Goal: Task Accomplishment & Management: Manage account settings

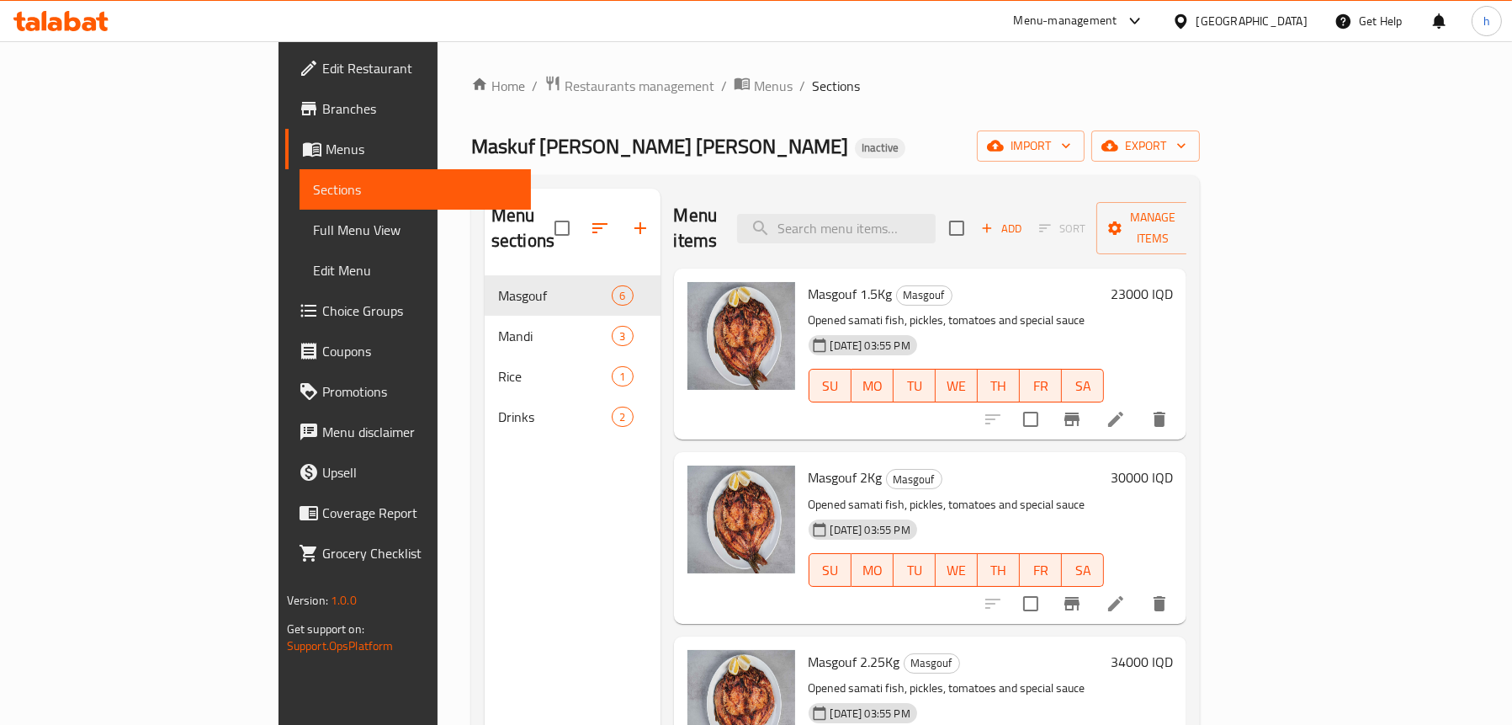
click at [50, 18] on icon at bounding box center [60, 21] width 95 height 20
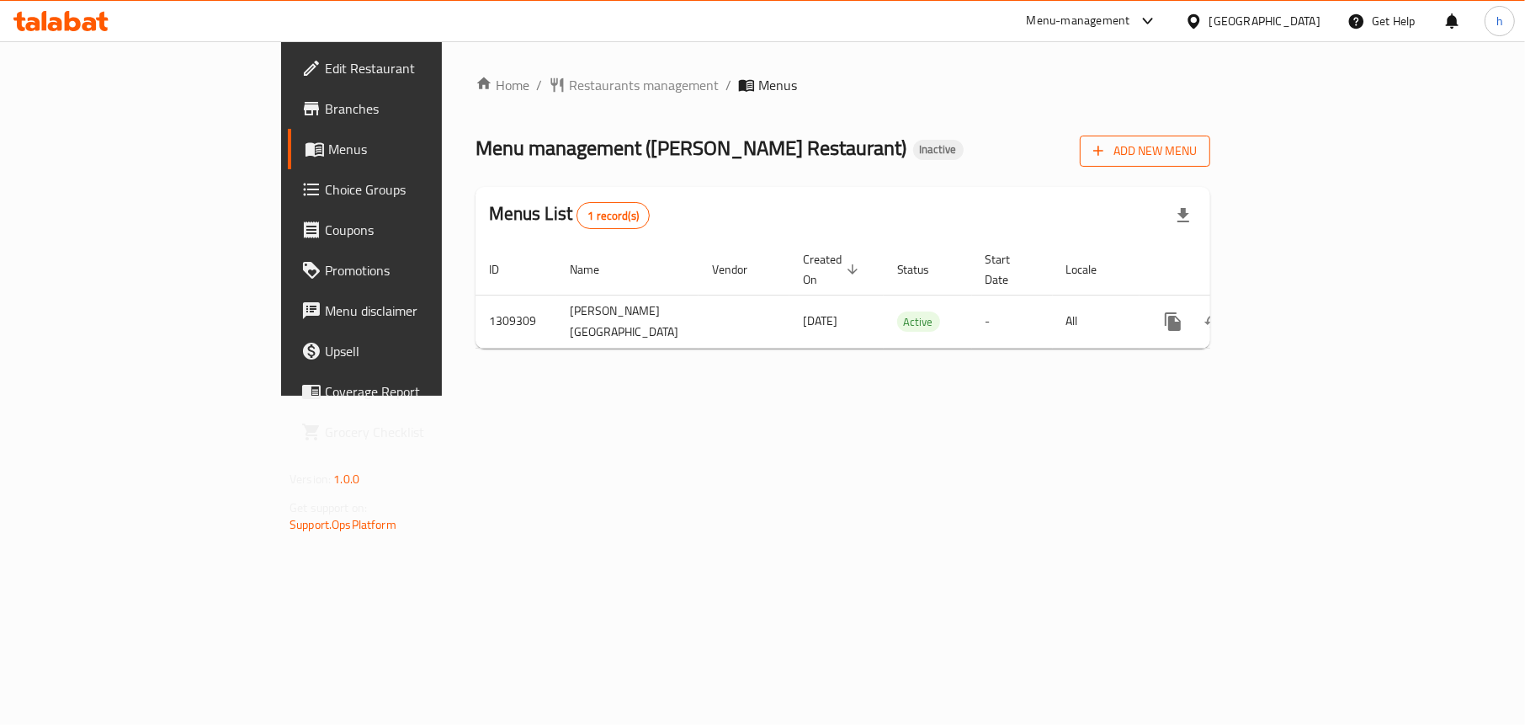
click at [1197, 141] on span "Add New Menu" at bounding box center [1145, 151] width 104 height 21
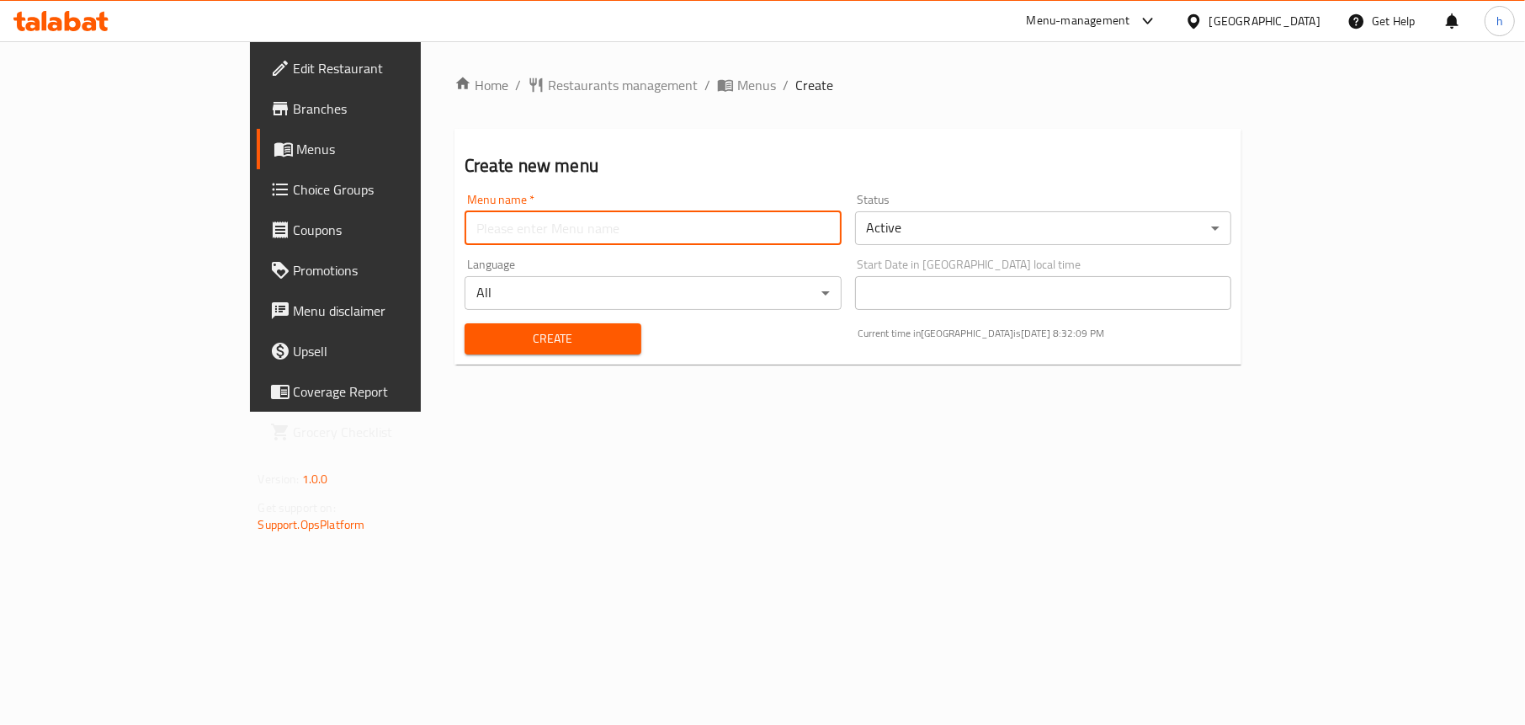
drag, startPoint x: 687, startPoint y: 236, endPoint x: 676, endPoint y: 242, distance: 12.4
click at [687, 236] on input "text" at bounding box center [653, 228] width 377 height 34
type input "Menu"
click at [454, 321] on div "Create" at bounding box center [552, 338] width 197 height 51
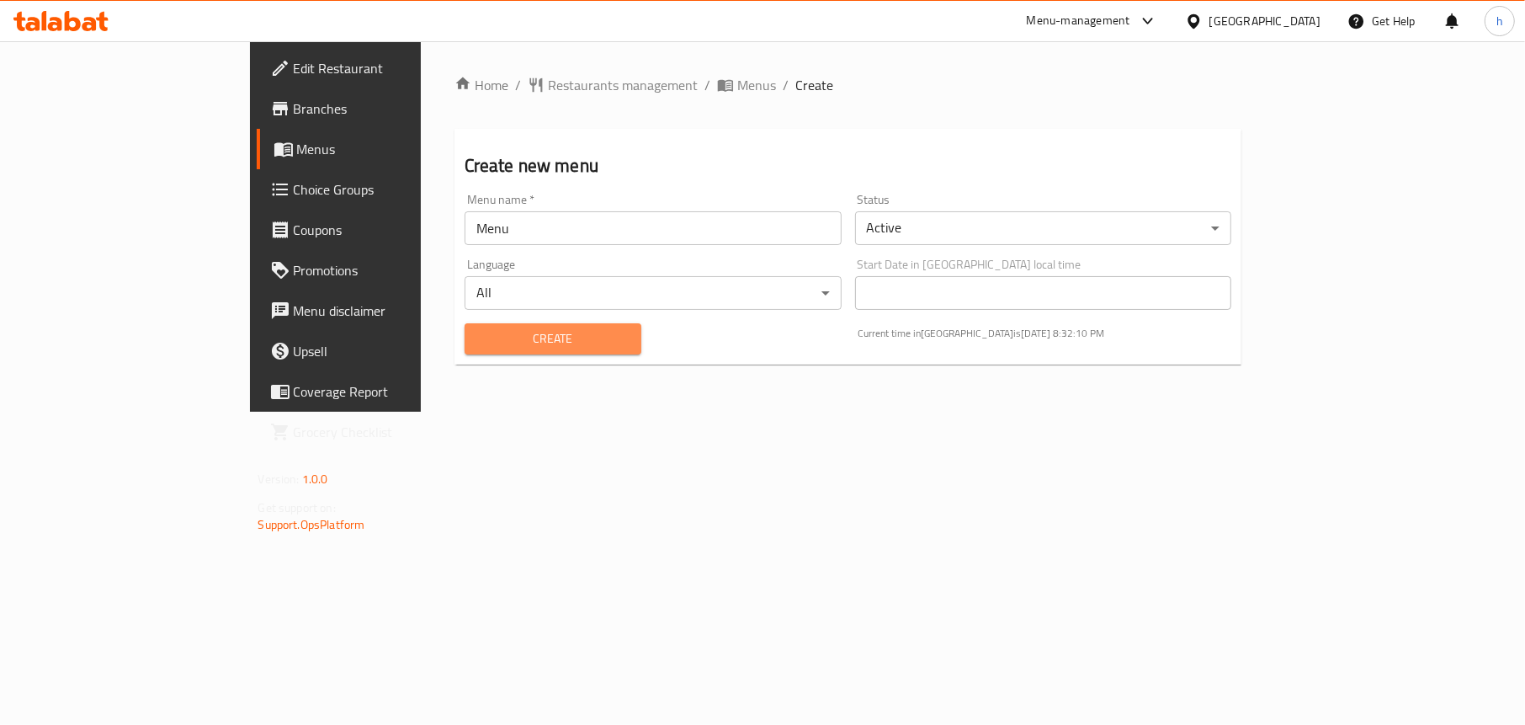
click at [478, 332] on span "Create" at bounding box center [553, 338] width 150 height 21
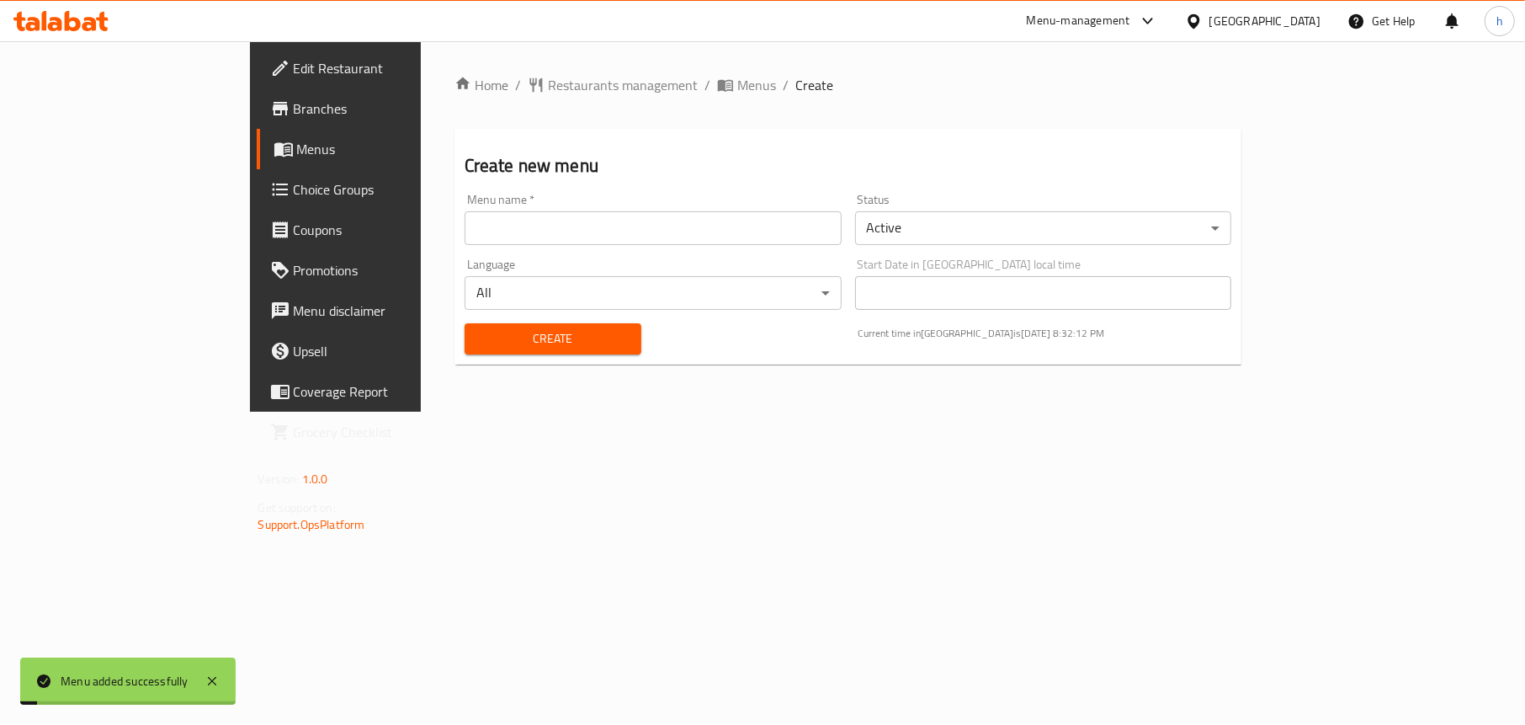
click at [274, 152] on icon at bounding box center [284, 149] width 20 height 20
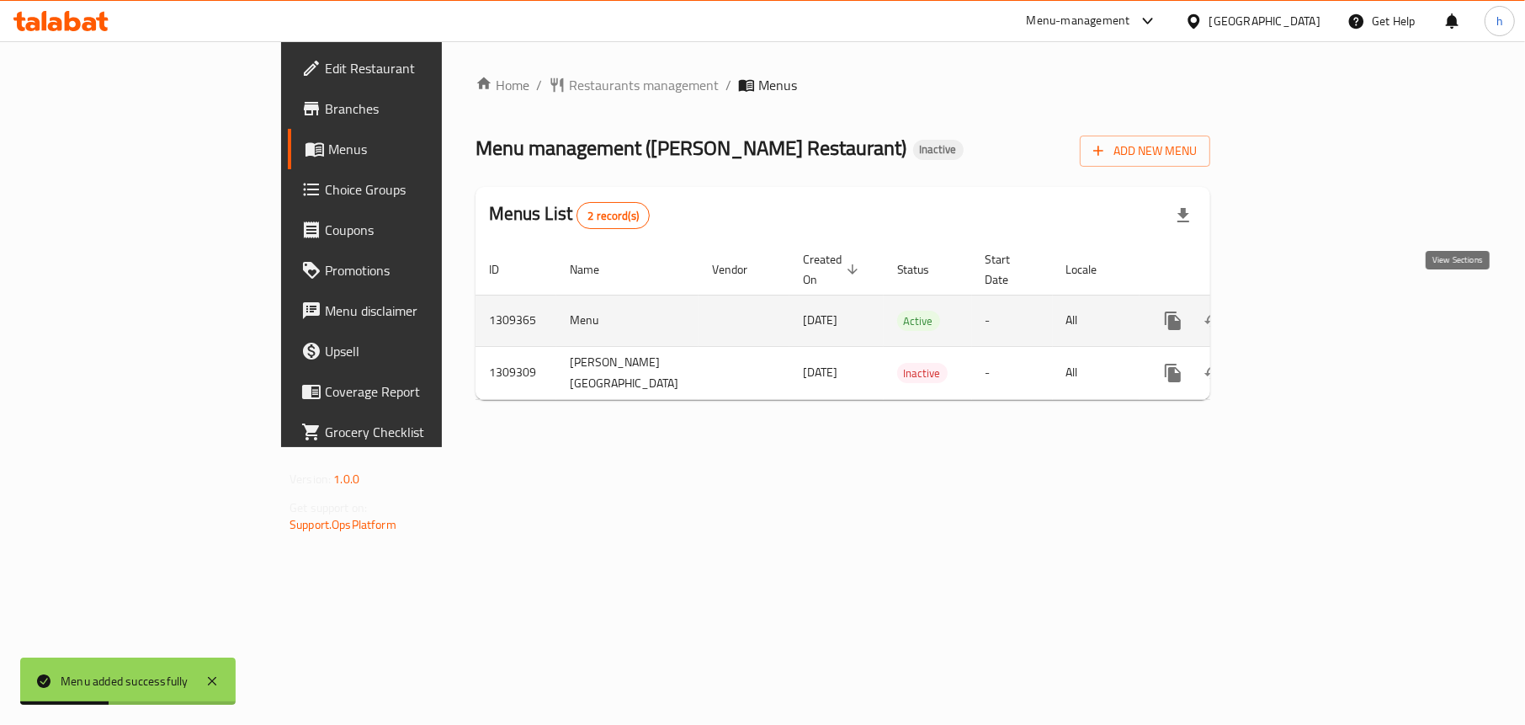
click at [1304, 311] on icon "enhanced table" at bounding box center [1294, 321] width 20 height 20
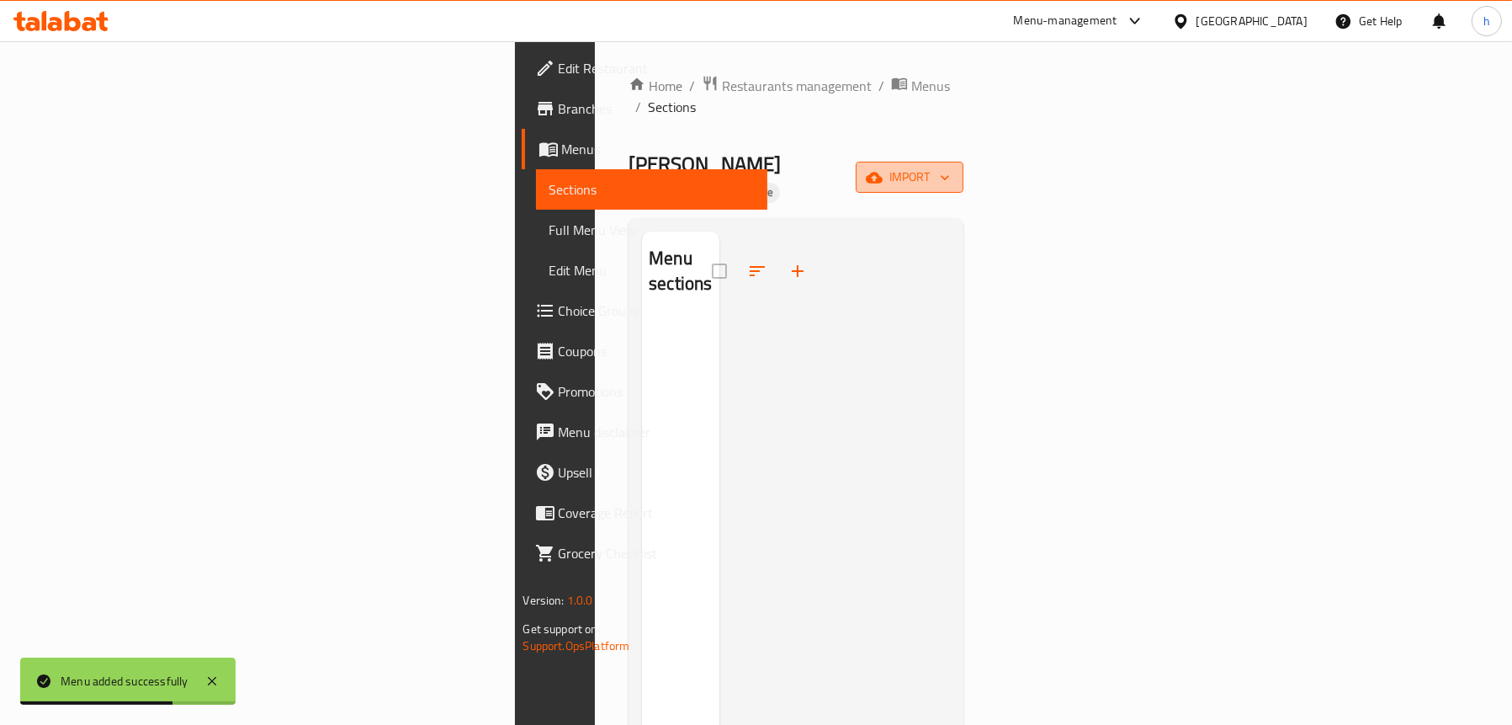
click at [950, 167] on span "import" at bounding box center [909, 177] width 81 height 21
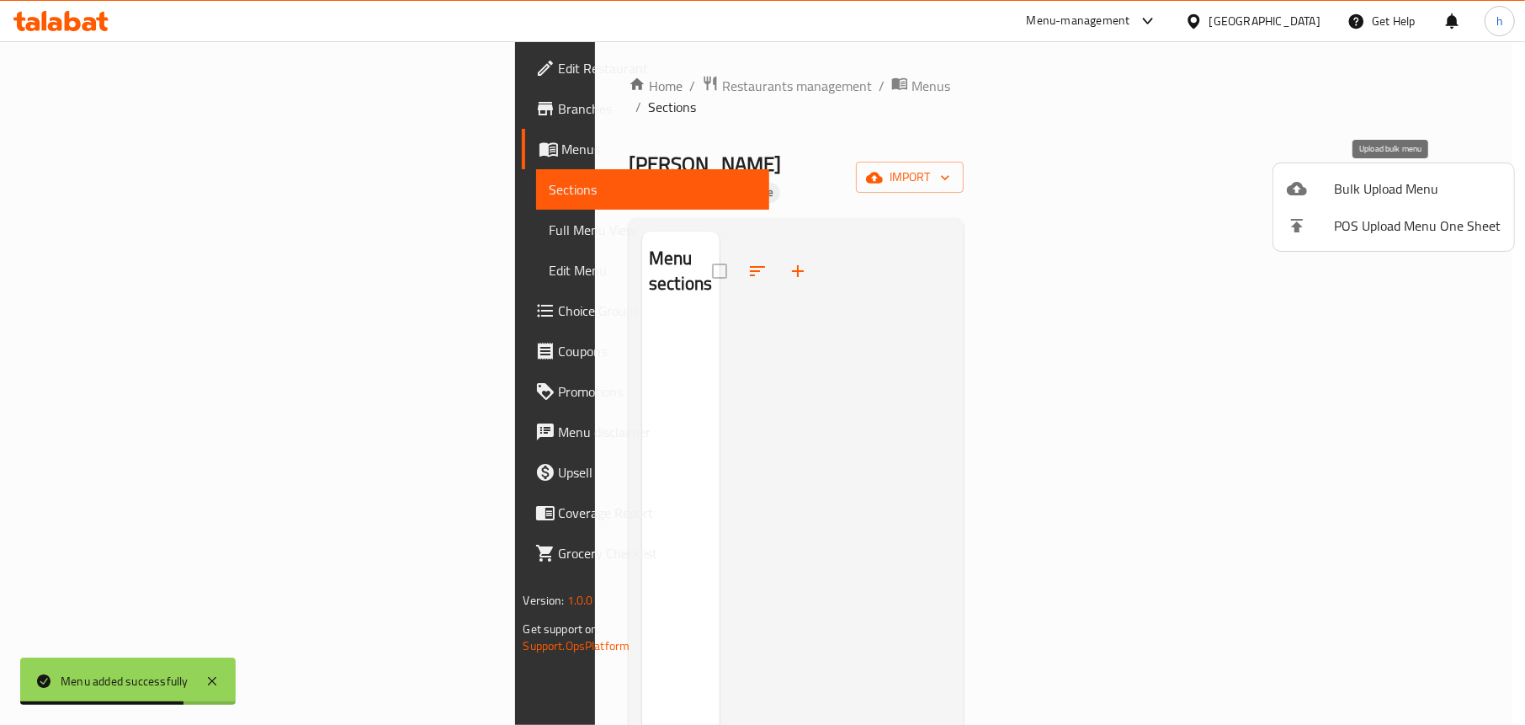
click at [1319, 185] on div at bounding box center [1310, 188] width 47 height 20
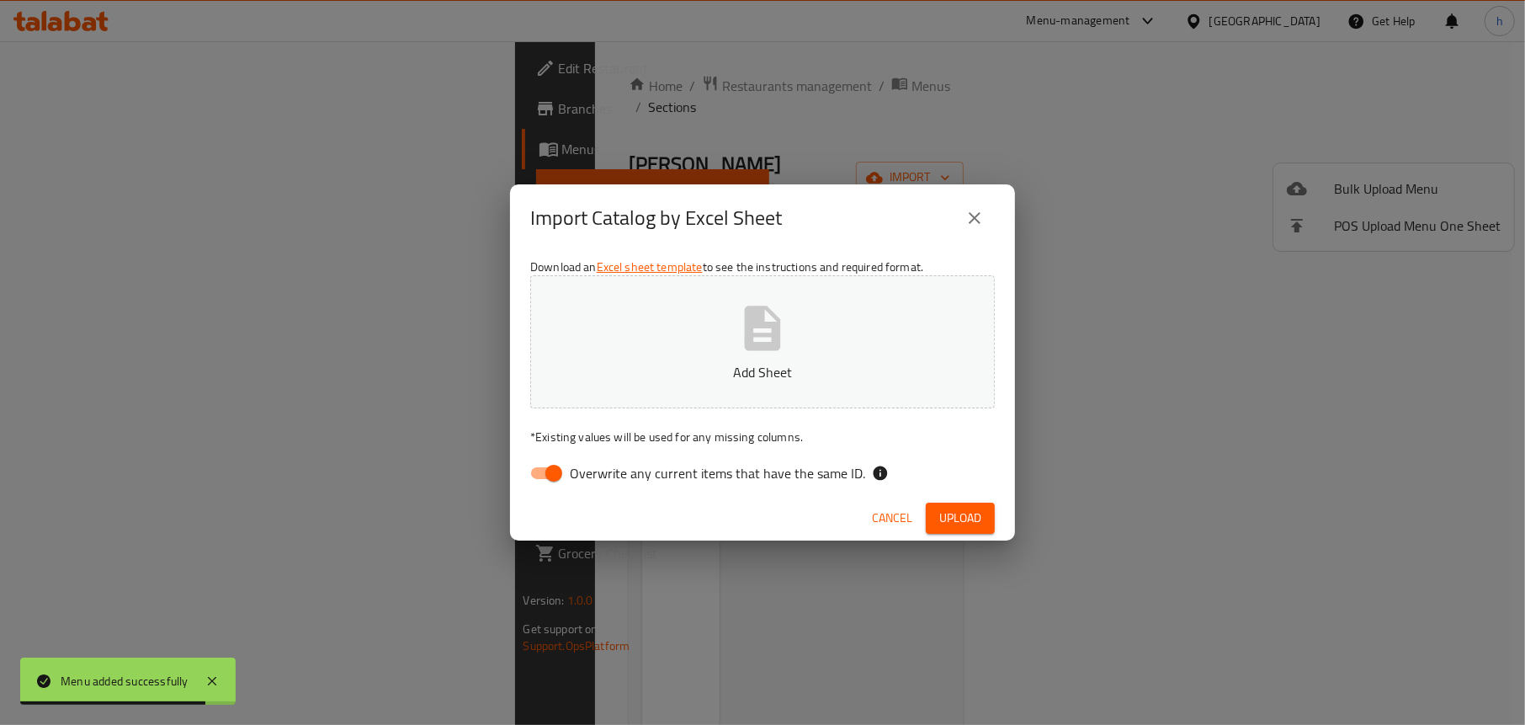
click at [543, 470] on input "Overwrite any current items that have the same ID." at bounding box center [554, 473] width 96 height 32
checkbox input "false"
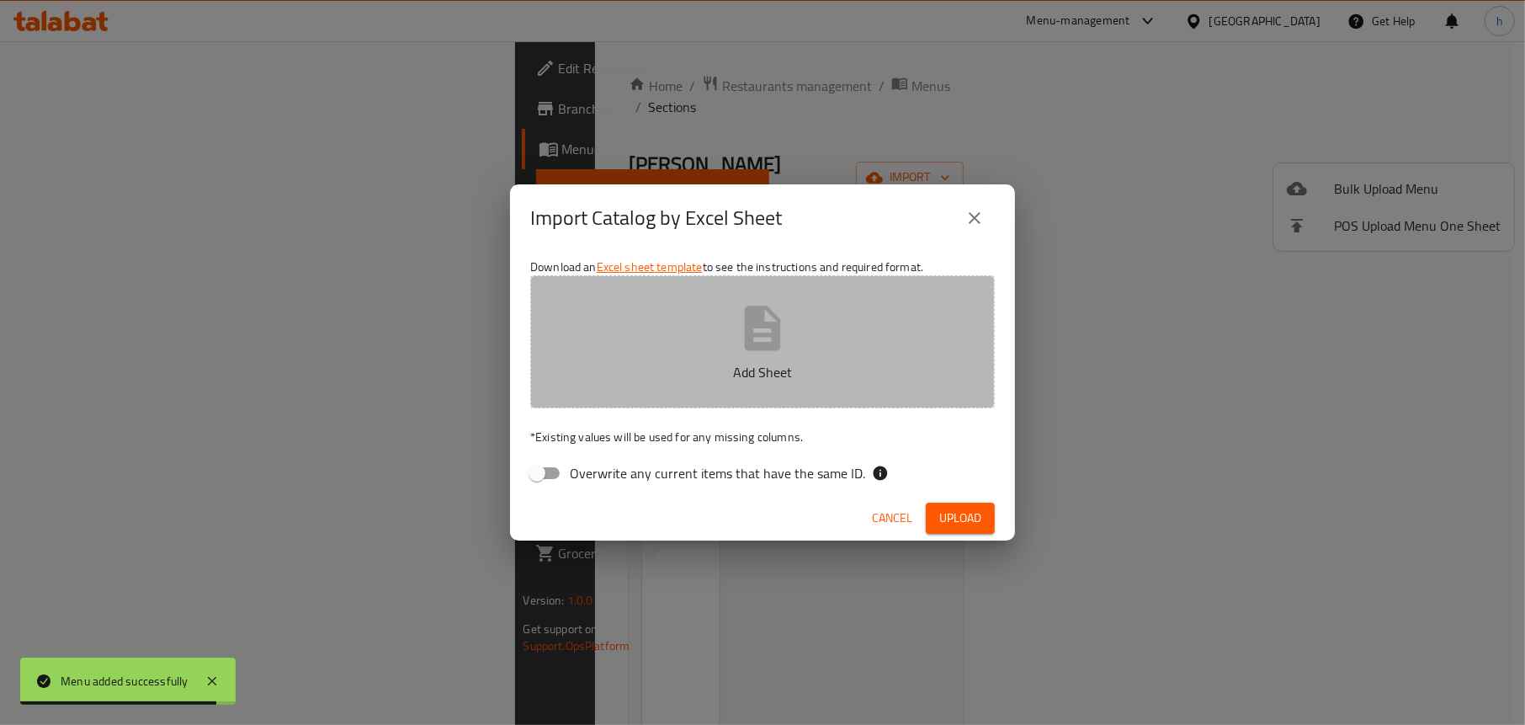
click at [720, 385] on button "Add Sheet" at bounding box center [762, 341] width 465 height 133
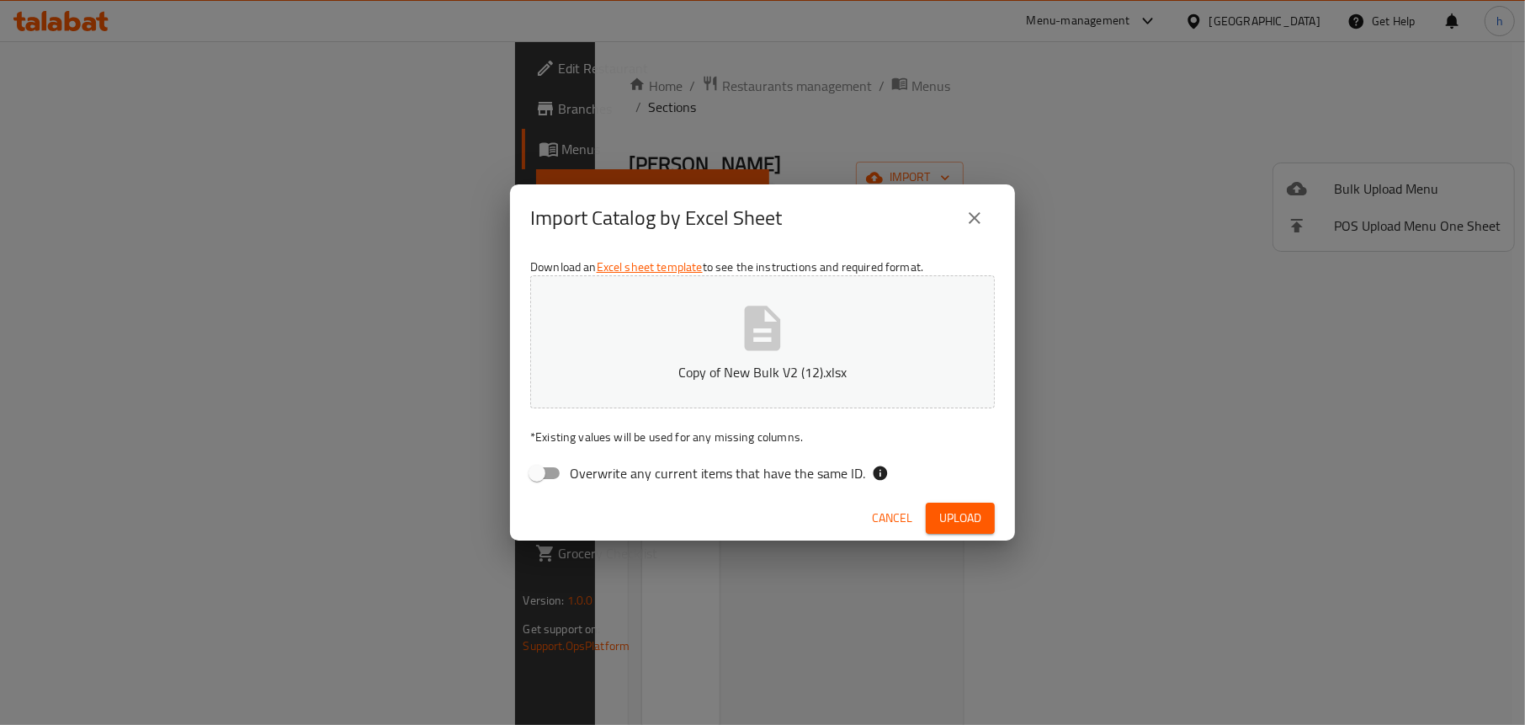
click at [960, 512] on span "Upload" at bounding box center [960, 517] width 42 height 21
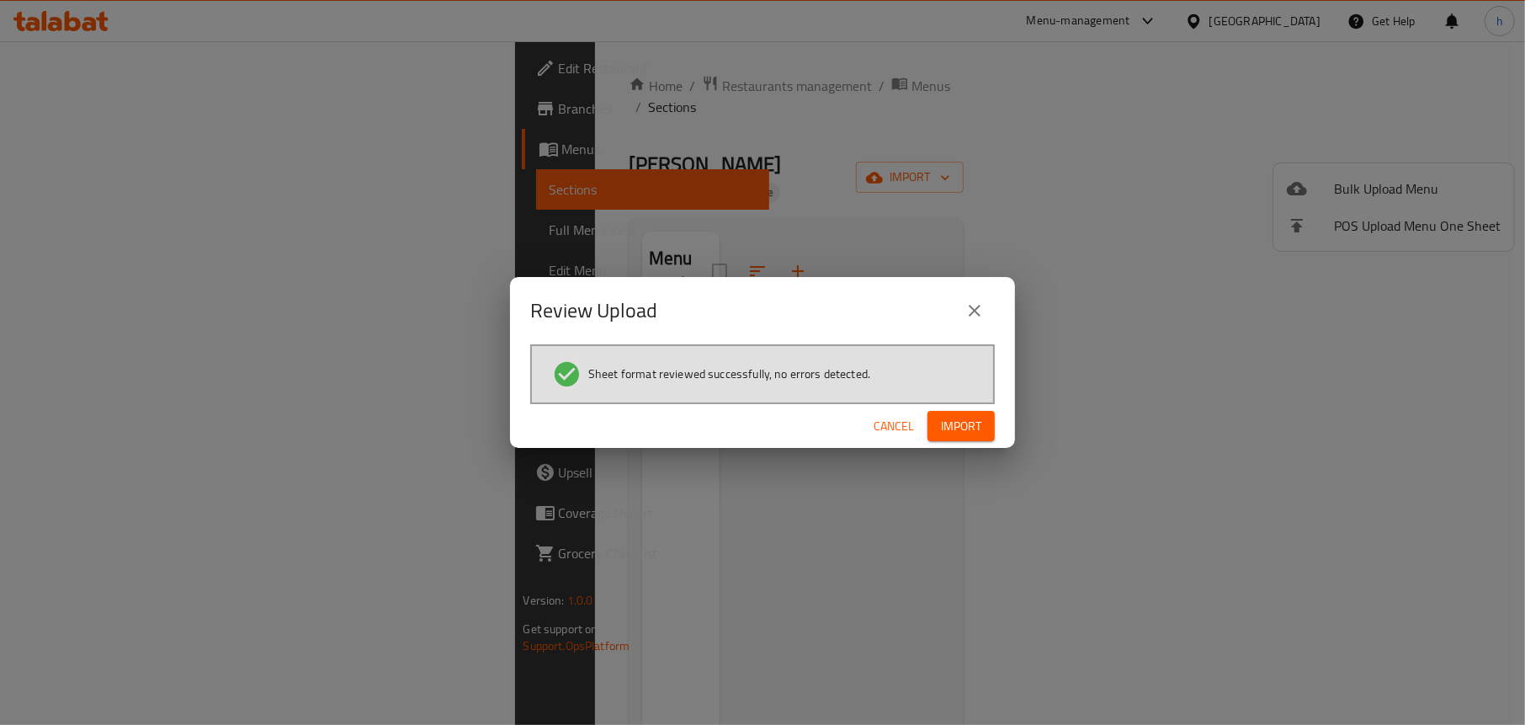
click at [975, 427] on span "Import" at bounding box center [961, 426] width 40 height 21
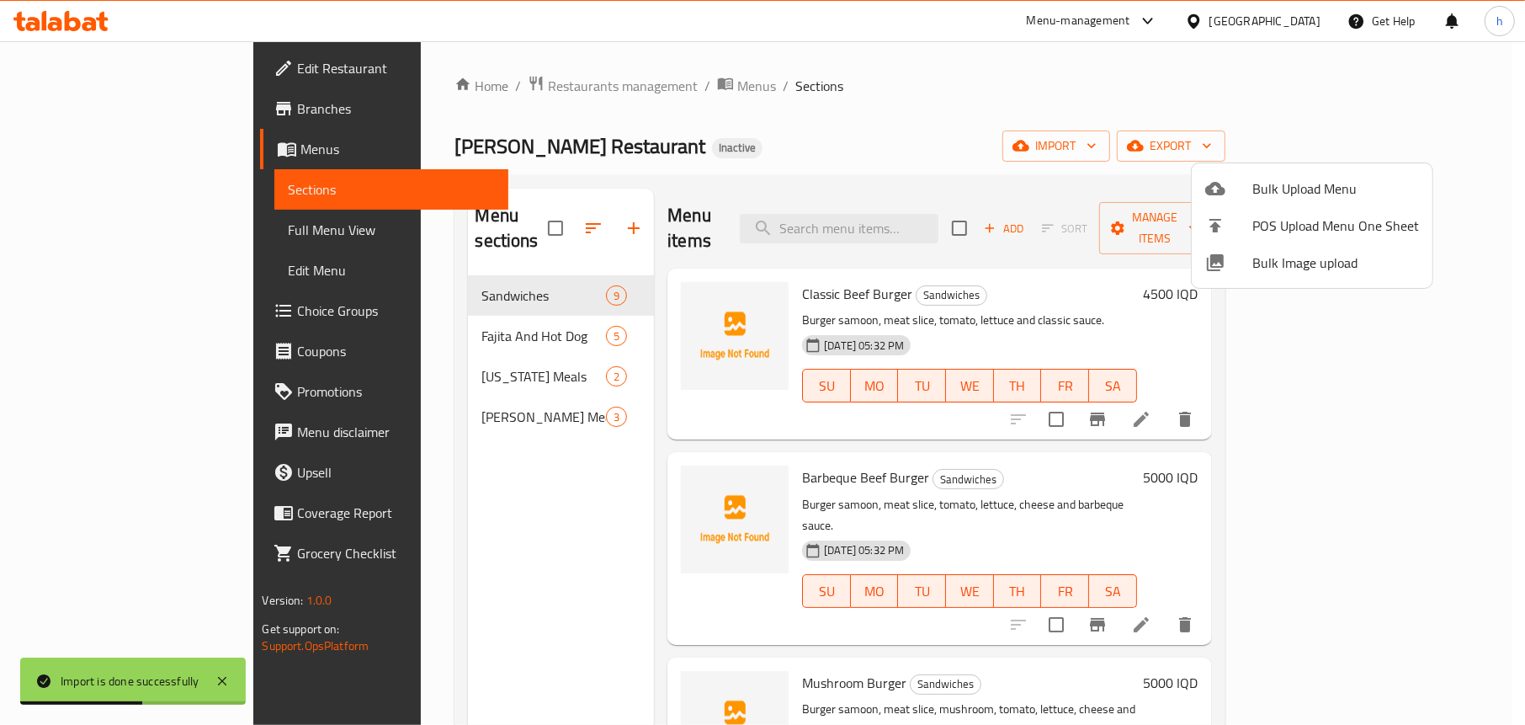
click at [651, 297] on div at bounding box center [762, 362] width 1525 height 725
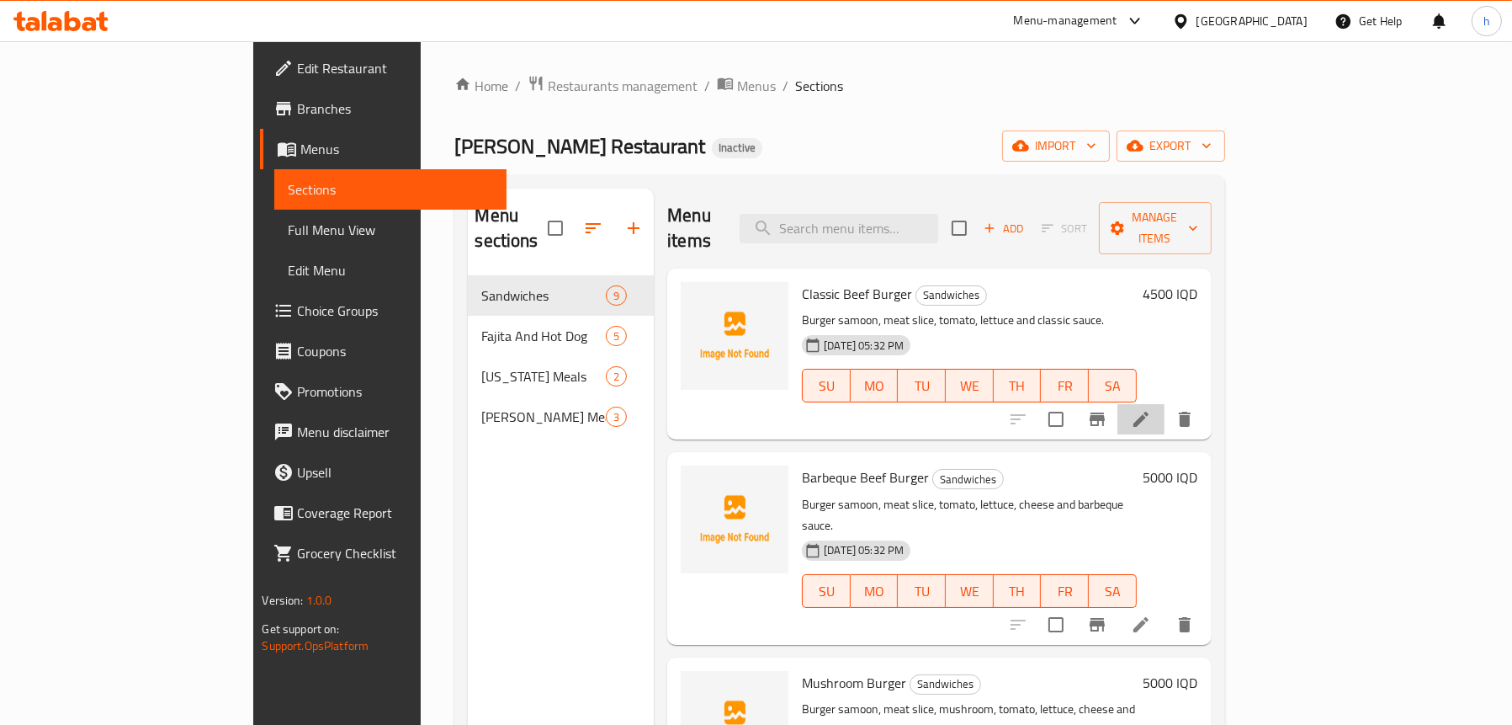
click at [1165, 404] on li at bounding box center [1141, 419] width 47 height 30
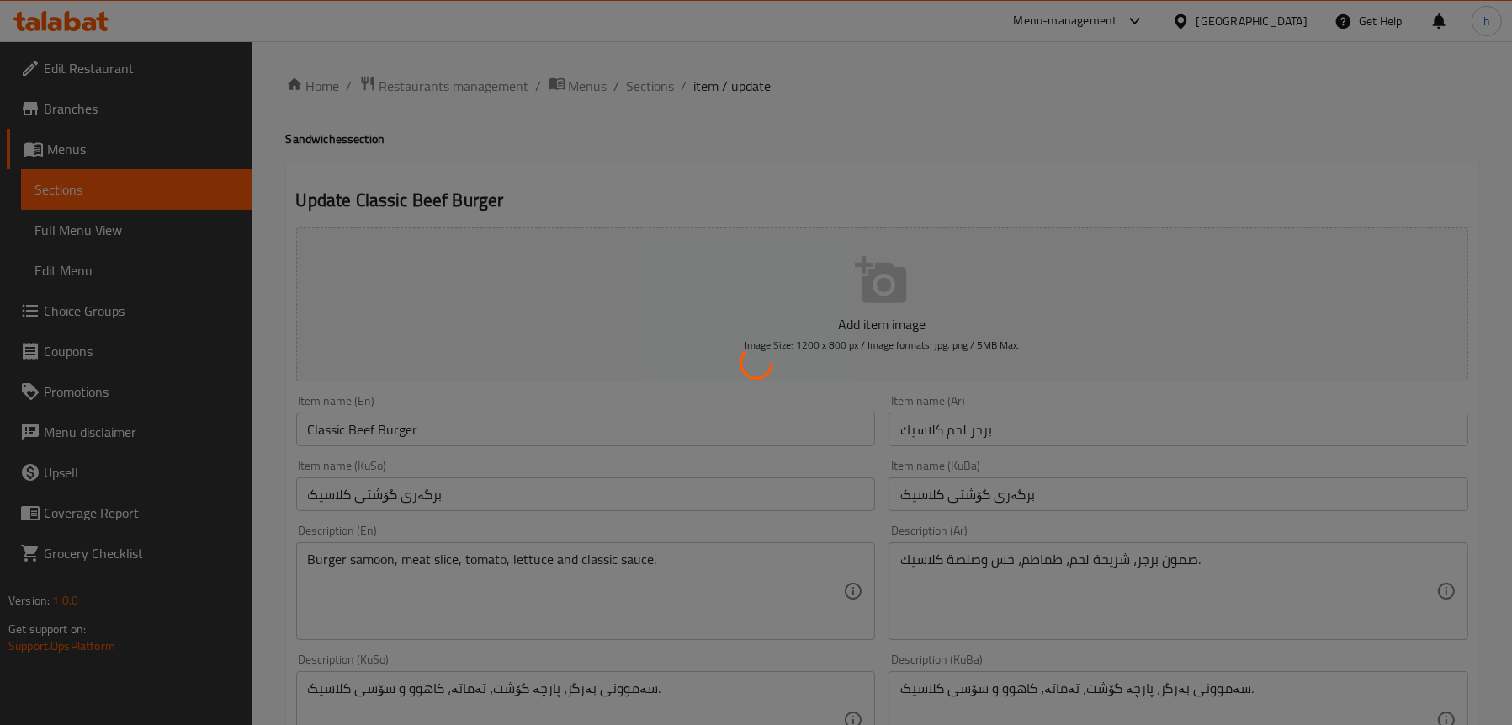
scroll to position [84, 0]
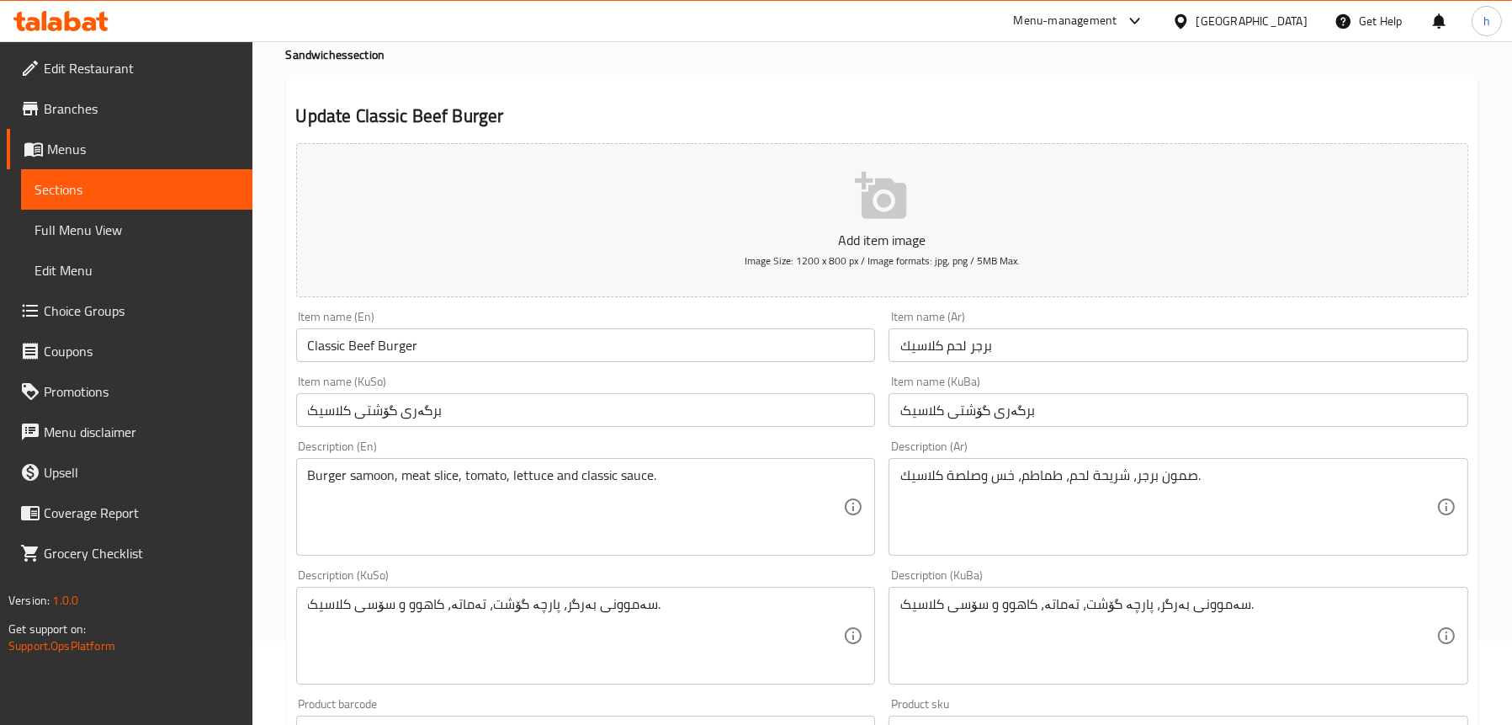
click at [362, 346] on input "Classic Beef Burger" at bounding box center [586, 345] width 580 height 34
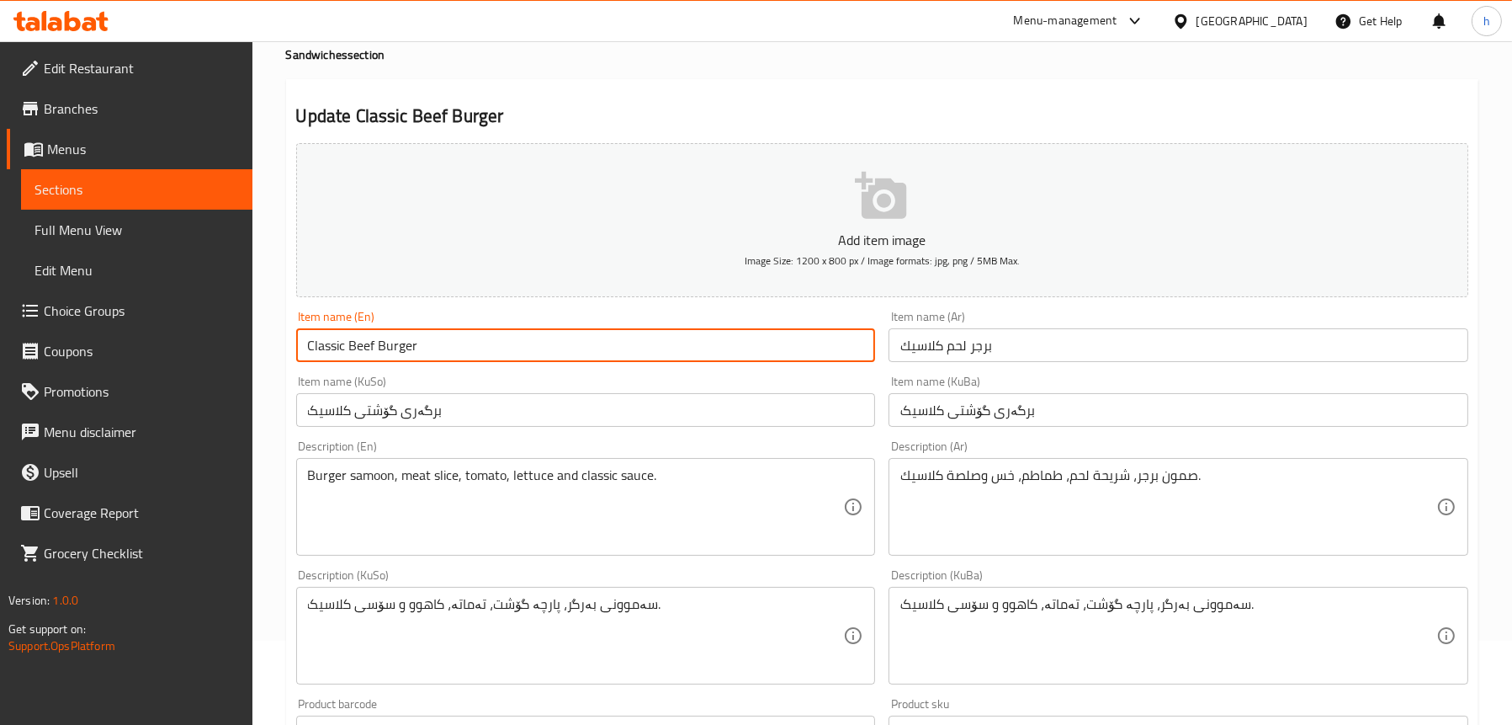
click at [362, 346] on input "Classic Beef Burger" at bounding box center [586, 345] width 580 height 34
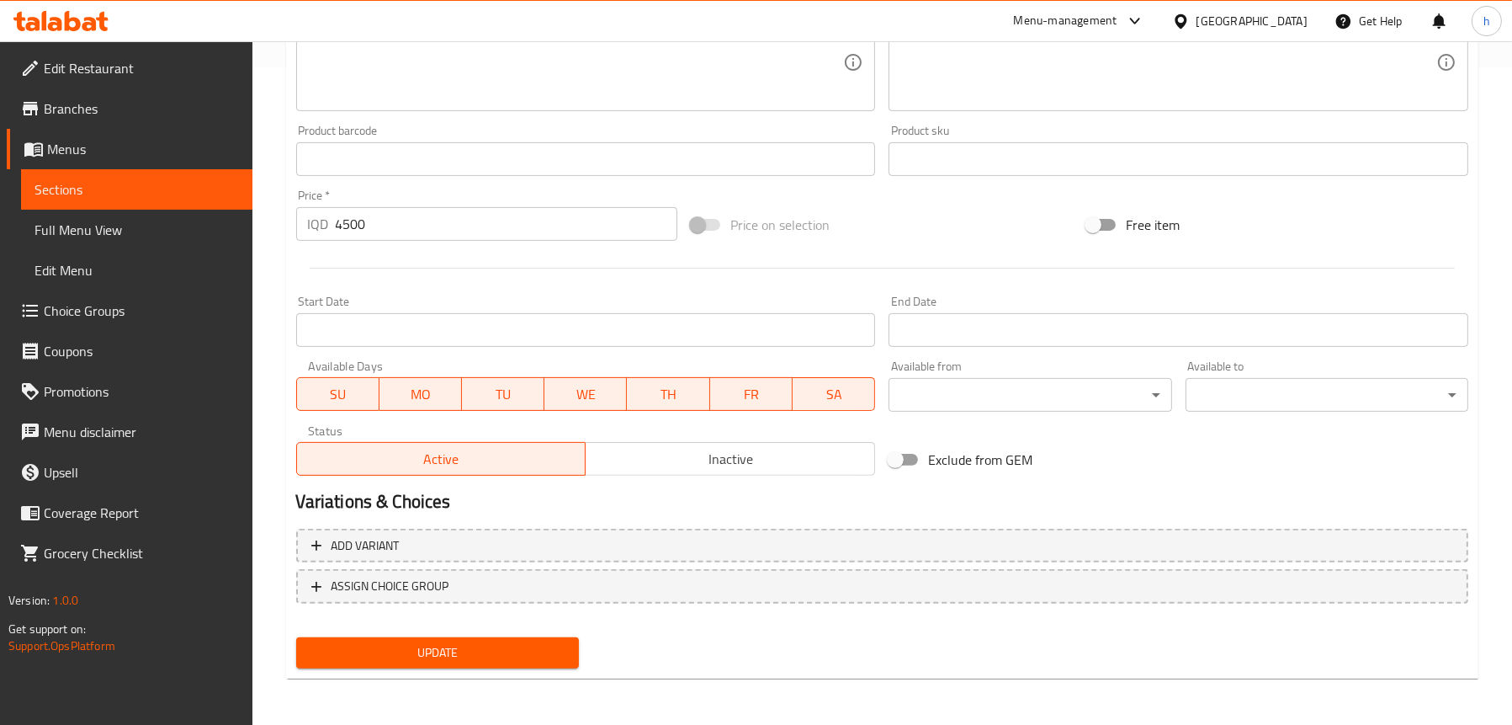
type input "Classic Meat Burger"
click at [458, 642] on span "Update" at bounding box center [438, 652] width 256 height 21
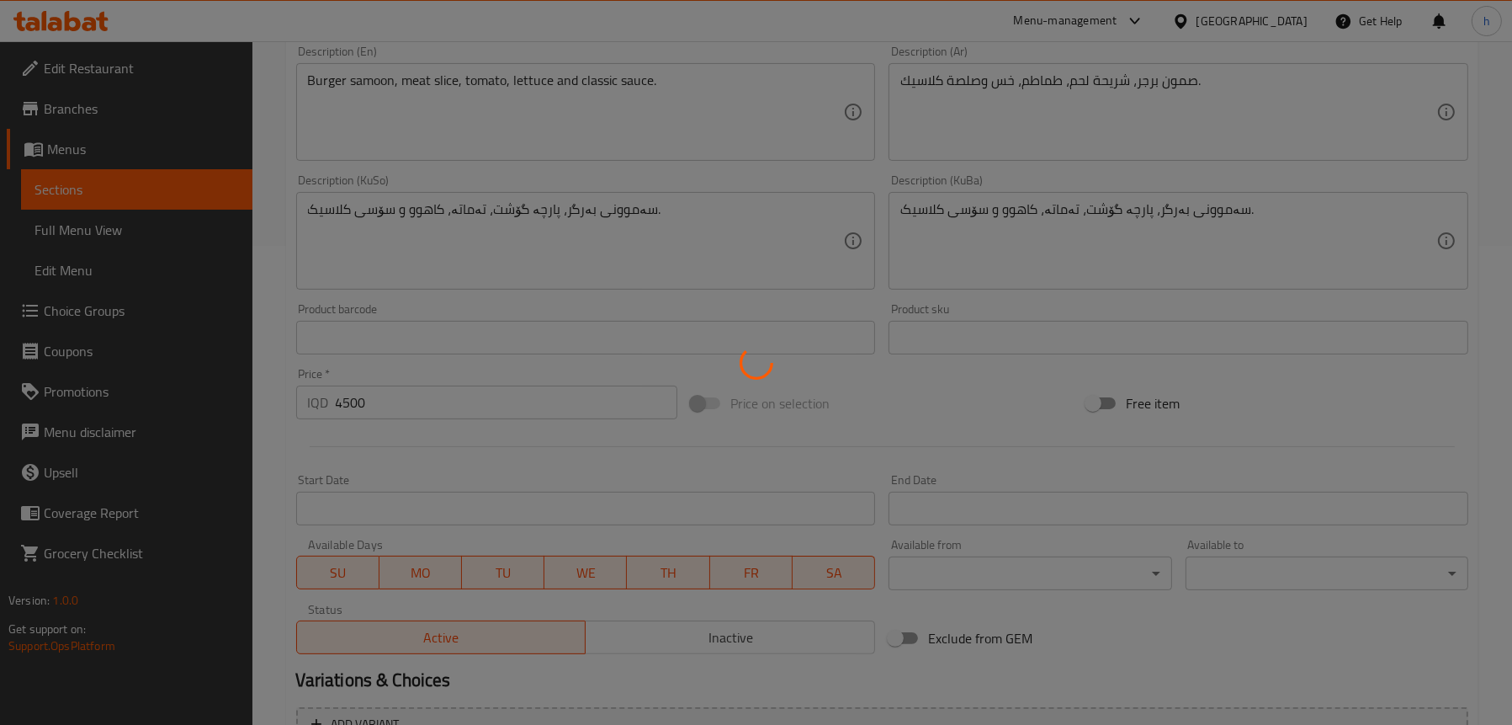
scroll to position [321, 0]
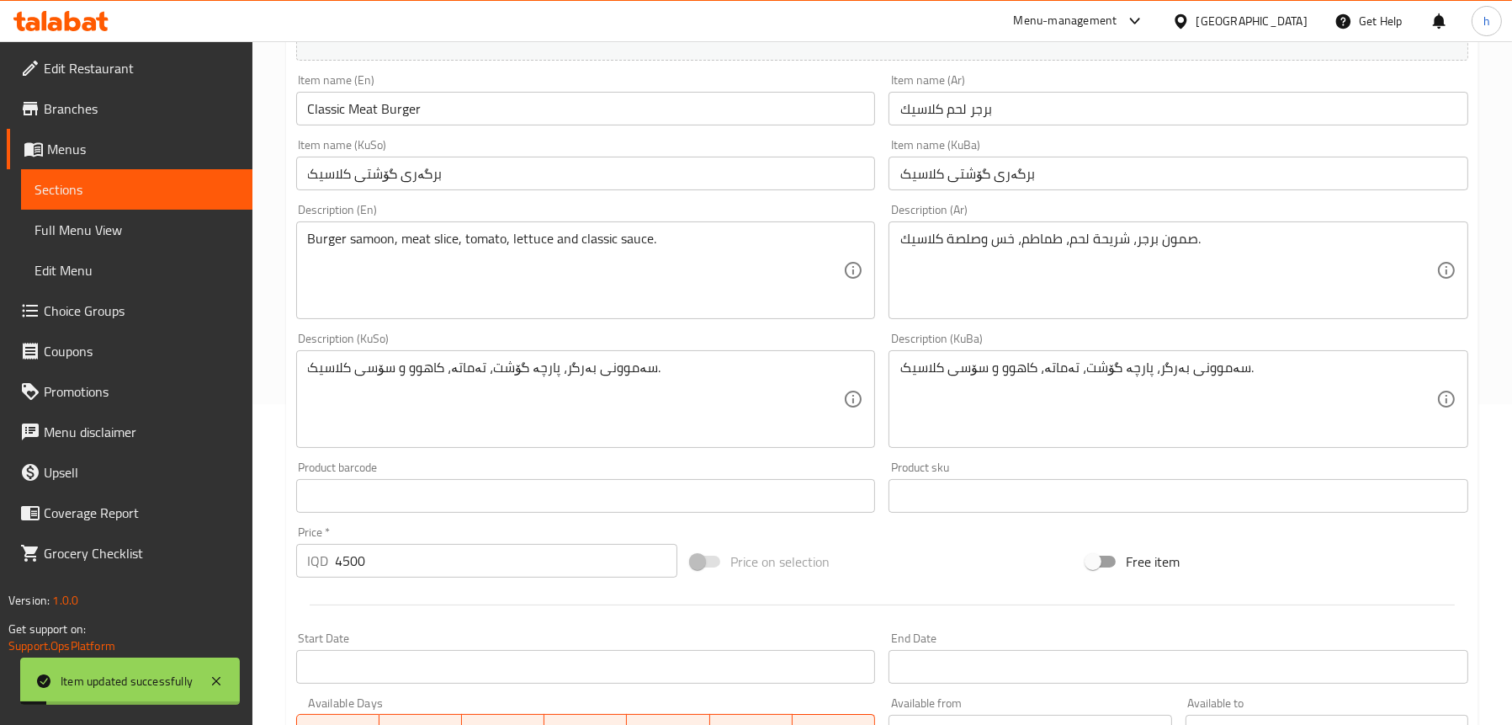
click at [77, 179] on span "Sections" at bounding box center [137, 189] width 205 height 20
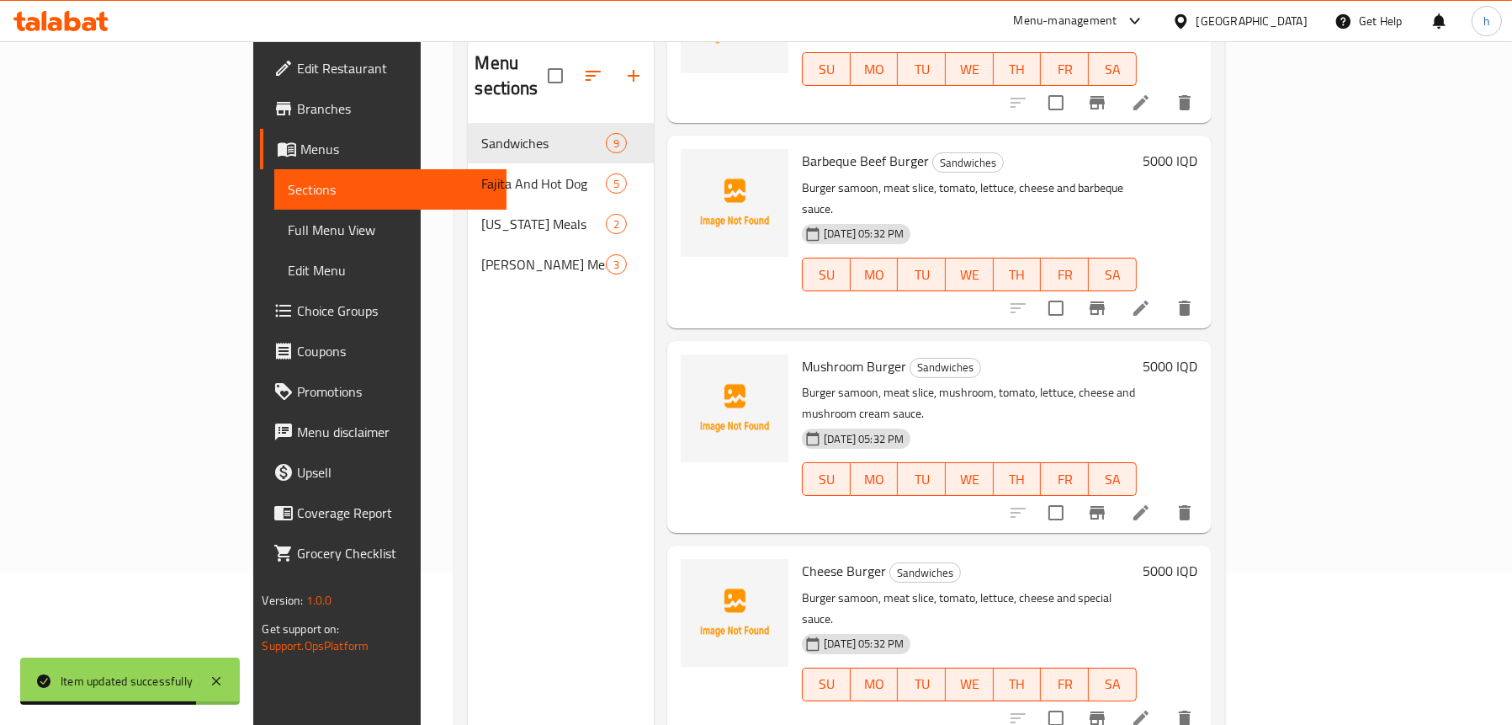
scroll to position [168, 0]
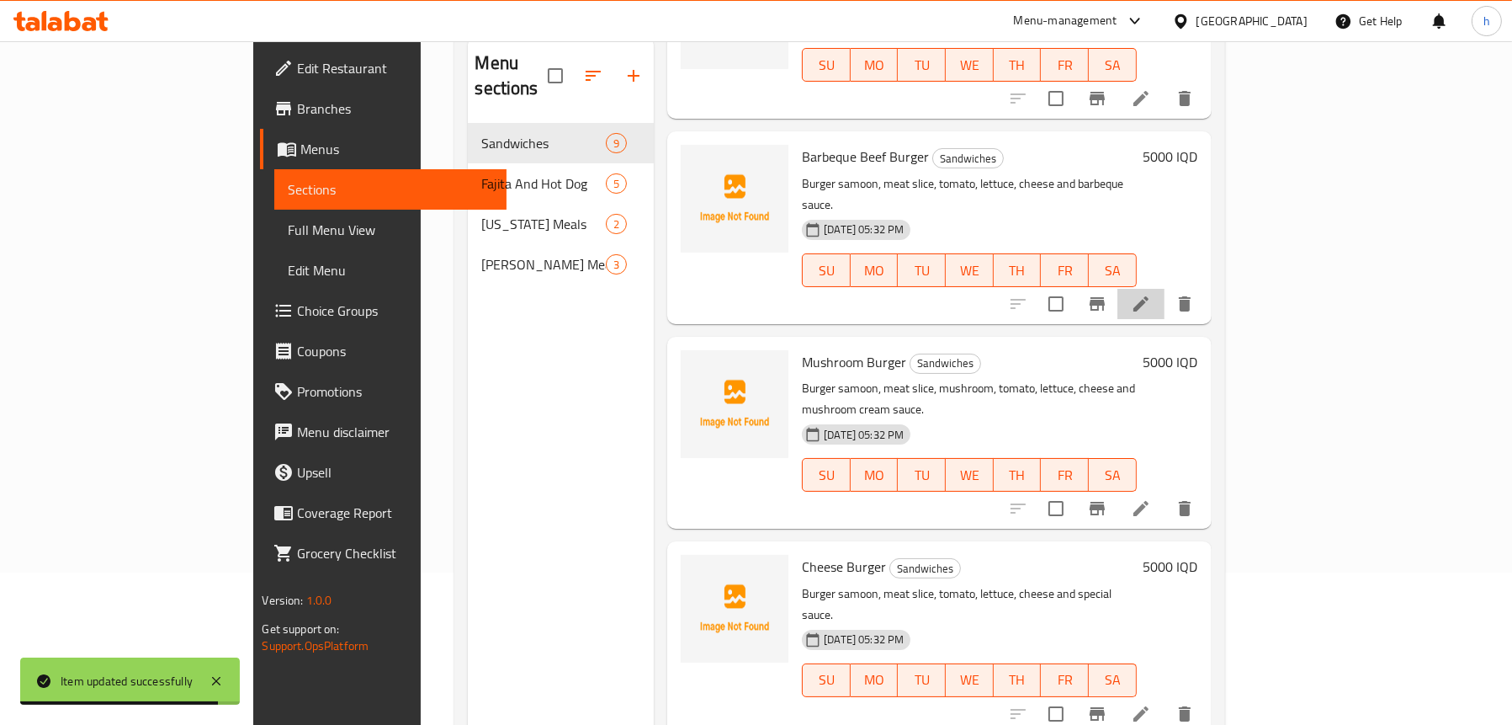
click at [1165, 289] on li at bounding box center [1141, 304] width 47 height 30
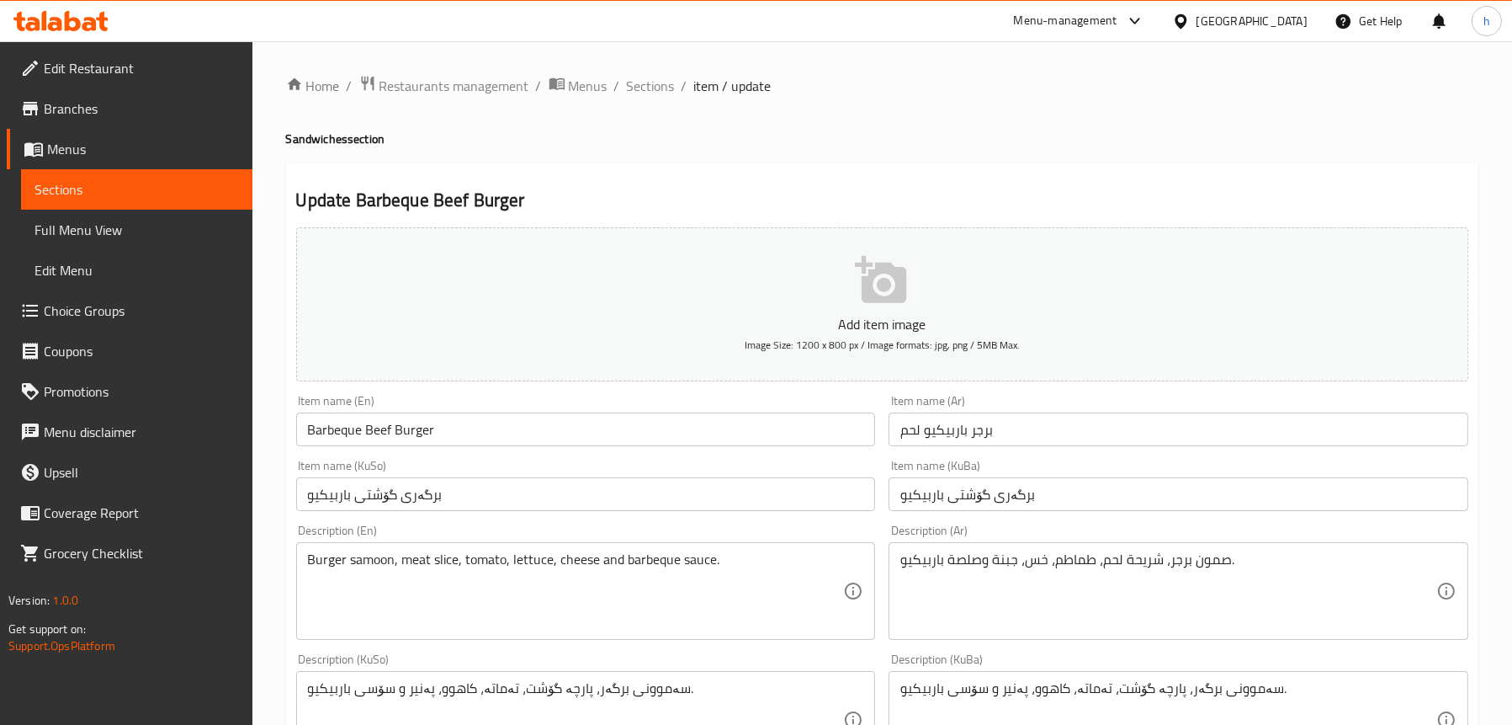
click at [380, 417] on input "Barbeque Beef Burger" at bounding box center [586, 429] width 580 height 34
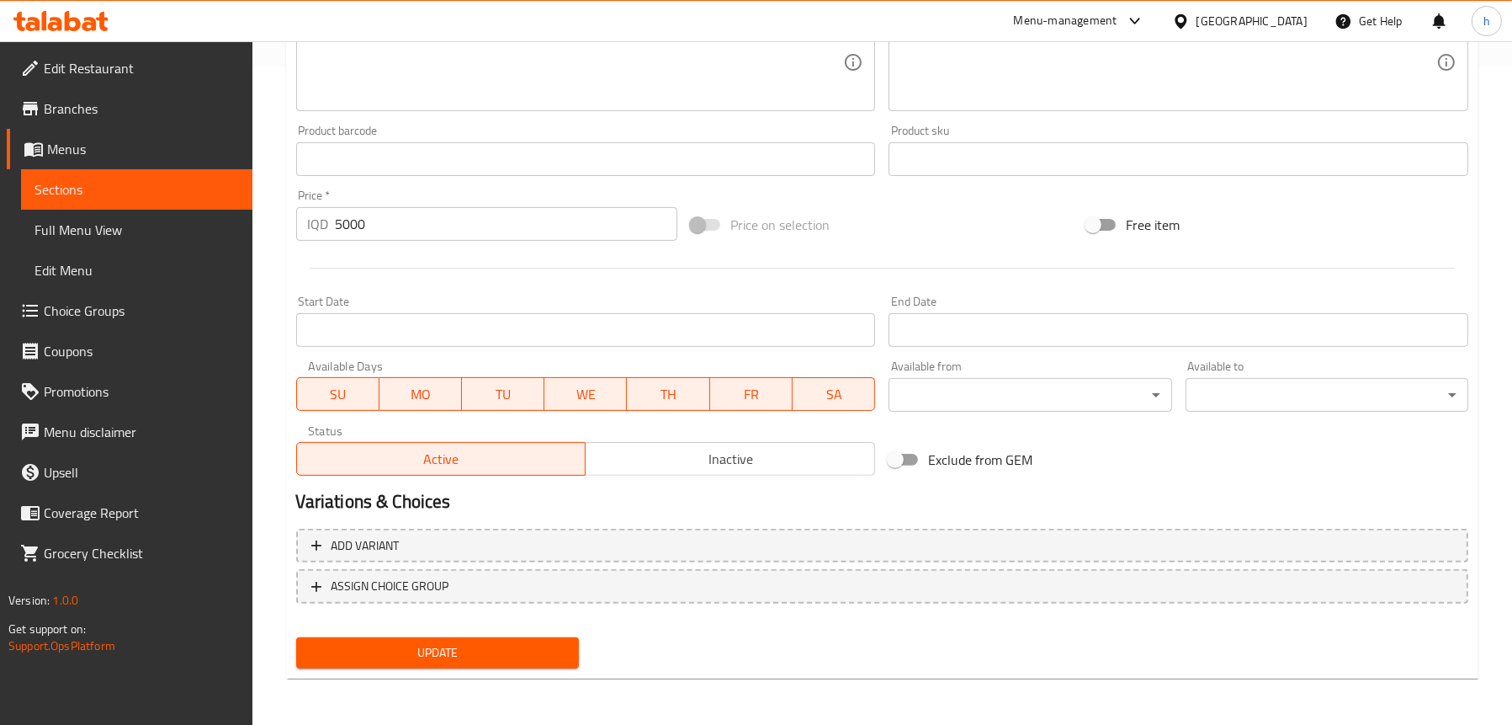
type input "Barbeque Meat Burger"
click at [384, 649] on span "Update" at bounding box center [438, 652] width 256 height 21
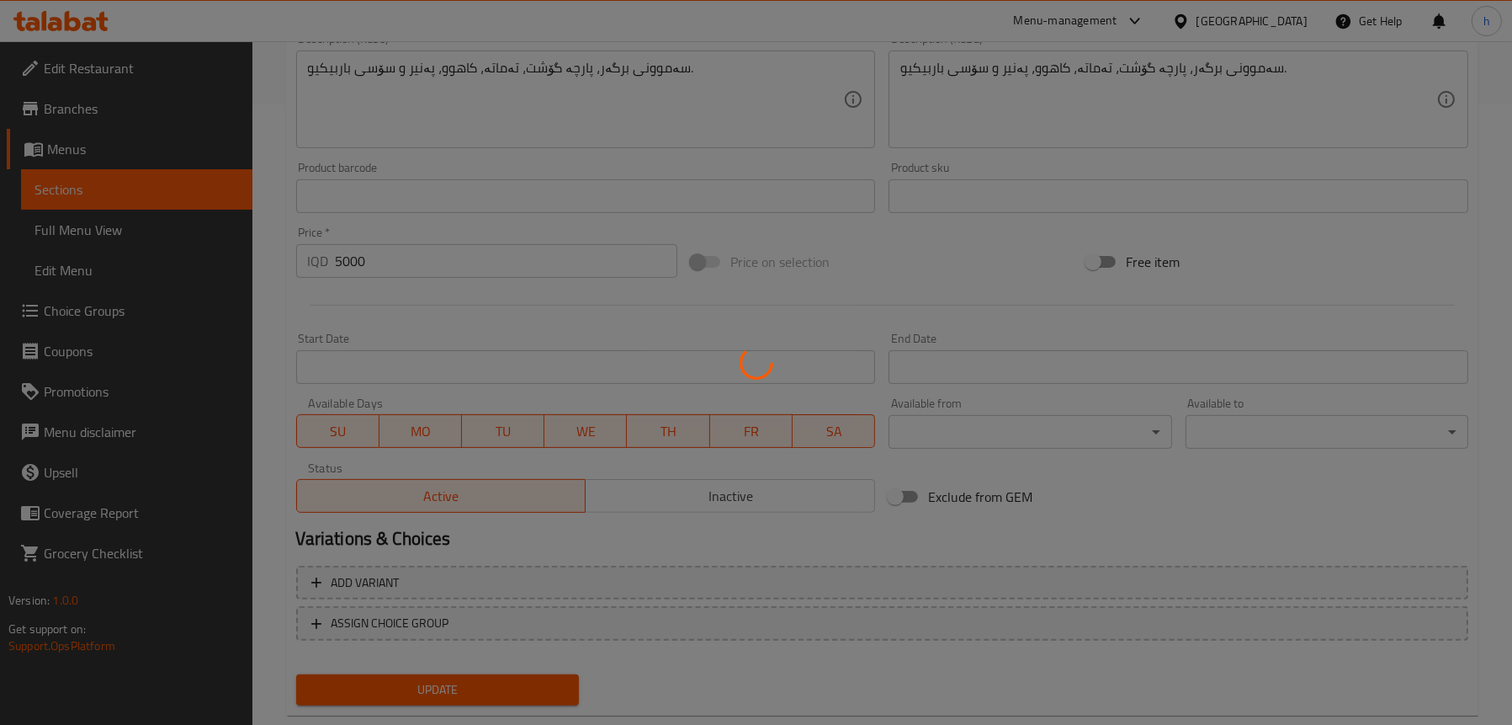
scroll to position [321, 0]
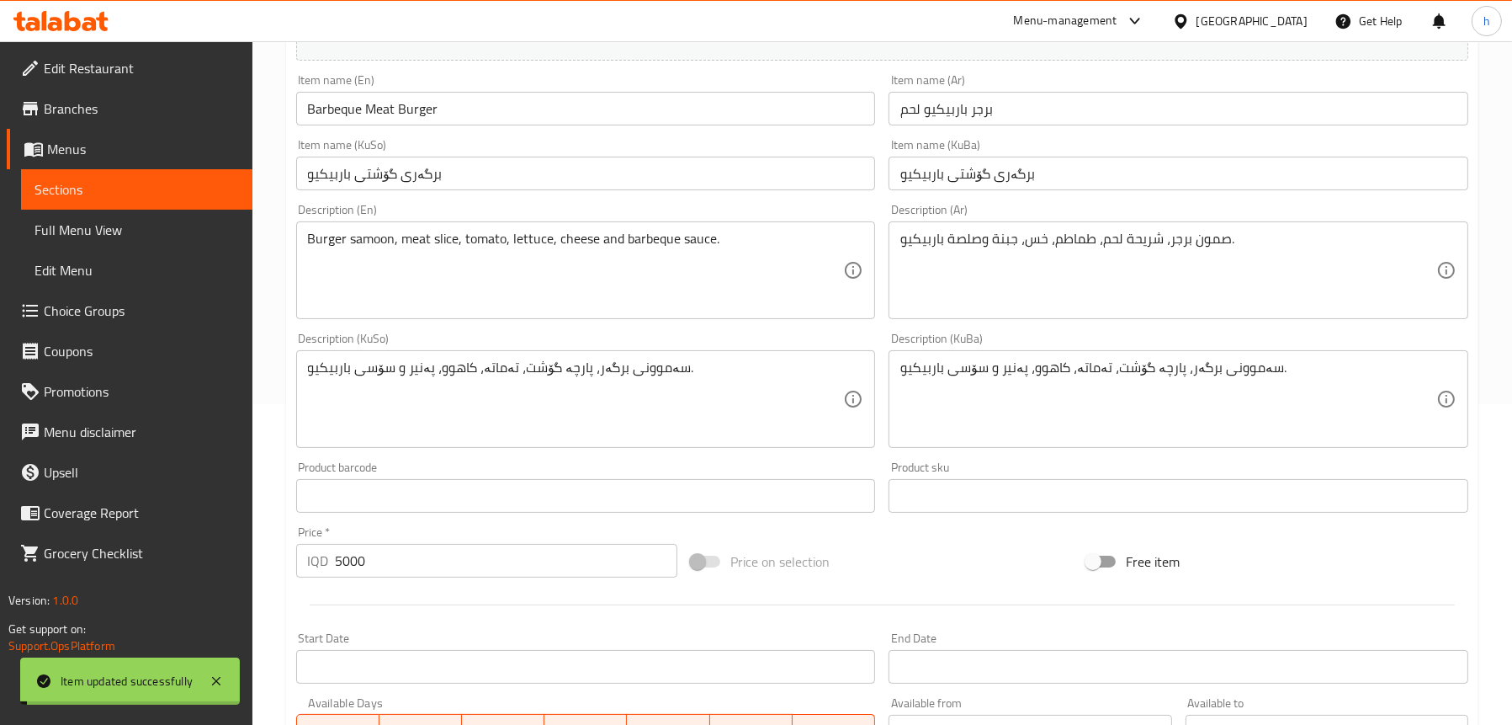
click at [54, 199] on span "Sections" at bounding box center [137, 189] width 205 height 20
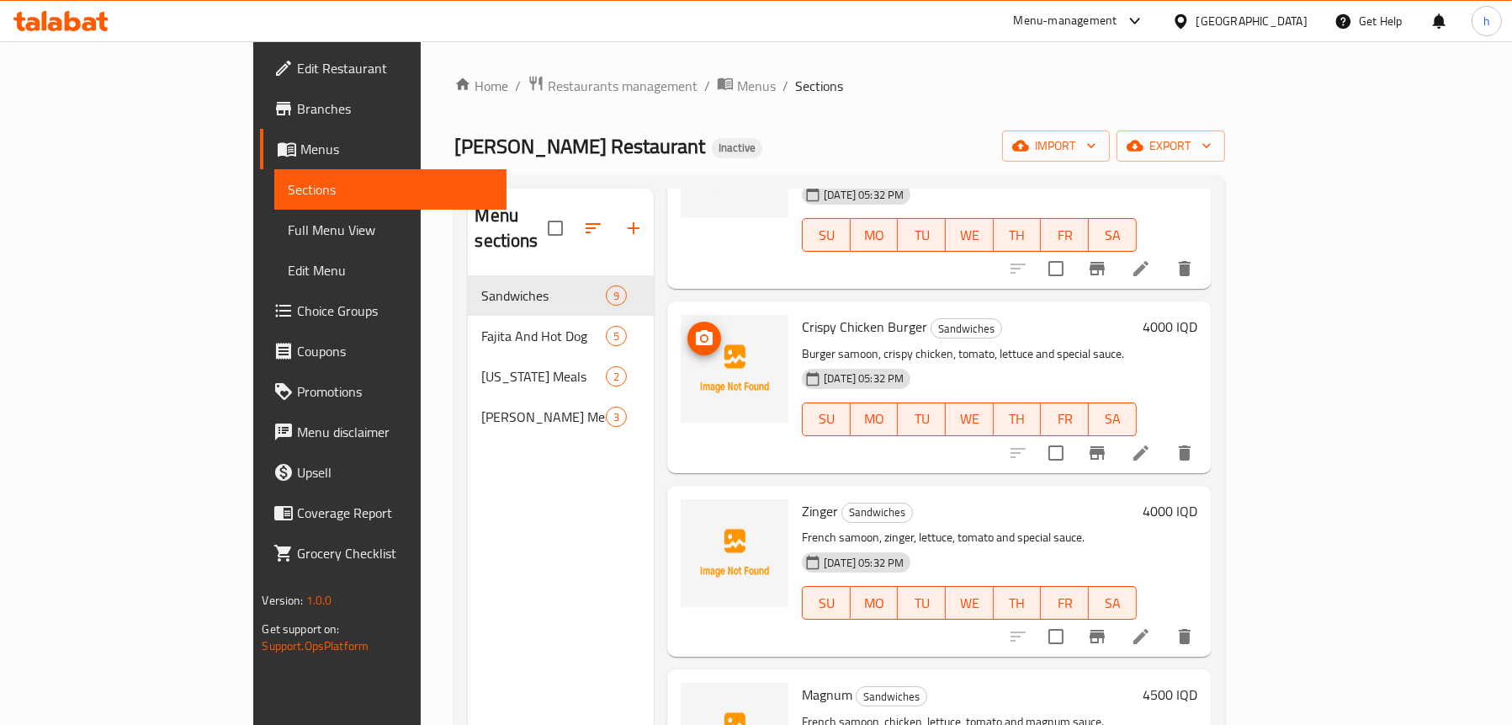
click at [694, 328] on icon "upload picture" at bounding box center [704, 338] width 20 height 20
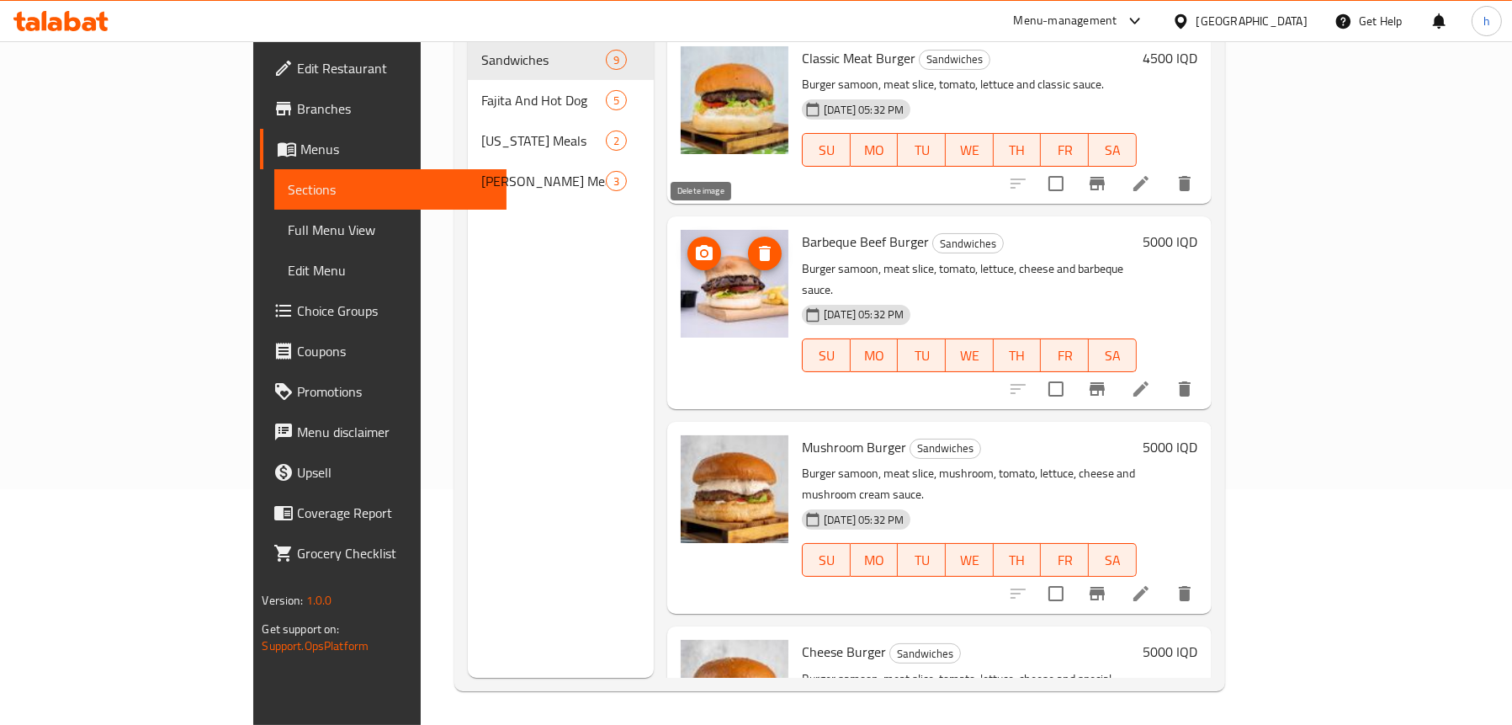
click at [755, 243] on icon "delete image" at bounding box center [765, 253] width 20 height 20
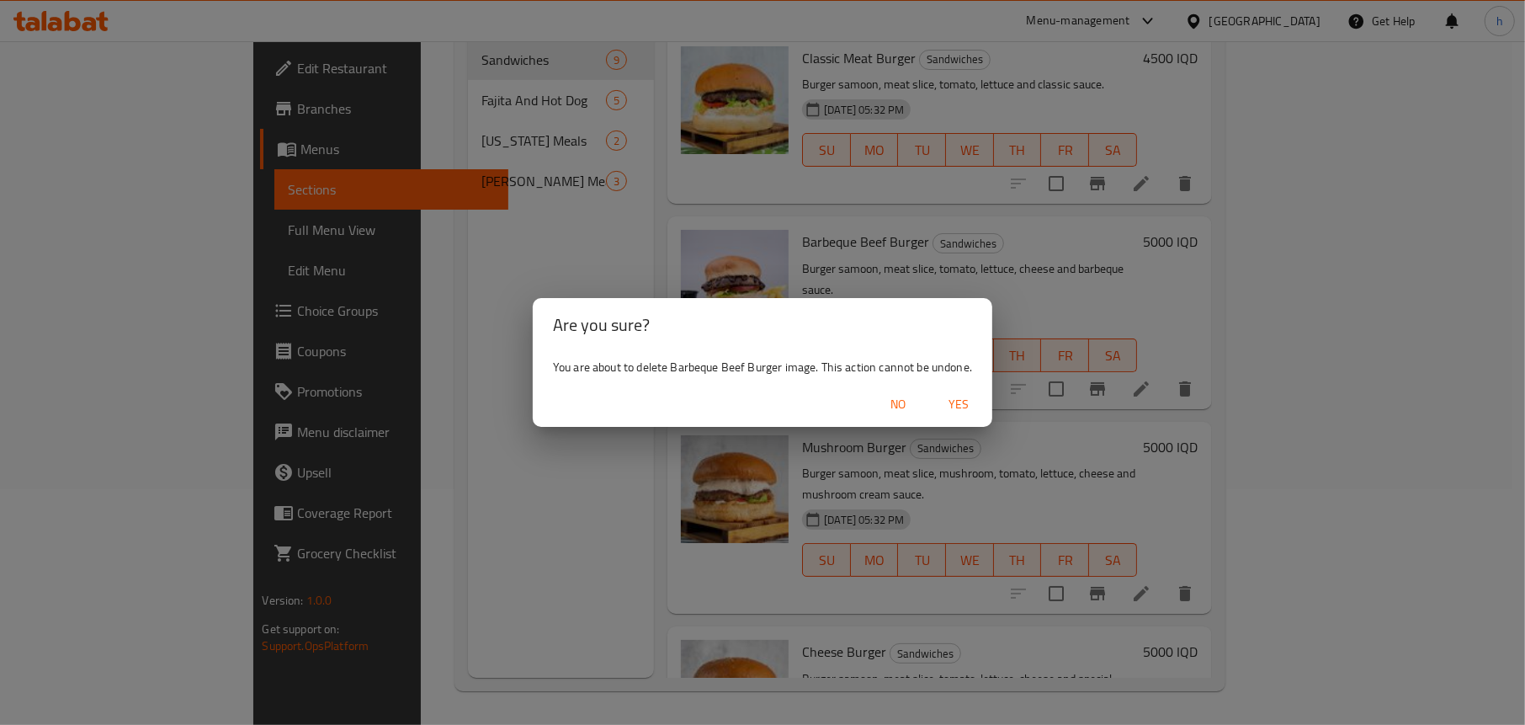
click at [959, 402] on span "Yes" at bounding box center [958, 404] width 40 height 21
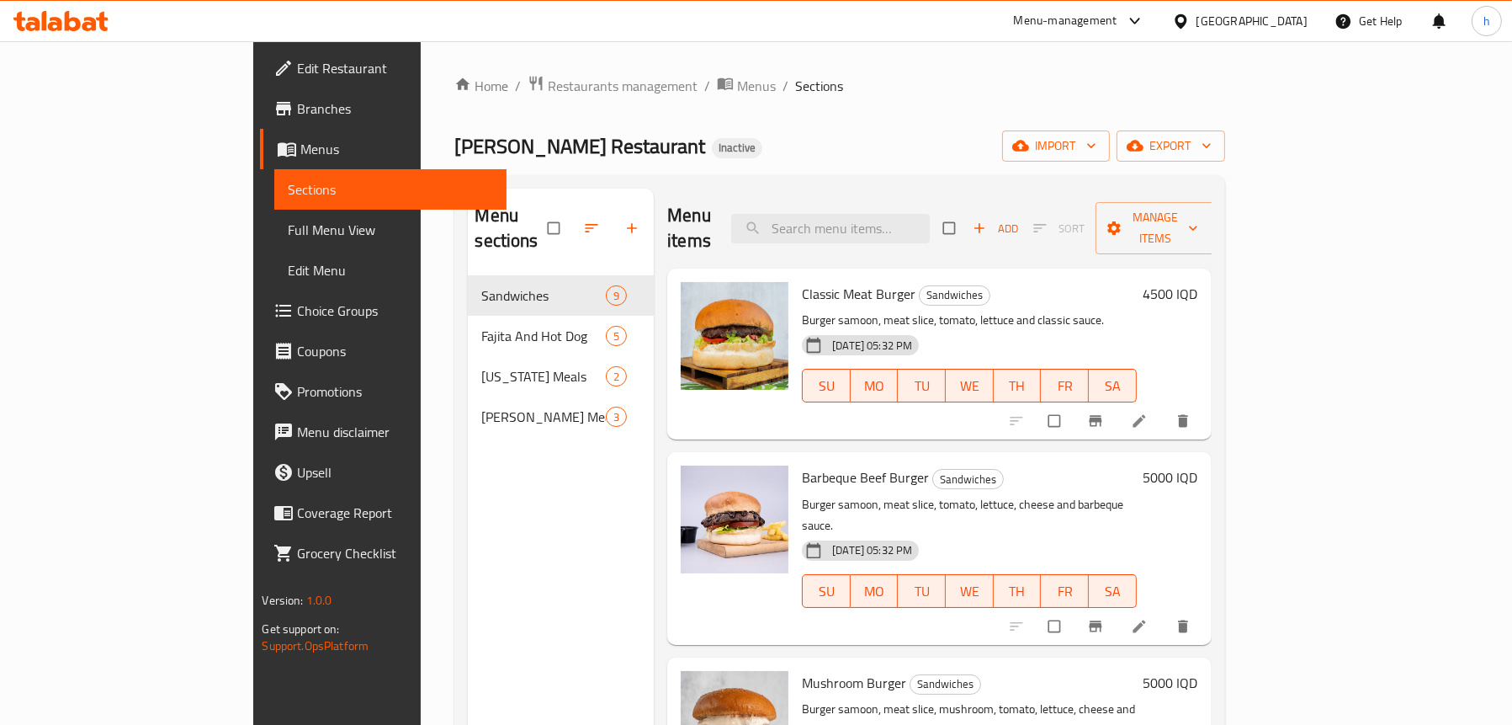
click at [1148, 618] on icon at bounding box center [1139, 626] width 17 height 17
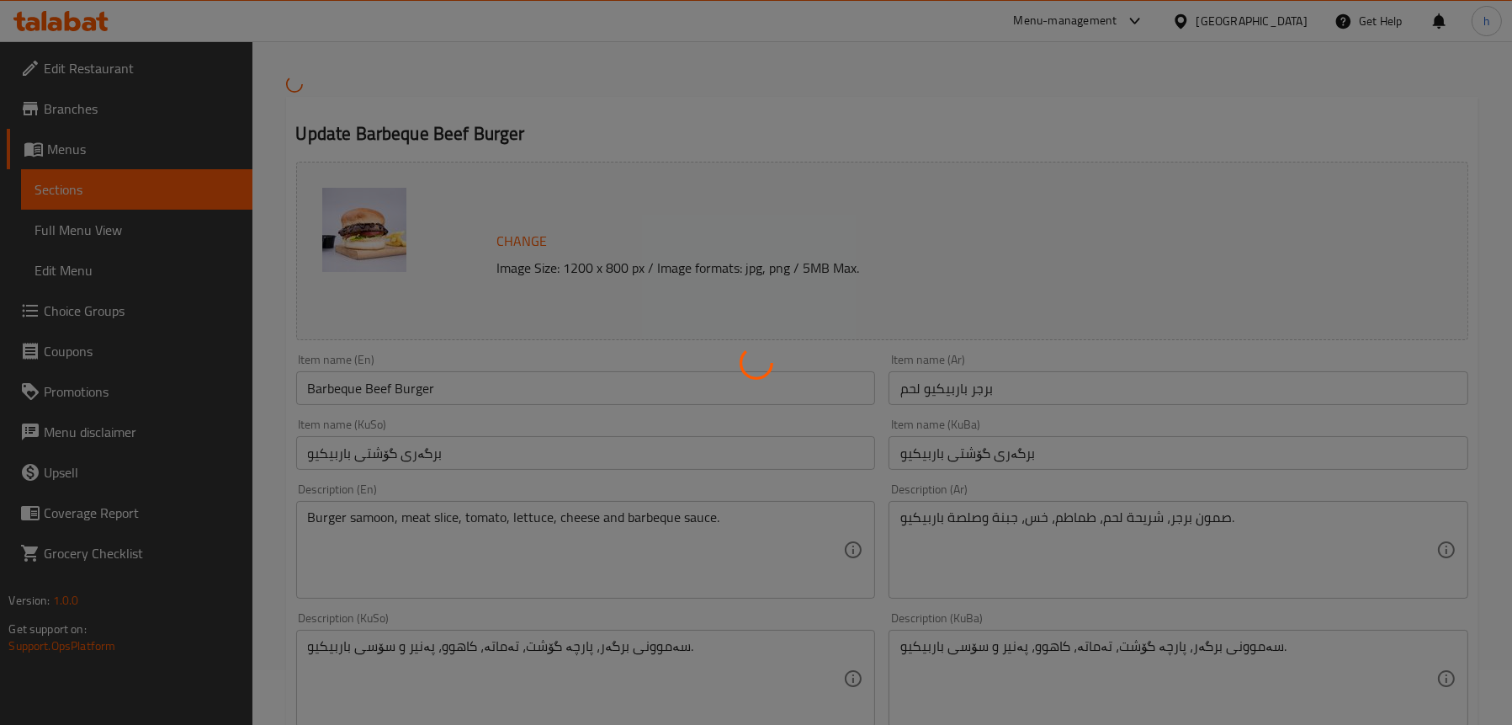
scroll to position [84, 0]
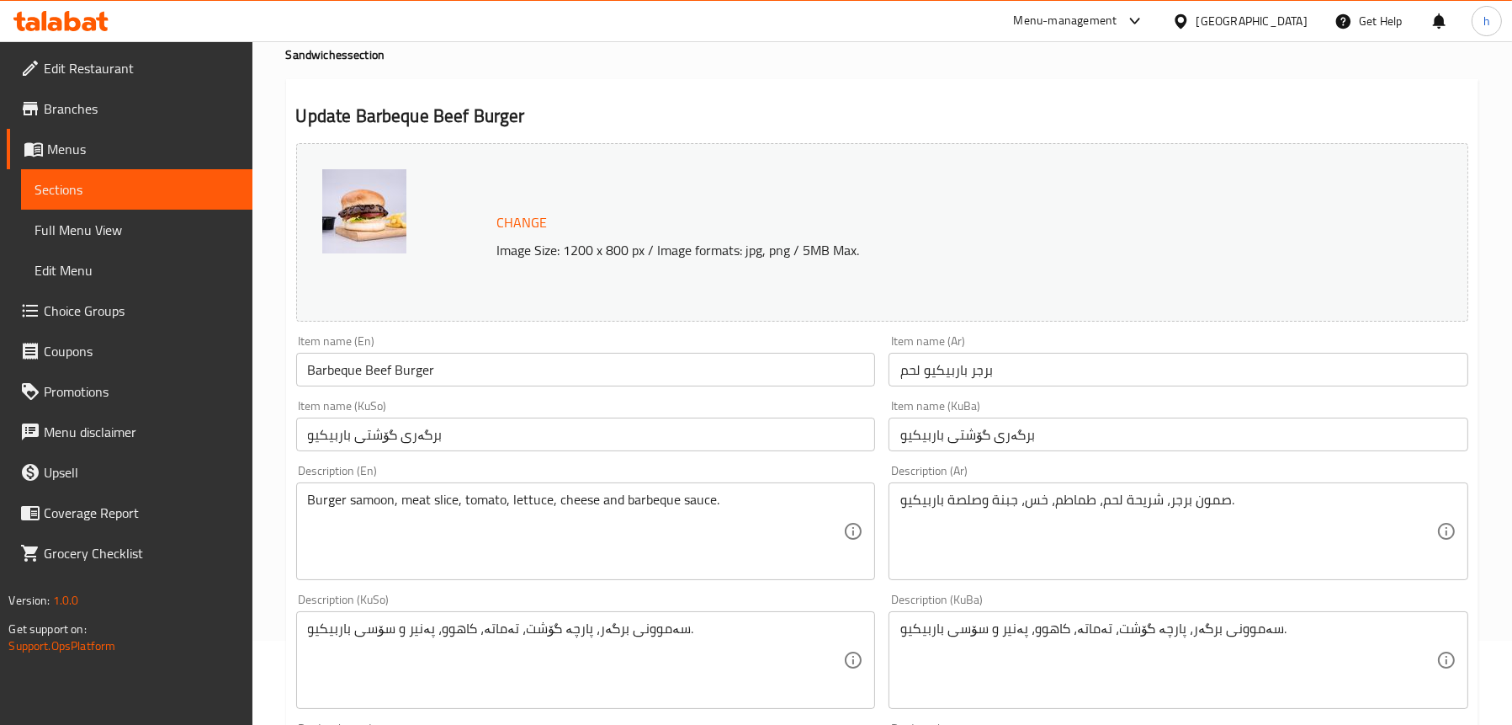
click at [357, 212] on img at bounding box center [364, 211] width 84 height 84
click at [683, 206] on div "Change Image Size: 1200 x 800 px / Image formats: jpg, png / 5MB Max." at bounding box center [911, 232] width 841 height 55
click at [604, 254] on p "Image Size: 1200 x 800 px / Image formats: jpg, png / 5MB Max." at bounding box center [911, 250] width 841 height 20
click at [522, 215] on span "Change" at bounding box center [522, 222] width 50 height 24
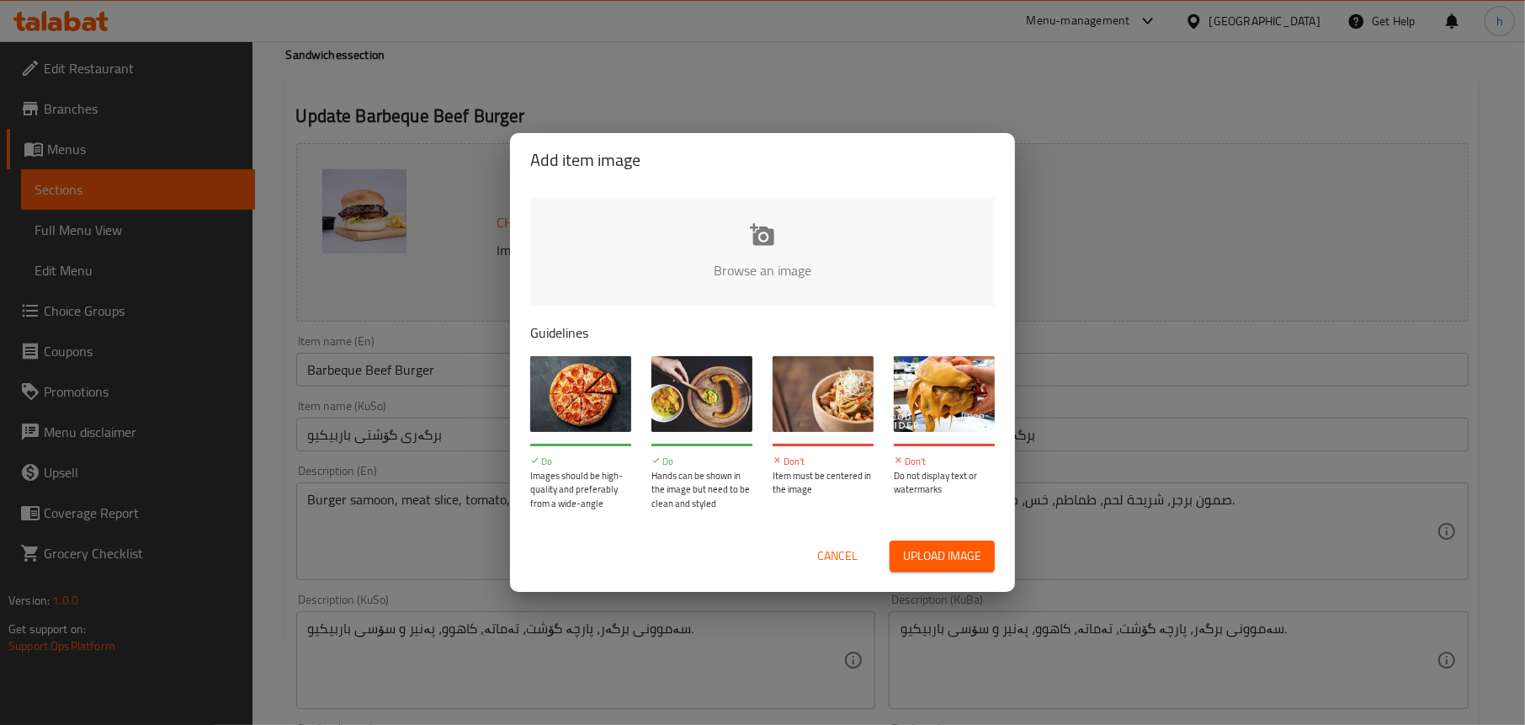
click at [845, 555] on span "Cancel" at bounding box center [837, 555] width 40 height 21
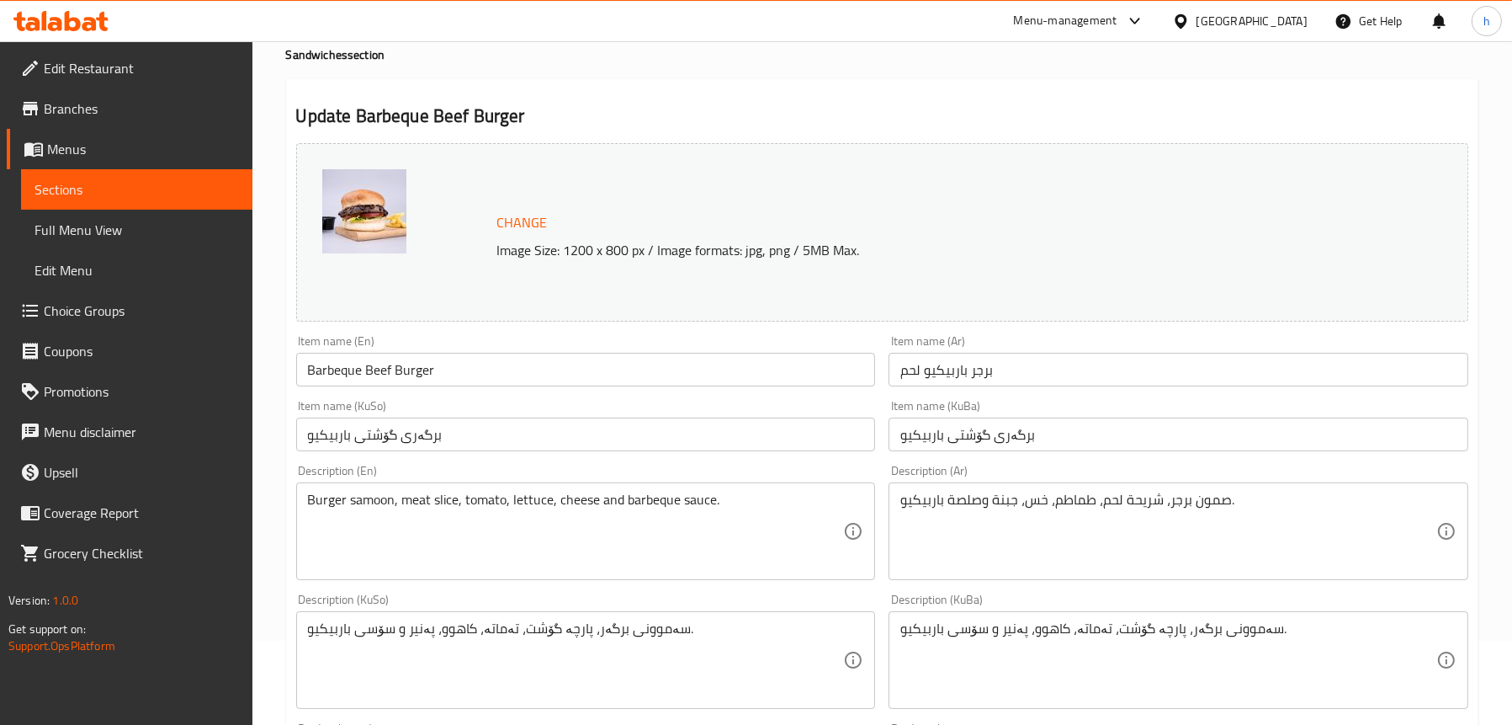
click at [380, 364] on input "Barbeque Beef Burger" at bounding box center [586, 370] width 580 height 34
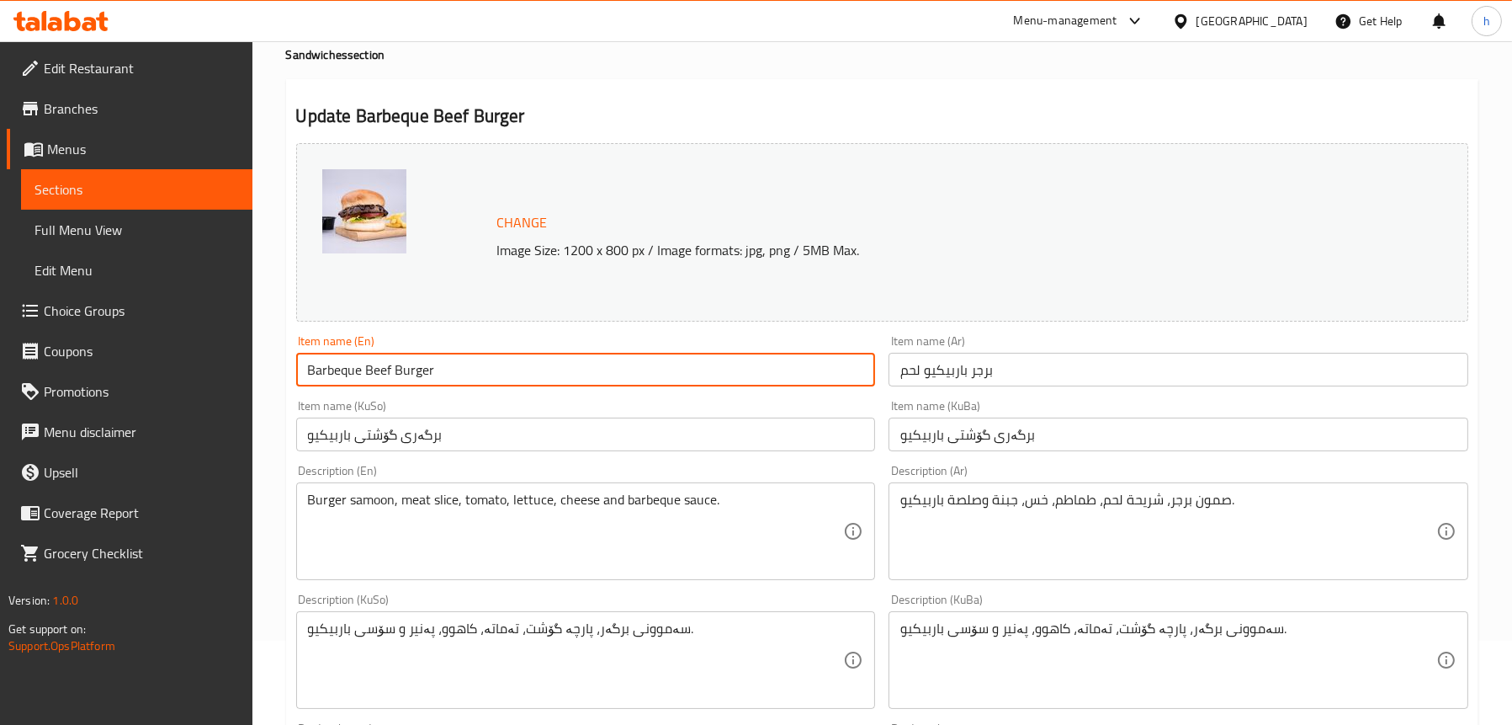
click at [380, 364] on input "Barbeque Beef Burger" at bounding box center [586, 370] width 580 height 34
click at [444, 378] on input "Barbeque Meat Burger" at bounding box center [586, 370] width 580 height 34
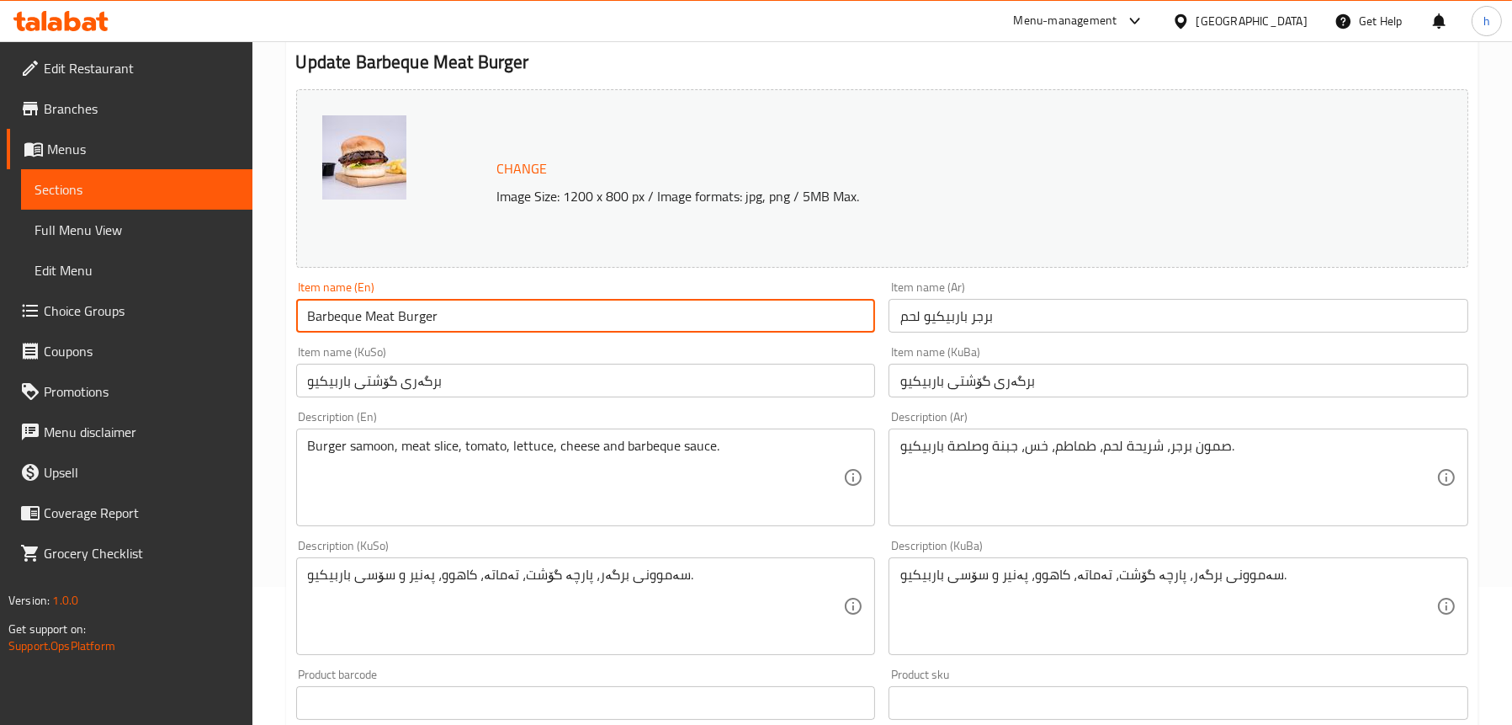
scroll to position [168, 0]
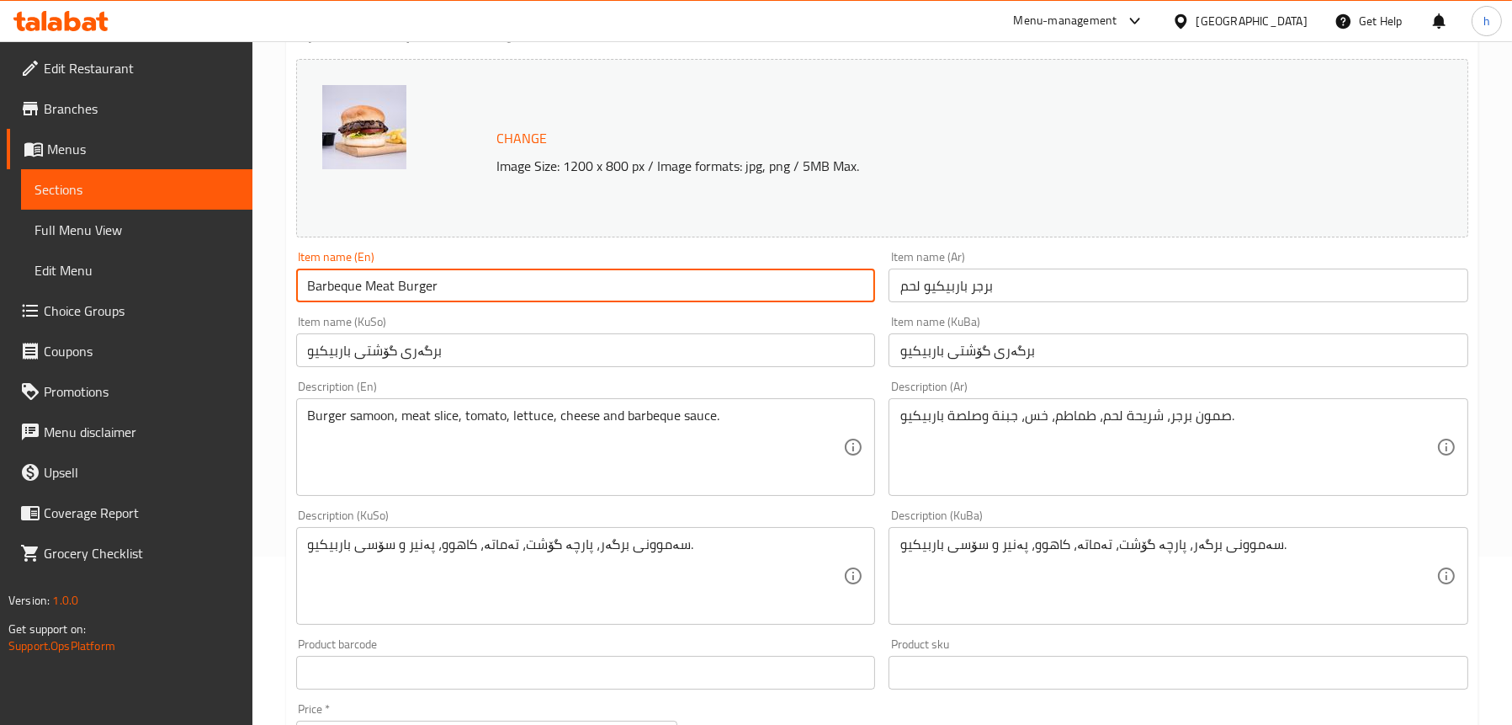
type input "Barbeque Meat Burger"
click at [441, 348] on input "برگەری گۆشتی باربیکیو" at bounding box center [586, 350] width 580 height 34
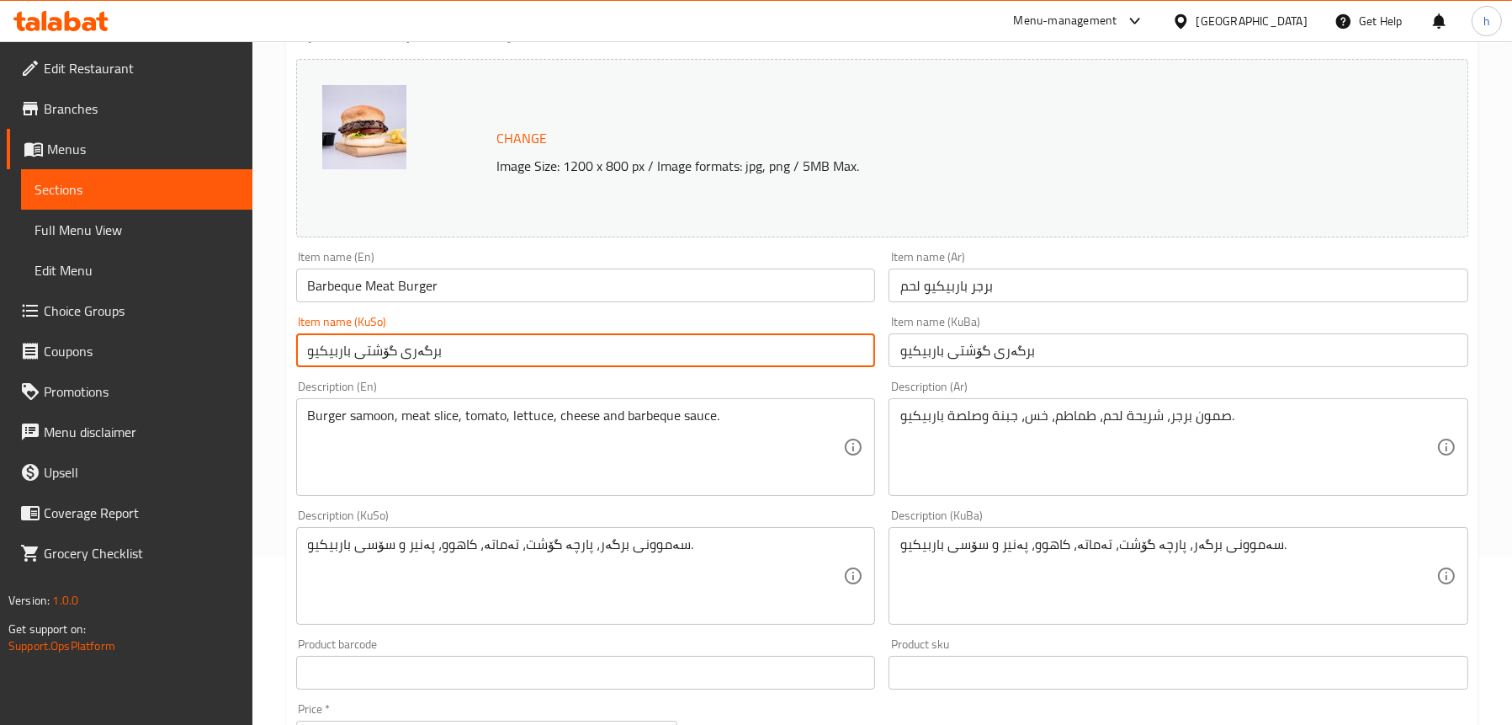
click at [441, 348] on input "برگەری گۆشتی باربیکیو" at bounding box center [586, 350] width 580 height 34
click at [964, 291] on input "برجر باربيكيو لحم" at bounding box center [1179, 285] width 580 height 34
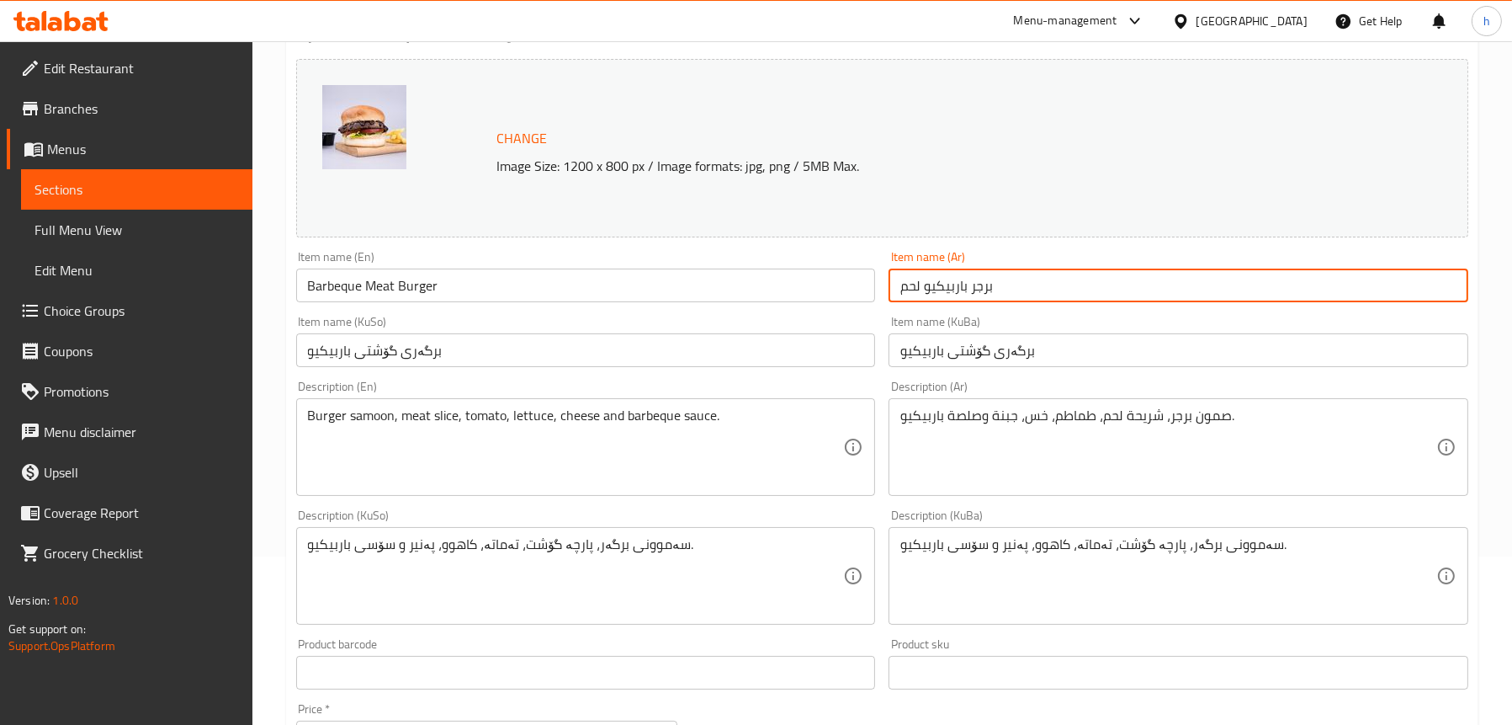
click at [964, 291] on input "برجر باربيكيو لحم" at bounding box center [1179, 285] width 580 height 34
click at [525, 403] on div "Burger samoon, meat slice, tomato, lettuce, cheese and barbeque sauce. Descript…" at bounding box center [586, 447] width 580 height 98
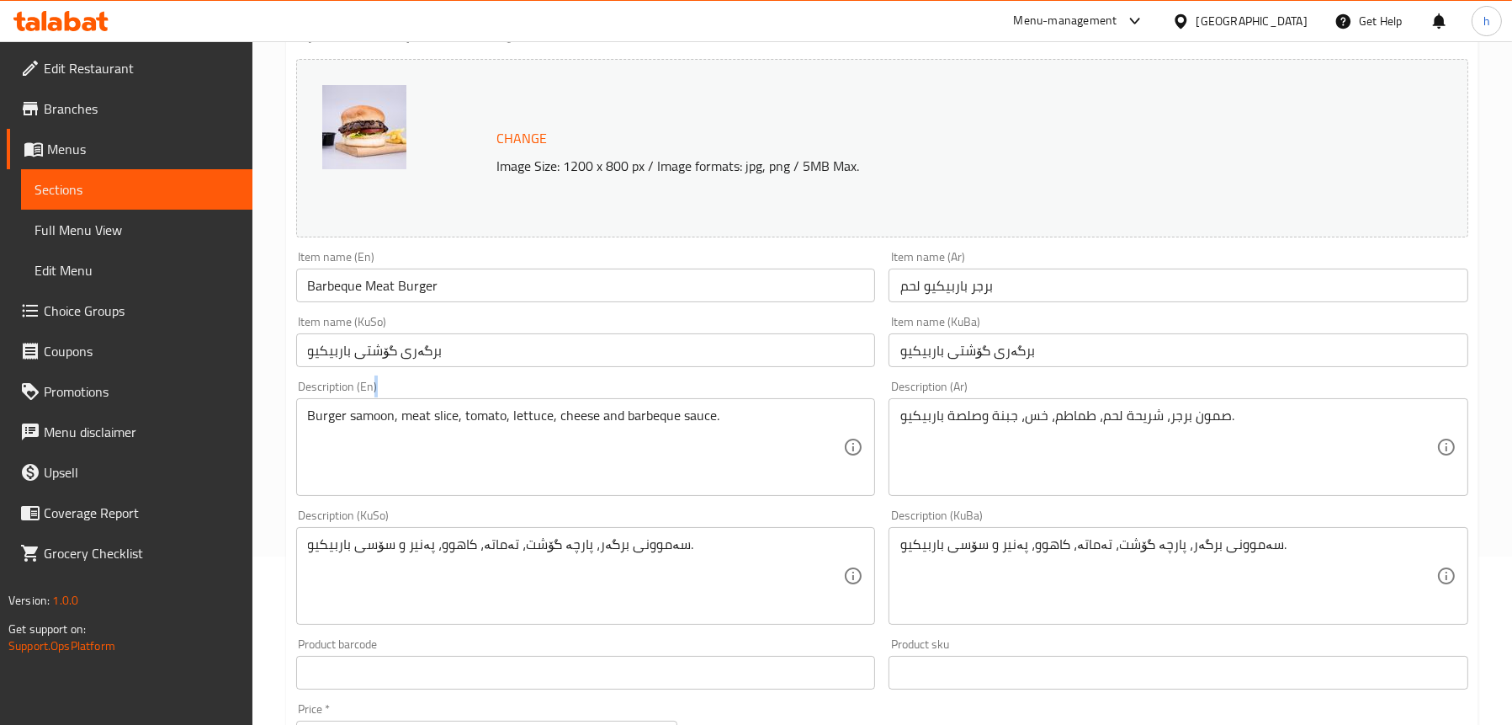
click at [525, 403] on div "Burger samoon, meat slice, tomato, lettuce, cheese and barbeque sauce. Descript…" at bounding box center [586, 447] width 580 height 98
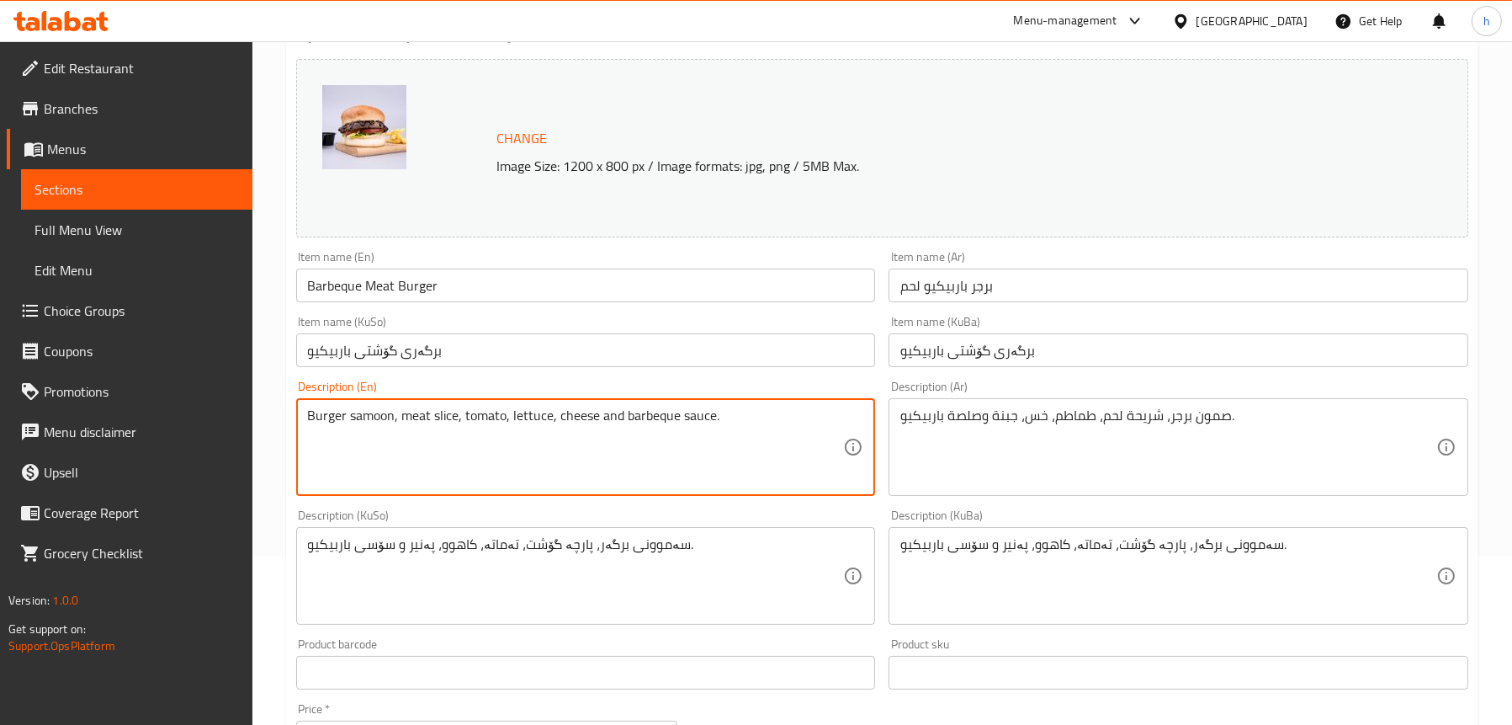
click at [520, 417] on textarea "Burger samoon, meat slice, tomato, lettuce, cheese and barbeque sauce." at bounding box center [576, 447] width 536 height 80
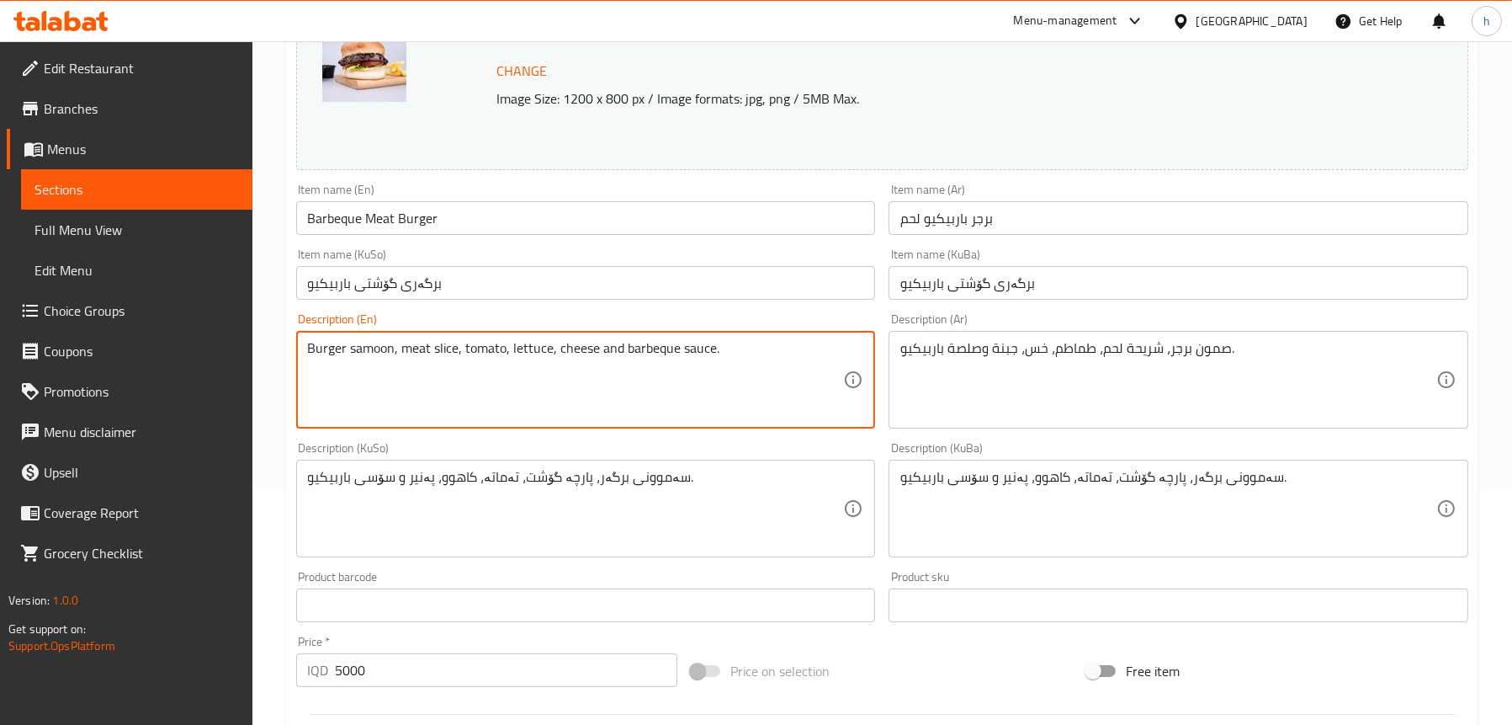
scroll to position [337, 0]
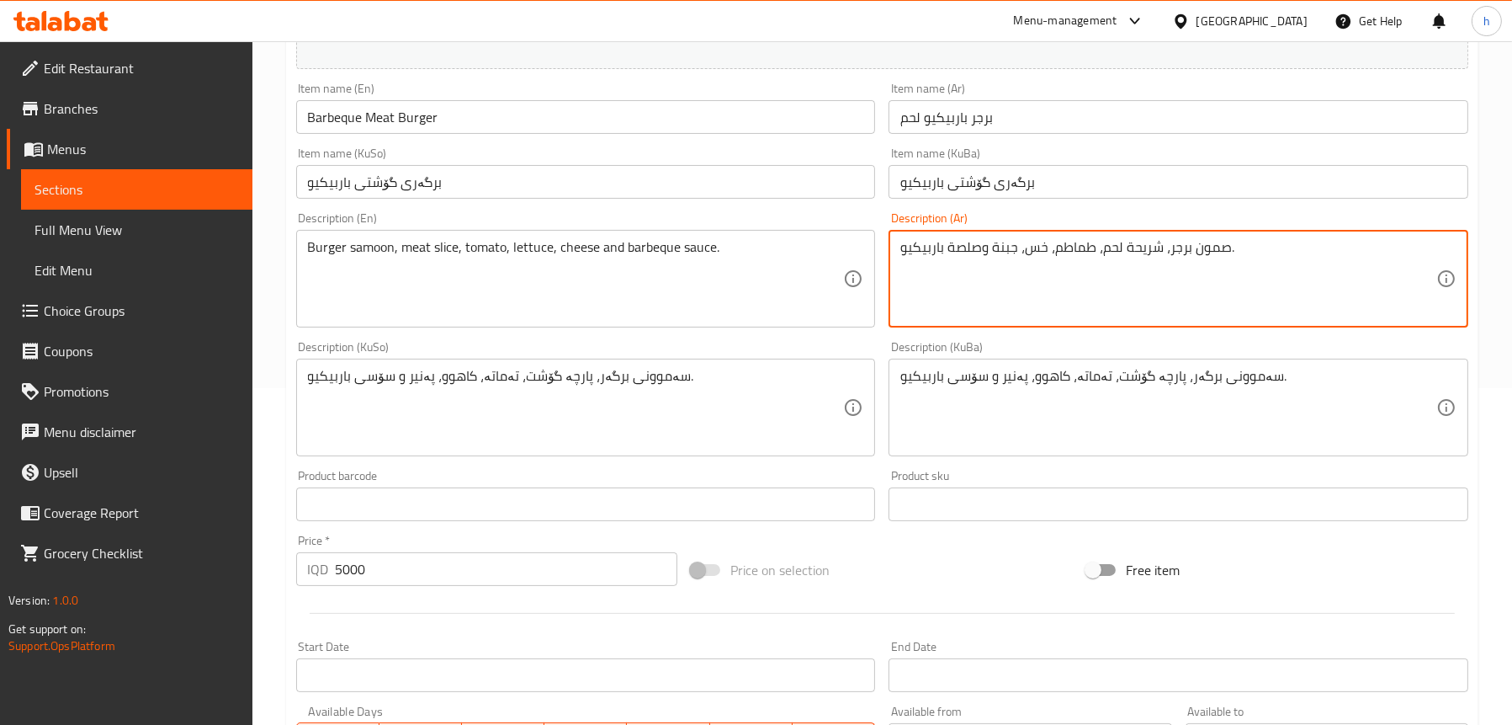
click at [1097, 258] on textarea "صمون برجر، شريحة لحم، طماطم، خس، جبنة وصلصة باربيكيو." at bounding box center [1168, 279] width 536 height 80
click at [533, 380] on textarea "سەموونی برگەر، پارچە گۆشت، تەماتە، کاهوو، پەنیر و سۆسی باربیکیو." at bounding box center [576, 408] width 536 height 80
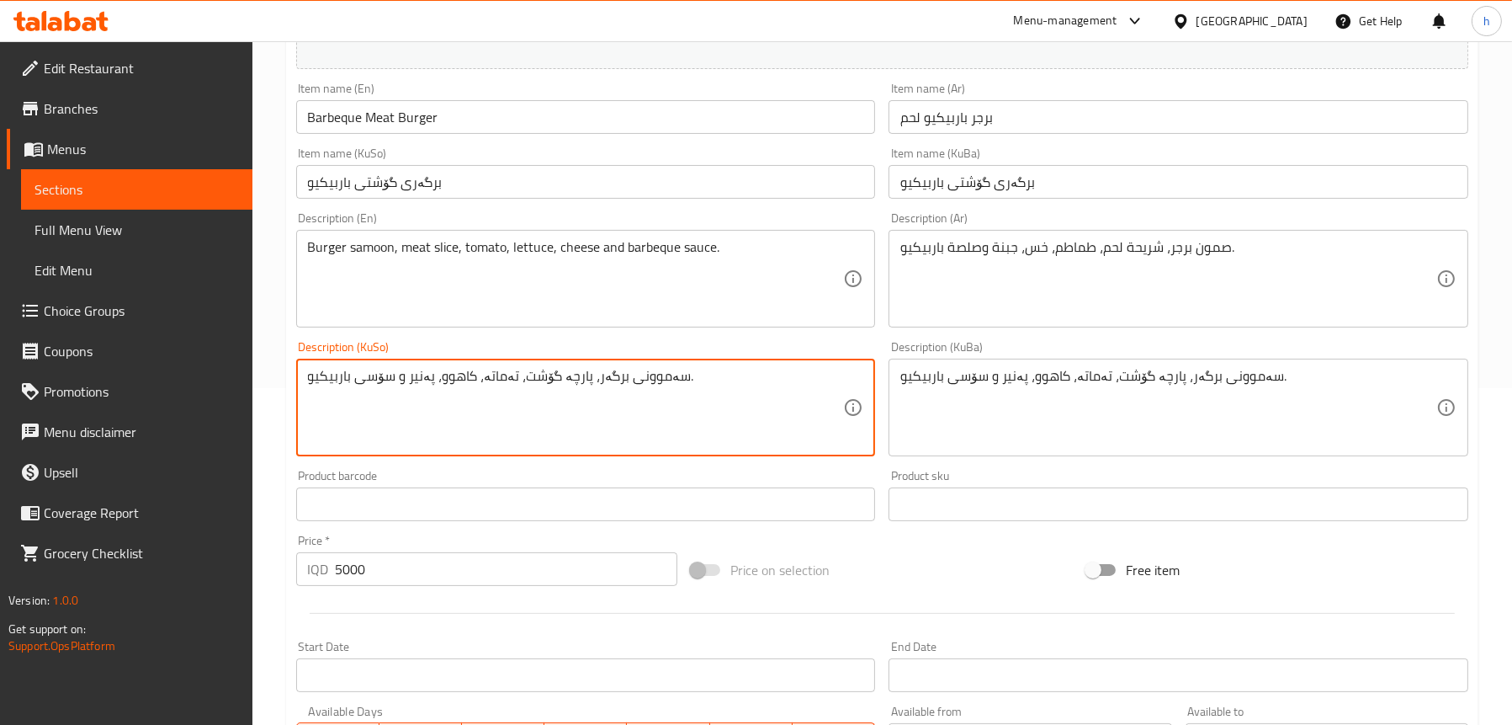
click at [533, 380] on textarea "سەموونی برگەر، پارچە گۆشت، تەماتە، کاهوو، پەنیر و سۆسی باربیکیو." at bounding box center [576, 408] width 536 height 80
click at [337, 567] on input "5000" at bounding box center [507, 569] width 343 height 34
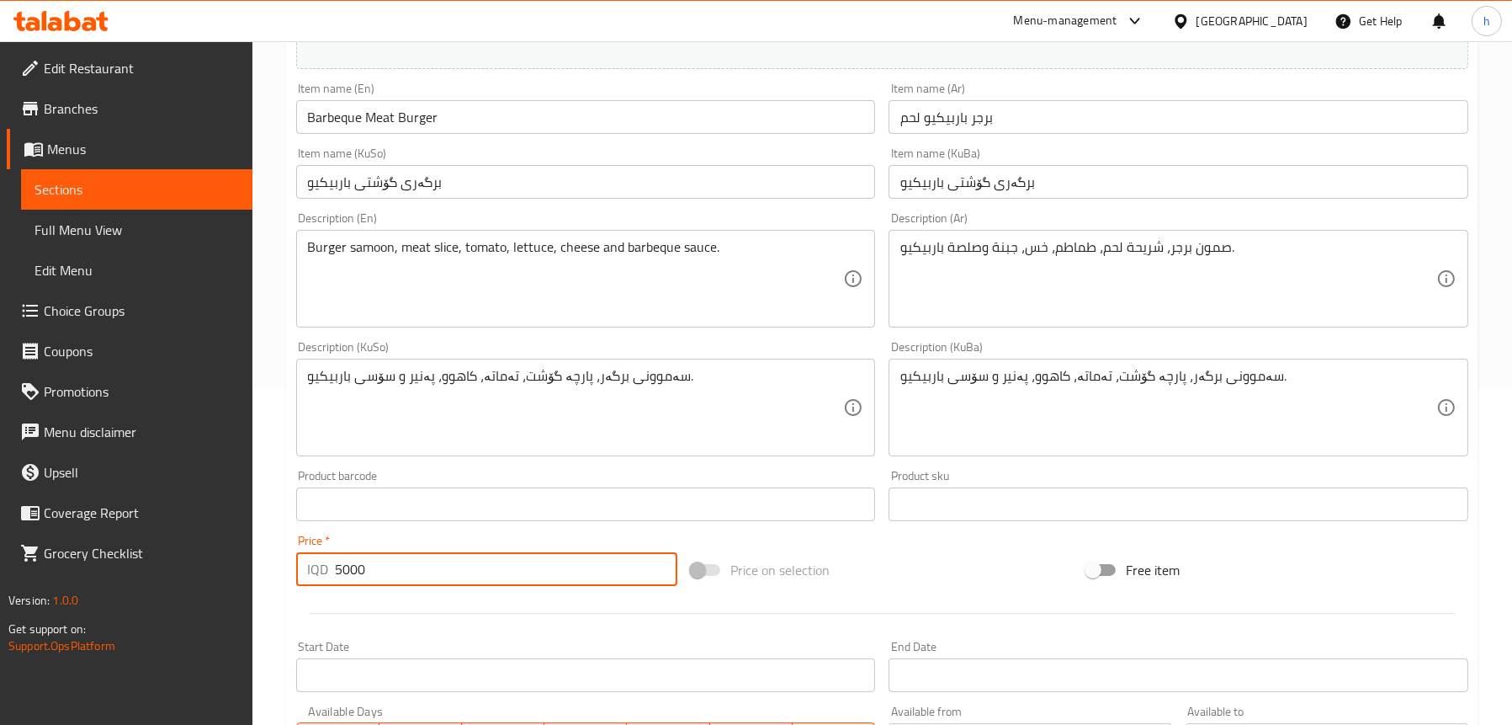
click at [337, 567] on input "5000" at bounding box center [507, 569] width 343 height 34
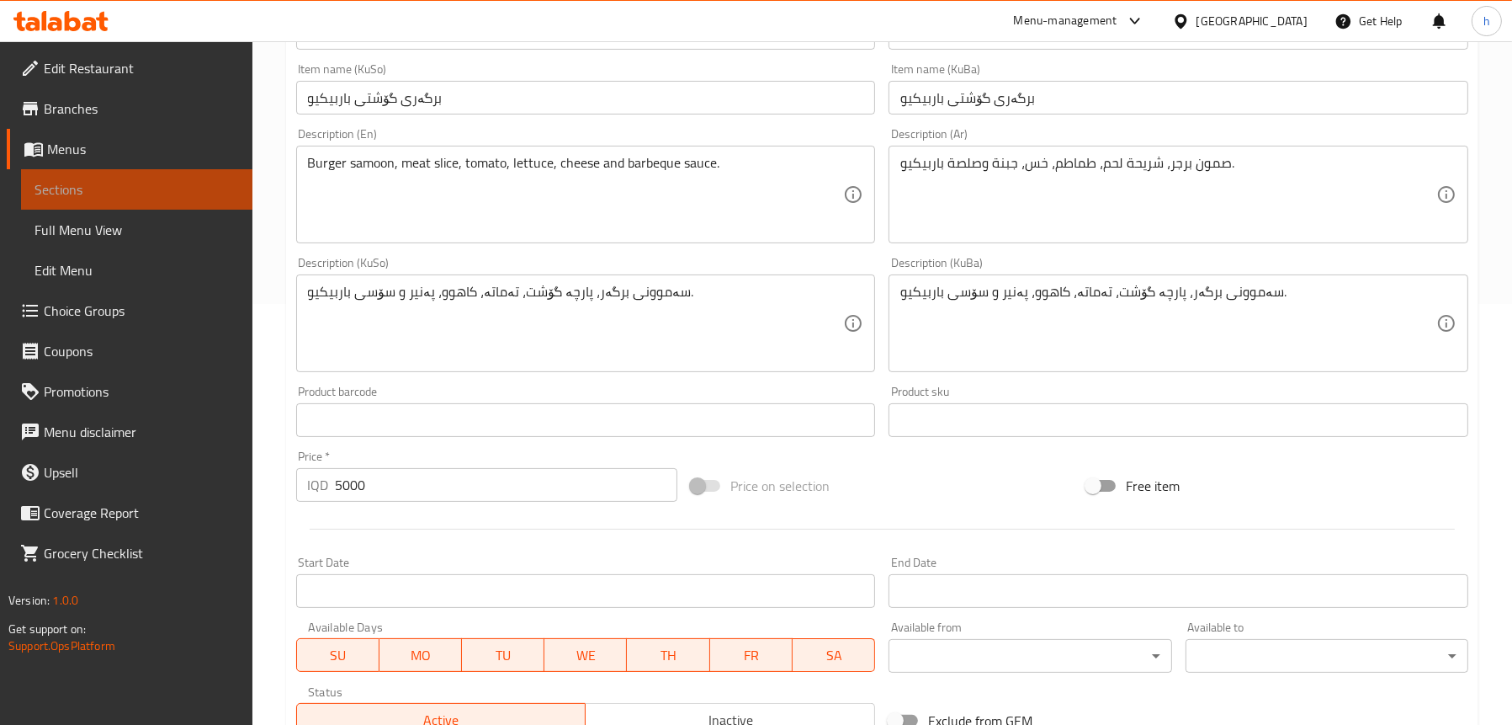
click at [121, 199] on link "Sections" at bounding box center [136, 189] width 231 height 40
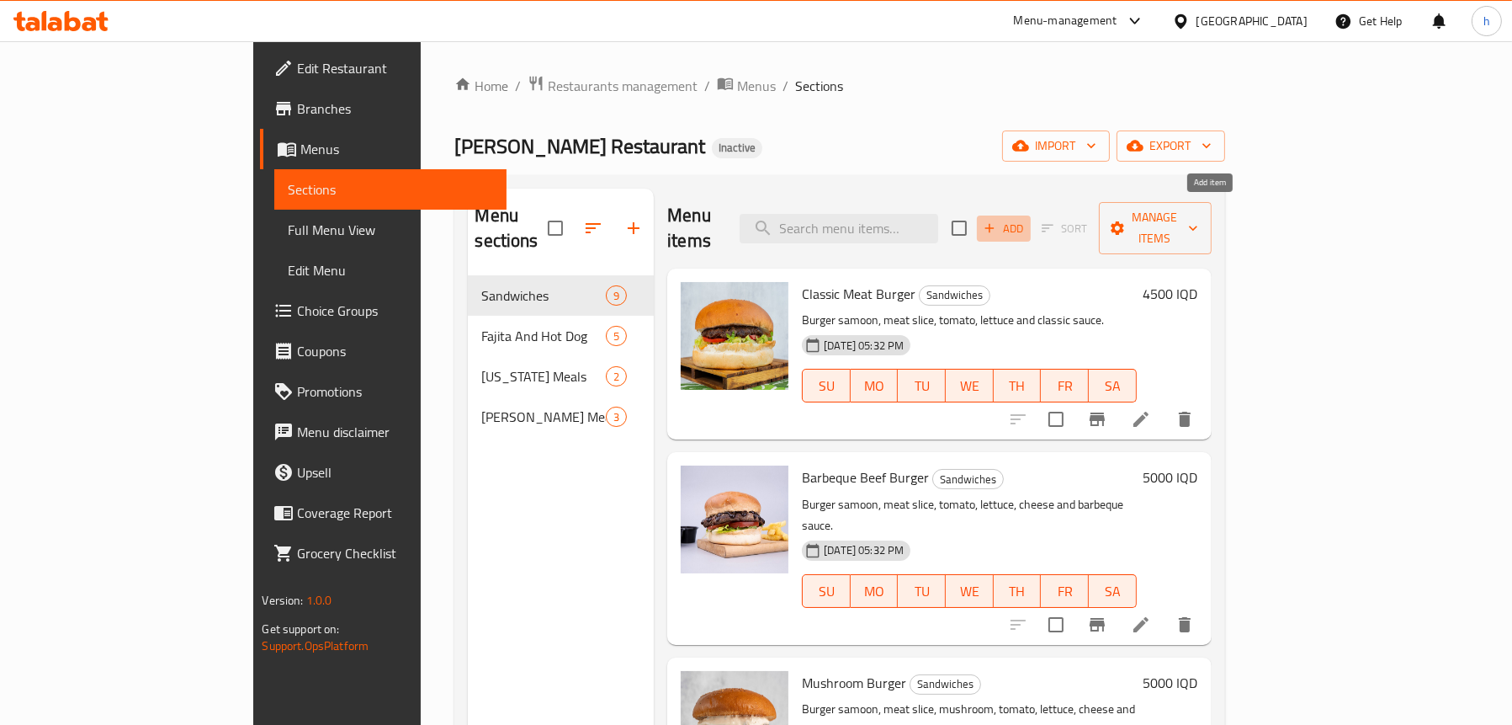
click at [1027, 219] on span "Add" at bounding box center [1003, 228] width 45 height 19
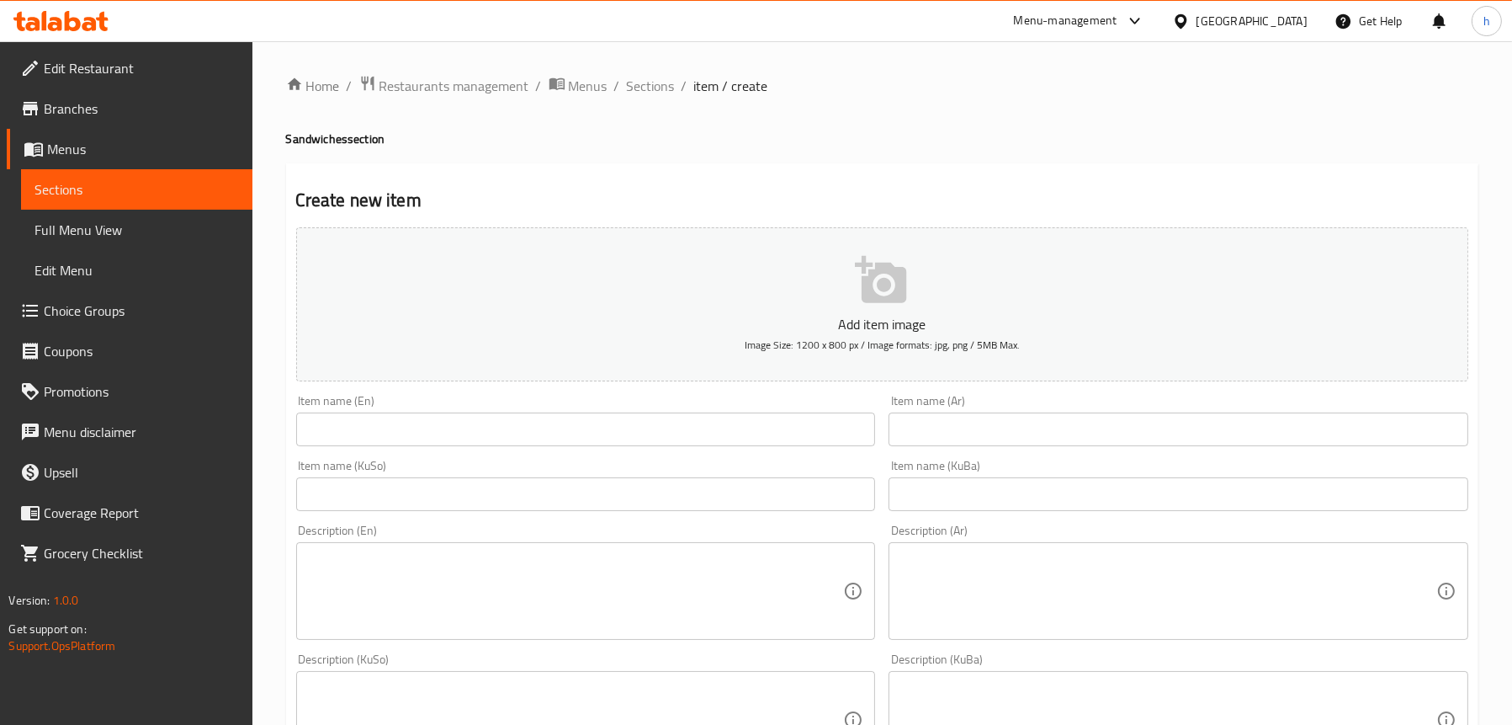
click at [533, 423] on input "text" at bounding box center [586, 429] width 580 height 34
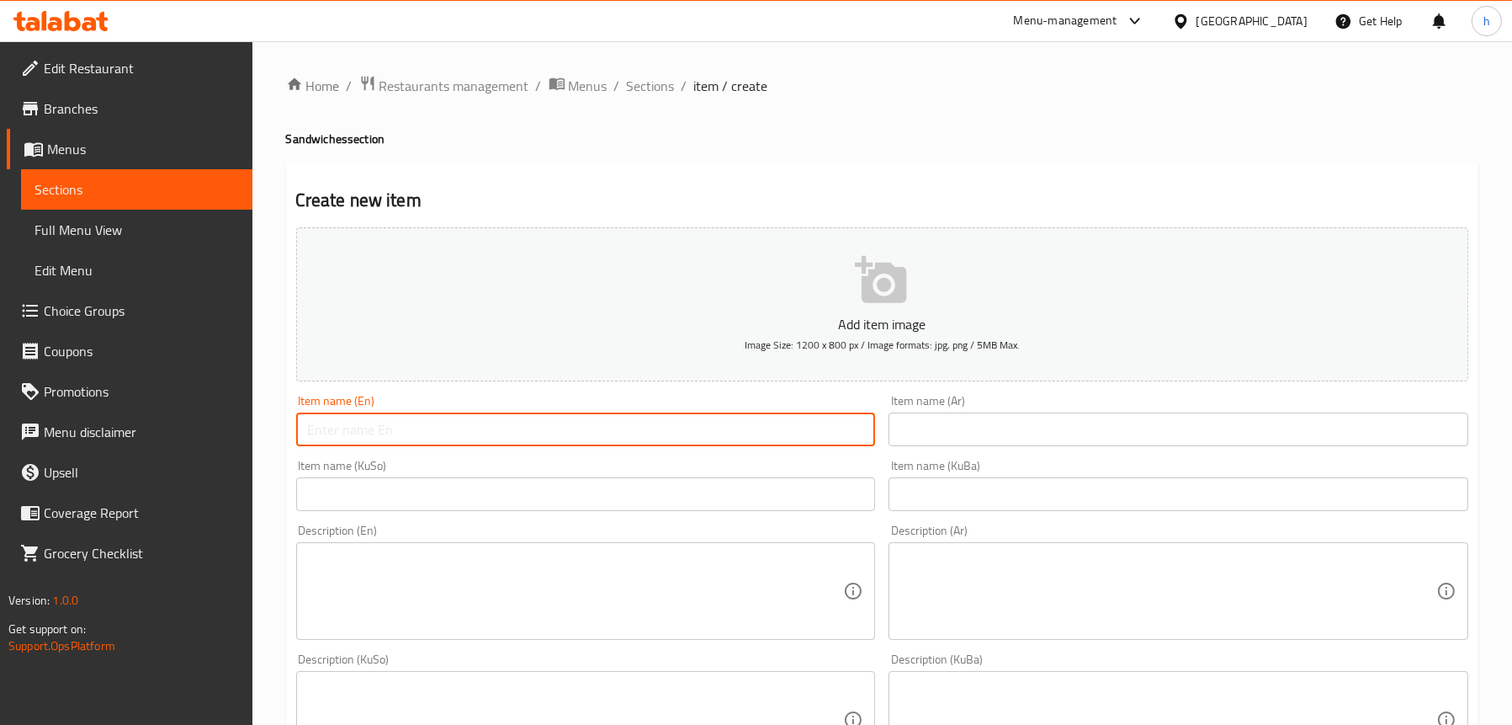
paste input "Barbeque Meat Burger"
type input "Barbeque Meat Burger"
click at [960, 427] on input "text" at bounding box center [1179, 429] width 580 height 34
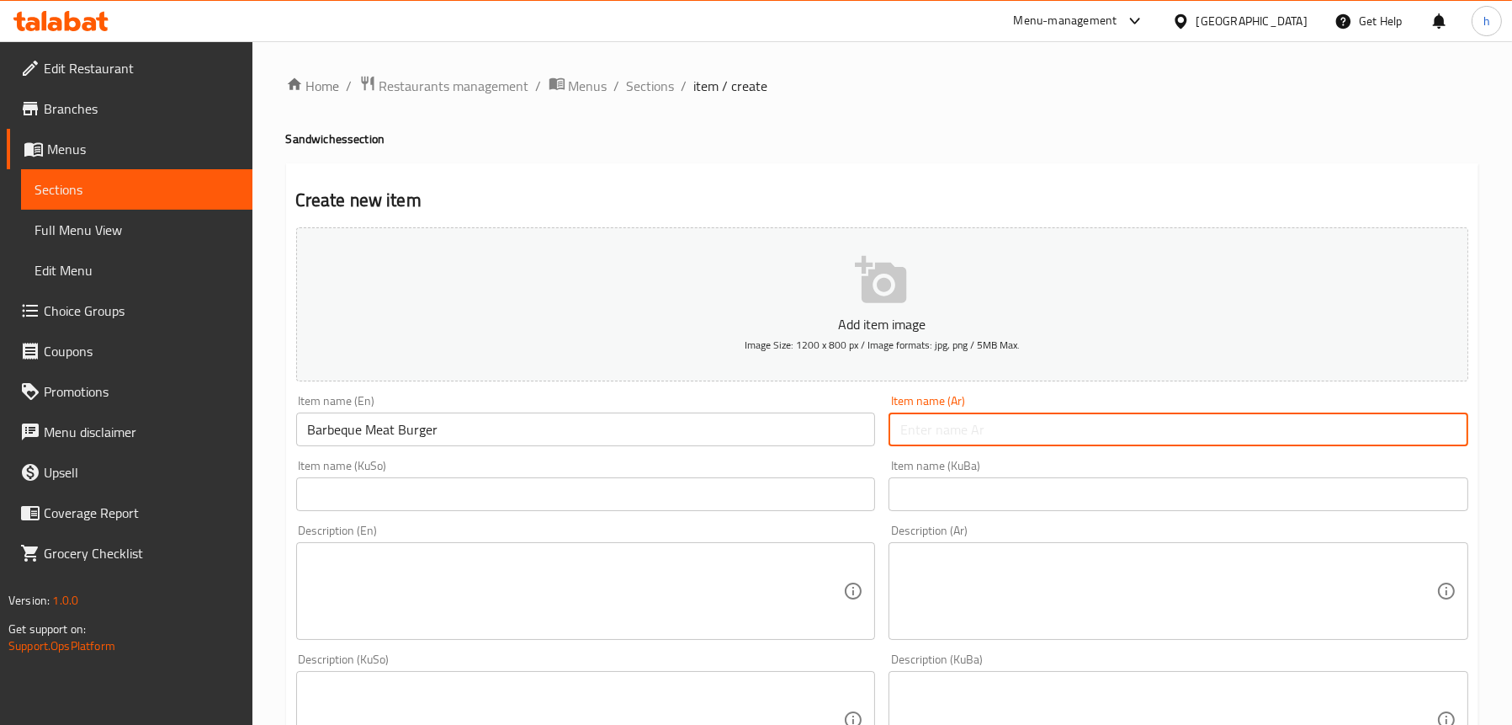
paste input "برجر باربيكيو لحم"
type input "برجر باربيكيو لحم"
click at [585, 486] on input "text" at bounding box center [586, 494] width 580 height 34
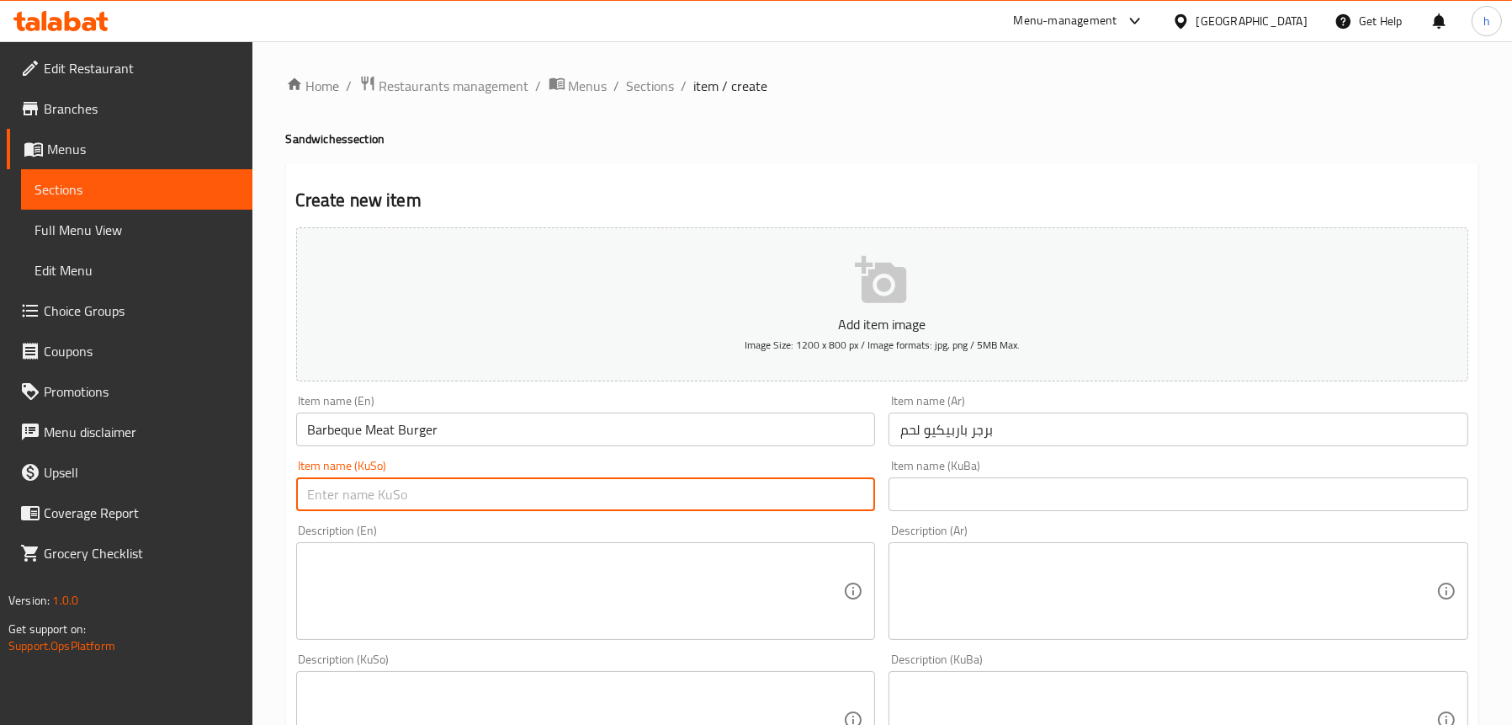
paste input "برگەری گۆشتی باربیکیو"
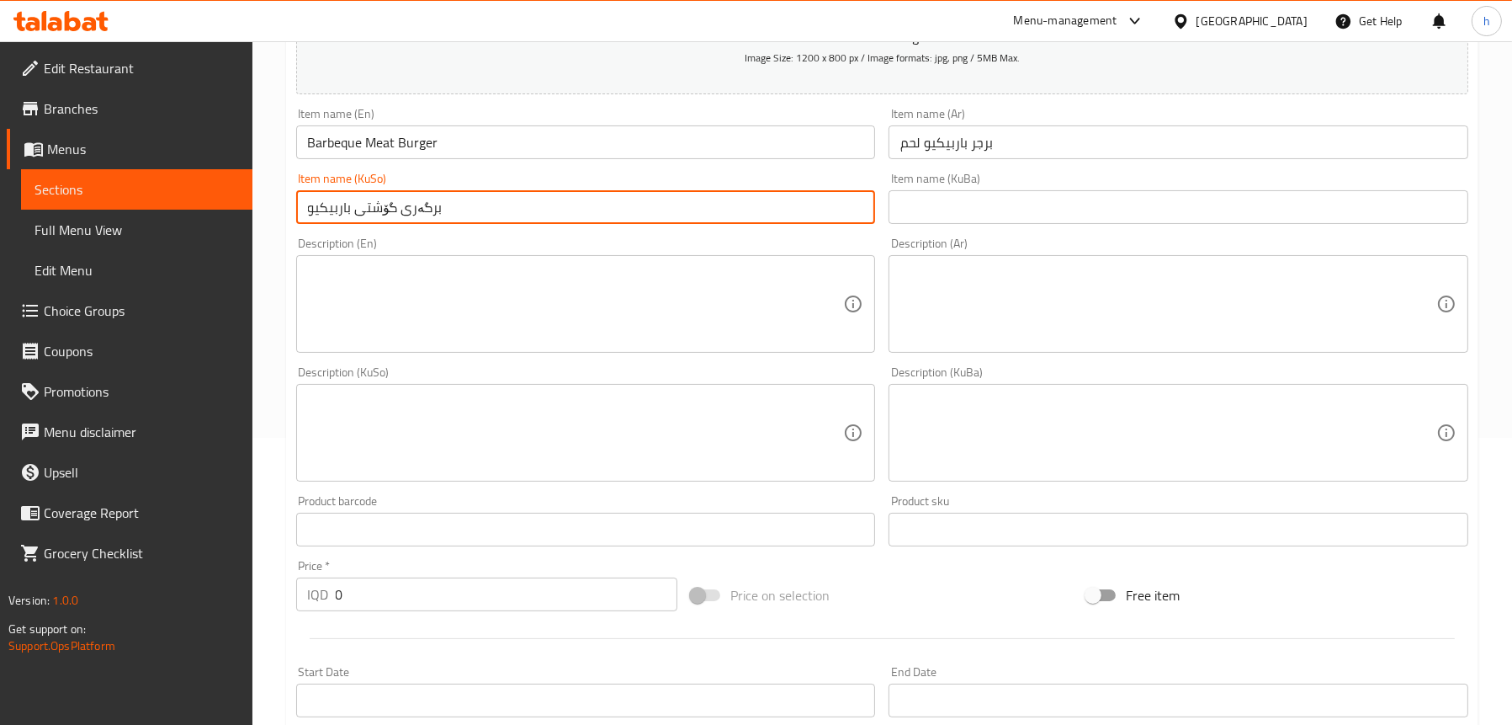
scroll to position [337, 0]
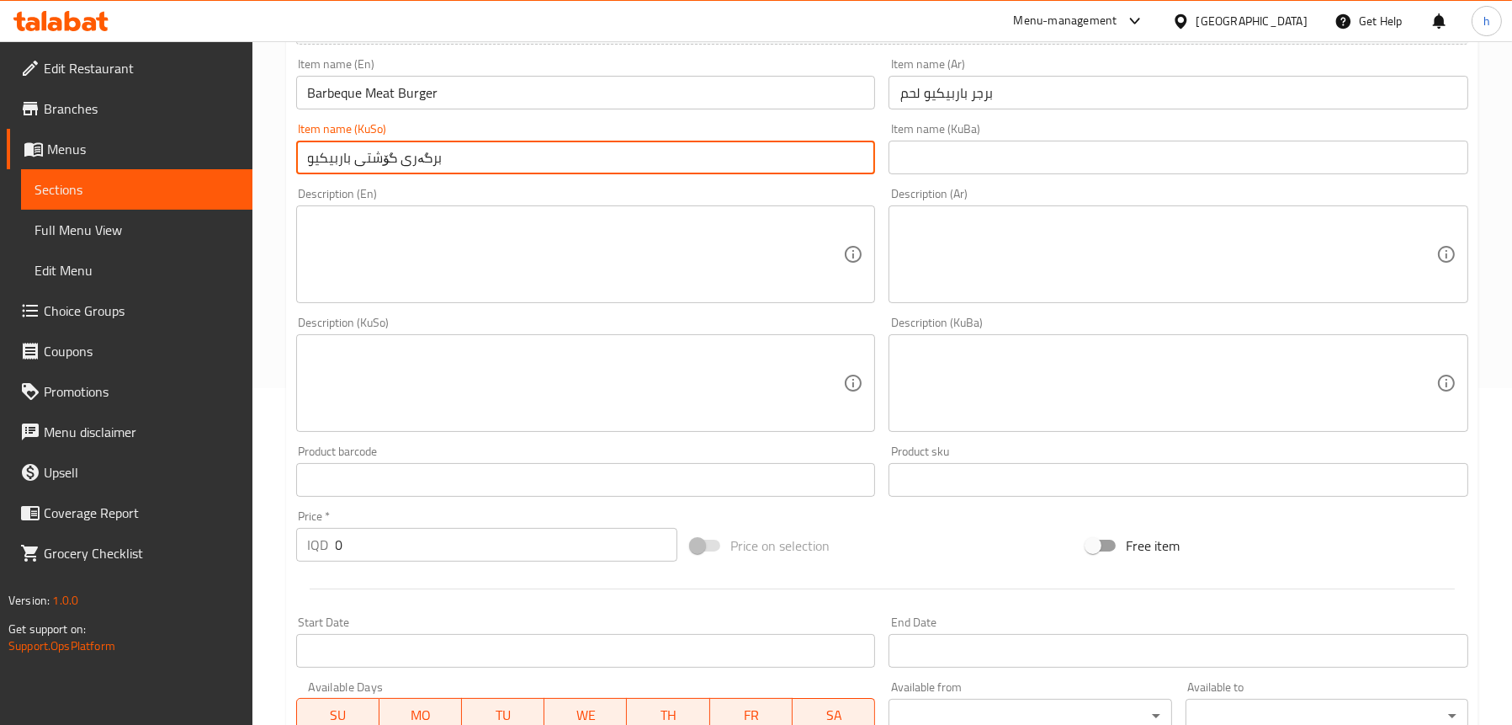
type input "برگەری گۆشتی باربیکیو"
click at [1050, 158] on input "text" at bounding box center [1179, 158] width 580 height 34
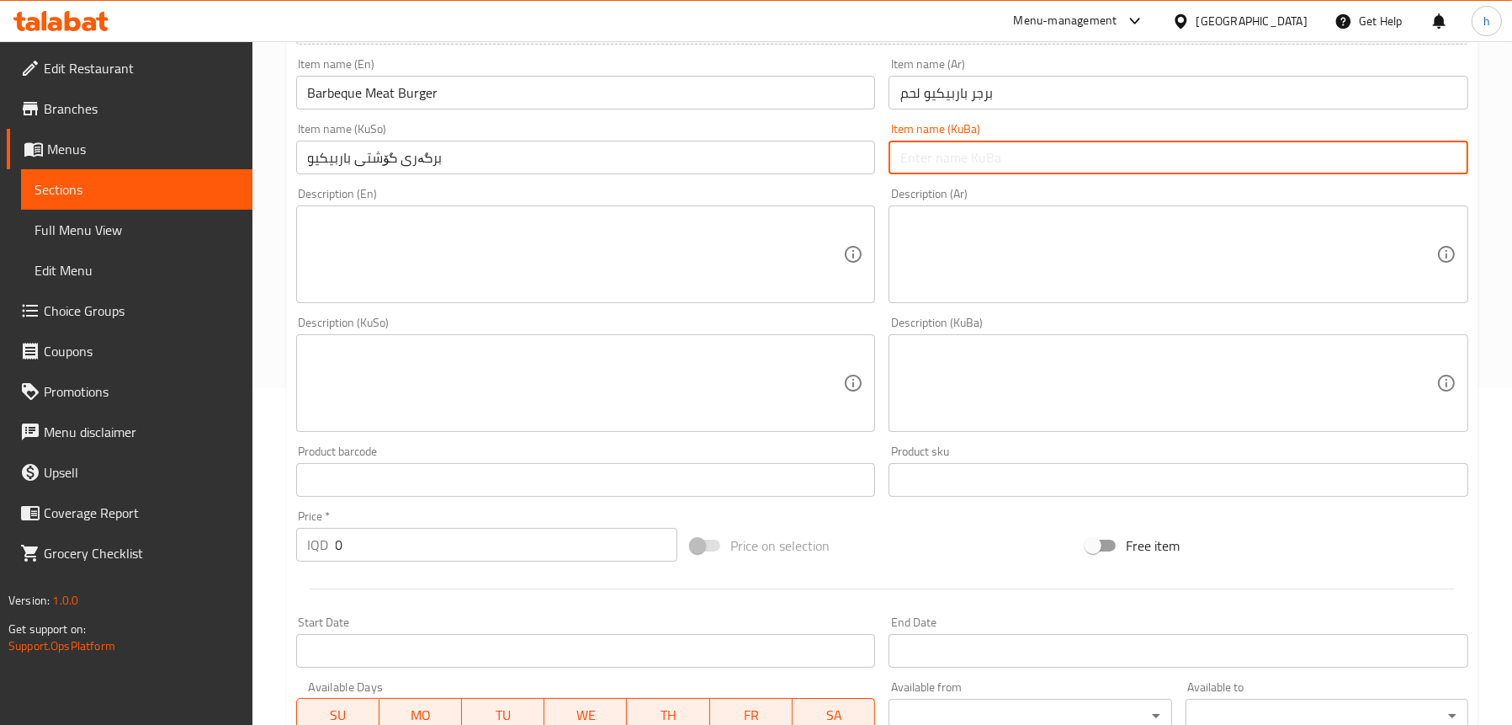
paste input "برگەری گۆشتی باربیکیو"
type input "برگەری گۆشتی باربیکیو"
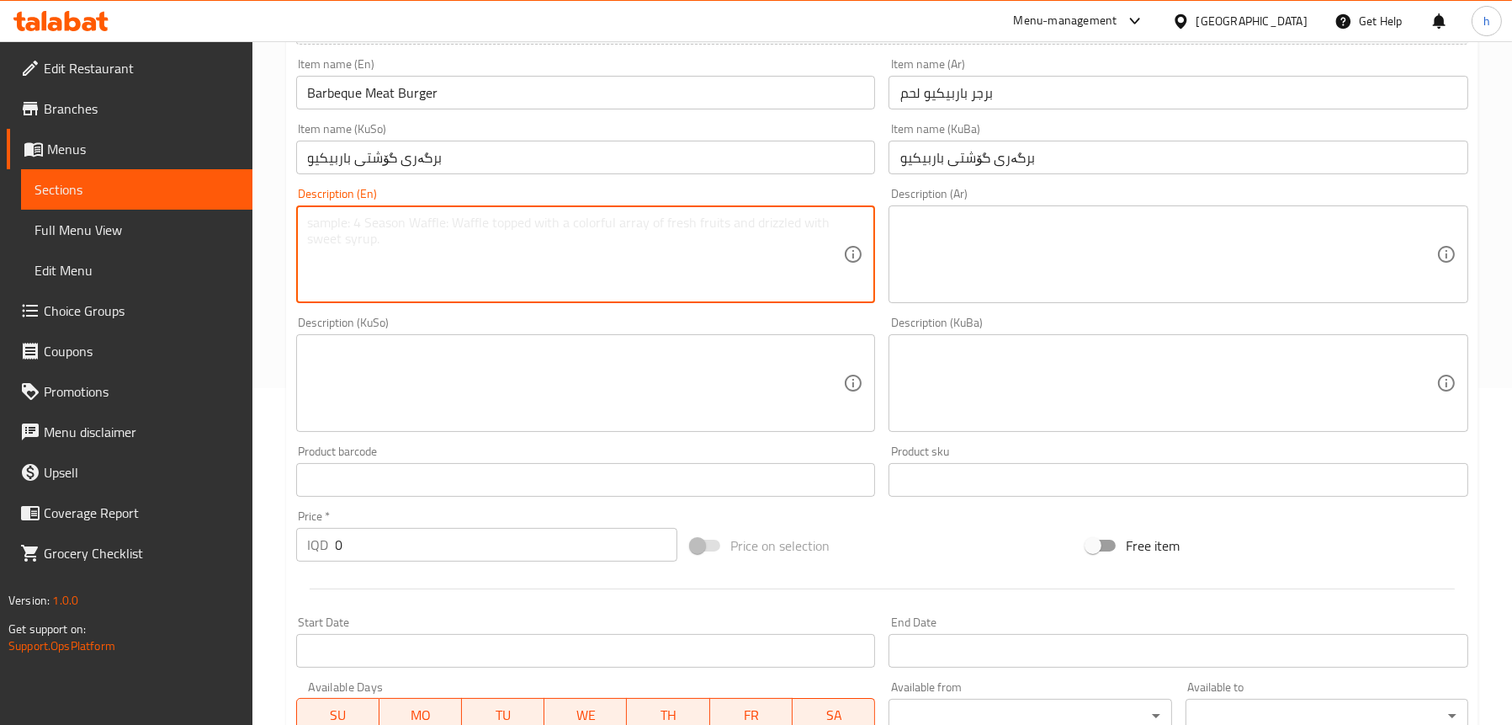
click at [548, 233] on textarea at bounding box center [576, 255] width 536 height 80
paste textarea "Burger samoon, meat slice, tomato, lettuce, cheese and barbeque sauce."
type textarea "Burger samoon, meat slice, tomato, lettuce, cheese and barbeque sauce."
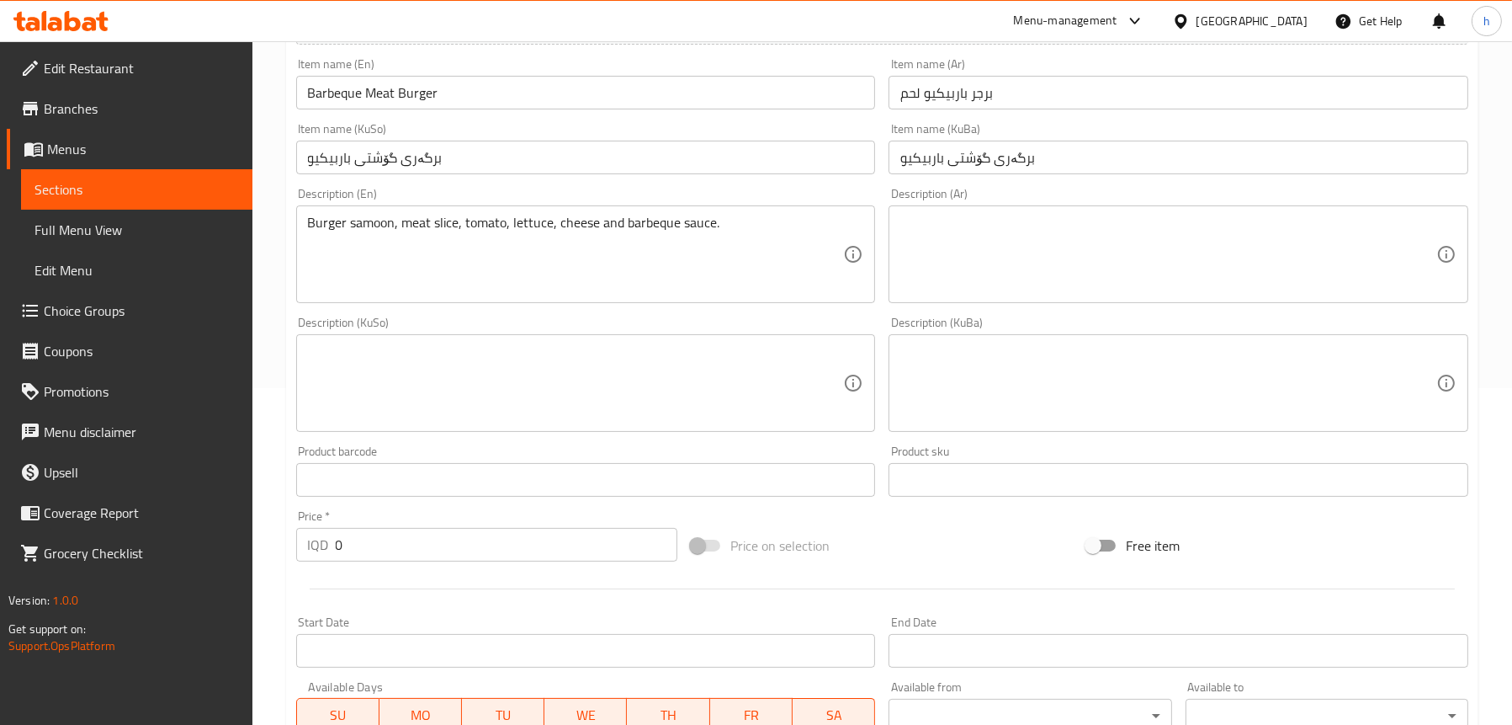
click at [1069, 199] on div "Description (Ar) Description (Ar)" at bounding box center [1179, 245] width 580 height 115
click at [1028, 247] on textarea at bounding box center [1168, 255] width 536 height 80
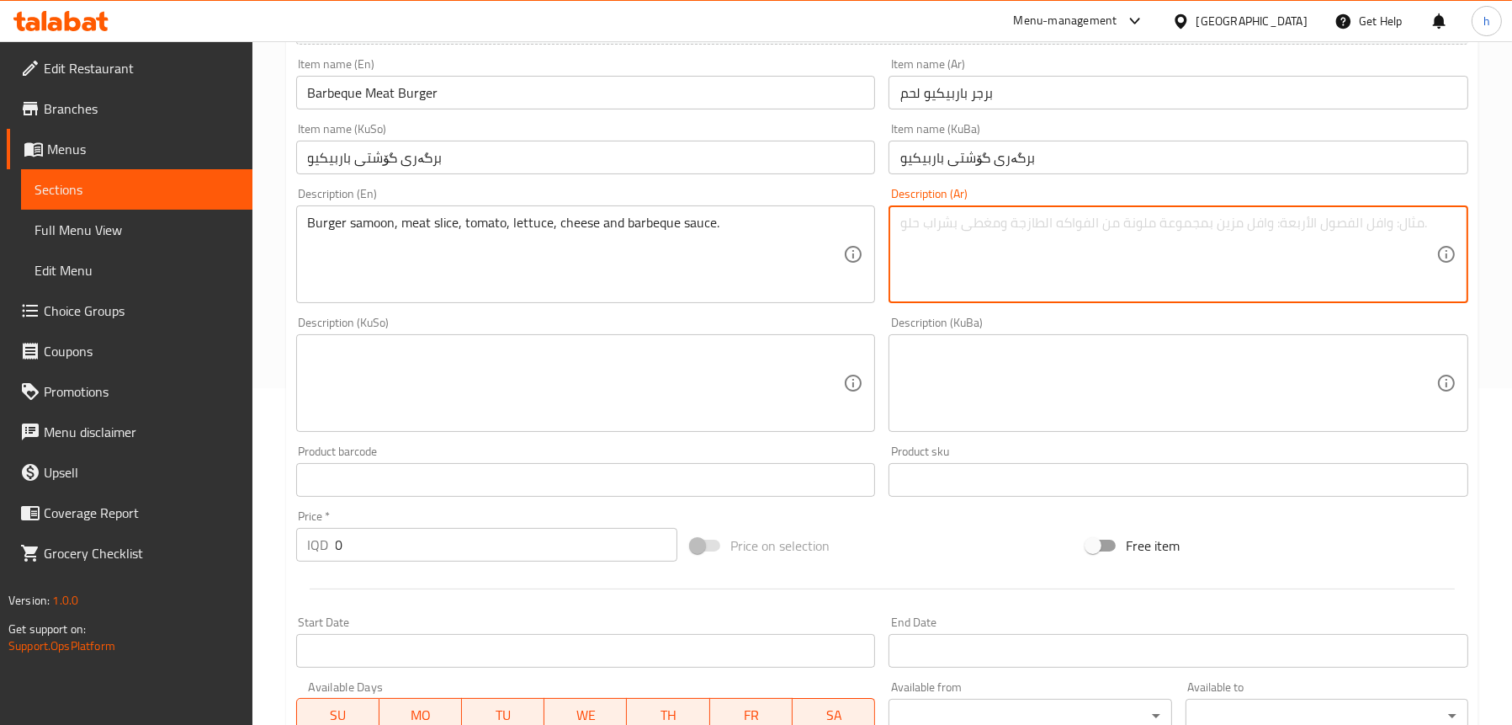
paste textarea "صمون برجر، شريحة لحم، طماطم، خس، جبنة وصلصة باربيكيو."
type textarea "صمون برجر، شريحة لحم، طماطم، خس، جبنة وصلصة باربيكيو."
click at [618, 347] on textarea at bounding box center [576, 383] width 536 height 80
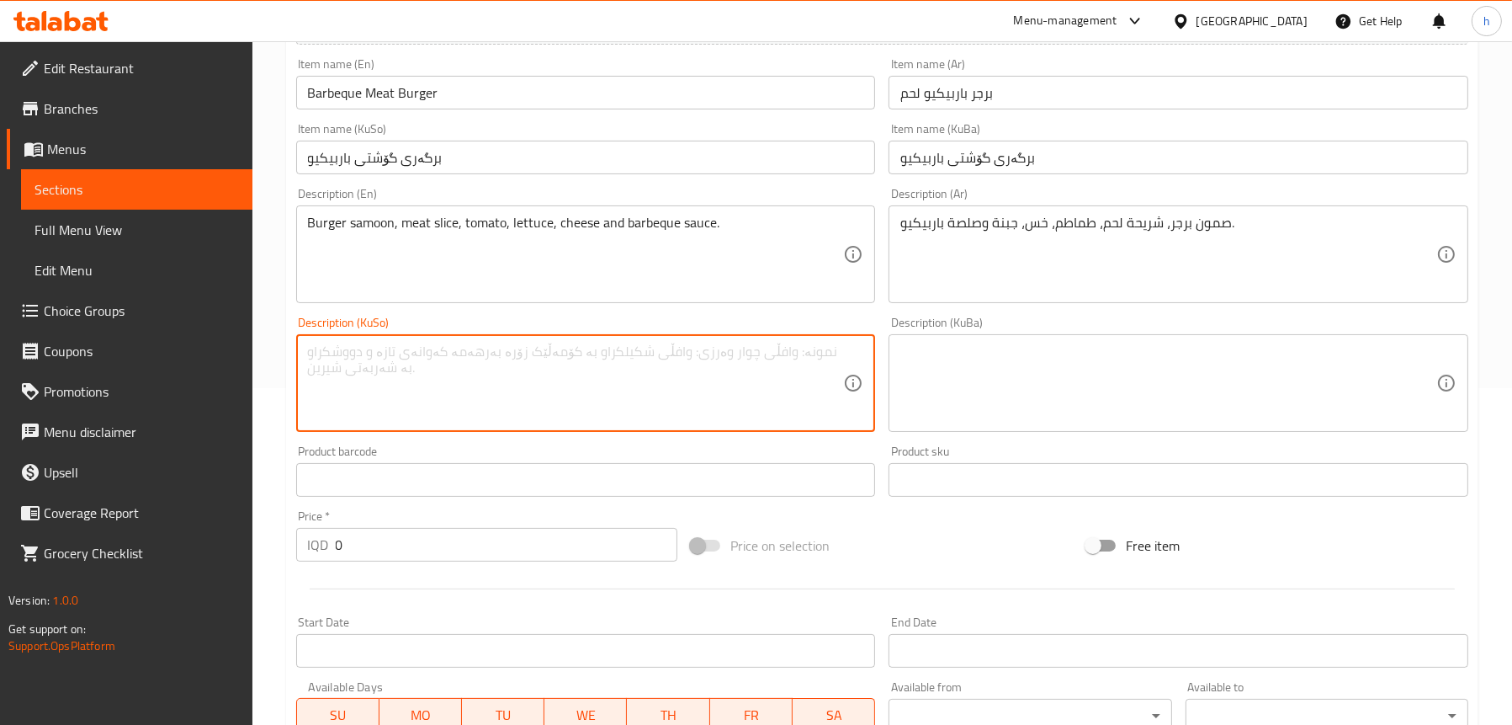
paste textarea "سەموونی برگەر، پارچە گۆشت، تەماتە، کاهوو، پەنیر و سۆسی باربیکیو."
type textarea "سەموونی برگەر، پارچە گۆشت، تەماتە، کاهوو، پەنیر و سۆسی باربیکیو."
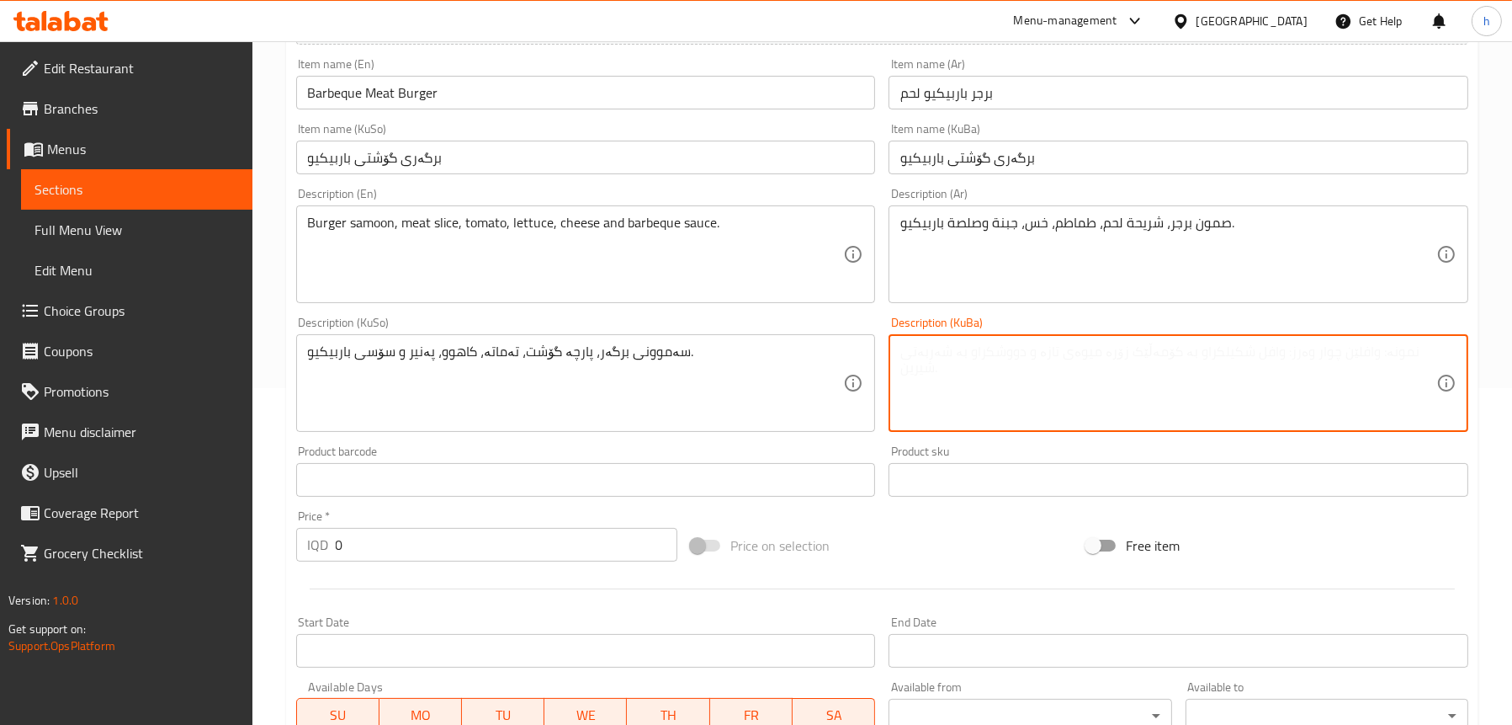
click at [1088, 347] on textarea at bounding box center [1168, 383] width 536 height 80
paste textarea "سەموونی برگەر، پارچە گۆشت، تەماتە، کاهوو، پەنیر و سۆسی باربیکیو."
type textarea "سەموونی برگەر، پارچە گۆشت، تەماتە، کاهوو، پەنیر و سۆسی باربیکیو."
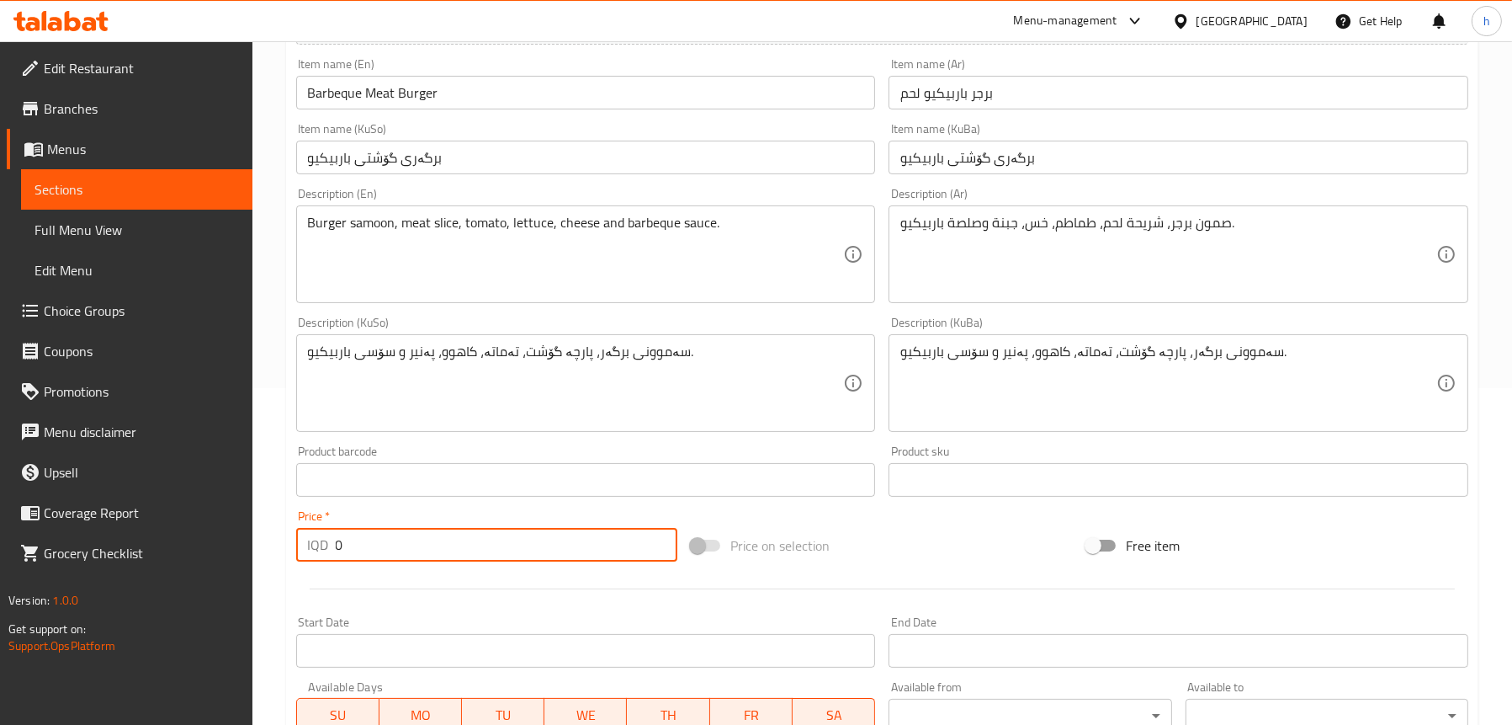
click at [375, 549] on input "0" at bounding box center [507, 545] width 343 height 34
click at [347, 542] on input "0" at bounding box center [507, 545] width 343 height 34
drag, startPoint x: 347, startPoint y: 542, endPoint x: 316, endPoint y: 539, distance: 30.4
click at [316, 539] on div "IQD 0 Price *" at bounding box center [487, 545] width 382 height 34
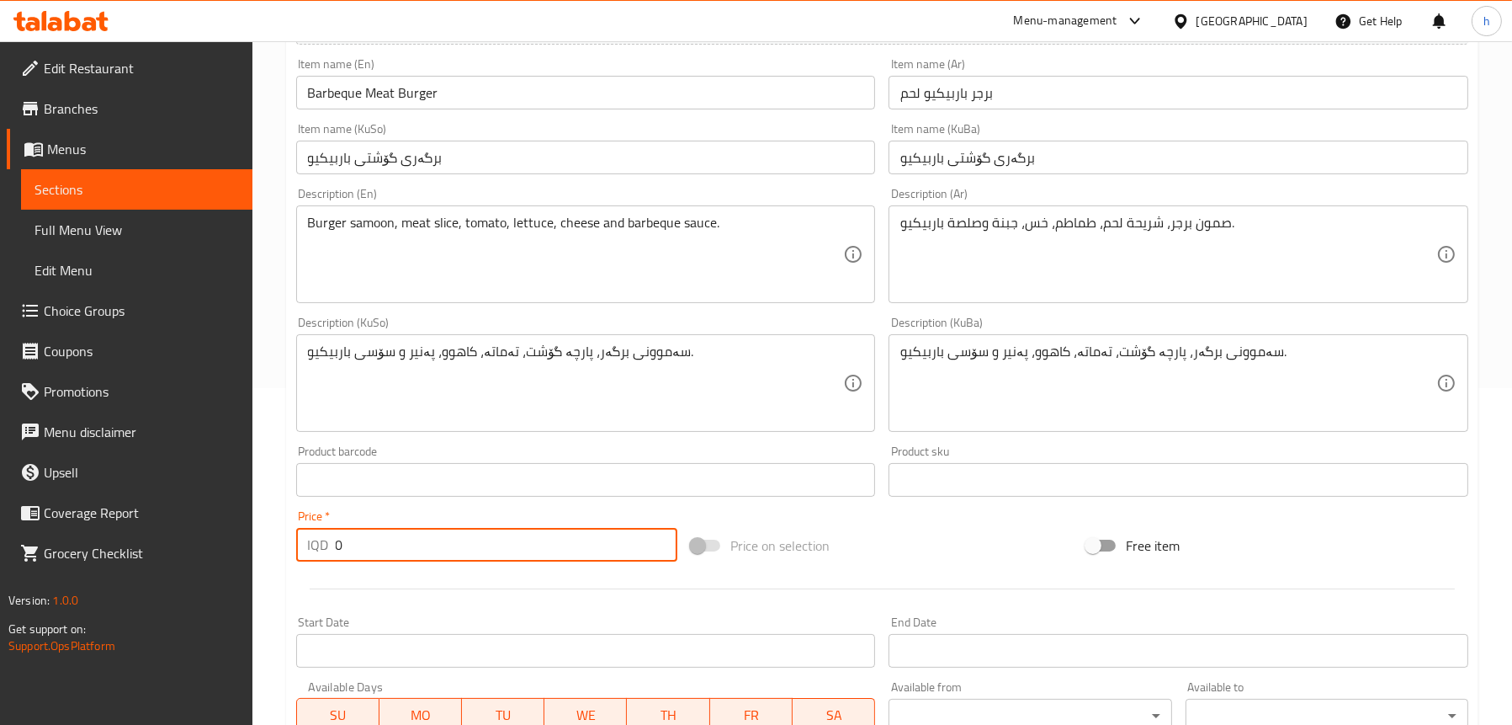
paste input "500"
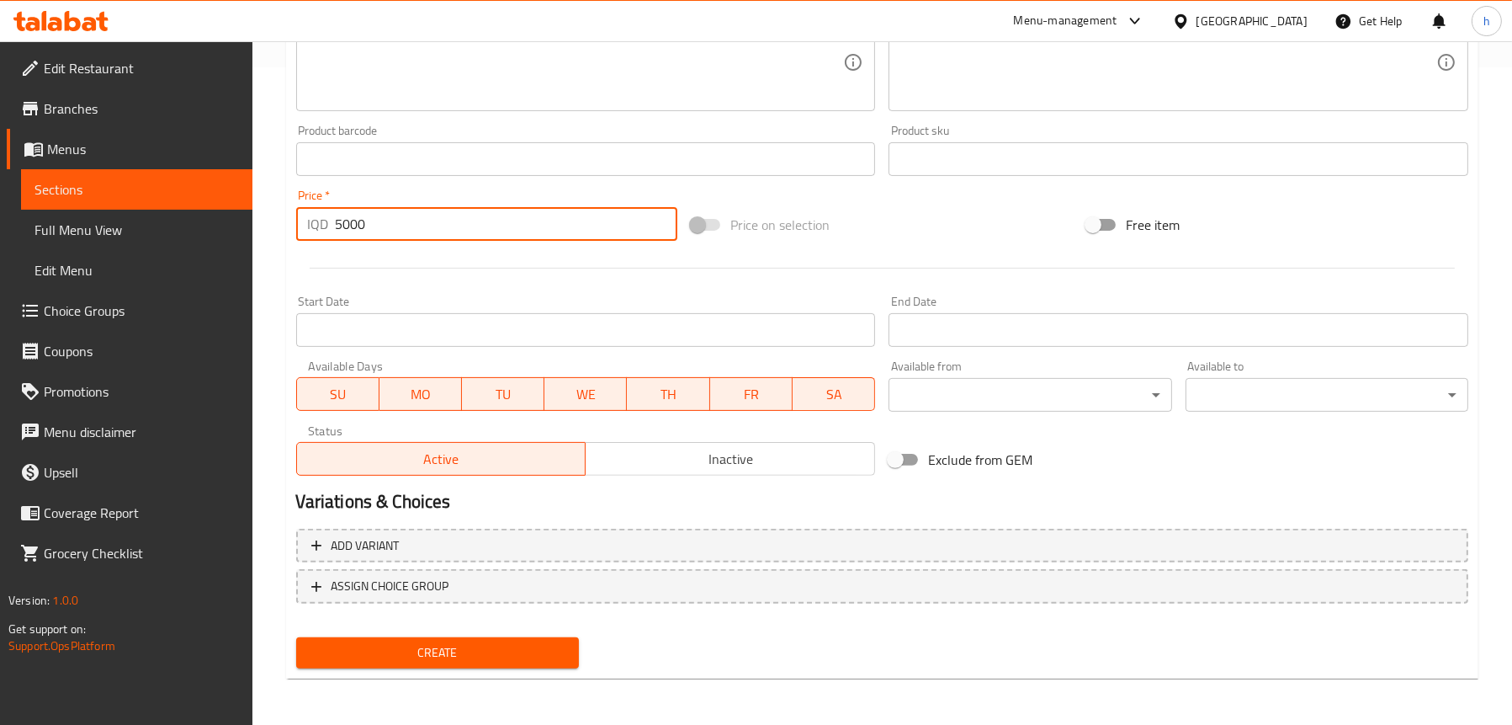
type input "5000"
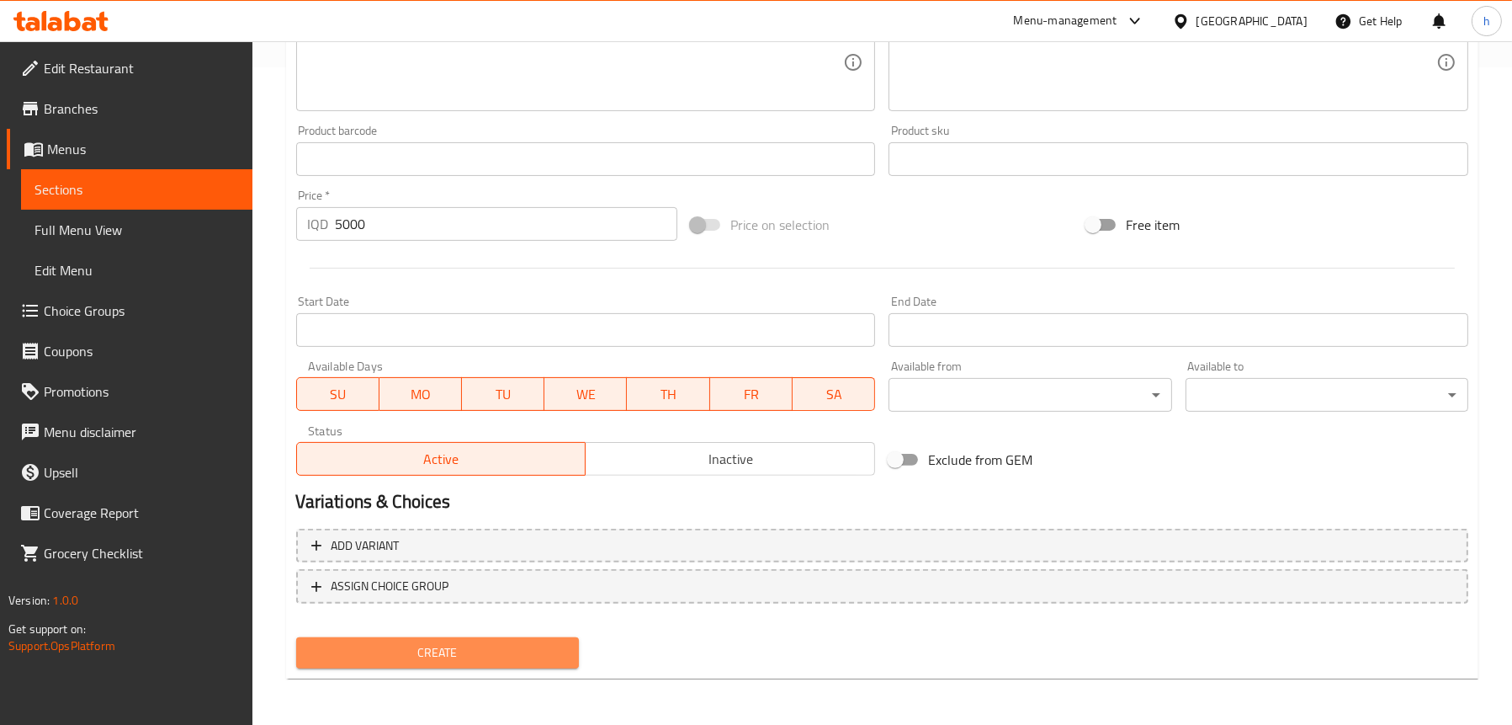
click at [416, 646] on span "Create" at bounding box center [438, 652] width 256 height 21
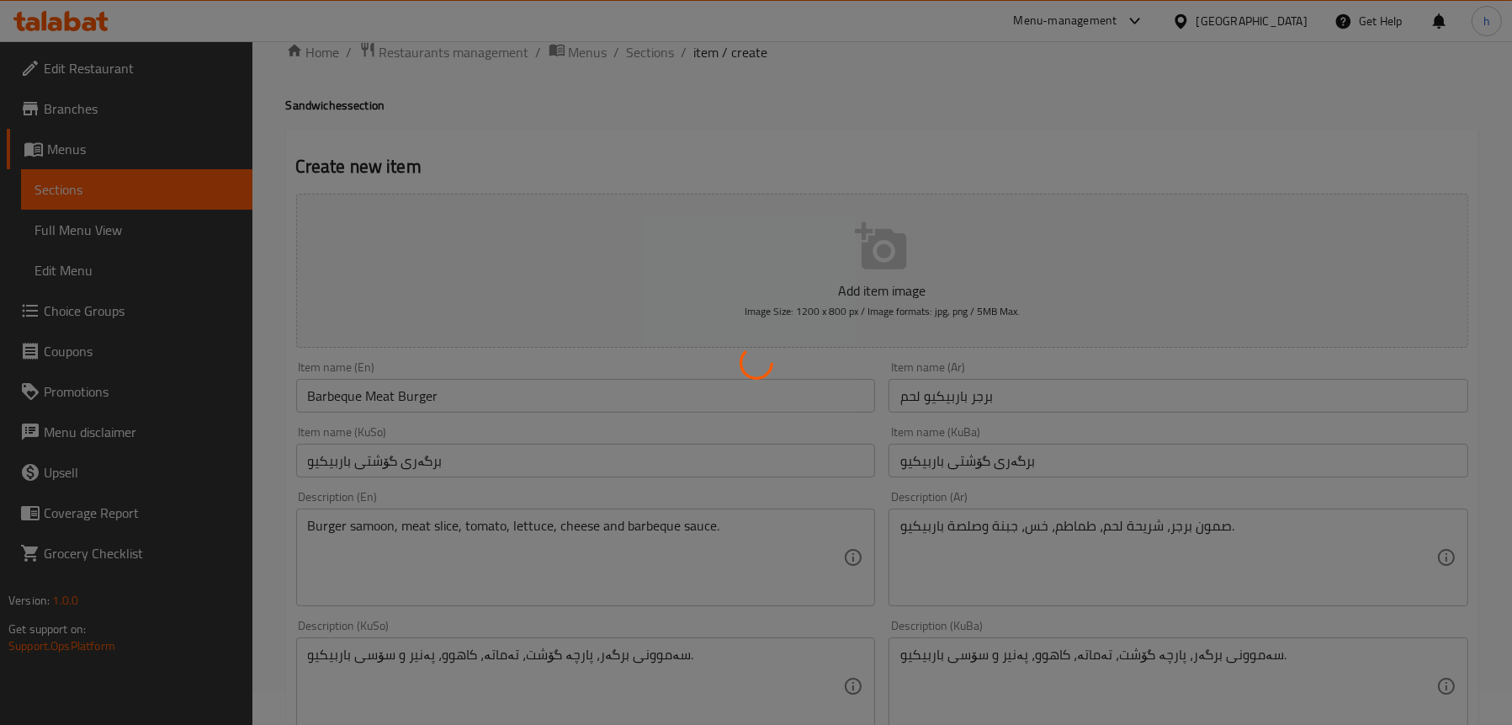
scroll to position [0, 0]
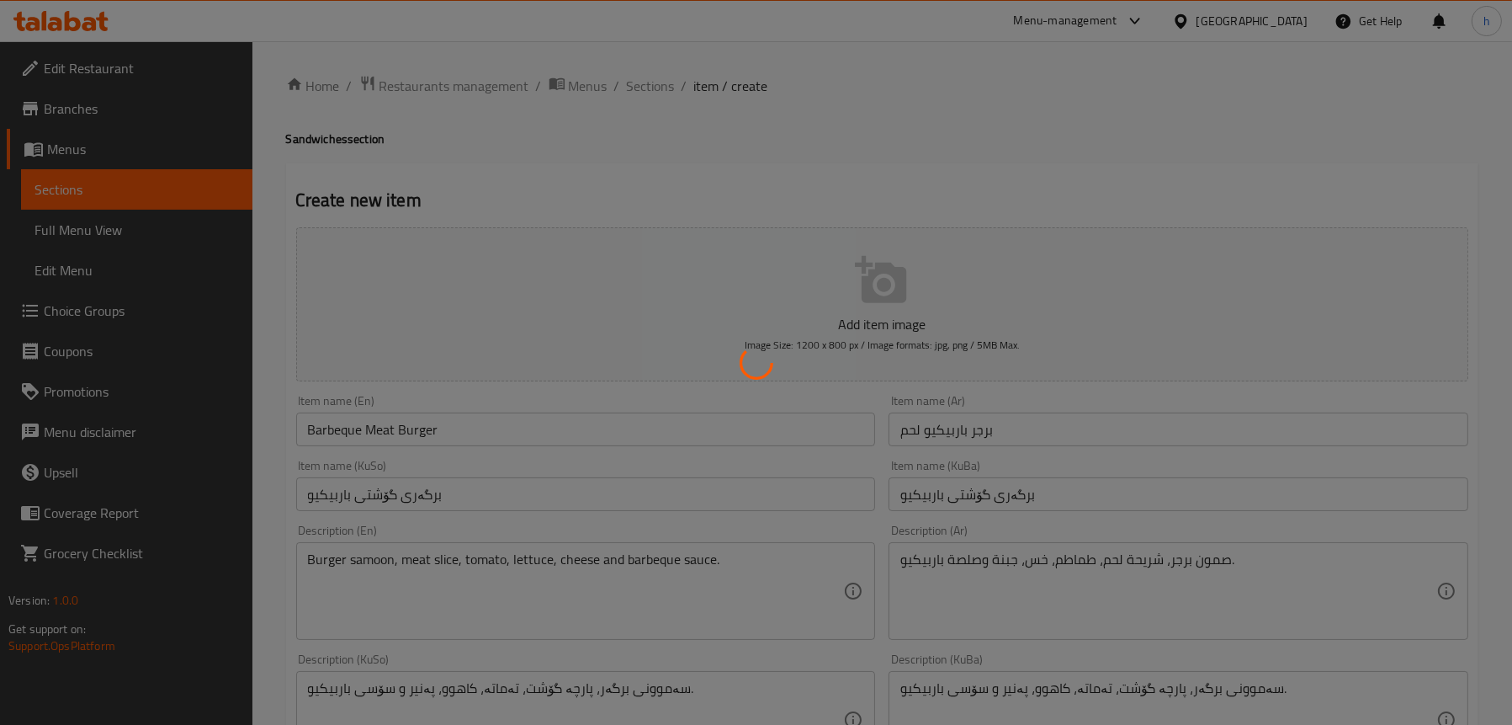
type input "0"
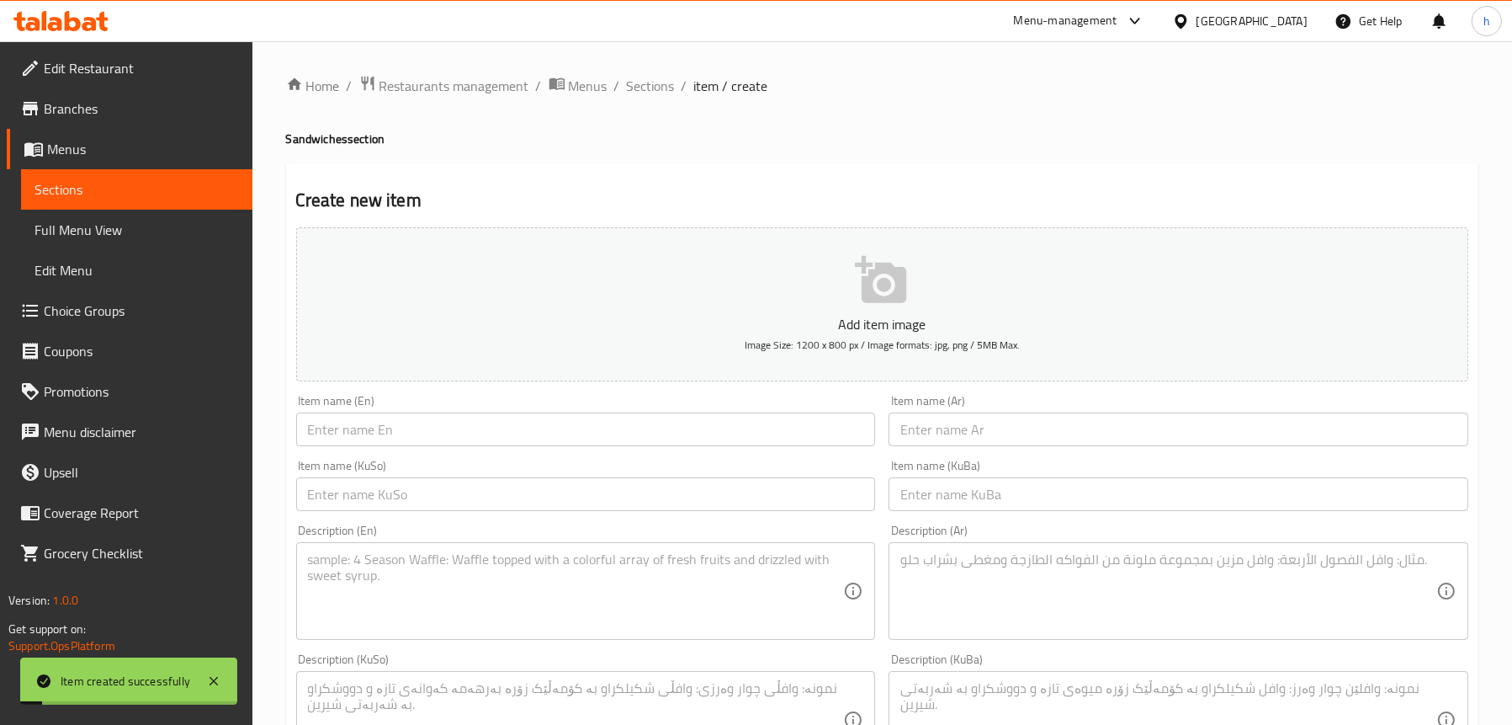
click at [134, 185] on span "Sections" at bounding box center [137, 189] width 205 height 20
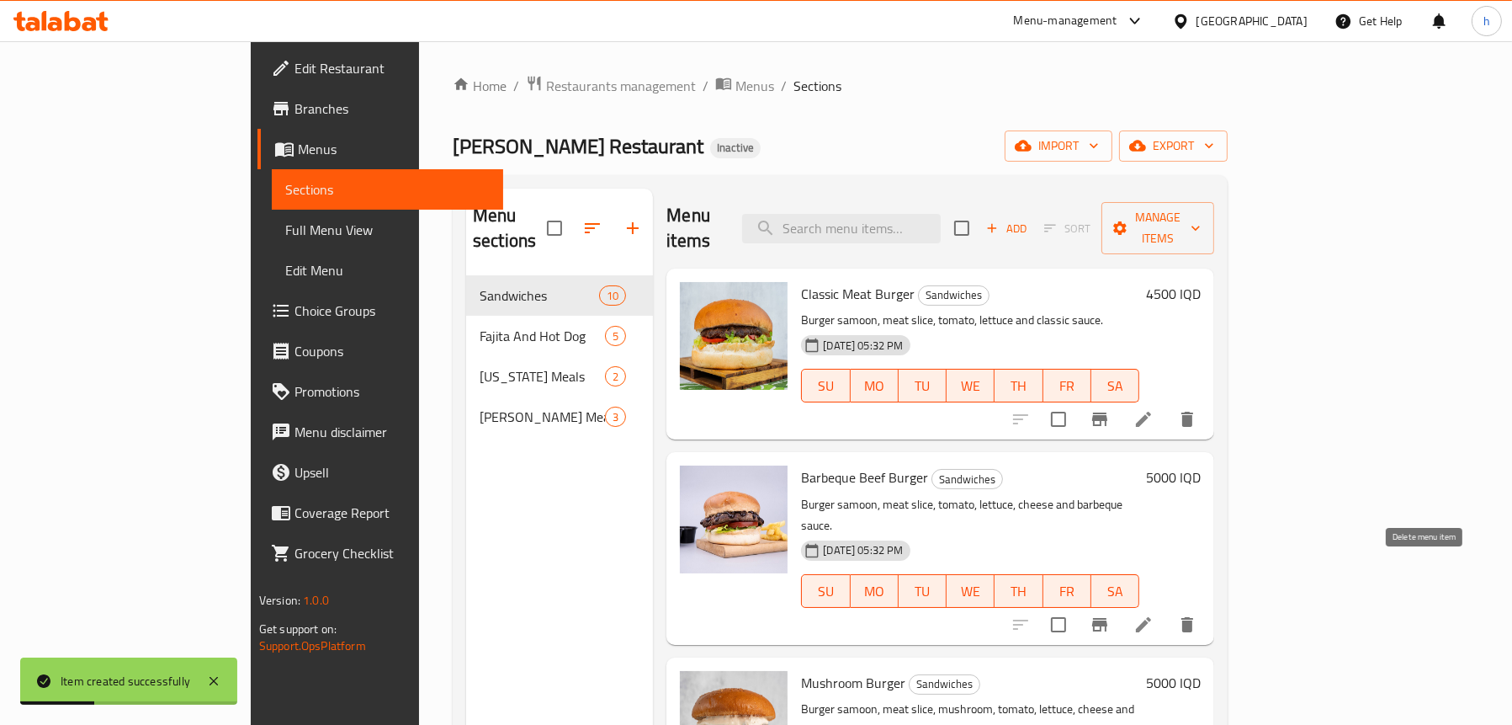
click at [1198, 614] on icon "delete" at bounding box center [1187, 624] width 20 height 20
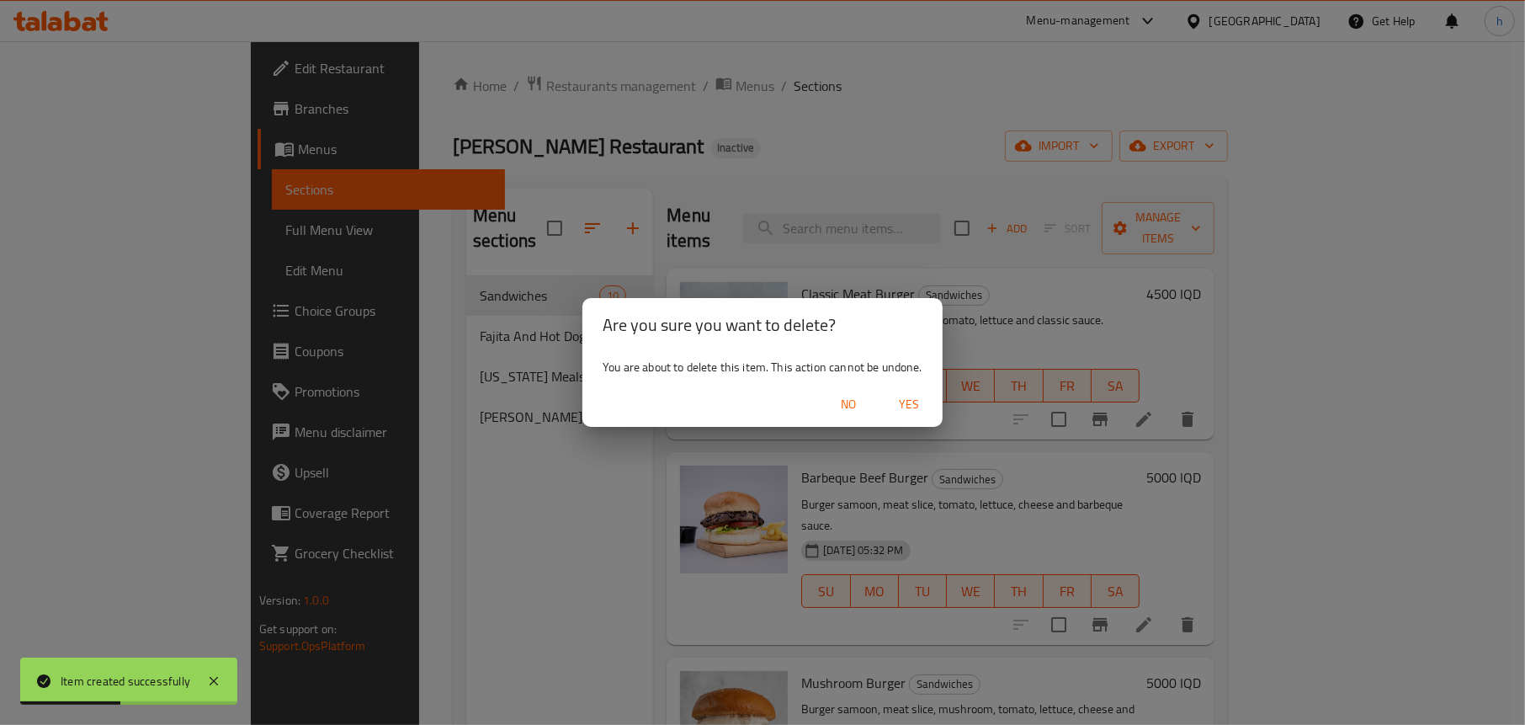
click at [905, 401] on span "Yes" at bounding box center [909, 404] width 40 height 21
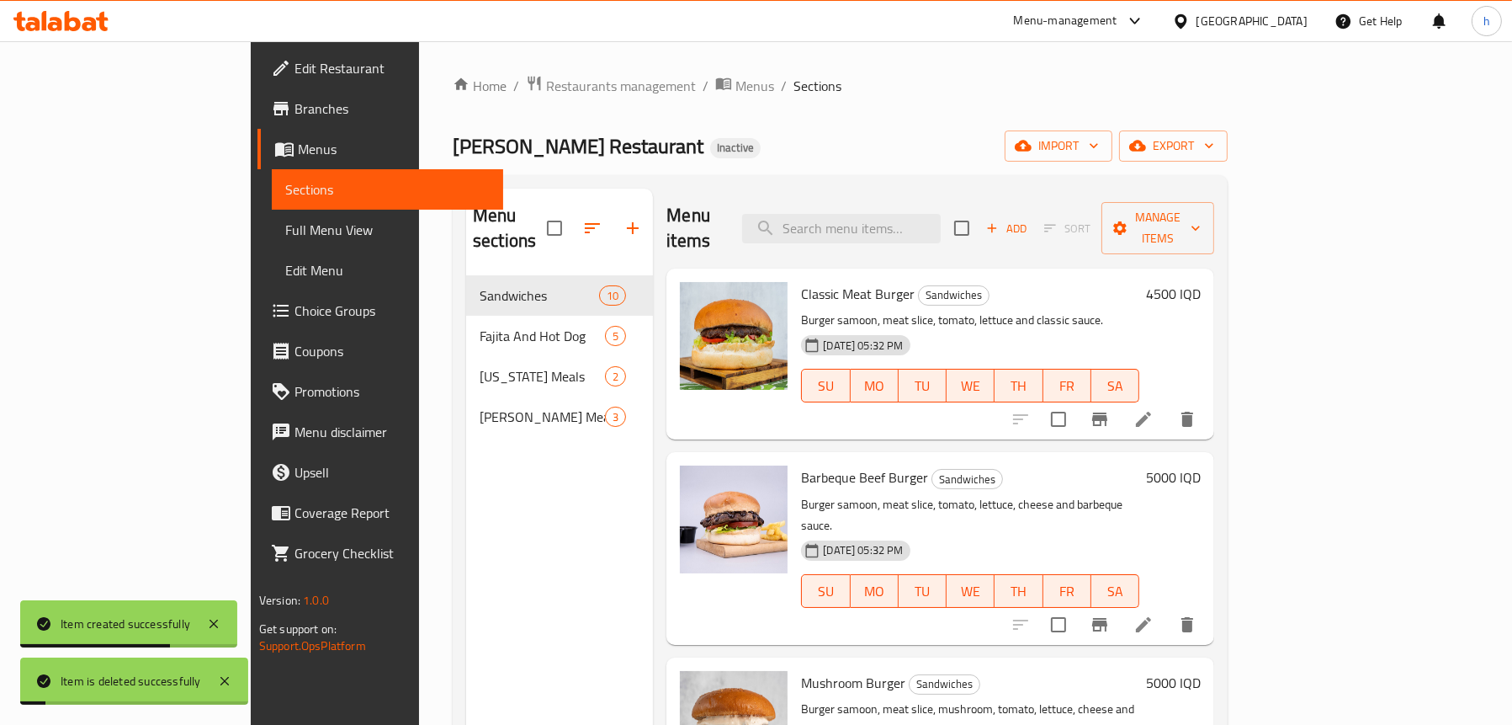
click at [466, 563] on div "Menu sections Sandwiches 10 Fajita And Hot Dog 5 Kentucky Meals 2 Rizo Meals 3" at bounding box center [559, 551] width 187 height 725
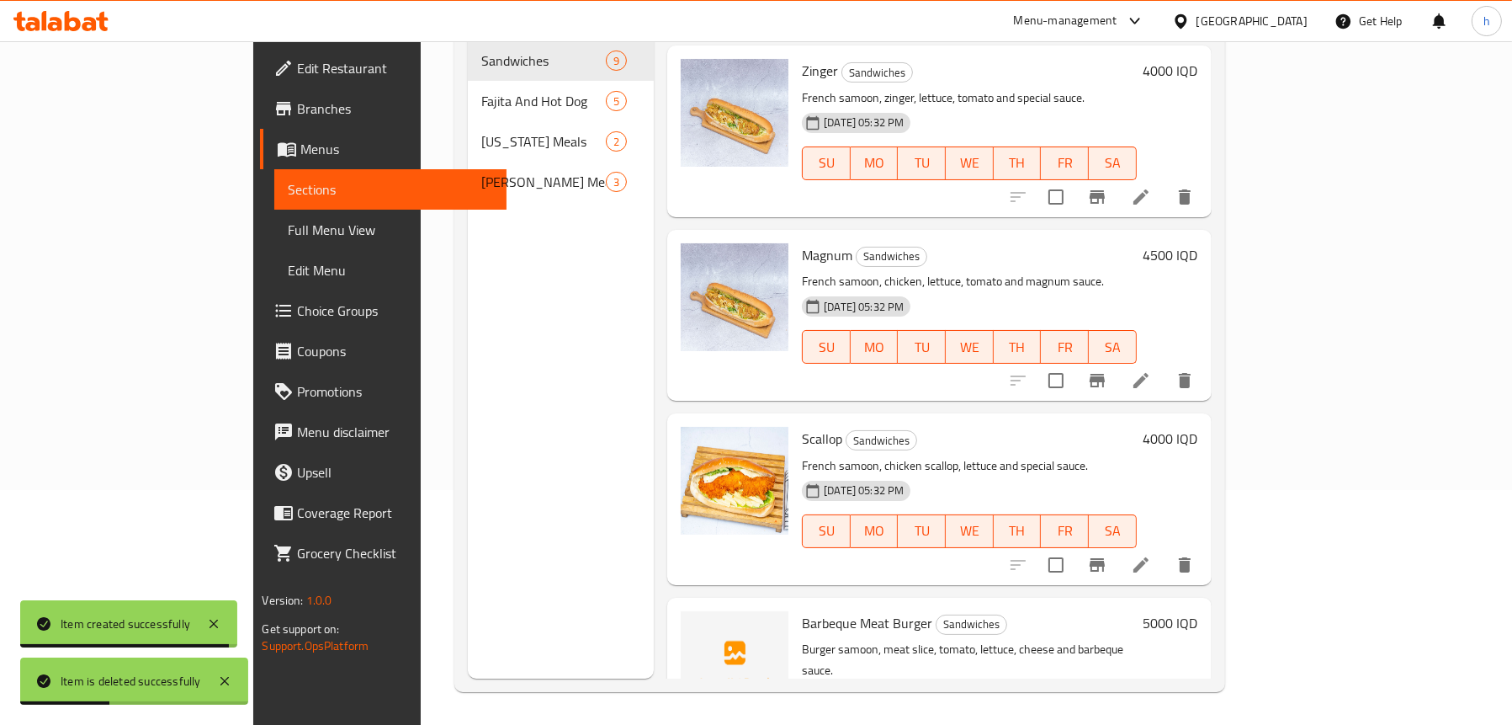
scroll to position [236, 0]
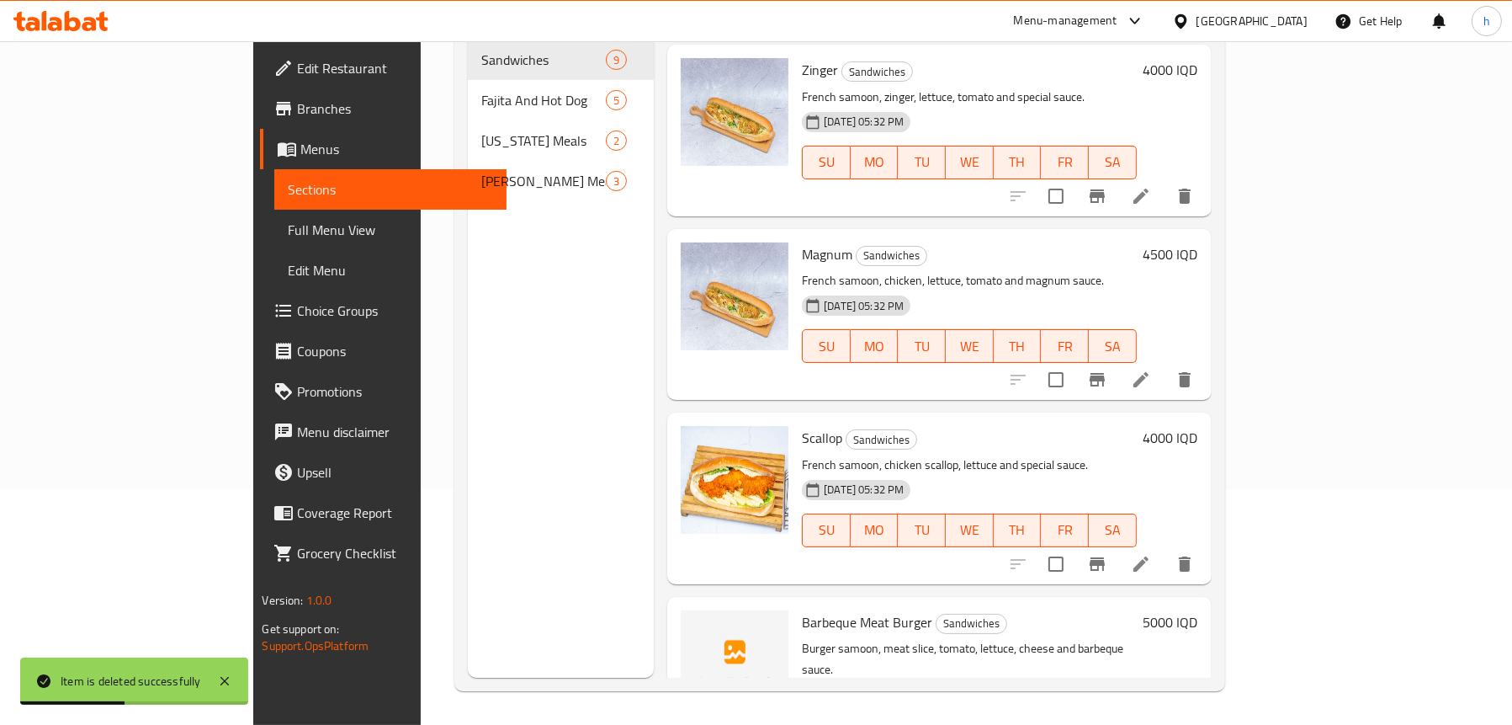
click at [468, 462] on div "Menu sections Sandwiches 9 Fajita And Hot Dog 5 Kentucky Meals 2 Rizo Meals 3" at bounding box center [561, 315] width 186 height 725
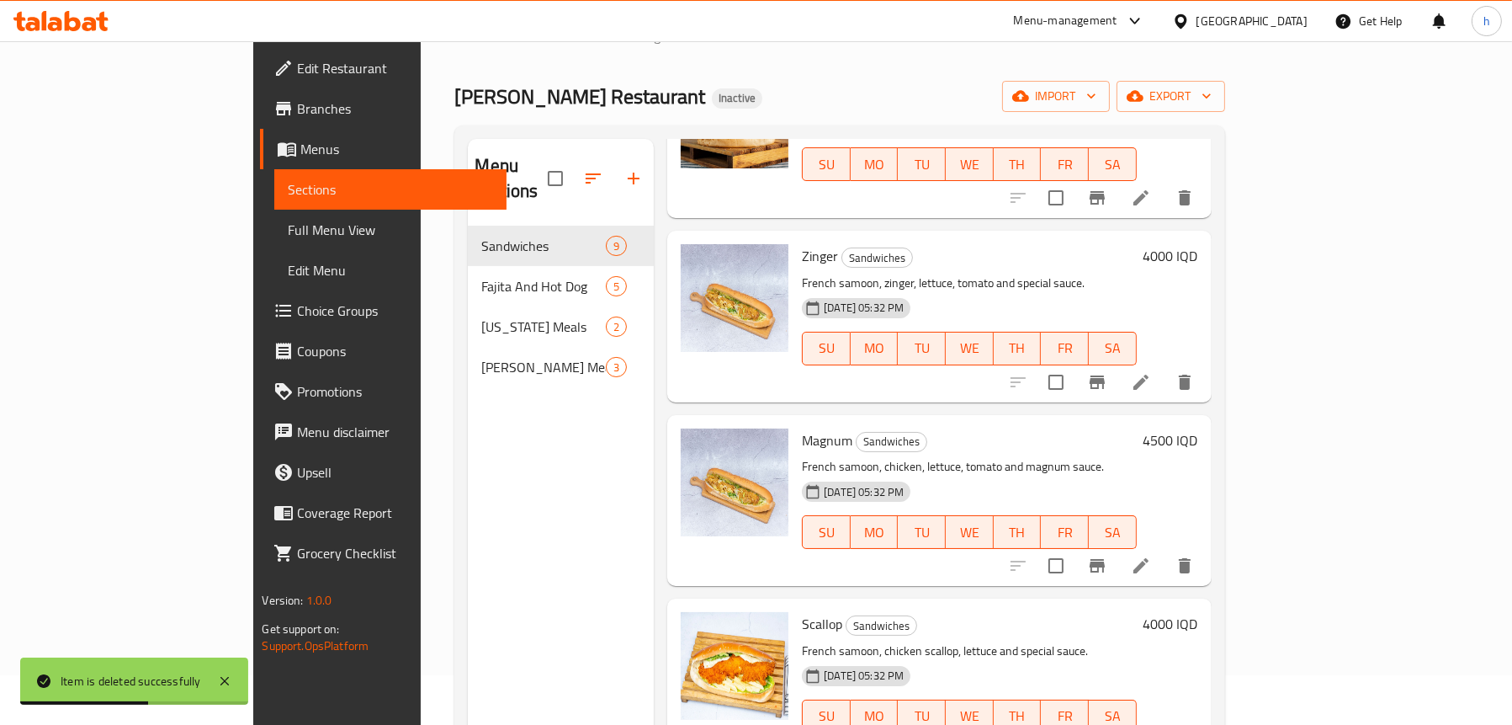
scroll to position [0, 0]
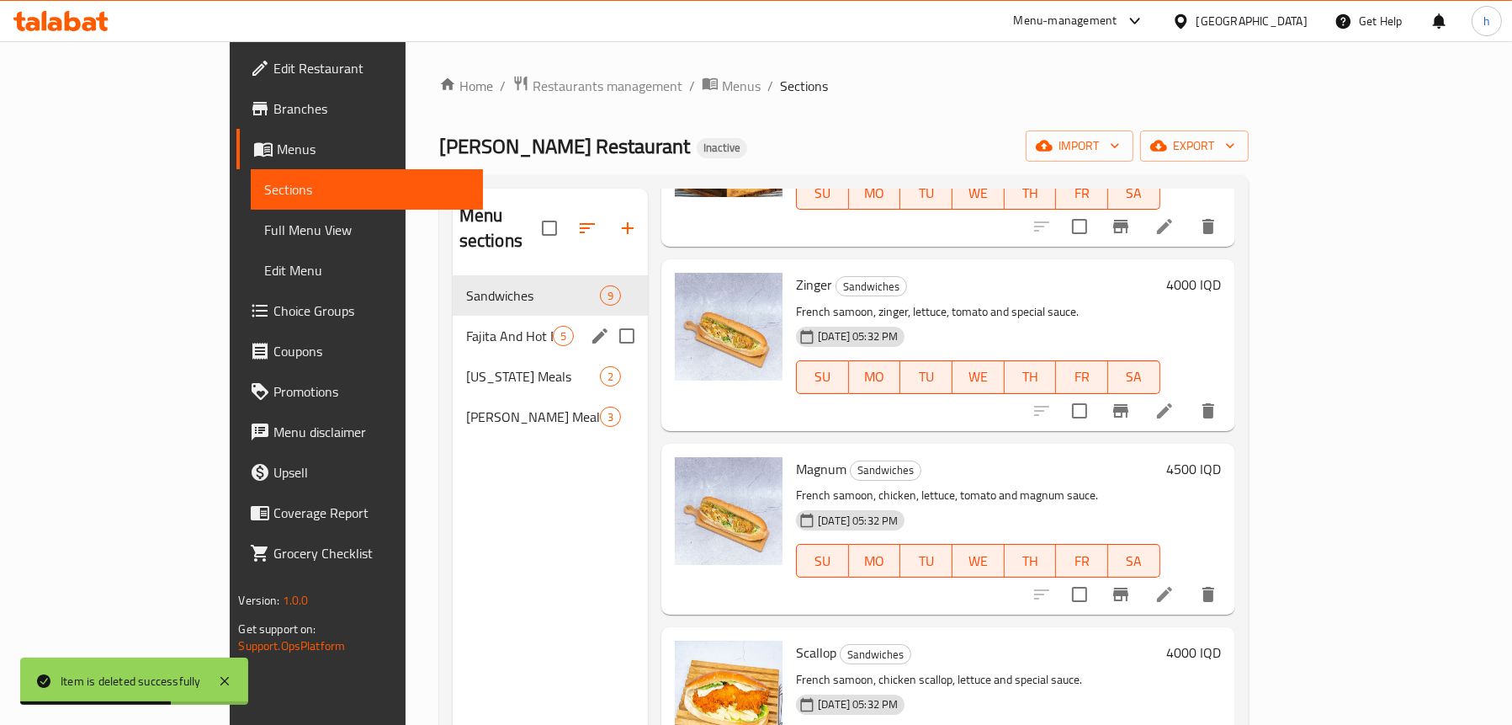
click at [466, 326] on span "Fajita And Hot Dog" at bounding box center [509, 336] width 87 height 20
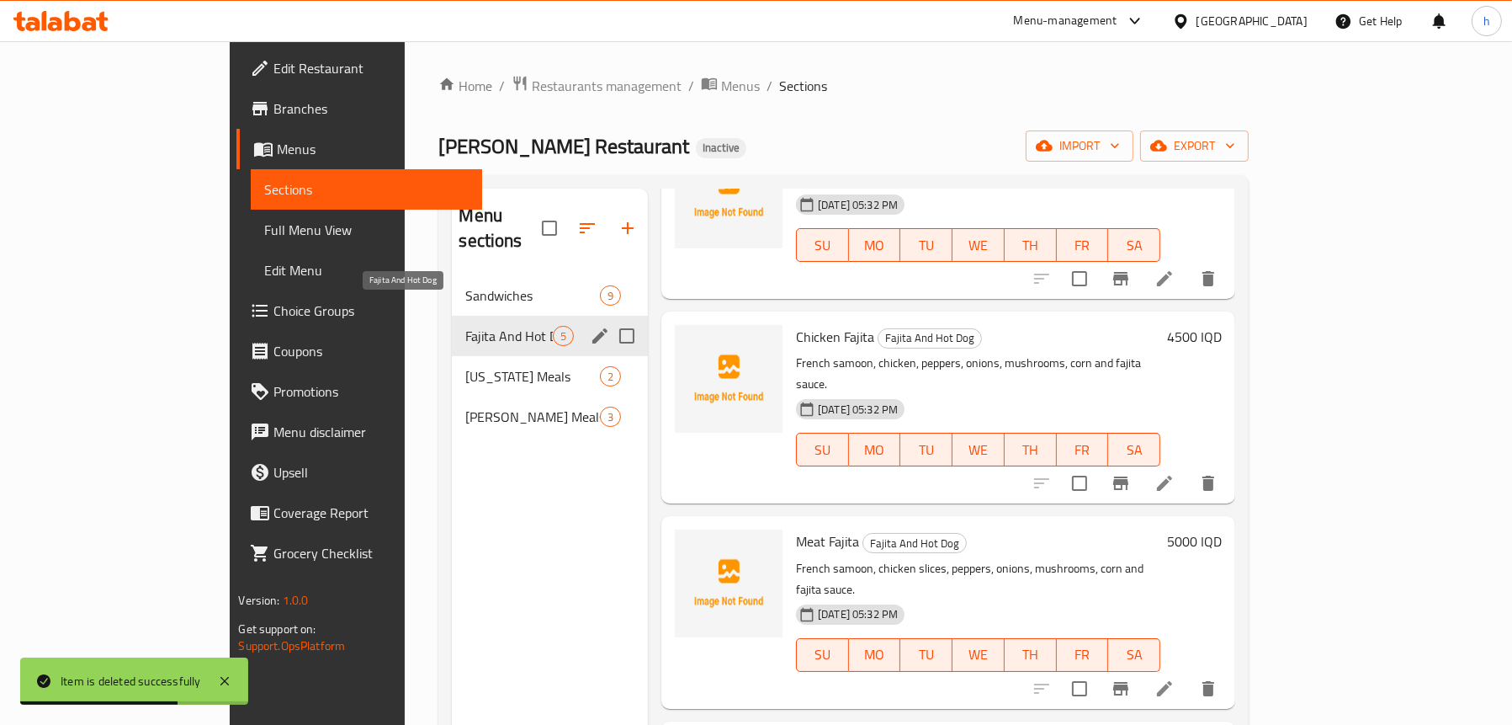
scroll to position [236, 0]
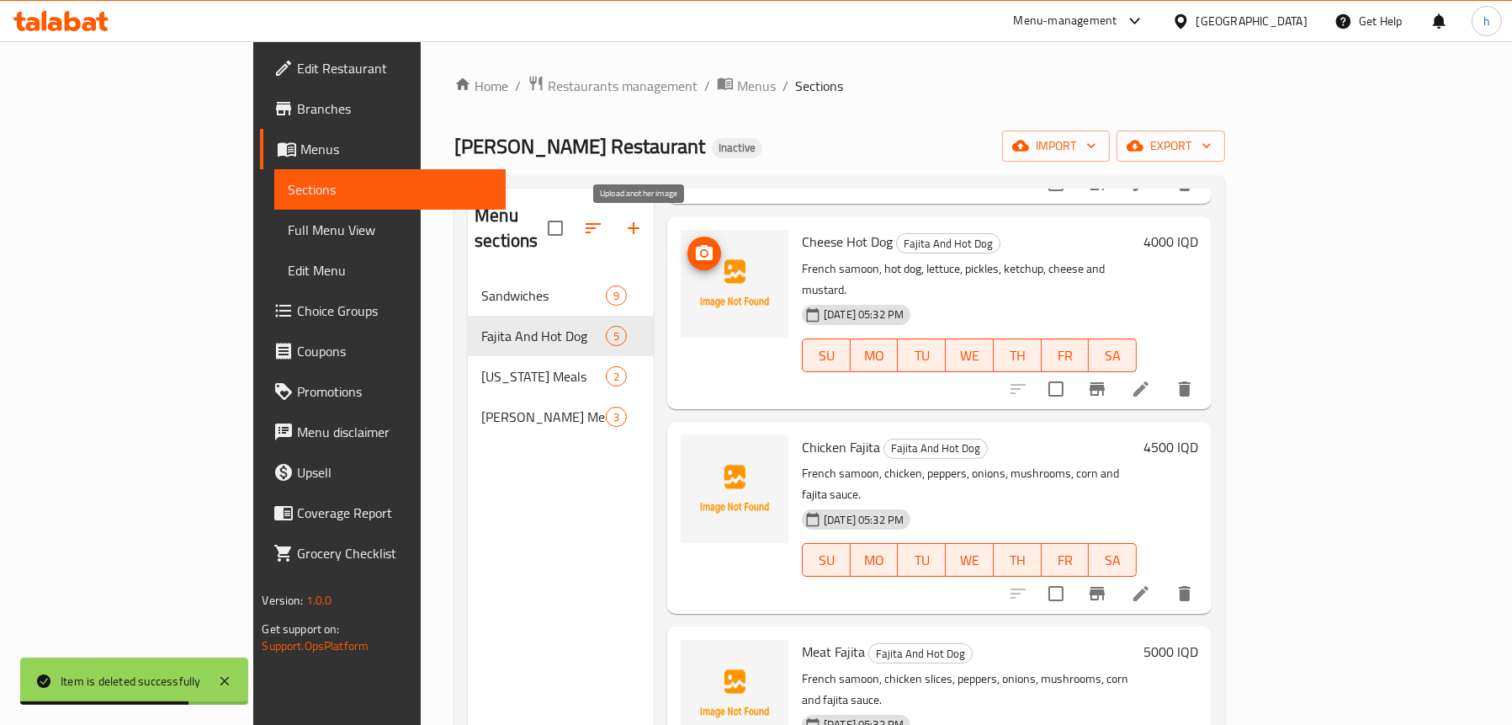
click at [694, 243] on icon "upload picture" at bounding box center [704, 253] width 20 height 20
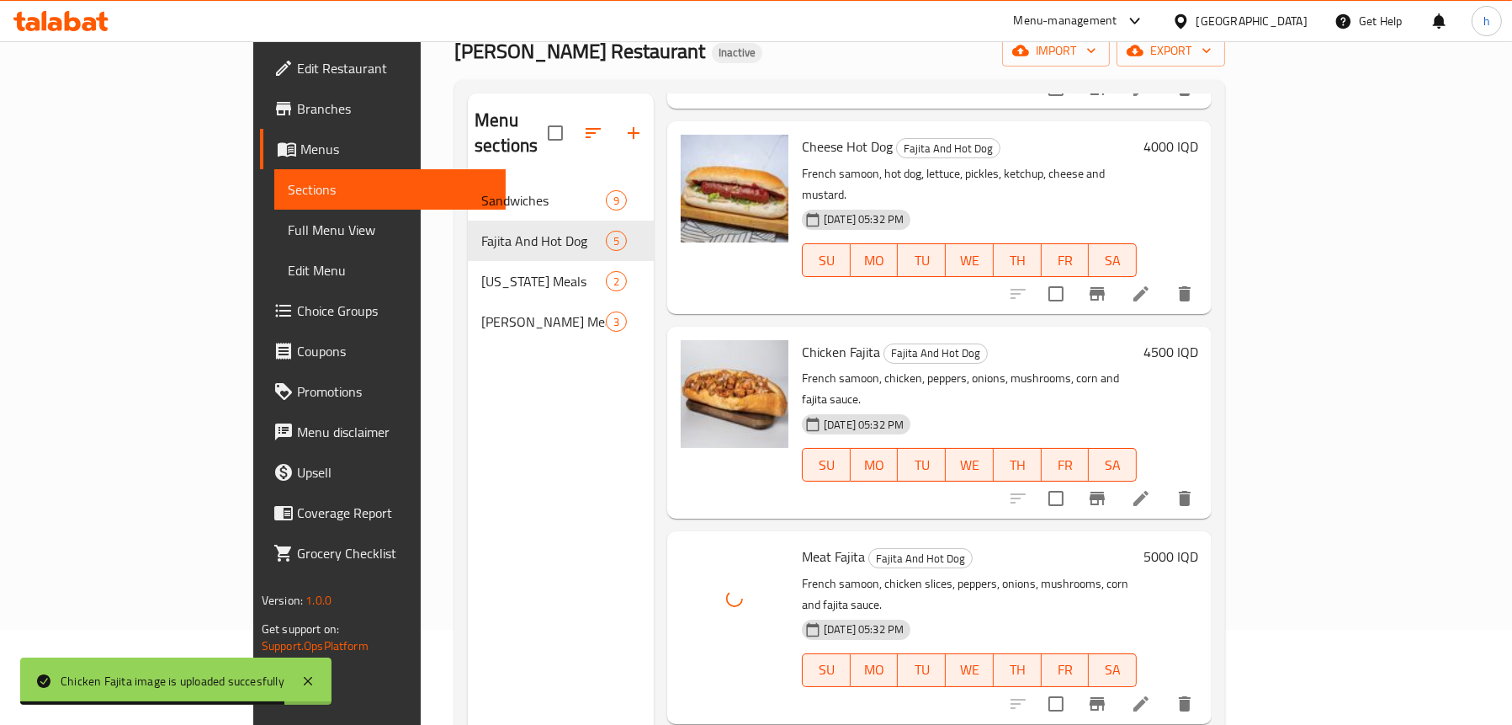
scroll to position [236, 0]
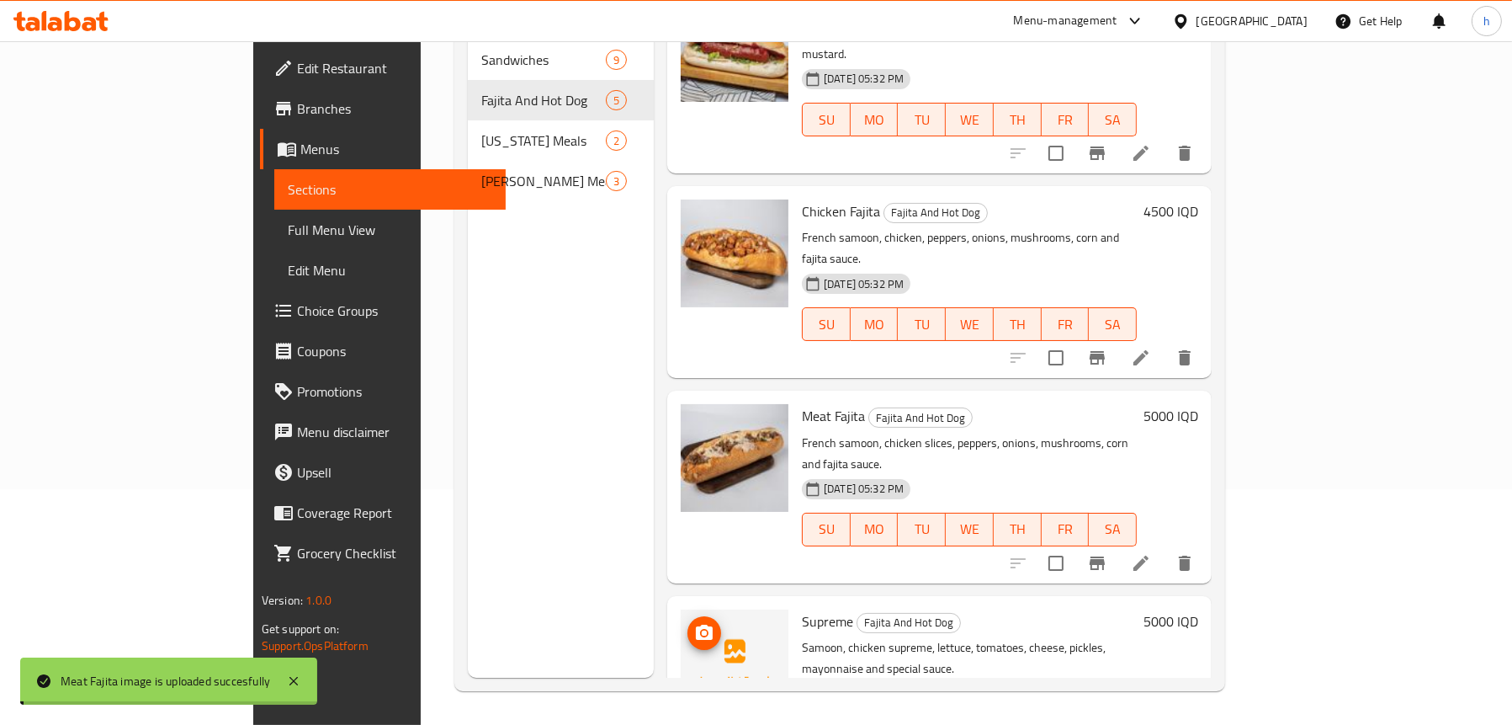
click at [696, 624] on icon "upload picture" at bounding box center [704, 631] width 17 height 15
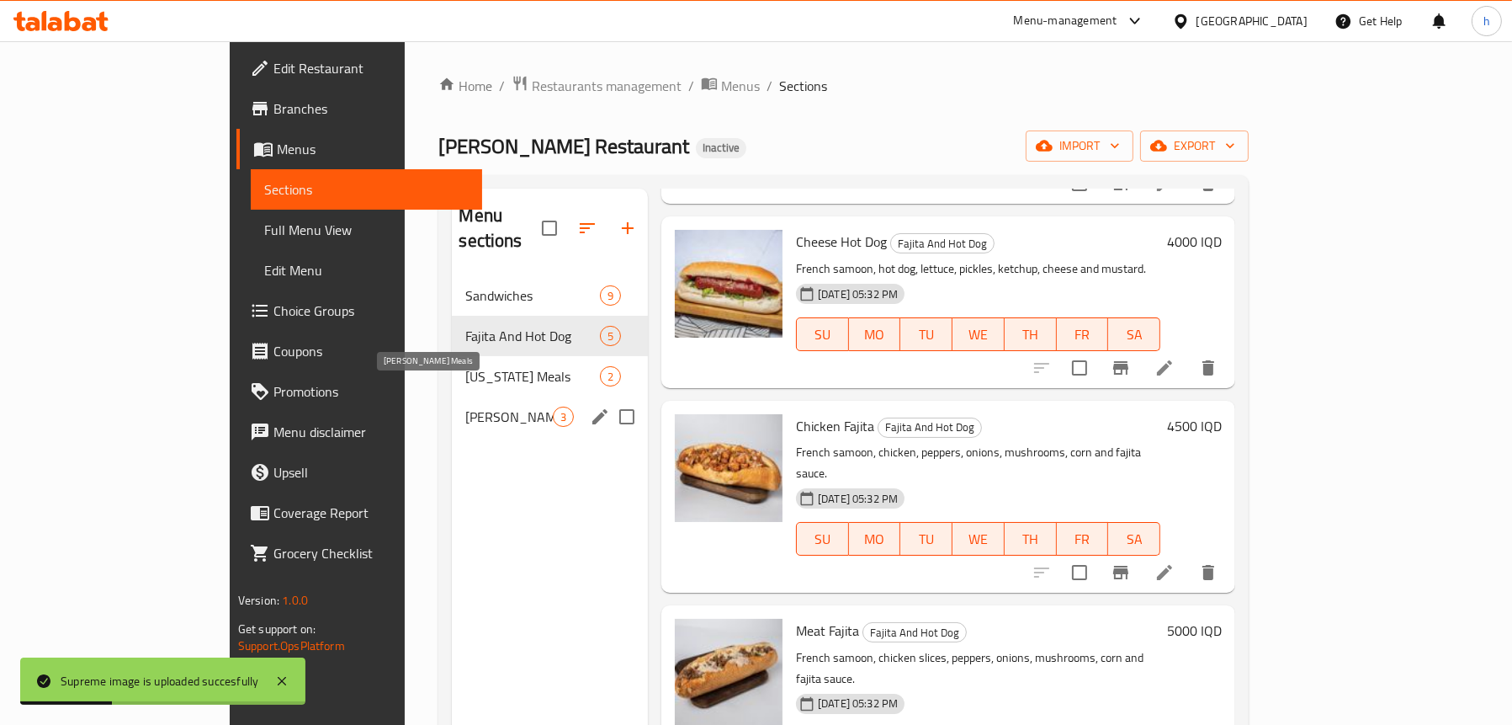
scroll to position [0, 0]
click at [465, 366] on span "Kentucky Meals" at bounding box center [509, 376] width 88 height 20
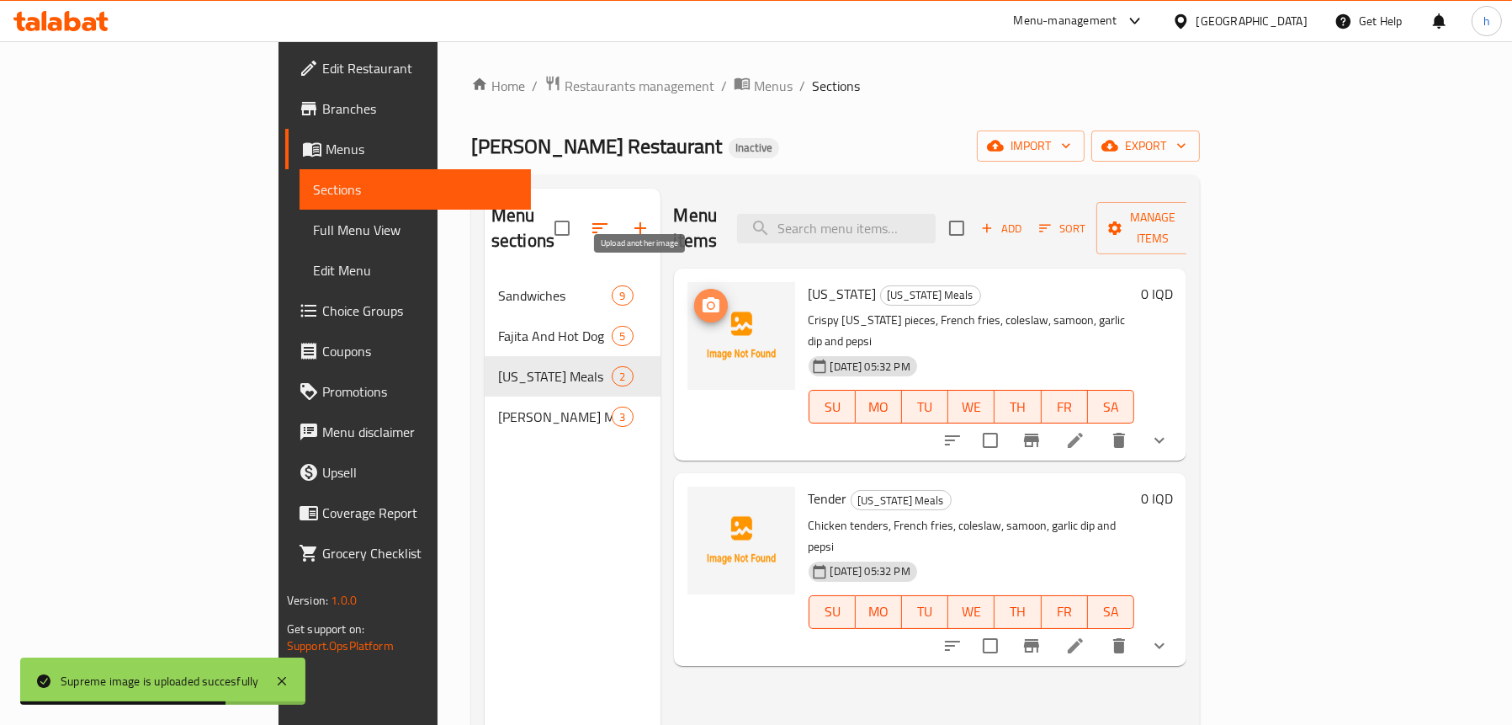
click at [703, 297] on icon "upload picture" at bounding box center [711, 304] width 17 height 15
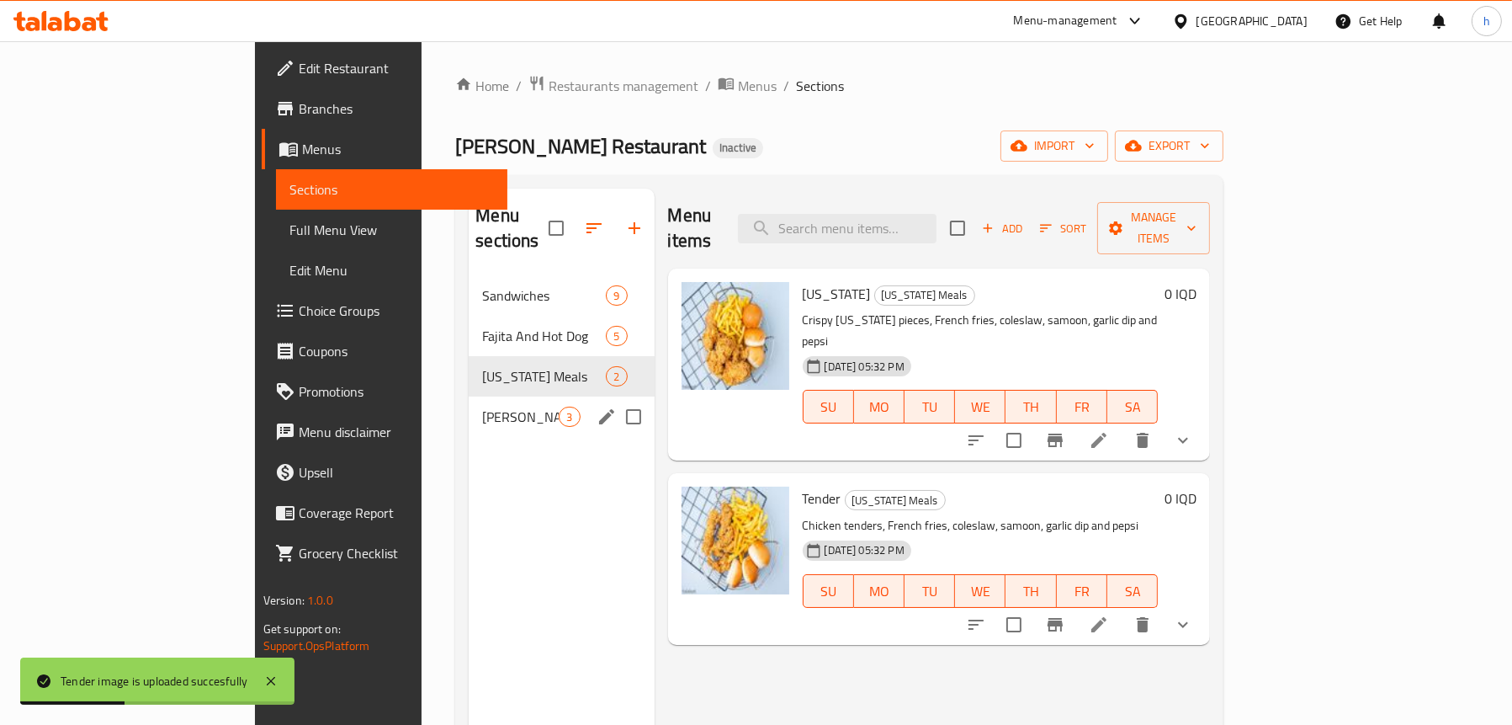
click at [482, 406] on span "Rizo Meals" at bounding box center [520, 416] width 77 height 20
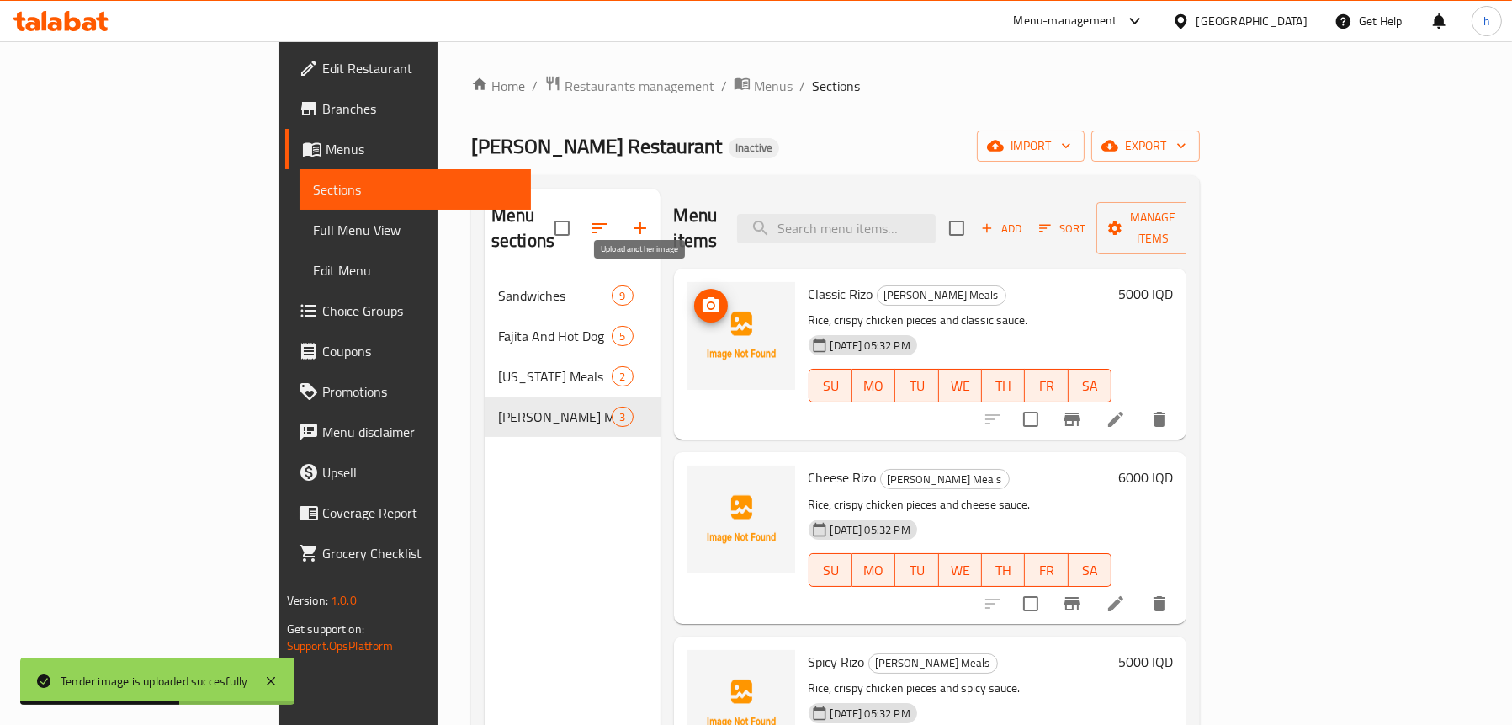
click at [703, 297] on icon "upload picture" at bounding box center [711, 304] width 17 height 15
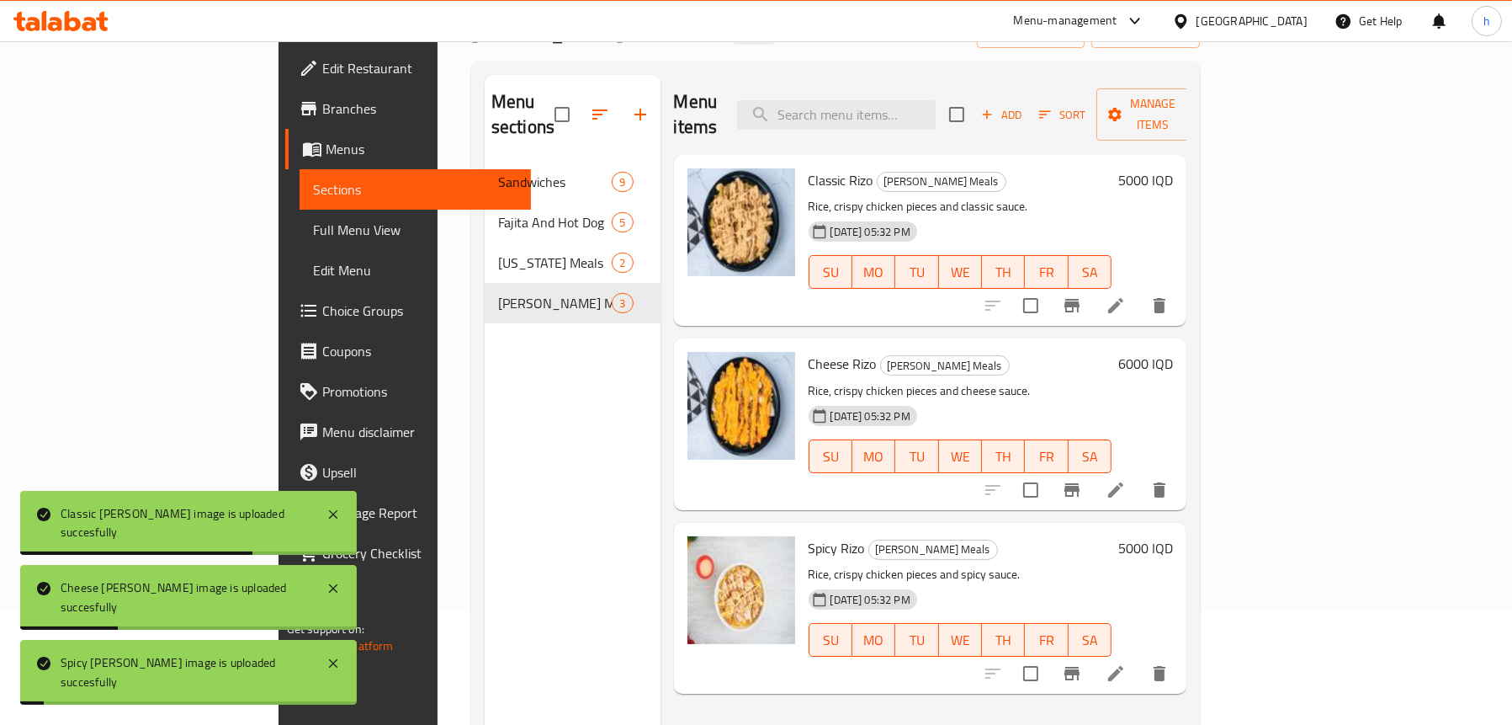
scroll to position [84, 0]
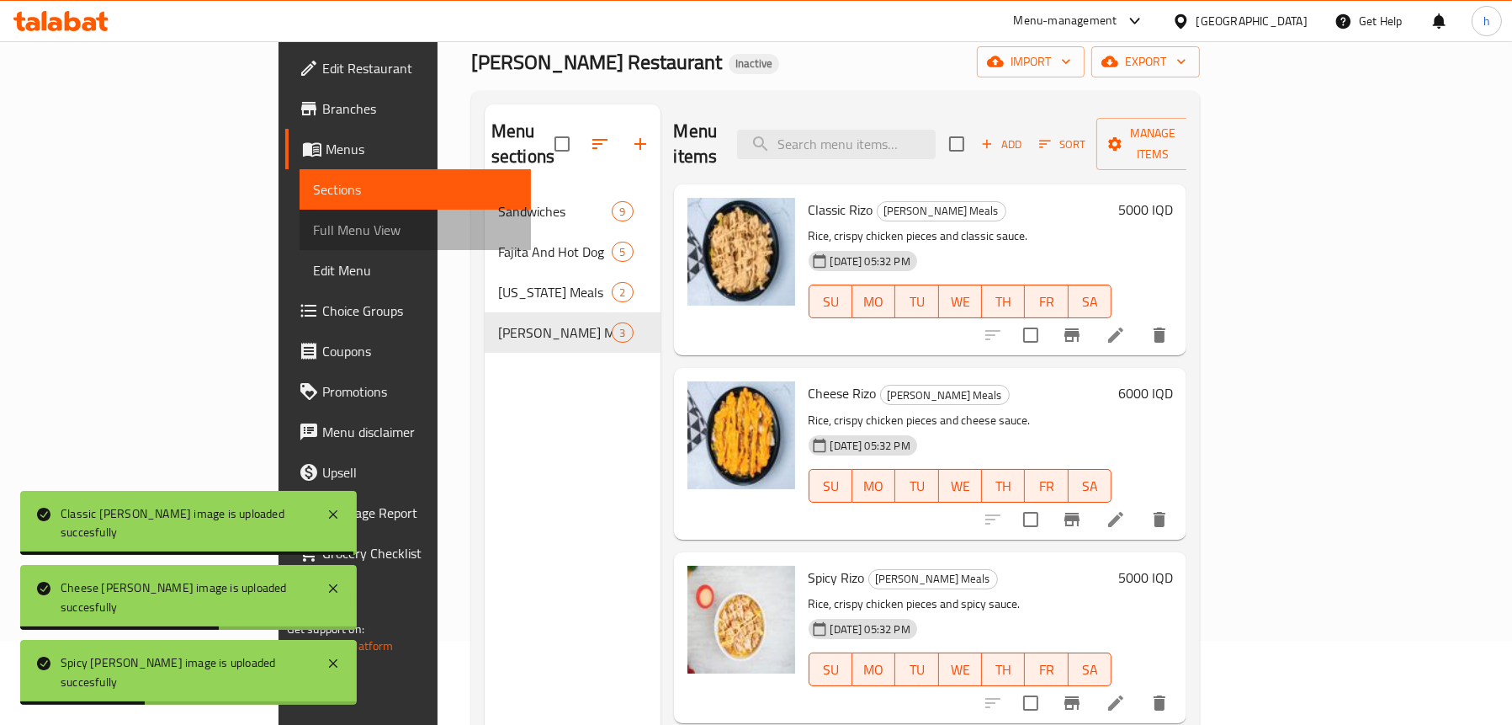
click at [313, 235] on span "Full Menu View" at bounding box center [415, 230] width 205 height 20
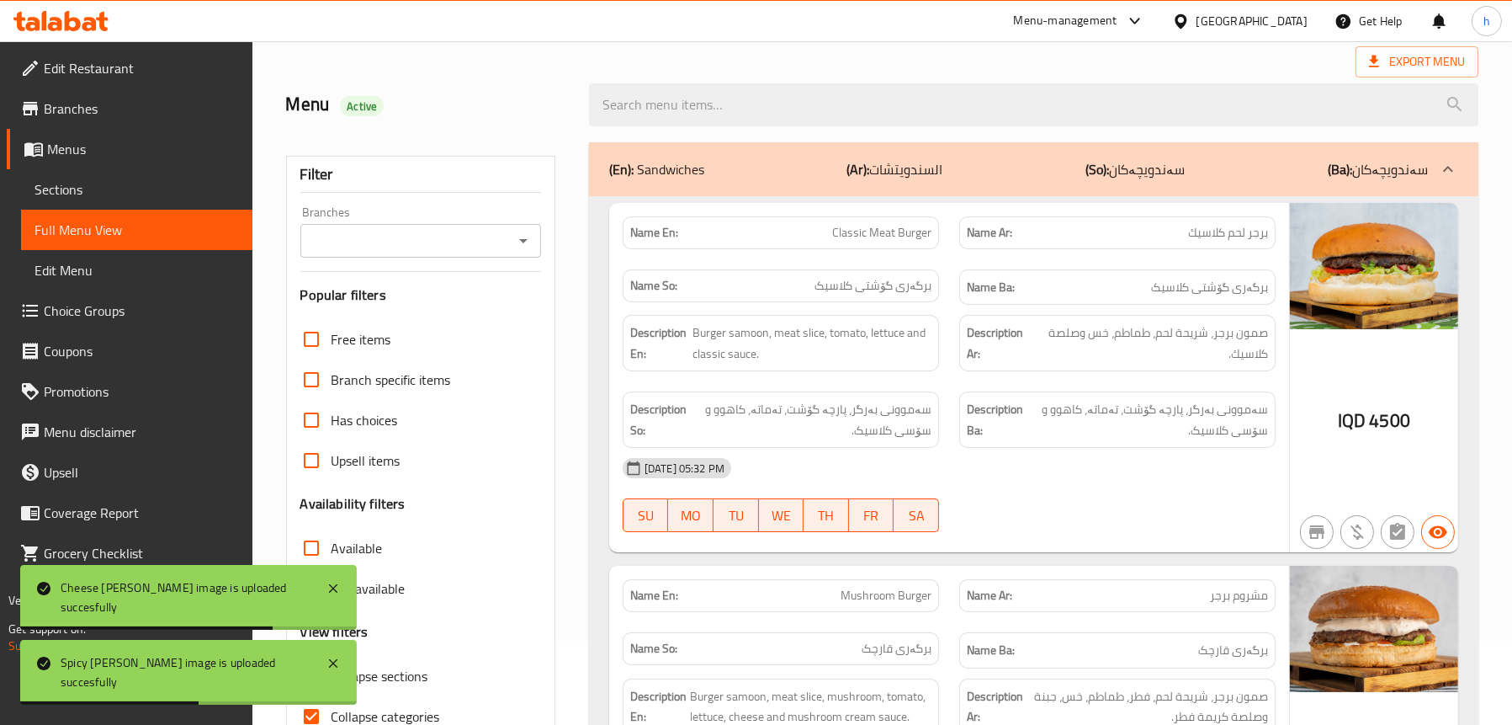
click at [526, 242] on icon "Open" at bounding box center [523, 241] width 20 height 20
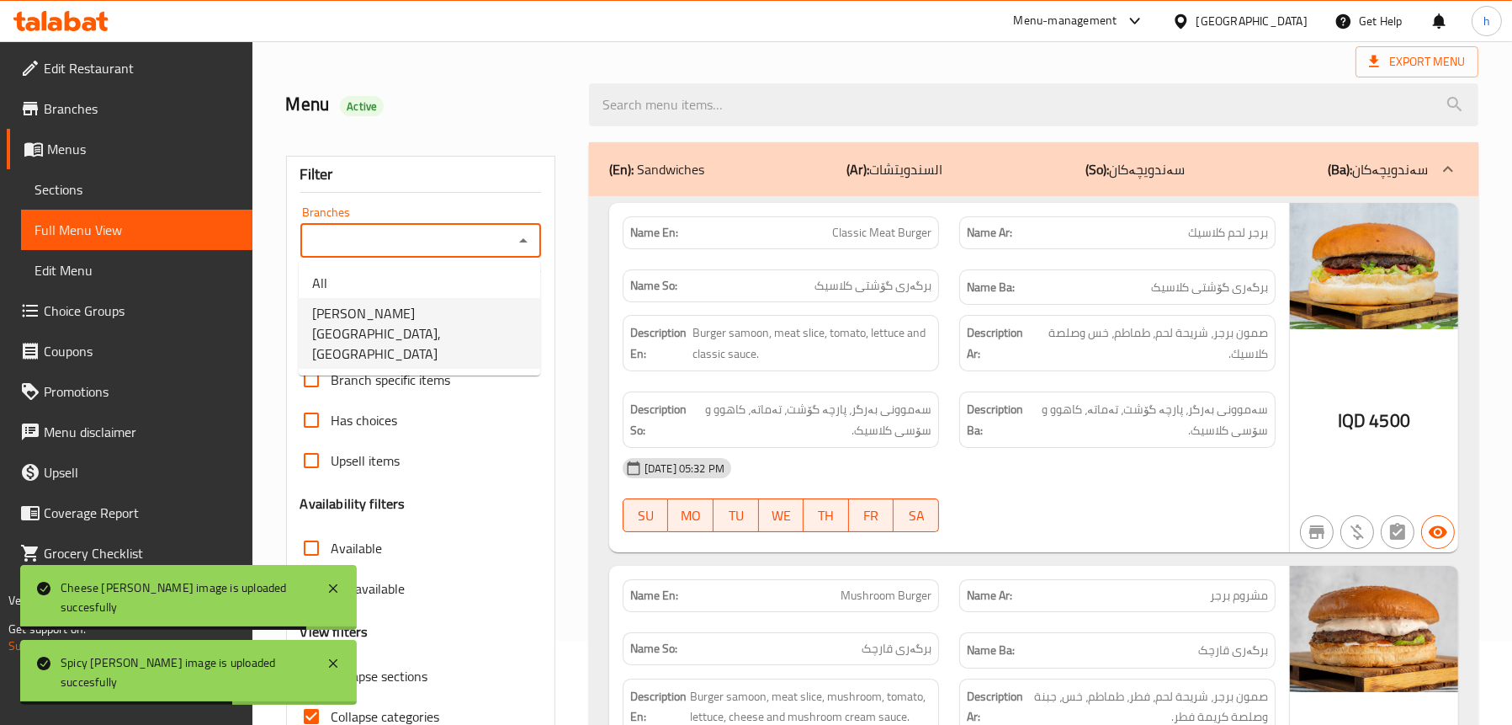
click at [420, 314] on span "Alayed Restaurant,Haifa ST" at bounding box center [419, 333] width 215 height 61
type input "Alayed Restaurant,Haifa ST"
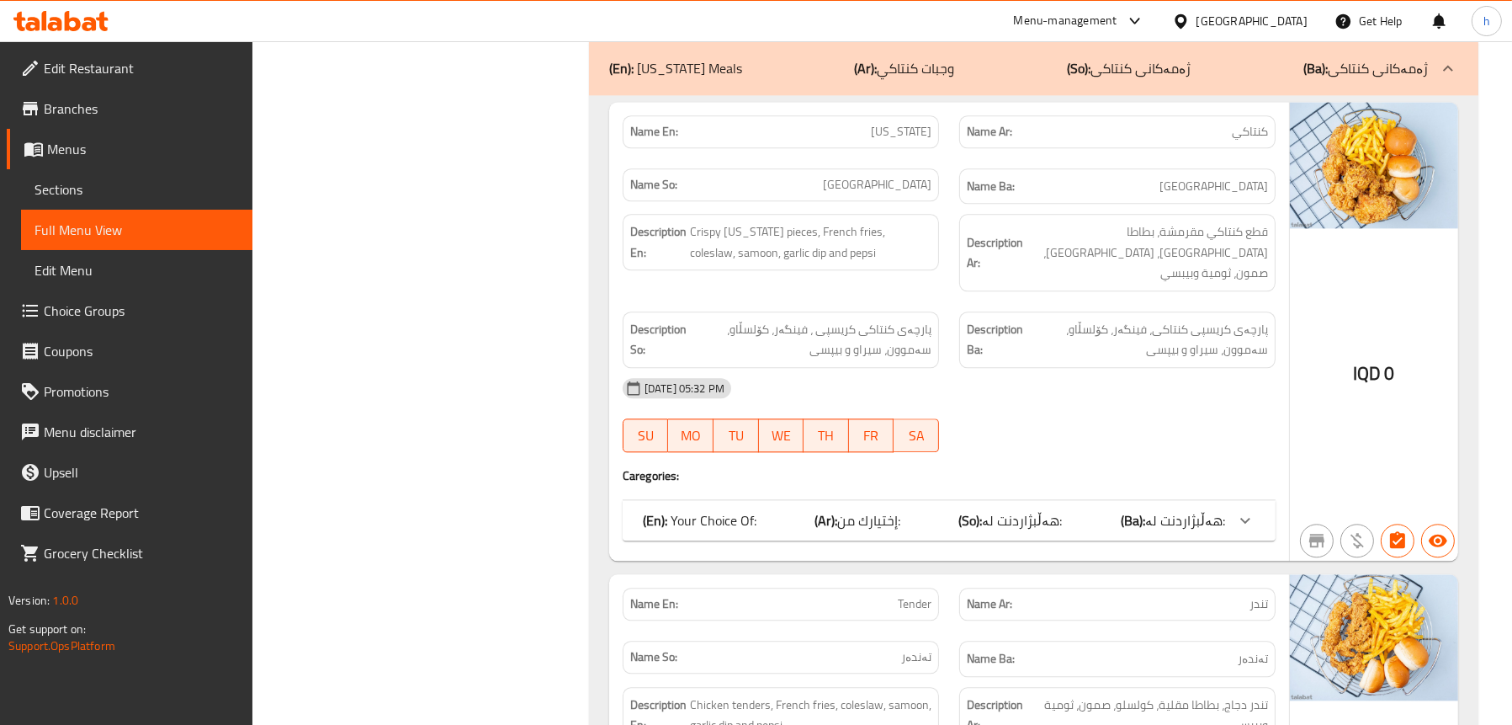
scroll to position [5470, 0]
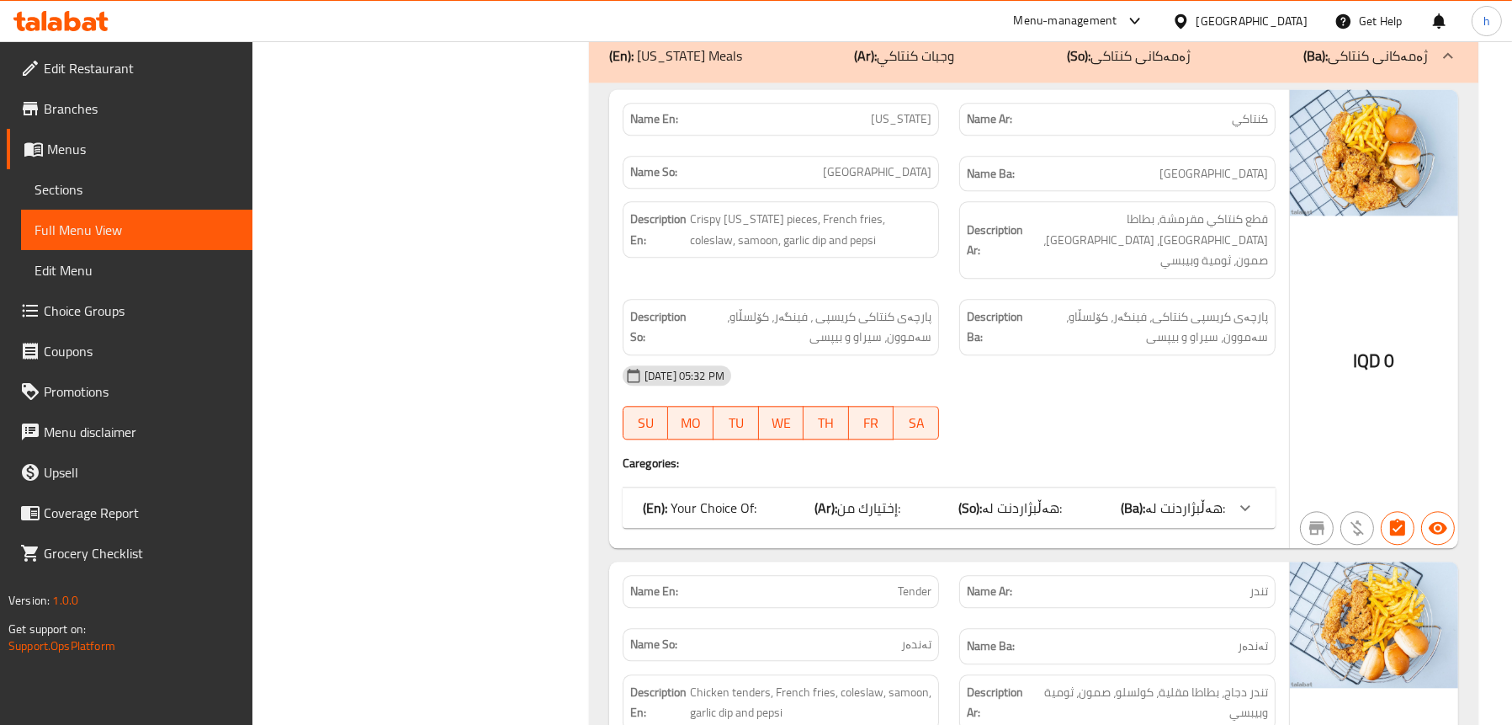
click at [777, 487] on div "(En): Your Choice Of: (Ar): إختيارك من: (So): هەڵبژاردنت لە: (Ba): هەڵبژاردنت ل…" at bounding box center [949, 507] width 653 height 40
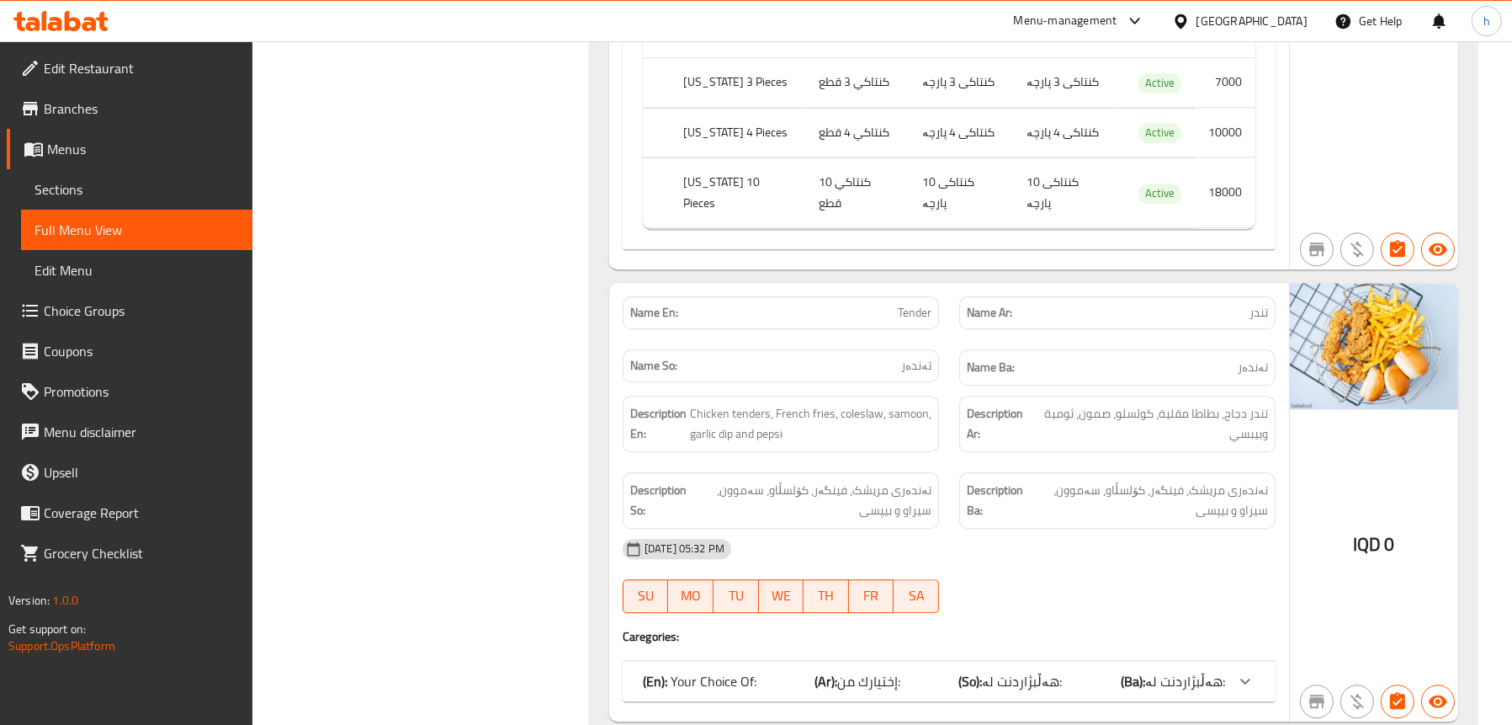
scroll to position [6144, 0]
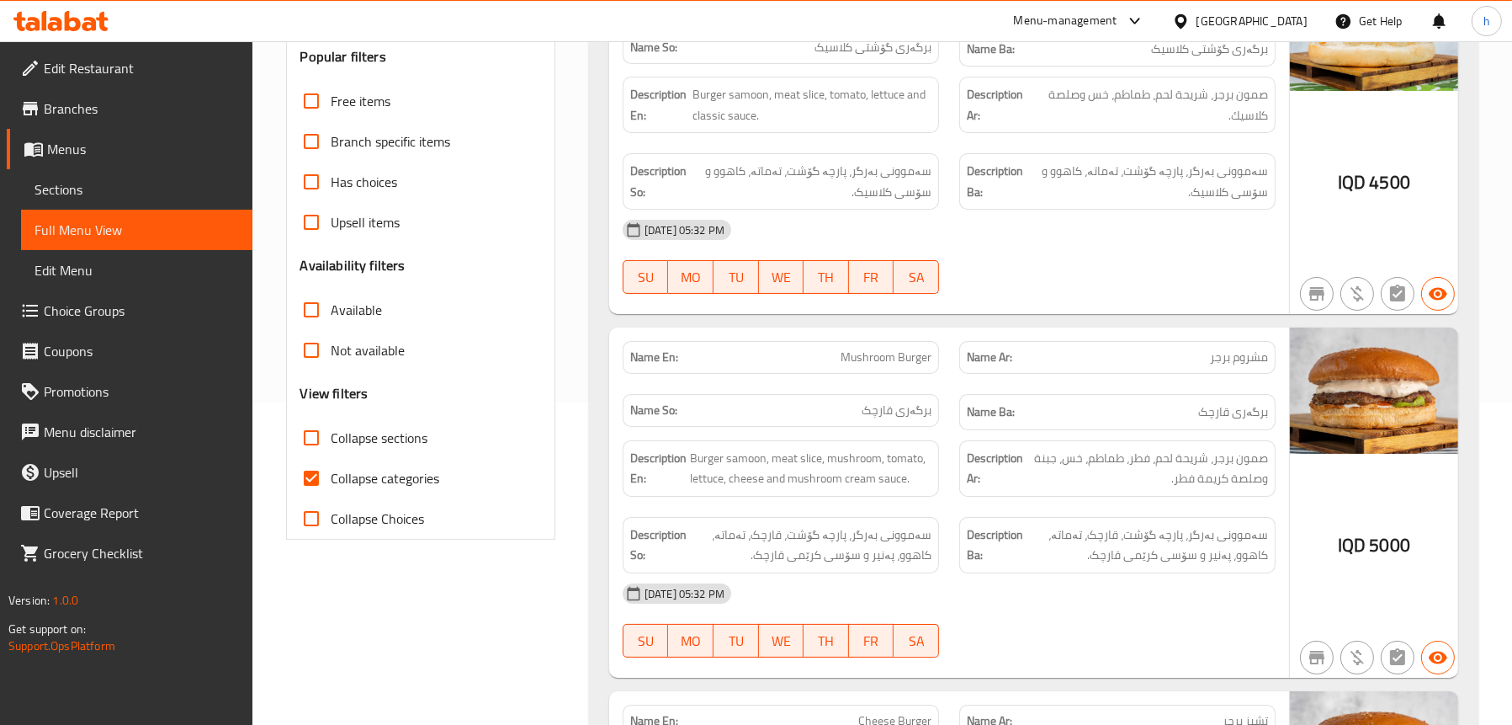
scroll to position [421, 0]
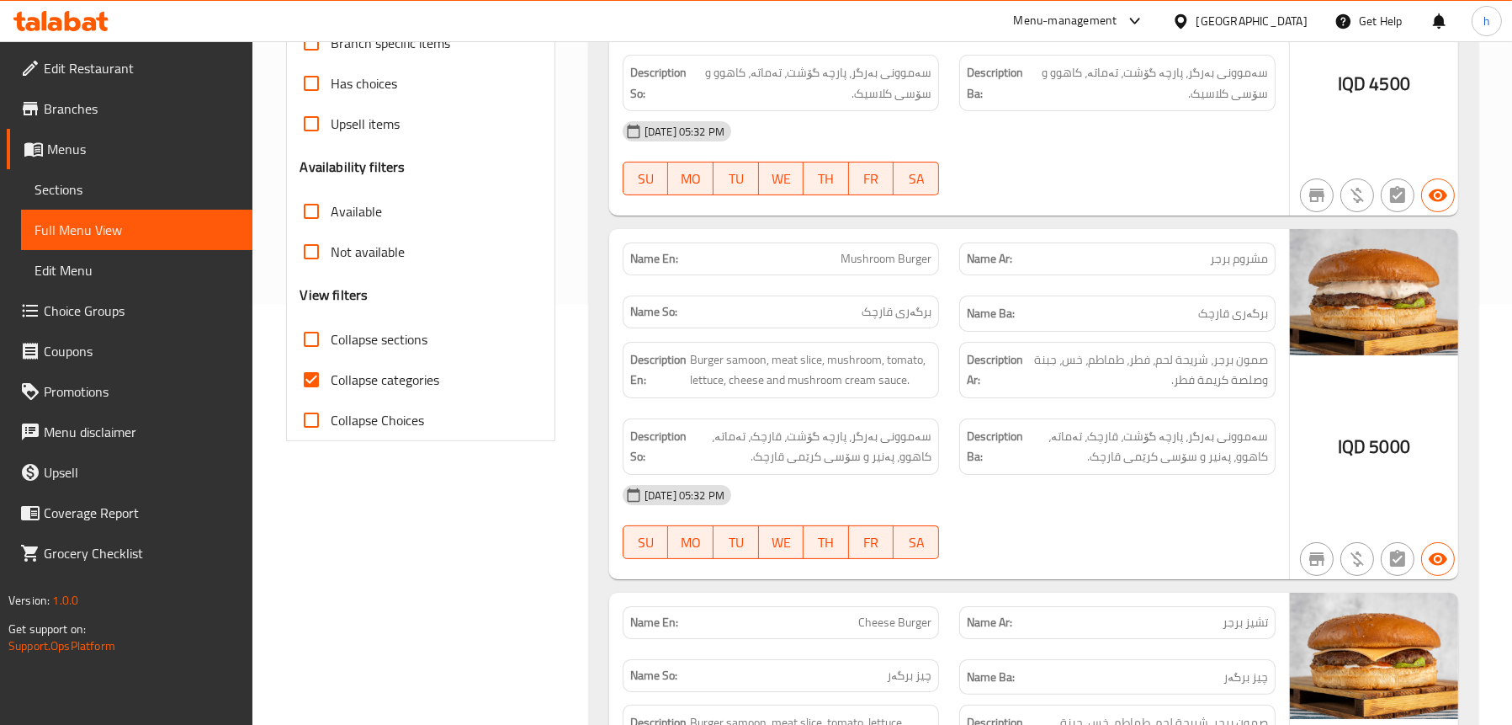
click at [416, 382] on span "Collapse categories" at bounding box center [386, 379] width 109 height 20
click at [332, 382] on input "Collapse categories" at bounding box center [311, 379] width 40 height 40
checkbox input "false"
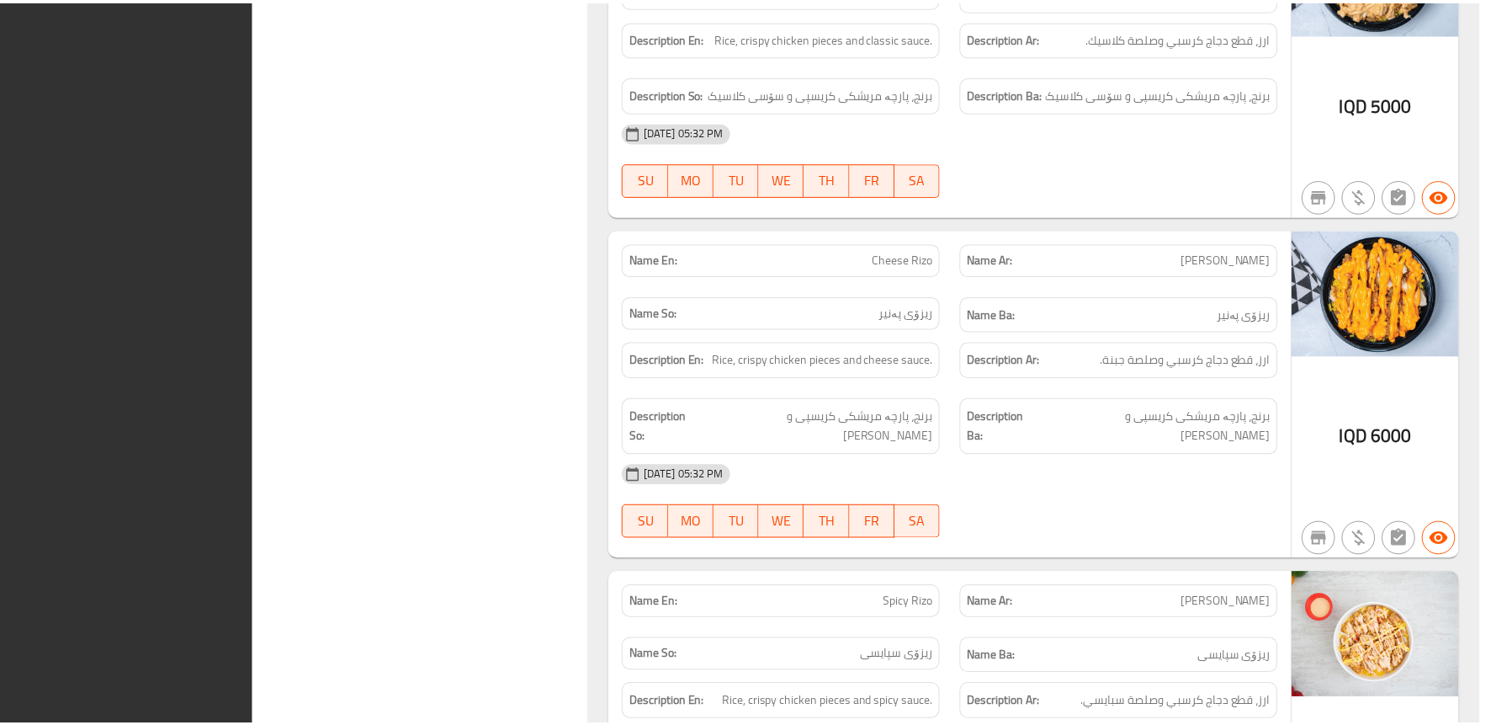
scroll to position [7381, 0]
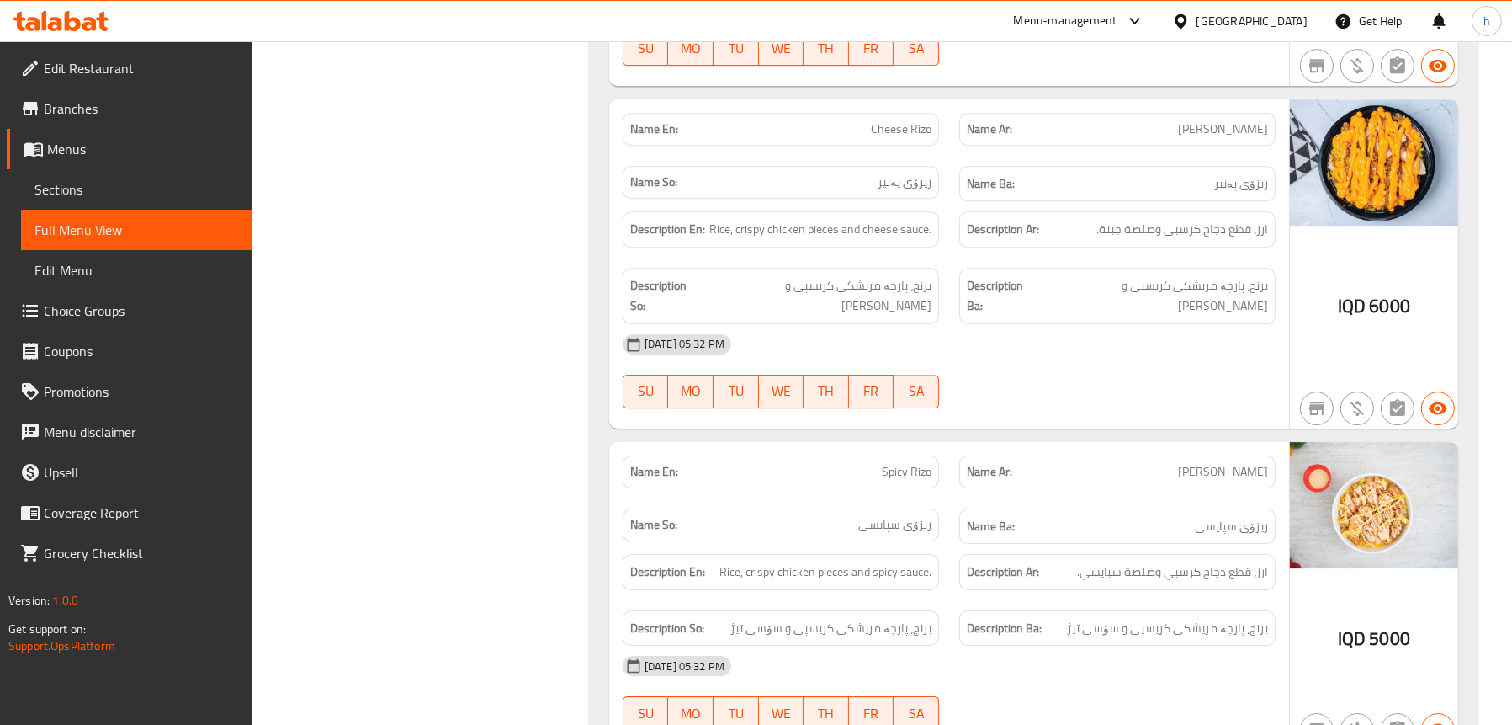
click at [105, 58] on span "Edit Restaurant" at bounding box center [141, 68] width 195 height 20
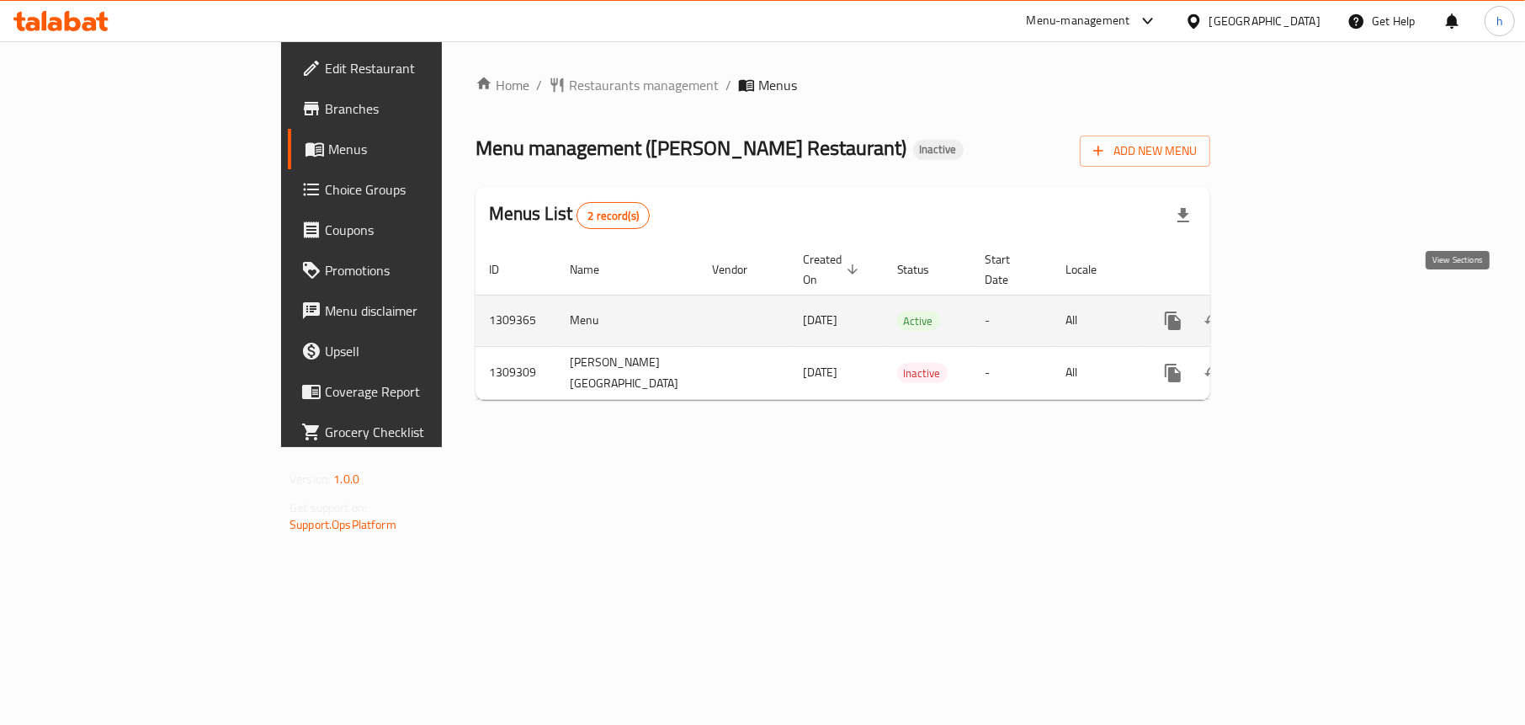
click at [1304, 311] on icon "enhanced table" at bounding box center [1294, 321] width 20 height 20
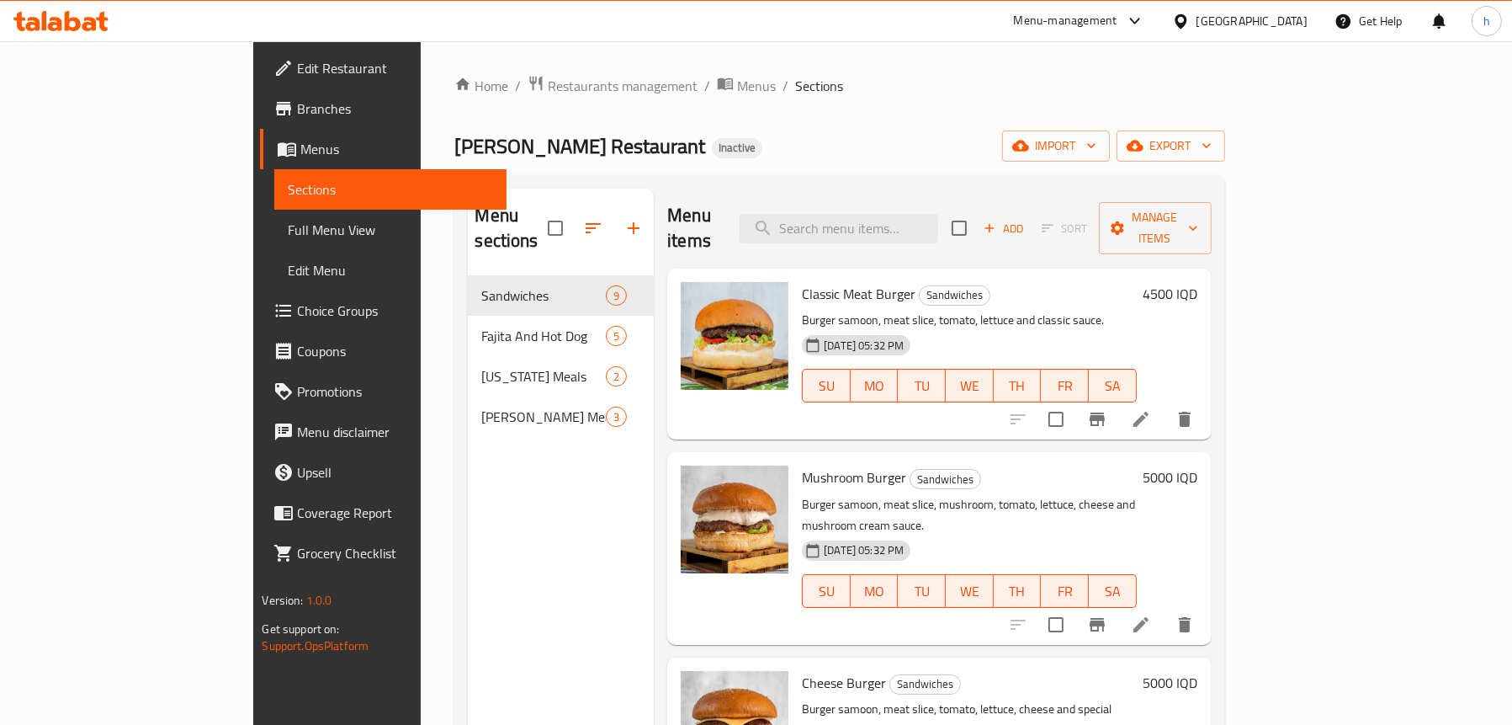
click at [288, 232] on span "Full Menu View" at bounding box center [390, 230] width 205 height 20
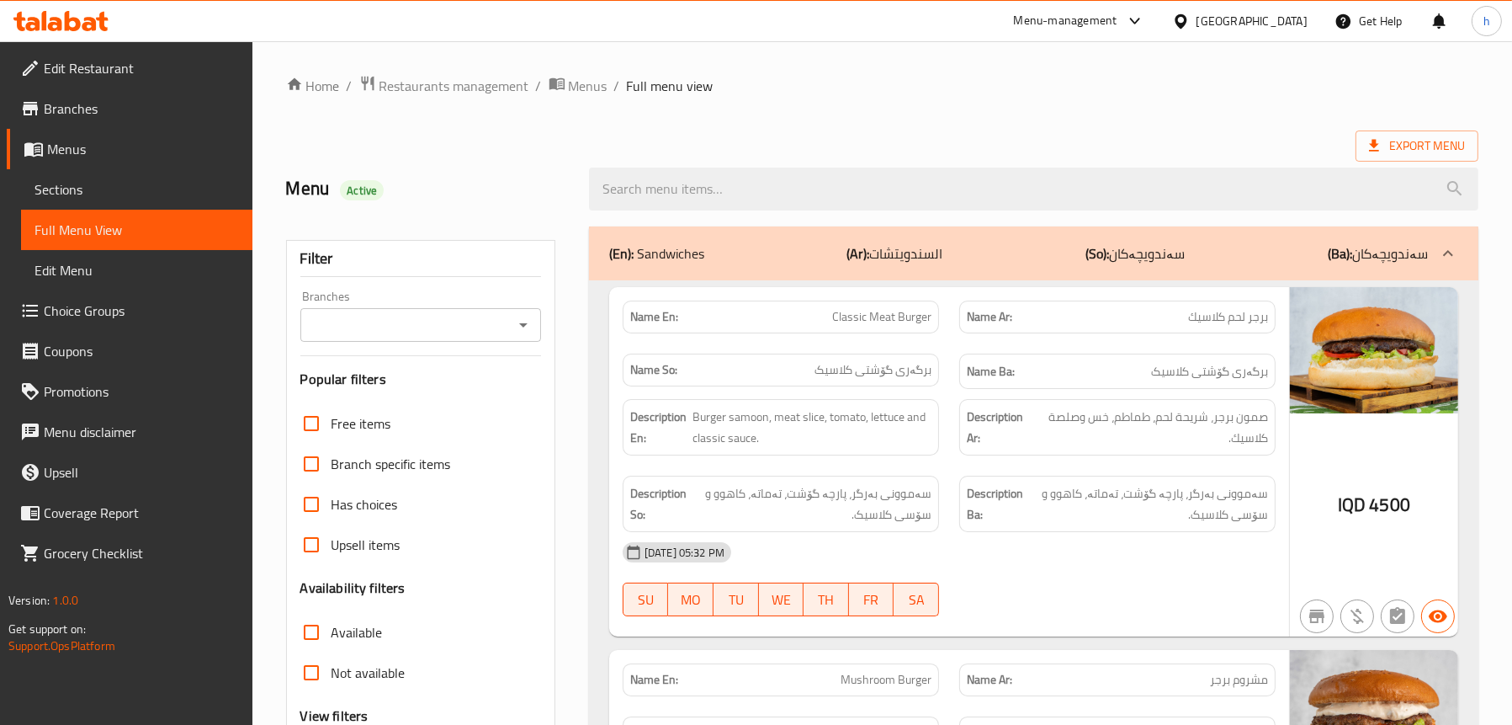
click at [522, 329] on icon "Open" at bounding box center [523, 325] width 20 height 20
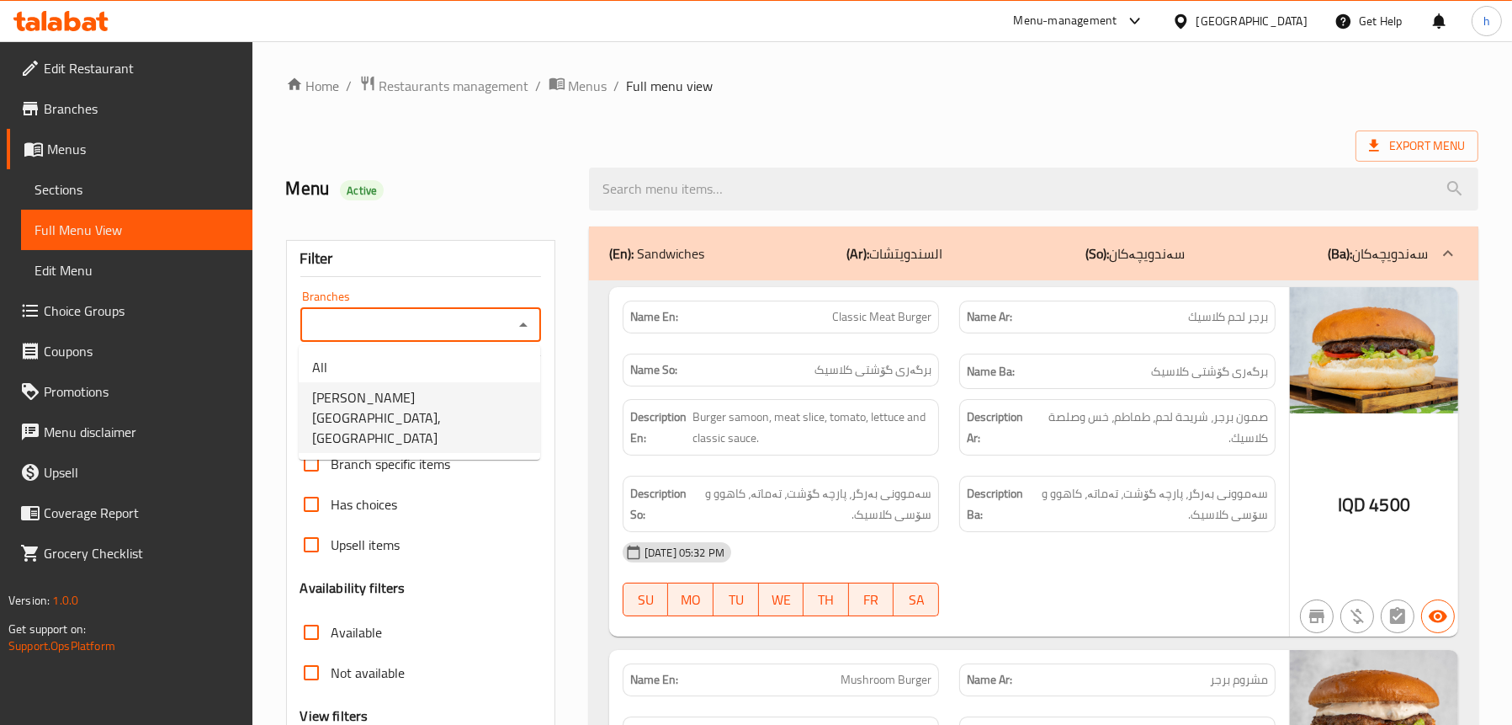
click at [456, 396] on span "Alayed Restaurant, Haifa ST" at bounding box center [419, 417] width 215 height 61
type input "Alayed Restaurant, Haifa ST"
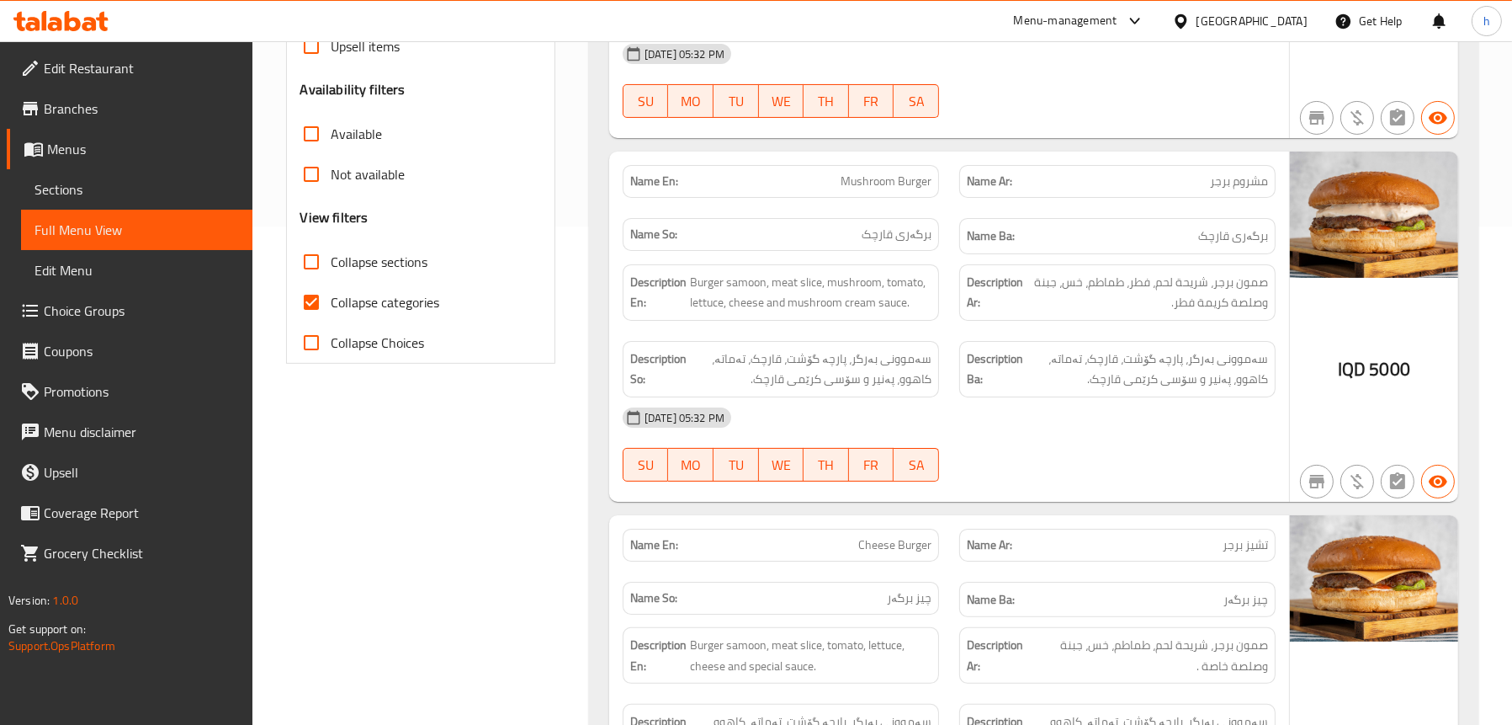
scroll to position [505, 0]
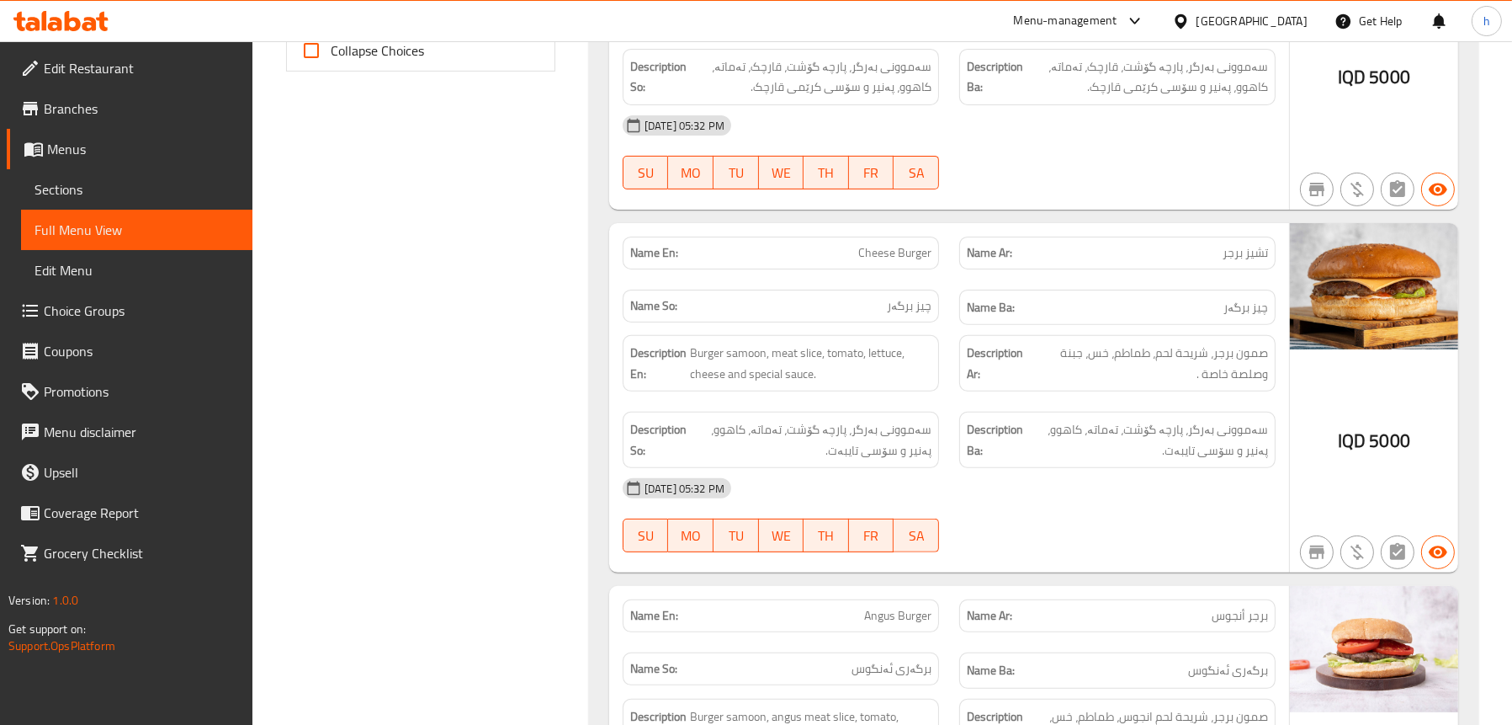
scroll to position [926, 0]
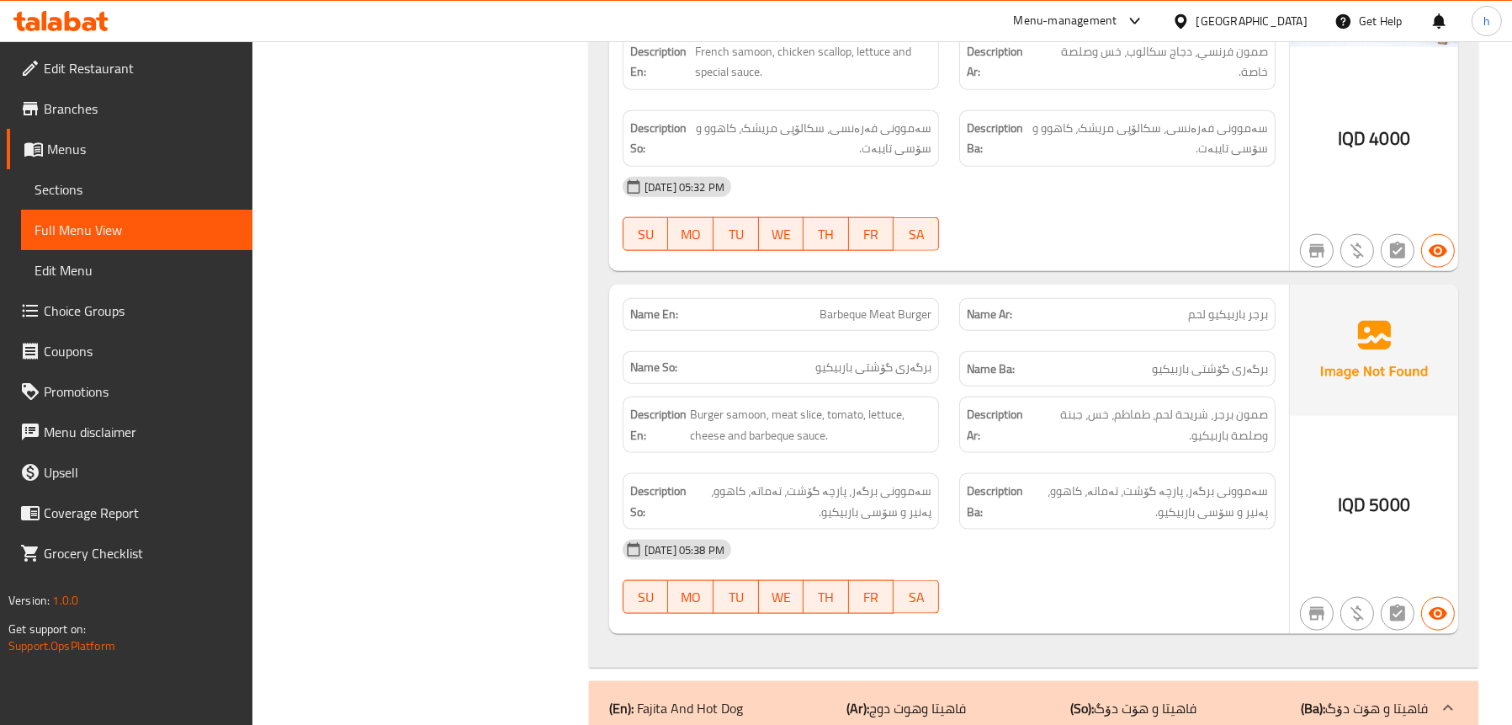
scroll to position [2693, 0]
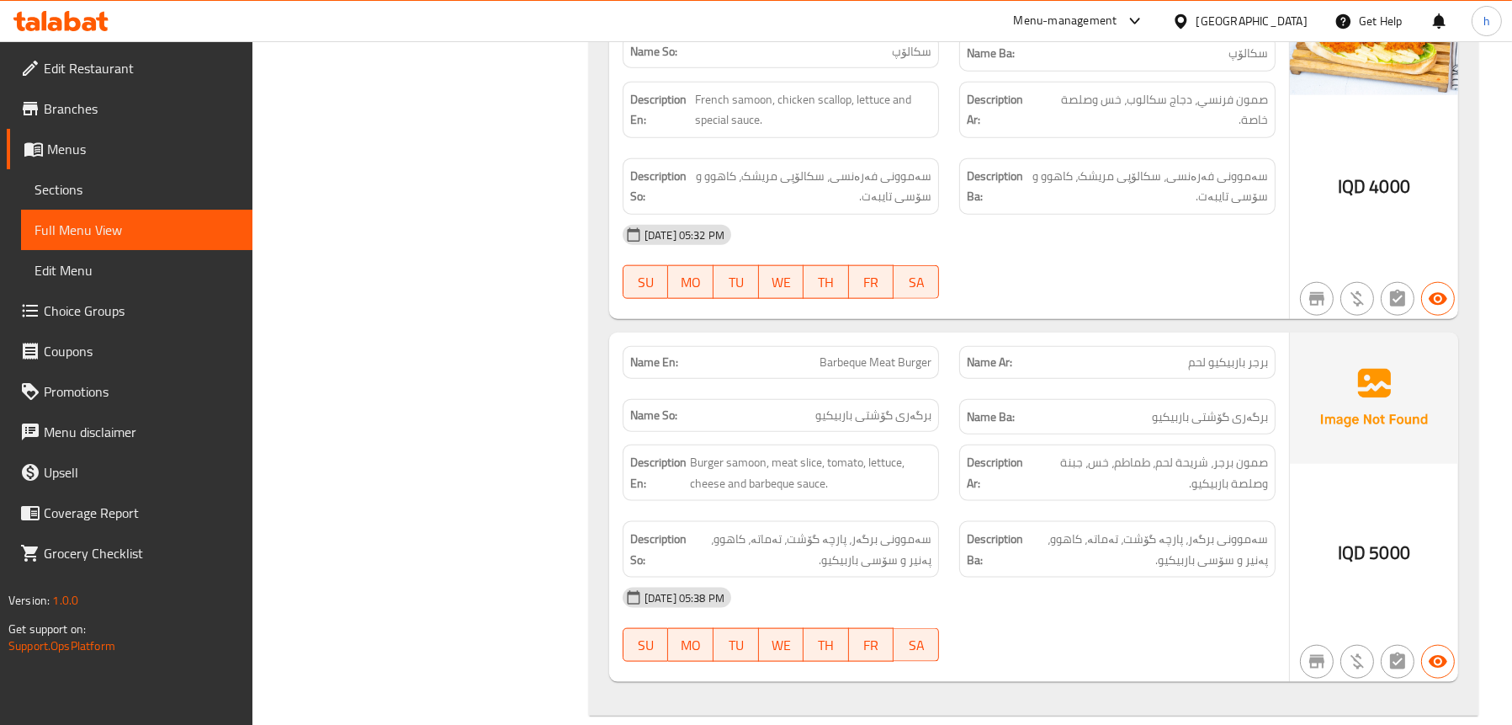
scroll to position [2861, 0]
click at [859, 355] on span "Barbeque Meat Burger" at bounding box center [876, 361] width 112 height 18
click at [1189, 359] on span "برجر باربيكيو لحم" at bounding box center [1228, 361] width 80 height 18
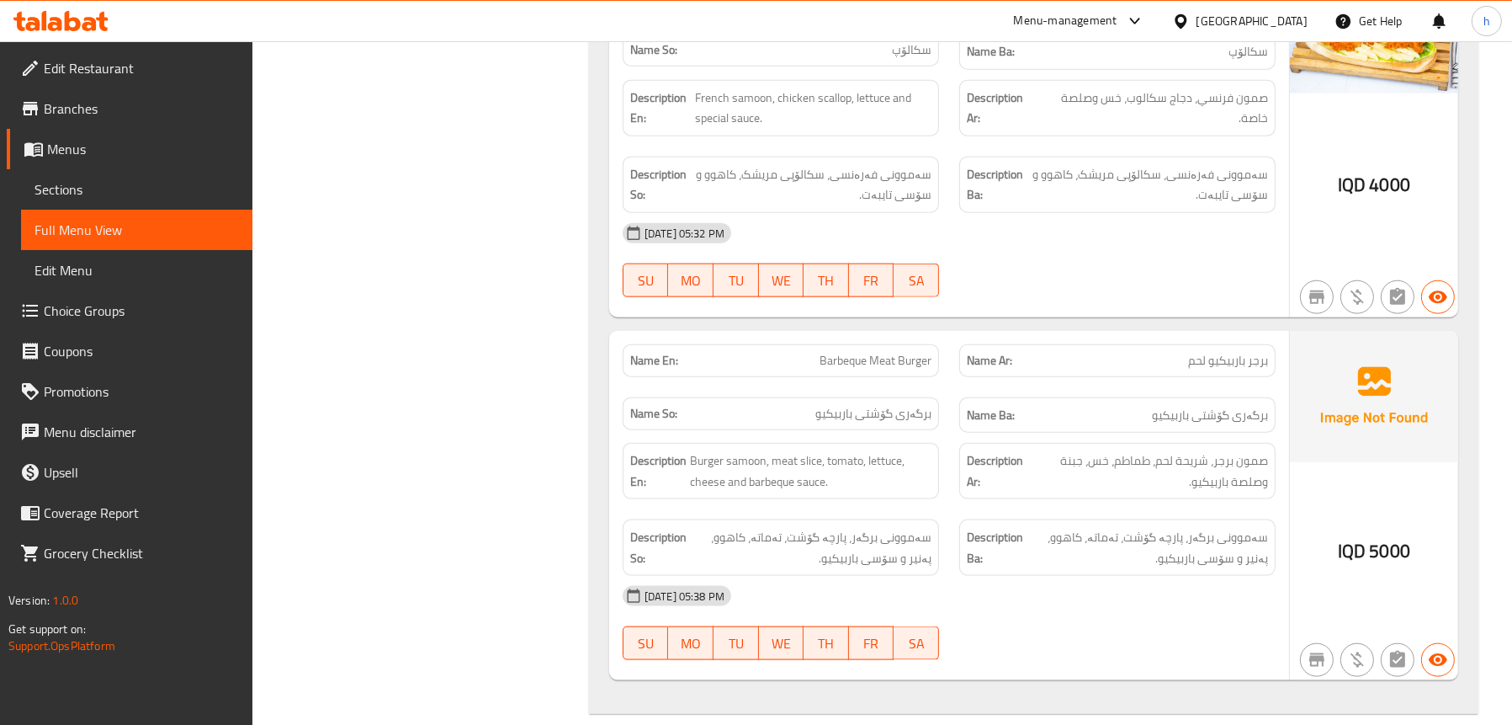
click at [1189, 359] on span "برجر باربيكيو لحم" at bounding box center [1228, 361] width 80 height 18
copy span "برجر باربيكيو لحم"
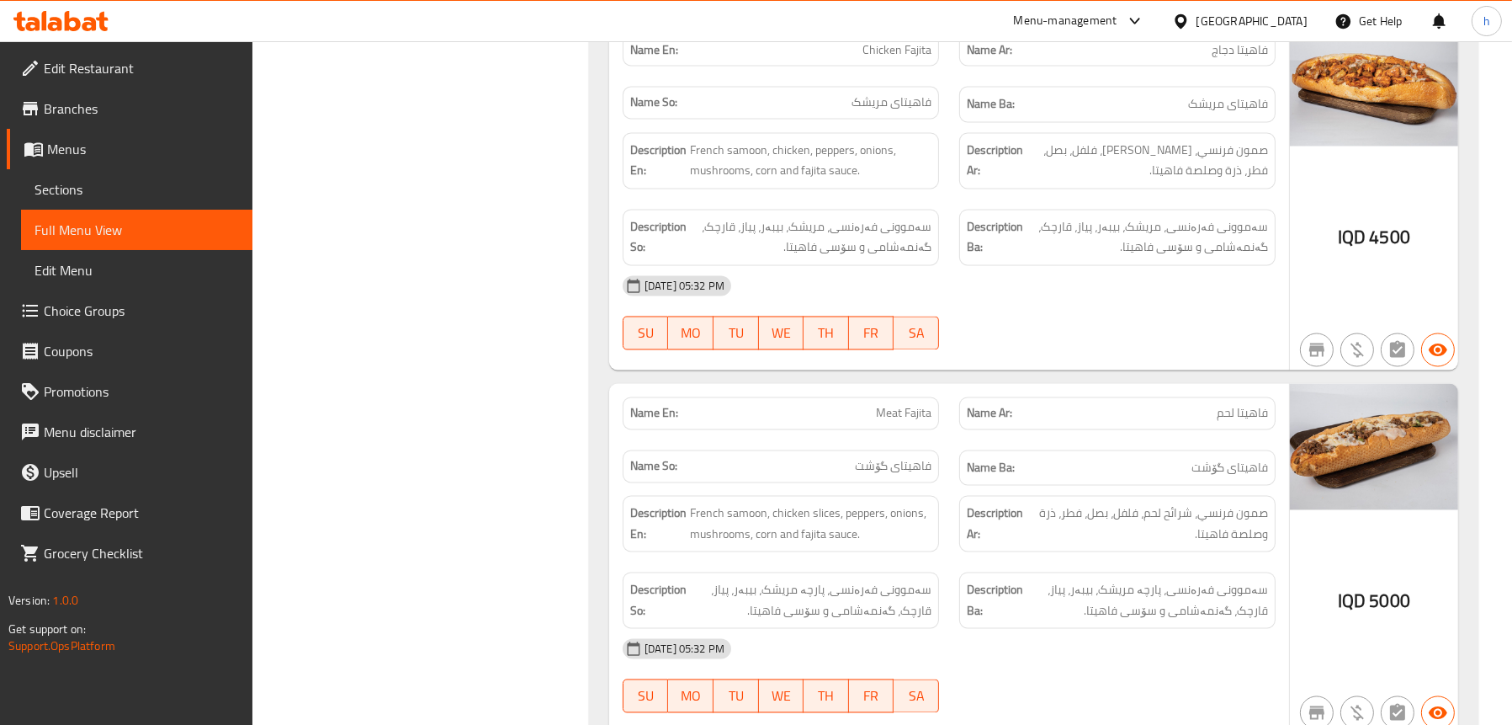
scroll to position [4208, 0]
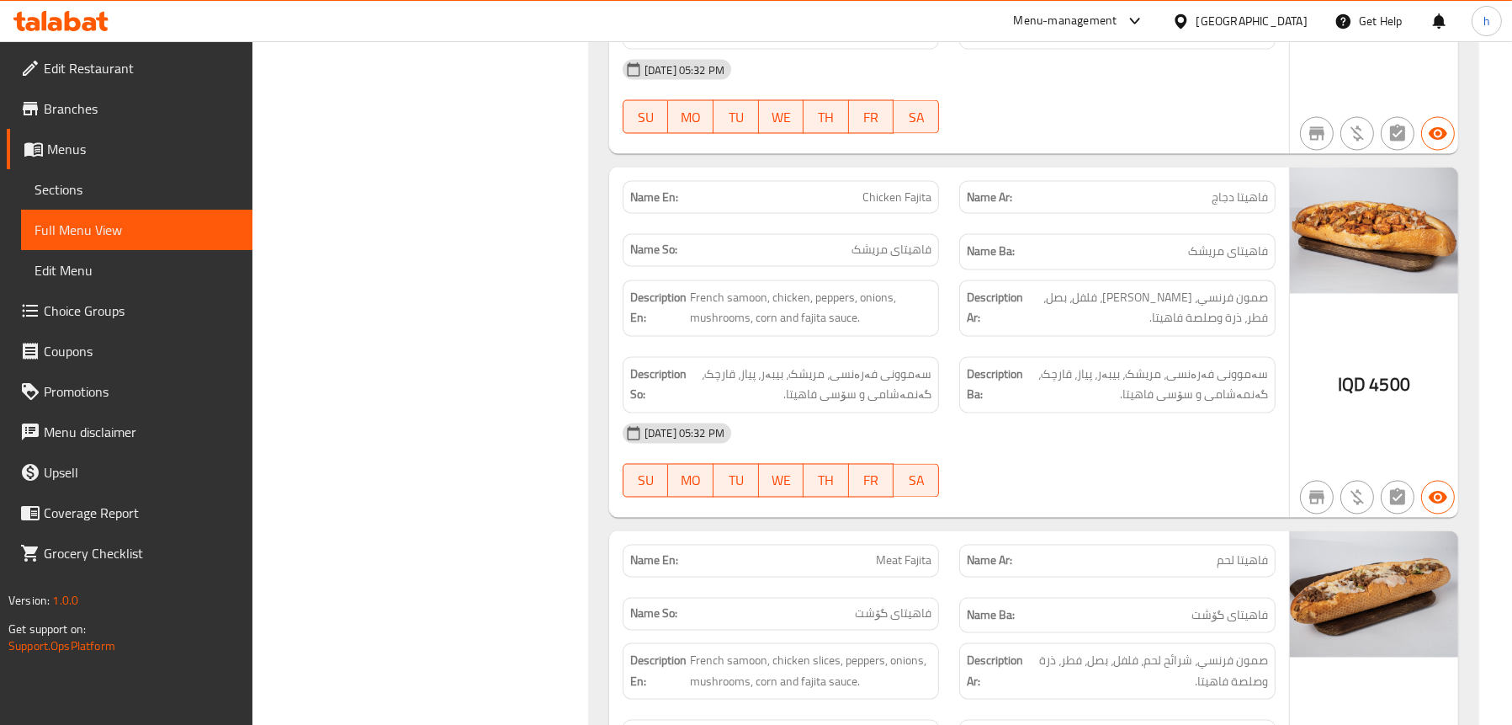
drag, startPoint x: 498, startPoint y: 339, endPoint x: 465, endPoint y: 314, distance: 42.1
click at [158, 180] on span "Sections" at bounding box center [137, 189] width 205 height 20
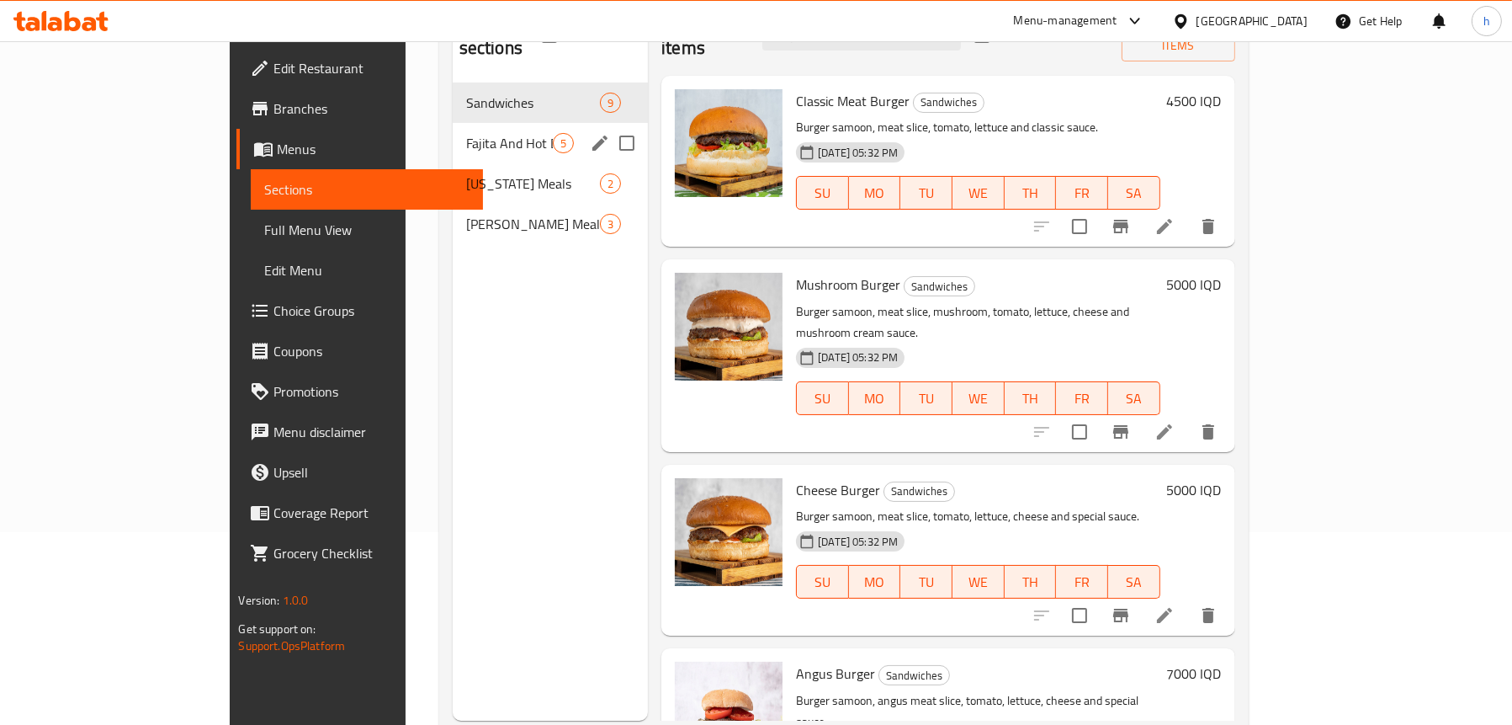
scroll to position [152, 0]
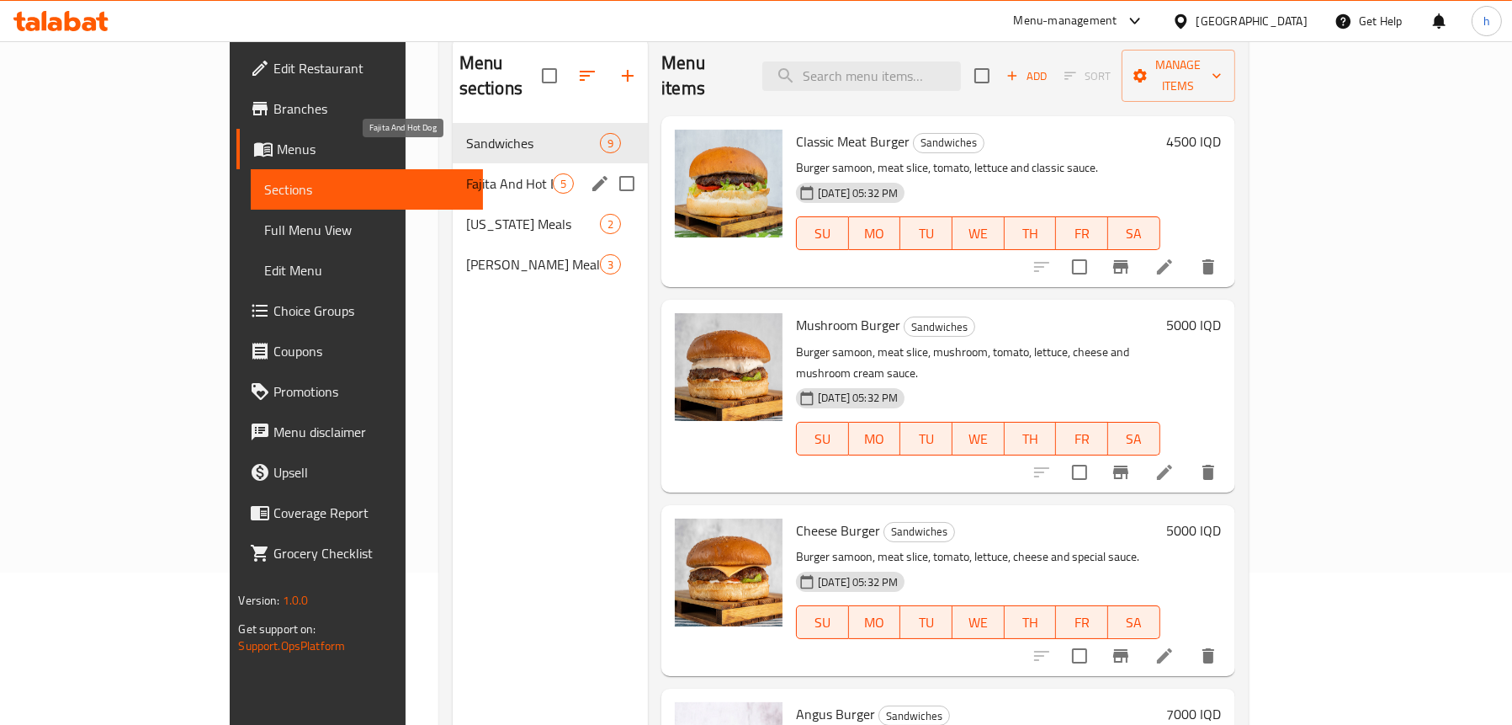
click at [466, 173] on span "Fajita And Hot Dog" at bounding box center [509, 183] width 87 height 20
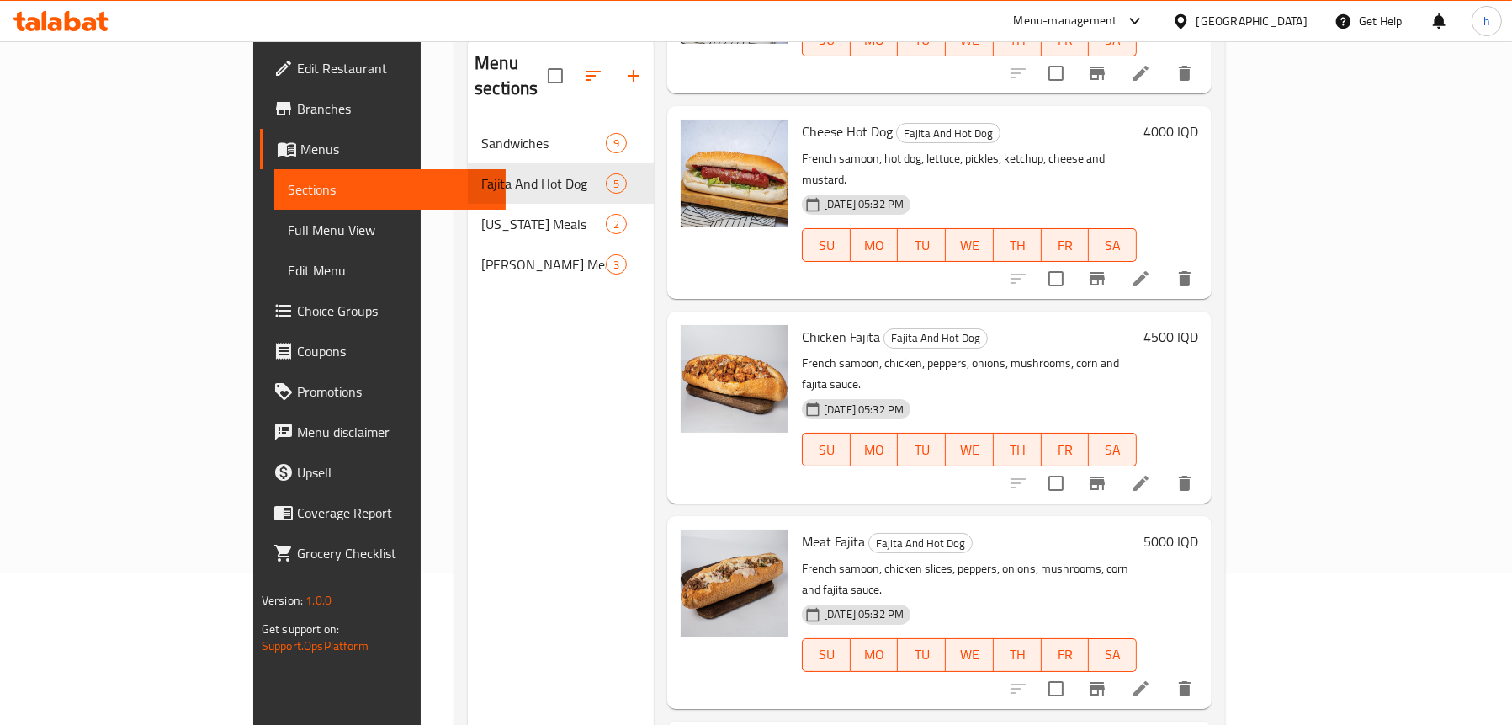
scroll to position [236, 0]
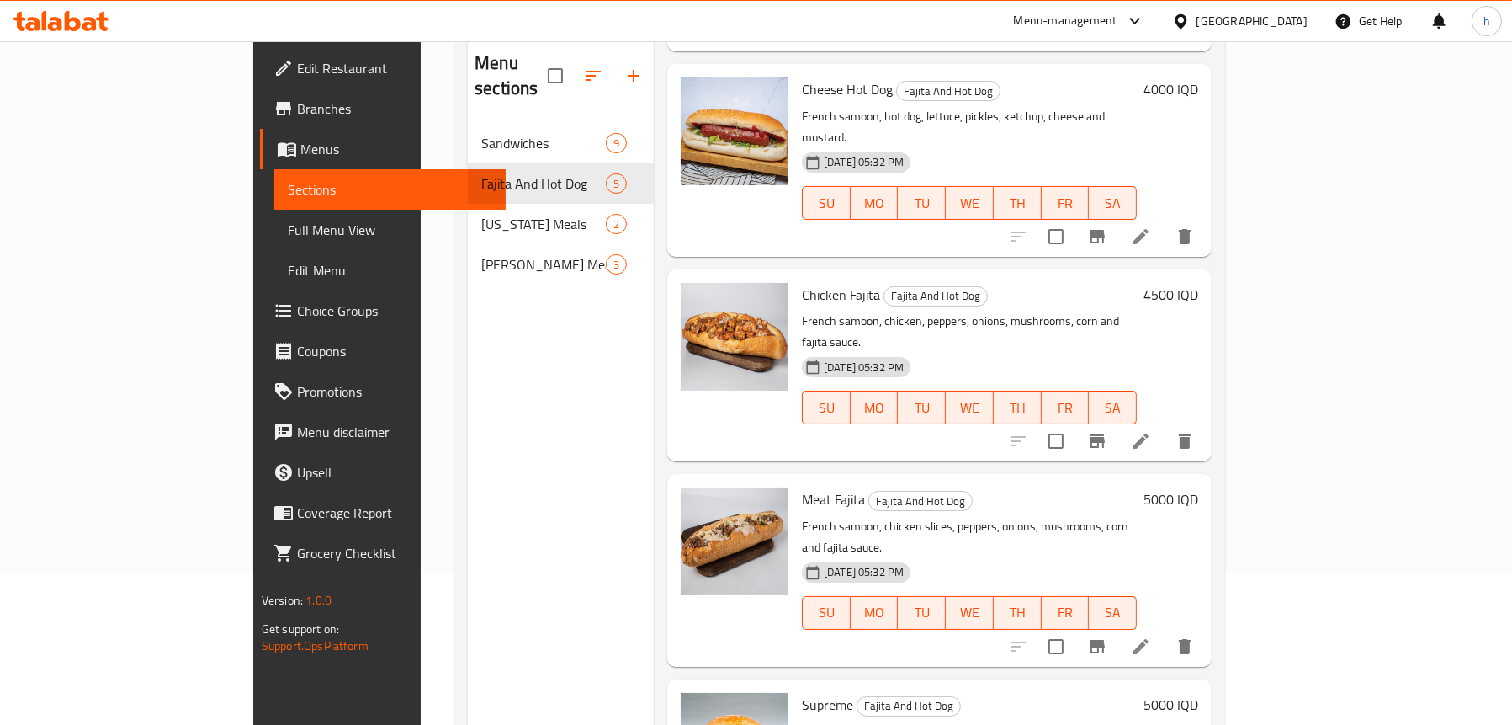
click at [1151, 636] on icon at bounding box center [1141, 646] width 20 height 20
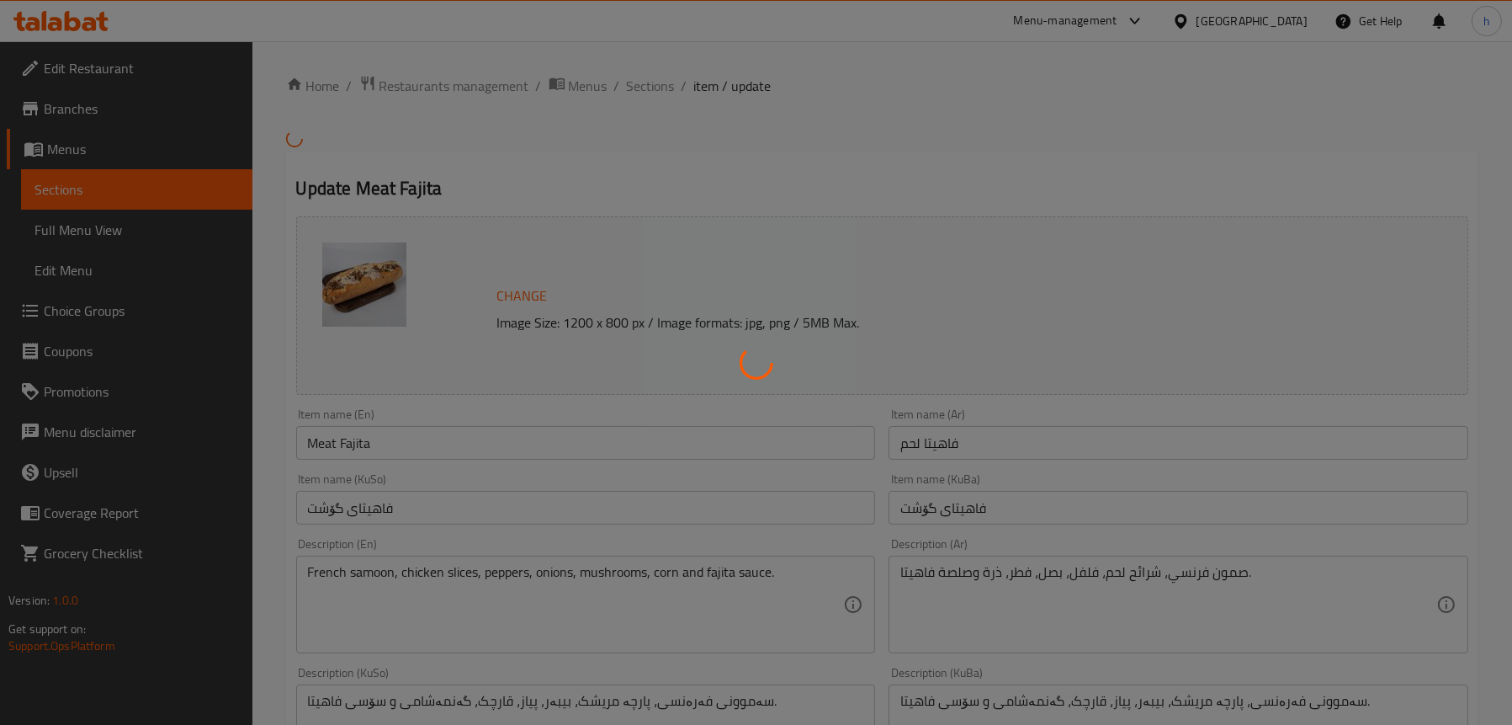
scroll to position [337, 0]
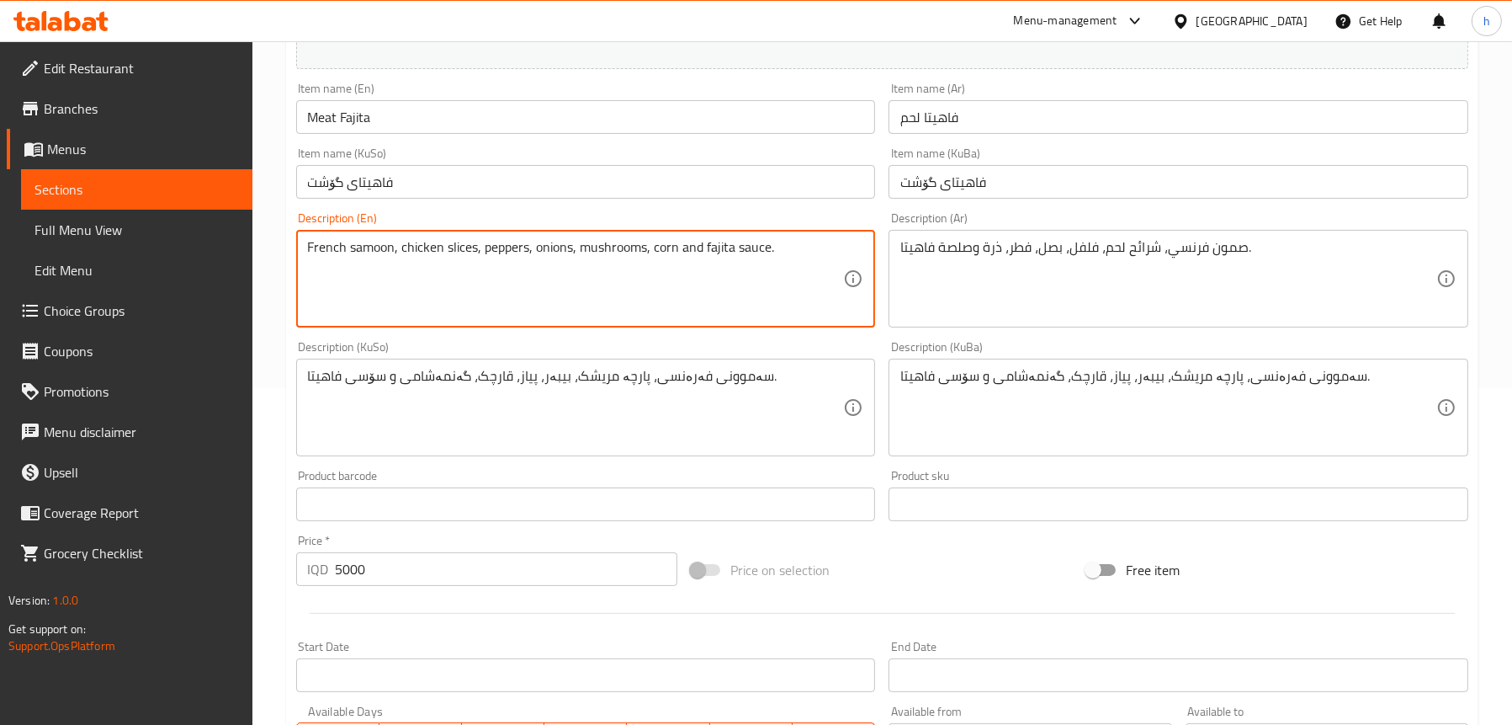
click at [429, 239] on textarea "French samoon, chicken slices, peppers, onions, mushrooms, corn and fajita sauc…" at bounding box center [576, 279] width 536 height 80
type textarea "French samoon, meat slices, peppers, onions, mushrooms, corn and fajita sauce."
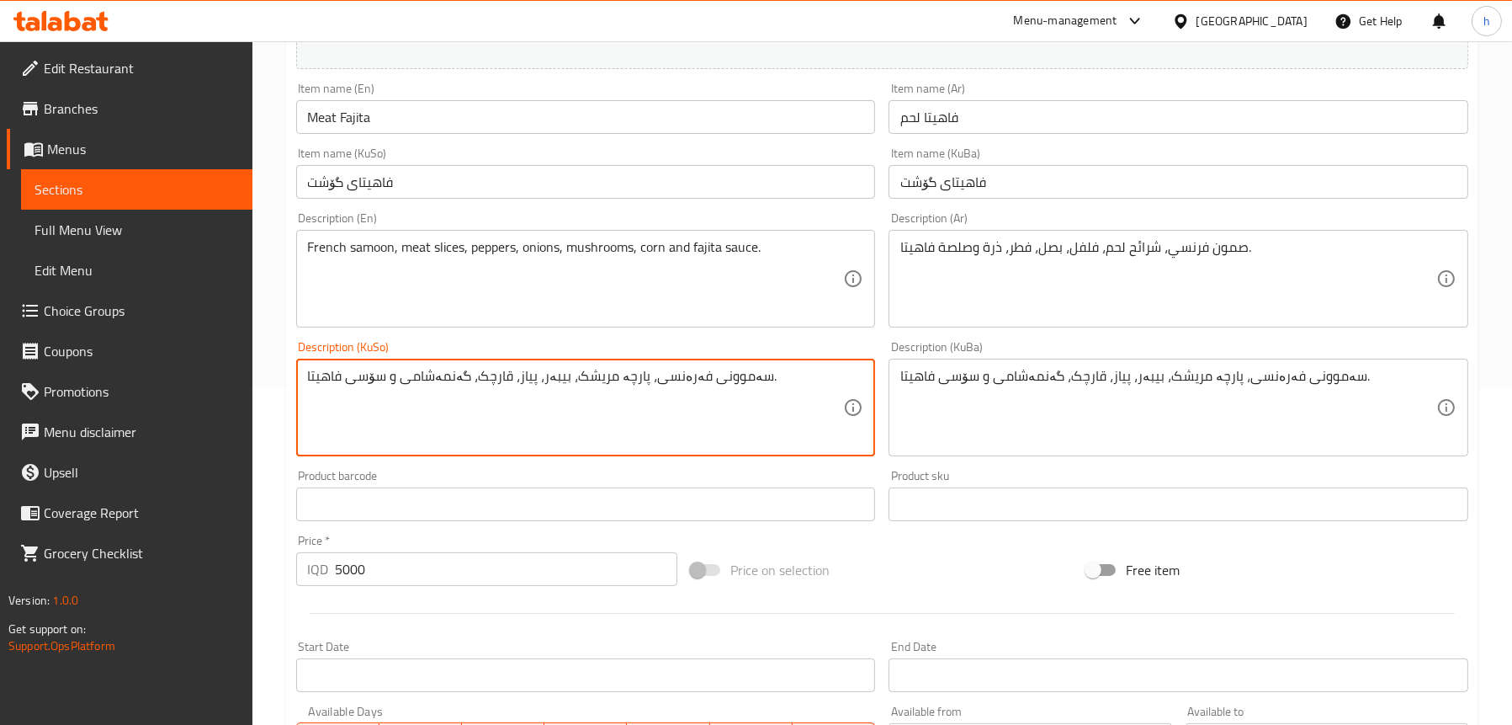
click at [588, 373] on textarea "سەموونی فەرەنسی، پارچە مریشک، بیبەر، پیاز، قارچک، گەنمەشامی و سۆسی فاهیتا." at bounding box center [576, 408] width 536 height 80
type textarea "سەموونی فەرەنسی، پارچە گۆشت، بیبەر، پیاز، قارچک، گەنمەشامی و سۆسی فاهیتا."
click at [1185, 375] on textarea "سەموونی فەرەنسی، پارچە مریشک، بیبەر، پیاز، قارچک، گەنمەشامی و سۆسی فاهیتا." at bounding box center [1168, 408] width 536 height 80
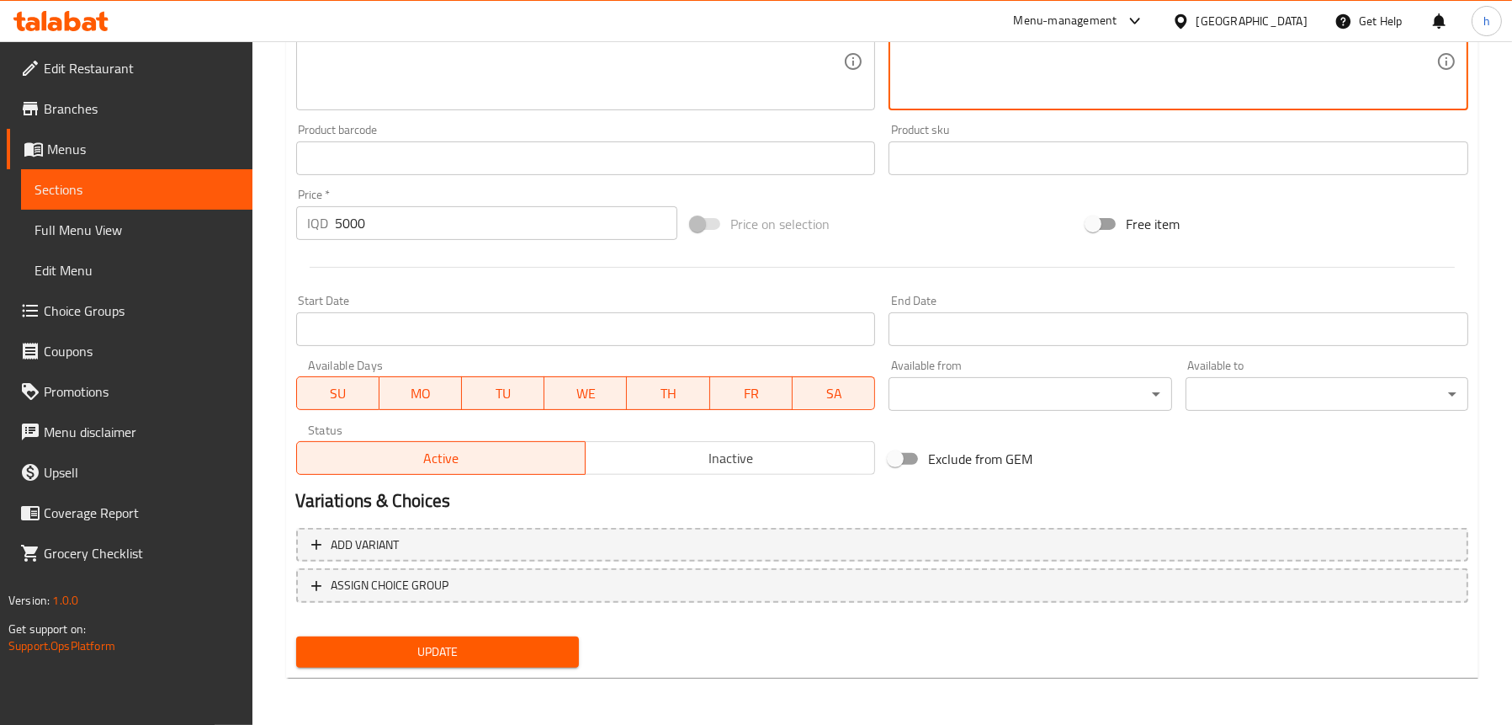
type textarea "سەموونی فەرەنسی، پارچە گۆشت، بیبەر، پیاز، قارچک، گەنمەشامی و سۆسی فاهیتا."
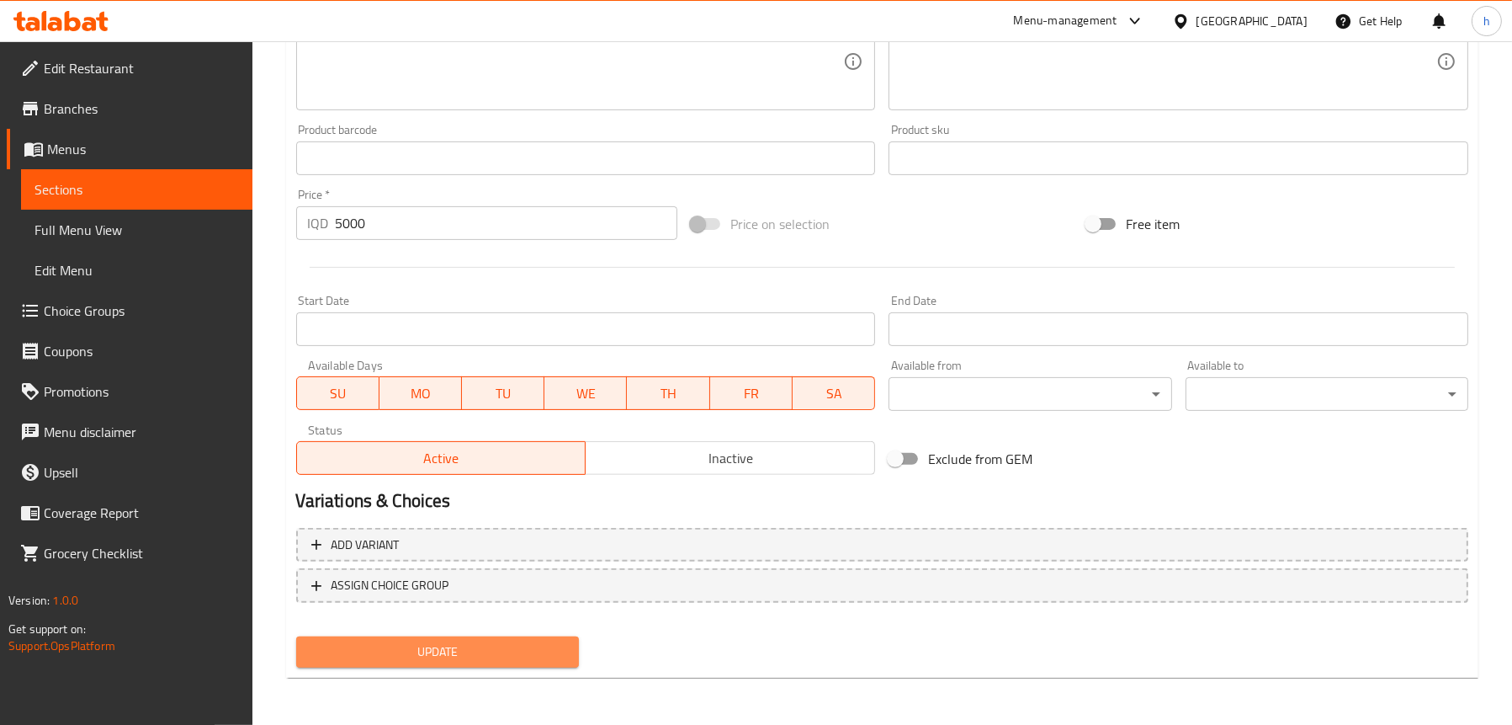
click at [420, 651] on span "Update" at bounding box center [438, 651] width 256 height 21
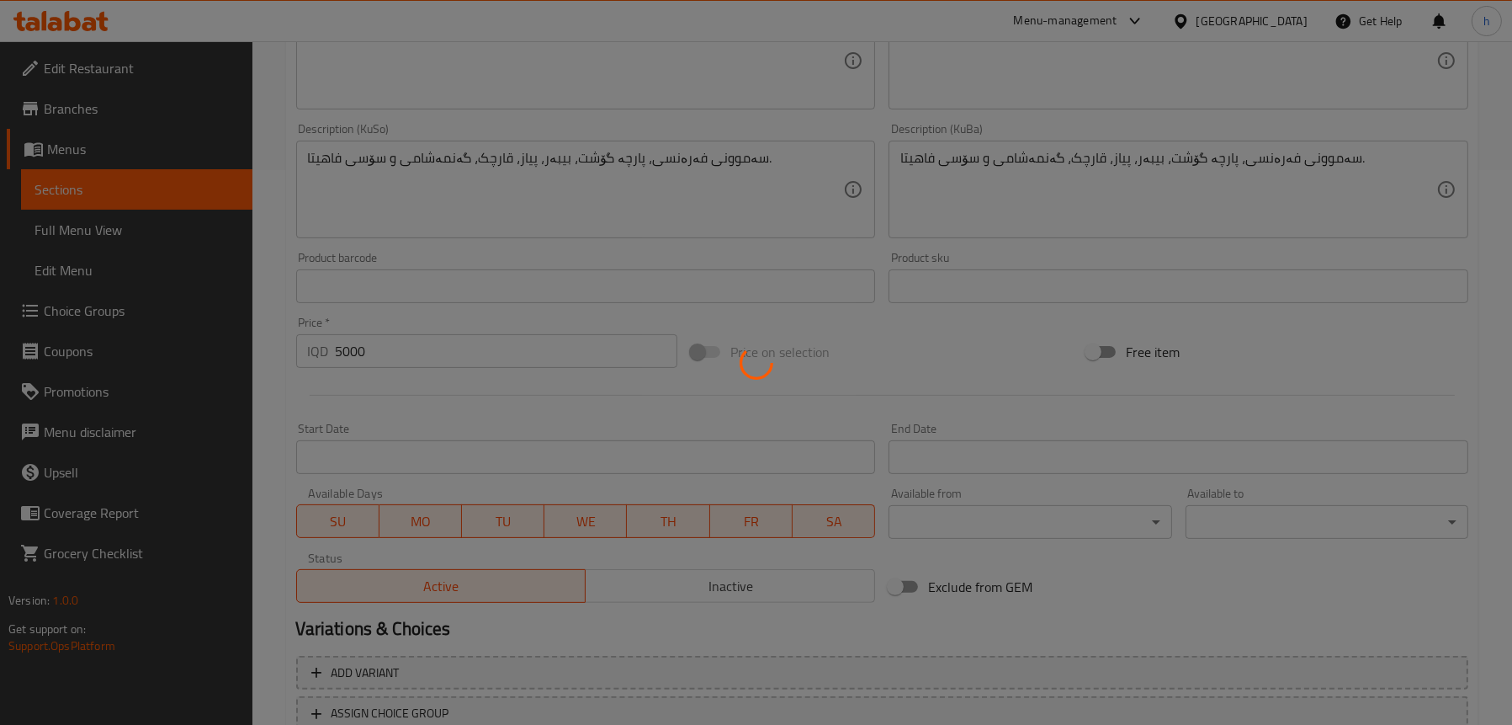
scroll to position [430, 0]
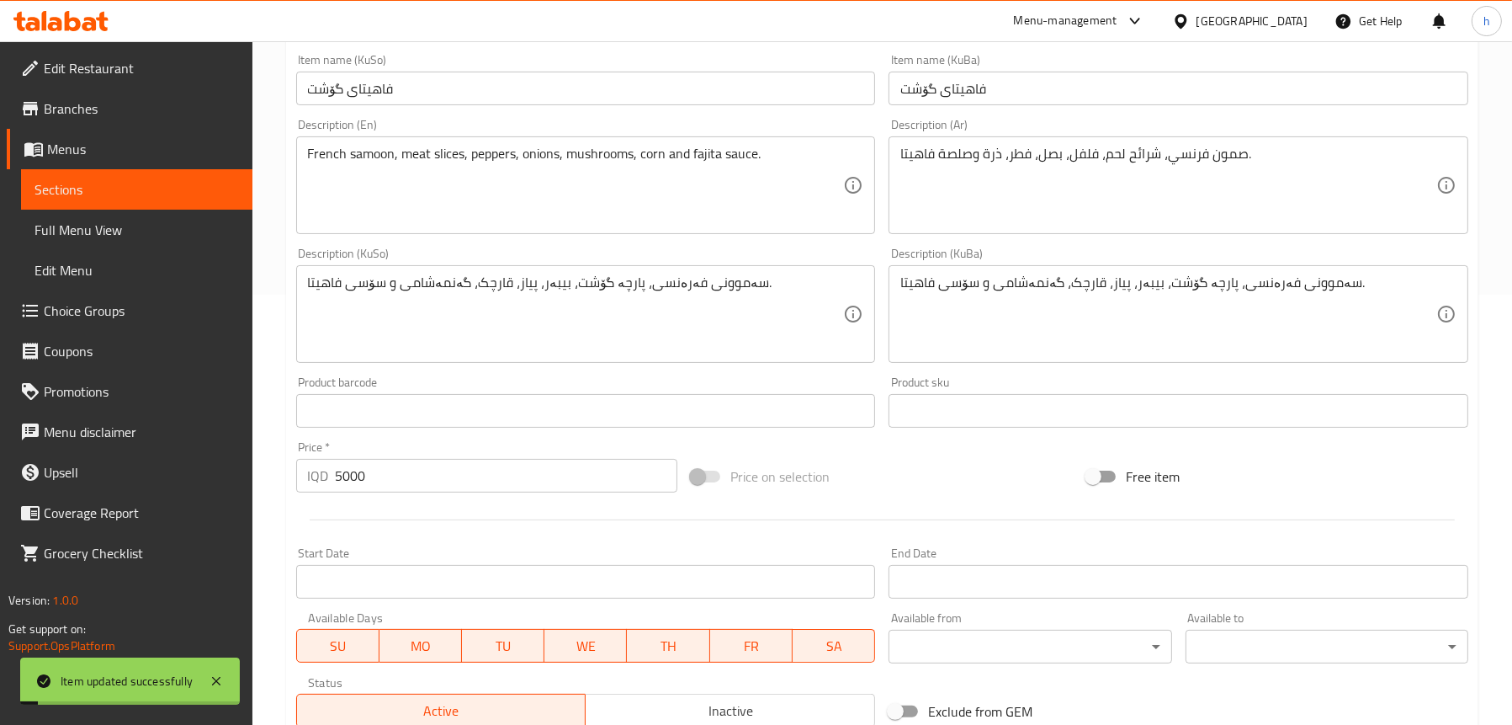
click at [158, 217] on link "Full Menu View" at bounding box center [136, 230] width 231 height 40
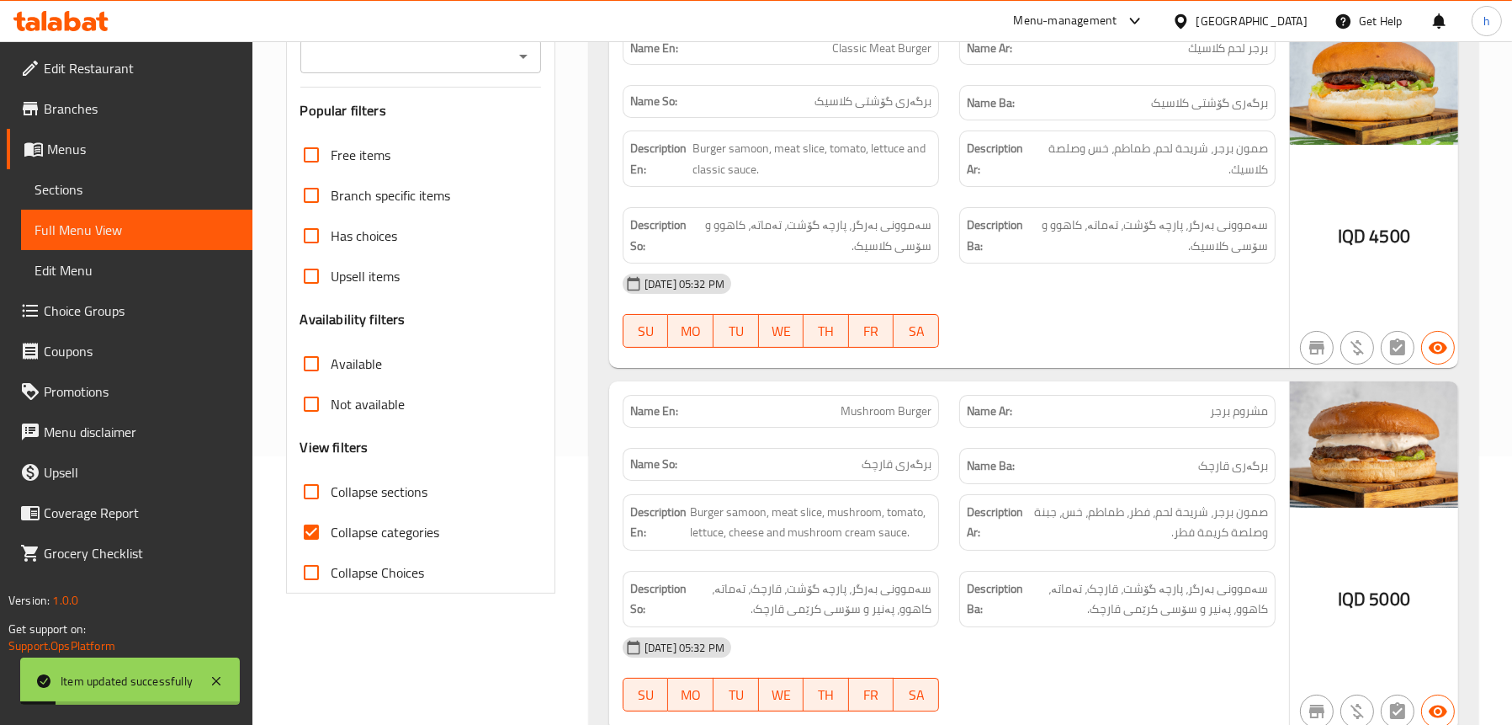
scroll to position [93, 0]
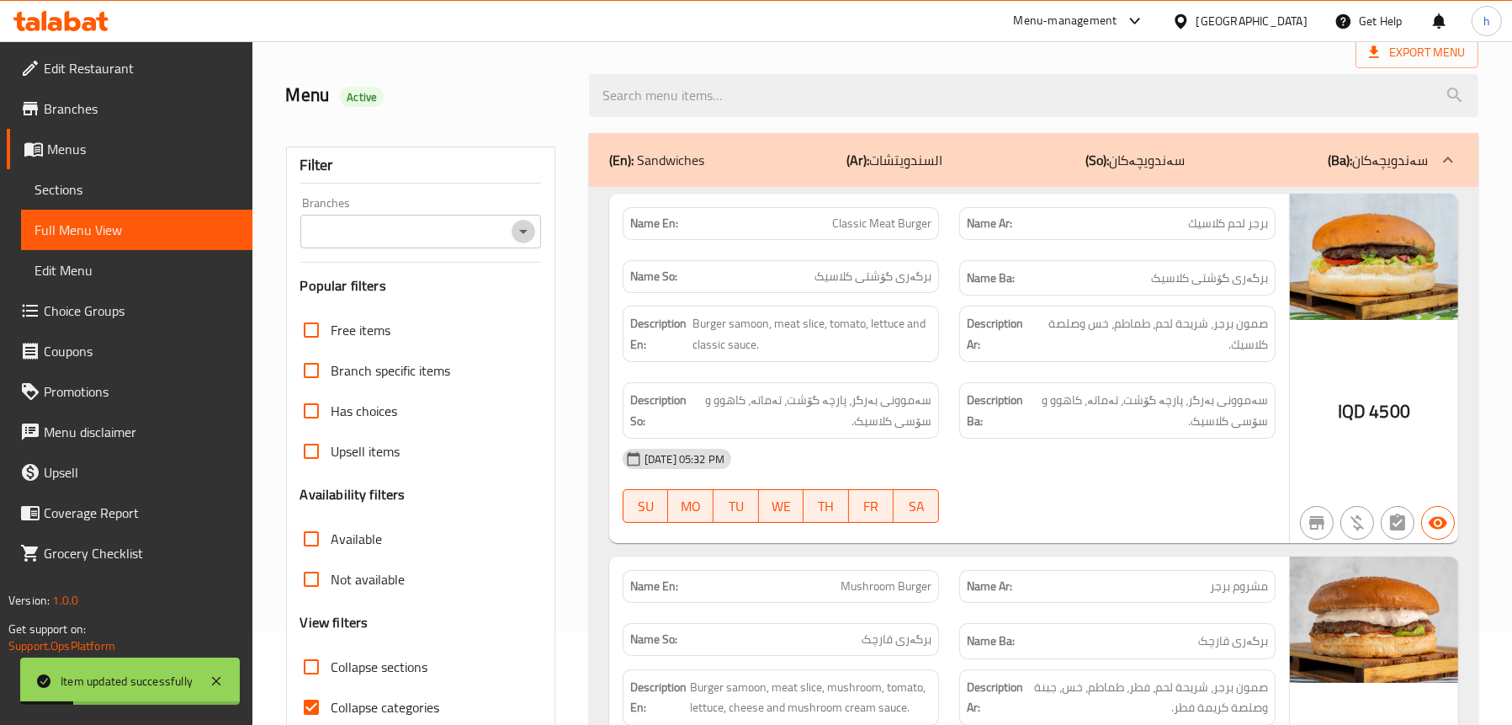
click at [519, 226] on icon "Open" at bounding box center [523, 231] width 20 height 20
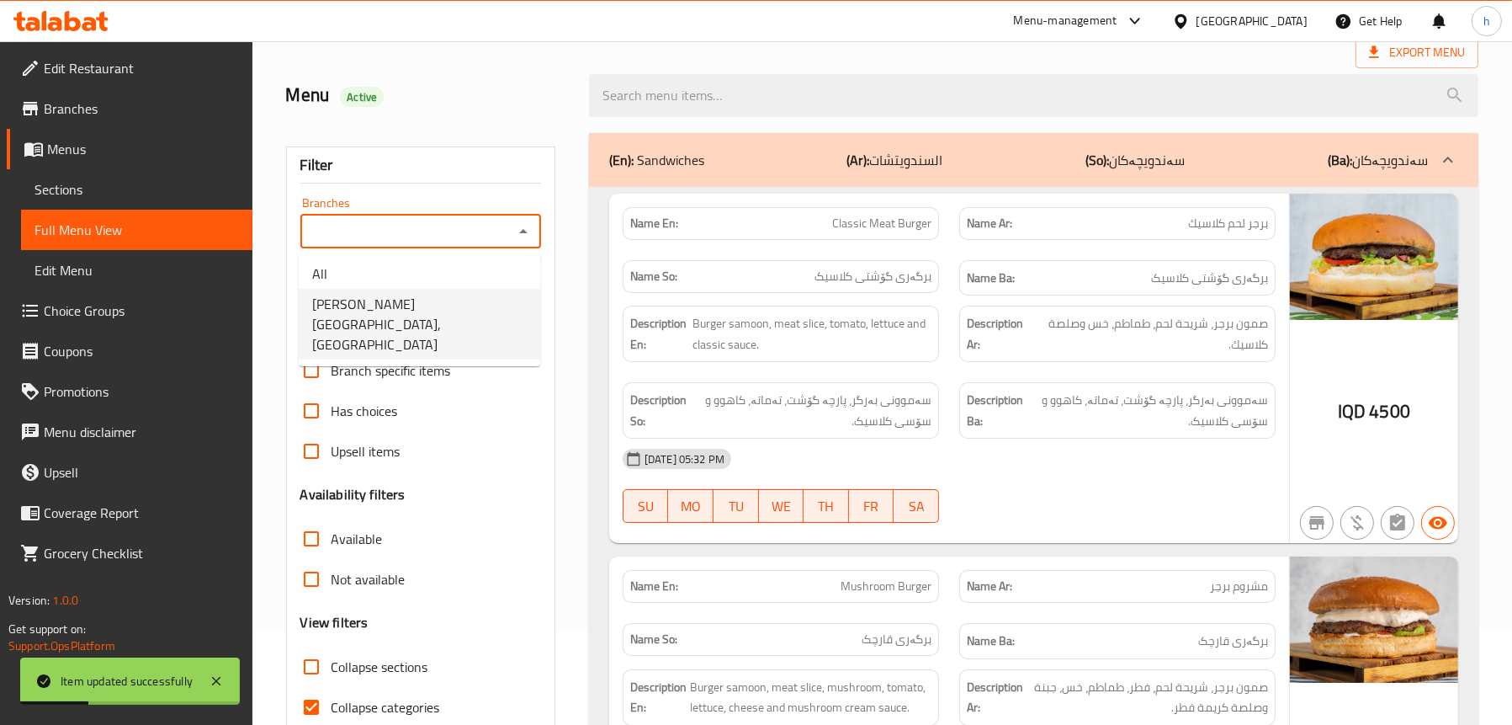
click at [439, 296] on span "Alayed Restaurant, Haifa ST" at bounding box center [419, 324] width 215 height 61
type input "Alayed Restaurant, Haifa ST"
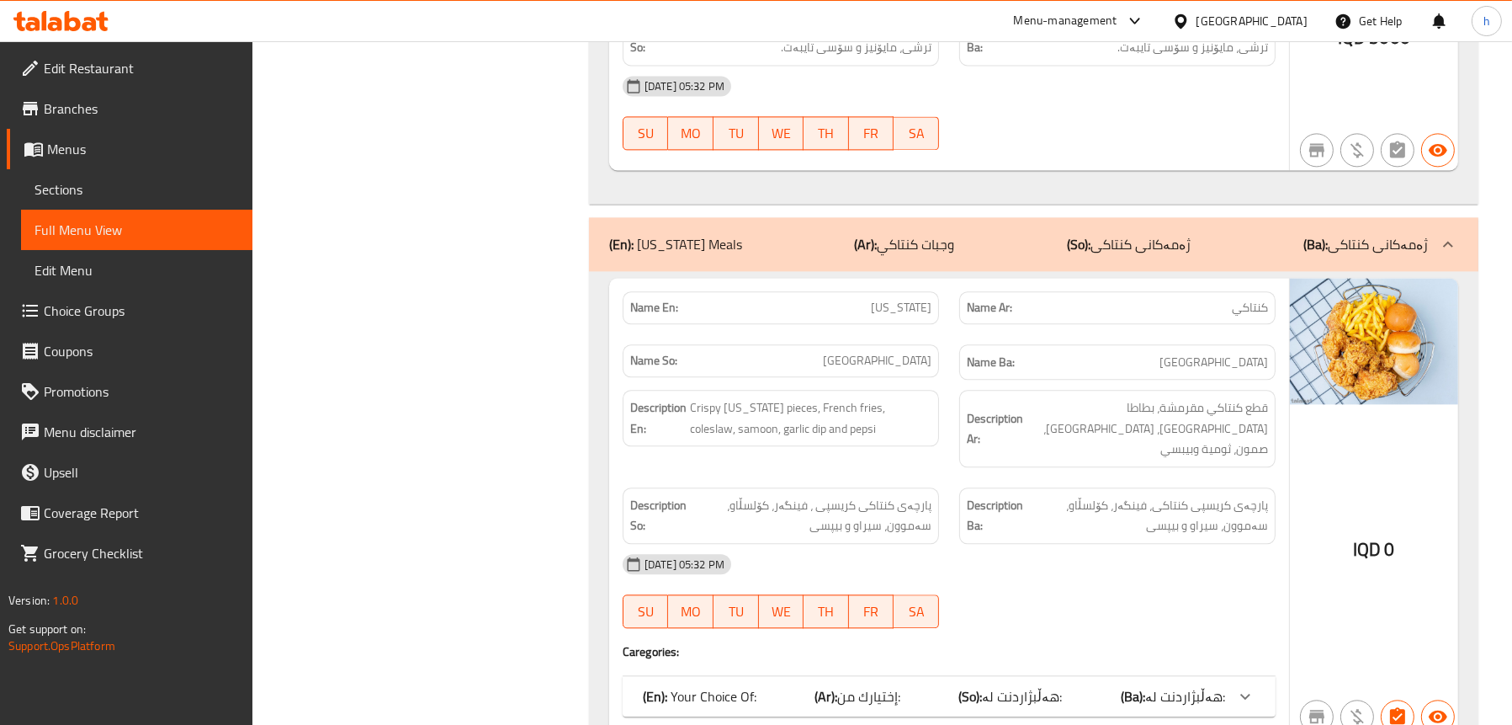
scroll to position [5311, 0]
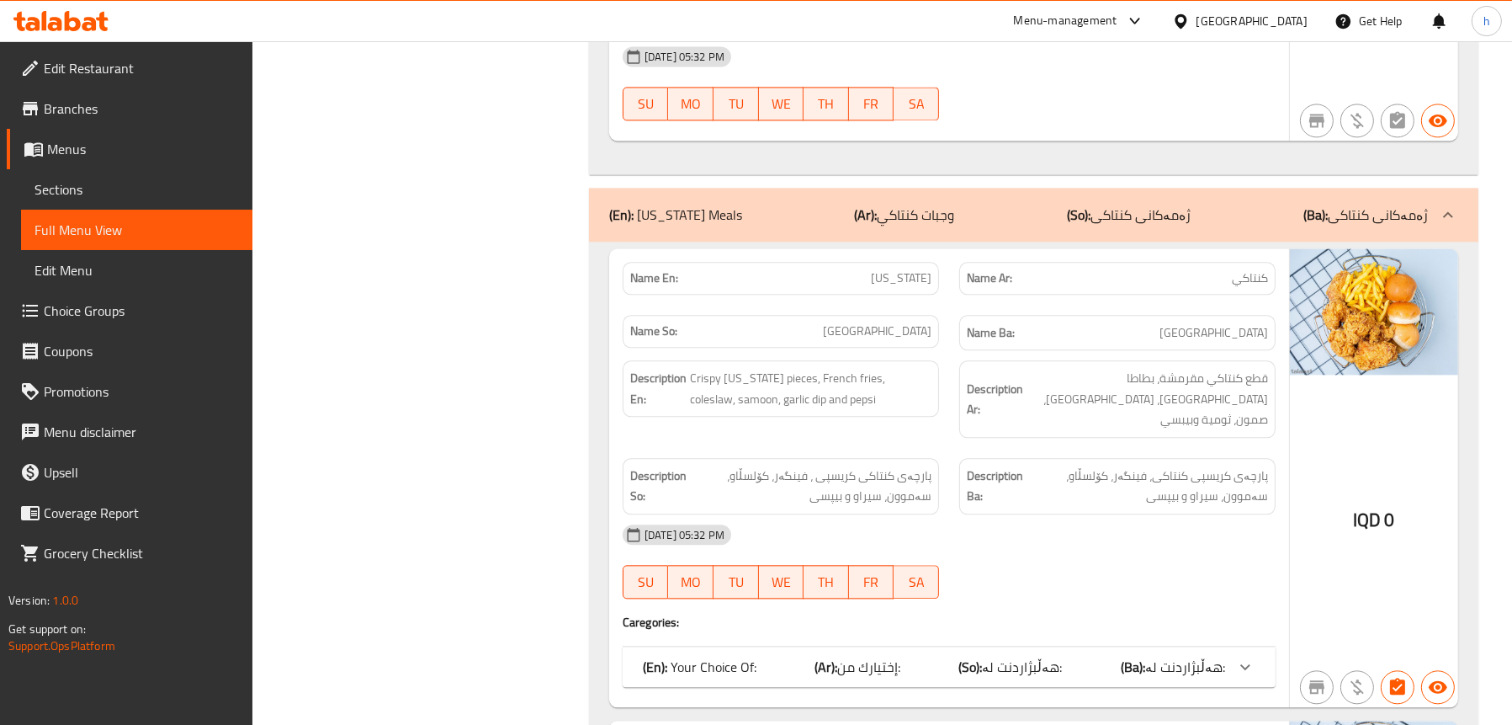
click at [1046, 654] on span "هەڵبژاردنت لە:" at bounding box center [1023, 666] width 80 height 25
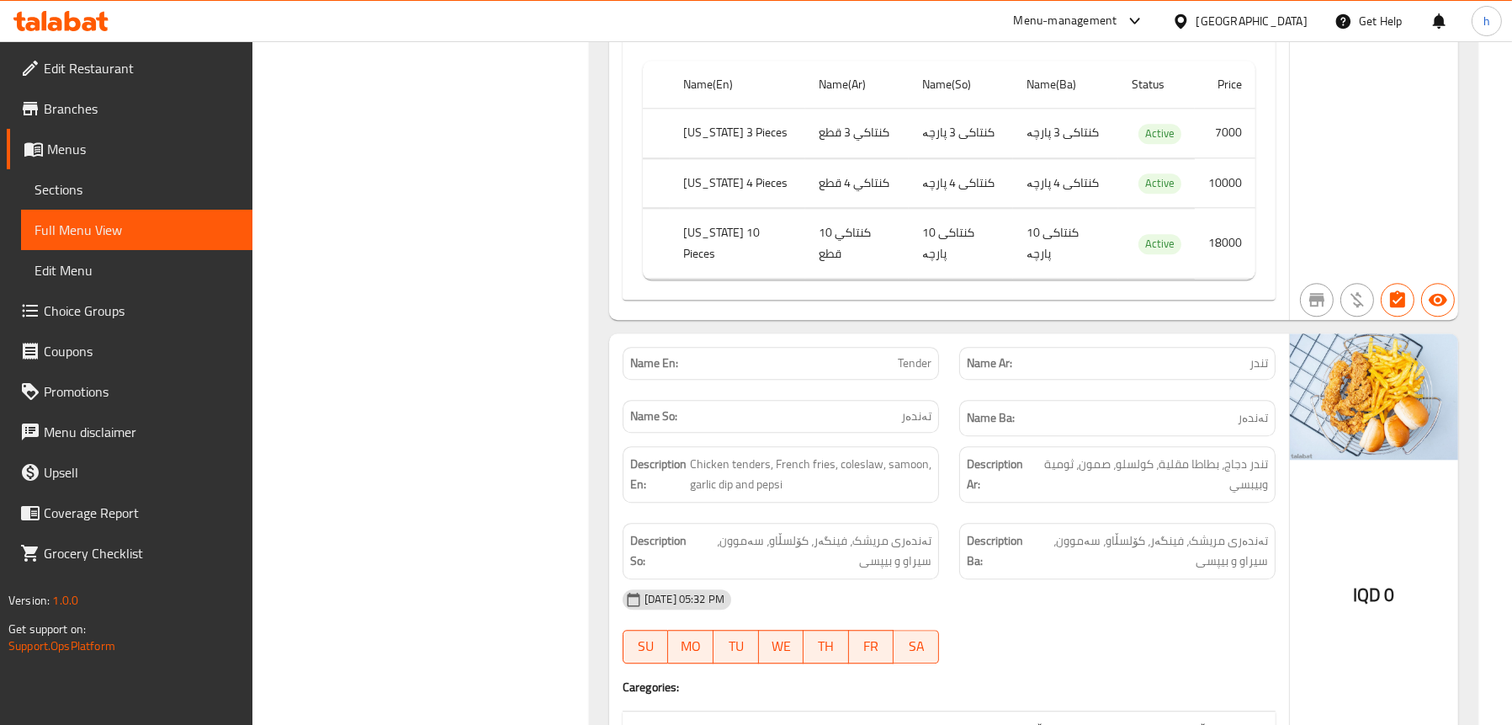
scroll to position [6153, 0]
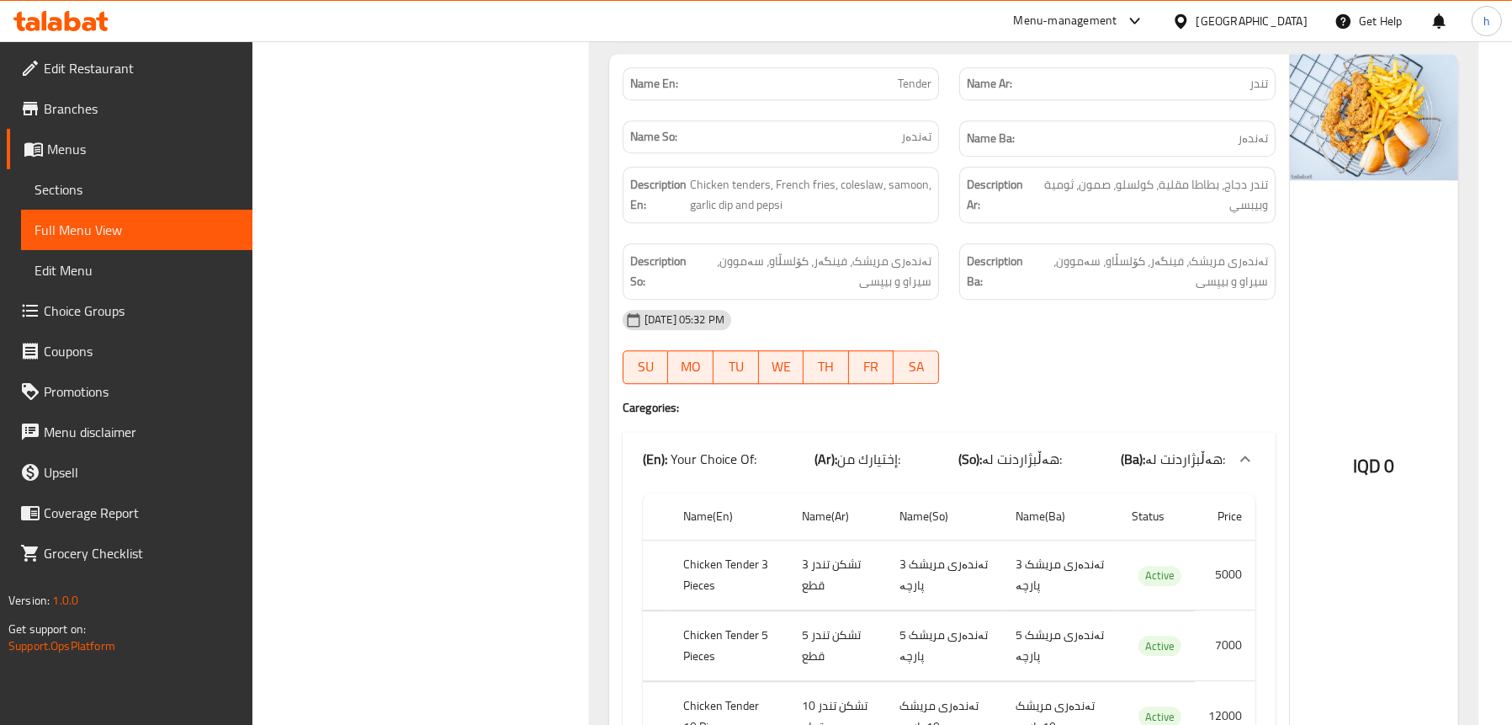
scroll to position [6574, 0]
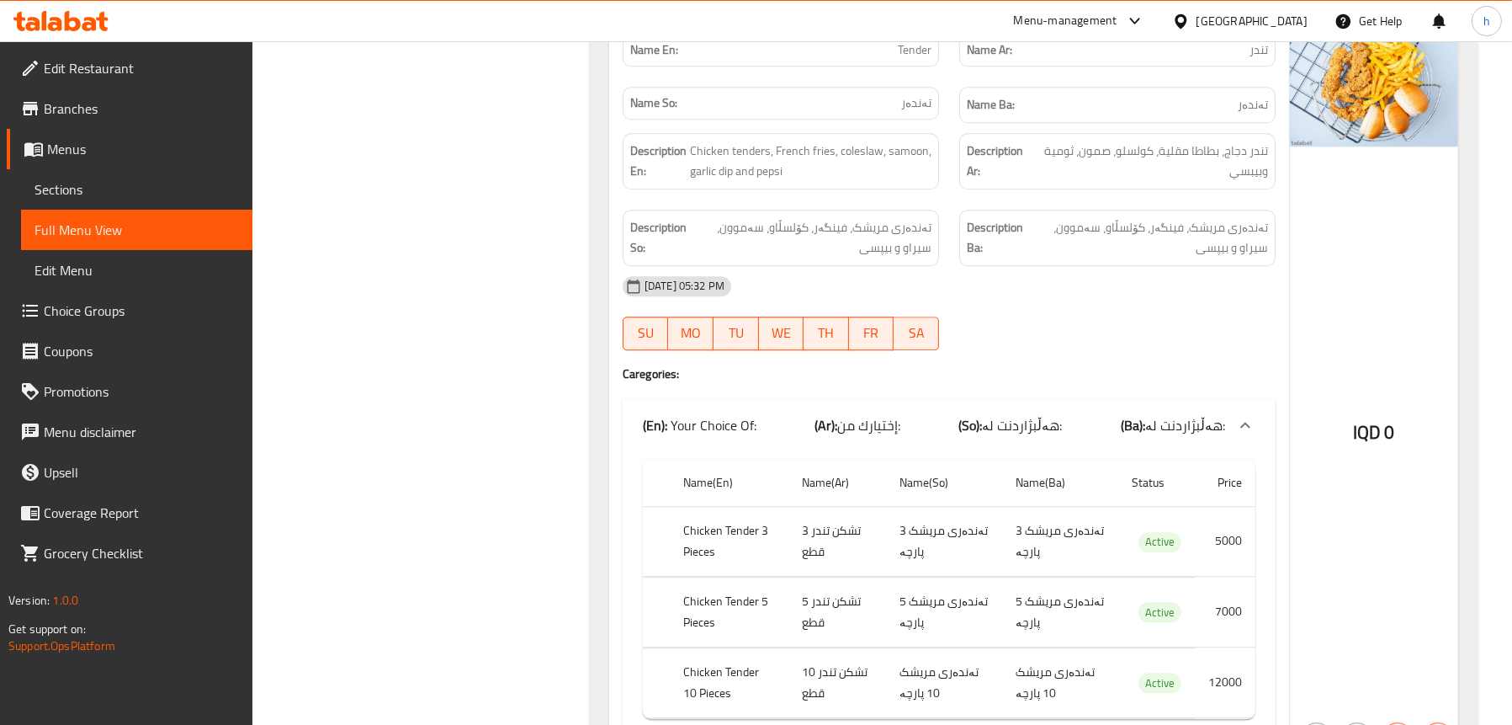
scroll to position [6377, 0]
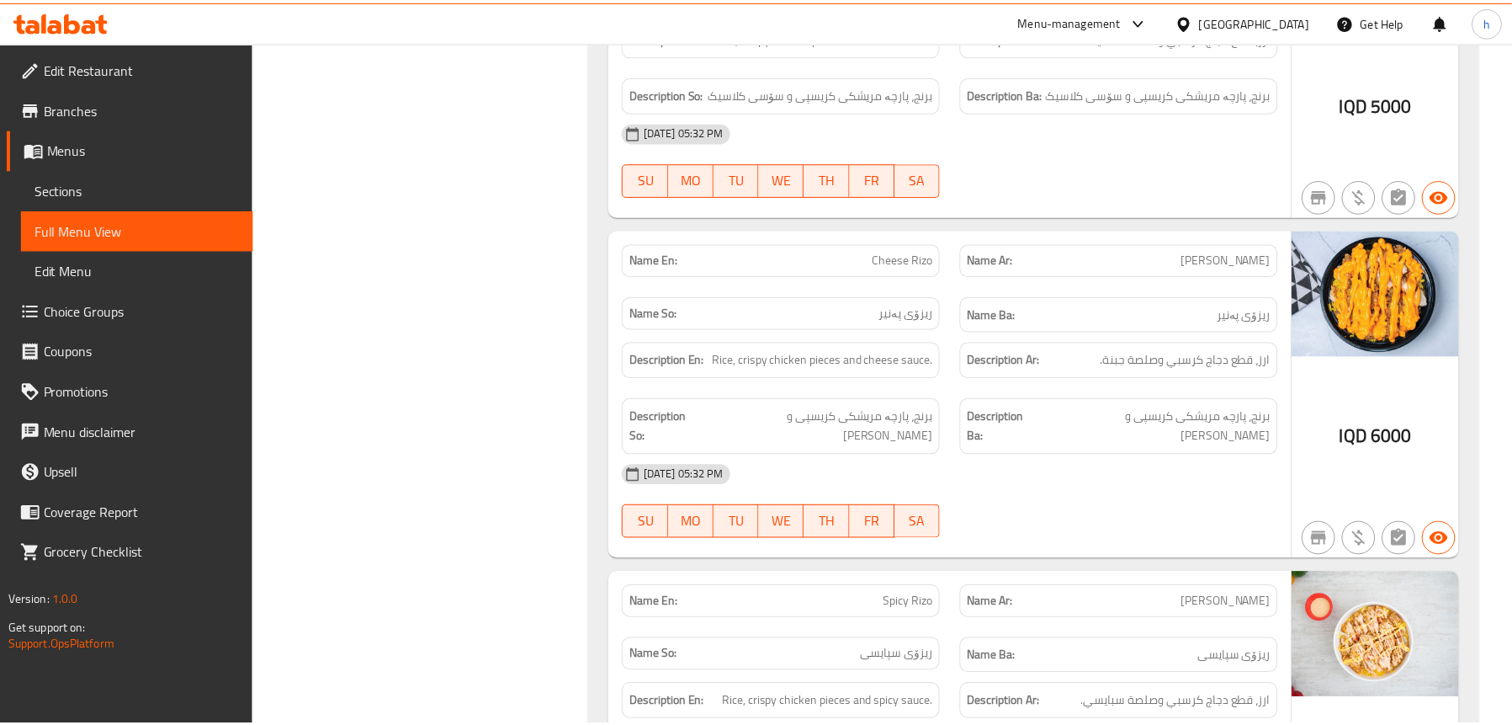
scroll to position [7381, 0]
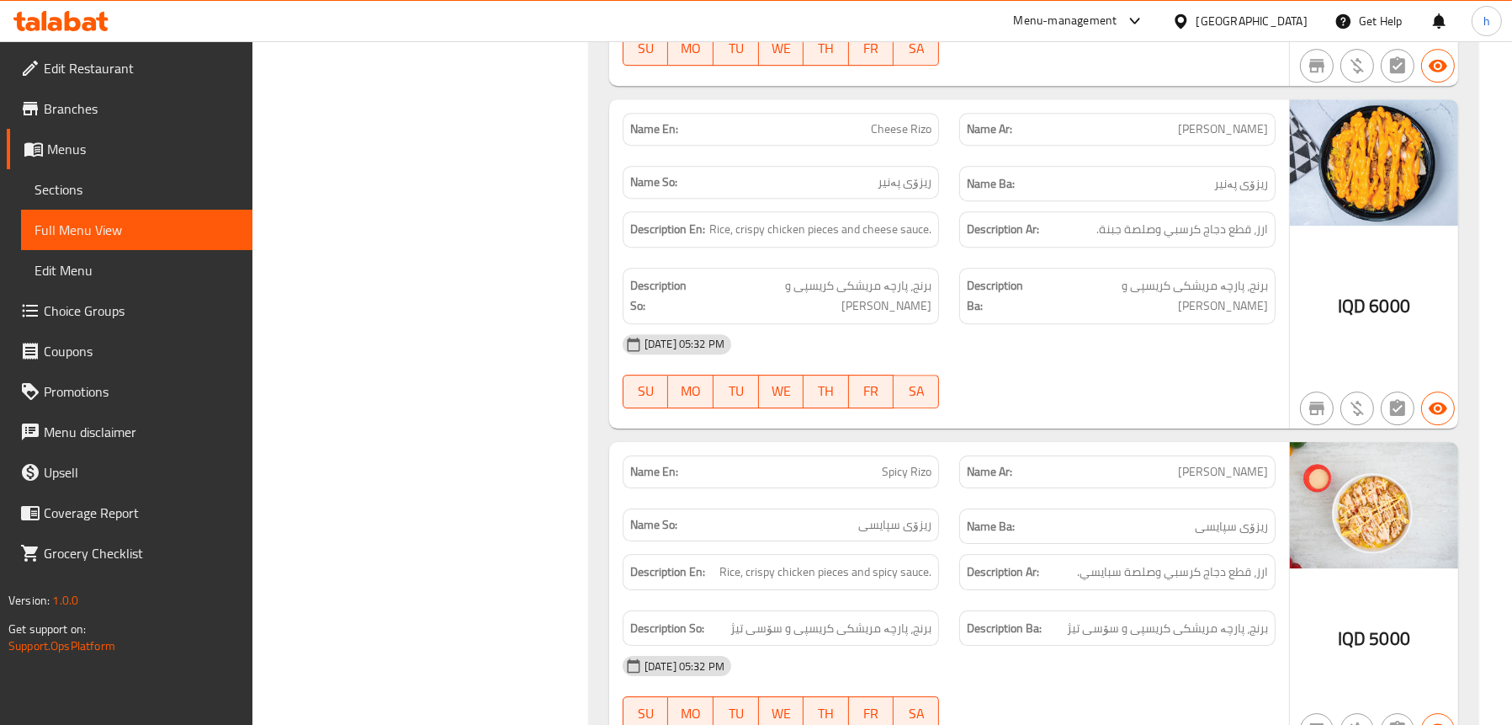
click at [56, 191] on span "Sections" at bounding box center [137, 189] width 205 height 20
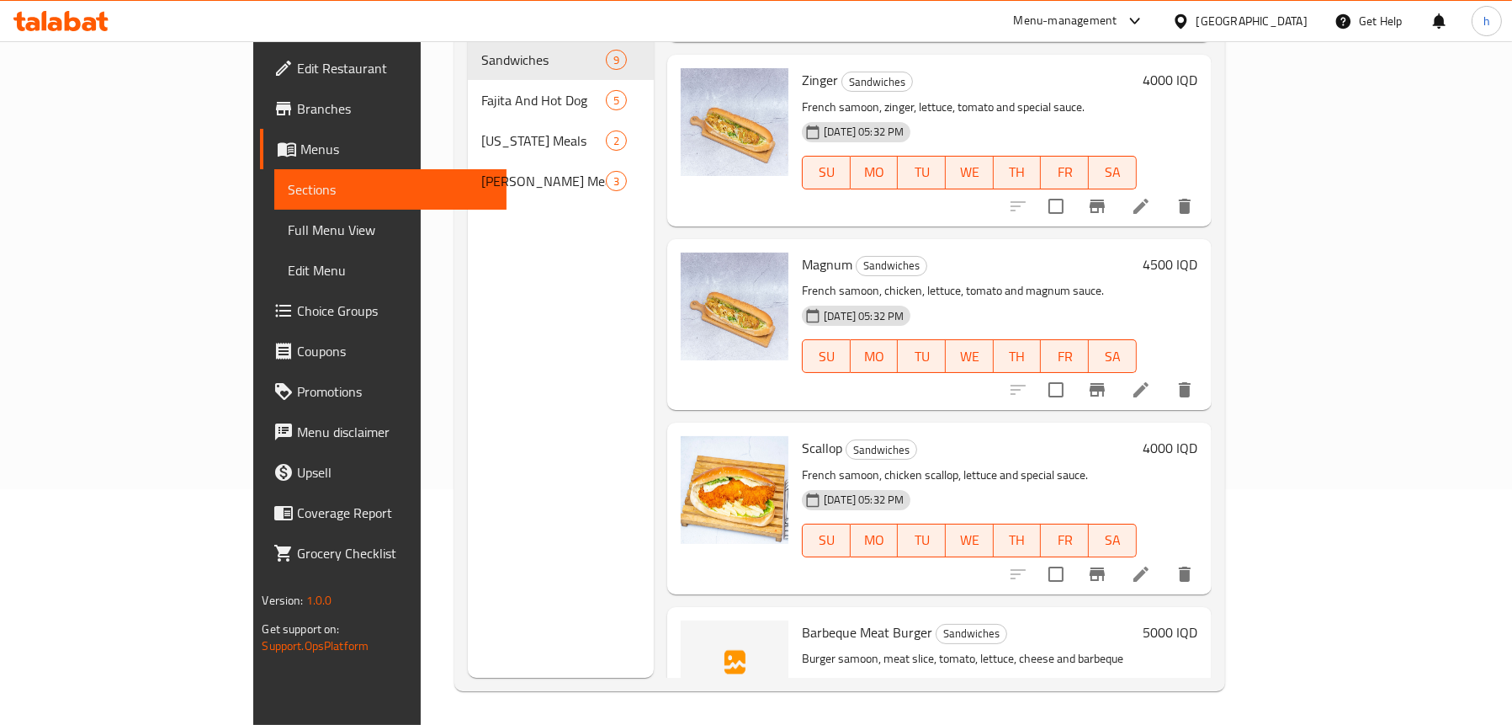
scroll to position [970, 0]
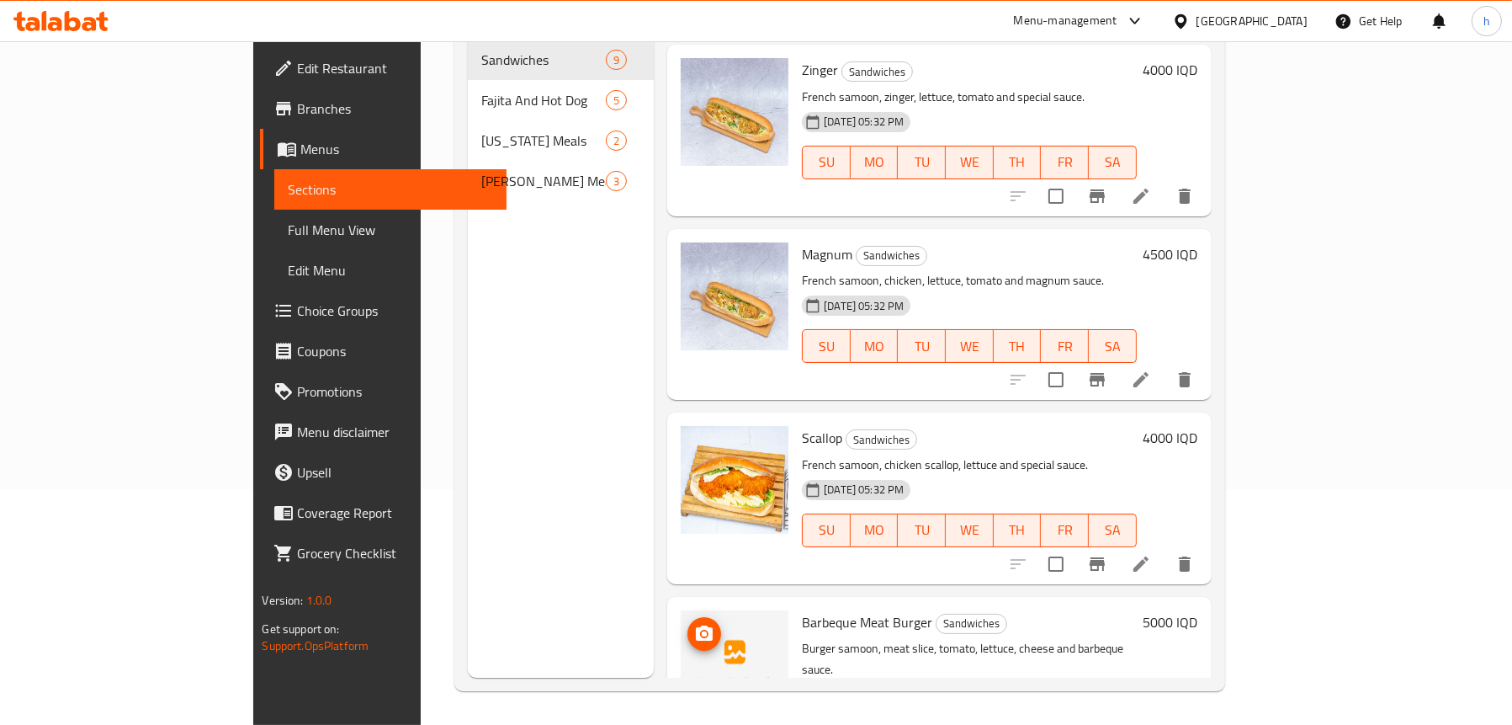
click at [694, 624] on icon "upload picture" at bounding box center [704, 634] width 20 height 20
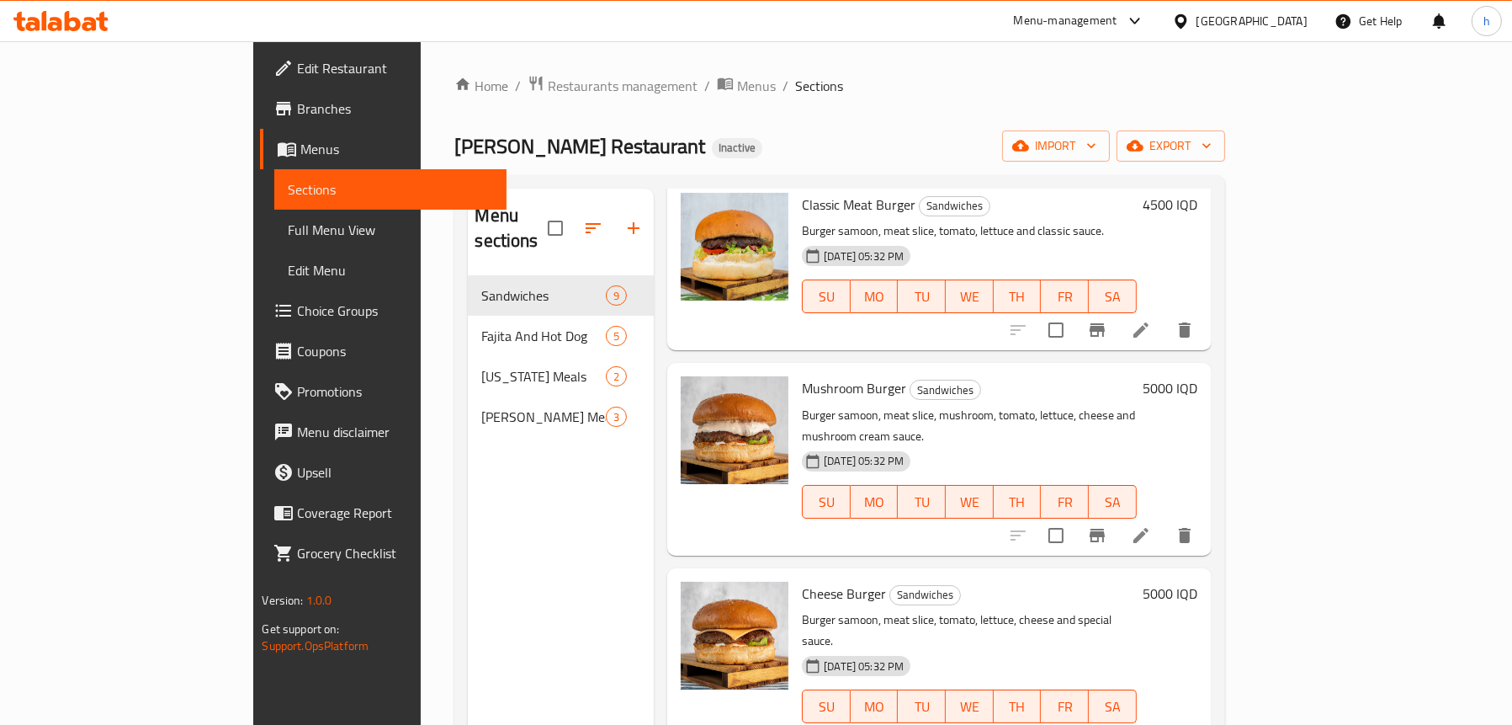
scroll to position [0, 0]
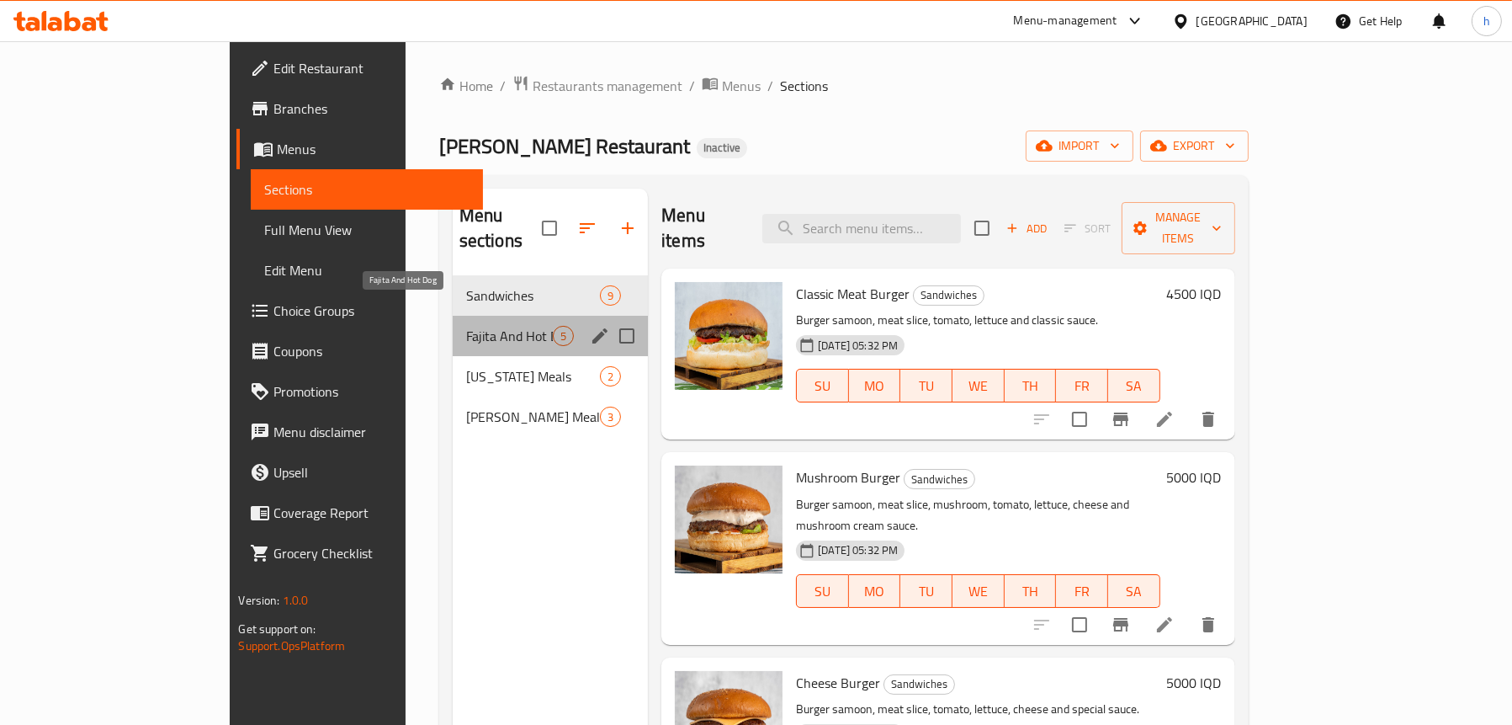
click at [466, 326] on span "Fajita And Hot Dog" at bounding box center [509, 336] width 87 height 20
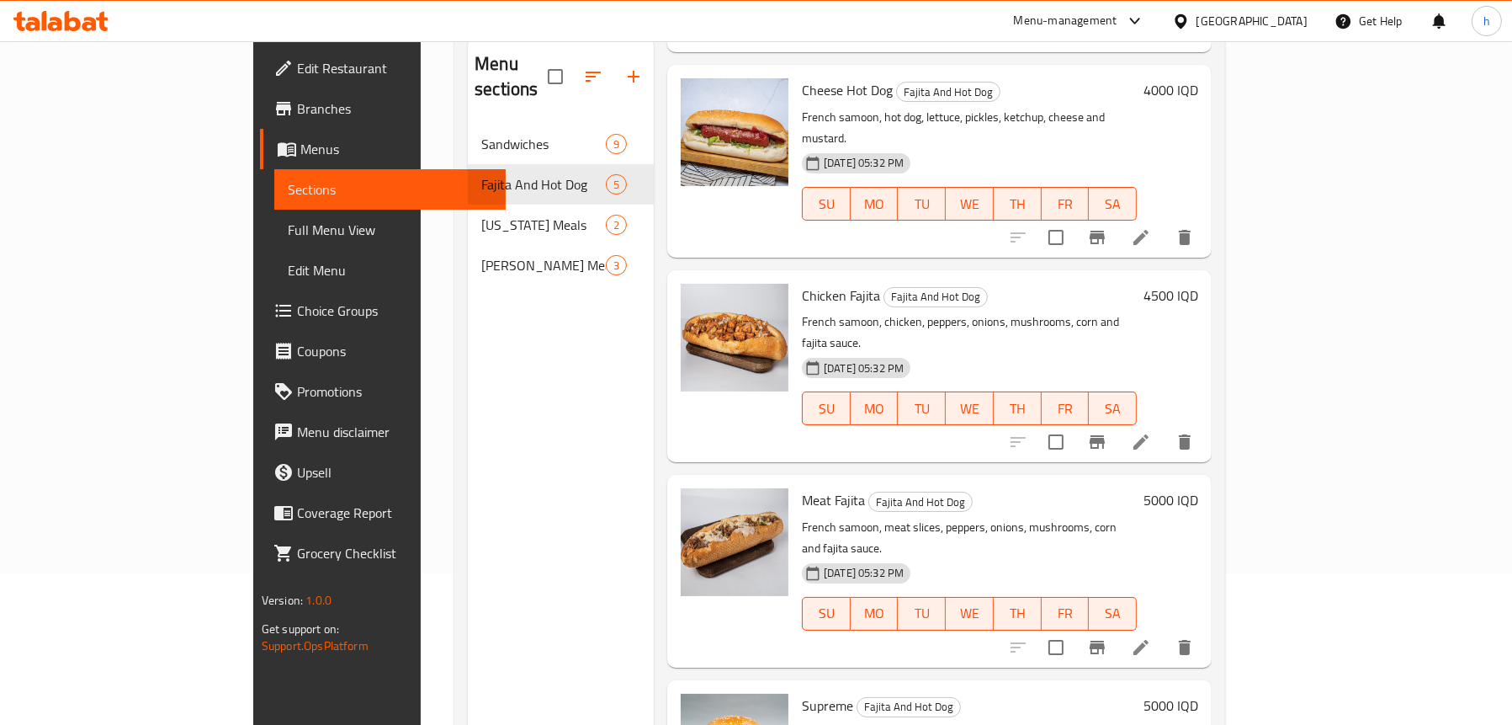
scroll to position [236, 0]
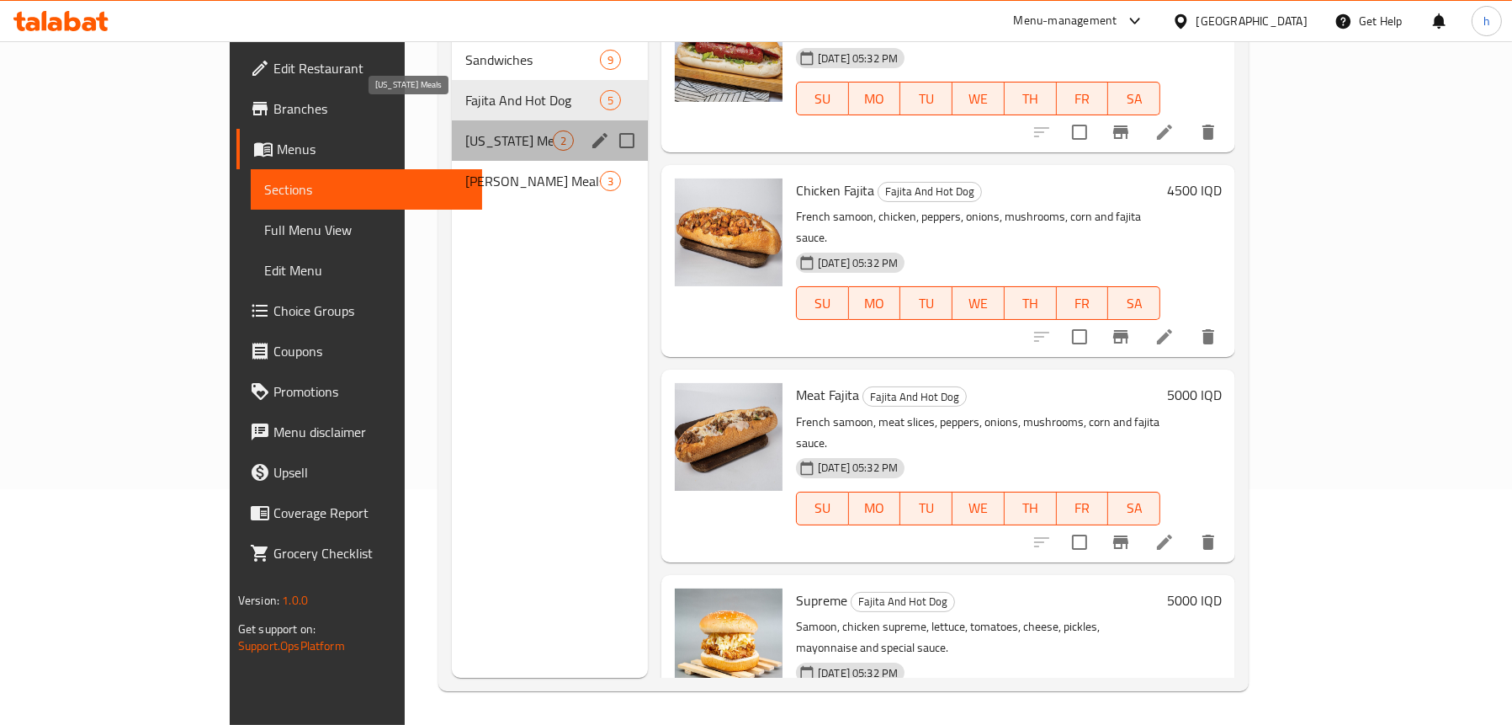
click at [465, 130] on span "Kentucky Meals" at bounding box center [509, 140] width 88 height 20
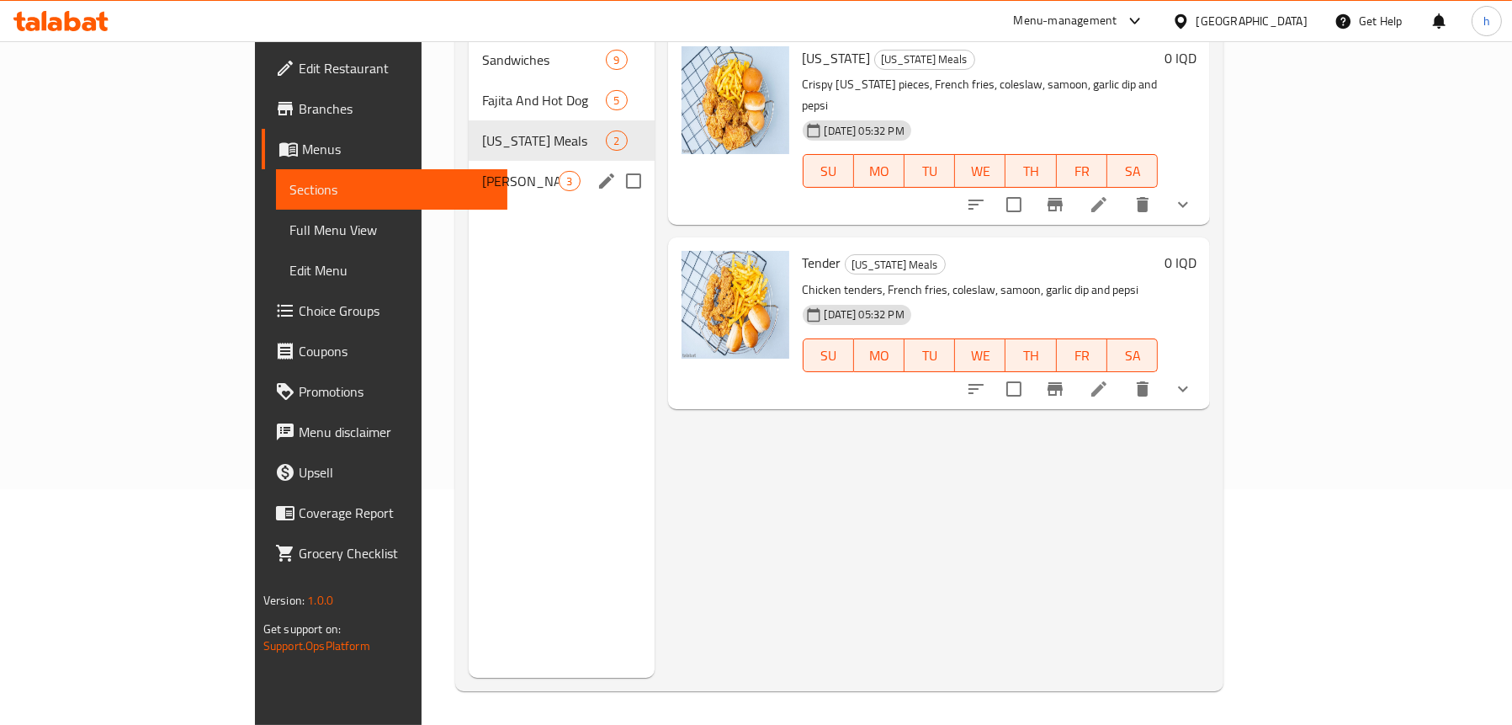
click at [482, 171] on span "Rizo Meals" at bounding box center [520, 181] width 77 height 20
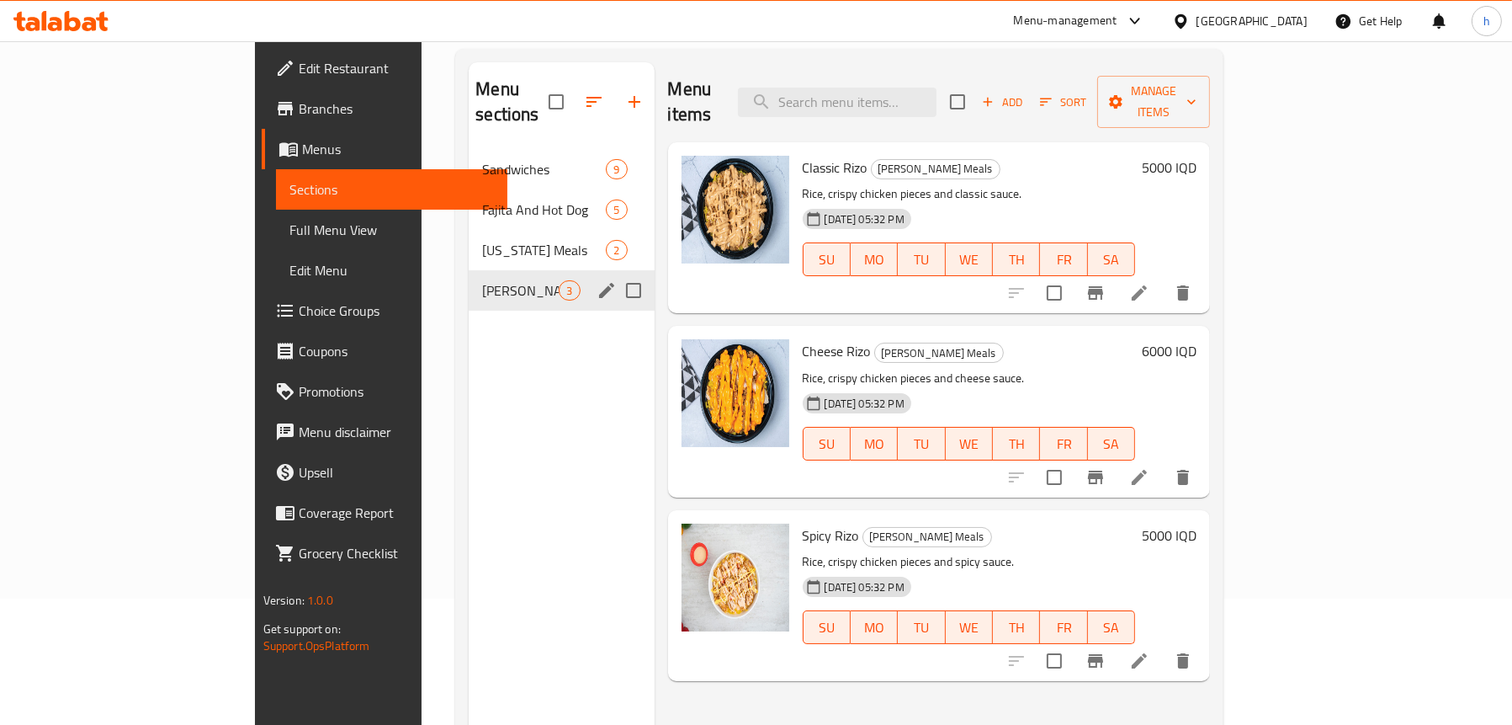
scroll to position [68, 0]
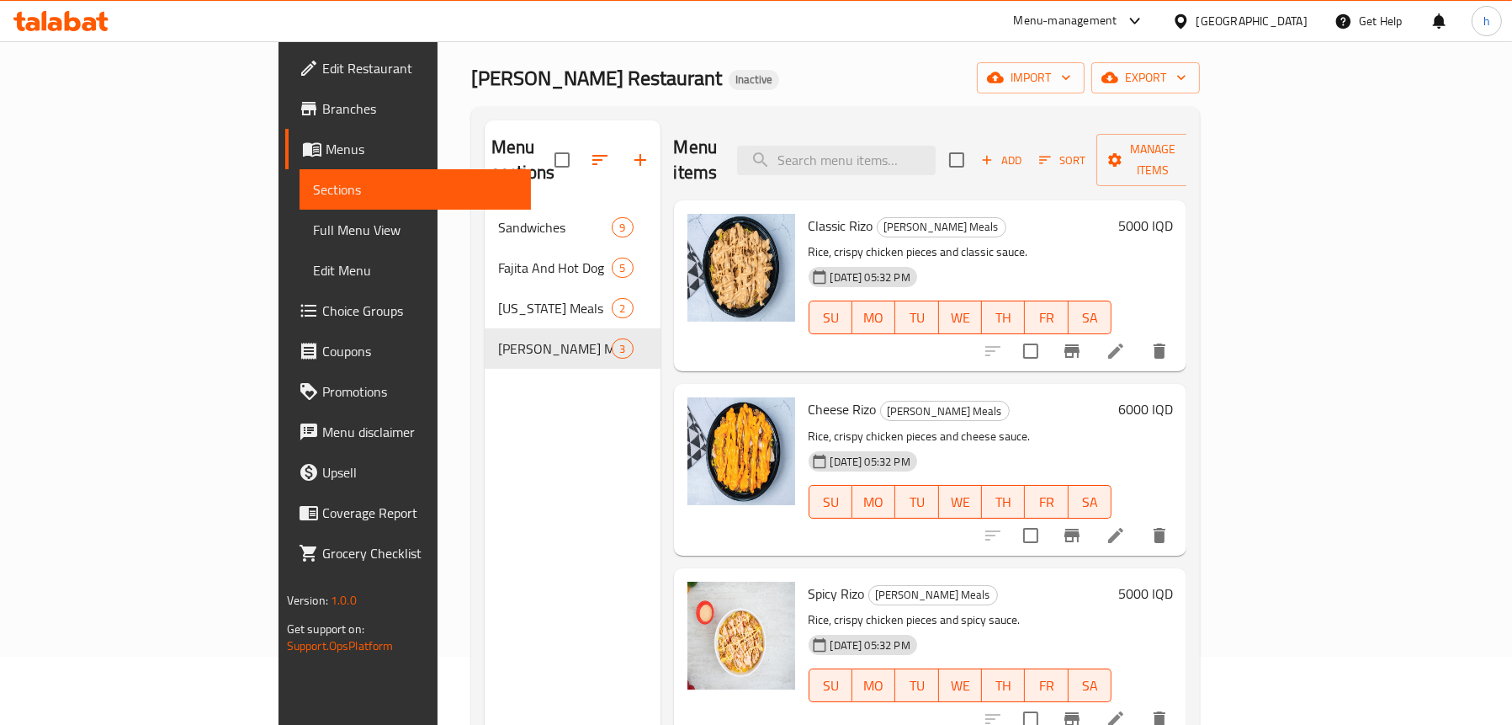
click at [322, 61] on span "Edit Restaurant" at bounding box center [419, 68] width 195 height 20
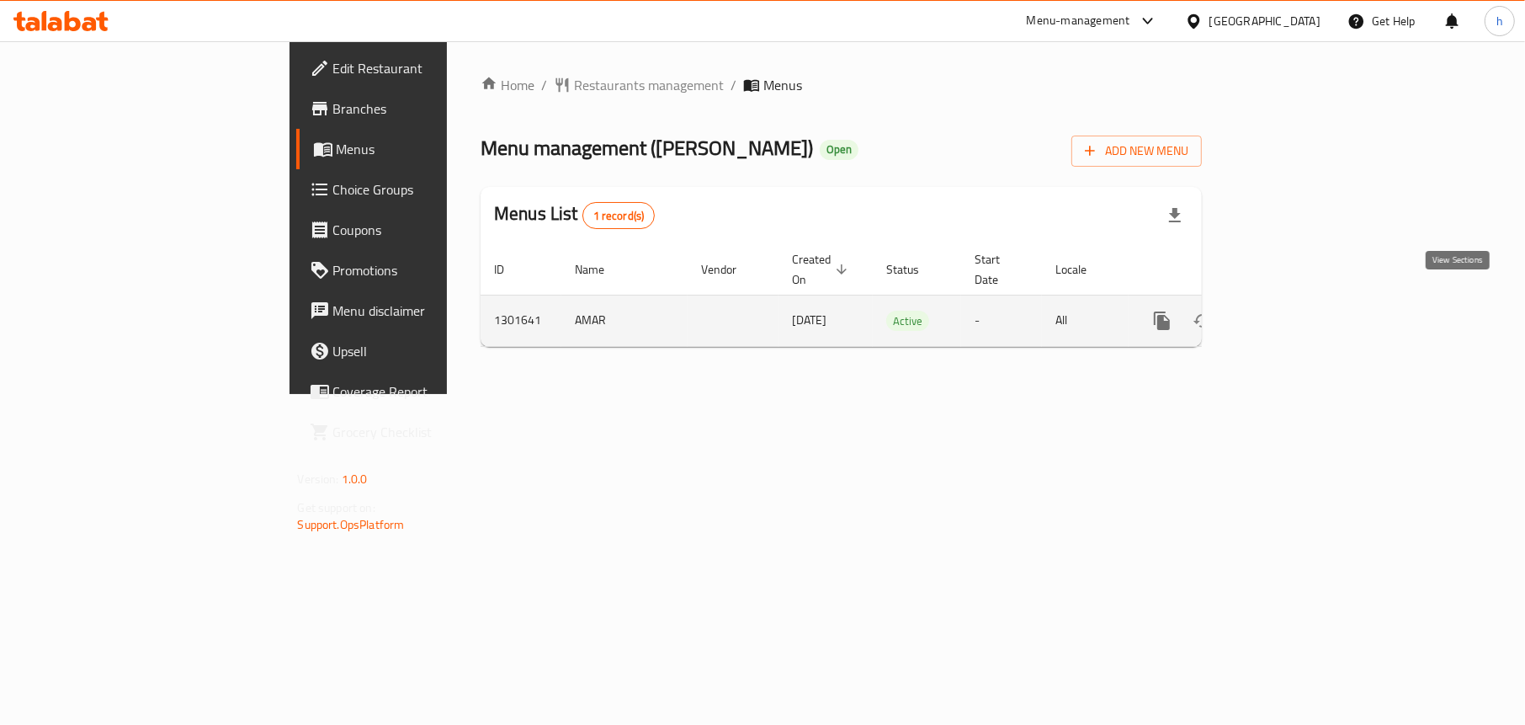
click at [1291, 313] on icon "enhanced table" at bounding box center [1283, 320] width 15 height 15
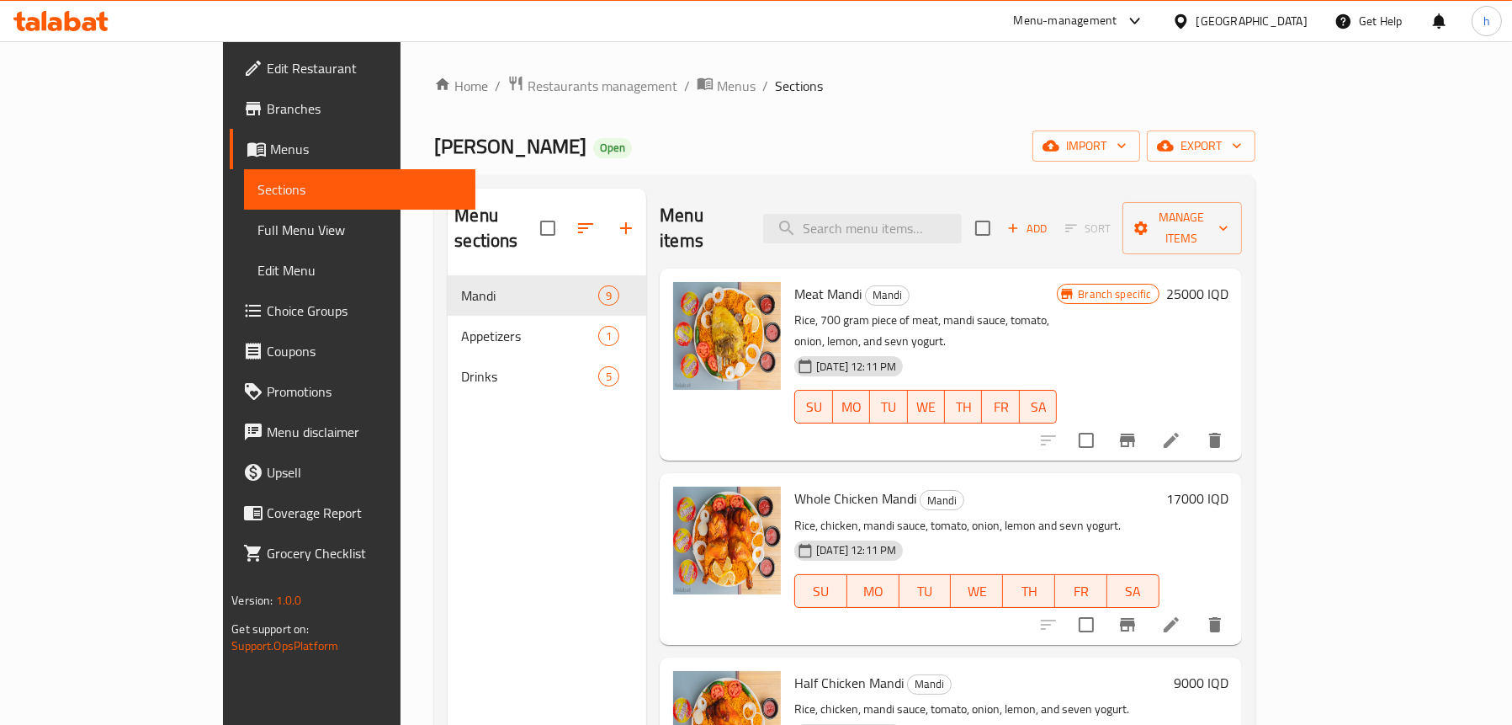
click at [270, 139] on span "Menus" at bounding box center [366, 149] width 192 height 20
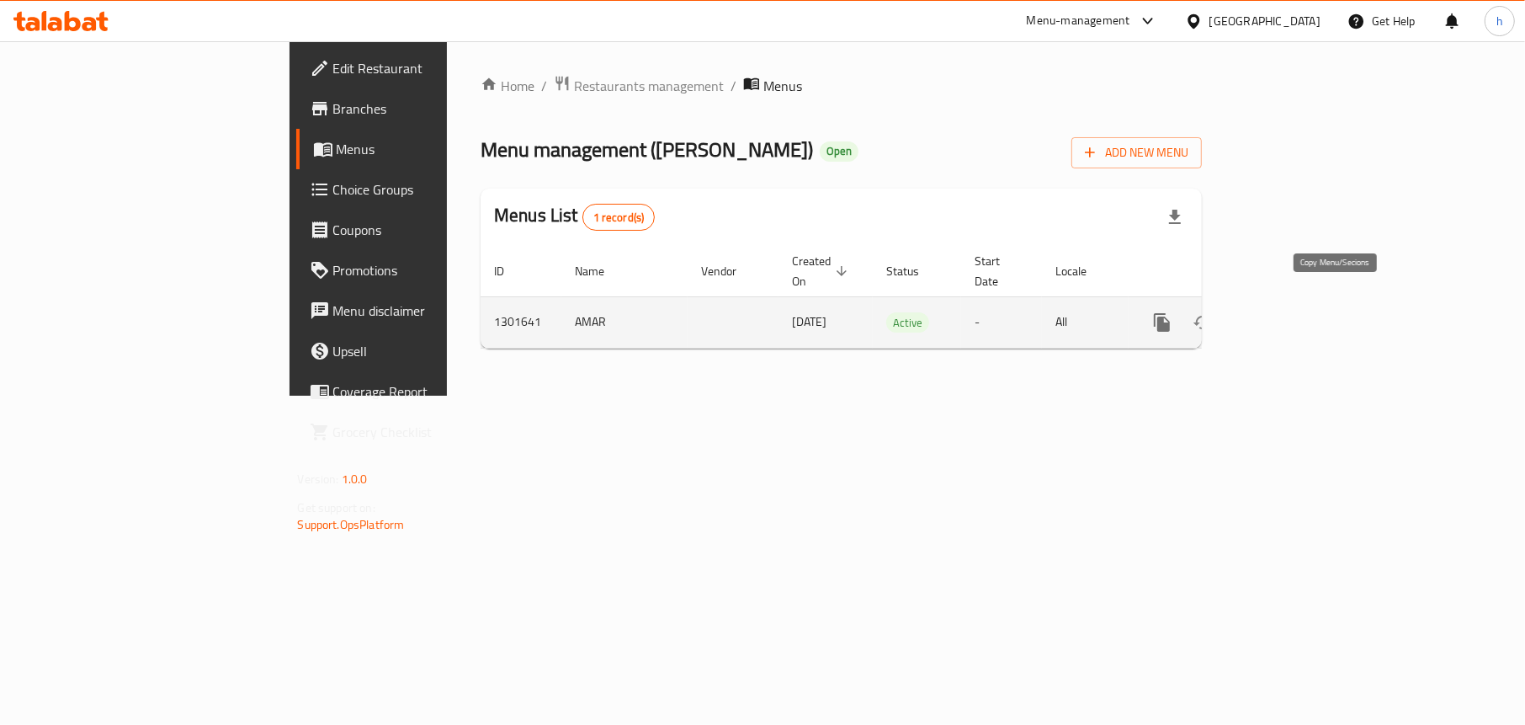
click at [1172, 312] on icon "more" at bounding box center [1162, 322] width 20 height 20
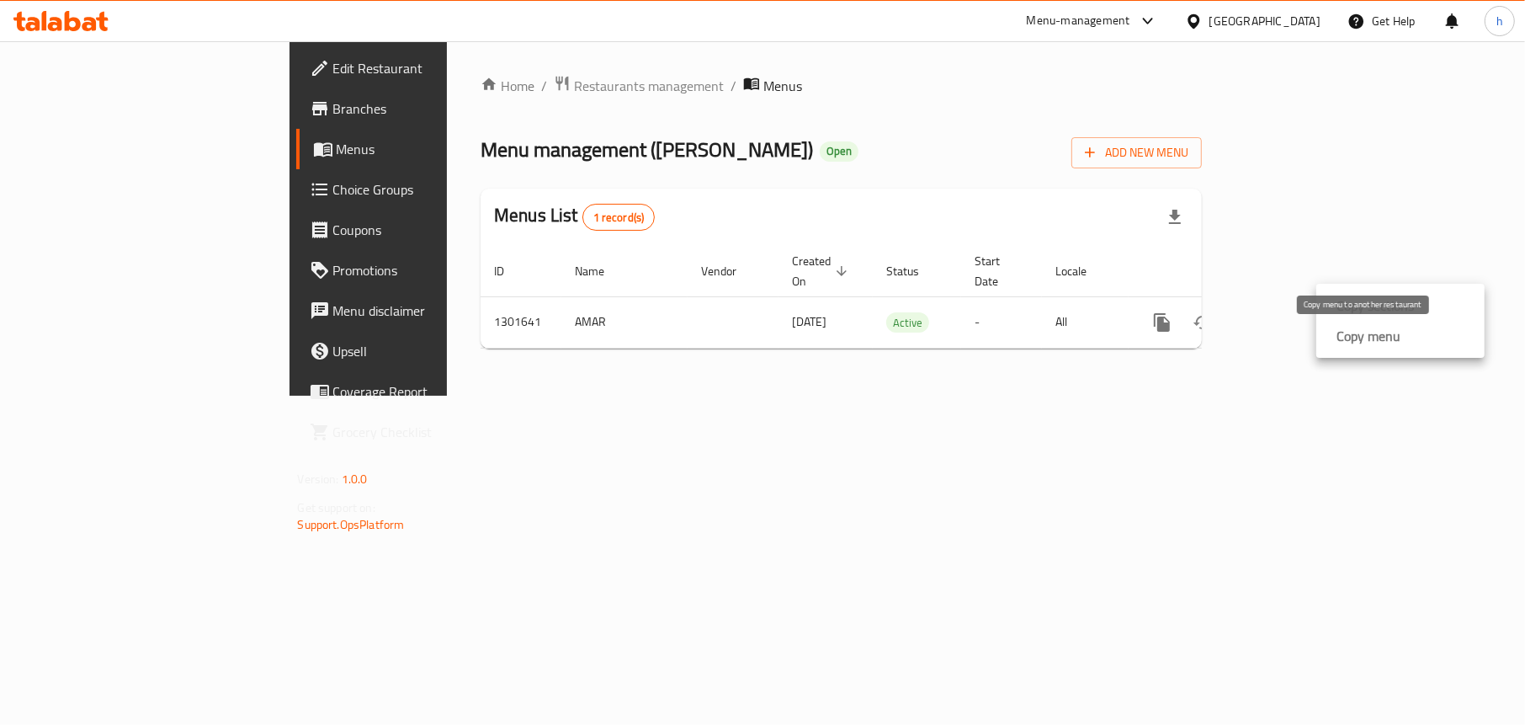
click at [1343, 338] on strong "Copy menu" at bounding box center [1368, 336] width 64 height 20
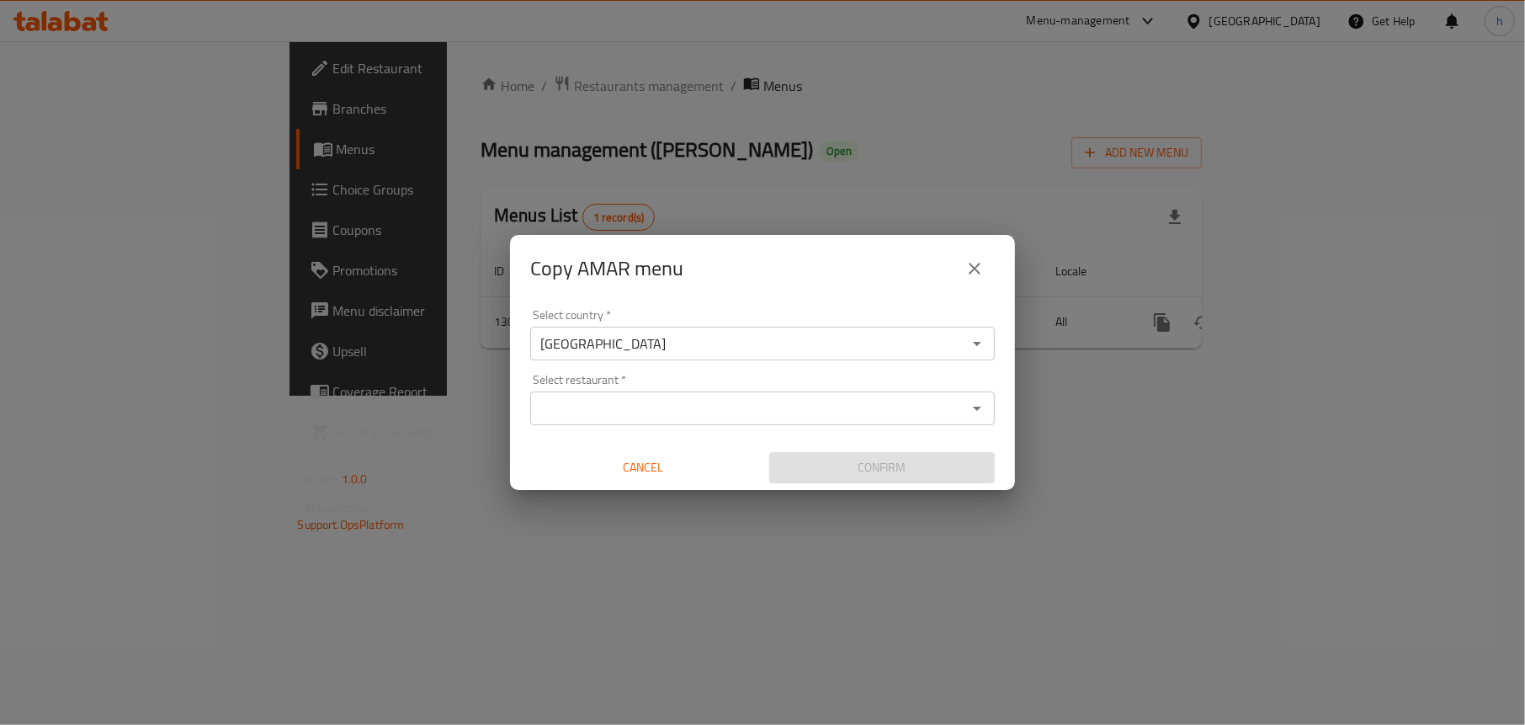
click at [862, 409] on input "Select restaurant   *" at bounding box center [748, 408] width 427 height 24
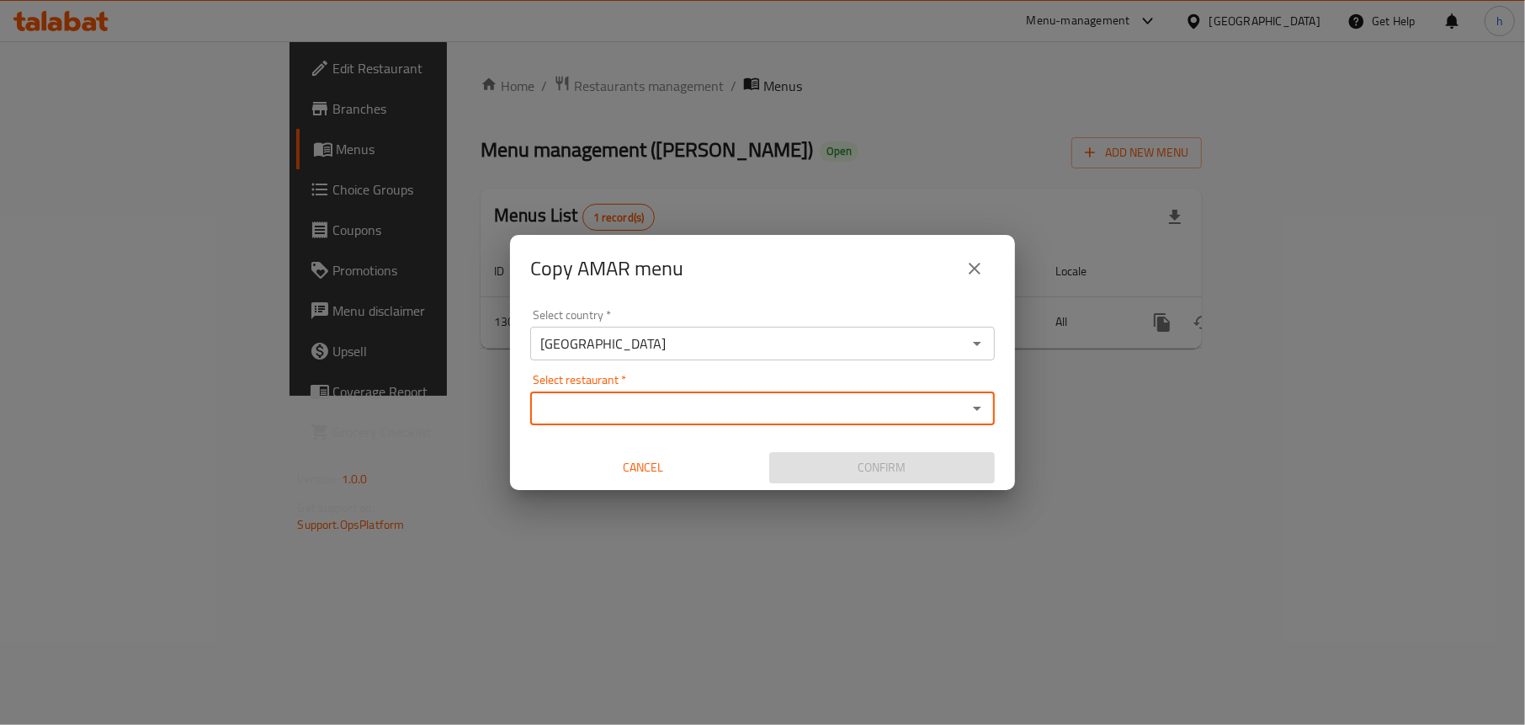
paste input "Mandi [PERSON_NAME]"
type input "Mandi [PERSON_NAME]"
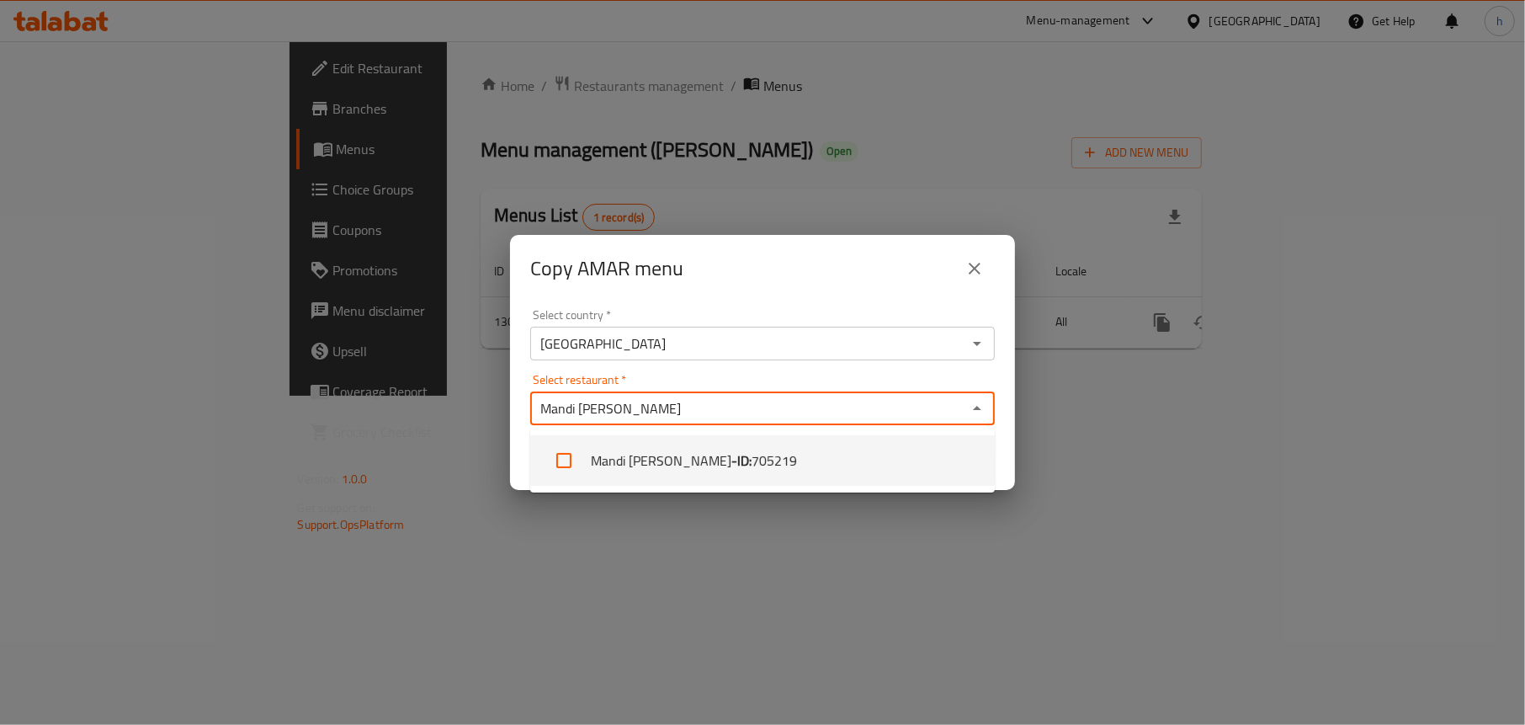
click at [659, 460] on li "[PERSON_NAME] [PERSON_NAME] - ID: 705219" at bounding box center [762, 460] width 465 height 50
click at [657, 460] on li "[PERSON_NAME] [PERSON_NAME] - ID: 705219" at bounding box center [762, 460] width 465 height 50
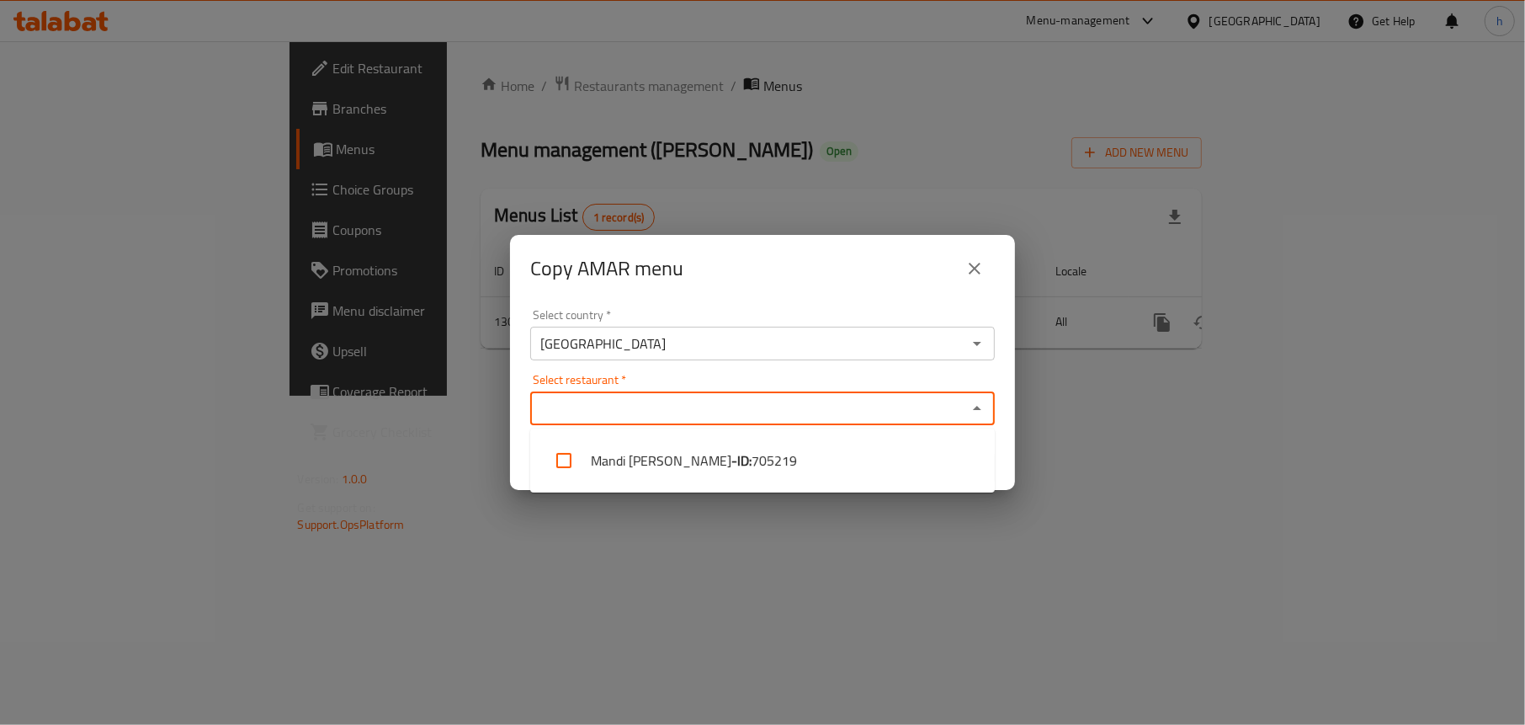
click at [657, 460] on li "[PERSON_NAME] [PERSON_NAME] - ID: 705219" at bounding box center [762, 460] width 465 height 50
checkbox input "true"
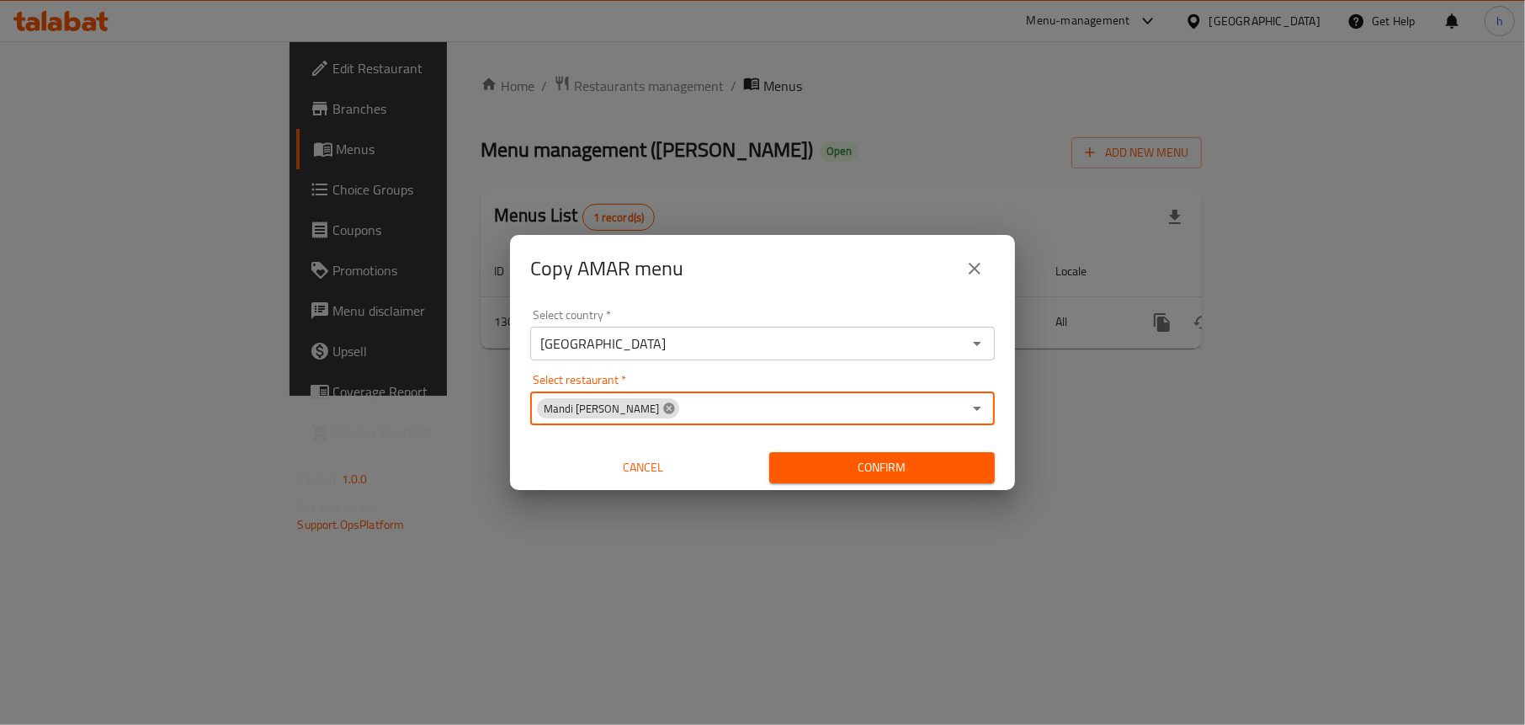
click at [662, 409] on icon at bounding box center [668, 407] width 13 height 13
click at [647, 406] on input "Select restaurant   *" at bounding box center [748, 408] width 427 height 24
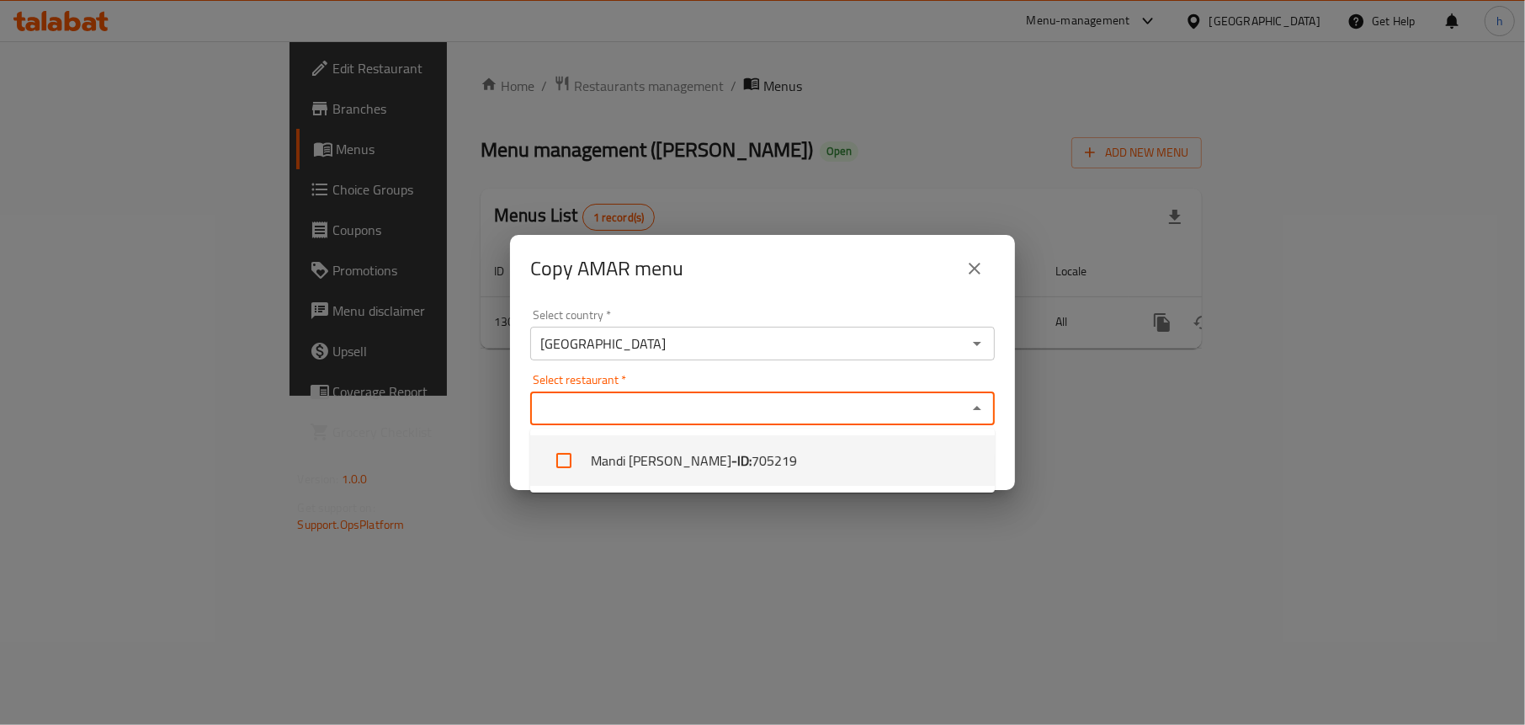
click at [672, 462] on li "[PERSON_NAME] [PERSON_NAME] - ID: 705219" at bounding box center [762, 460] width 465 height 50
checkbox input "true"
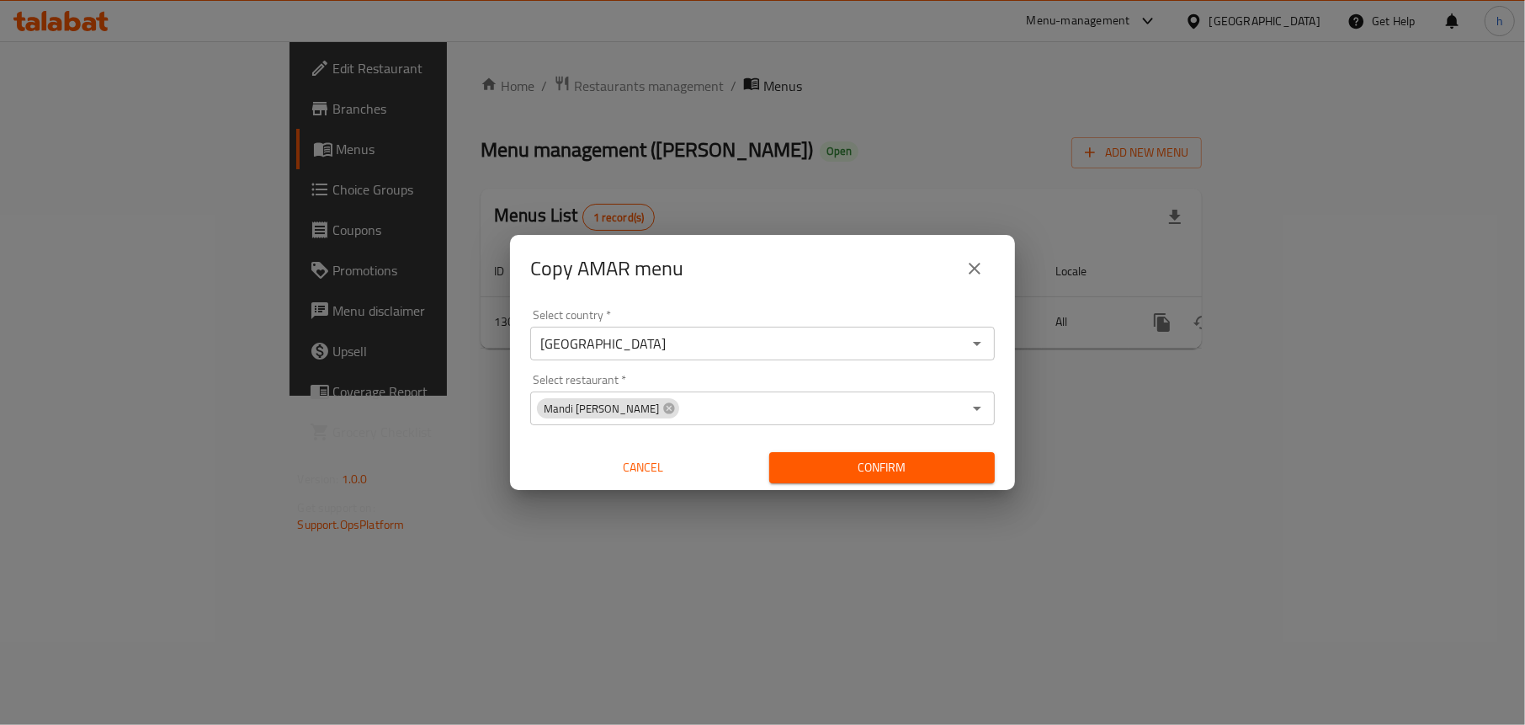
click at [725, 303] on div "Select country   * [GEOGRAPHIC_DATA] Select country * Select restaurant   * Man…" at bounding box center [762, 396] width 505 height 188
click at [837, 466] on span "Confirm" at bounding box center [882, 467] width 199 height 21
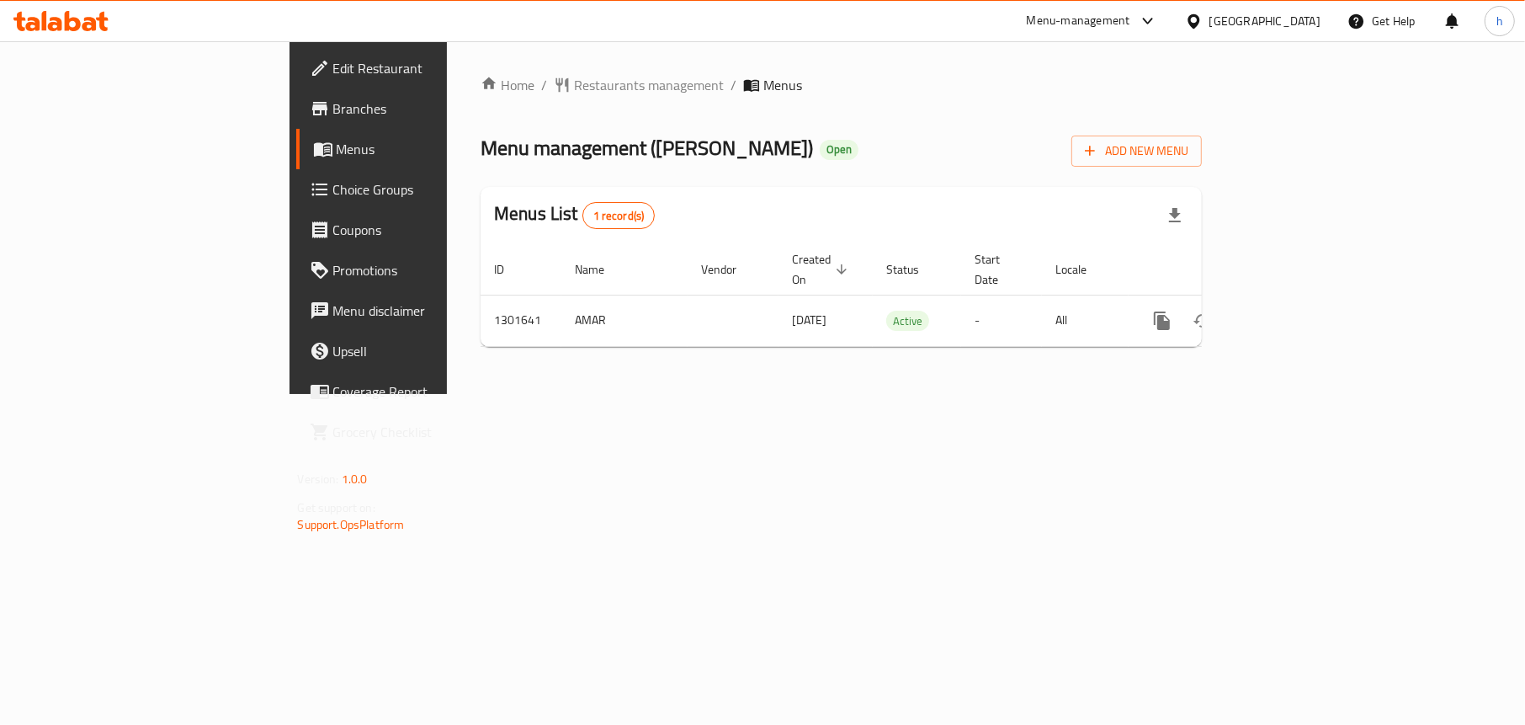
click at [104, 22] on icon at bounding box center [60, 21] width 95 height 20
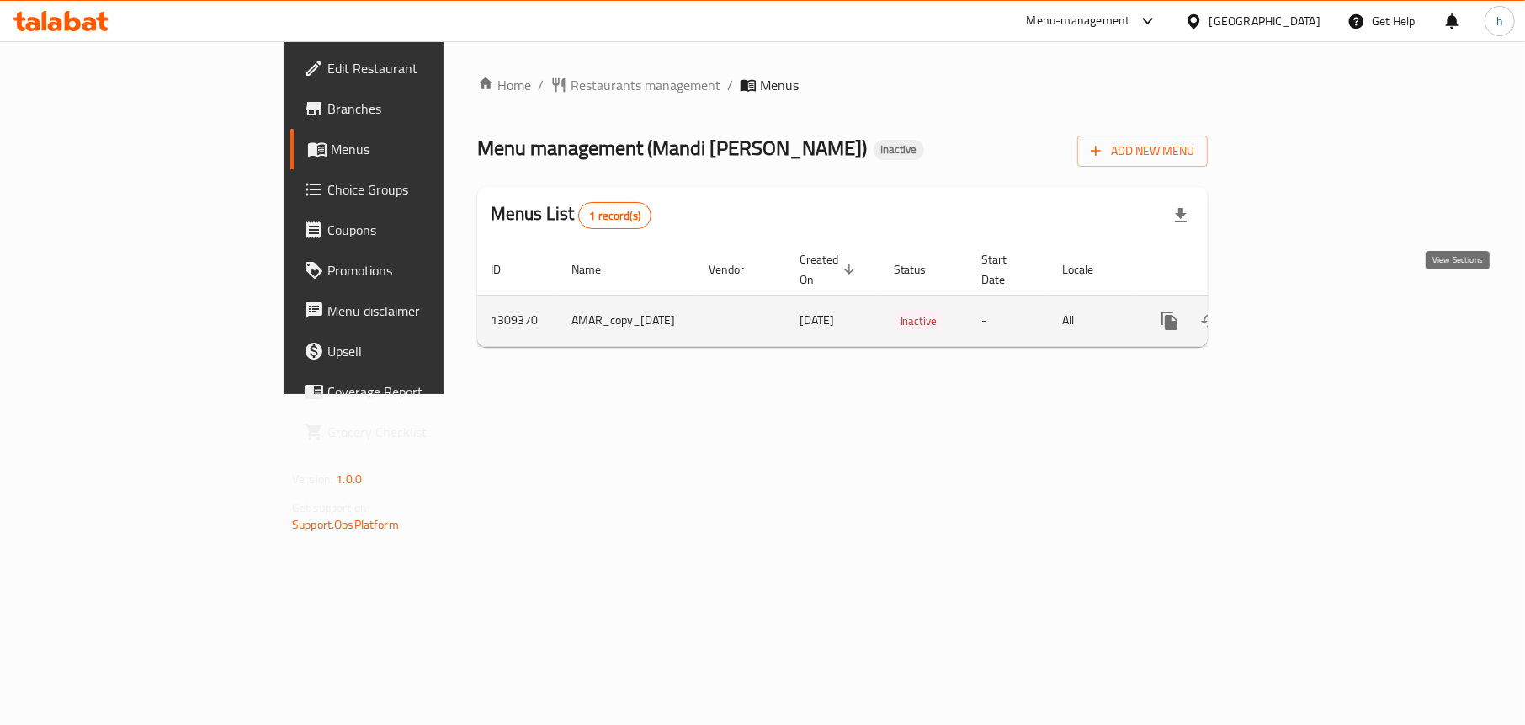
click at [1299, 313] on icon "enhanced table" at bounding box center [1290, 320] width 15 height 15
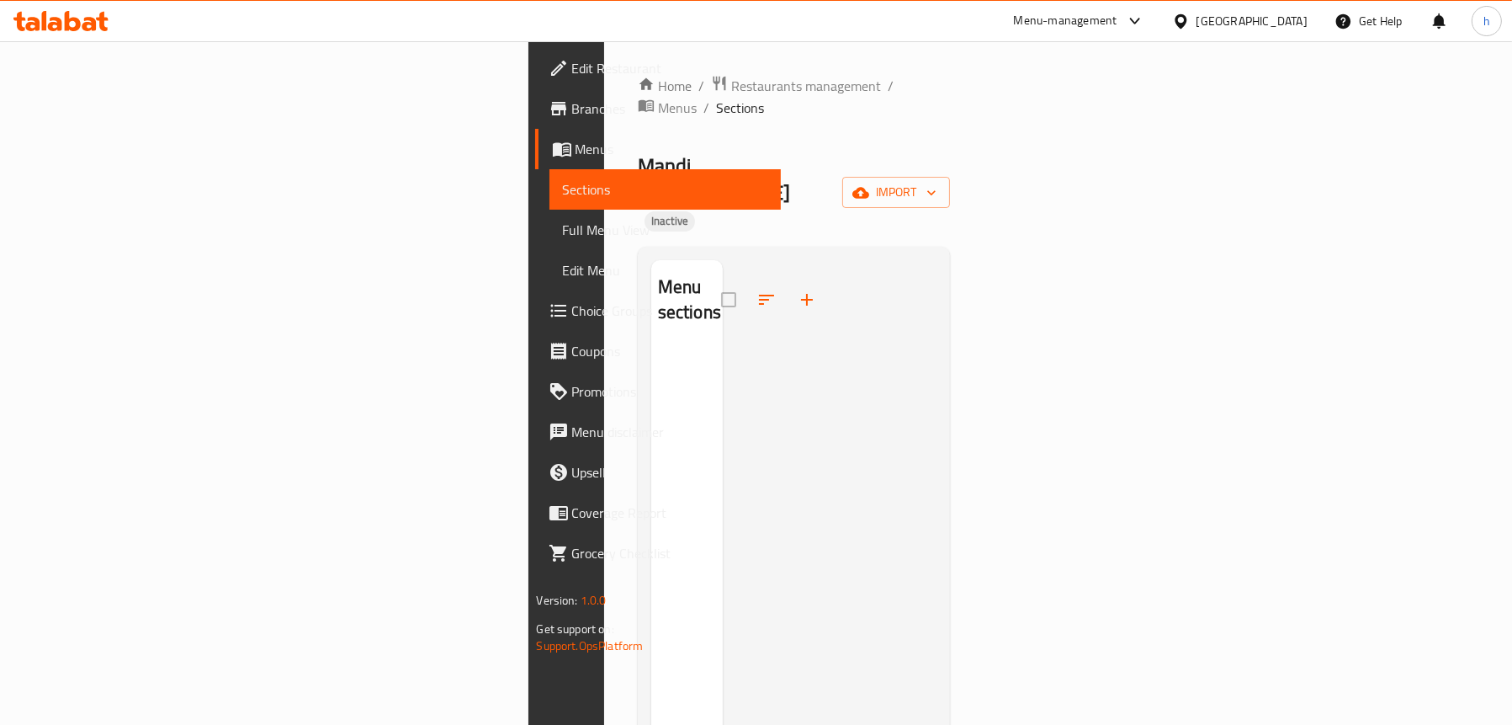
click at [655, 152] on div "Mandi [PERSON_NAME] Inactive import" at bounding box center [794, 192] width 313 height 81
click at [550, 175] on link "Sections" at bounding box center [665, 189] width 231 height 40
click at [550, 210] on link "Full Menu View" at bounding box center [665, 230] width 231 height 40
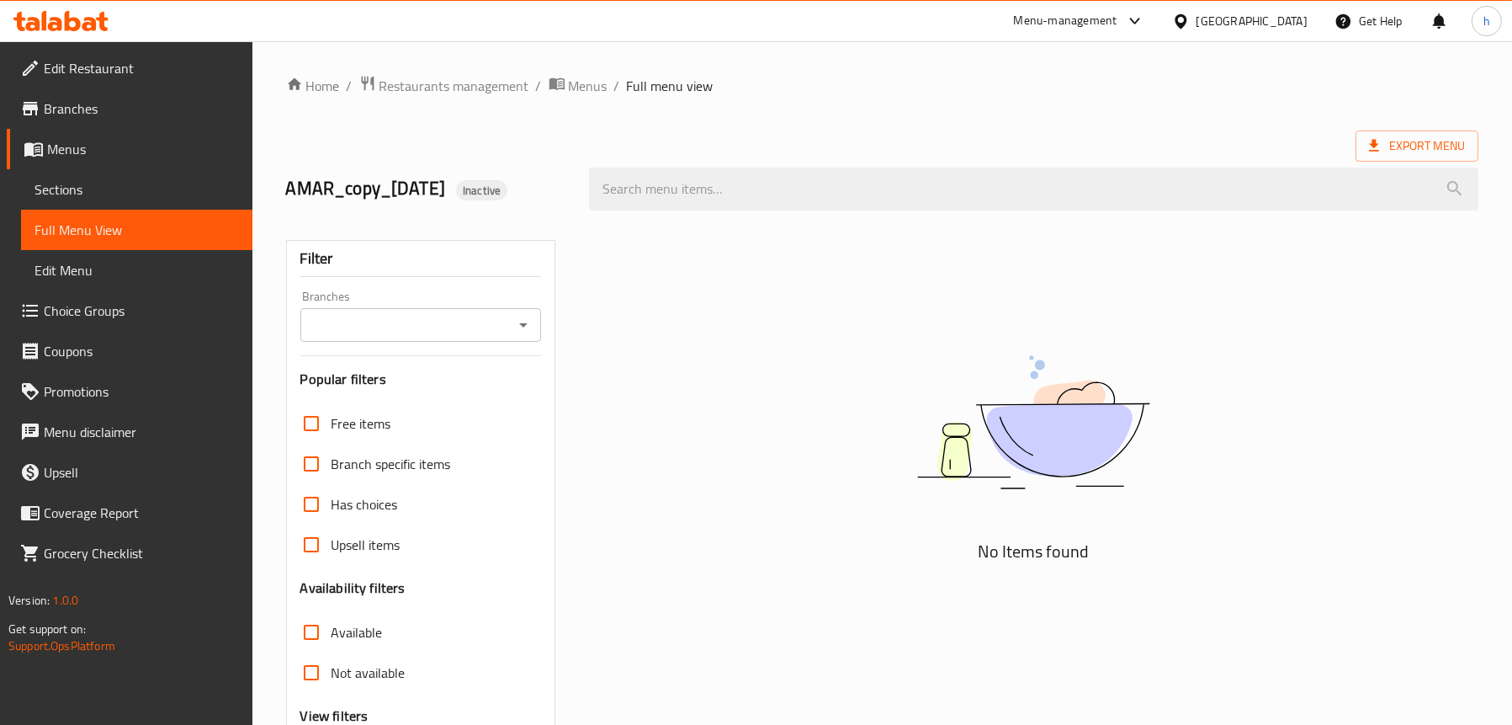
click at [518, 324] on icon "Open" at bounding box center [523, 325] width 20 height 20
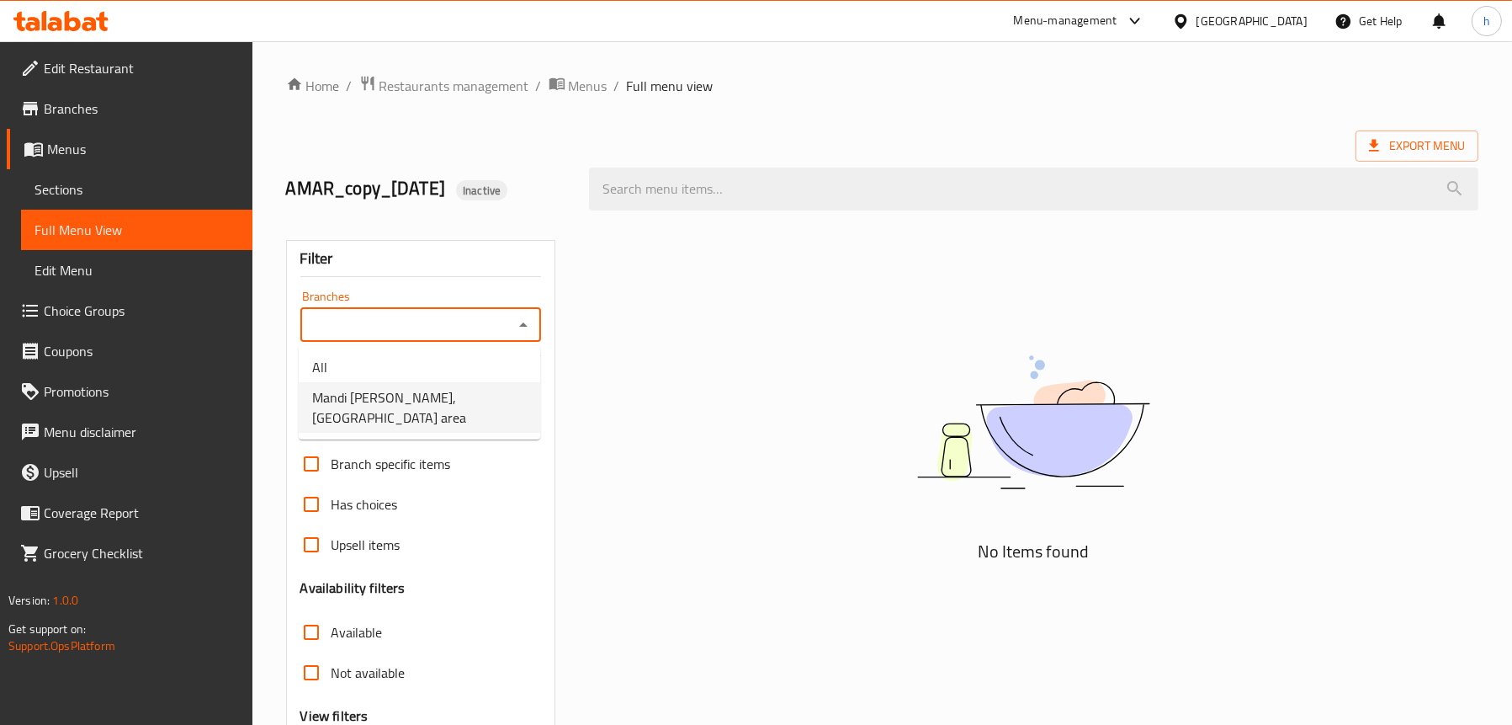
click at [453, 394] on span "Mandi [PERSON_NAME],[GEOGRAPHIC_DATA] area" at bounding box center [419, 407] width 215 height 40
type input "Mandi [PERSON_NAME],[GEOGRAPHIC_DATA] area"
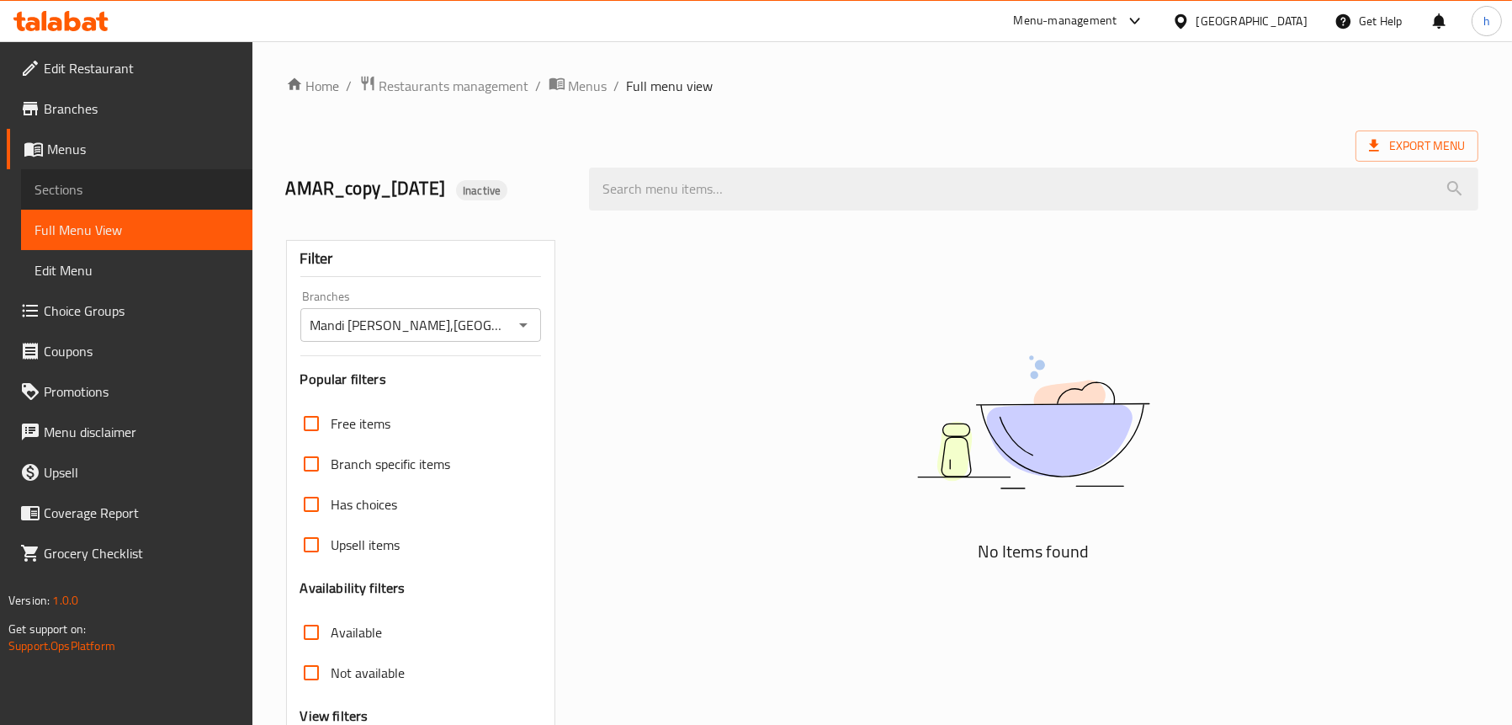
click at [137, 198] on span "Sections" at bounding box center [137, 189] width 205 height 20
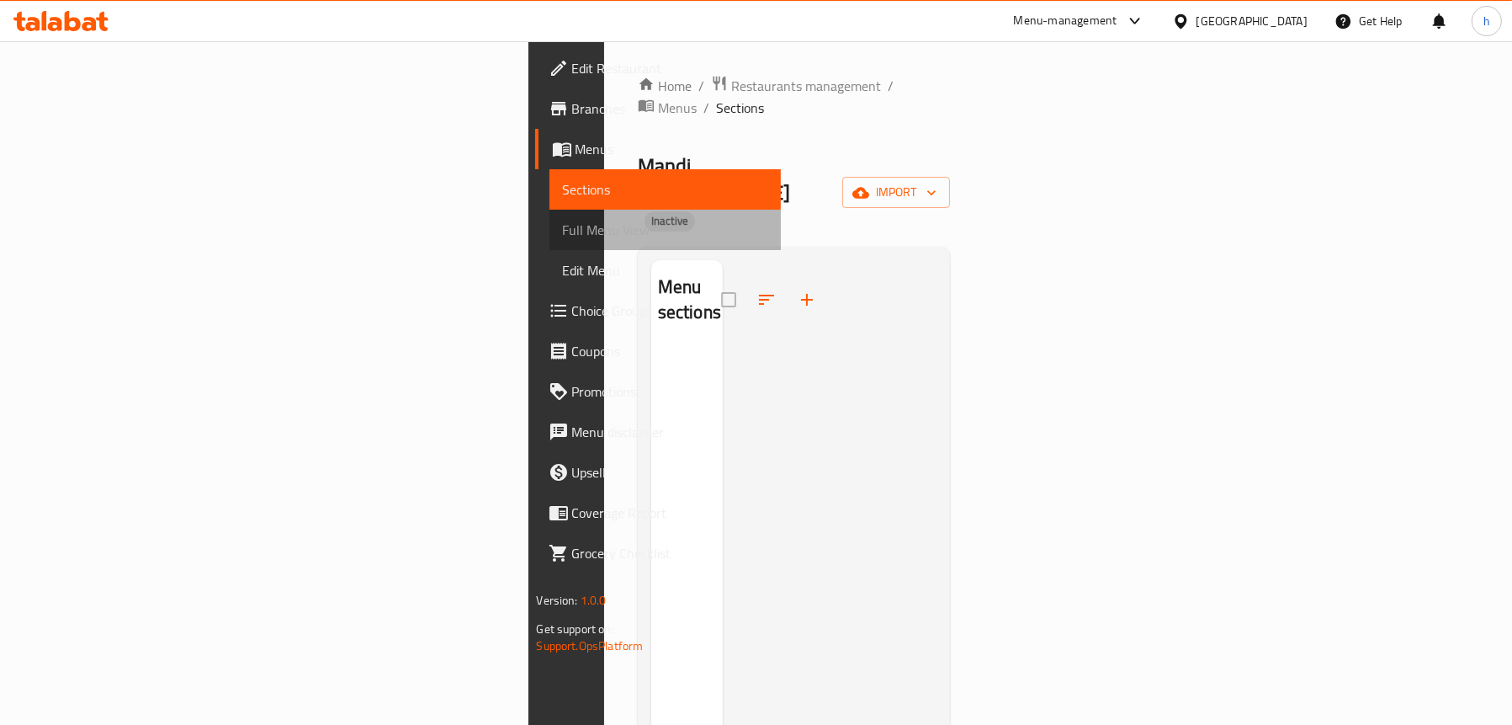
click at [563, 220] on span "Full Menu View" at bounding box center [665, 230] width 205 height 20
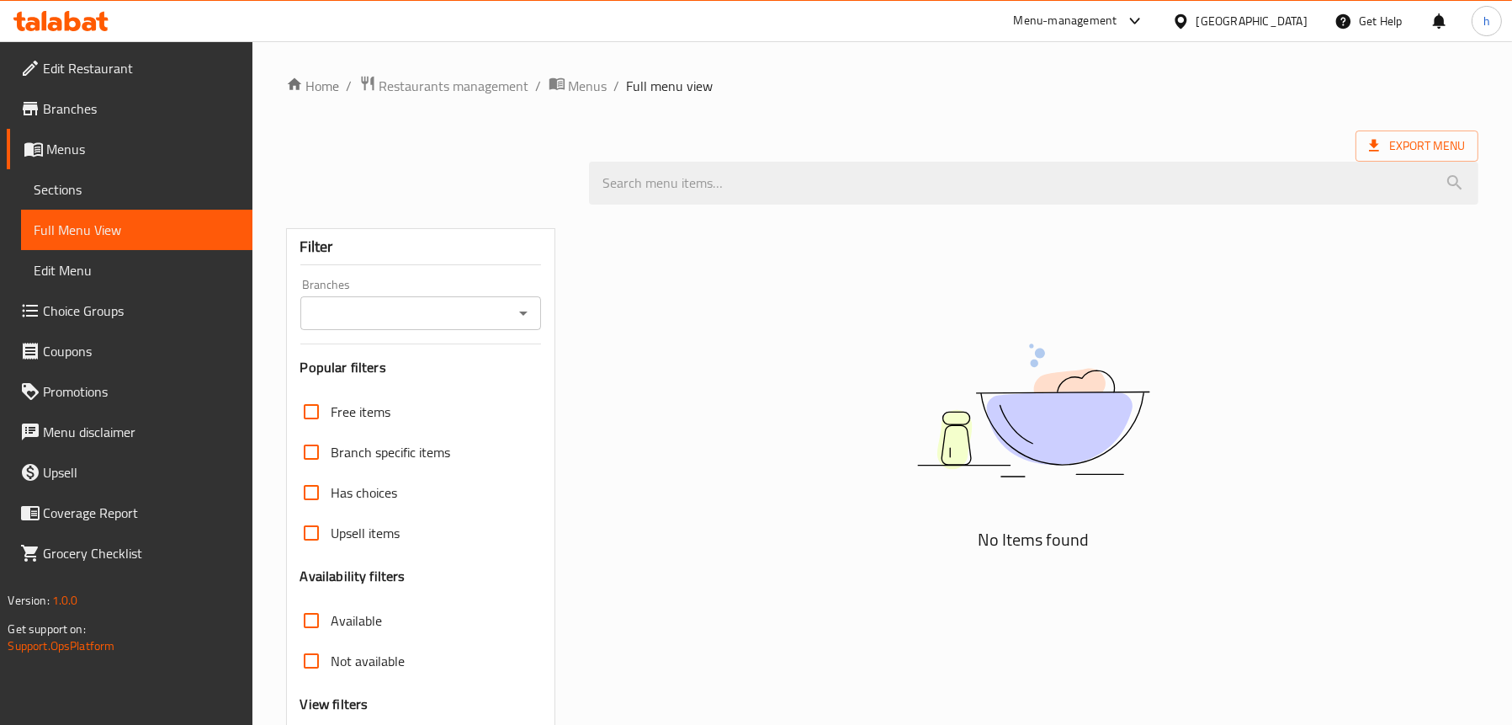
click at [98, 173] on link "Sections" at bounding box center [136, 189] width 231 height 40
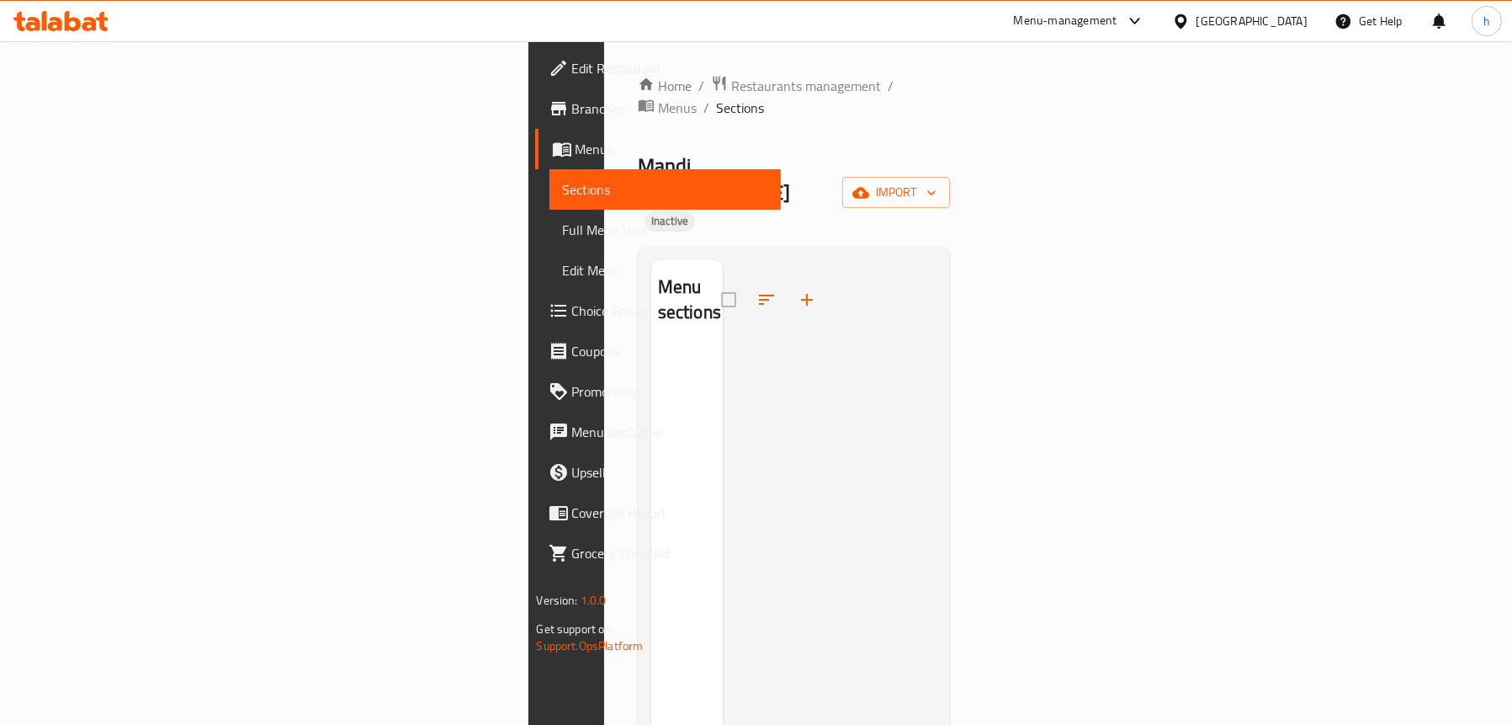
click at [576, 149] on span "Menus" at bounding box center [672, 149] width 192 height 20
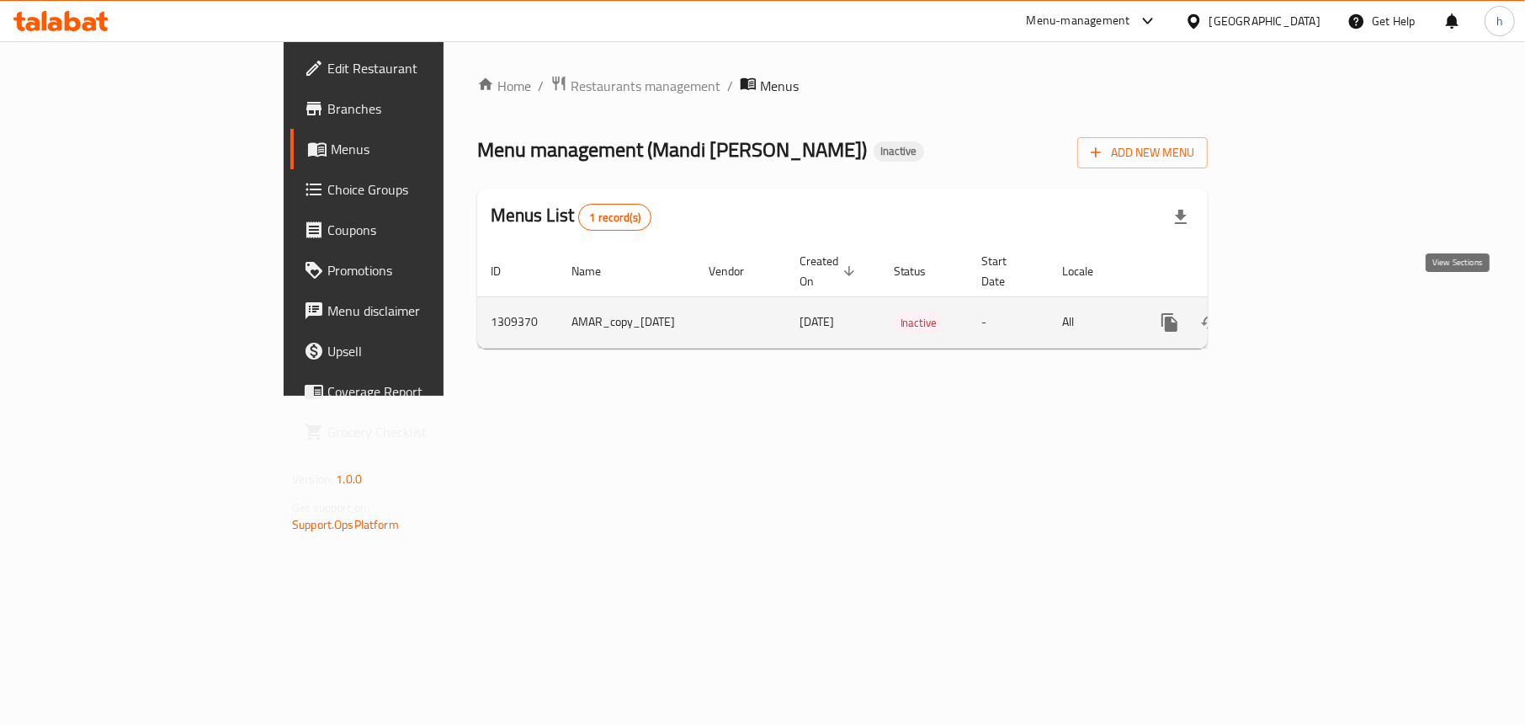
click at [1299, 315] on icon "enhanced table" at bounding box center [1290, 322] width 15 height 15
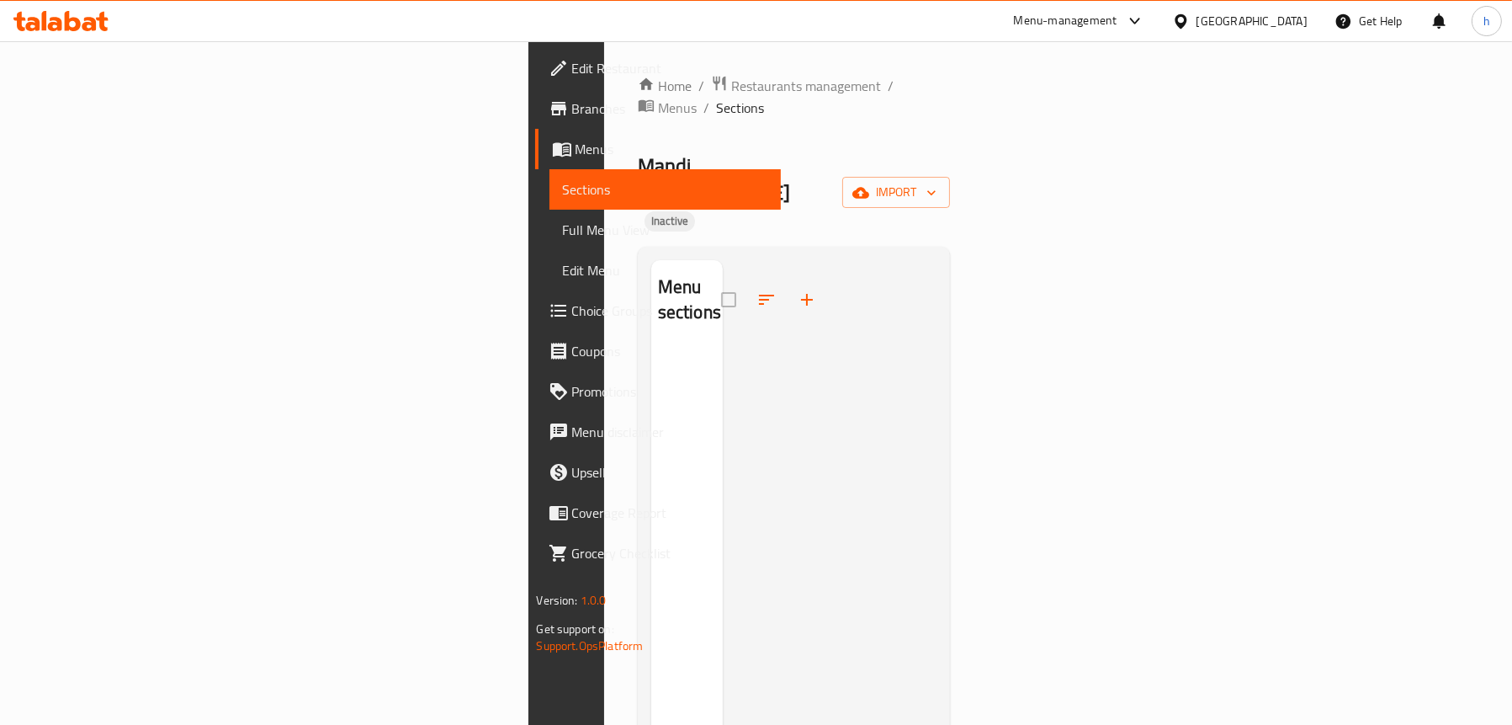
click at [572, 66] on span "Edit Restaurant" at bounding box center [669, 68] width 195 height 20
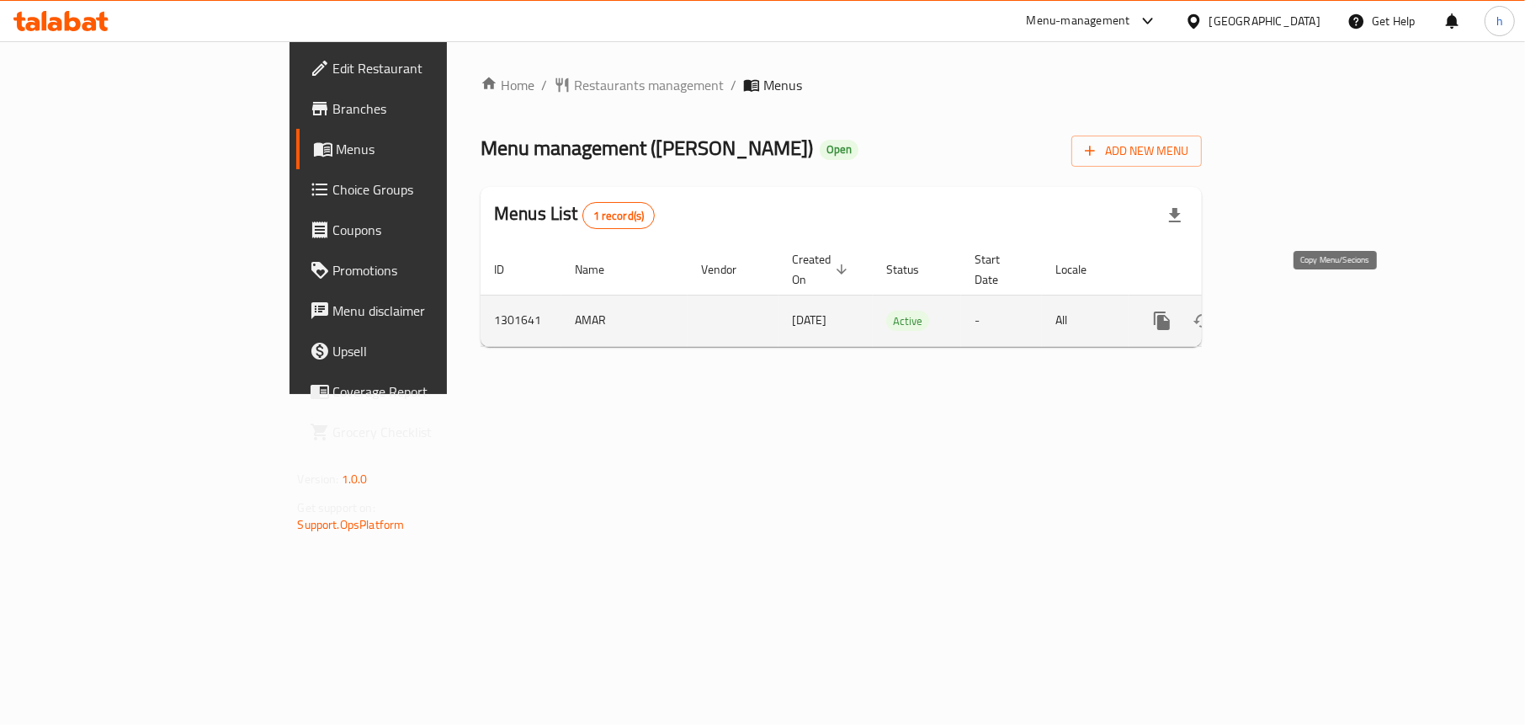
click at [1172, 311] on icon "more" at bounding box center [1162, 321] width 20 height 20
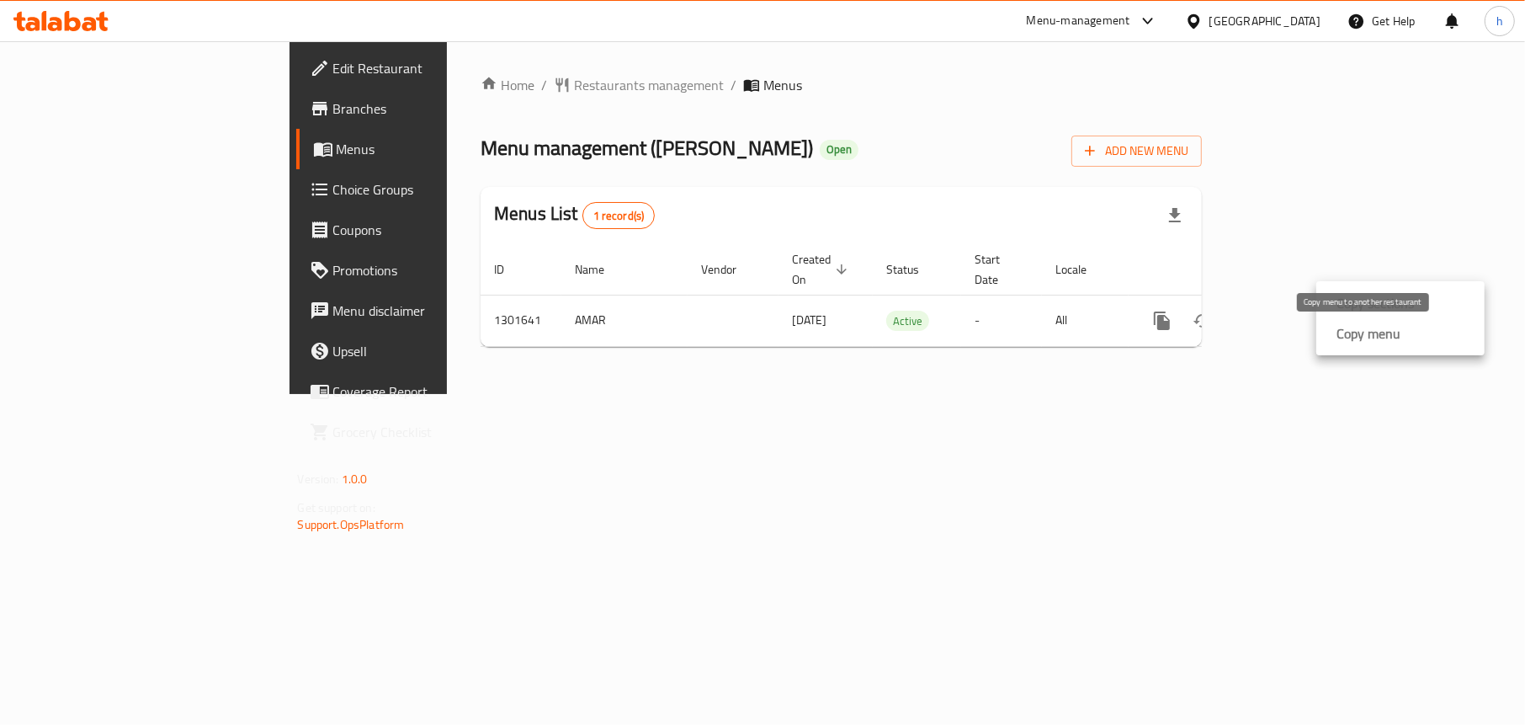
click at [1354, 332] on strong "Copy menu" at bounding box center [1368, 333] width 64 height 20
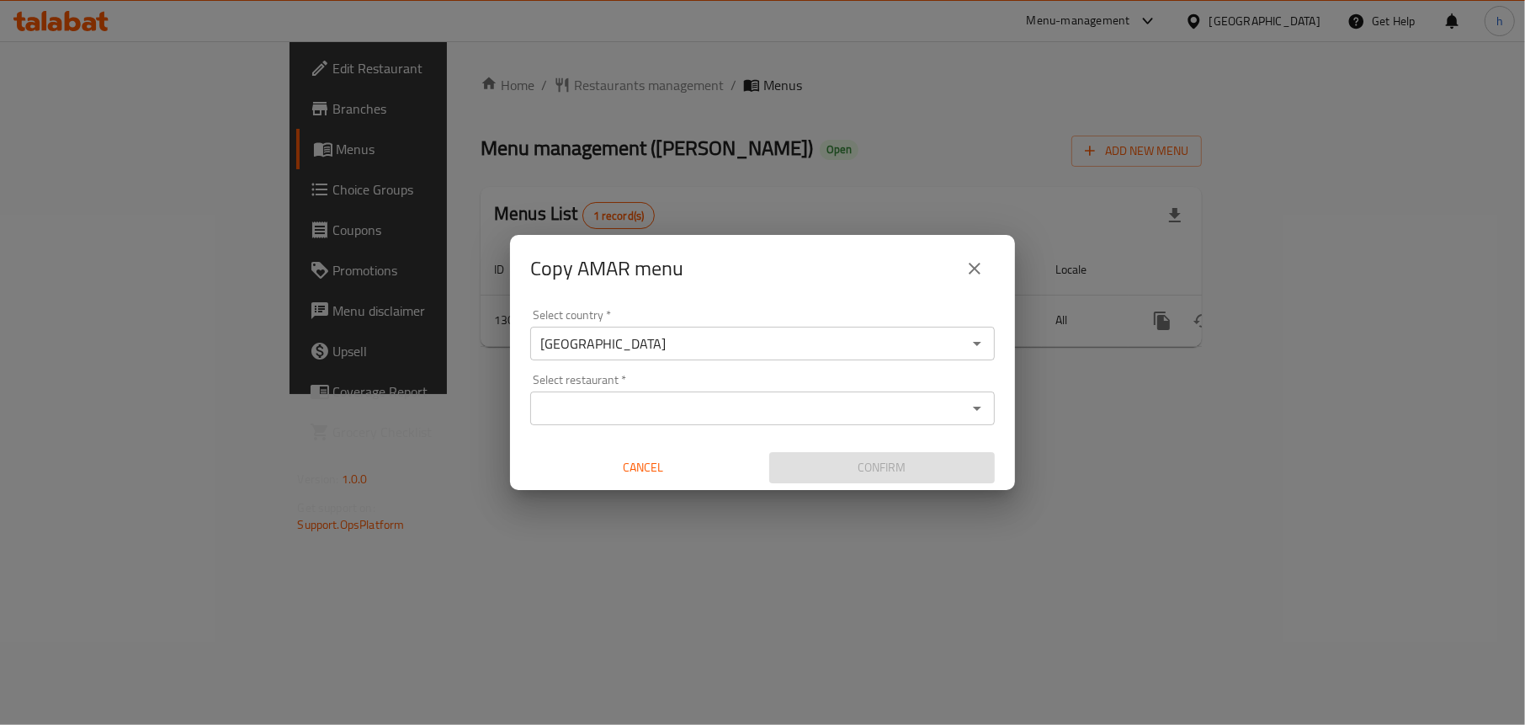
click at [784, 389] on div "Select restaurant   * Select restaurant *" at bounding box center [762, 399] width 465 height 51
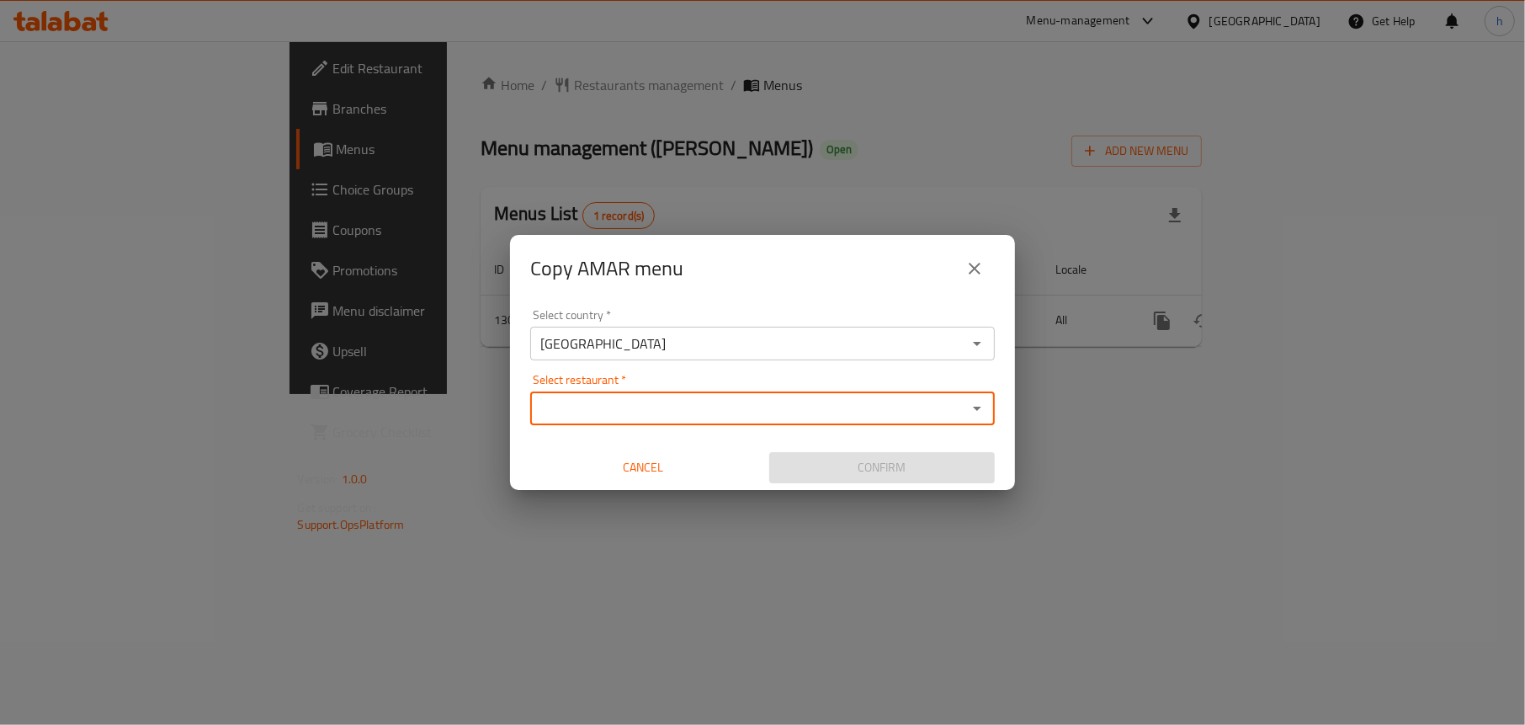
click at [769, 403] on input "Select restaurant   *" at bounding box center [748, 408] width 427 height 24
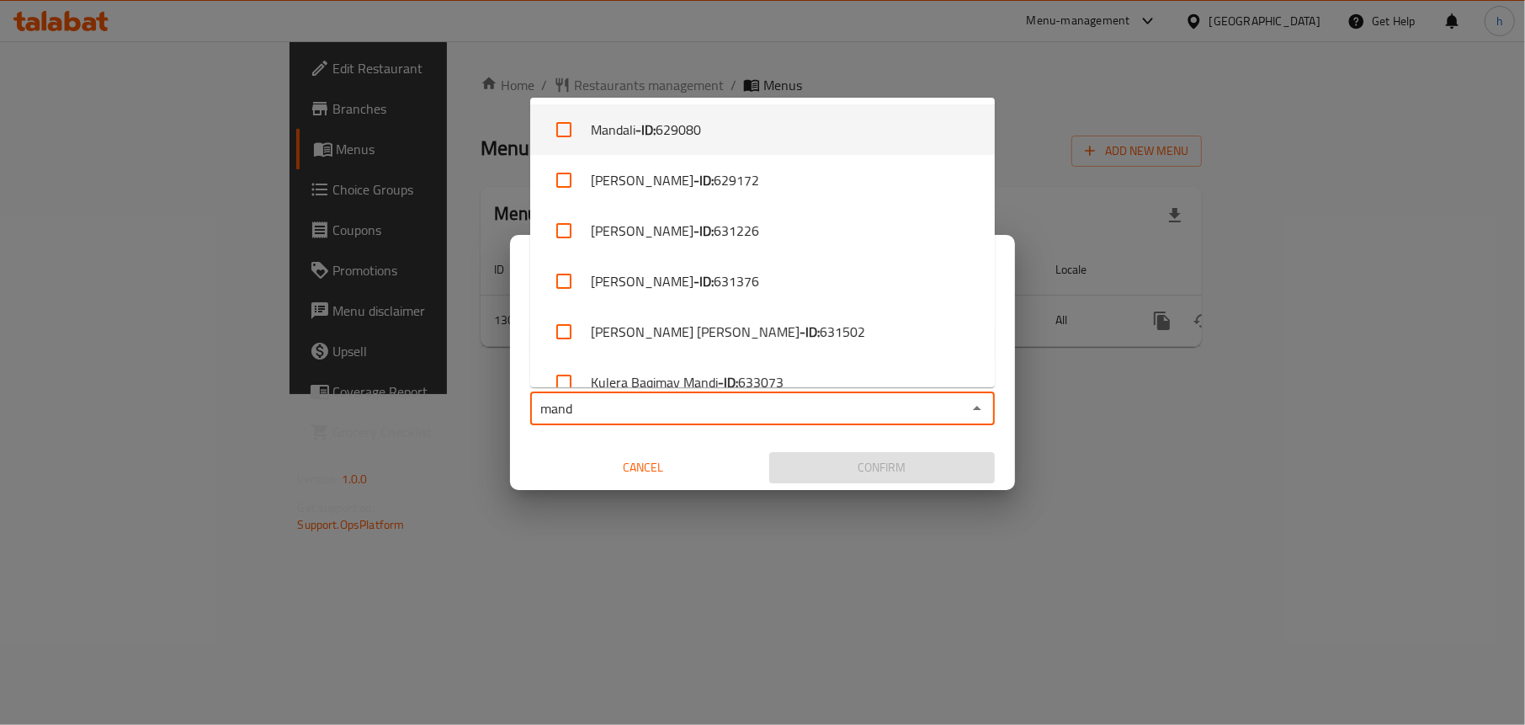
type input "mand"
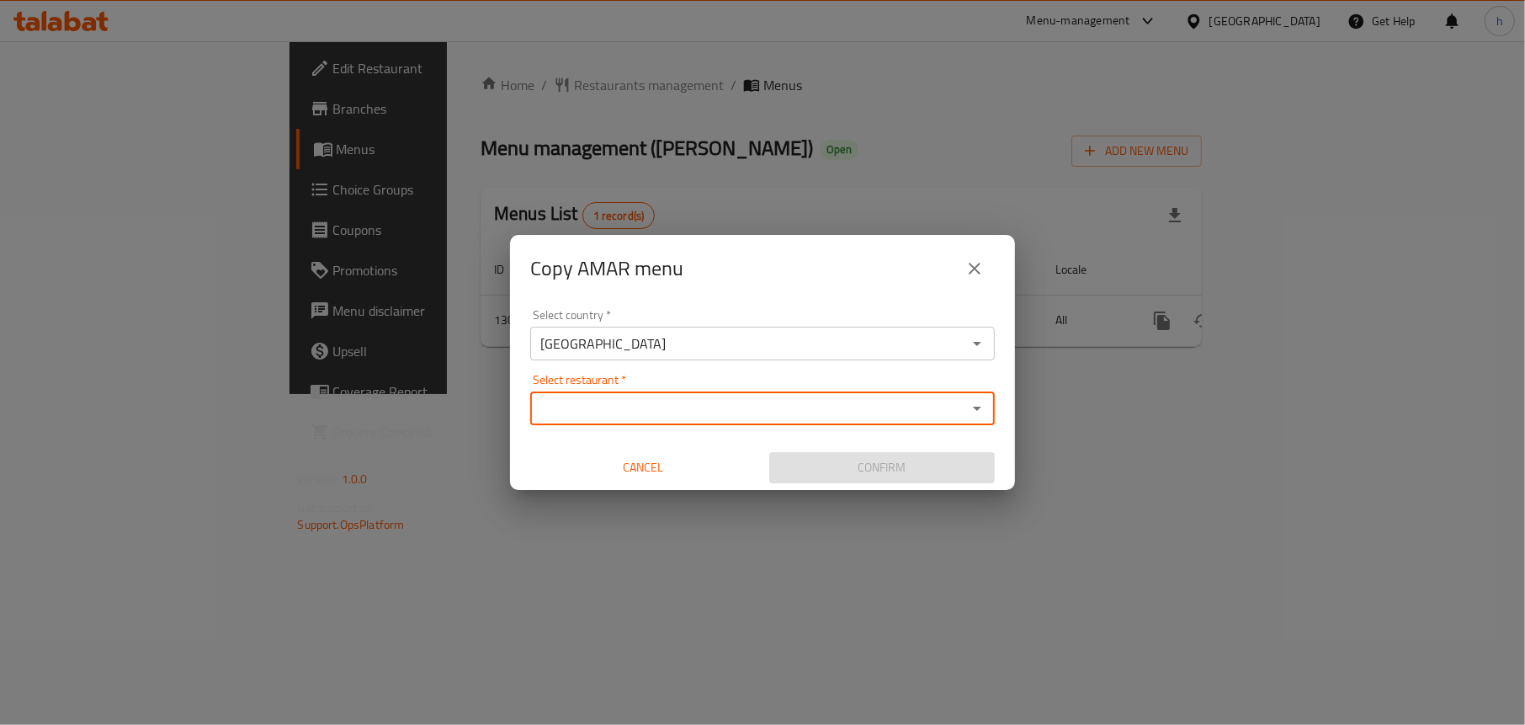
click at [622, 332] on input "[GEOGRAPHIC_DATA]" at bounding box center [748, 344] width 427 height 24
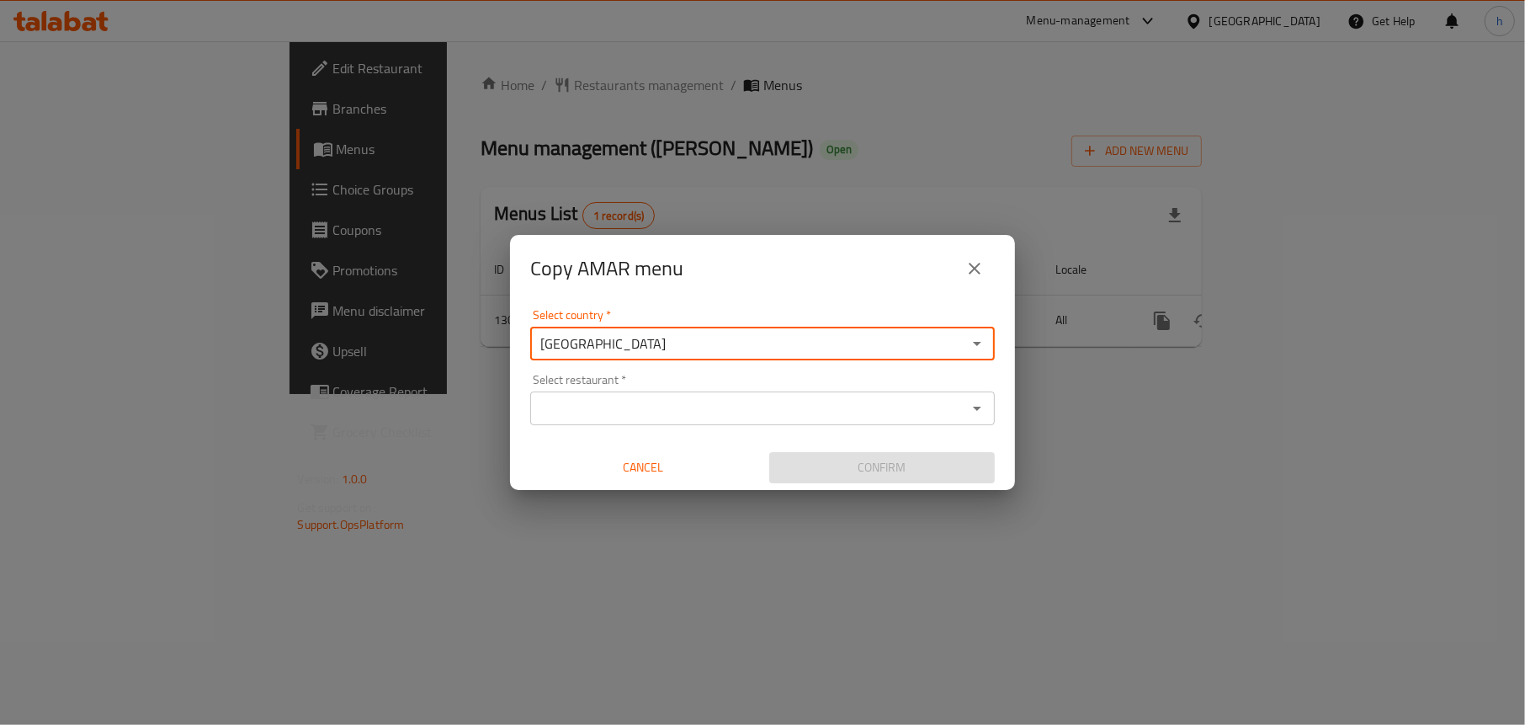
click at [588, 398] on input "Select restaurant   *" at bounding box center [748, 408] width 427 height 24
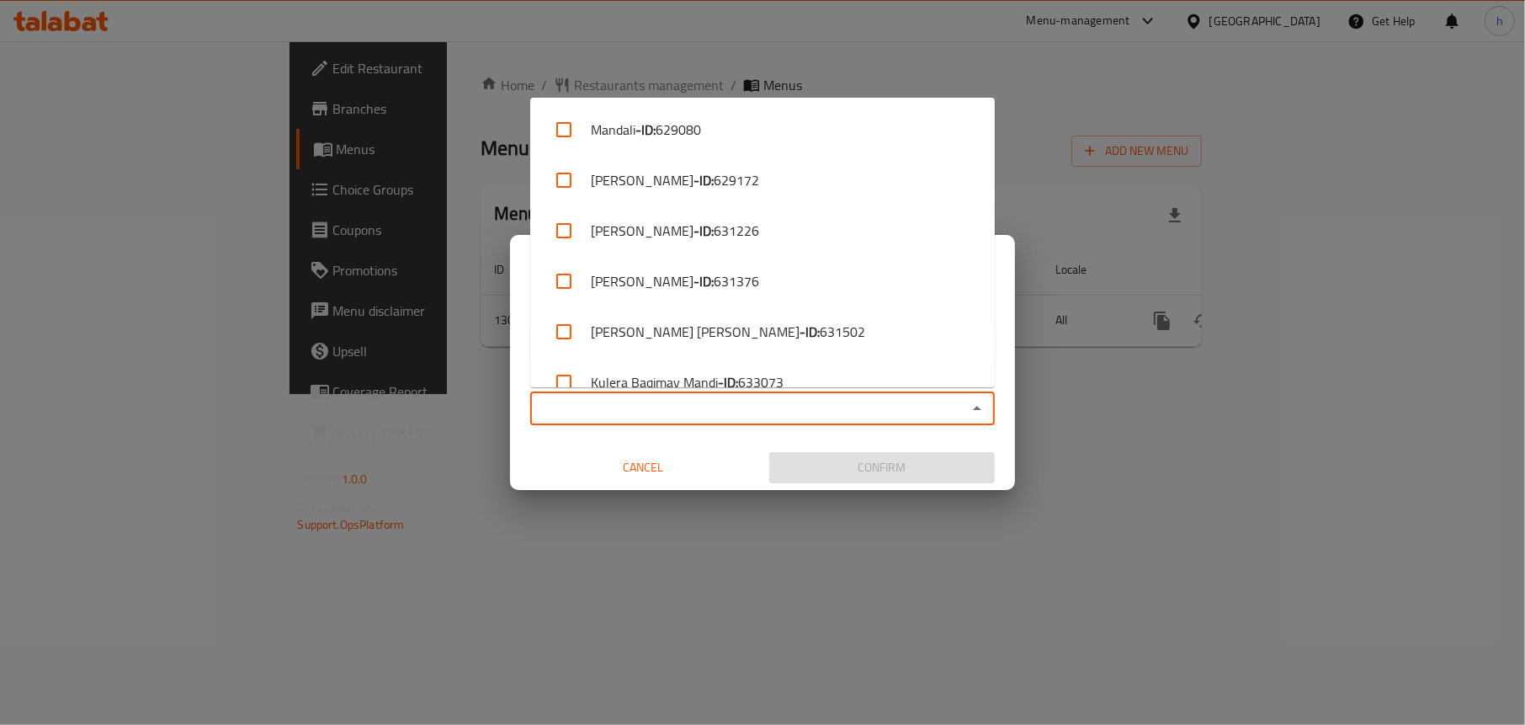
paste input "Mandi [PERSON_NAME]"
type input "Mandi [PERSON_NAME]"
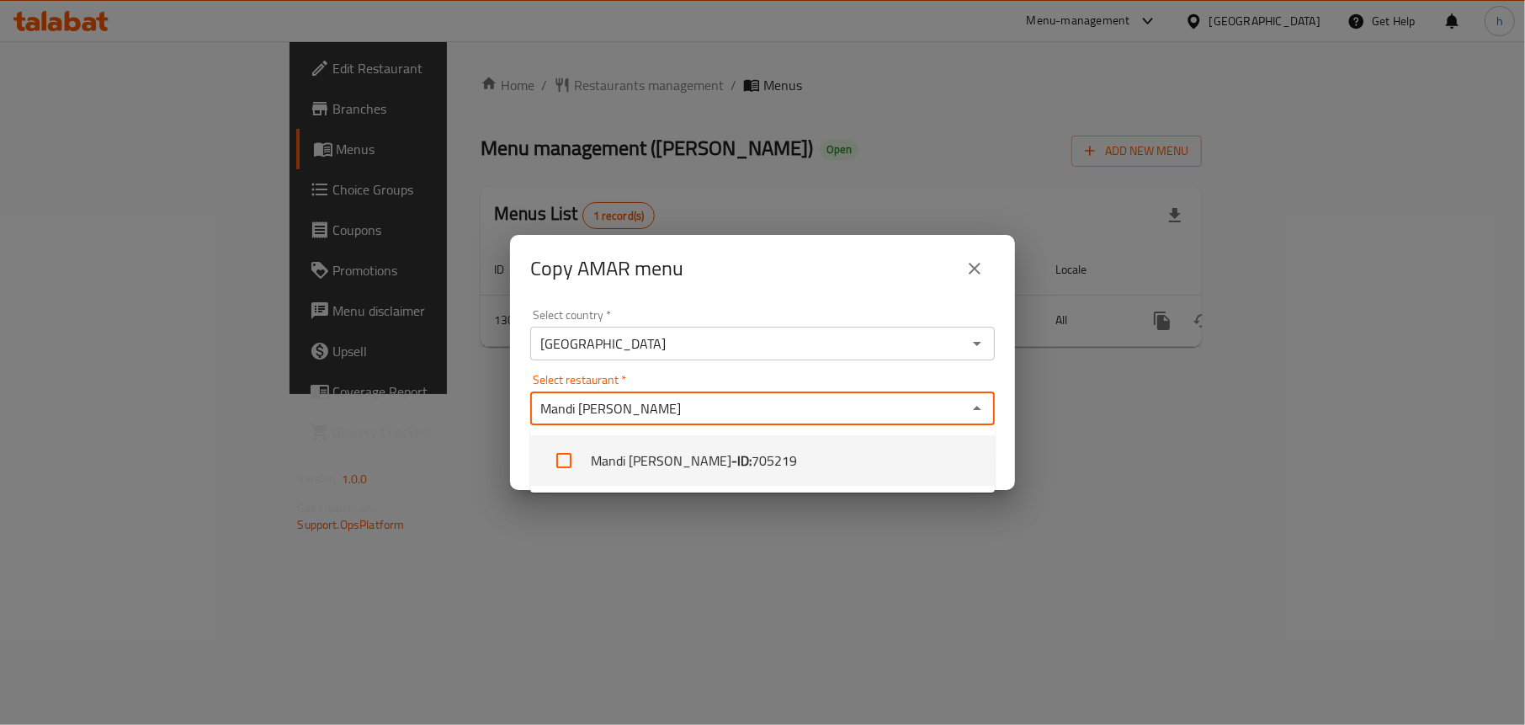
click at [667, 450] on li "Mandi Janat Al Yamen - ID: 705219" at bounding box center [762, 460] width 465 height 50
checkbox input "true"
click at [766, 295] on div "Copy AMAR menu" at bounding box center [762, 268] width 505 height 67
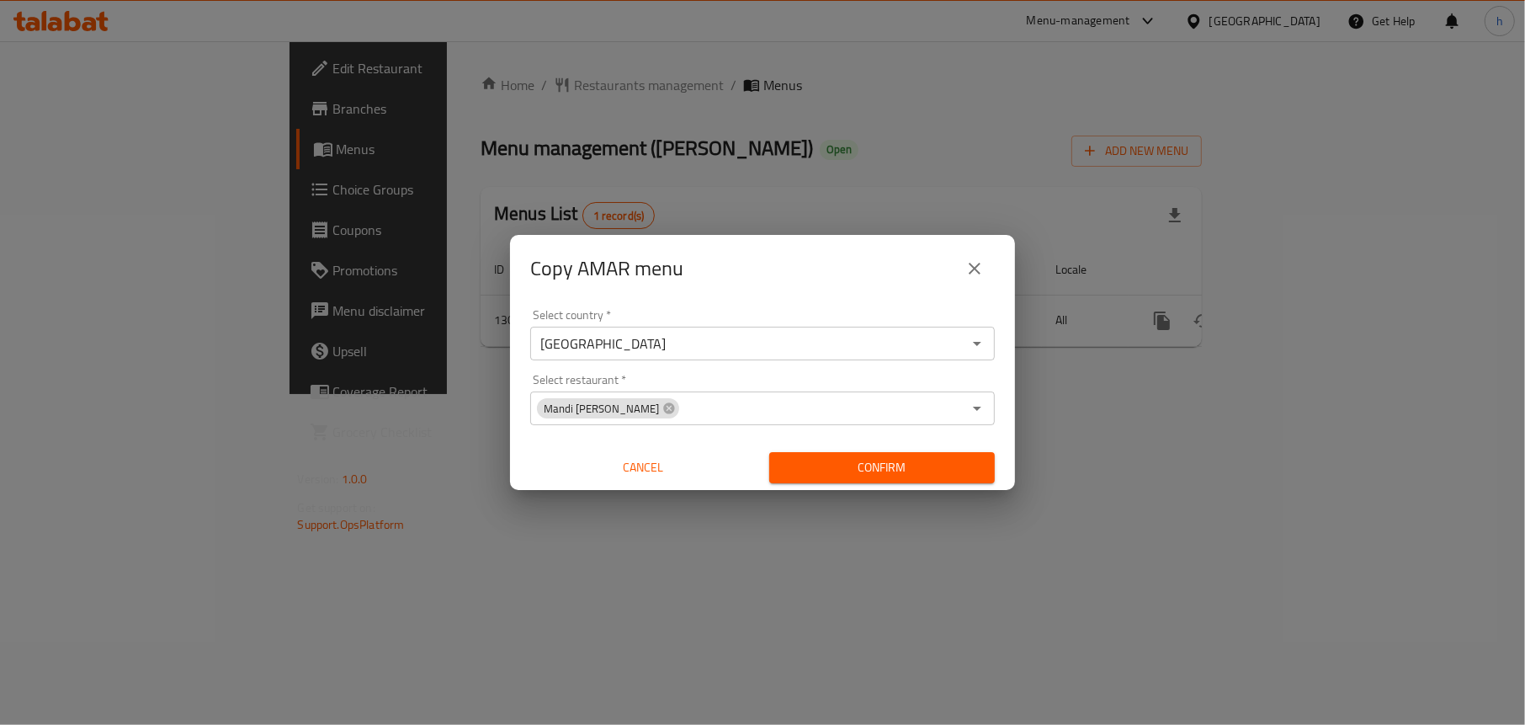
click at [846, 466] on span "Confirm" at bounding box center [882, 467] width 199 height 21
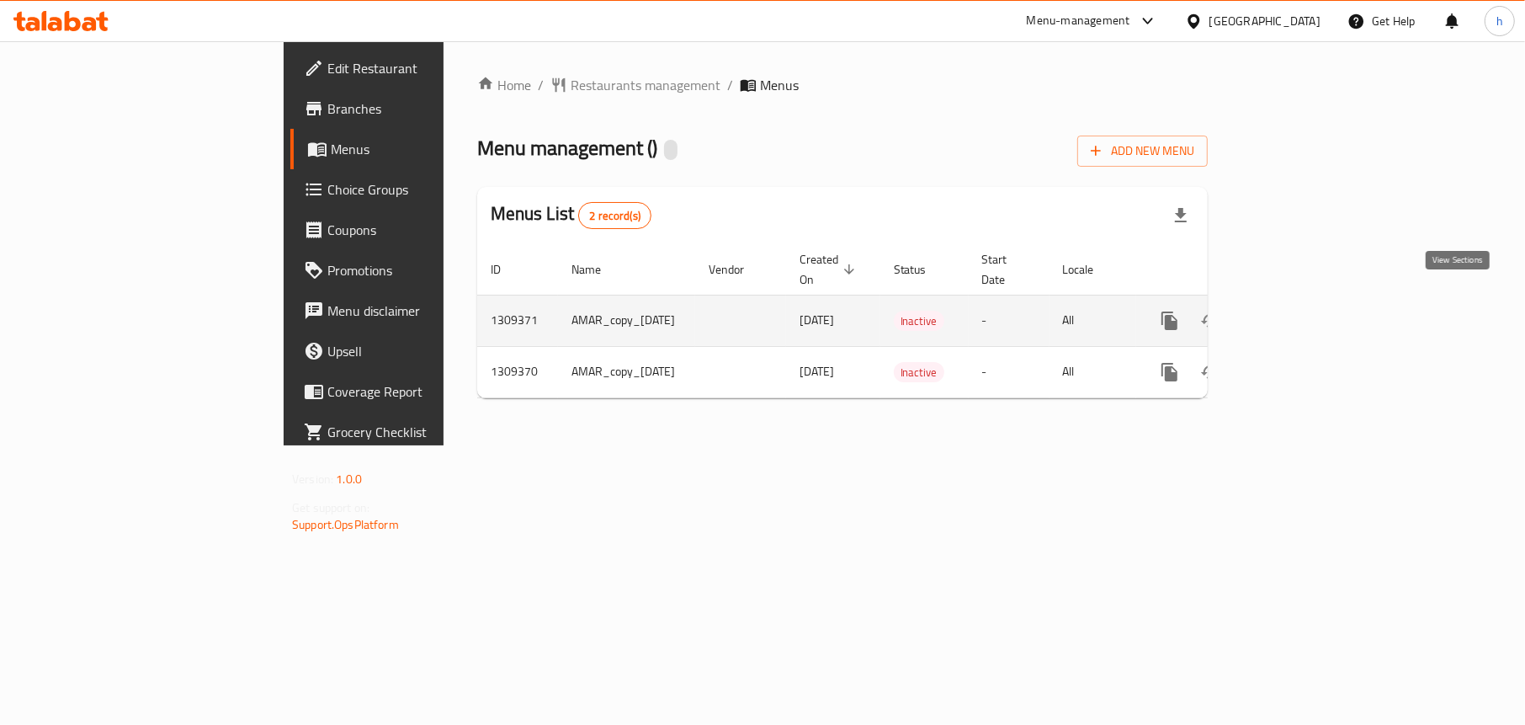
click at [1301, 311] on icon "enhanced table" at bounding box center [1291, 321] width 20 height 20
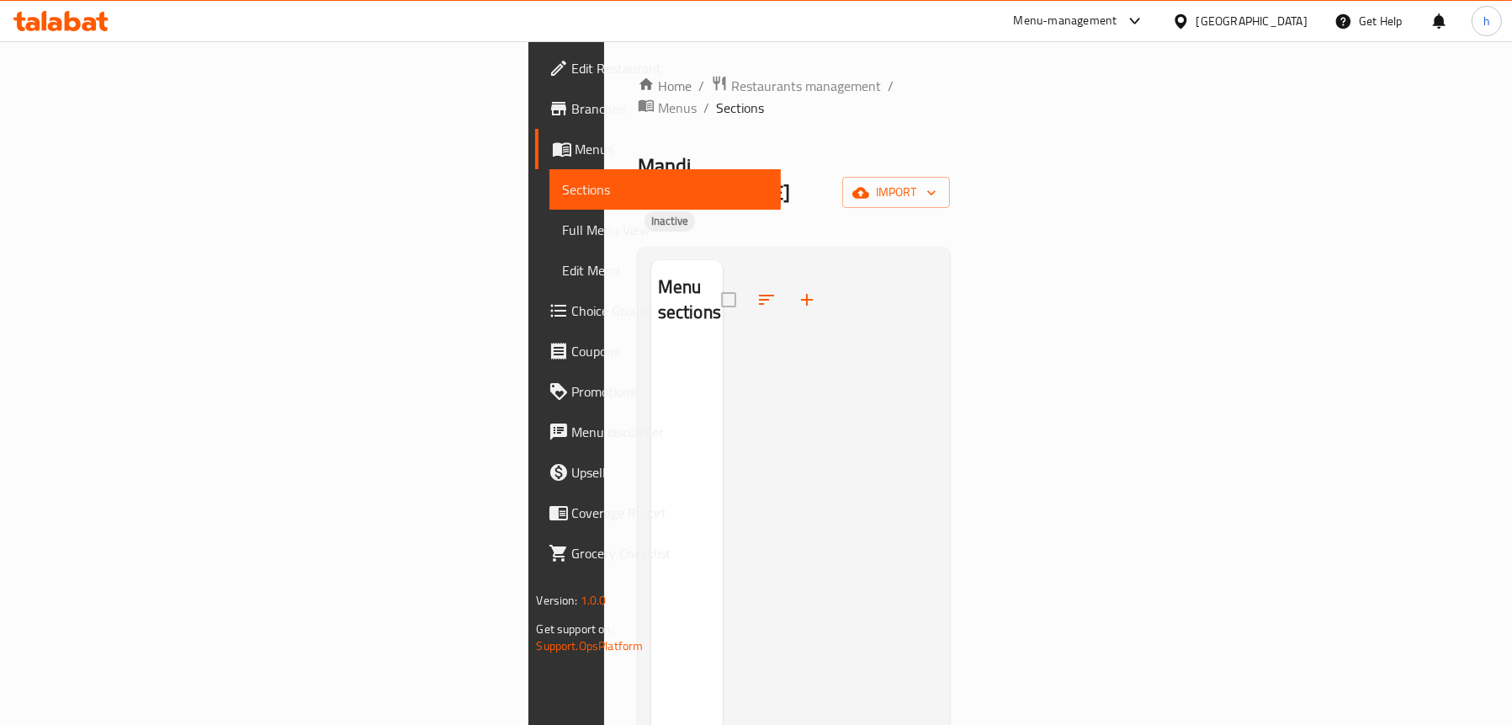
click at [576, 152] on span "Menus" at bounding box center [672, 149] width 192 height 20
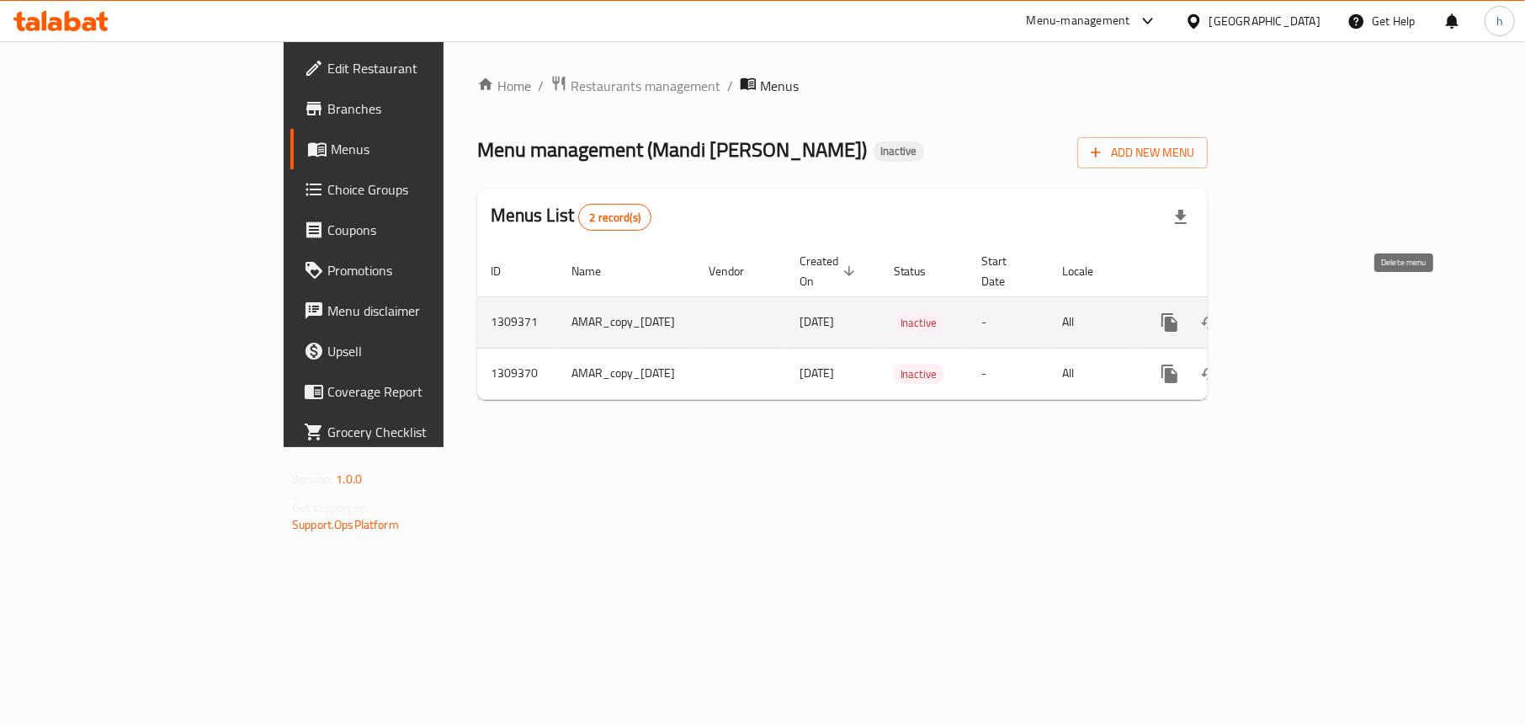
click at [1256, 315] on icon "enhanced table" at bounding box center [1251, 322] width 12 height 15
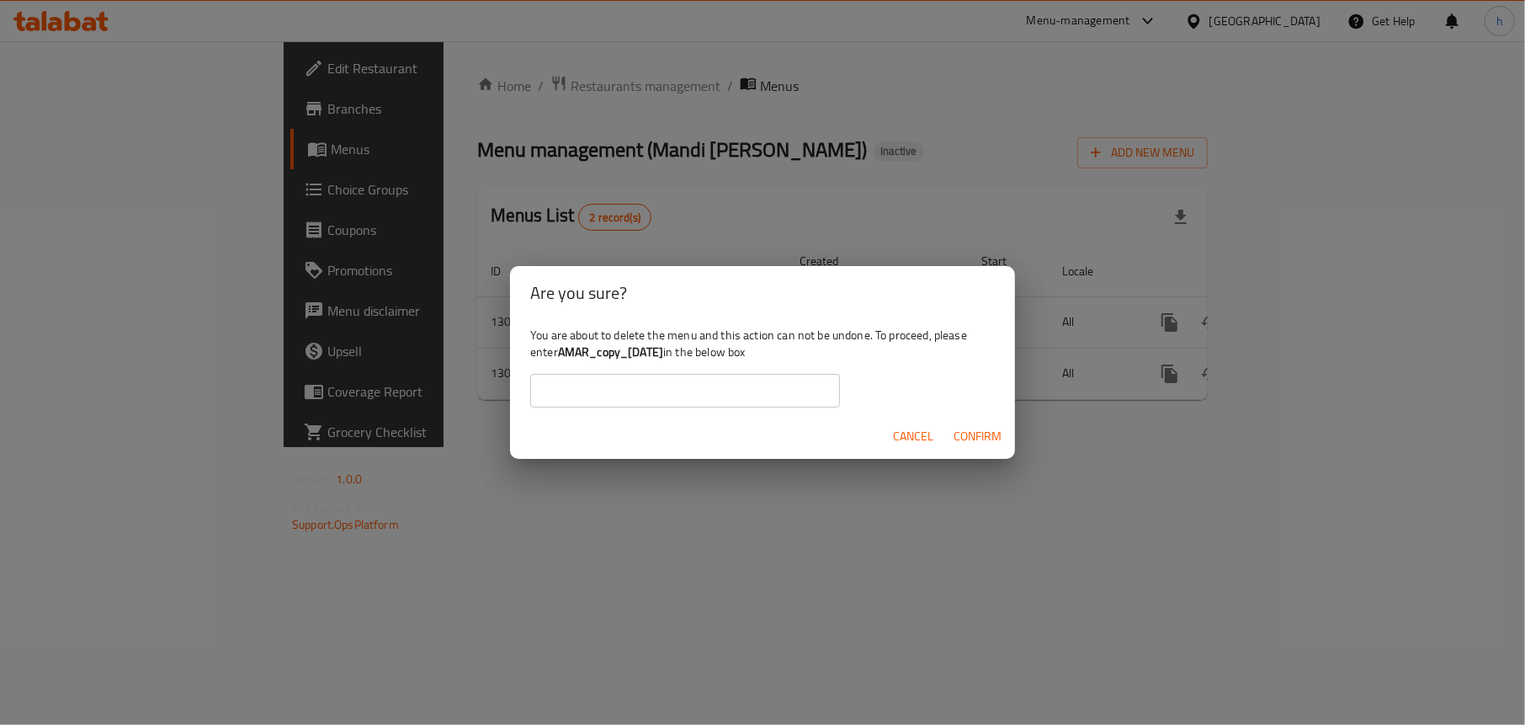
drag, startPoint x: 663, startPoint y: 353, endPoint x: 561, endPoint y: 351, distance: 101.8
click at [561, 351] on div "You are about to delete the menu and this action can not be undone. To proceed,…" at bounding box center [762, 367] width 505 height 94
copy b "AMAR_copy_[DATE]"
click at [637, 383] on input "text" at bounding box center [685, 391] width 310 height 34
paste input "AMAR_copy_[DATE]"
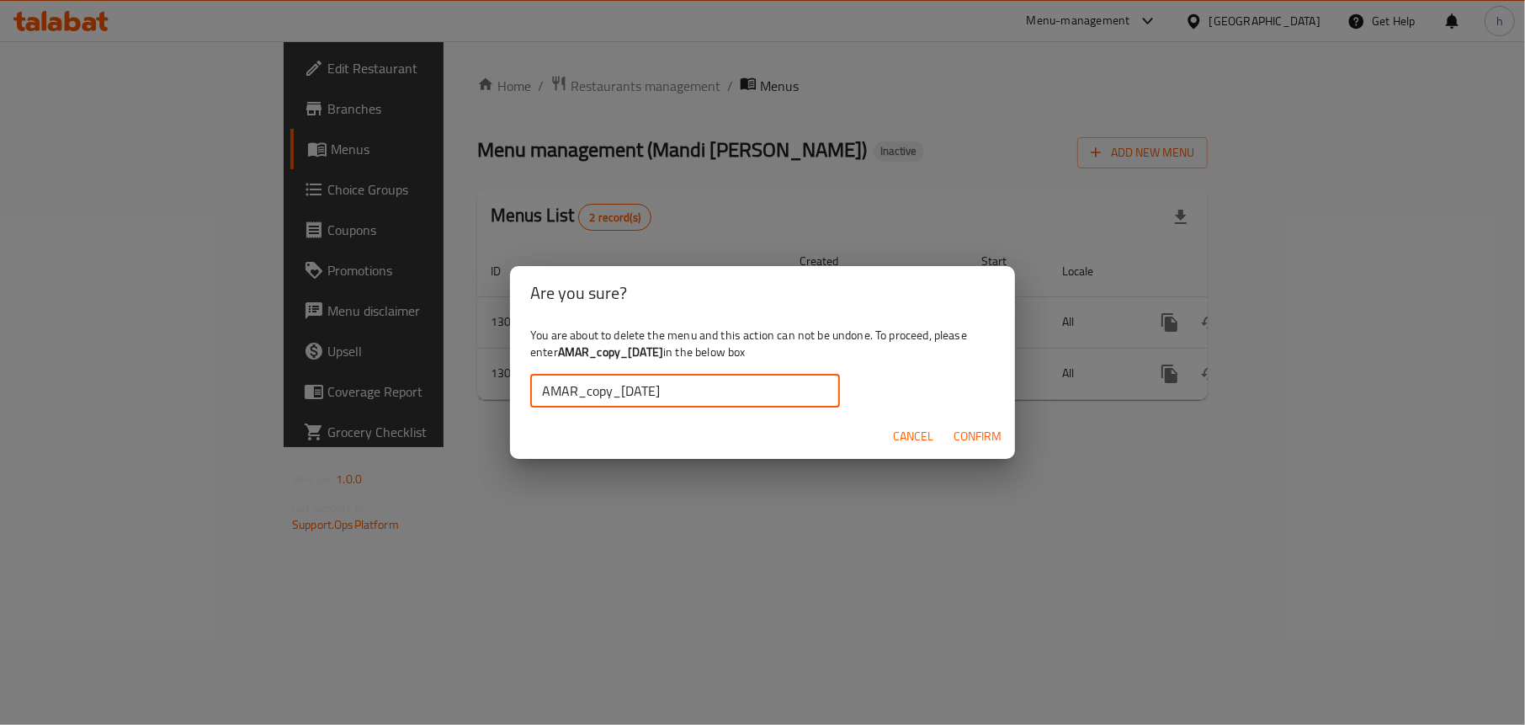
type input "AMAR_copy_[DATE]"
click at [971, 428] on span "Confirm" at bounding box center [978, 436] width 48 height 21
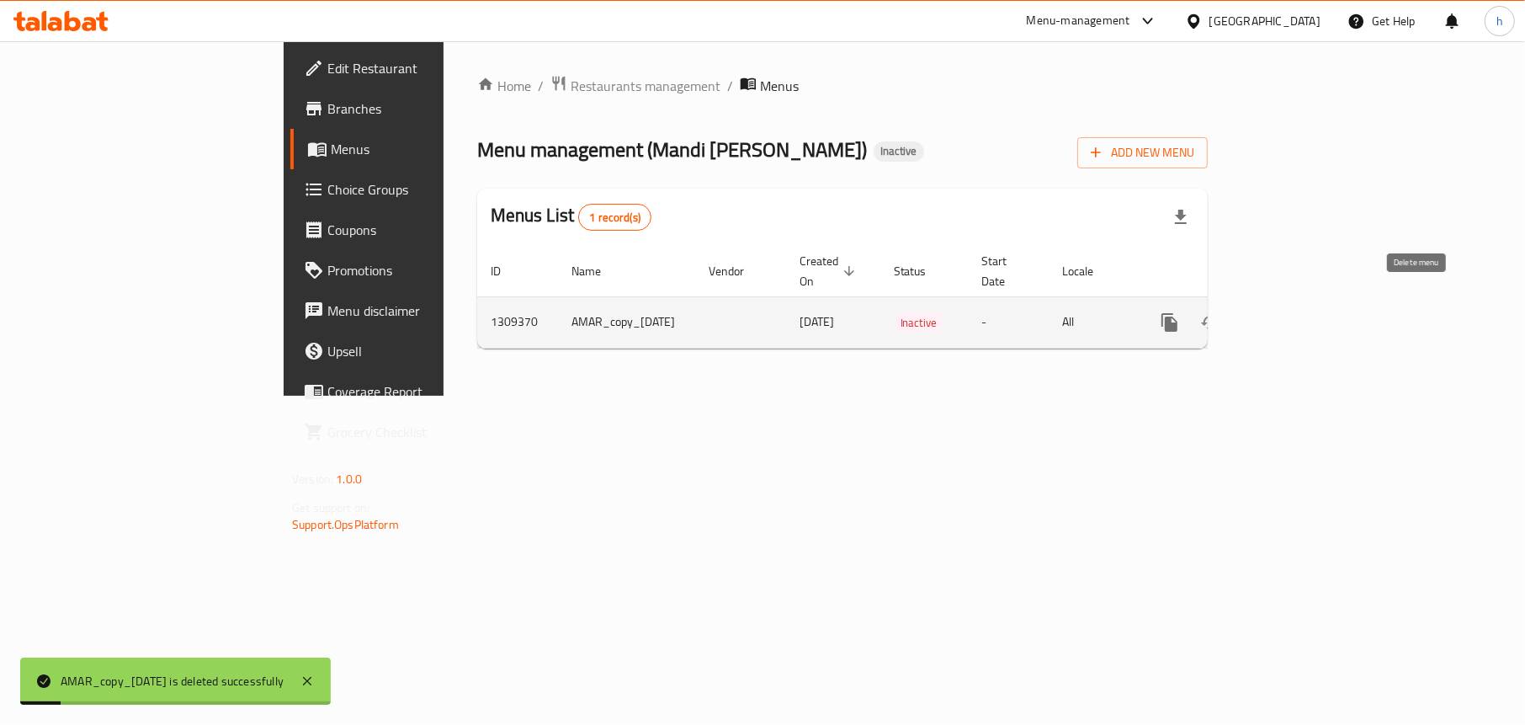
click at [1261, 312] on icon "enhanced table" at bounding box center [1250, 322] width 20 height 20
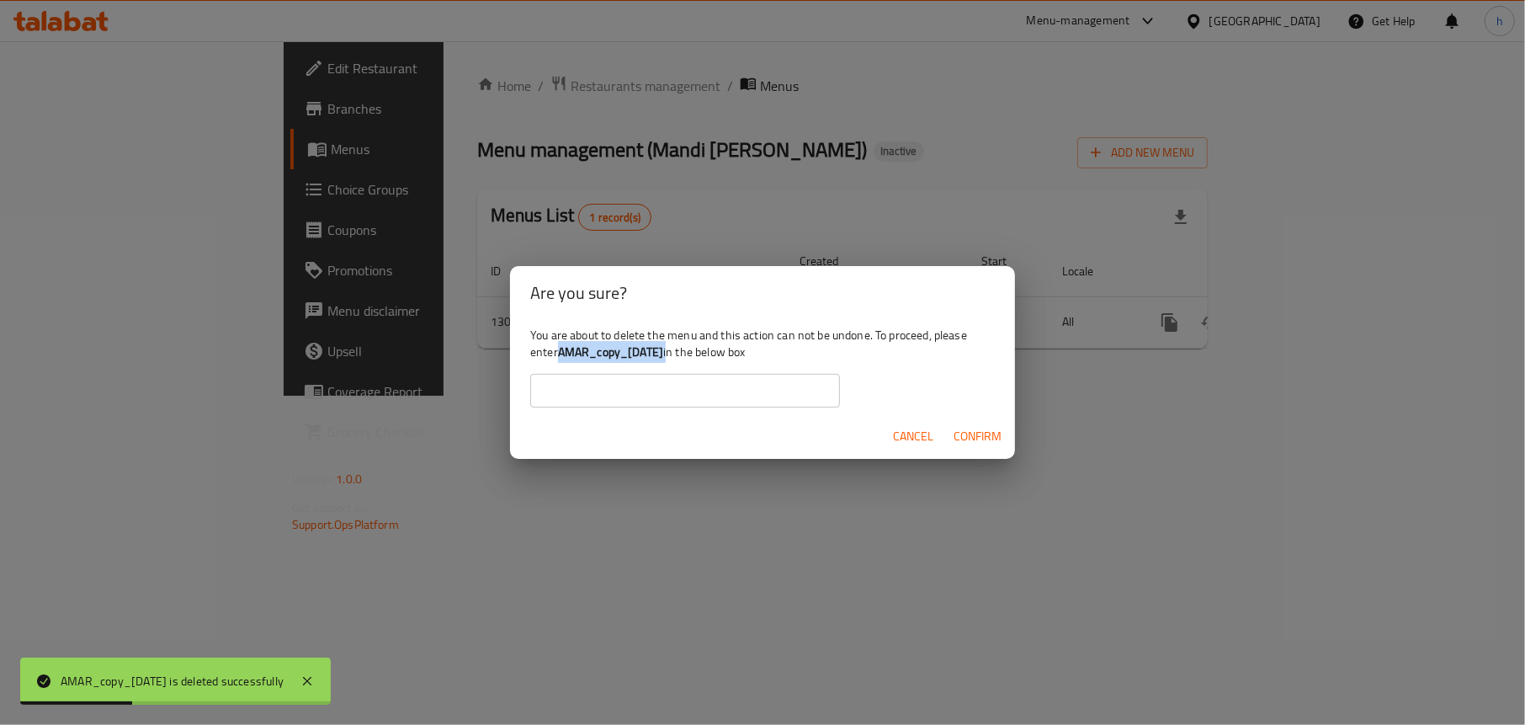
drag, startPoint x: 695, startPoint y: 348, endPoint x: 562, endPoint y: 356, distance: 133.2
click at [562, 356] on div "You are about to delete the menu and this action can not be undone. To proceed,…" at bounding box center [762, 367] width 505 height 94
copy div "AMAR_copy_[DATE]"
click at [686, 375] on input "text" at bounding box center [685, 391] width 310 height 34
paste input "AMAR_copy_[DATE]"
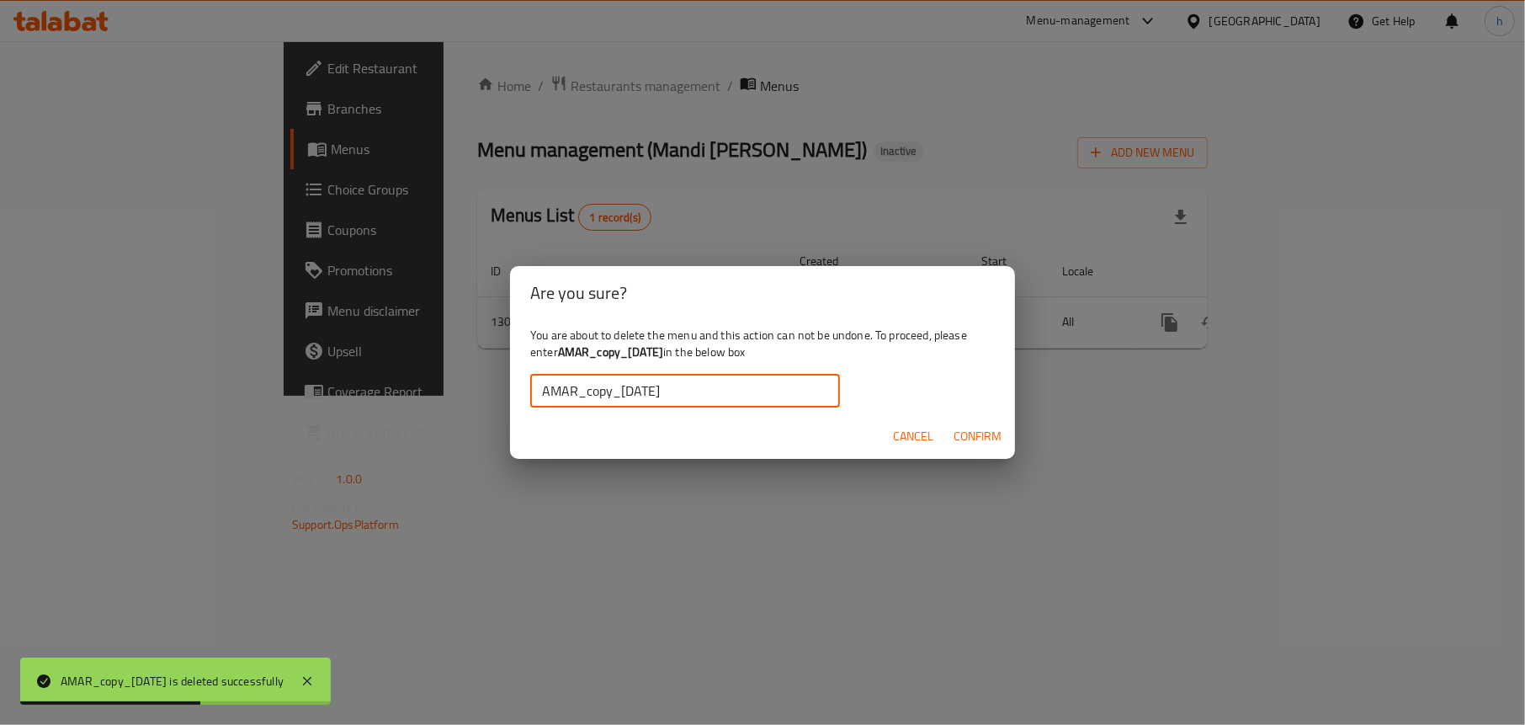
click at [996, 432] on span "Confirm" at bounding box center [978, 436] width 48 height 21
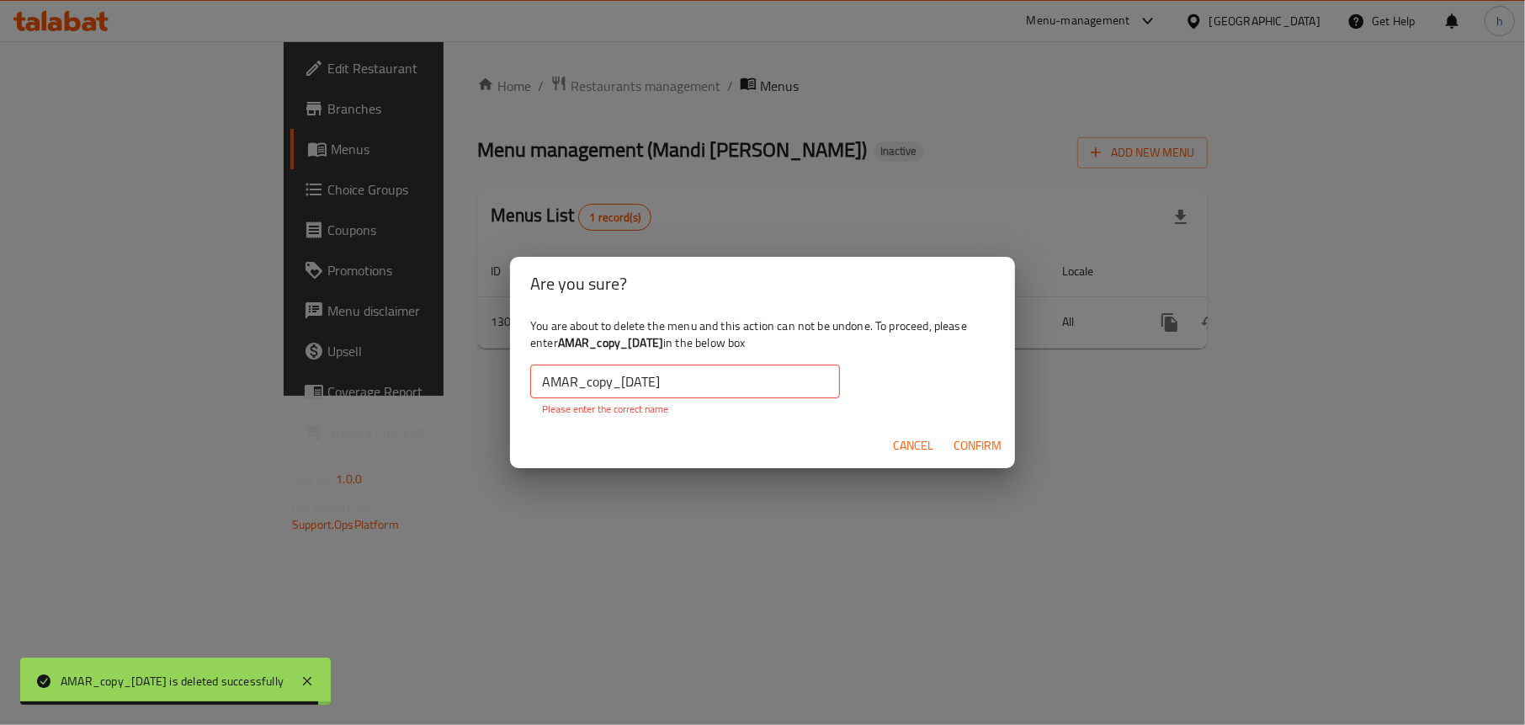
drag, startPoint x: 693, startPoint y: 346, endPoint x: 560, endPoint y: 350, distance: 133.0
click at [560, 350] on div "You are about to delete the menu and this action can not be undone. To proceed,…" at bounding box center [762, 367] width 505 height 113
copy b "AMAR_copy_[DATE]"
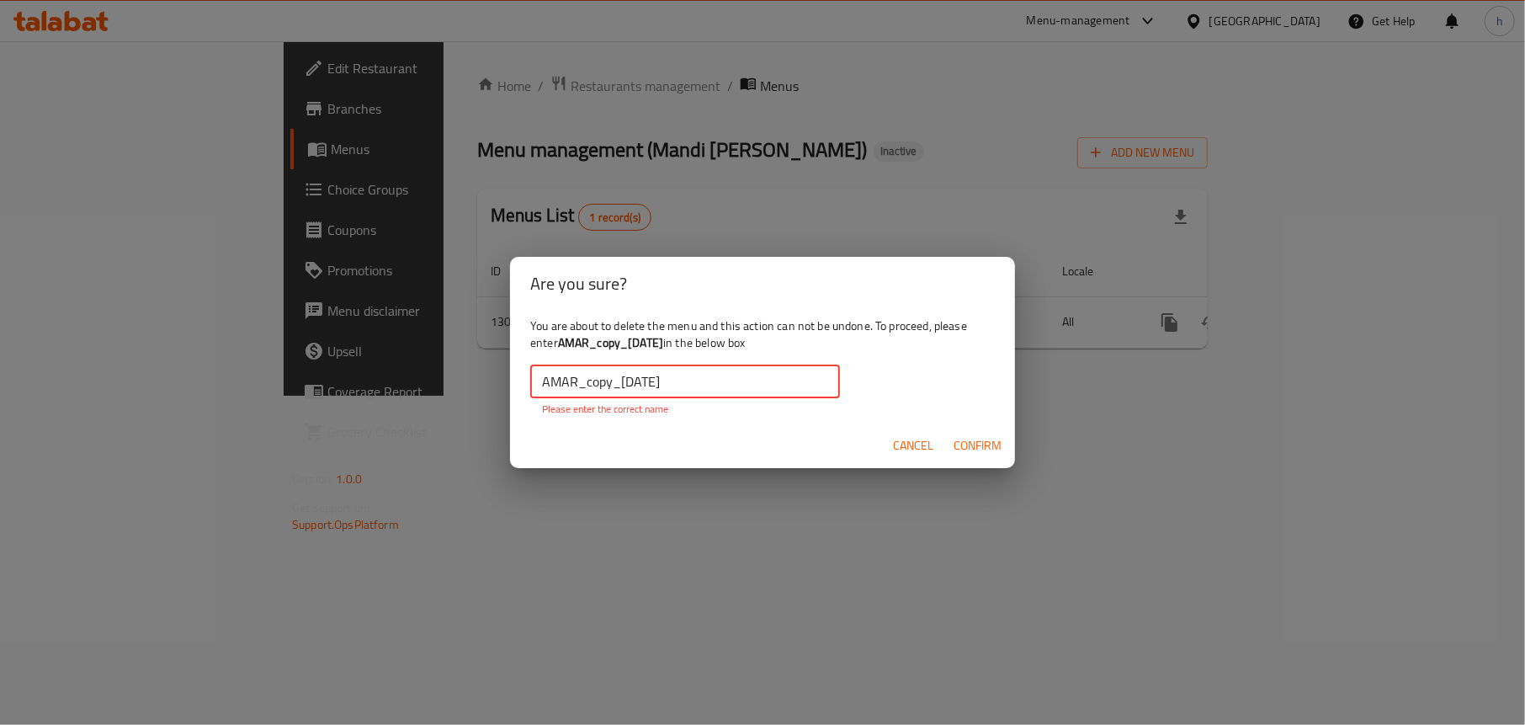
drag, startPoint x: 709, startPoint y: 384, endPoint x: 445, endPoint y: 377, distance: 263.5
click at [445, 377] on div "Are you sure? You are about to delete the menu and this action can not be undon…" at bounding box center [762, 362] width 1525 height 725
paste input "text"
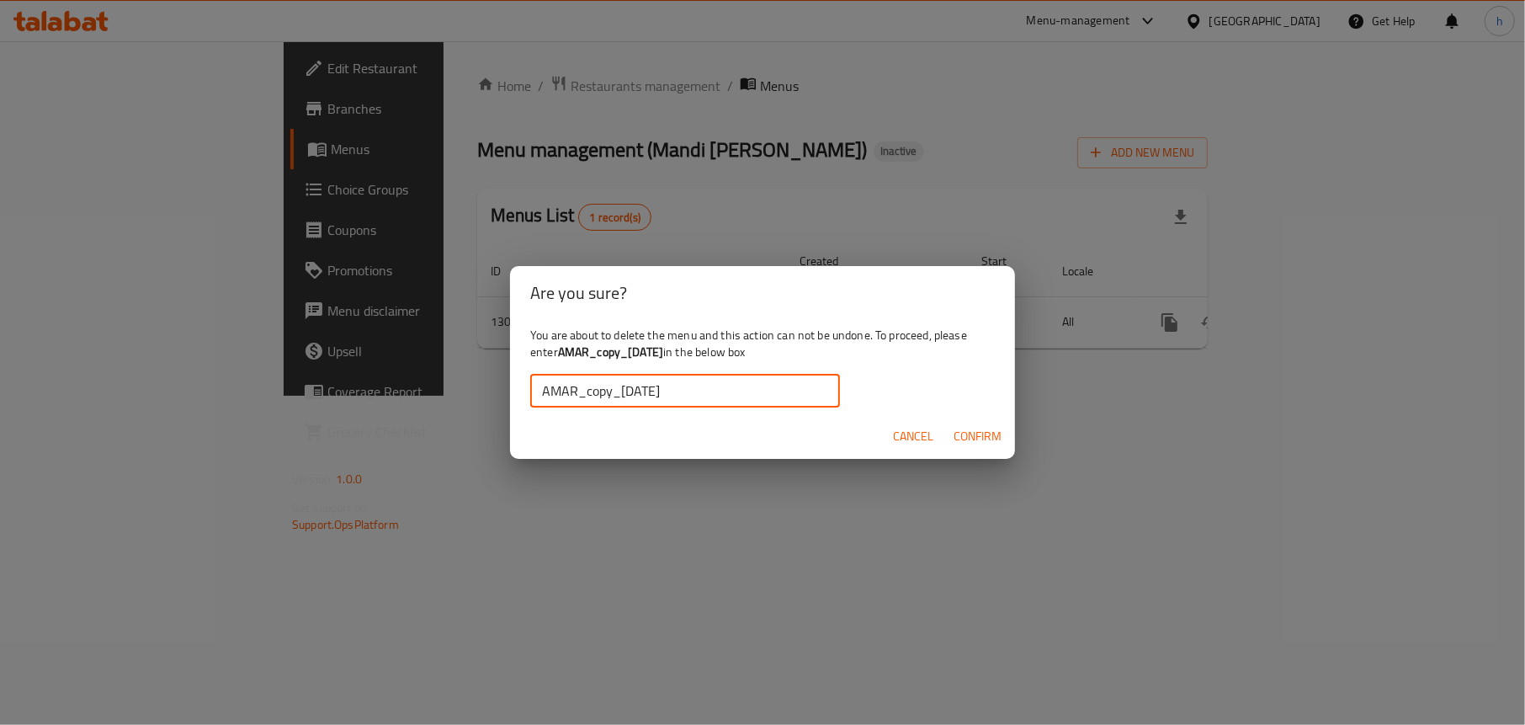
type input "AMAR_copy_[DATE]"
click at [961, 435] on span "Confirm" at bounding box center [978, 436] width 48 height 21
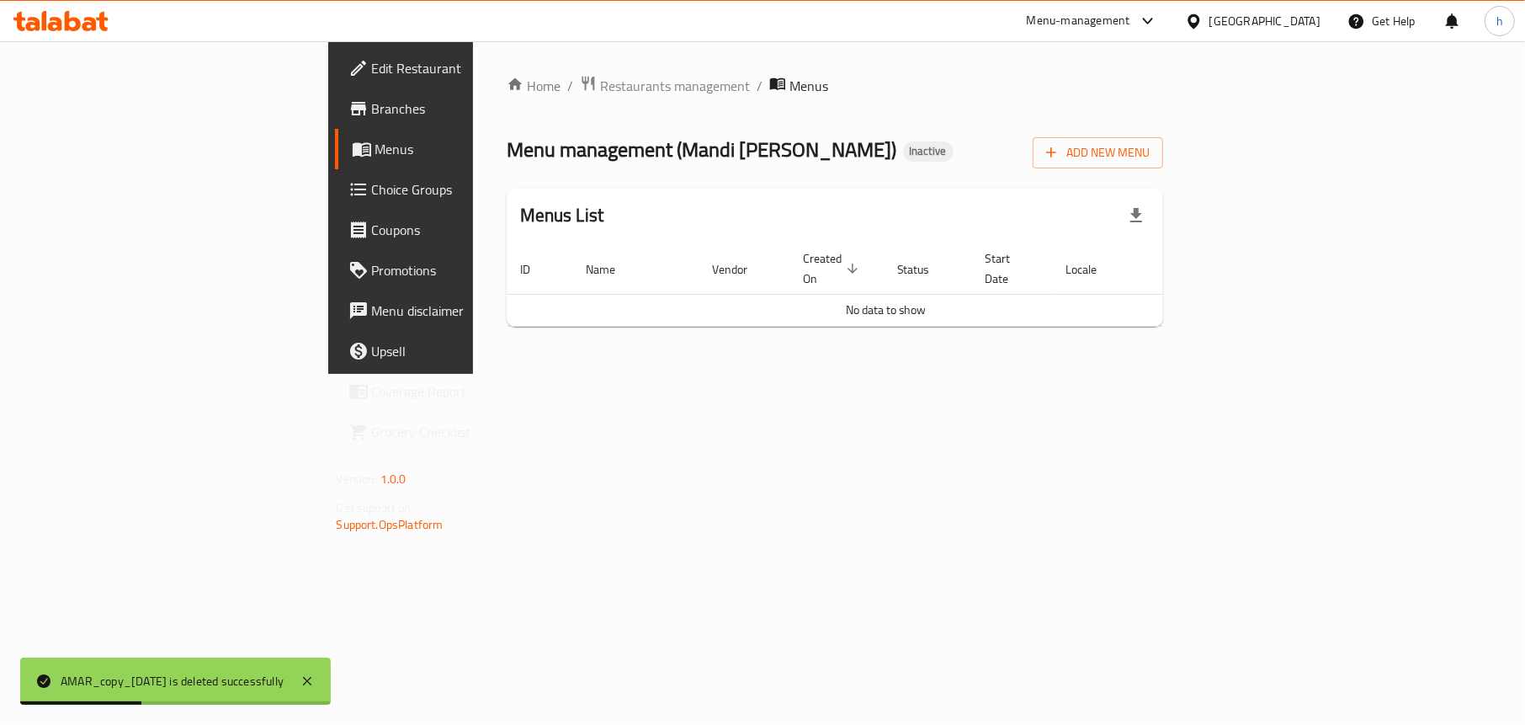
click at [375, 157] on span "Menus" at bounding box center [472, 149] width 194 height 20
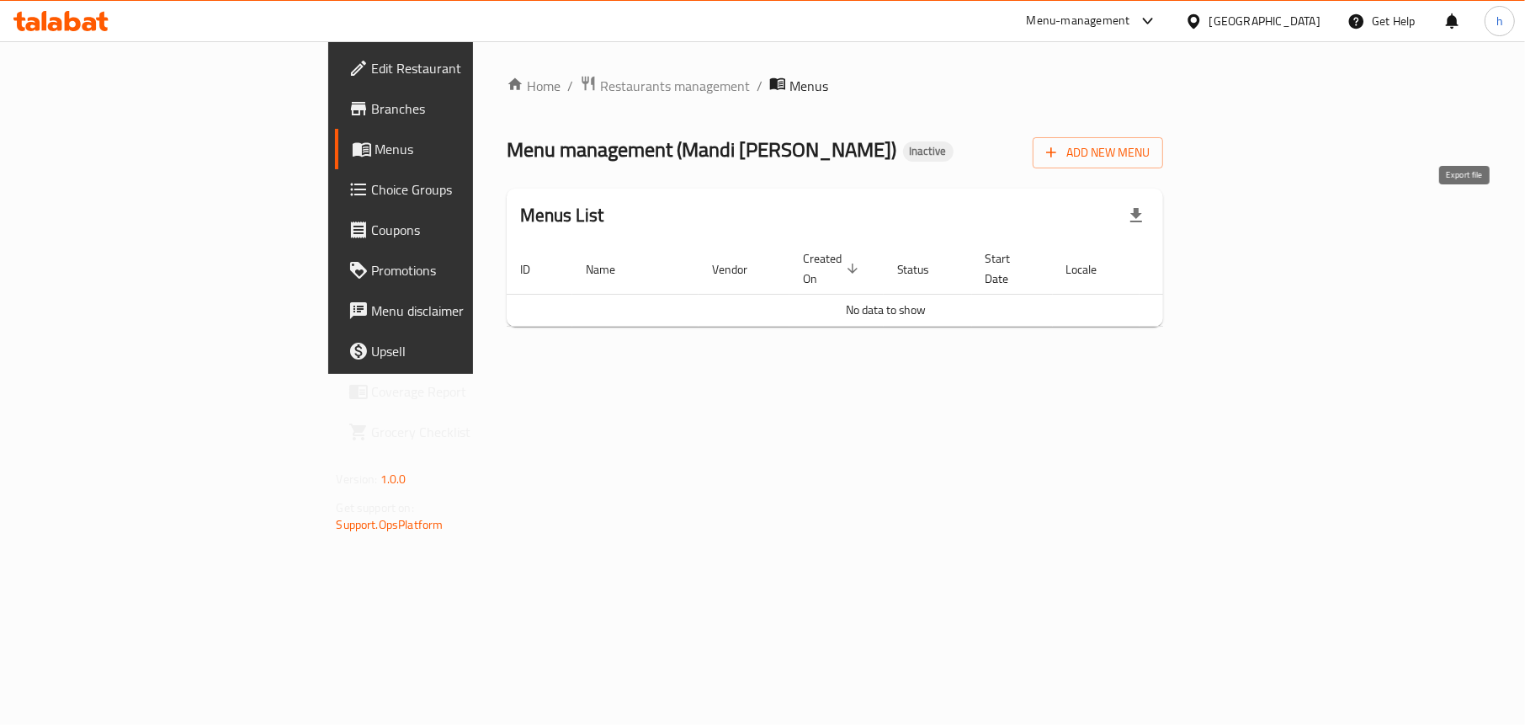
click at [1146, 211] on icon "button" at bounding box center [1136, 215] width 20 height 20
drag, startPoint x: 1007, startPoint y: 118, endPoint x: 1044, endPoint y: 130, distance: 39.1
click at [1007, 118] on div "Home / Restaurants management / Menus Menu management ( Mandi Janat Al Yamen ) …" at bounding box center [835, 207] width 657 height 265
click at [1150, 155] on span "Add New Menu" at bounding box center [1098, 152] width 104 height 21
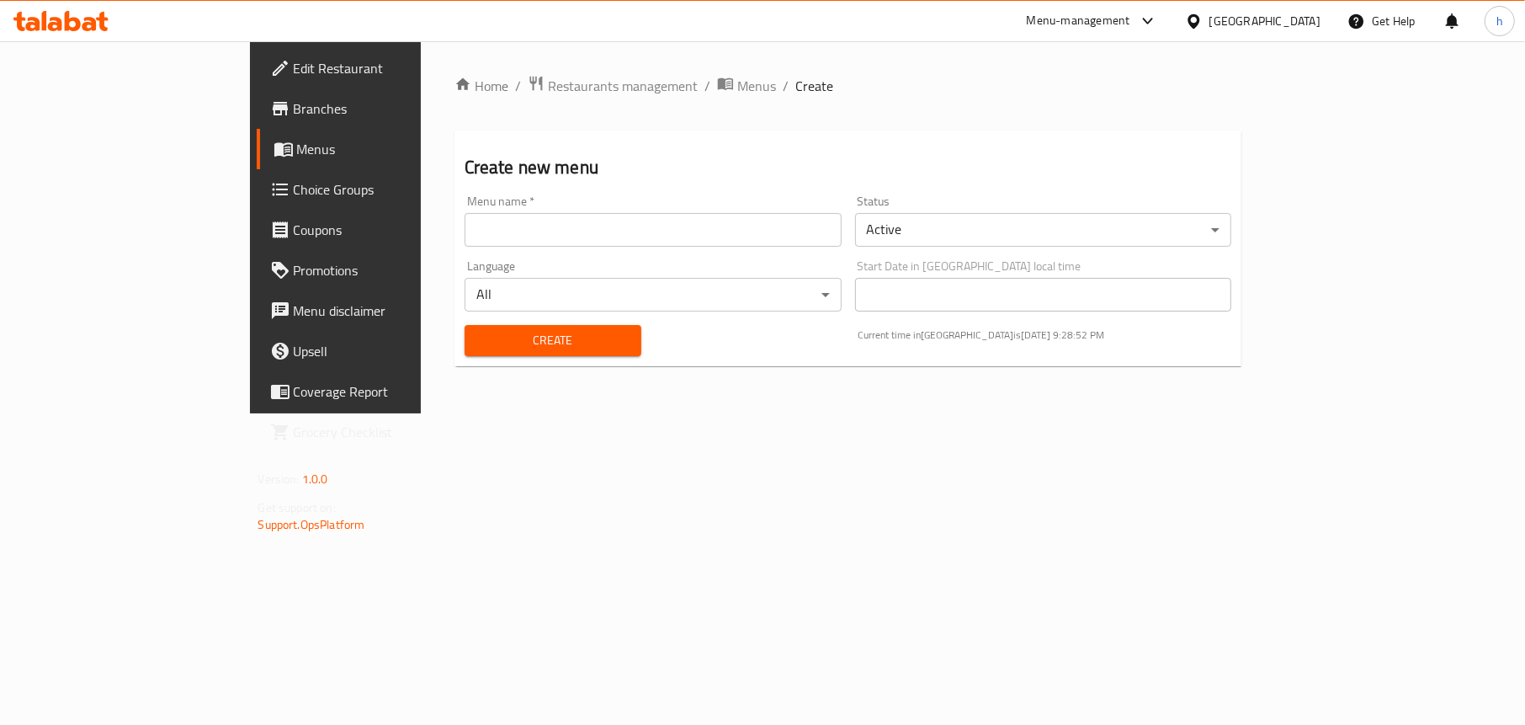
click at [588, 242] on input "text" at bounding box center [653, 230] width 377 height 34
click at [826, 413] on div "Home / Restaurants management / Menus / Create Create new menu Menu name   * Me…" at bounding box center [848, 227] width 855 height 372
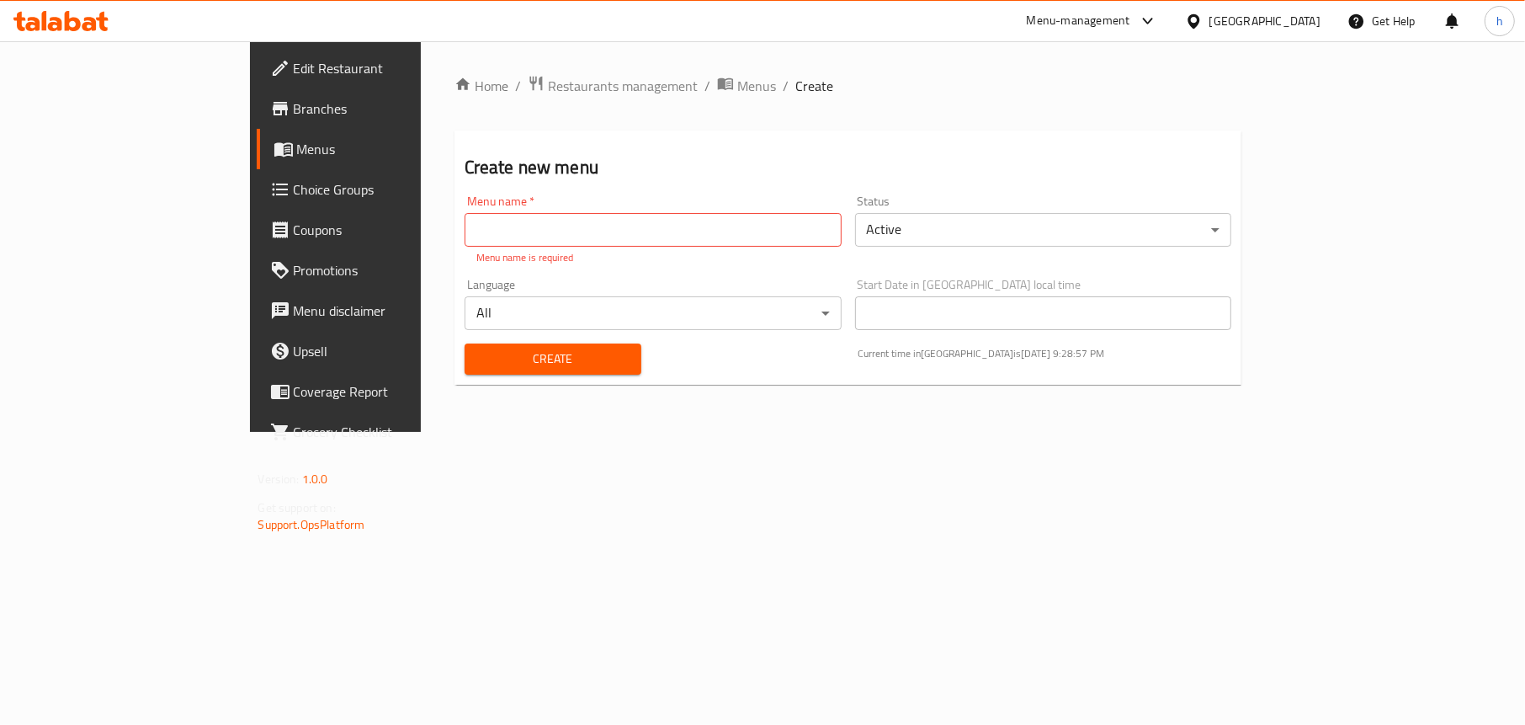
click at [297, 149] on span "Menus" at bounding box center [394, 149] width 194 height 20
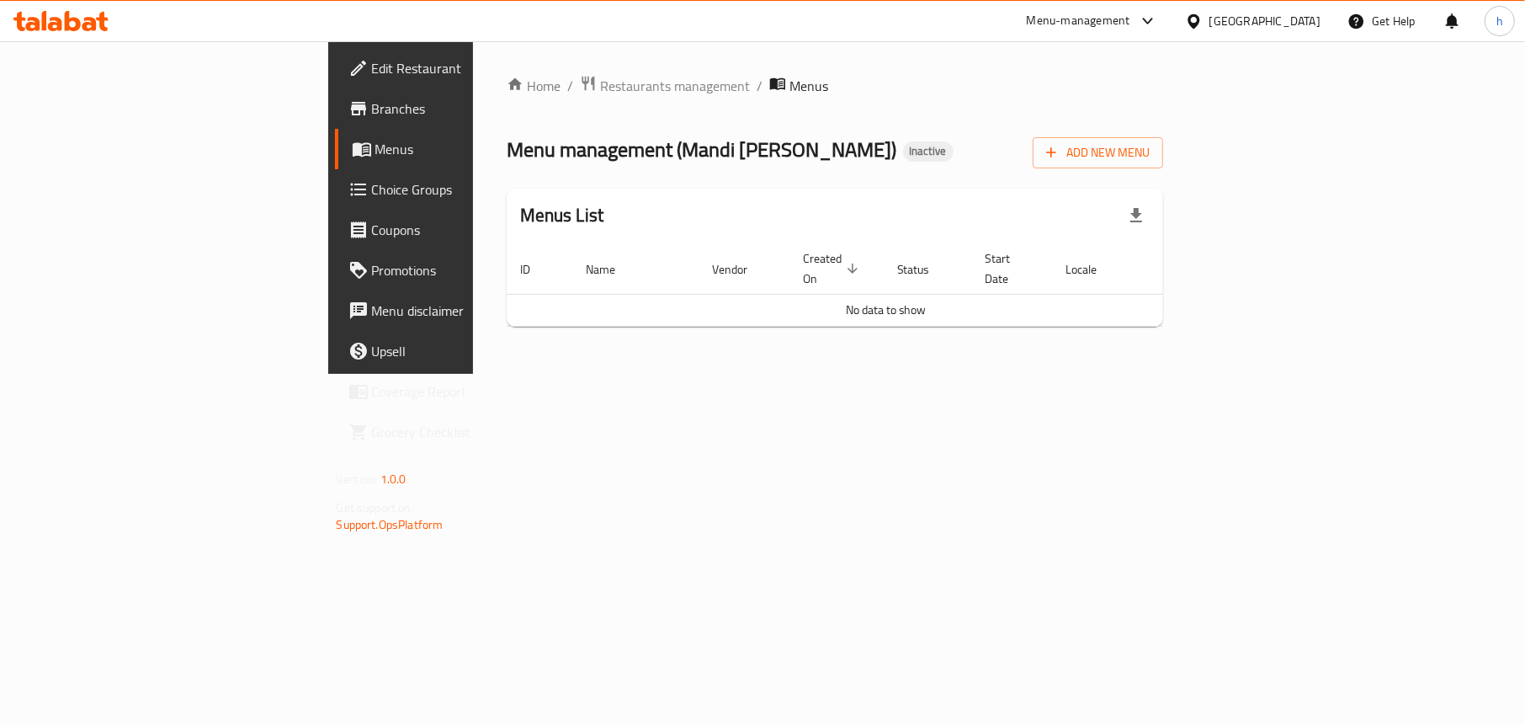
click at [372, 74] on span "Edit Restaurant" at bounding box center [471, 68] width 198 height 20
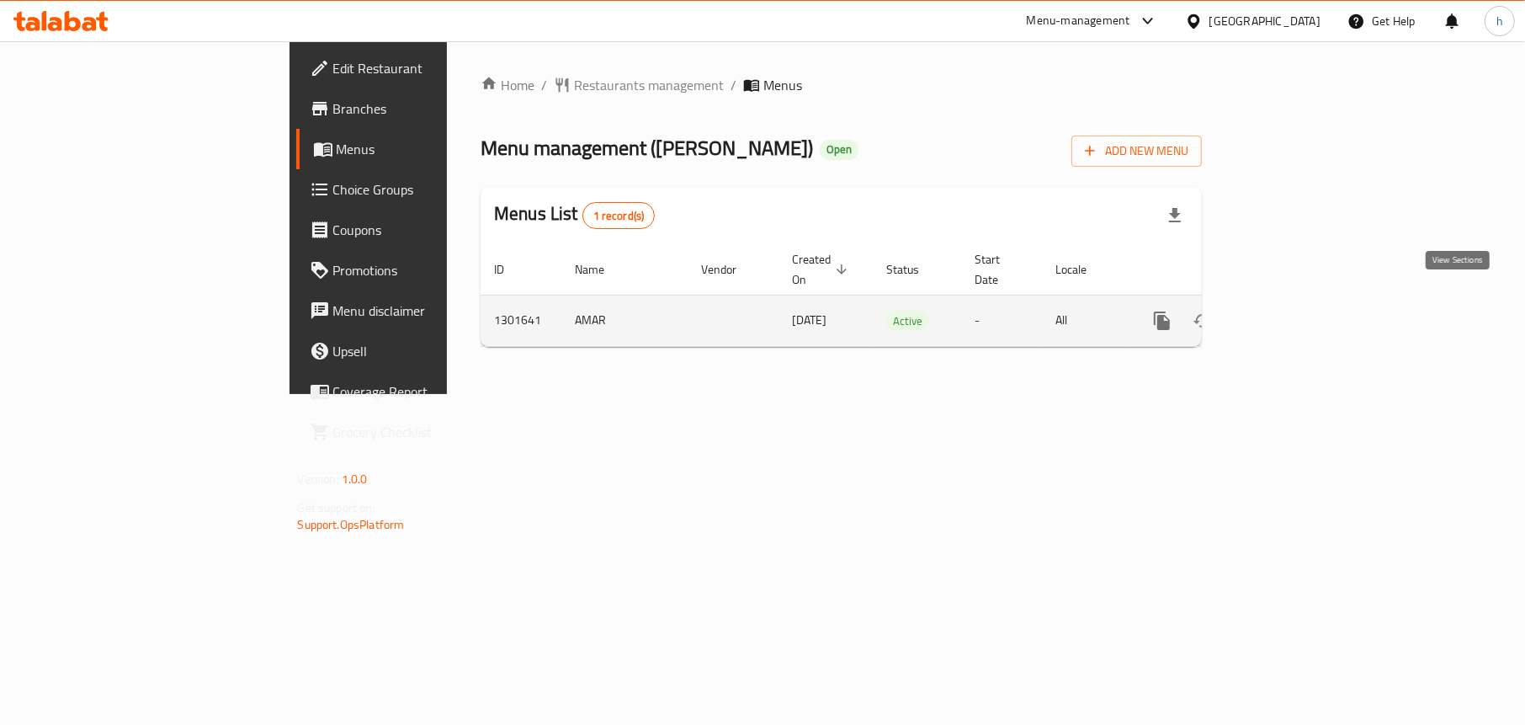
click at [1294, 311] on icon "enhanced table" at bounding box center [1283, 321] width 20 height 20
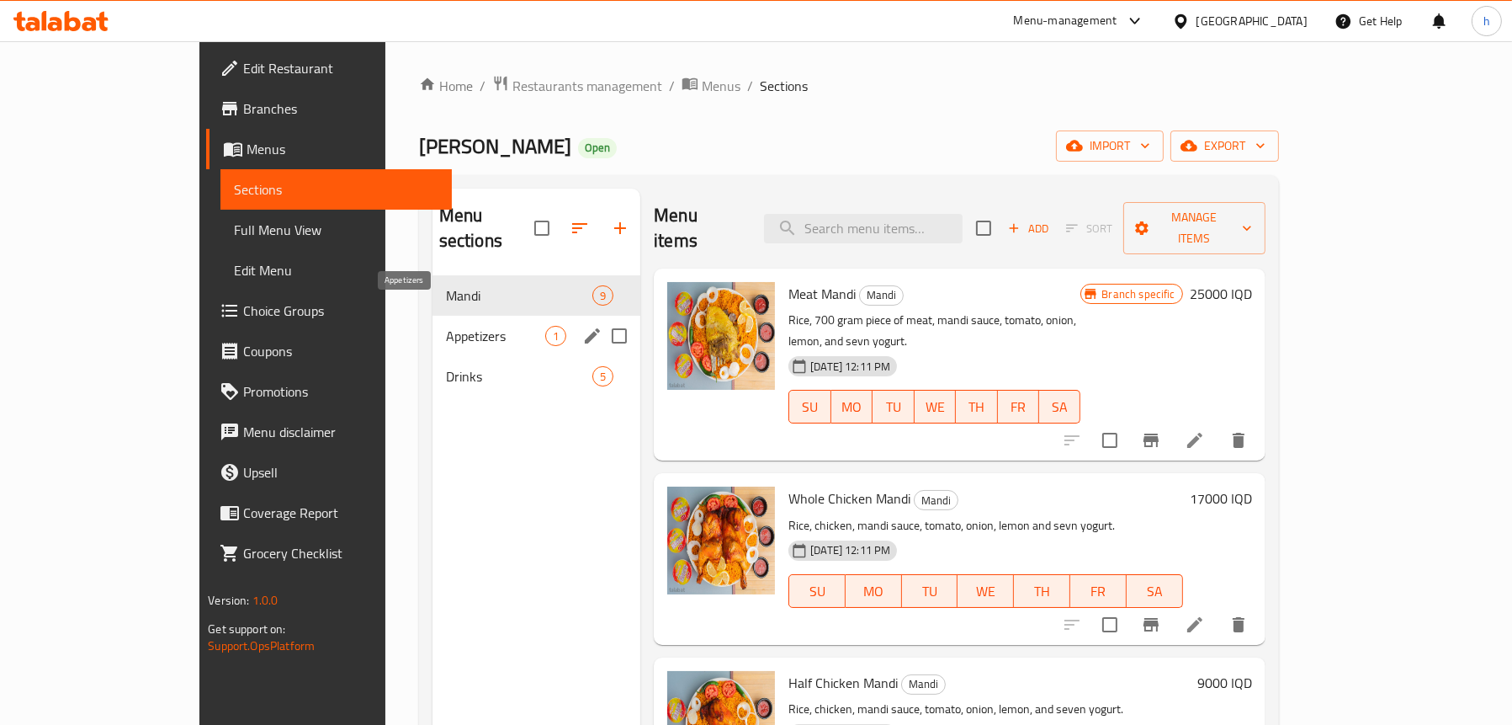
click at [446, 326] on span "Appetizers" at bounding box center [495, 336] width 99 height 20
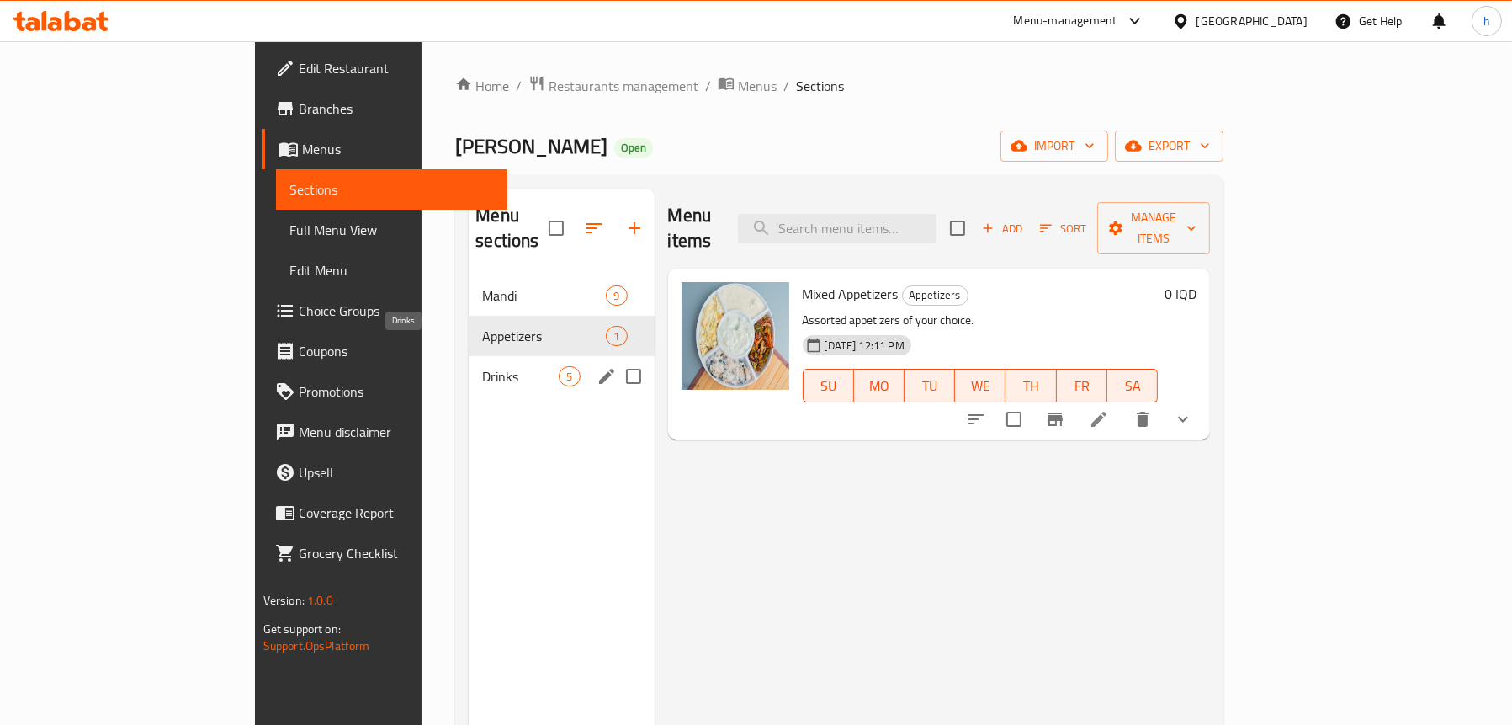
click at [482, 366] on span "Drinks" at bounding box center [520, 376] width 77 height 20
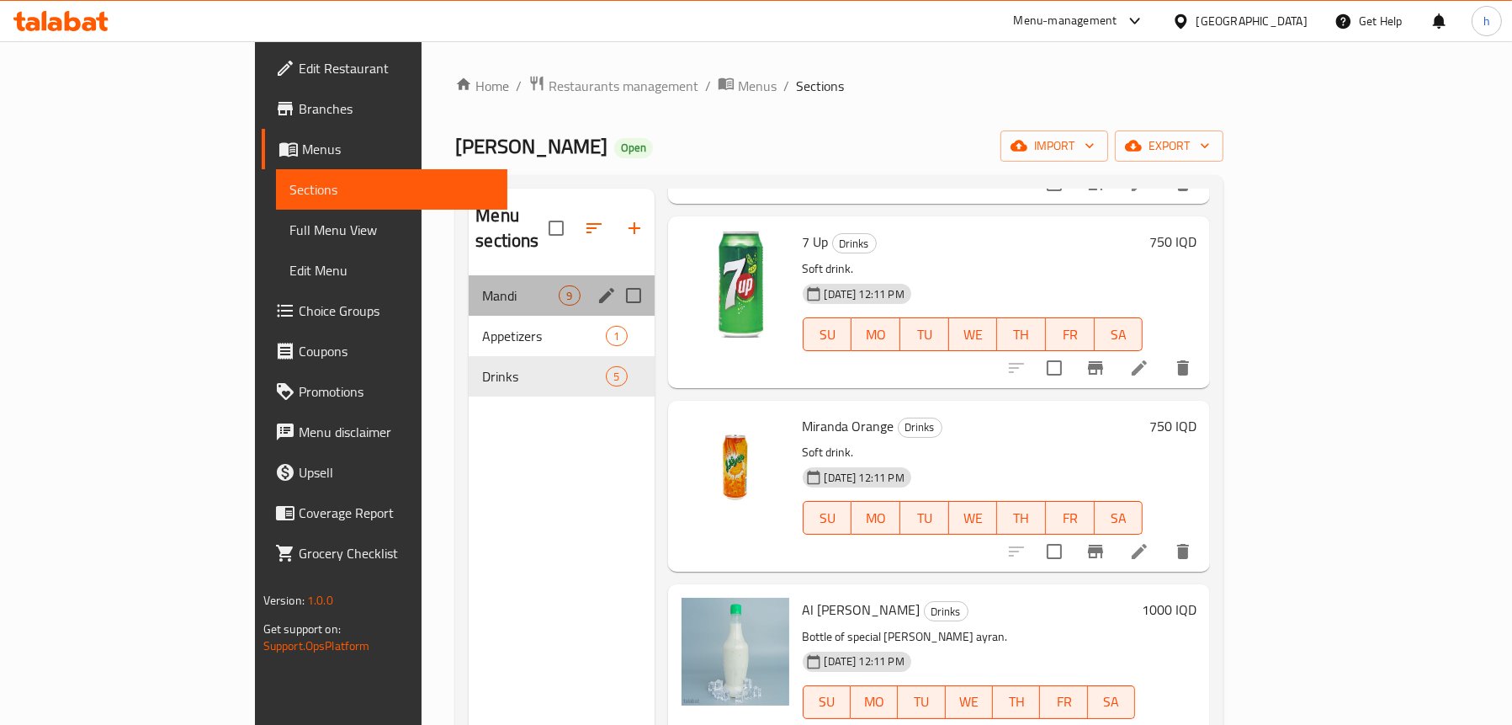
click at [469, 282] on div "Mandi 9" at bounding box center [561, 295] width 185 height 40
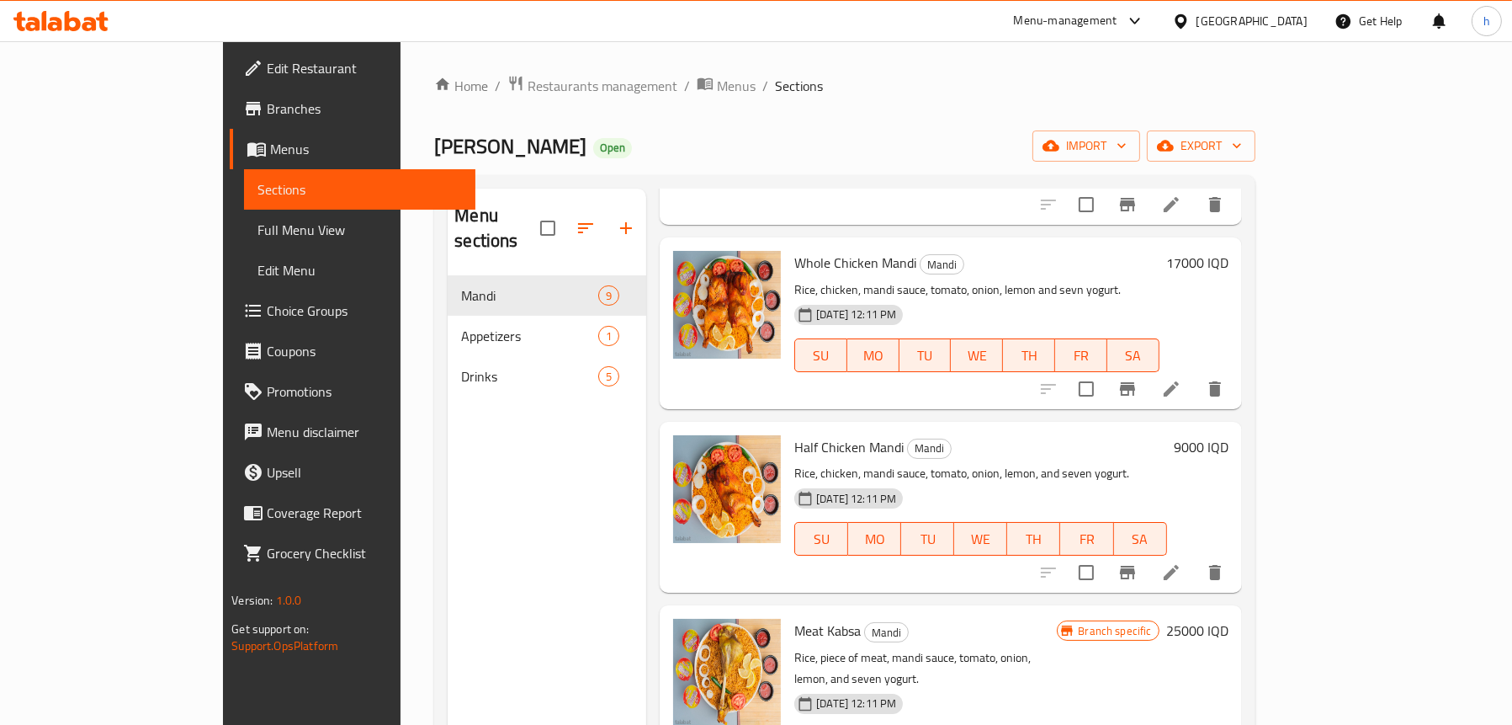
click at [270, 157] on span "Menus" at bounding box center [366, 149] width 192 height 20
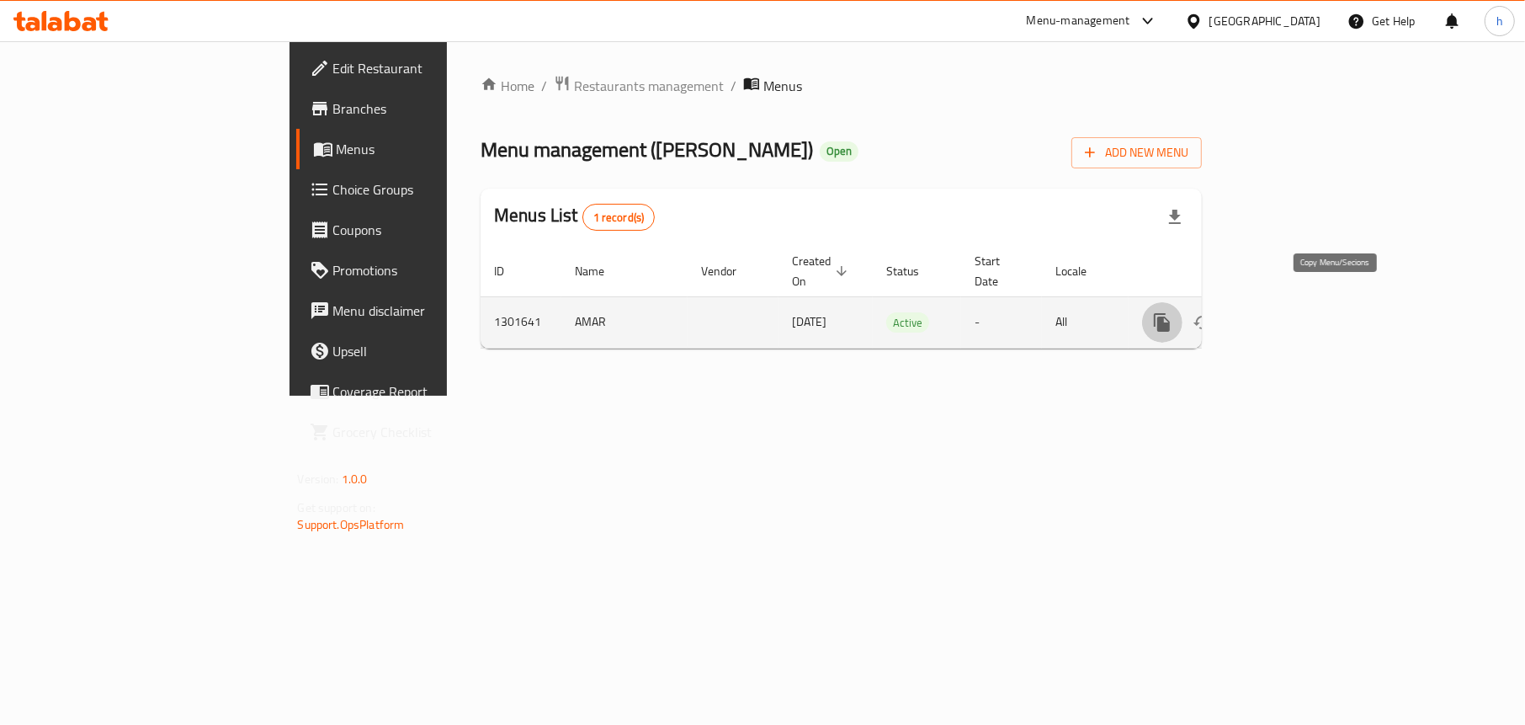
click at [1182, 303] on button "more" at bounding box center [1162, 322] width 40 height 40
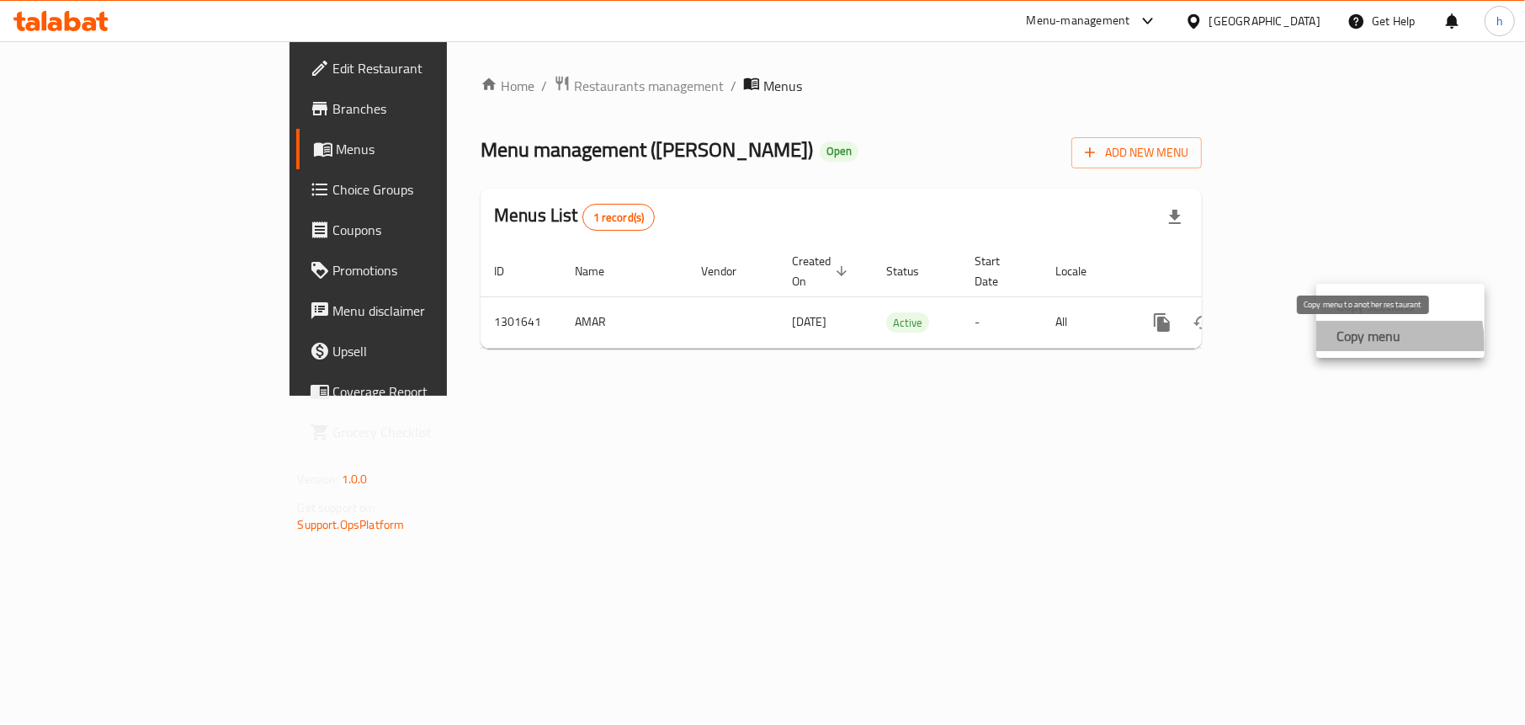
click at [1357, 344] on strong "Copy menu" at bounding box center [1368, 336] width 64 height 20
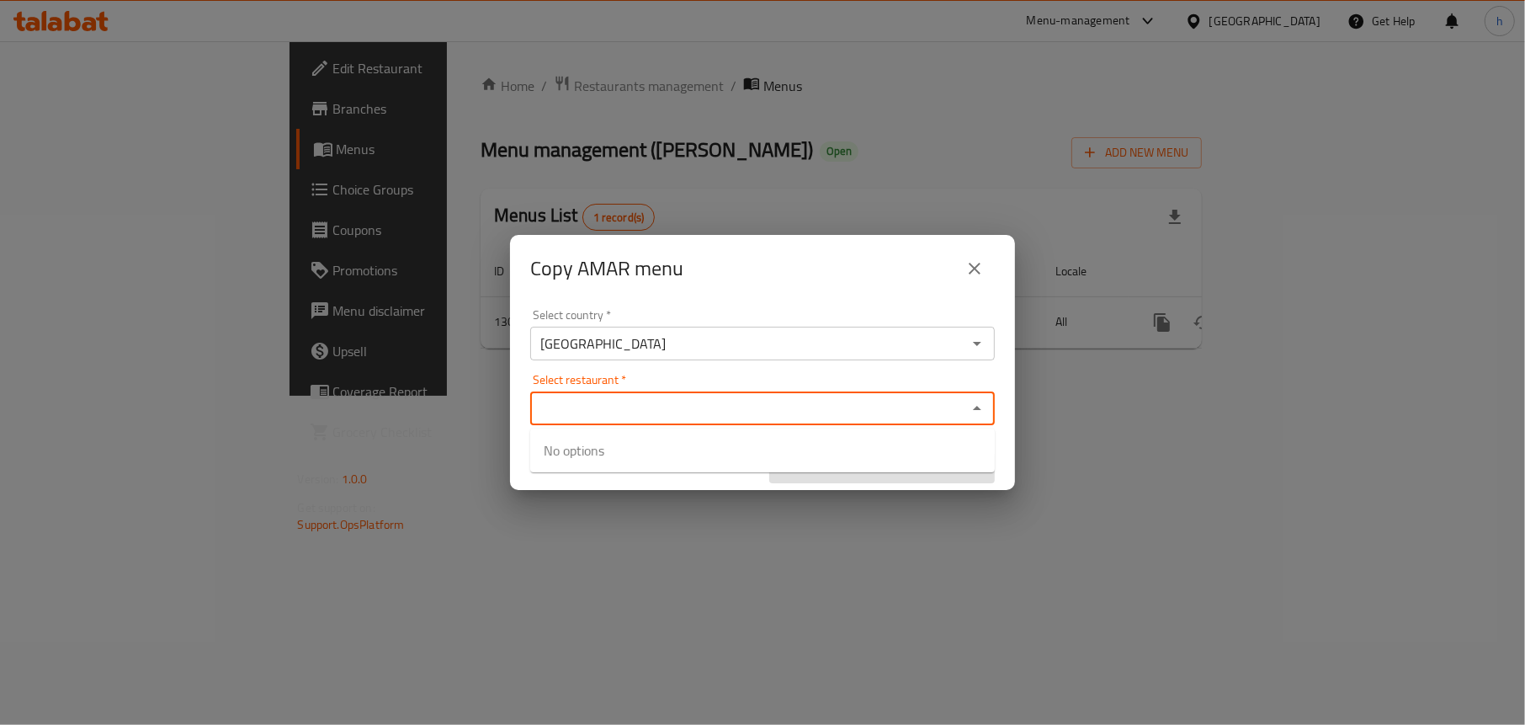
click at [656, 404] on input "Select restaurant   *" at bounding box center [748, 408] width 427 height 24
paste input "Mandi [PERSON_NAME]"
type input "Mandi [PERSON_NAME]"
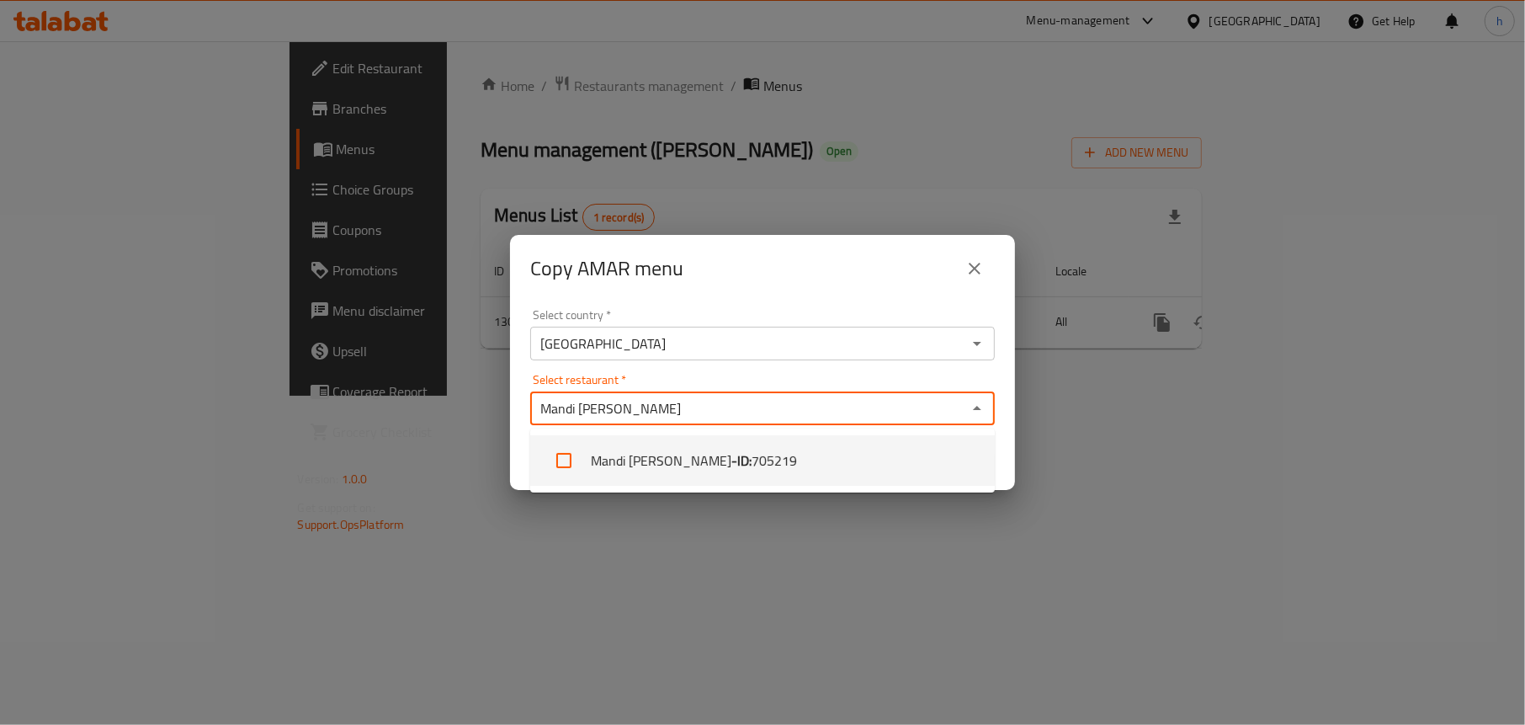
click at [555, 456] on input "checkbox" at bounding box center [564, 460] width 40 height 40
checkbox input "true"
click at [837, 580] on div "Copy AMAR menu Select country   * Iraq Select country * Select restaurant   * M…" at bounding box center [762, 362] width 1525 height 725
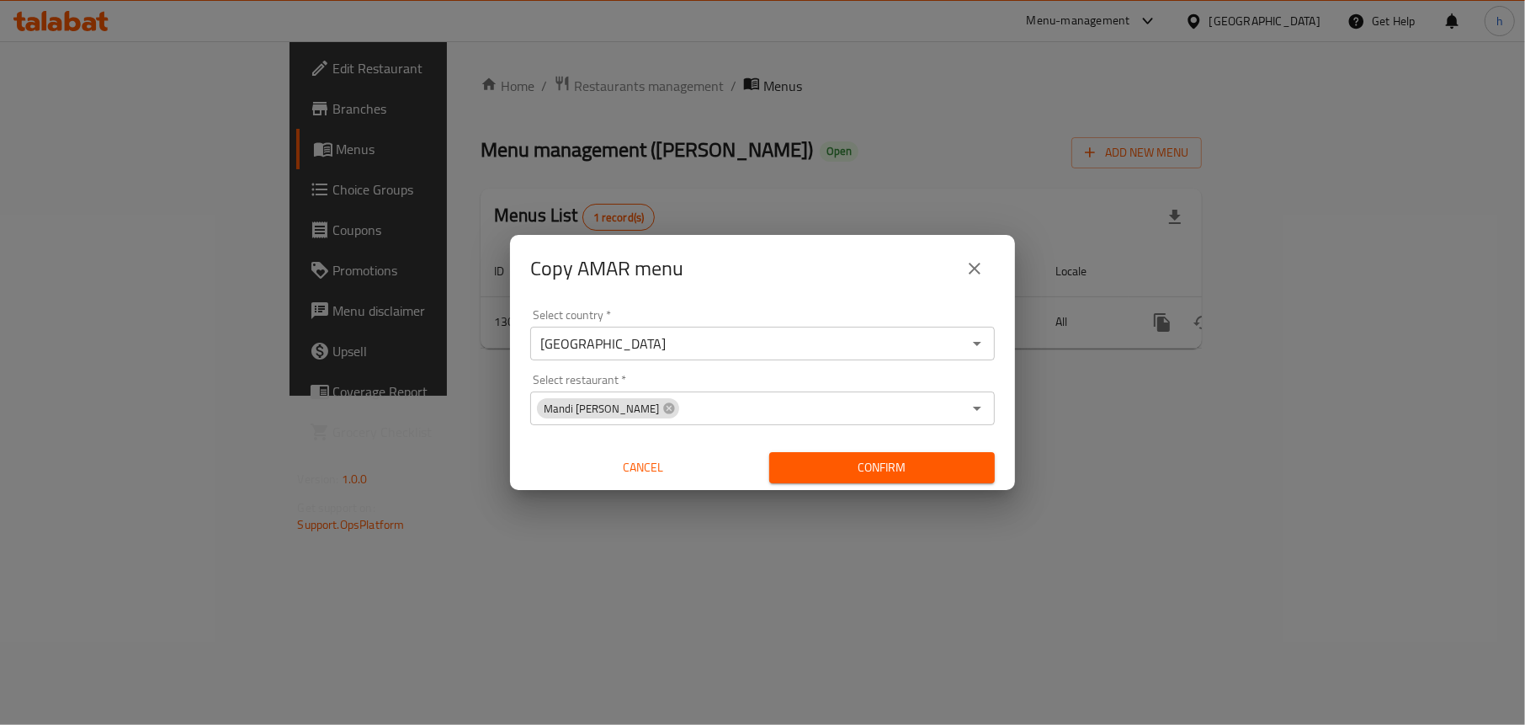
click at [867, 468] on span "Confirm" at bounding box center [882, 467] width 199 height 21
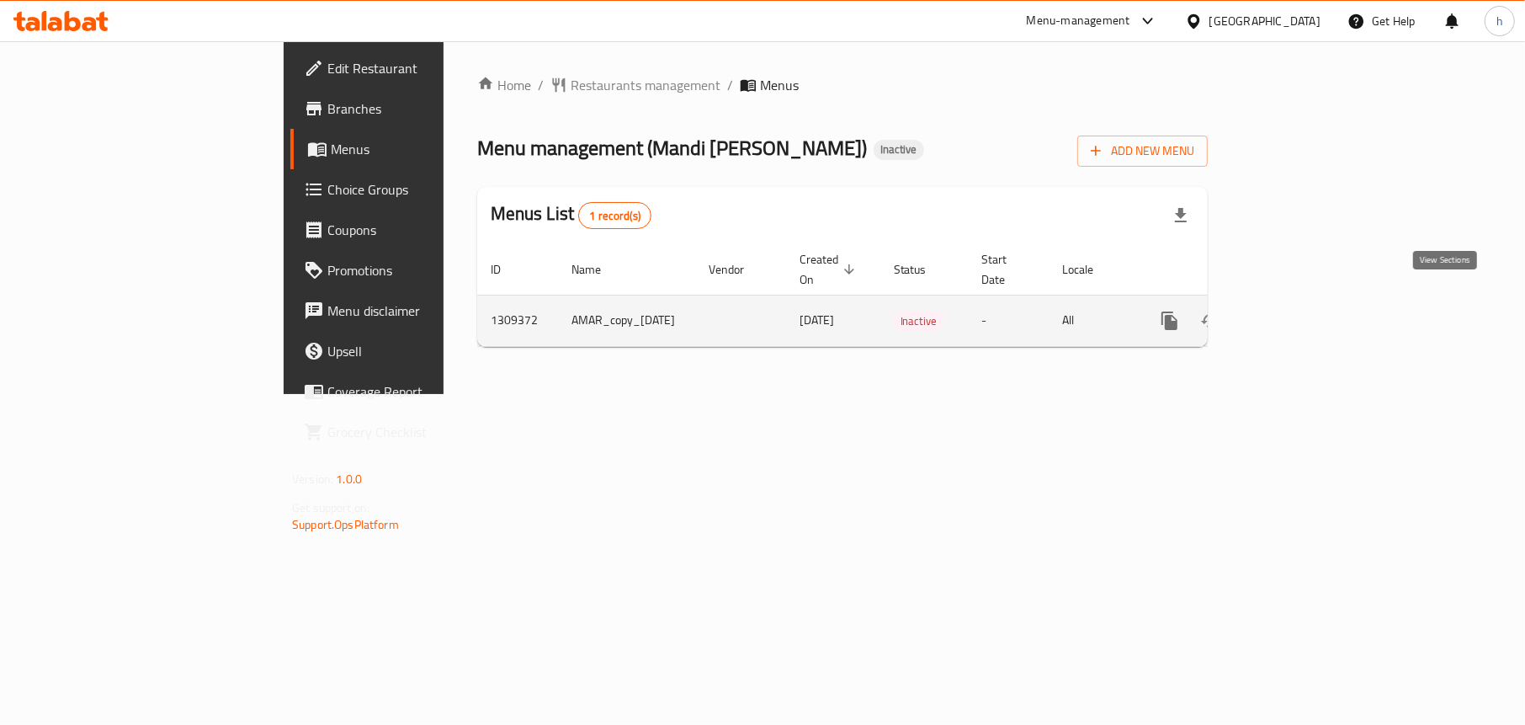
click at [1299, 313] on icon "enhanced table" at bounding box center [1290, 320] width 15 height 15
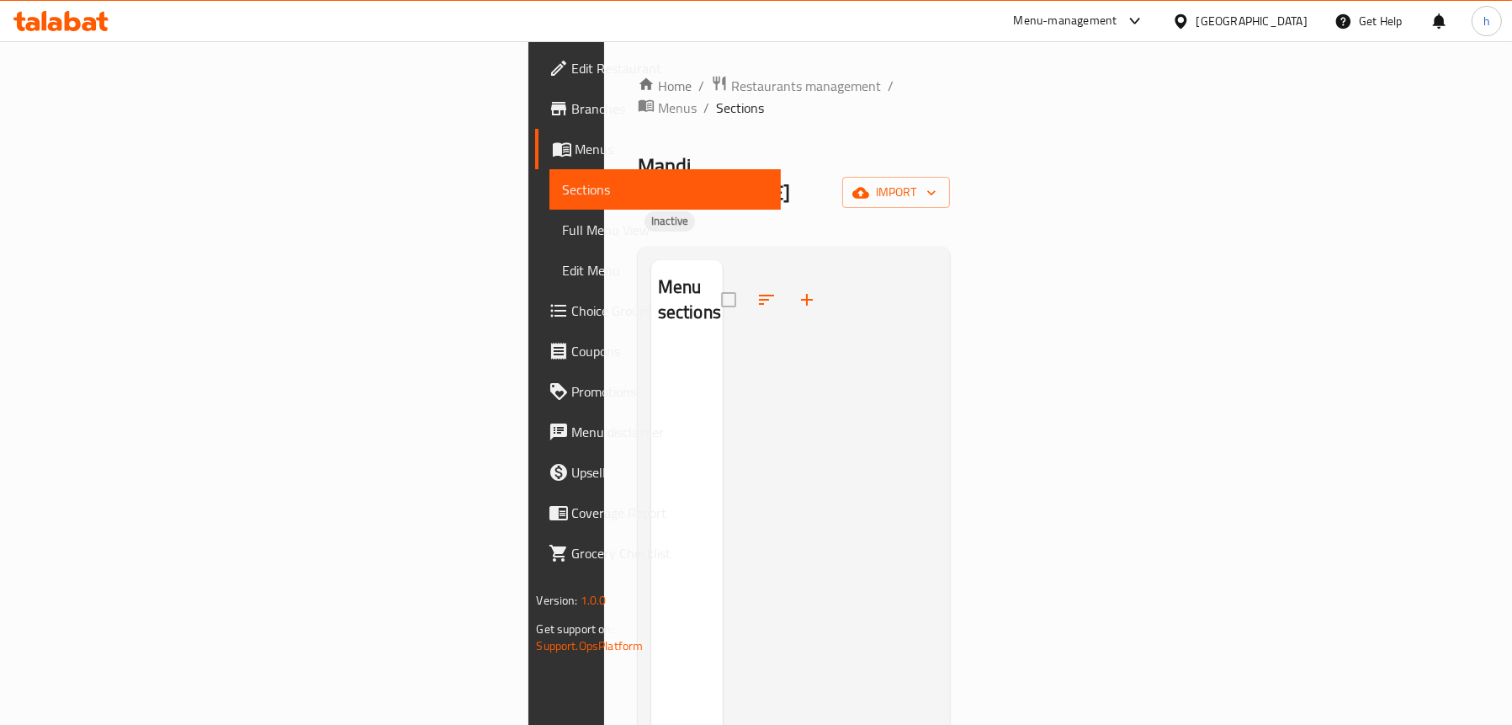
click at [563, 189] on span "Sections" at bounding box center [665, 189] width 205 height 20
click at [576, 146] on span "Menus" at bounding box center [672, 149] width 192 height 20
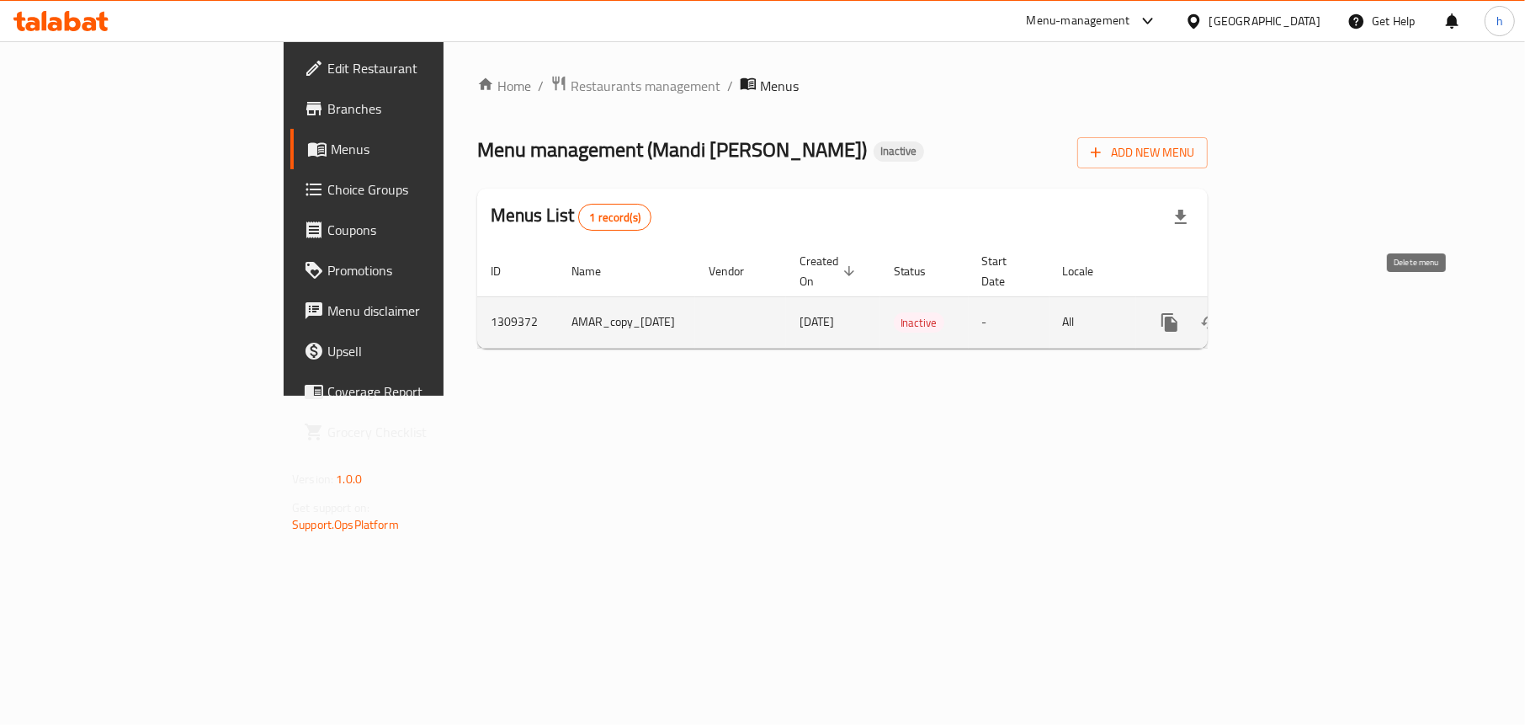
click at [1256, 315] on icon "enhanced table" at bounding box center [1251, 322] width 12 height 15
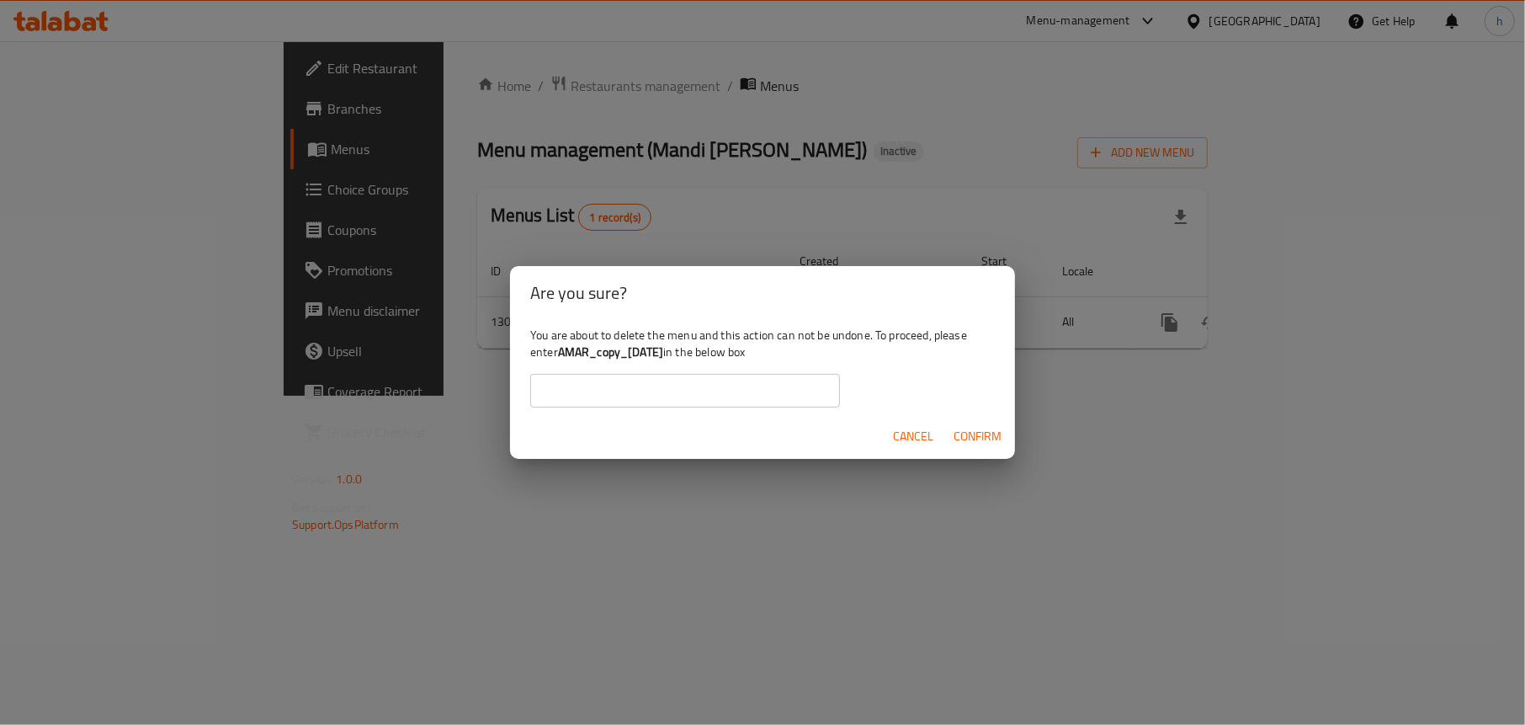
drag, startPoint x: 694, startPoint y: 352, endPoint x: 562, endPoint y: 346, distance: 132.3
click at [562, 346] on div "You are about to delete the menu and this action can not be undone. To proceed,…" at bounding box center [762, 367] width 505 height 94
copy b "AMAR_copy_[DATE]"
click at [651, 382] on input "text" at bounding box center [685, 391] width 310 height 34
paste input "AMAR_copy_[DATE]"
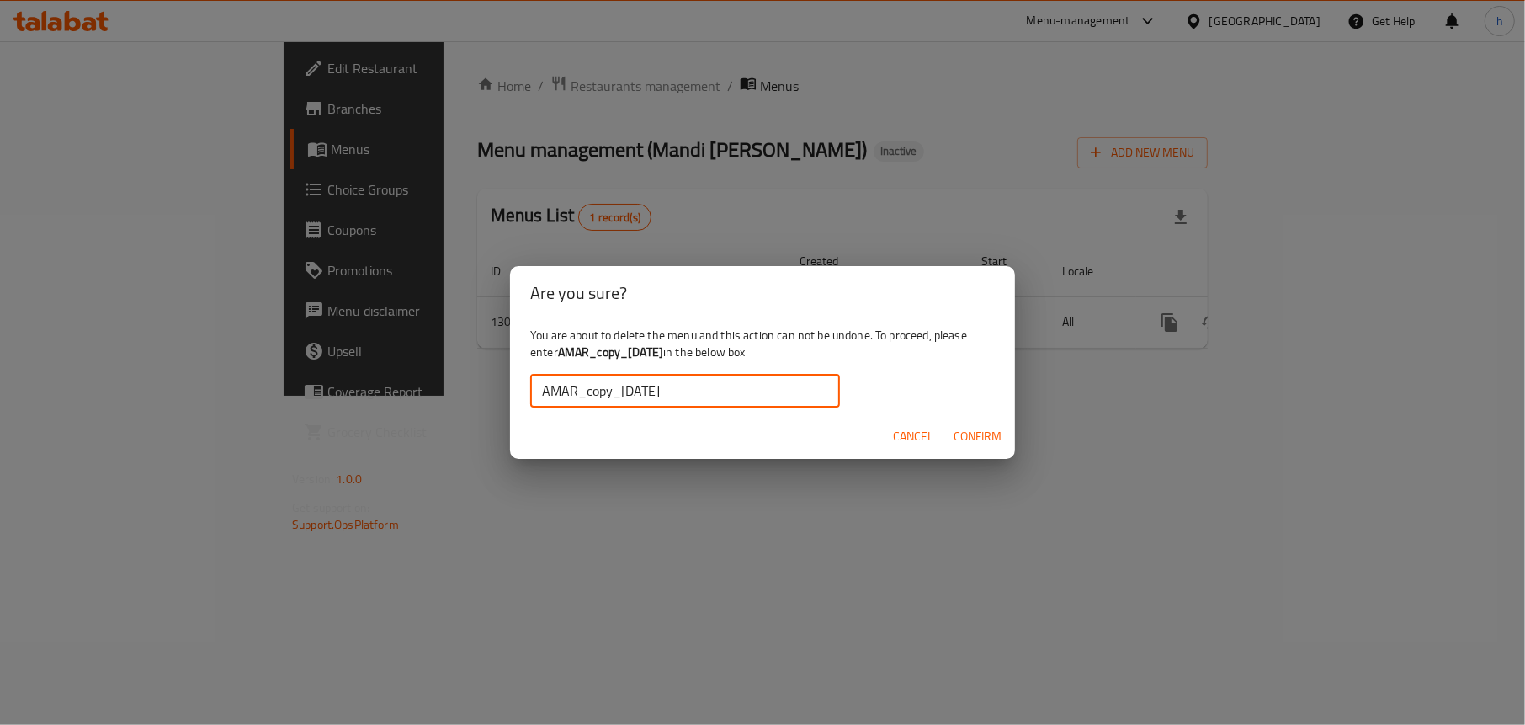
type input "AMAR_copy_[DATE]"
click at [964, 431] on span "Confirm" at bounding box center [978, 436] width 48 height 21
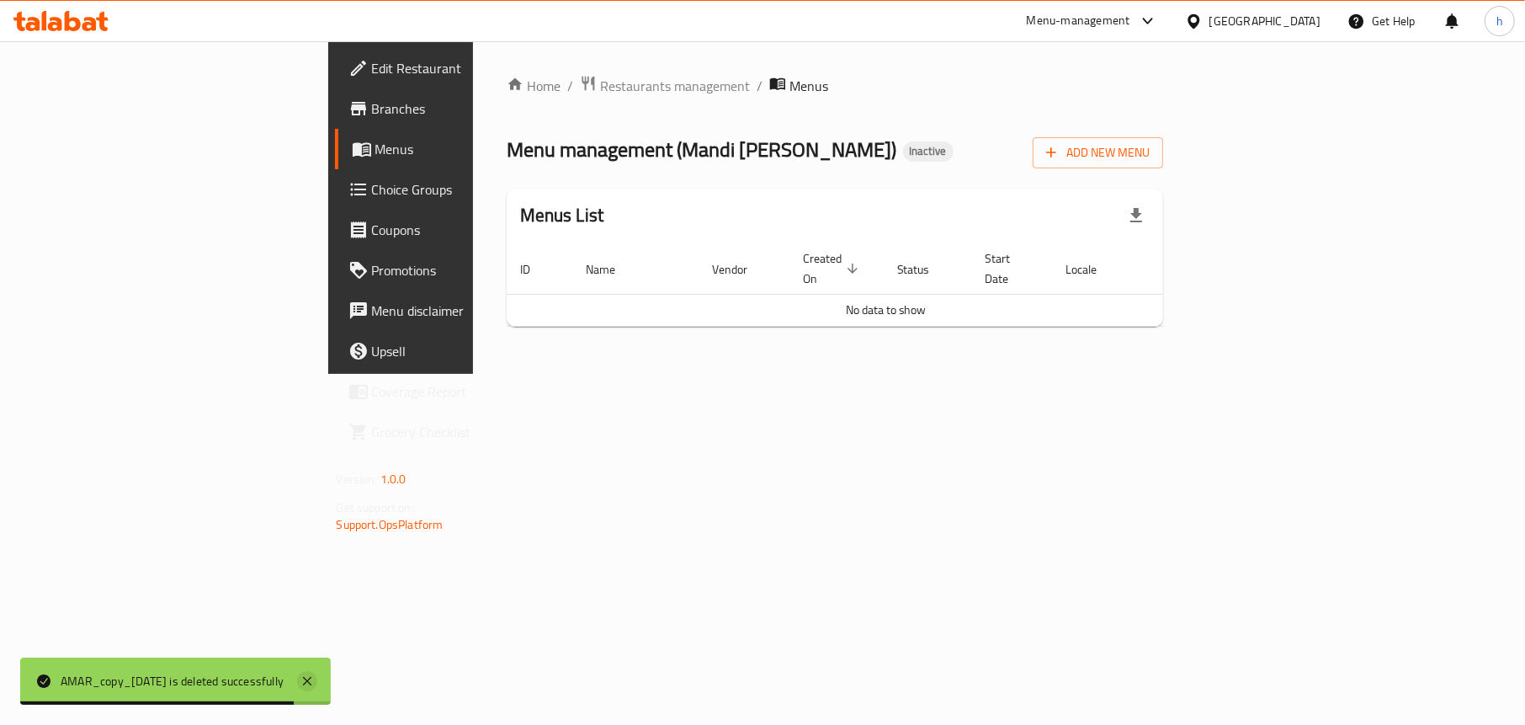
click at [311, 677] on icon at bounding box center [307, 681] width 8 height 8
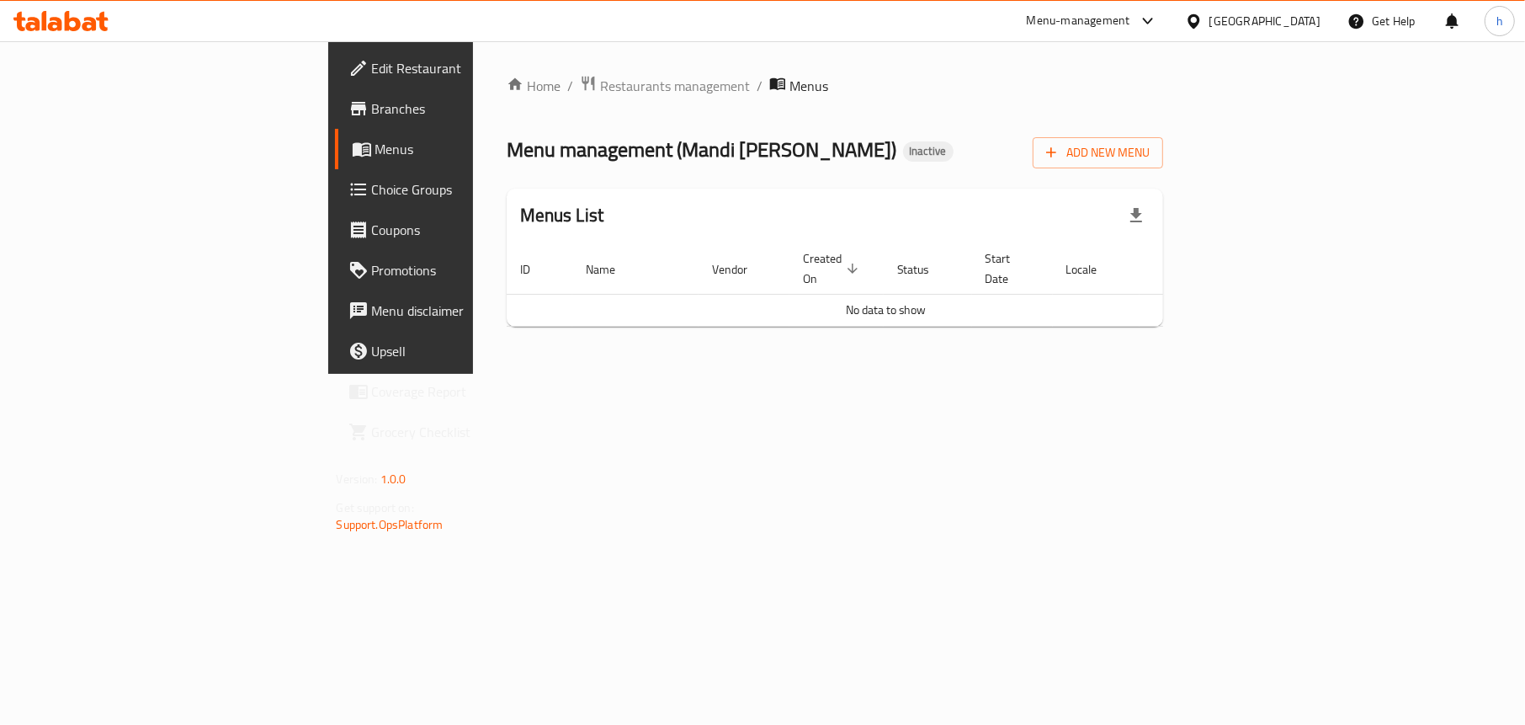
click at [375, 143] on span "Menus" at bounding box center [472, 149] width 194 height 20
click at [372, 72] on span "Edit Restaurant" at bounding box center [471, 68] width 198 height 20
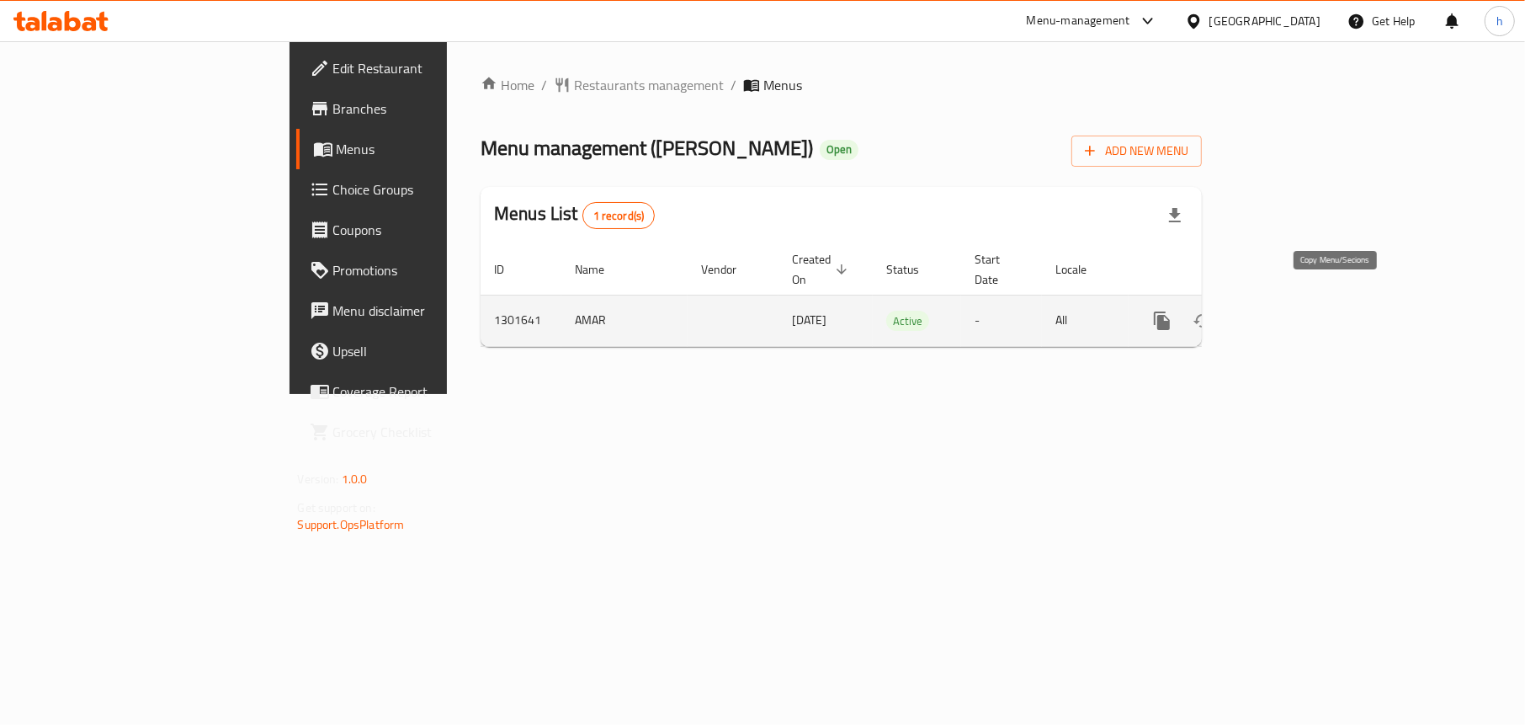
click at [1170, 311] on icon "more" at bounding box center [1162, 320] width 16 height 19
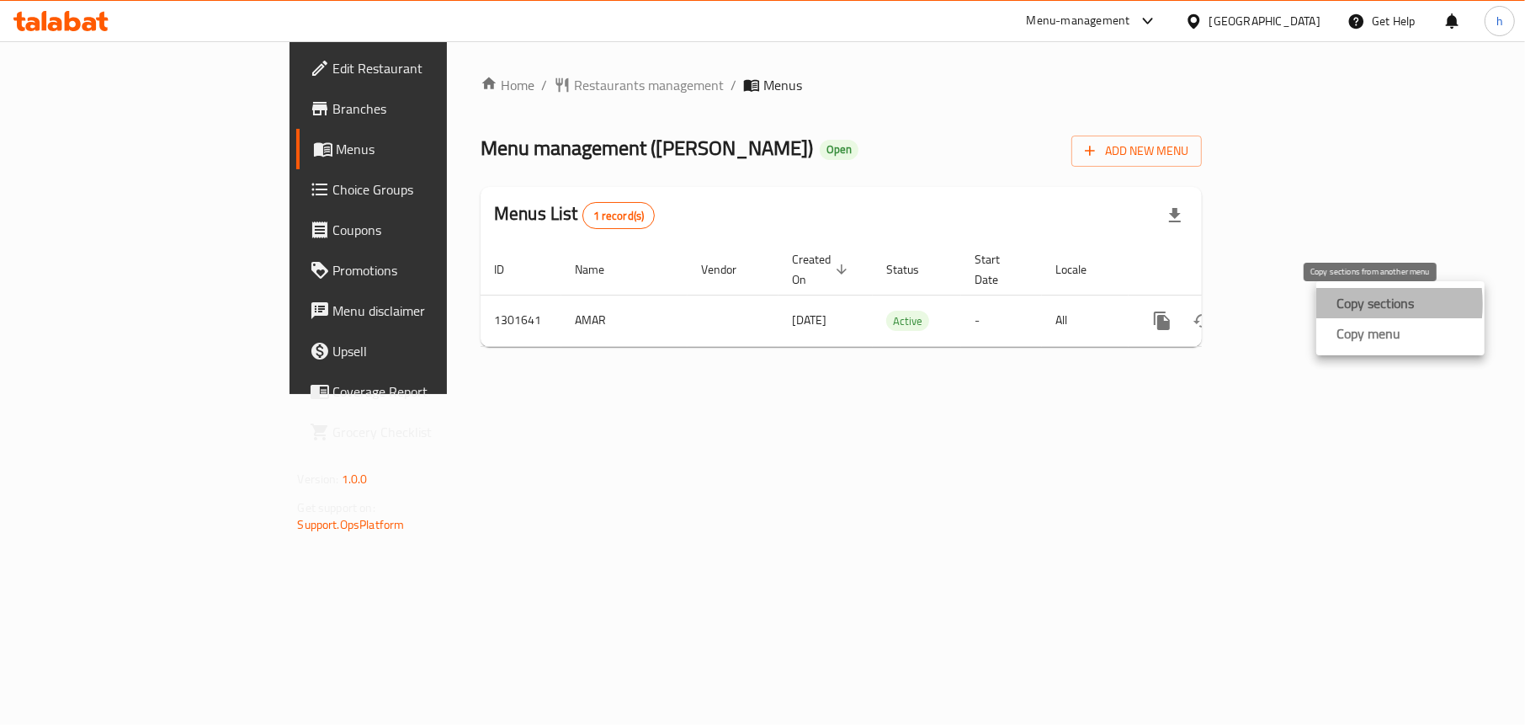
click at [1344, 304] on strong "Copy sections" at bounding box center [1374, 303] width 77 height 20
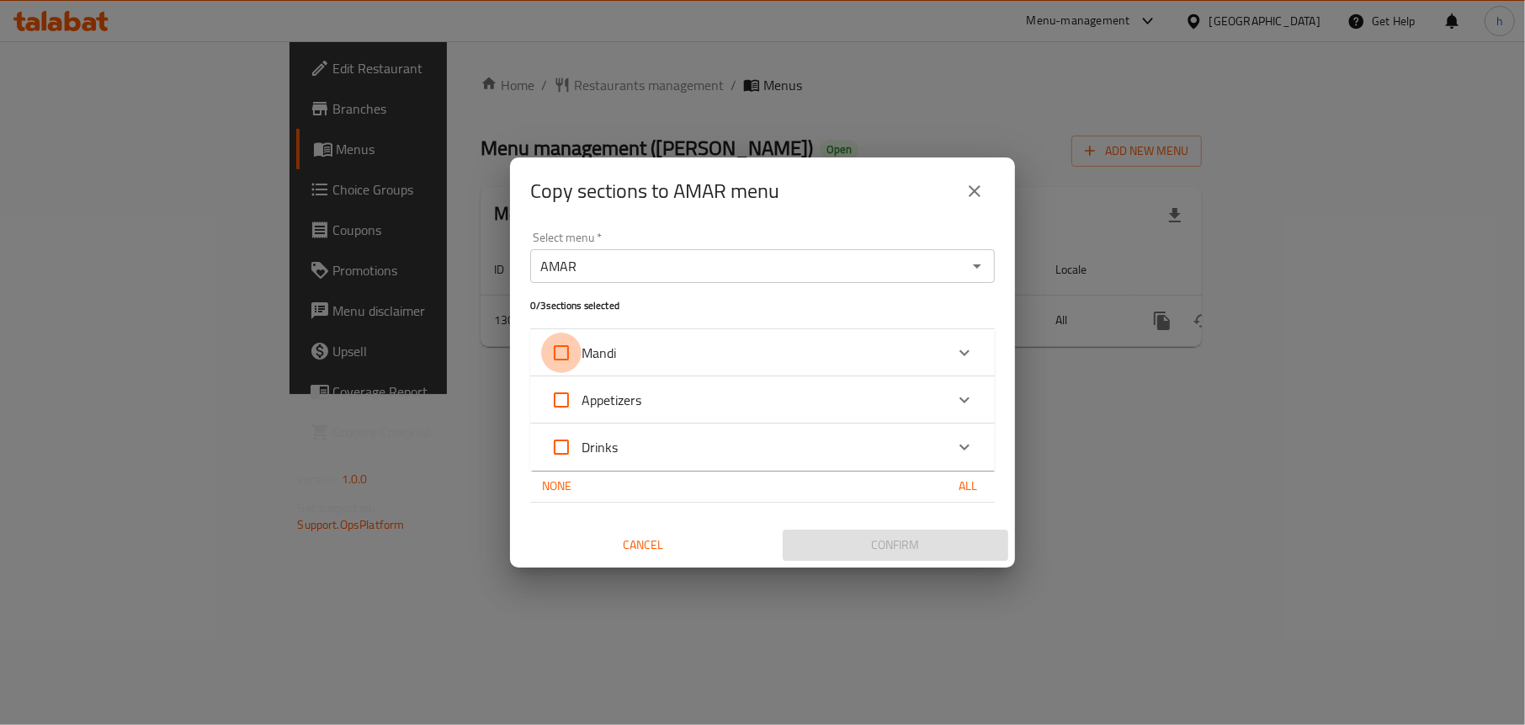
click at [578, 351] on input "Mandi" at bounding box center [561, 352] width 40 height 40
checkbox input "true"
click at [578, 391] on input "Appetizers" at bounding box center [561, 400] width 40 height 40
checkbox input "true"
click at [576, 438] on input "Drinks" at bounding box center [561, 447] width 40 height 40
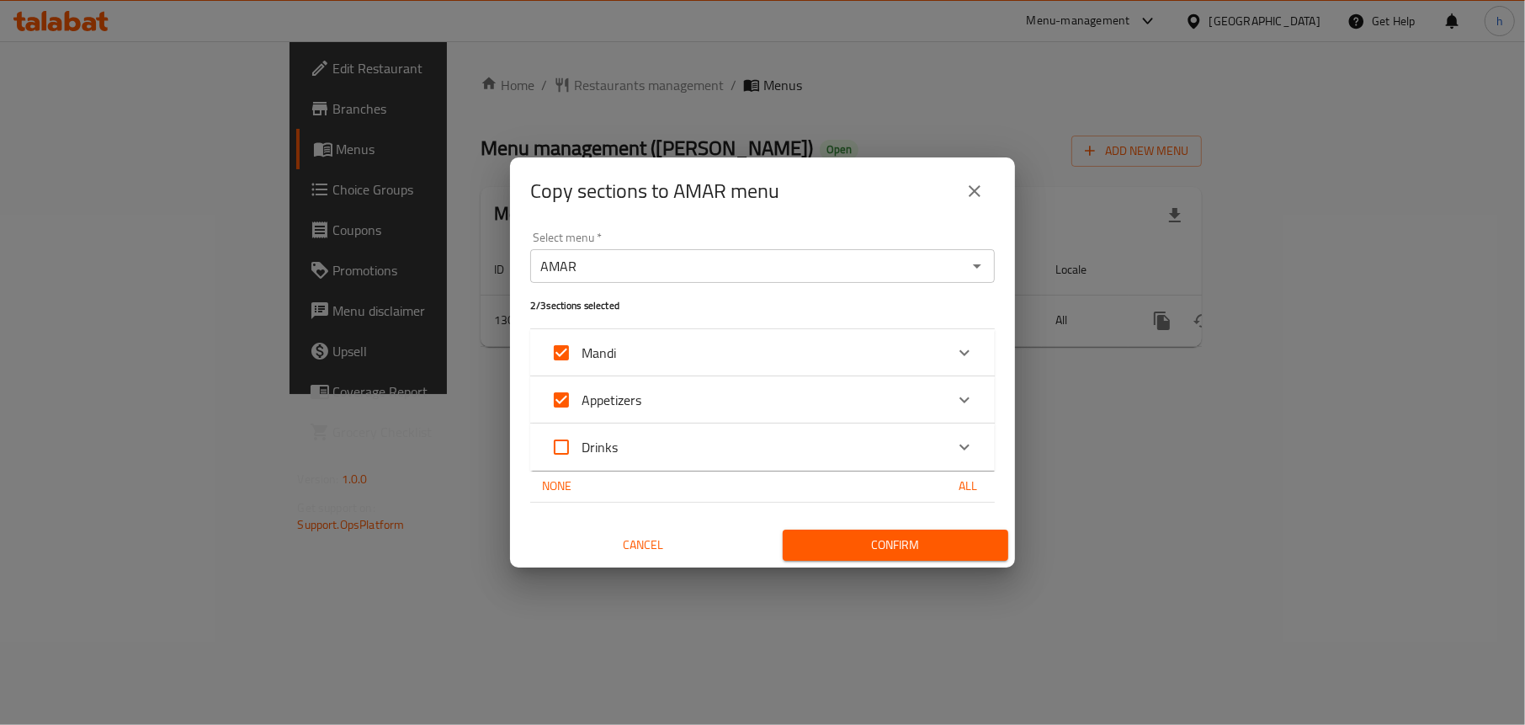
checkbox input "true"
click at [970, 265] on icon "Open" at bounding box center [977, 266] width 20 height 20
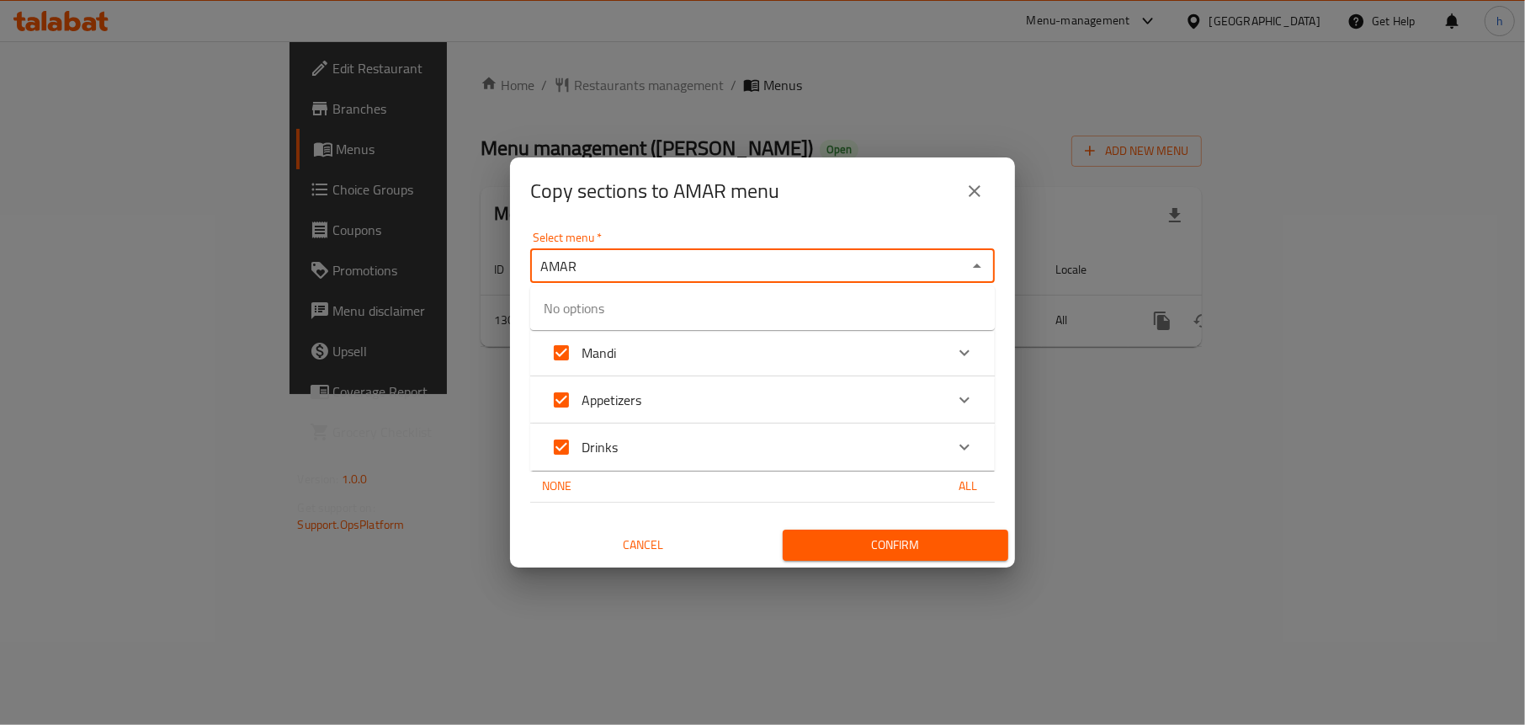
click at [970, 265] on icon "Close" at bounding box center [977, 266] width 20 height 20
click at [965, 189] on icon "close" at bounding box center [974, 191] width 20 height 20
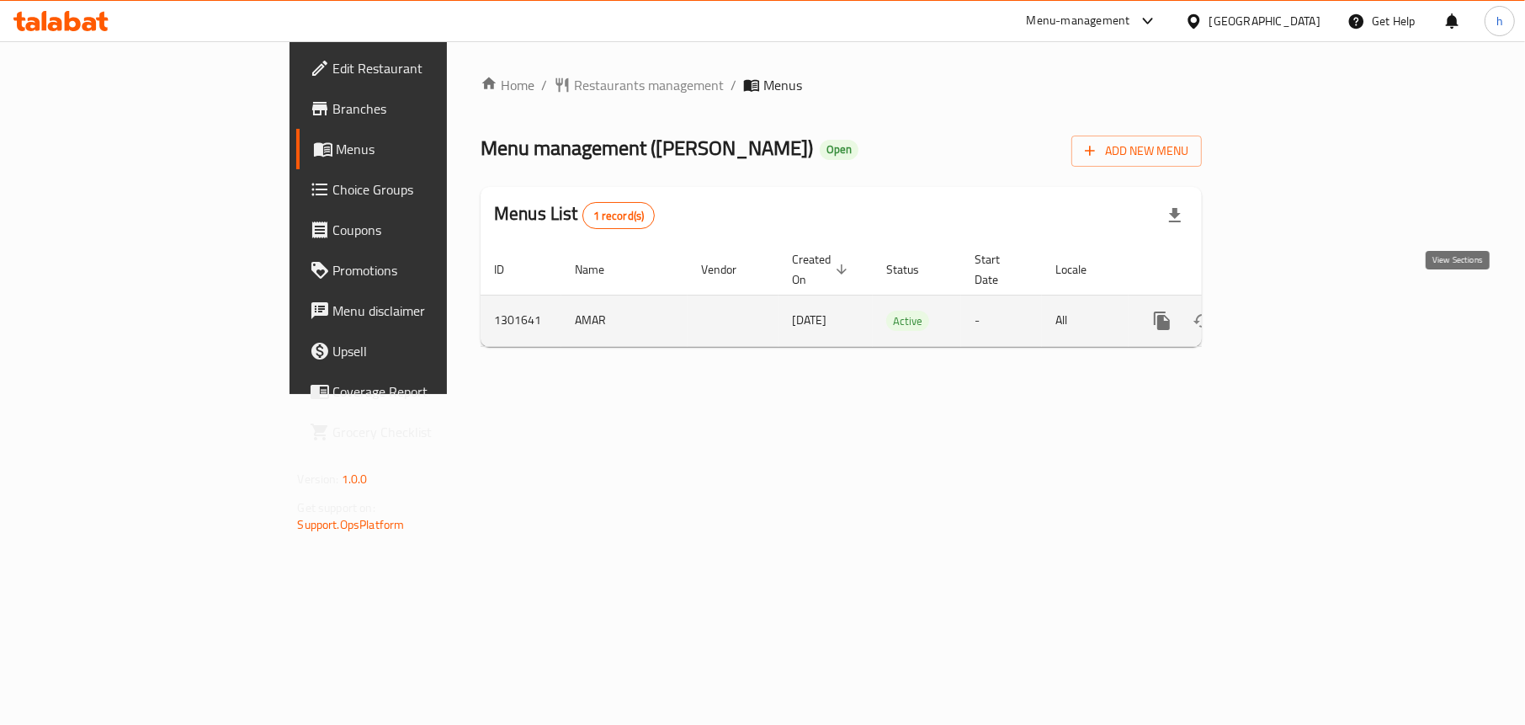
click at [1304, 300] on link "enhanced table" at bounding box center [1283, 320] width 40 height 40
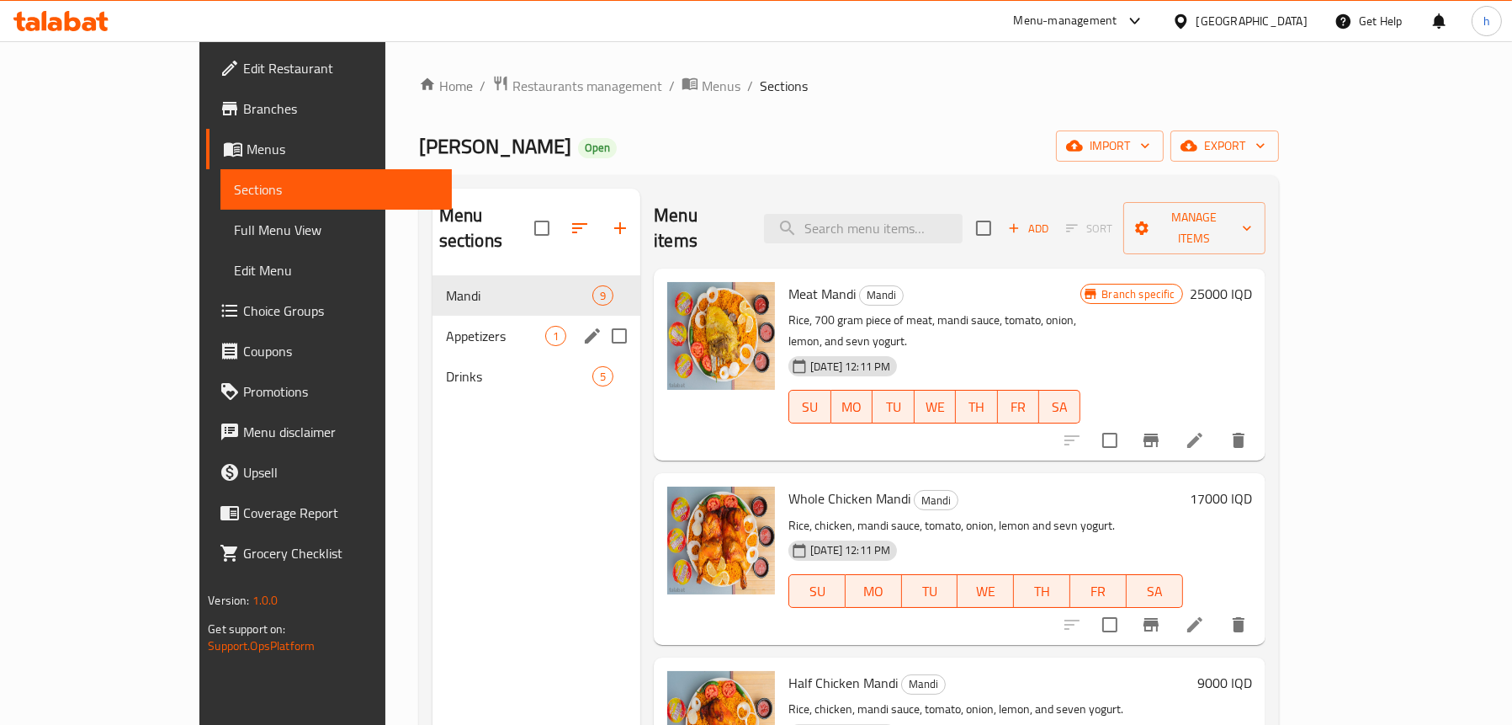
click at [434, 323] on div "Appetizers 1" at bounding box center [537, 336] width 209 height 40
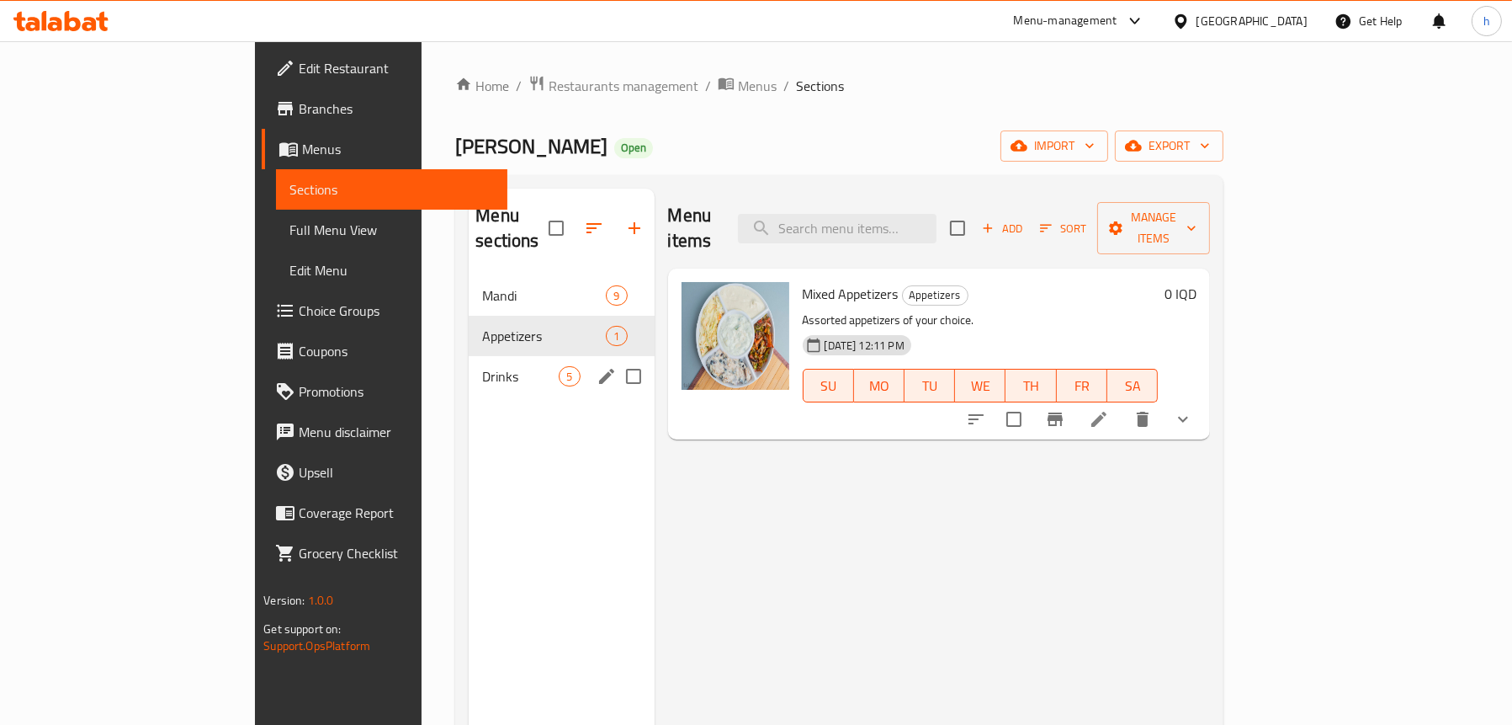
click at [482, 366] on span "Drinks" at bounding box center [520, 376] width 77 height 20
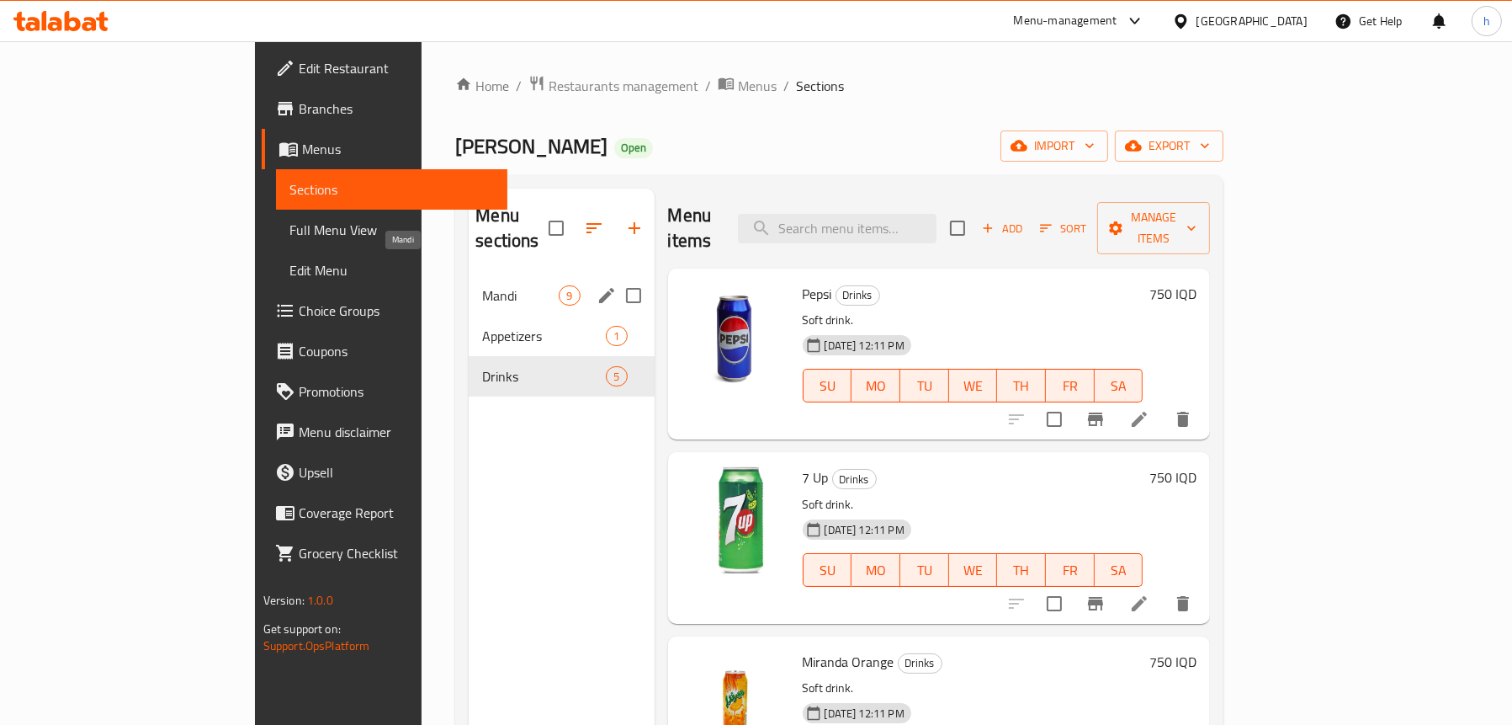
click at [482, 285] on span "Mandi" at bounding box center [520, 295] width 77 height 20
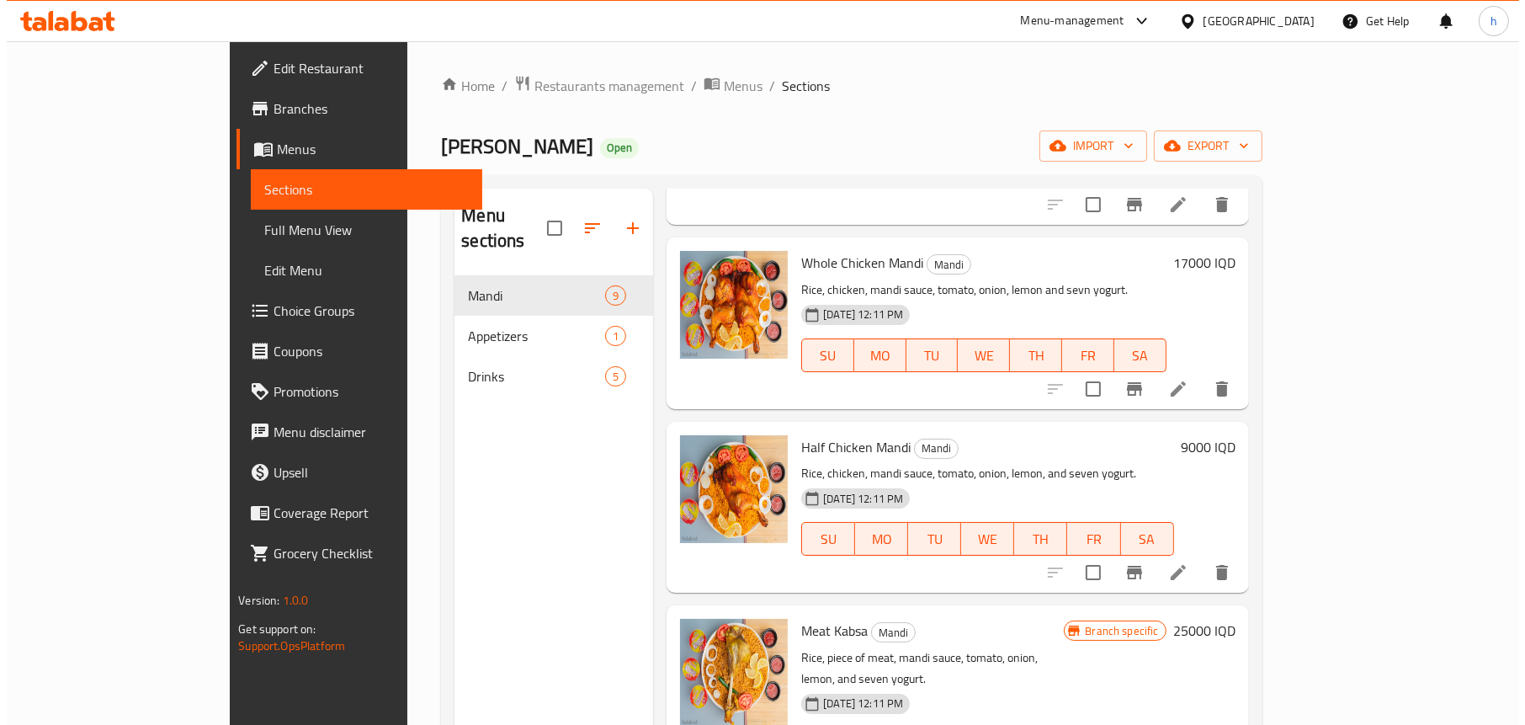
scroll to position [84, 0]
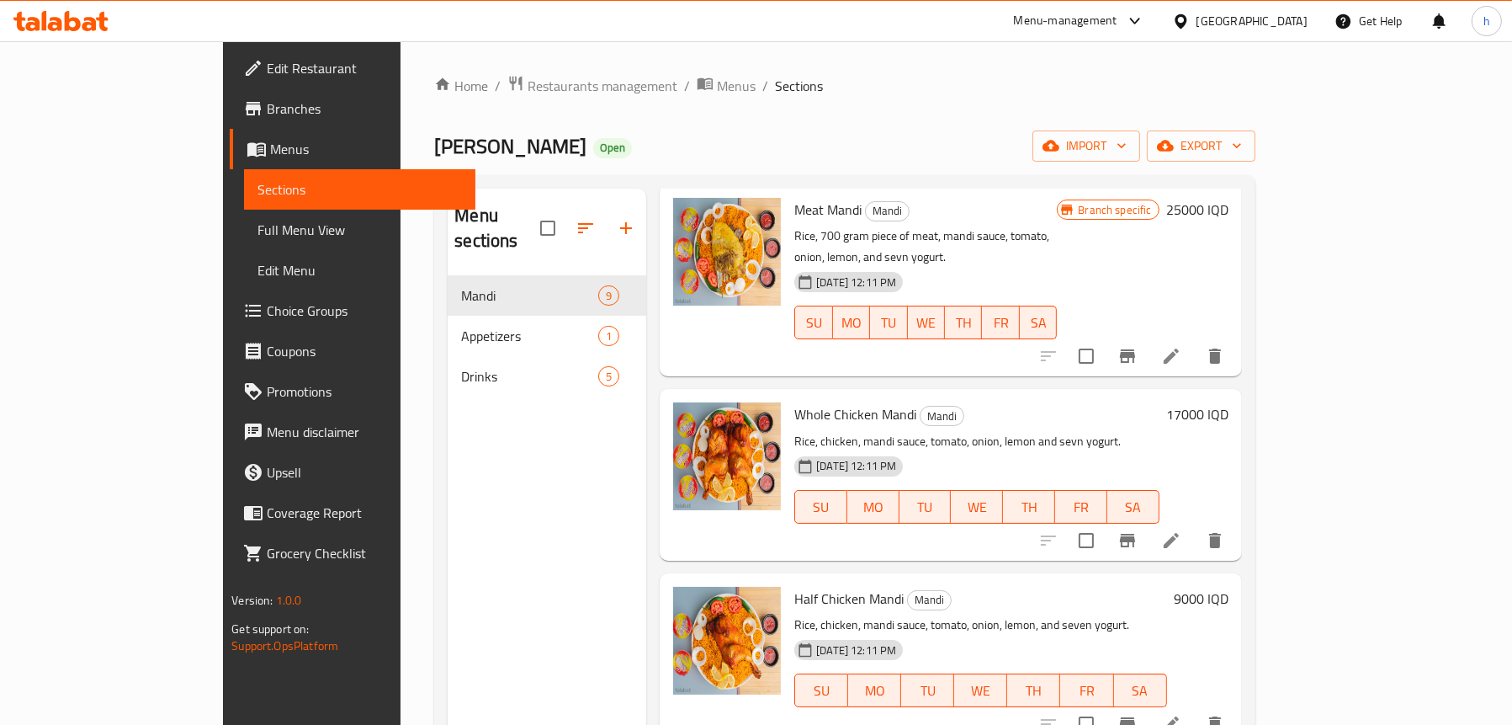
click at [258, 189] on span "Sections" at bounding box center [360, 189] width 205 height 20
click at [258, 235] on span "Full Menu View" at bounding box center [360, 230] width 205 height 20
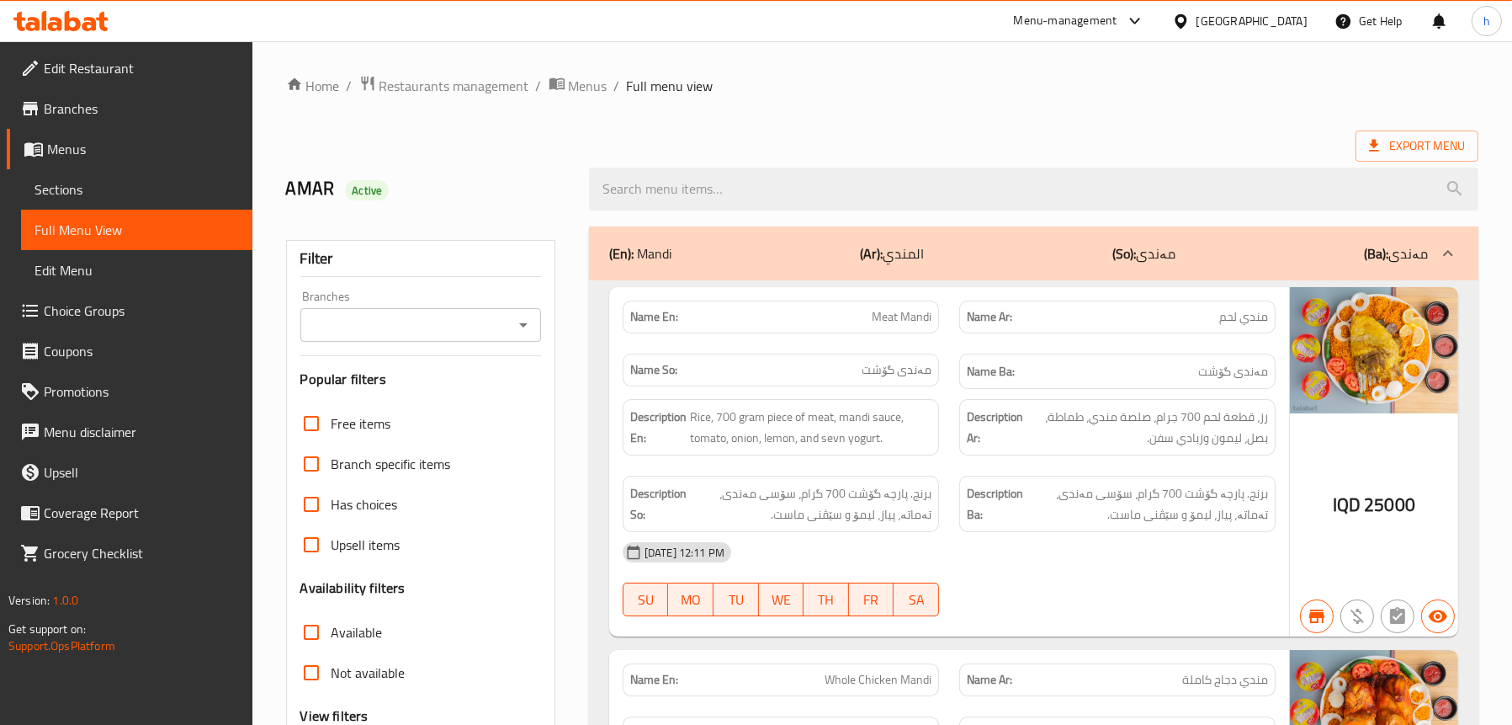
click at [97, 188] on span "Sections" at bounding box center [137, 189] width 205 height 20
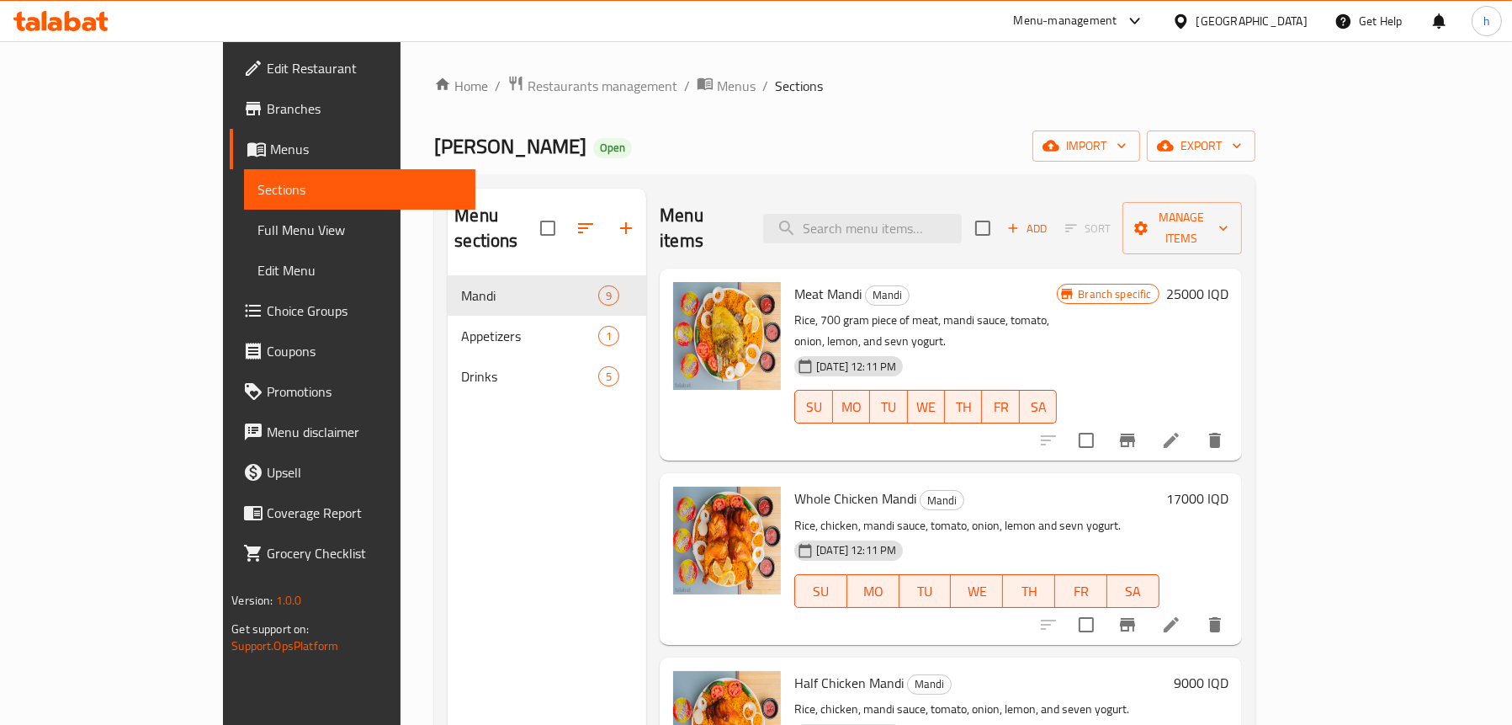
click at [230, 161] on link "Menus" at bounding box center [353, 149] width 246 height 40
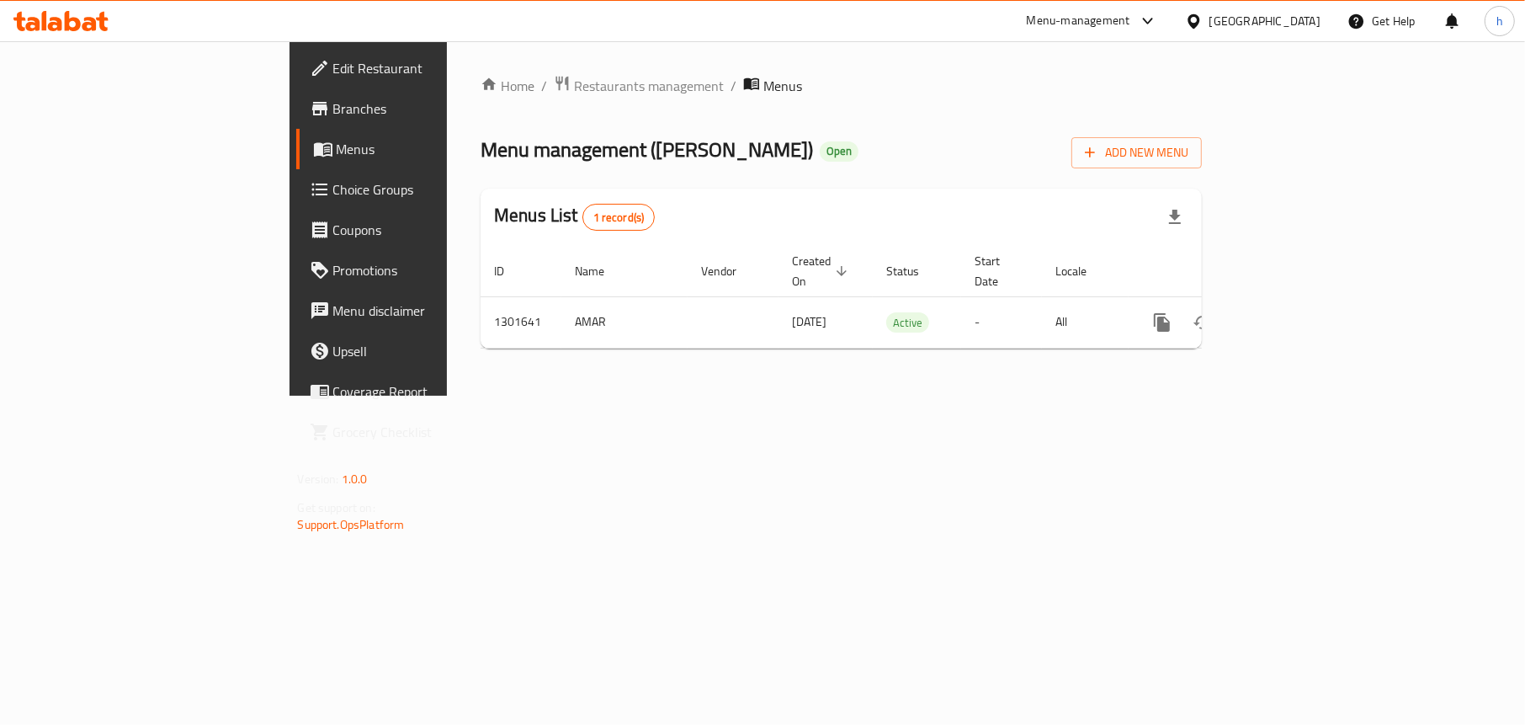
click at [333, 61] on span "Edit Restaurant" at bounding box center [432, 68] width 198 height 20
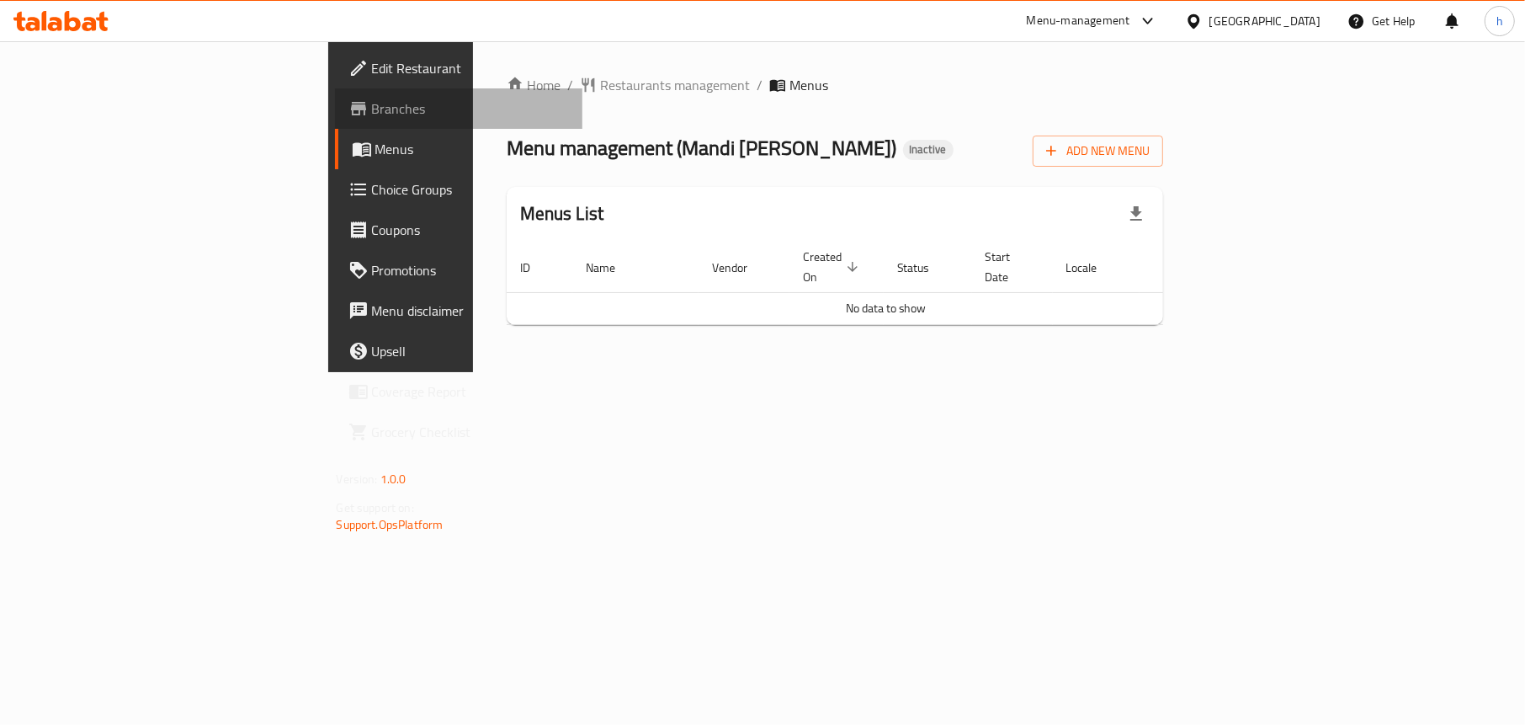
click at [372, 104] on span "Branches" at bounding box center [471, 108] width 198 height 20
click at [375, 139] on span "Menus" at bounding box center [472, 149] width 194 height 20
click at [372, 114] on span "Branches" at bounding box center [471, 108] width 198 height 20
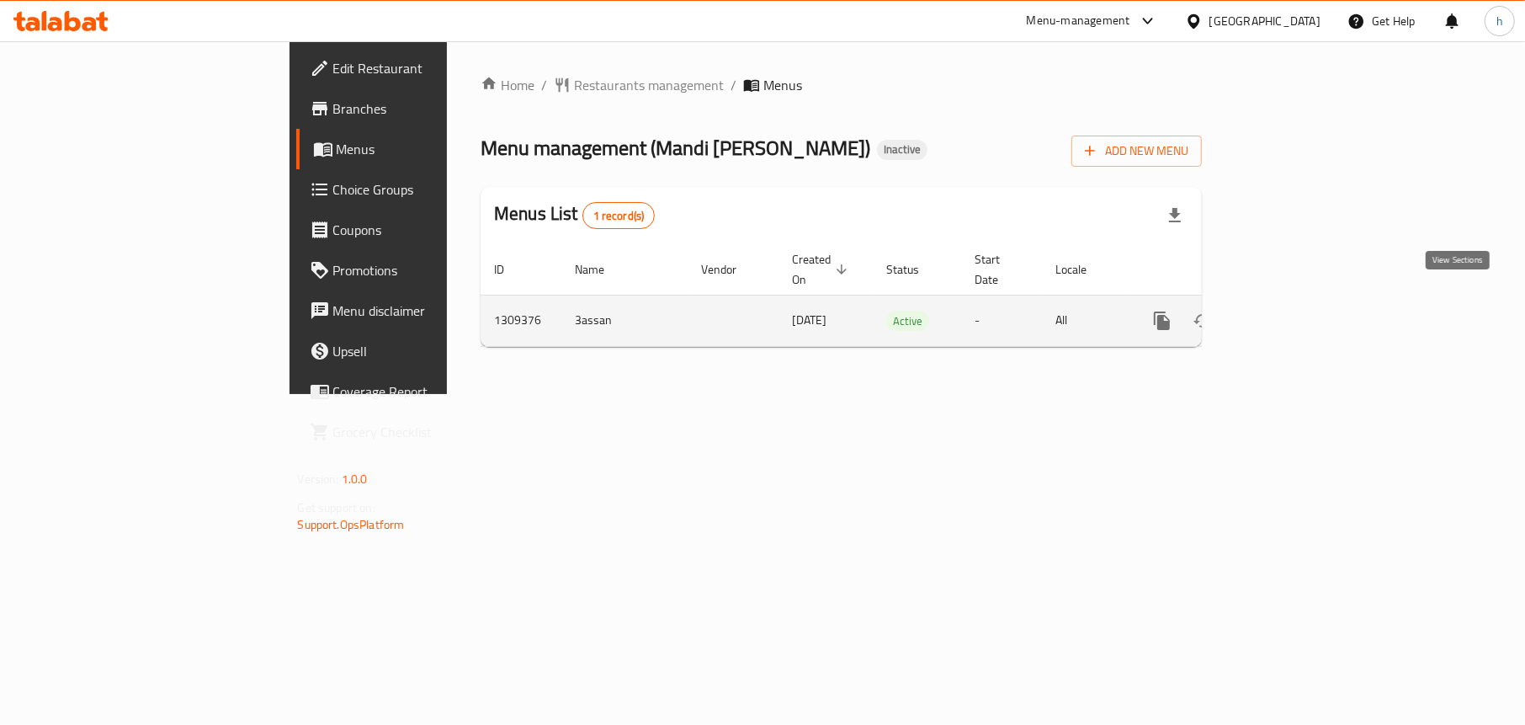
click at [1294, 311] on icon "enhanced table" at bounding box center [1283, 321] width 20 height 20
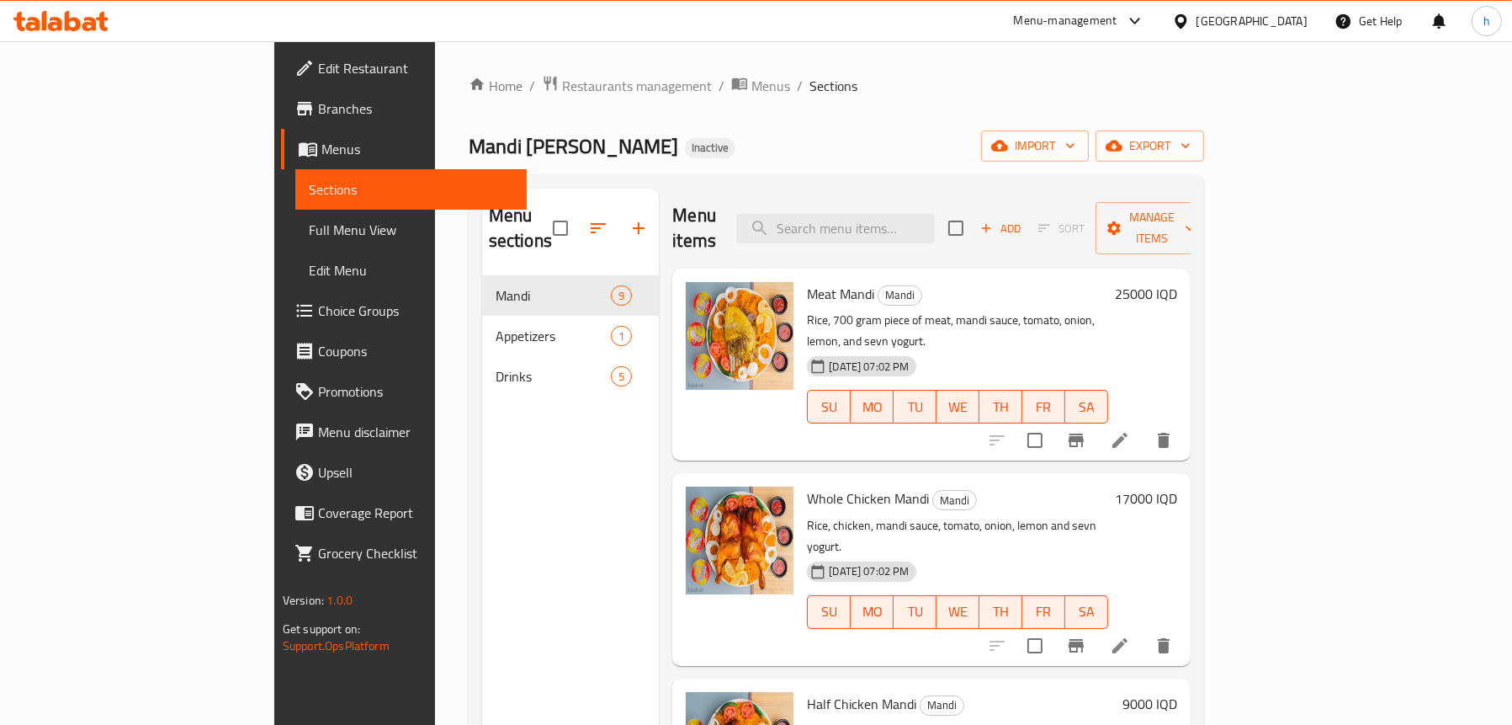
click at [321, 152] on span "Menus" at bounding box center [417, 149] width 192 height 20
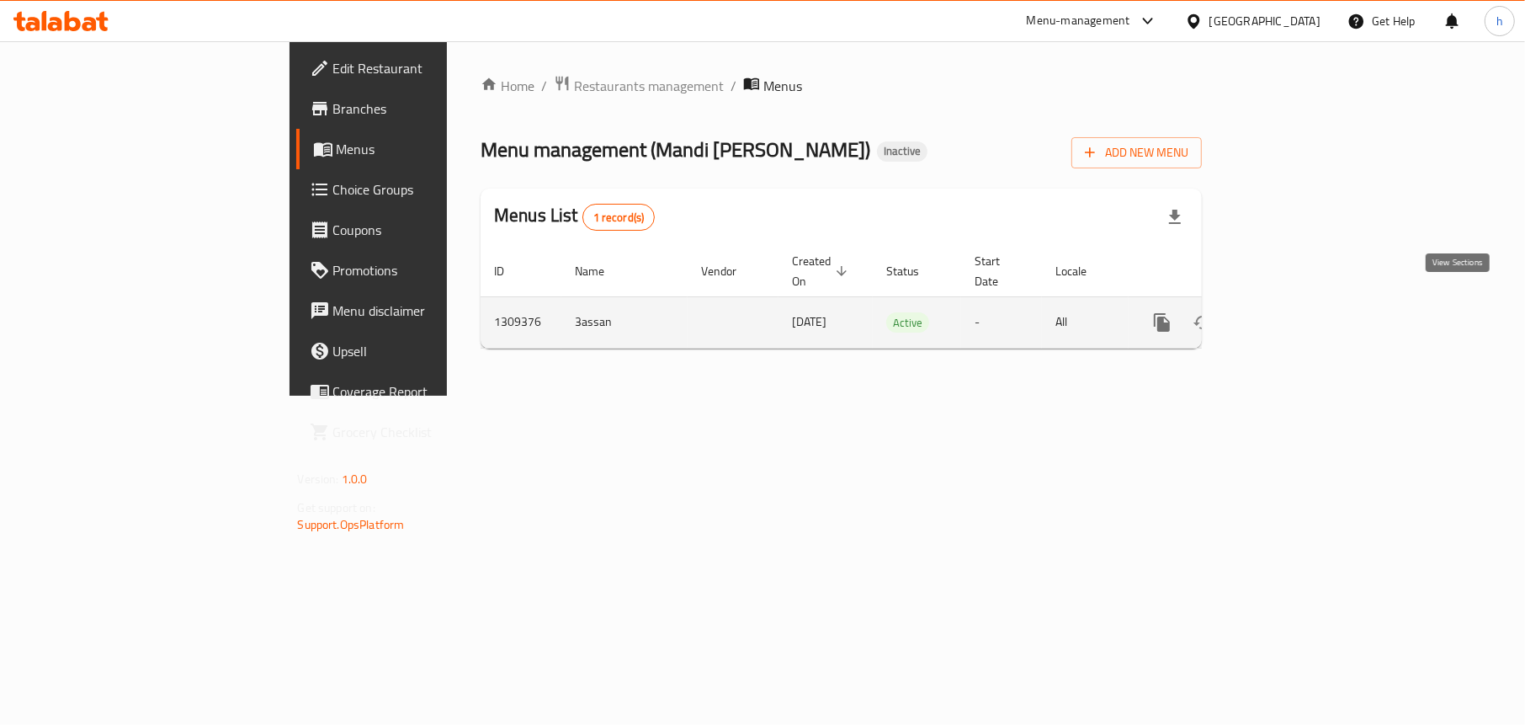
click at [1294, 312] on icon "enhanced table" at bounding box center [1283, 322] width 20 height 20
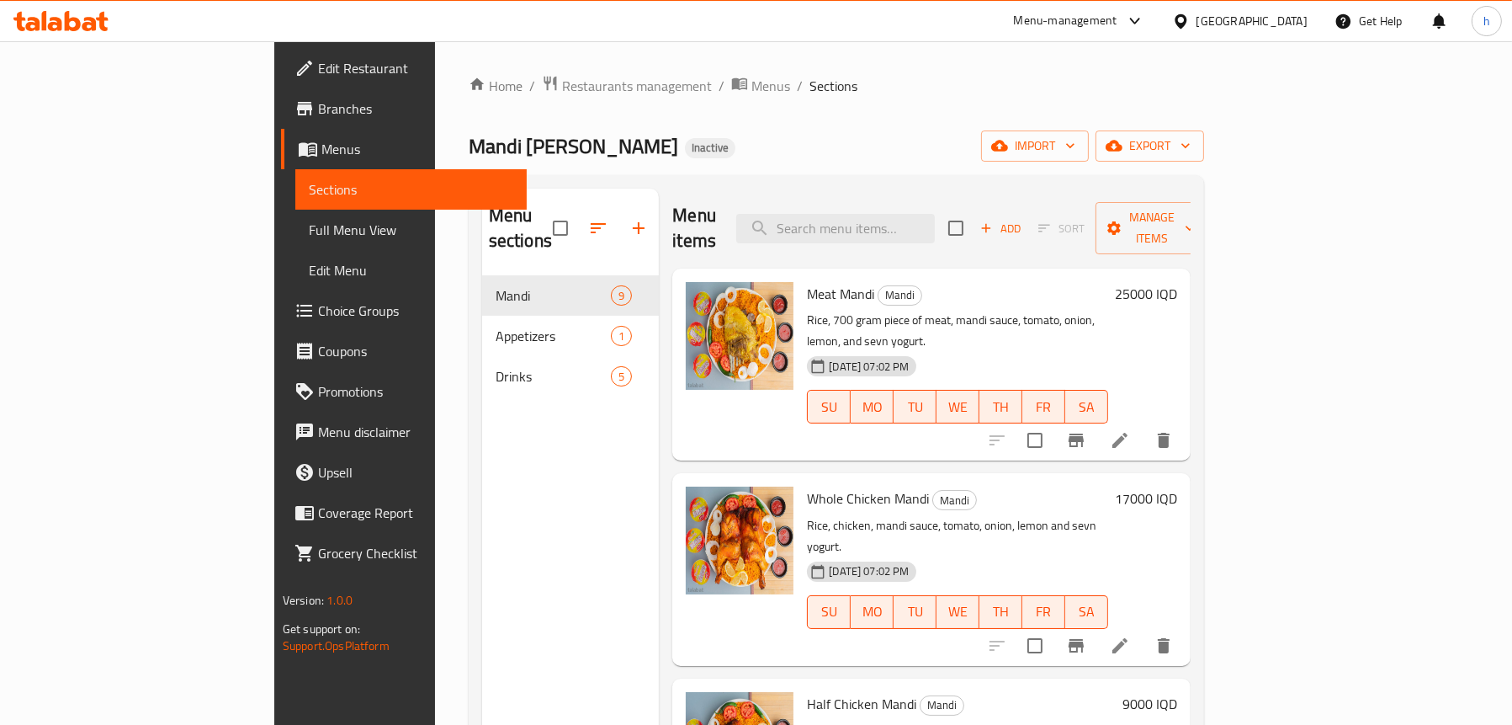
click at [309, 223] on span "Full Menu View" at bounding box center [411, 230] width 205 height 20
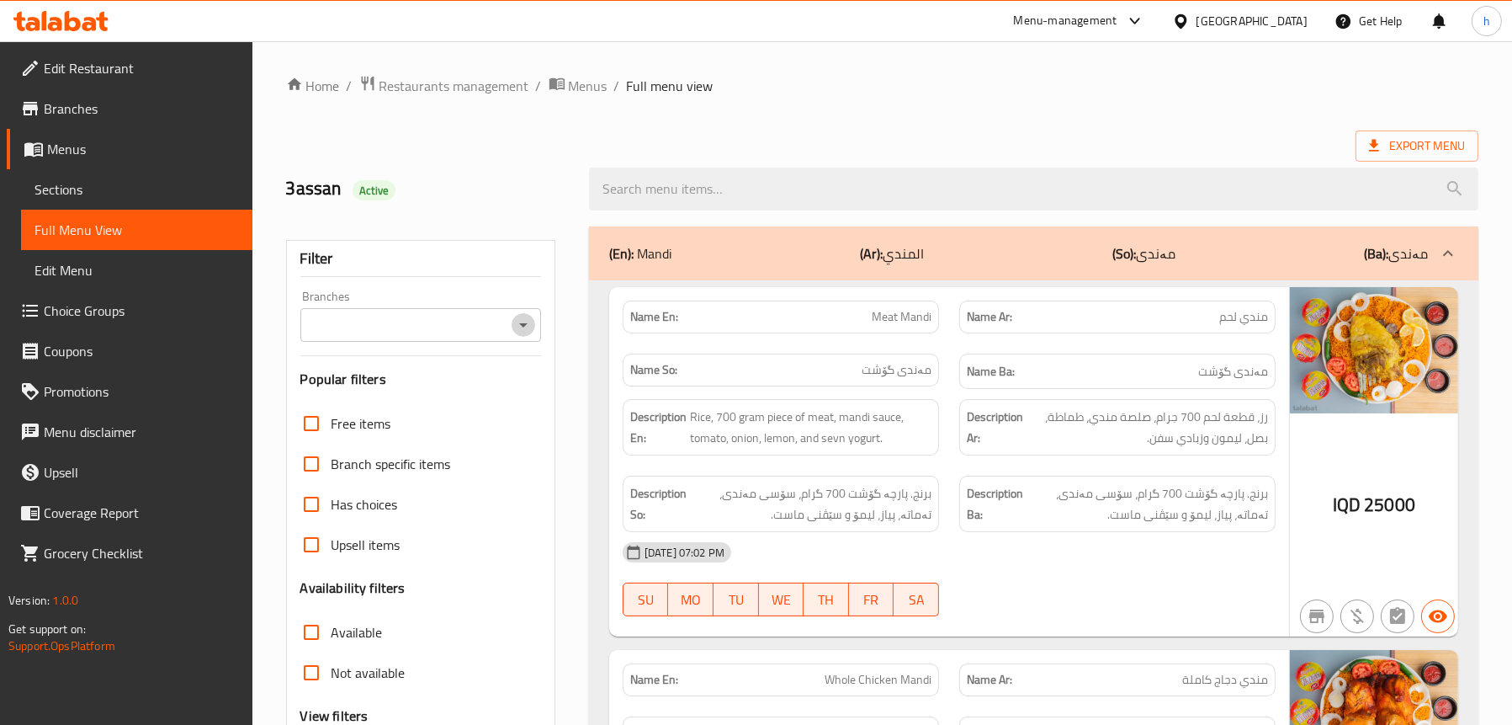
click at [517, 328] on icon "Open" at bounding box center [523, 325] width 20 height 20
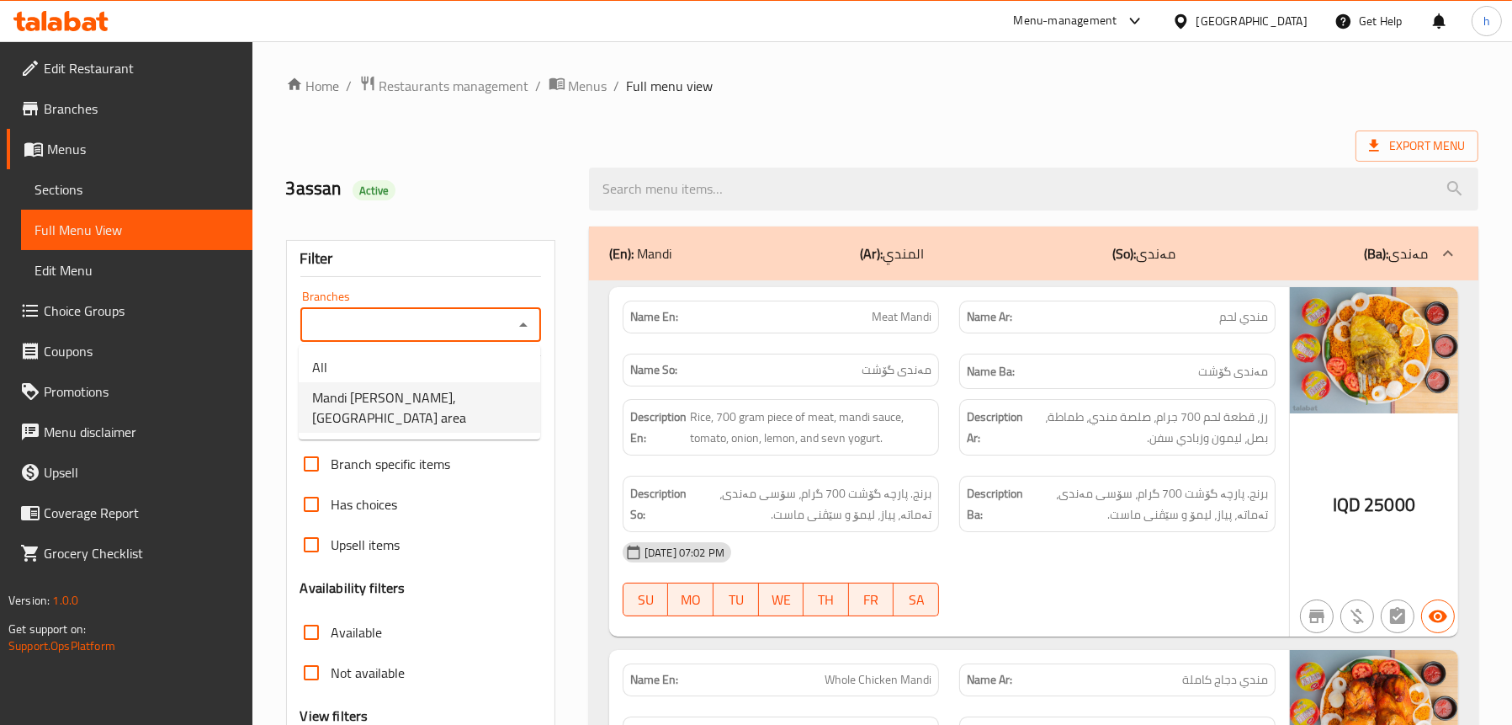
click at [462, 382] on li "Mandi [PERSON_NAME],[GEOGRAPHIC_DATA] area" at bounding box center [420, 407] width 242 height 50
type input "Mandi [PERSON_NAME],[GEOGRAPHIC_DATA] area"
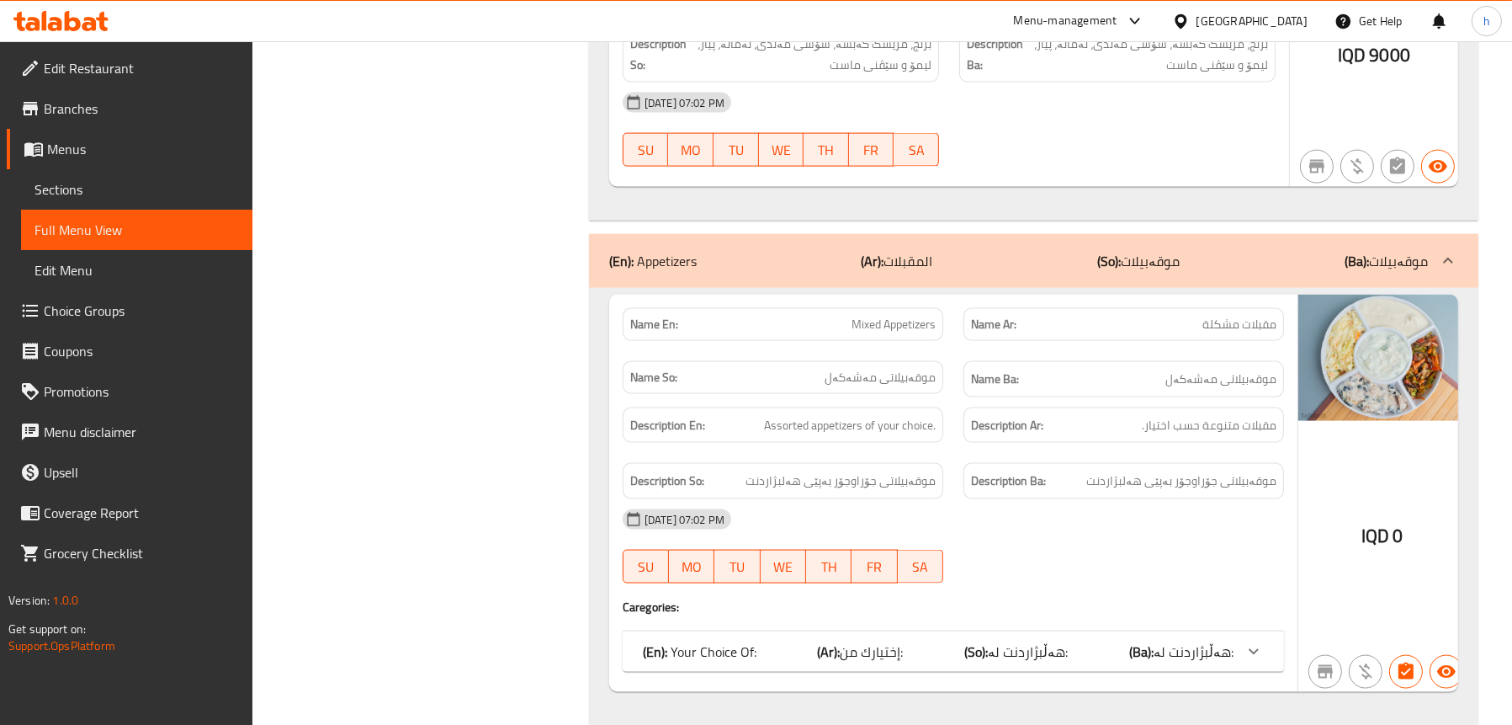
scroll to position [3366, 0]
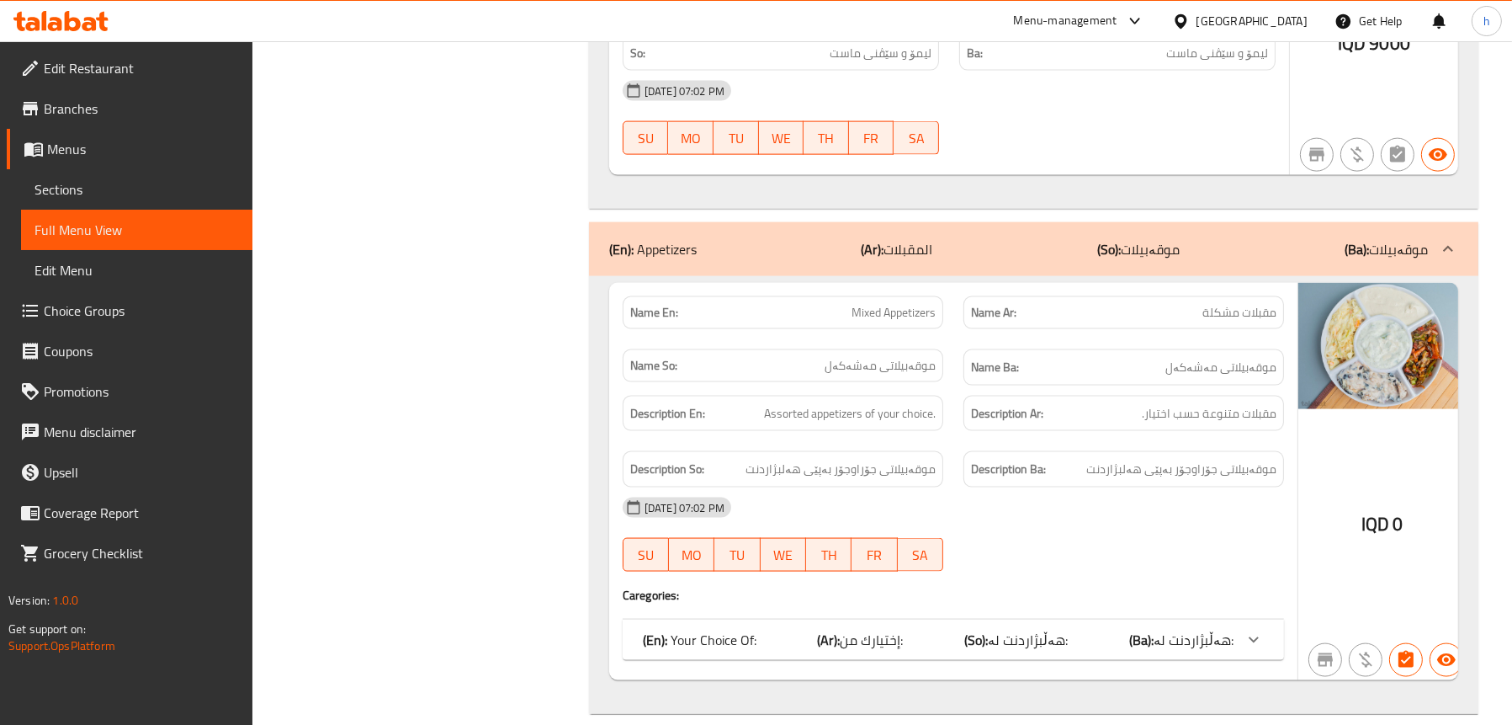
click at [761, 640] on div "(En): Your Choice Of: (Ar): إختيارك من: (So): هەڵبژاردنت لە: (Ba): هەڵبژاردنت ل…" at bounding box center [938, 639] width 591 height 20
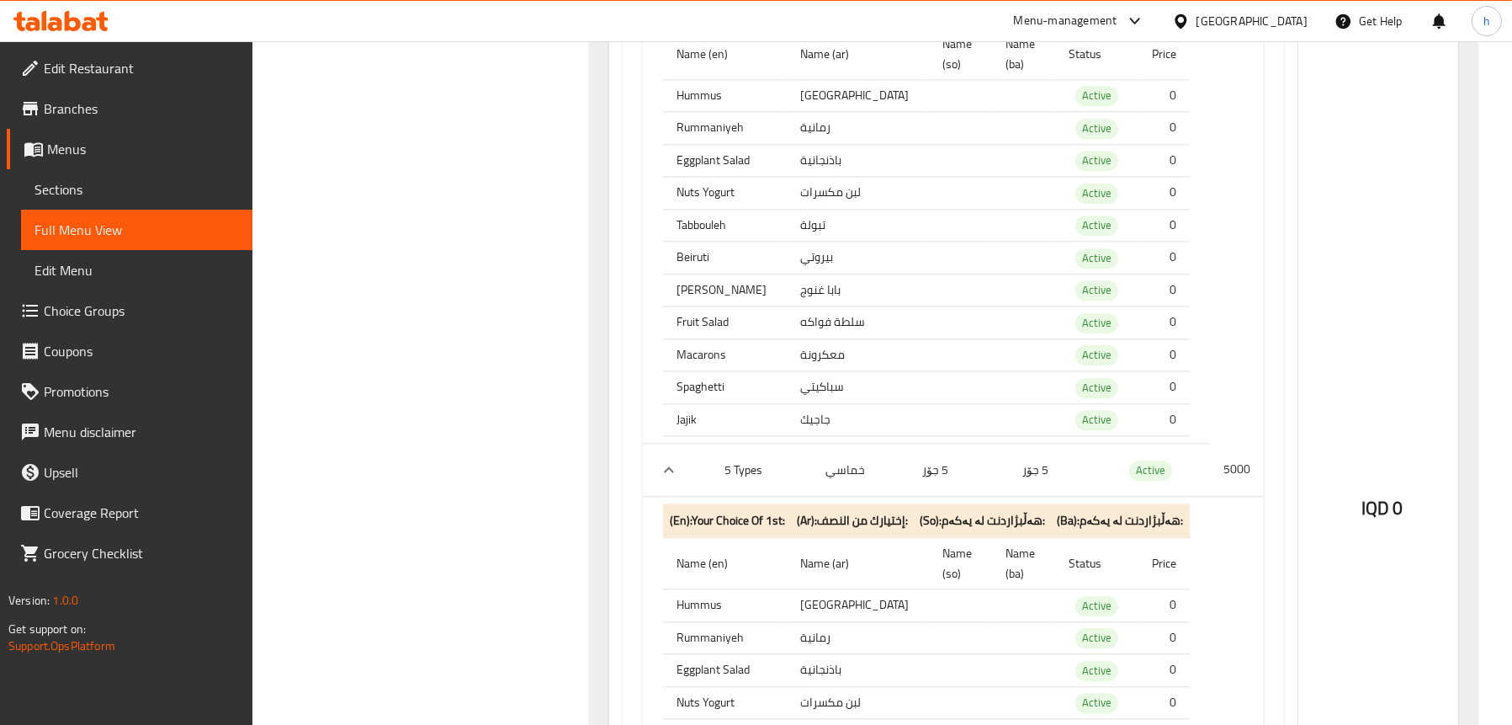
scroll to position [5470, 0]
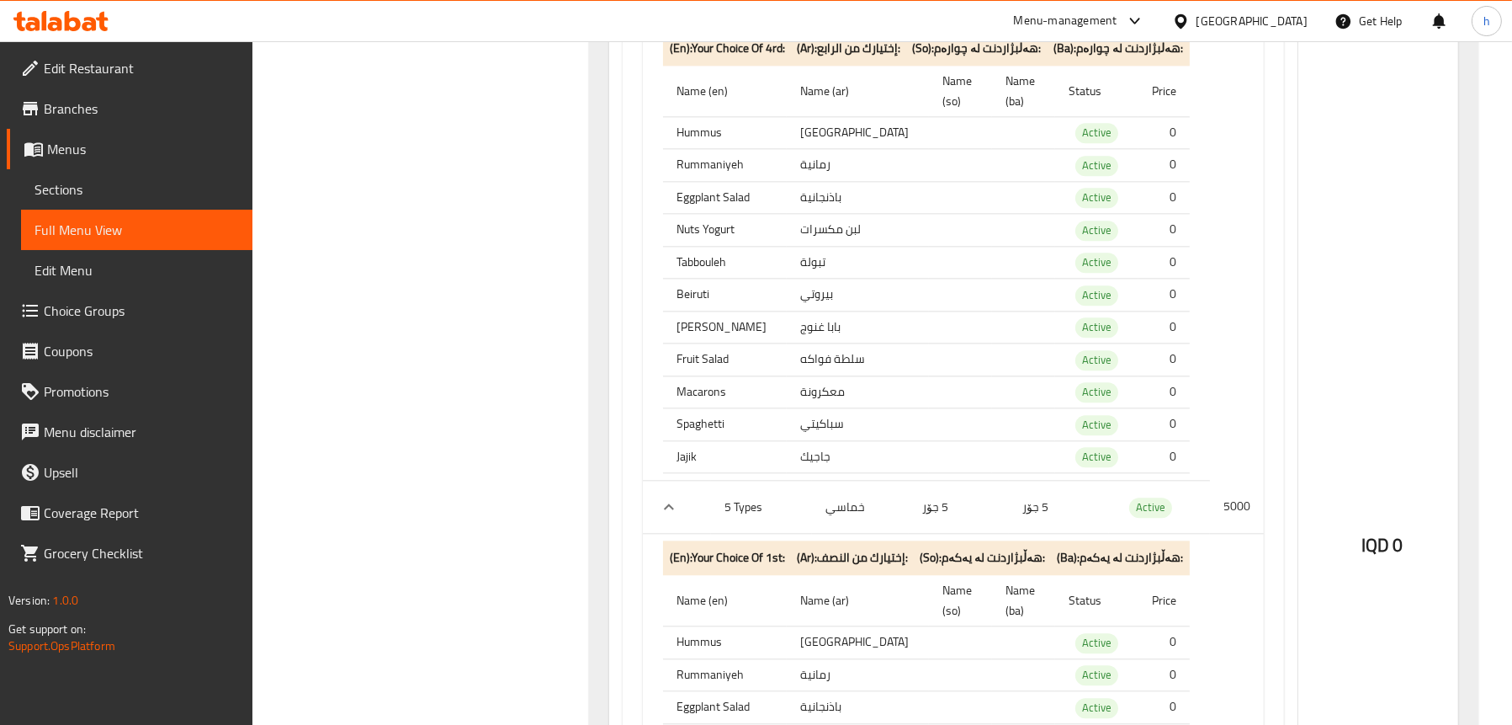
click at [670, 497] on icon "expand row" at bounding box center [669, 507] width 20 height 20
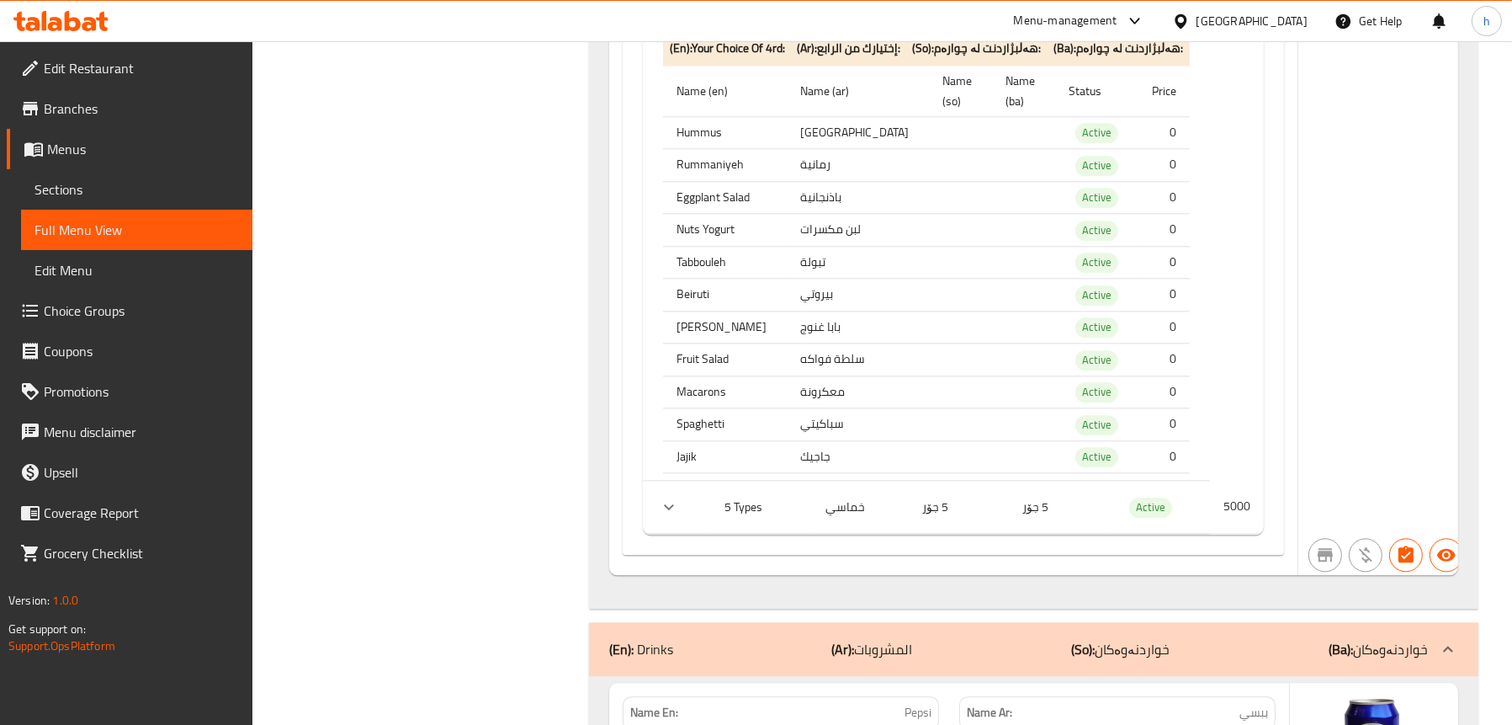
click at [667, 497] on icon "expand row" at bounding box center [669, 507] width 20 height 20
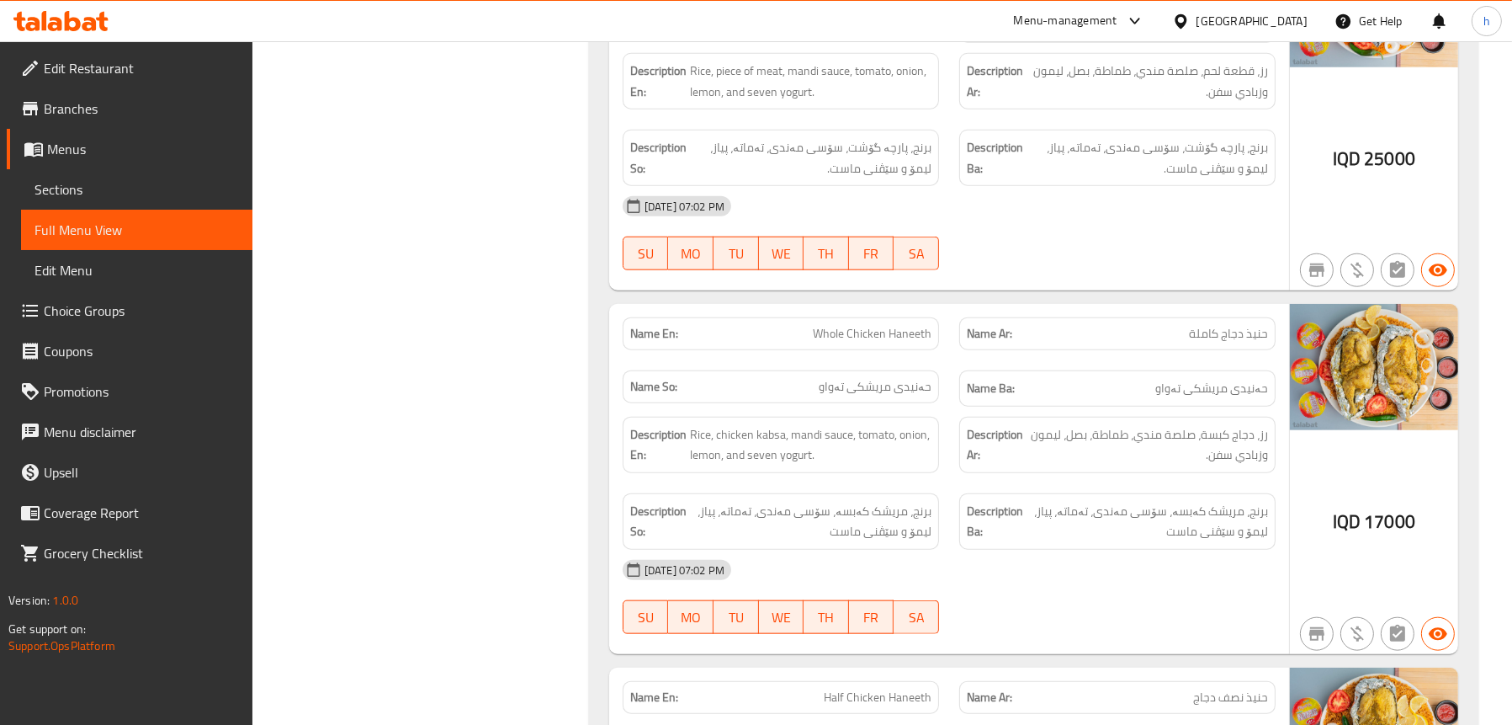
scroll to position [3114, 0]
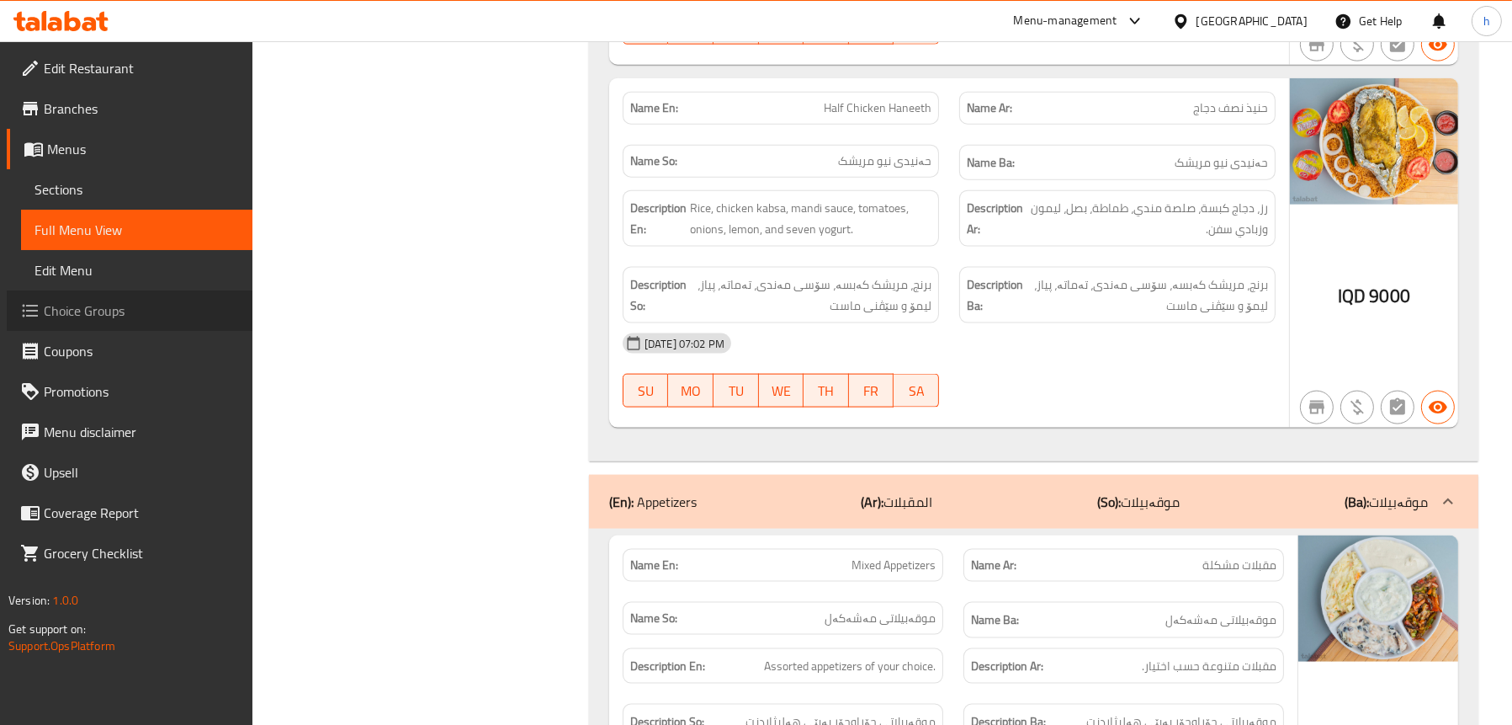
click at [108, 315] on span "Choice Groups" at bounding box center [141, 310] width 195 height 20
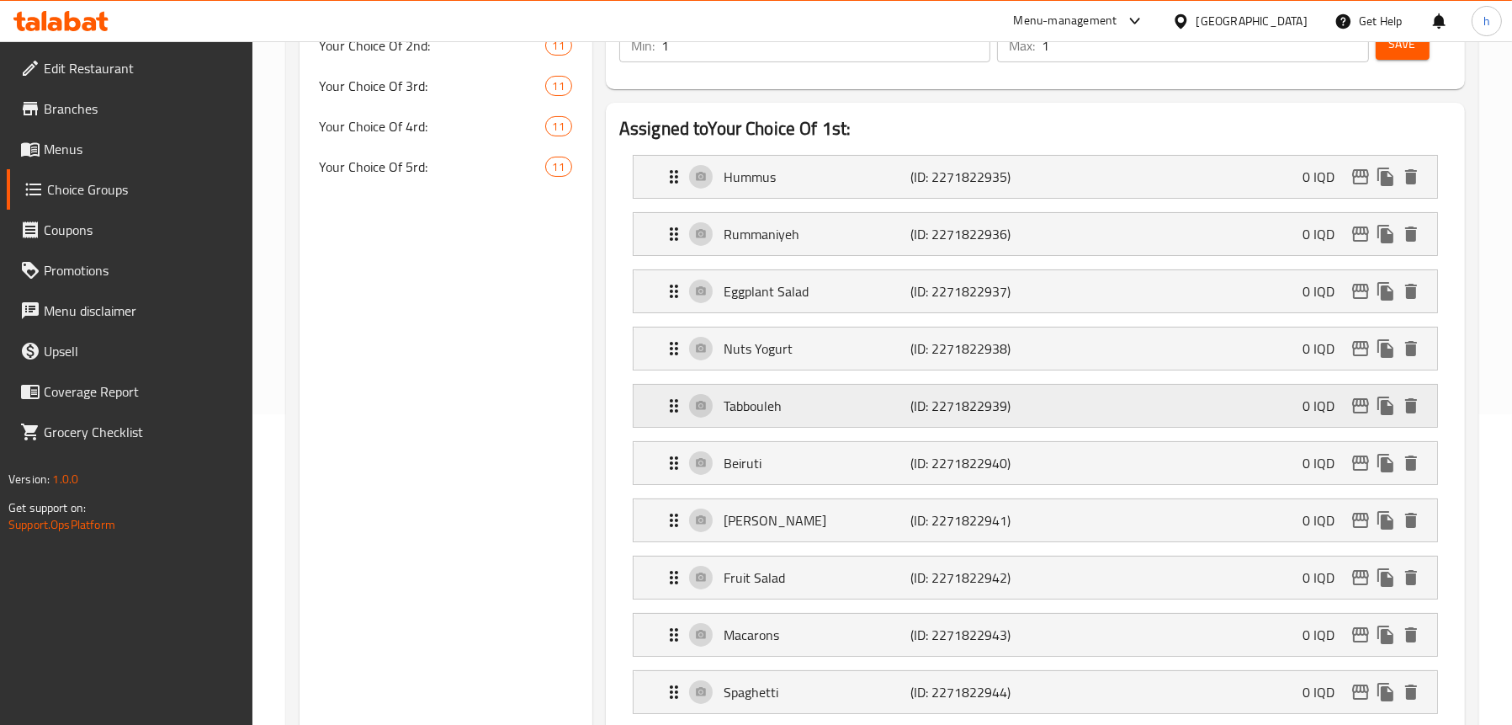
scroll to position [337, 0]
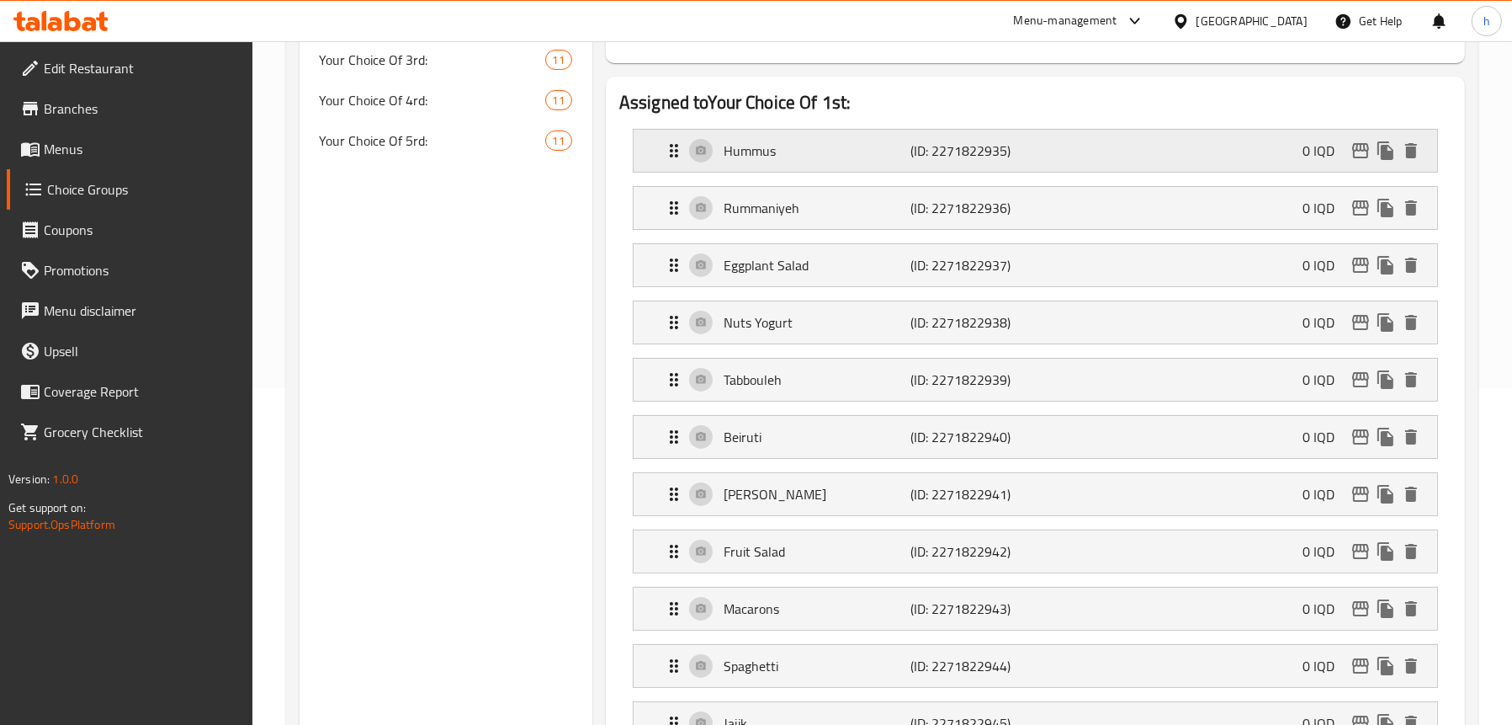
click at [783, 162] on div "Hummus (ID: 2271822935) 0 IQD" at bounding box center [1040, 151] width 753 height 42
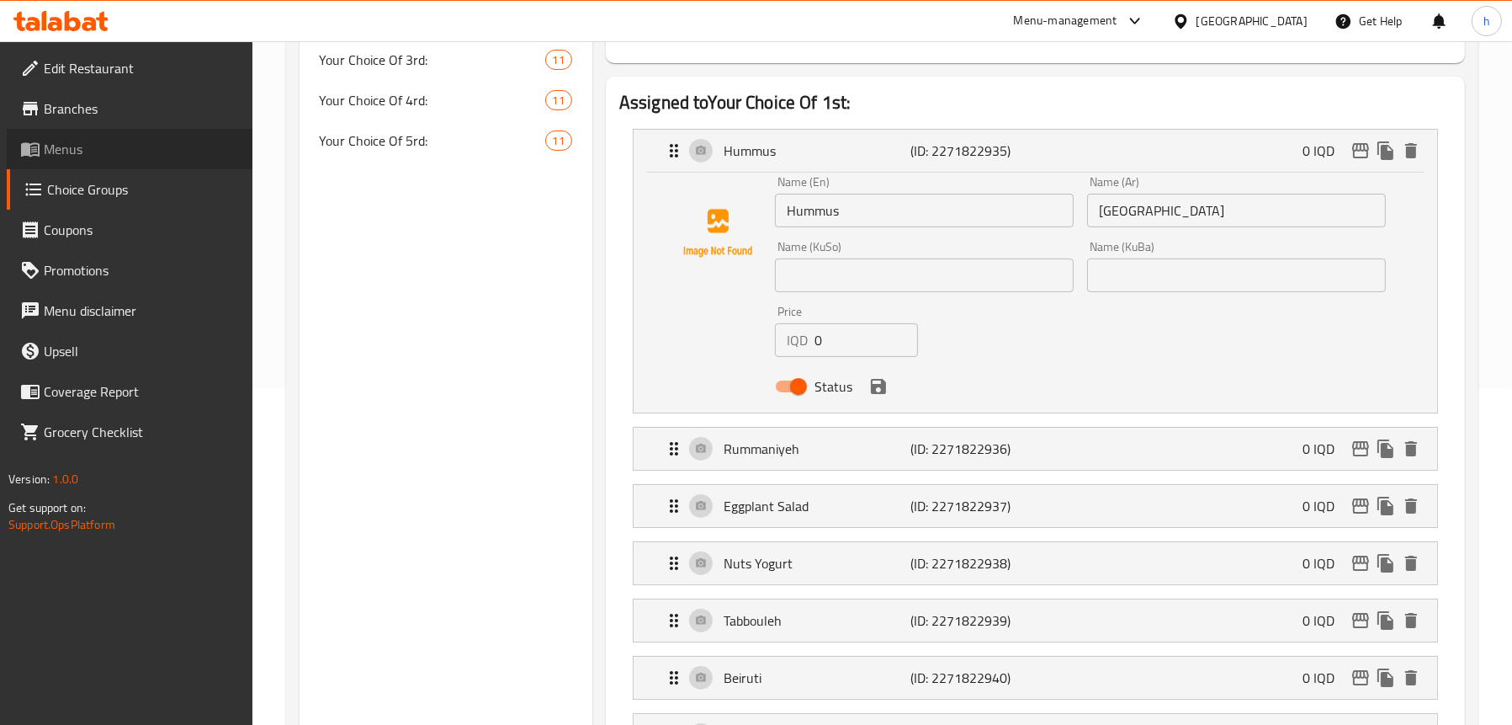
click at [118, 150] on span "Menus" at bounding box center [141, 149] width 195 height 20
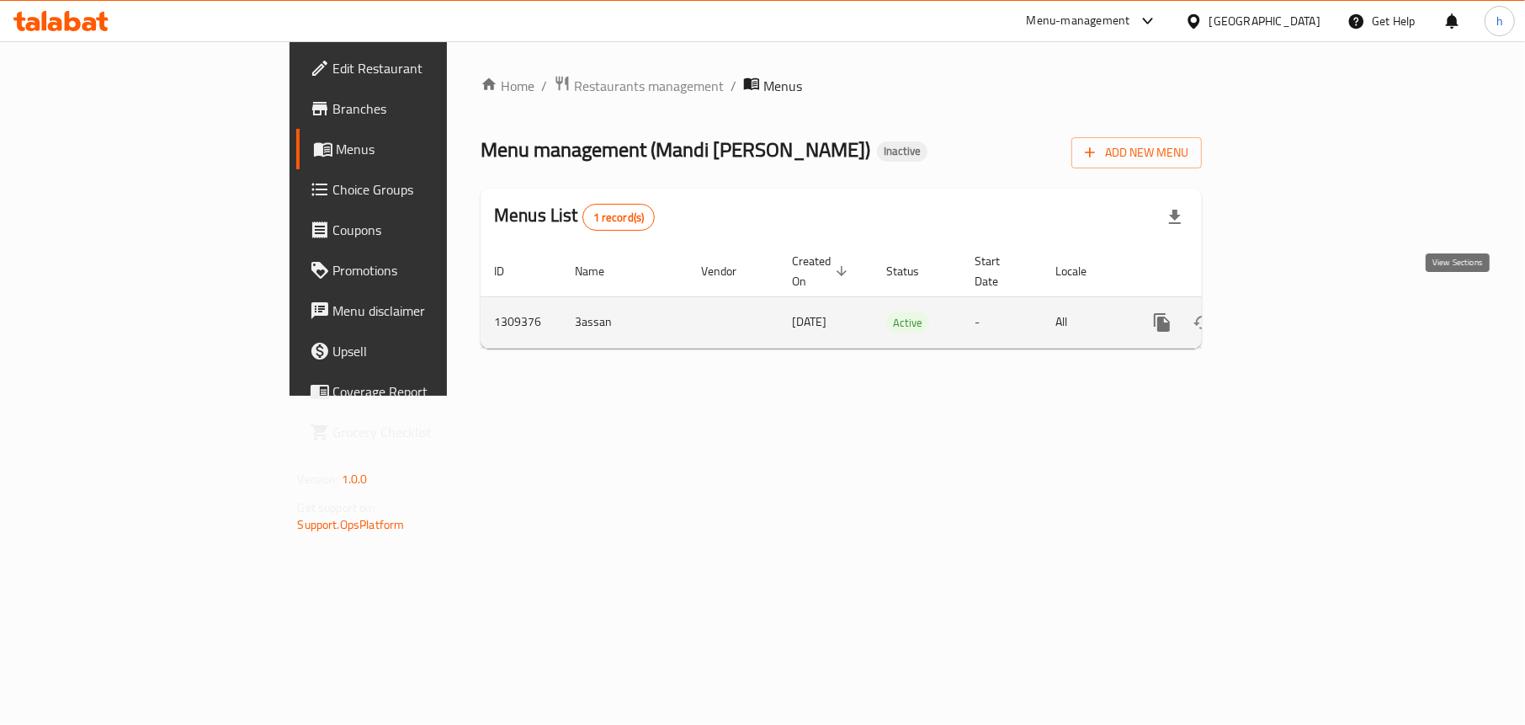
click at [1294, 312] on icon "enhanced table" at bounding box center [1283, 322] width 20 height 20
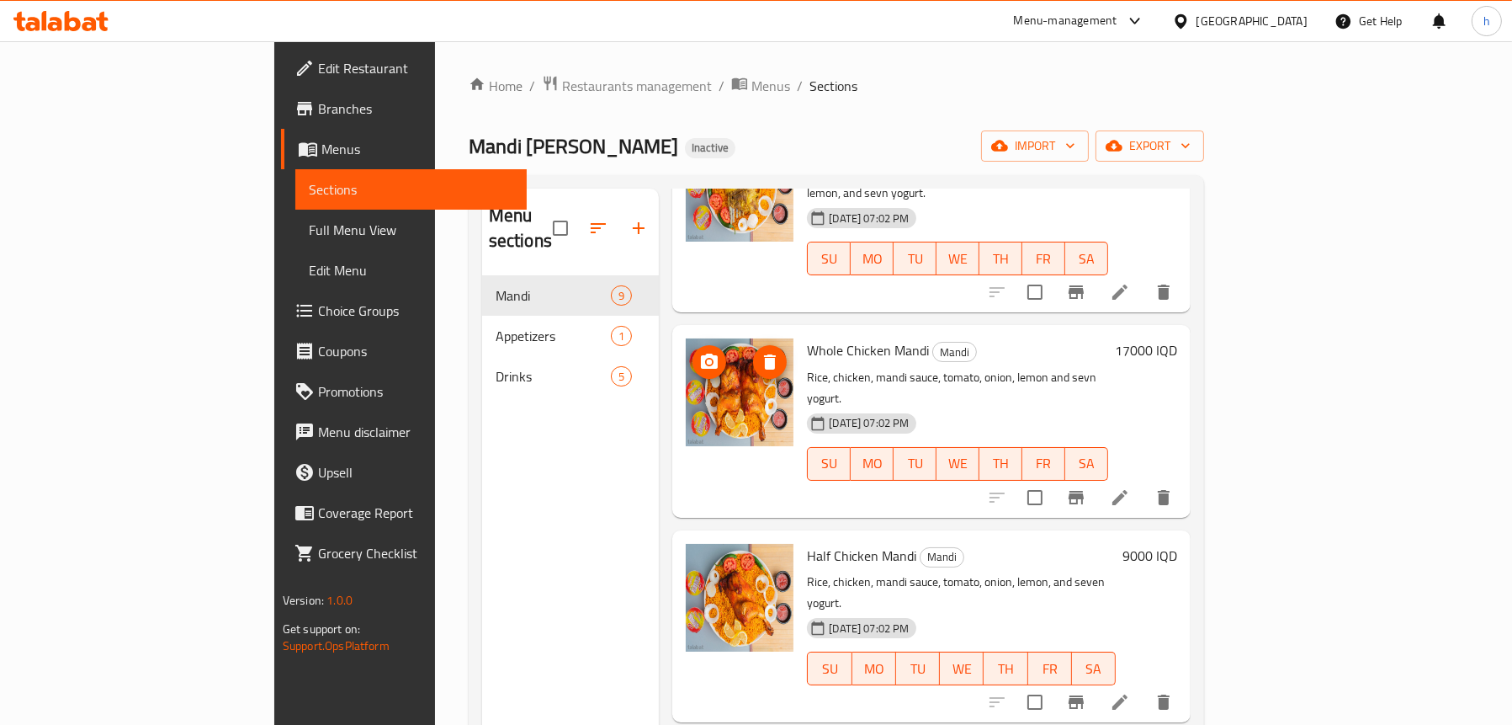
scroll to position [337, 0]
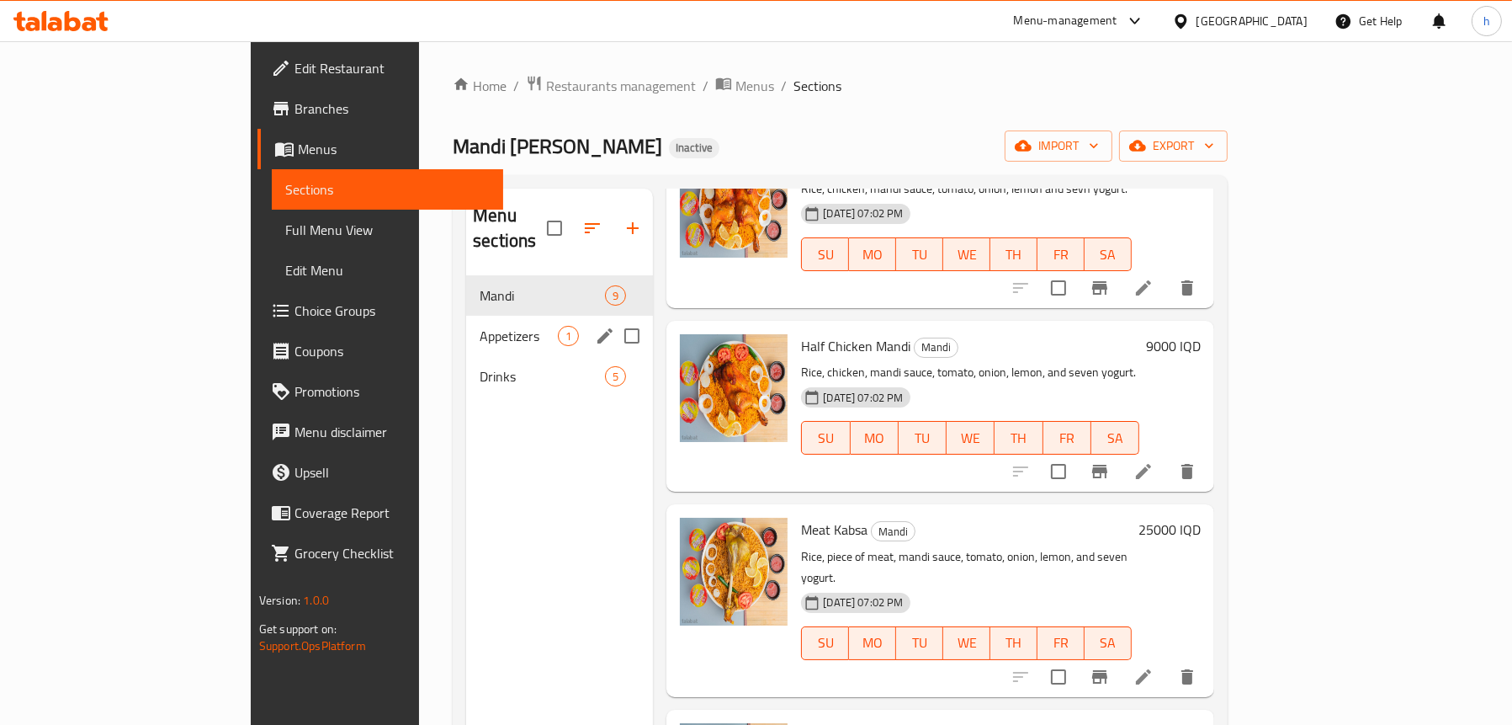
click at [481, 326] on span "Appetizers" at bounding box center [519, 336] width 78 height 20
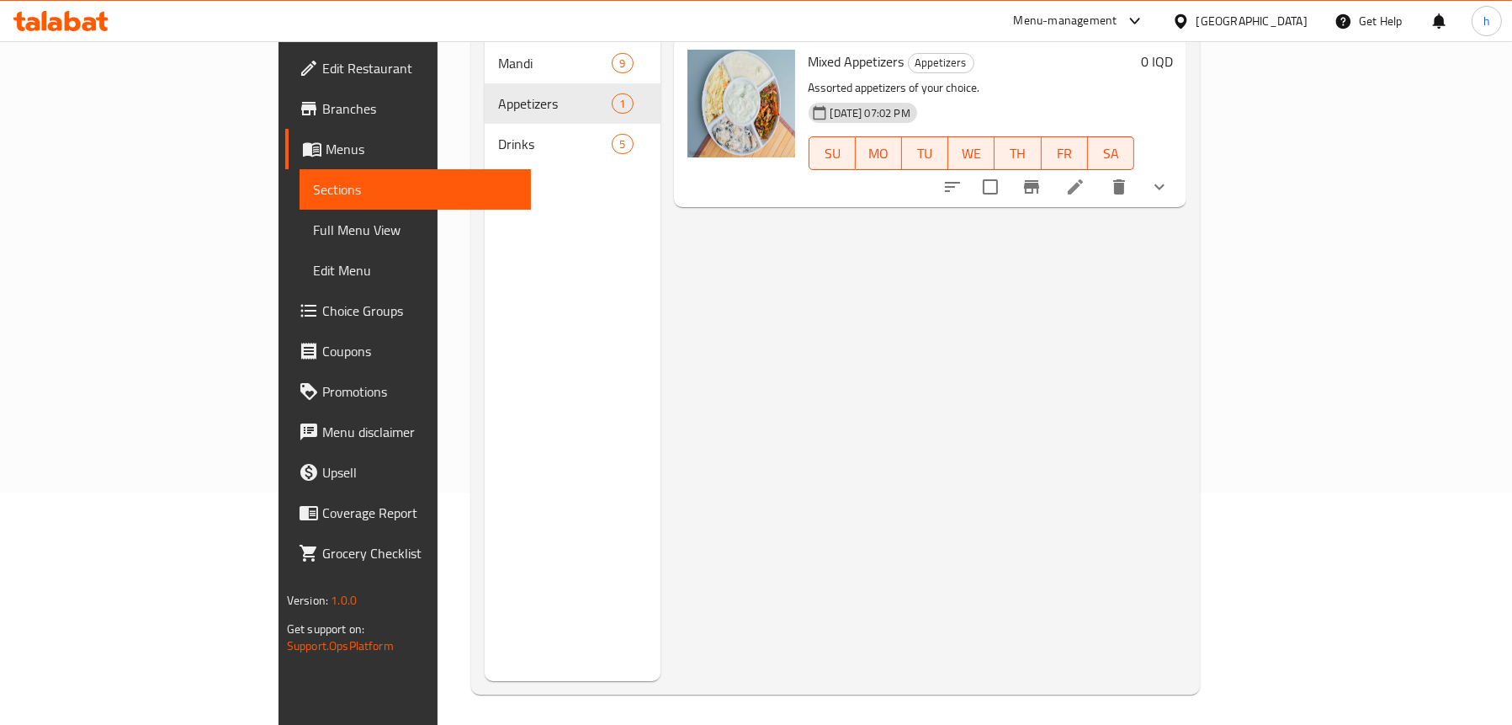
scroll to position [236, 0]
click at [1170, 173] on icon "show more" at bounding box center [1160, 183] width 20 height 20
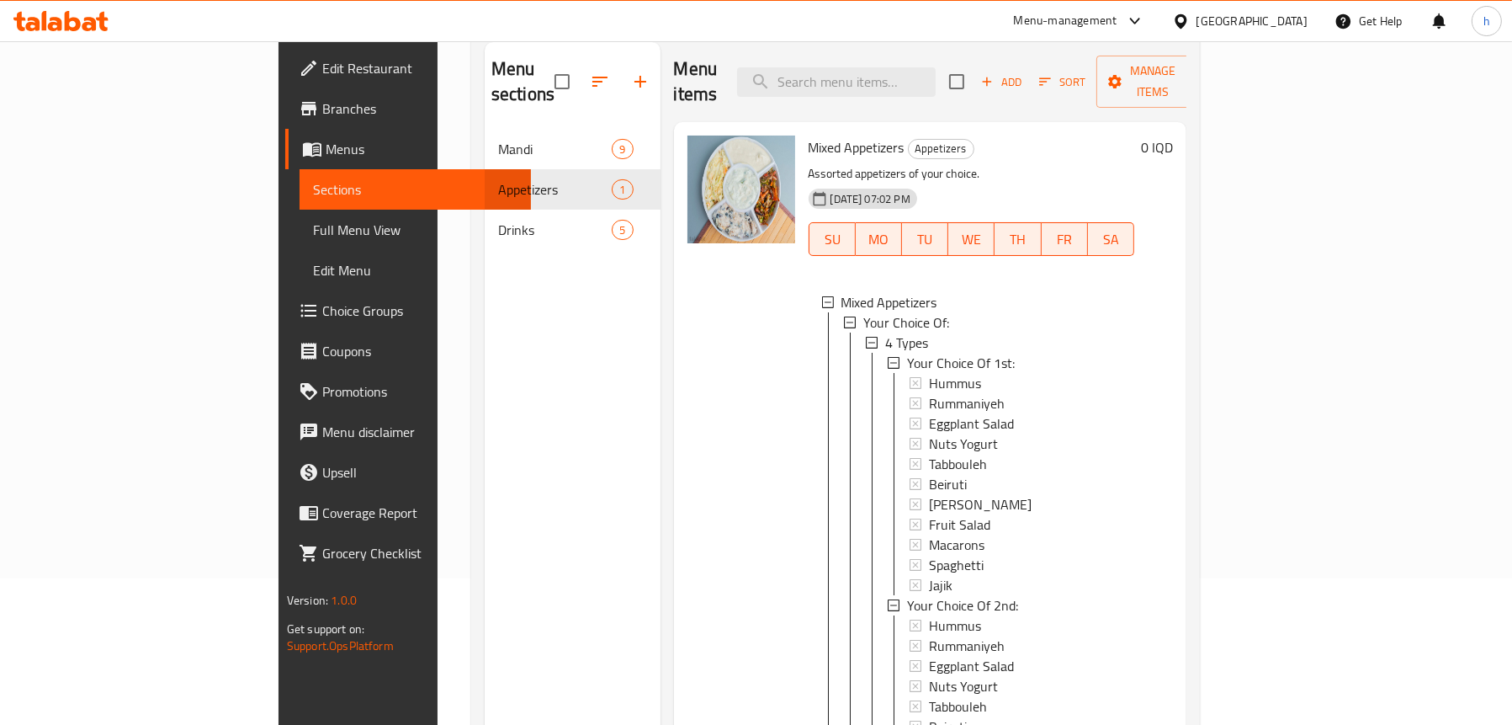
scroll to position [68, 0]
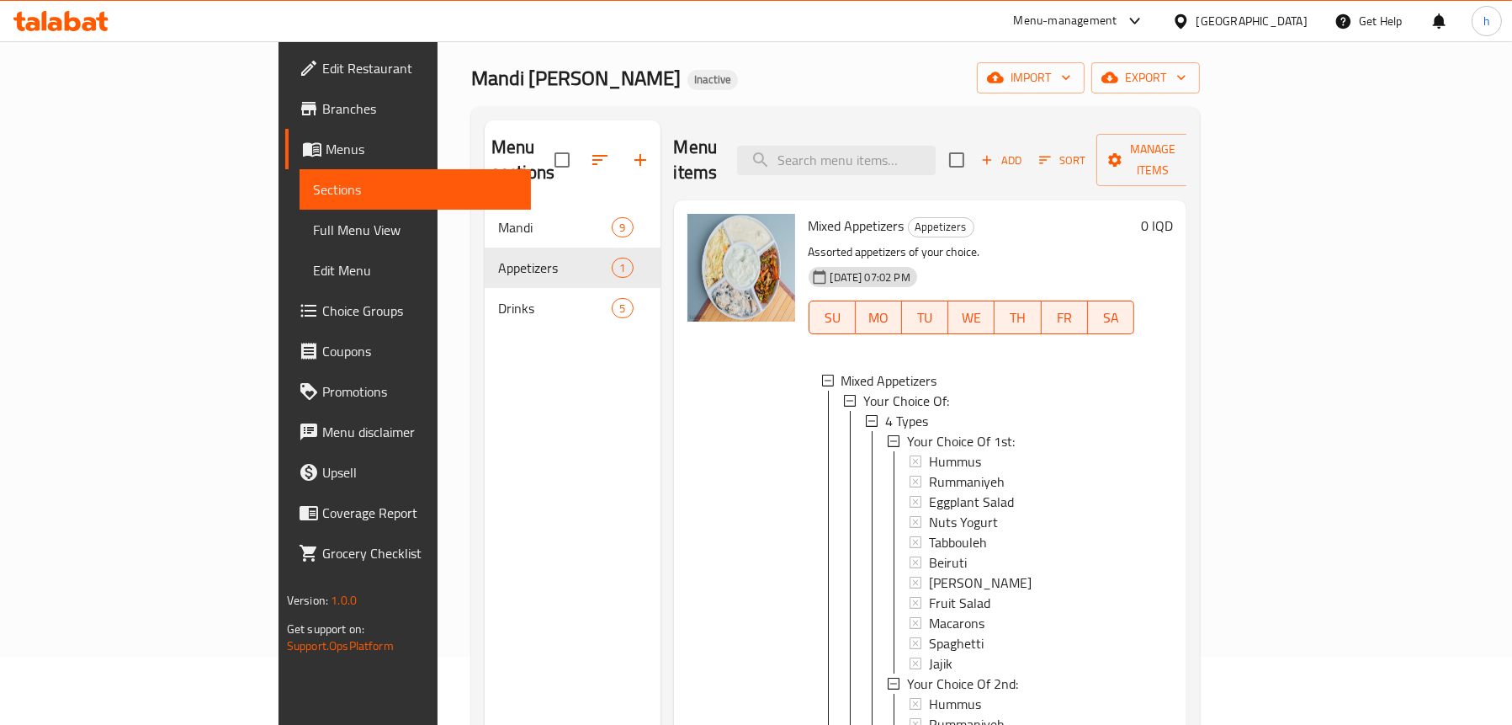
click at [313, 230] on span "Full Menu View" at bounding box center [415, 230] width 205 height 20
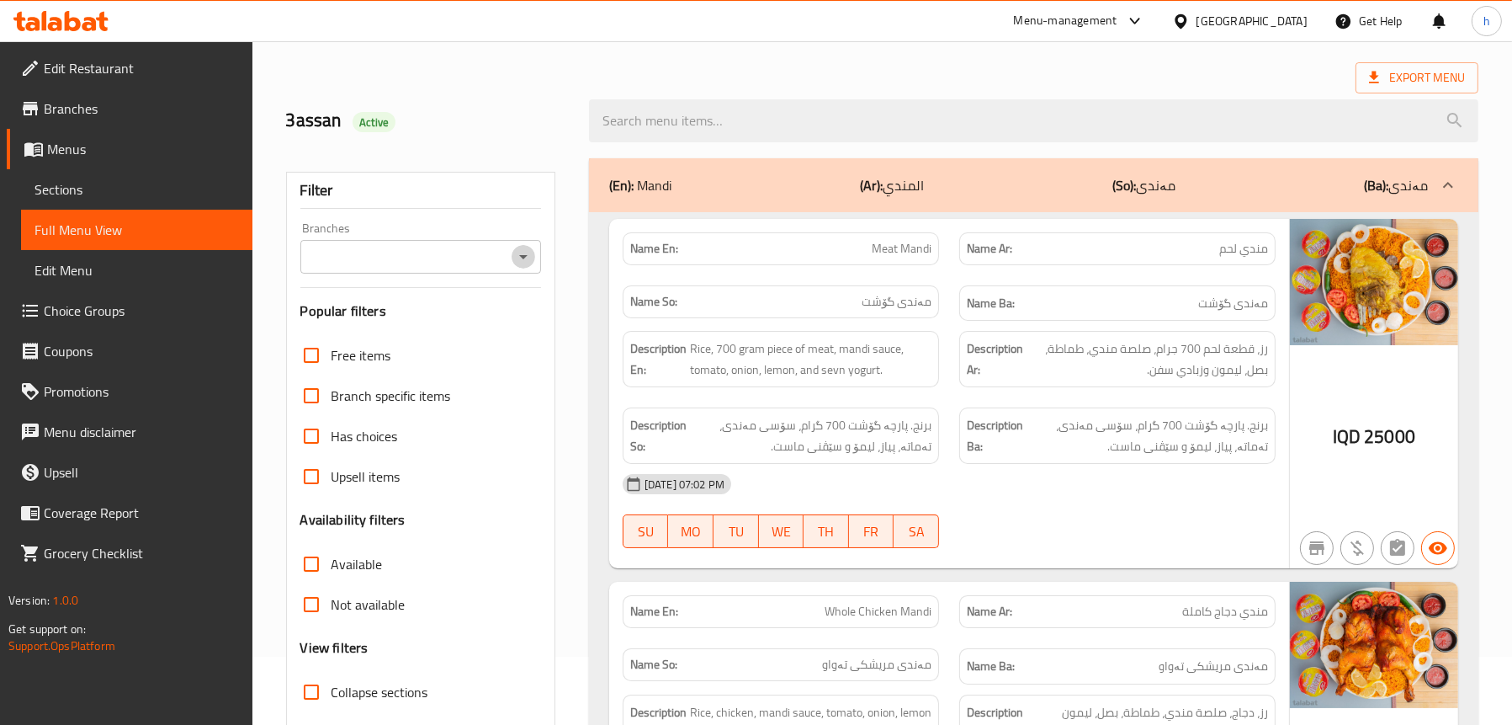
click at [518, 249] on icon "Open" at bounding box center [523, 257] width 20 height 20
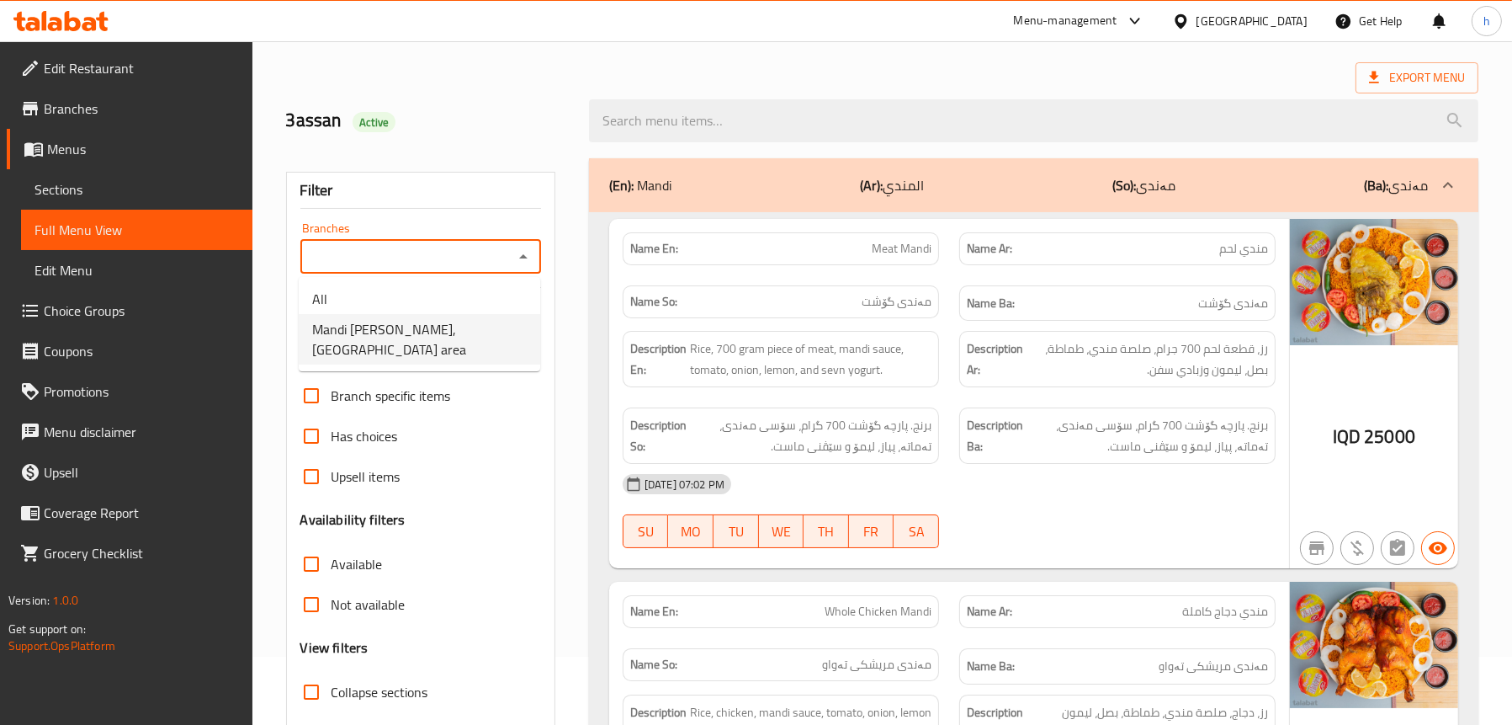
click at [449, 331] on span "Mandi Janat Al Yamen,Sadr area" at bounding box center [419, 339] width 215 height 40
type input "Mandi Janat Al Yamen,Sadr area"
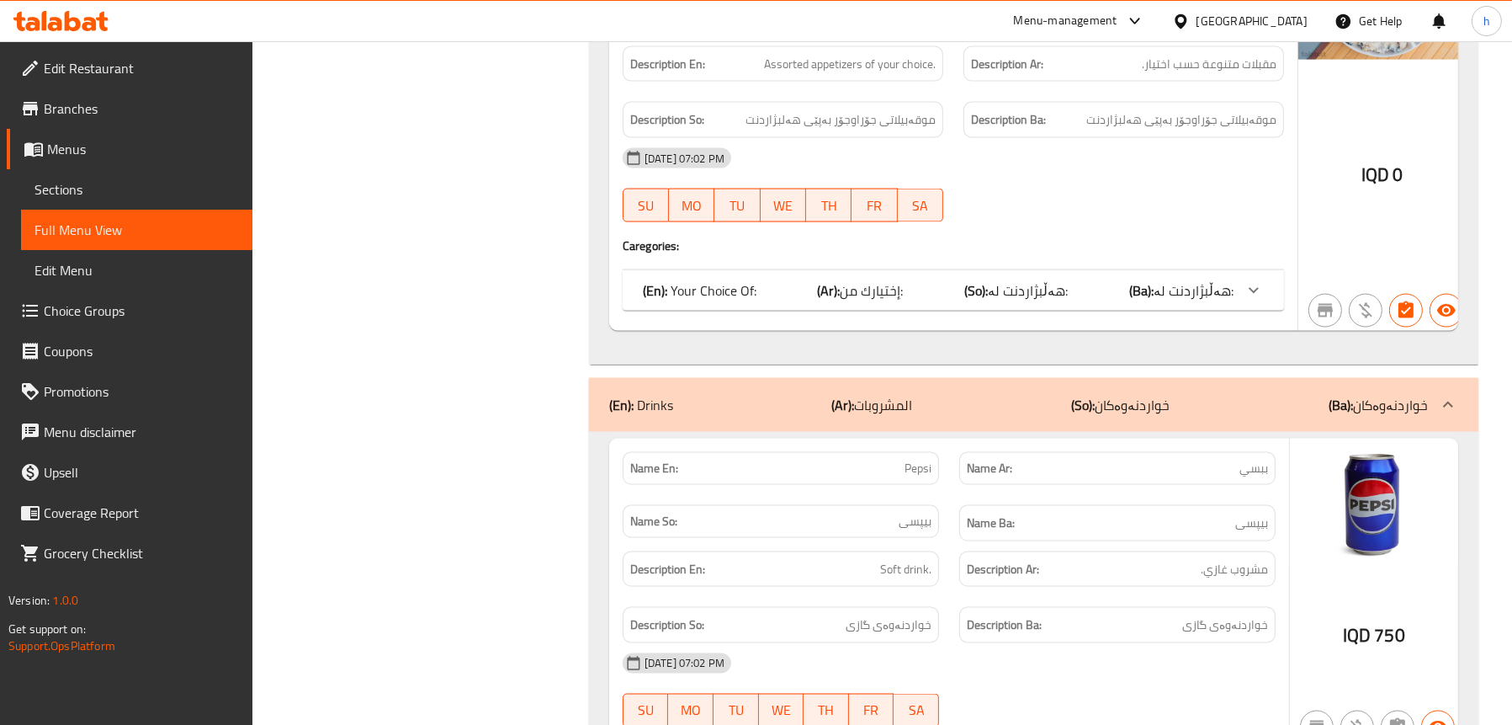
scroll to position [3939, 0]
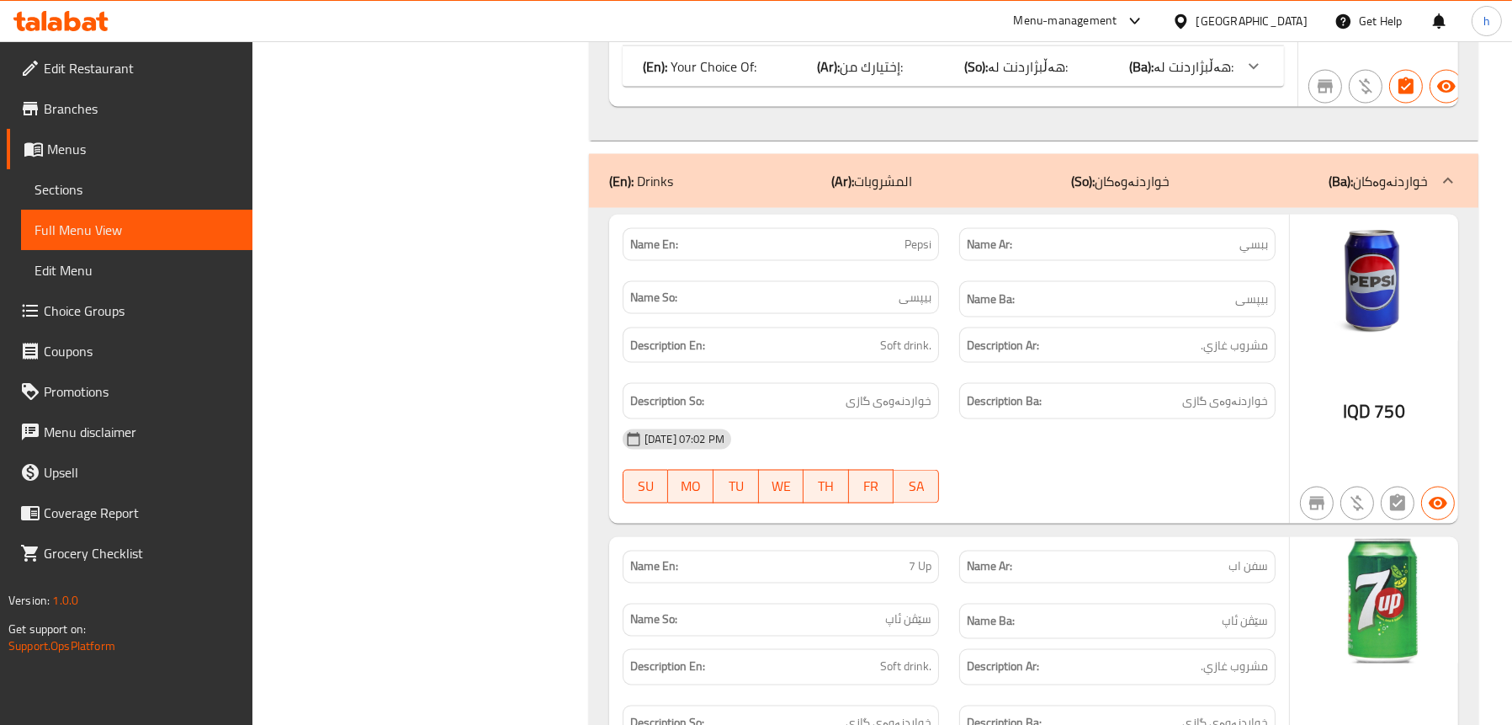
click at [827, 62] on b "(Ar):" at bounding box center [829, 66] width 23 height 25
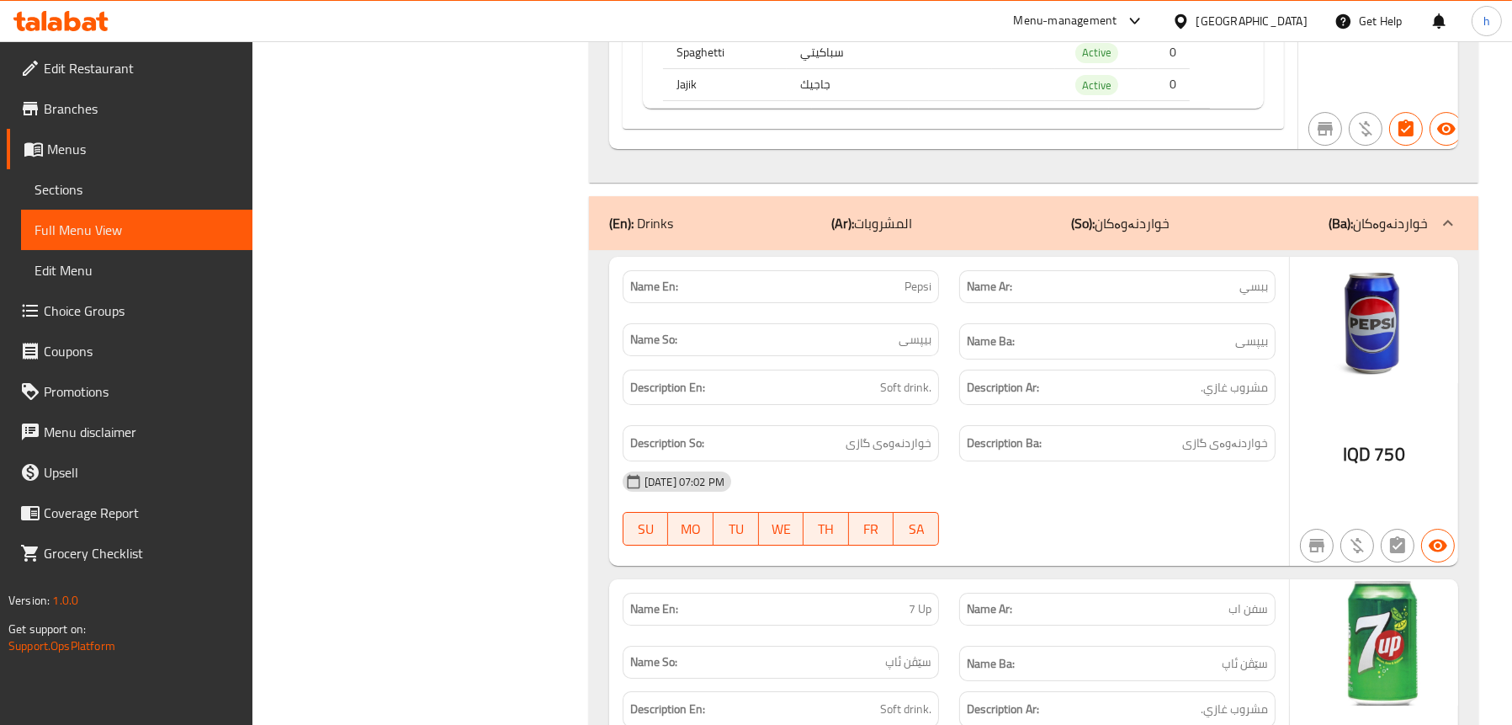
scroll to position [7969, 0]
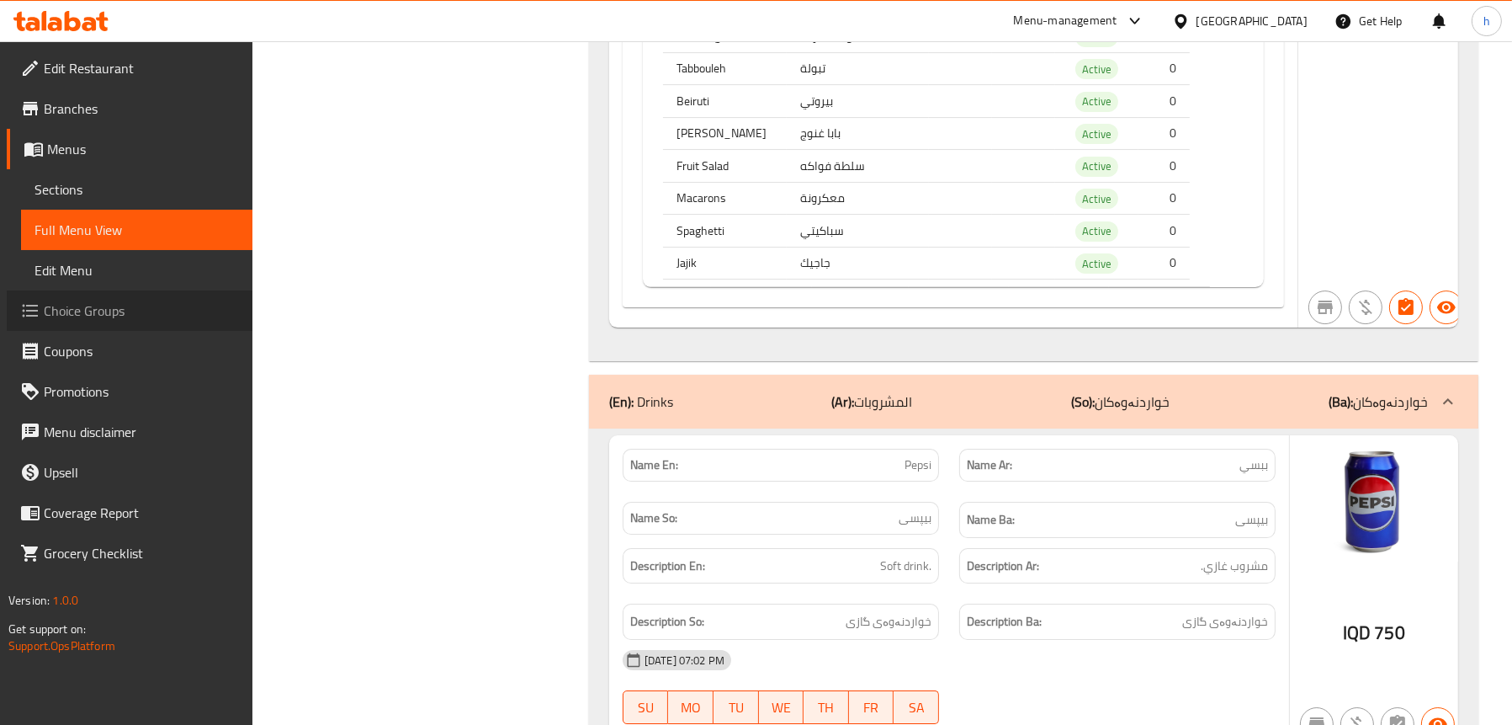
click at [112, 303] on span "Choice Groups" at bounding box center [141, 310] width 195 height 20
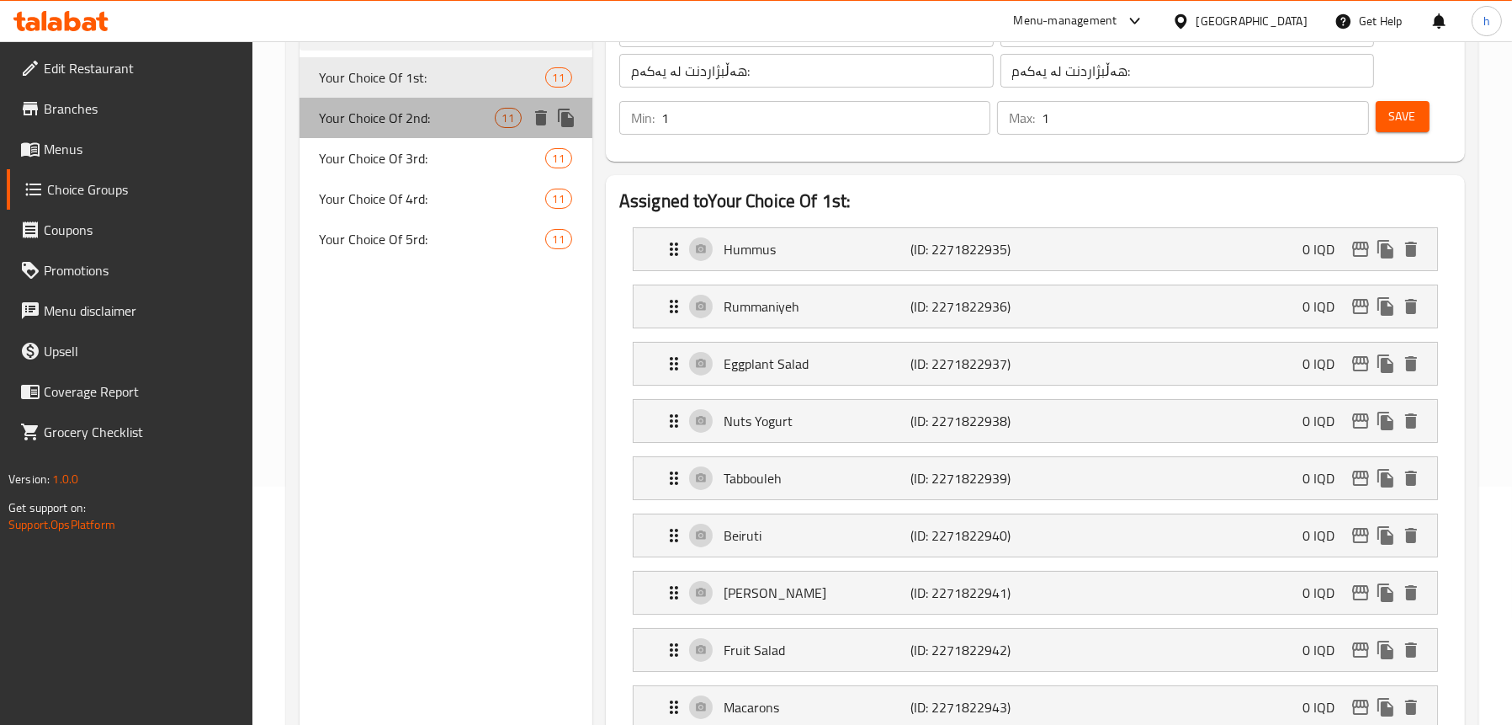
click at [393, 121] on span "Your Choice Of 2nd:" at bounding box center [407, 118] width 175 height 20
type input "Your Choice Of 2nd:"
type input "إختيارك من الثاني:"
type input "هەڵبژاردنت لە دووەم:"
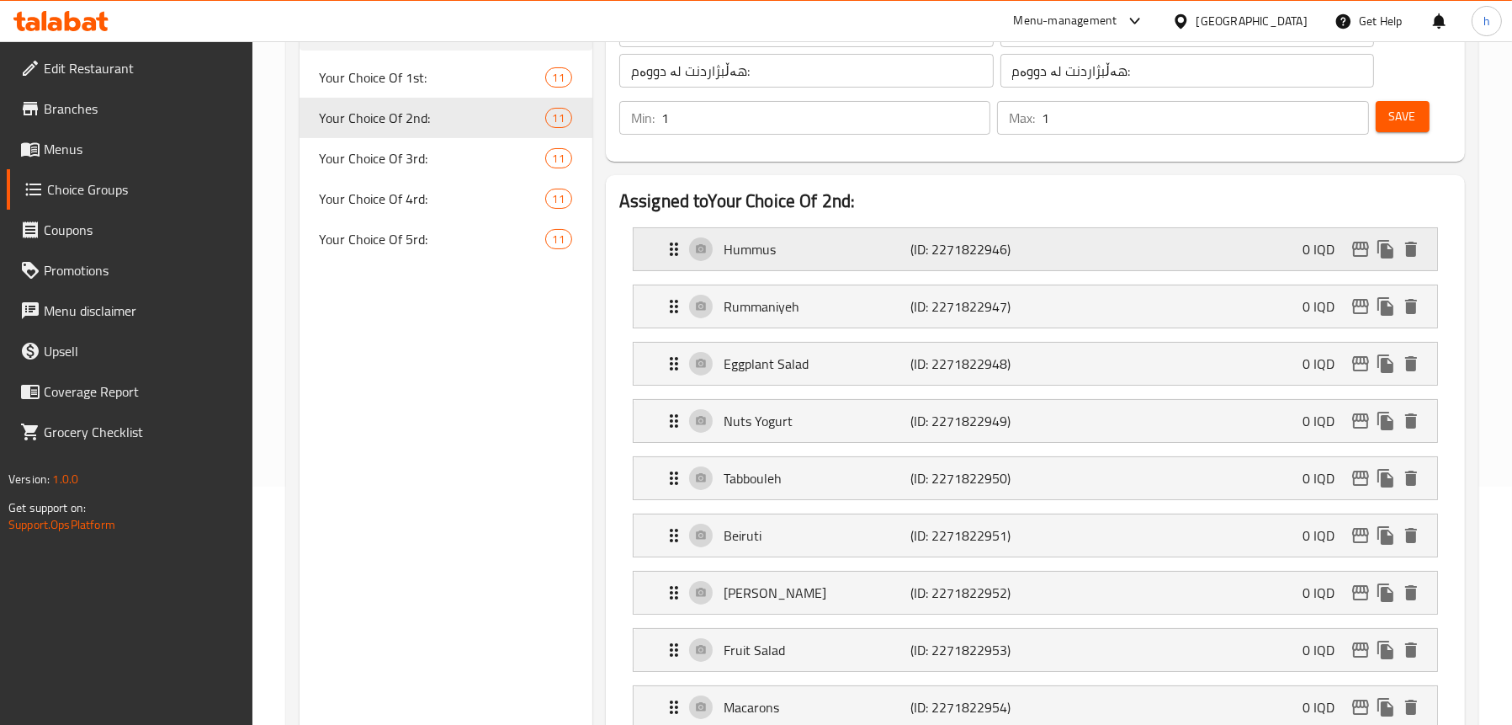
click at [827, 242] on p "Hummus" at bounding box center [818, 249] width 188 height 20
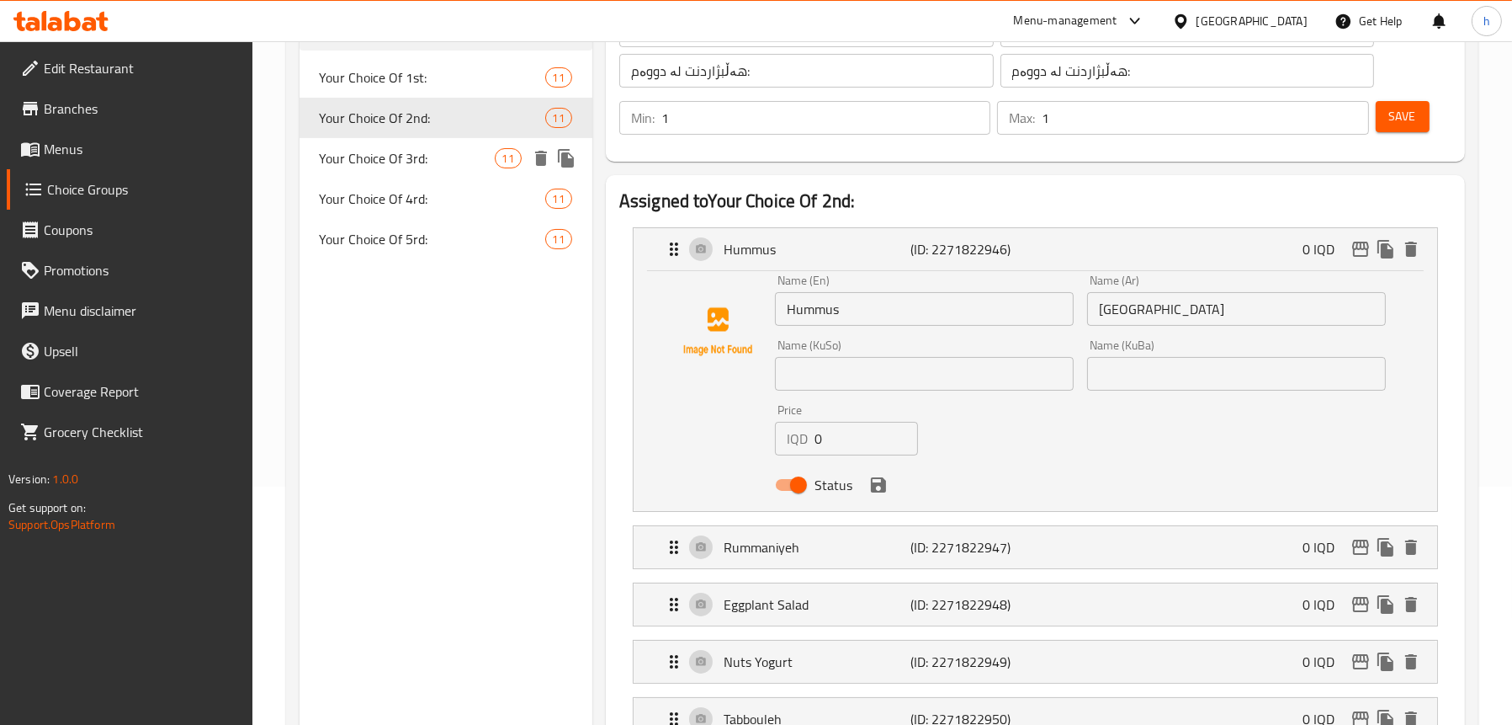
click at [383, 162] on span "Your Choice Of 3rd:" at bounding box center [407, 158] width 175 height 20
type input "Your Choice Of 3rd:"
type input "إختيارك من الثالث:"
type input "هەڵبژاردنت لە سێیەم:"
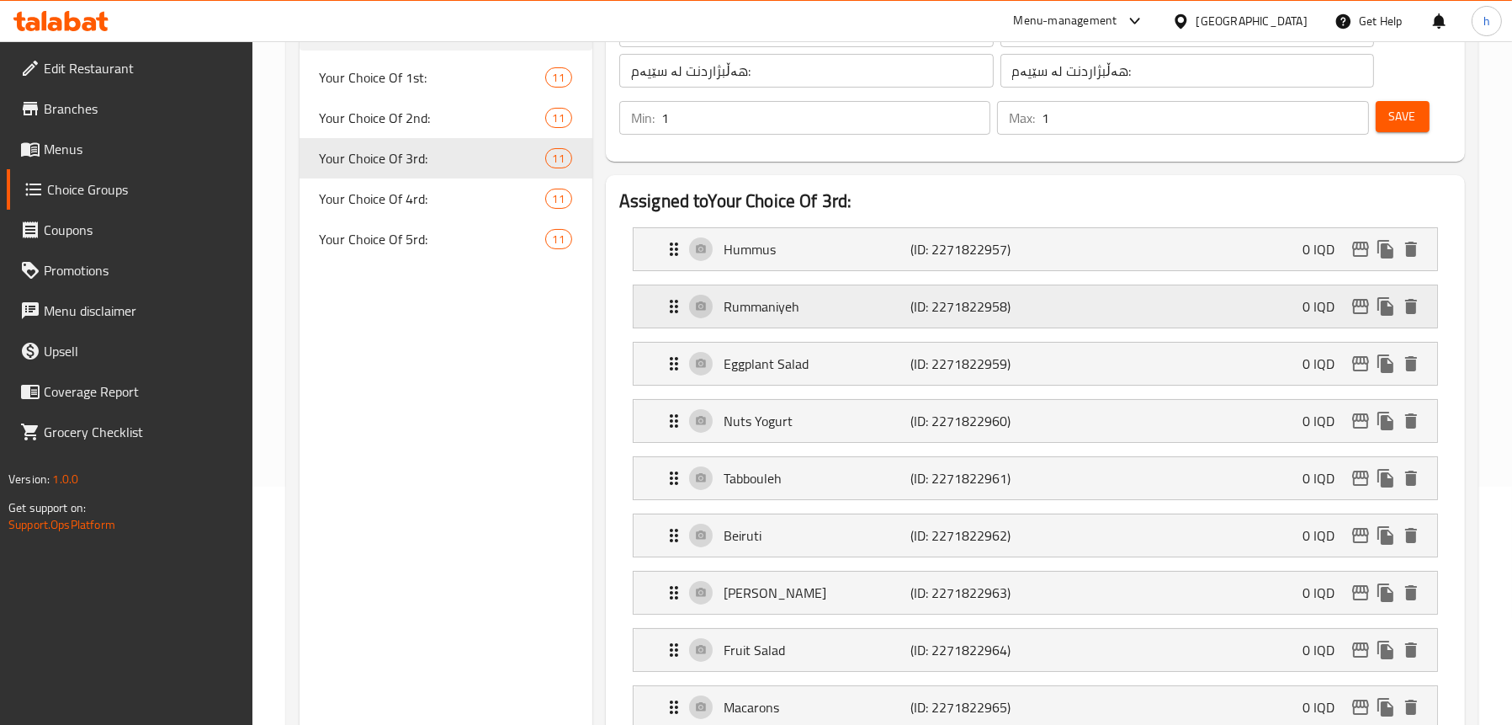
click at [716, 307] on div "Rummaniyeh (ID: 2271822958) 0 IQD" at bounding box center [1040, 306] width 753 height 42
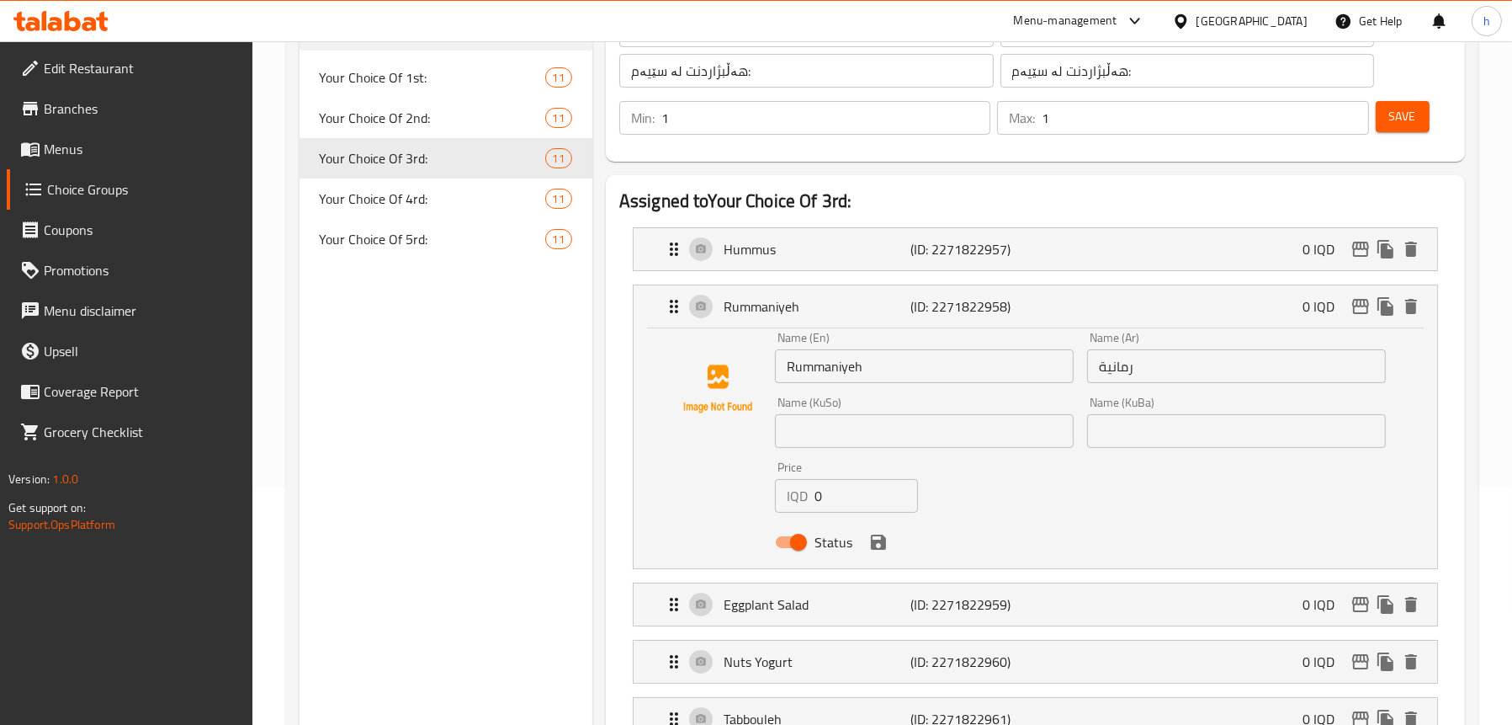
click at [99, 139] on span "Menus" at bounding box center [141, 149] width 195 height 20
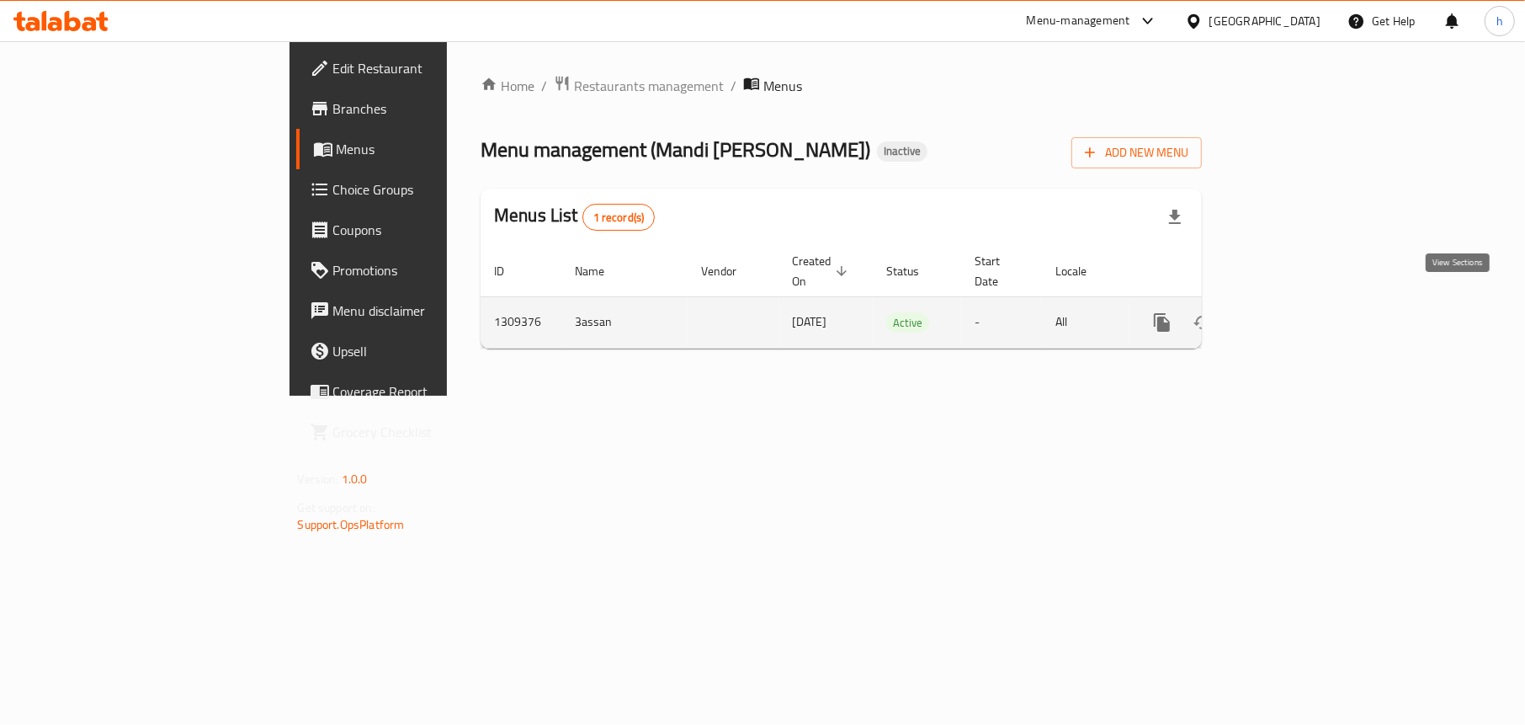
click at [1294, 312] on icon "enhanced table" at bounding box center [1283, 322] width 20 height 20
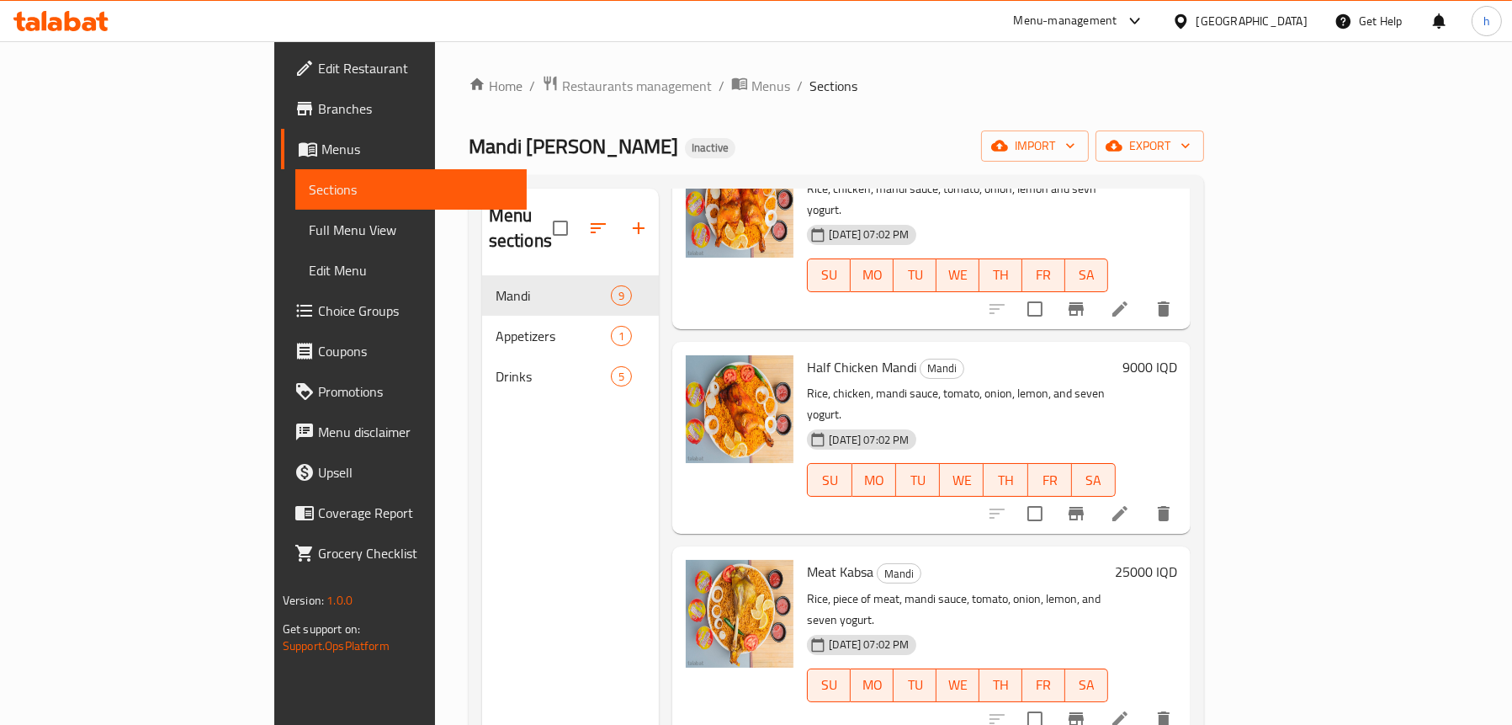
scroll to position [673, 0]
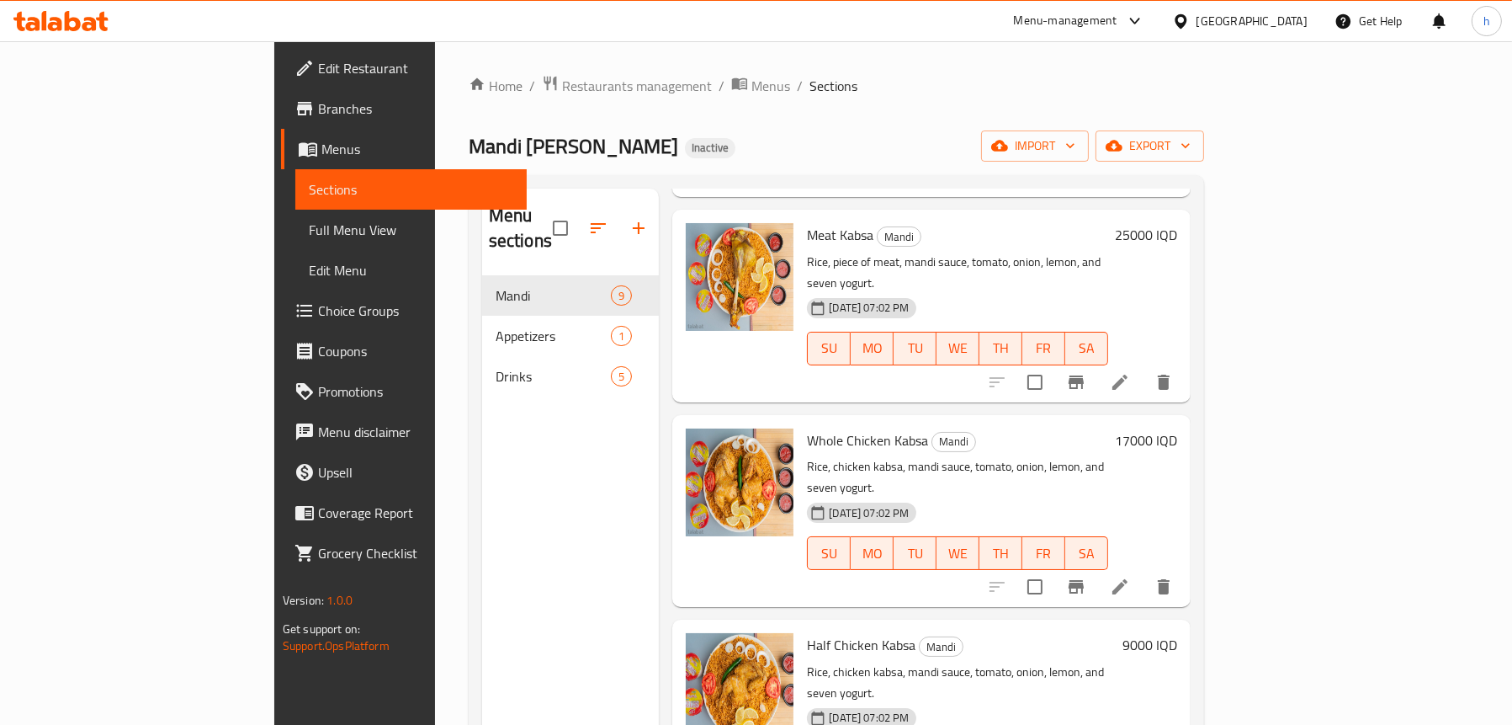
click at [309, 223] on span "Full Menu View" at bounding box center [411, 230] width 205 height 20
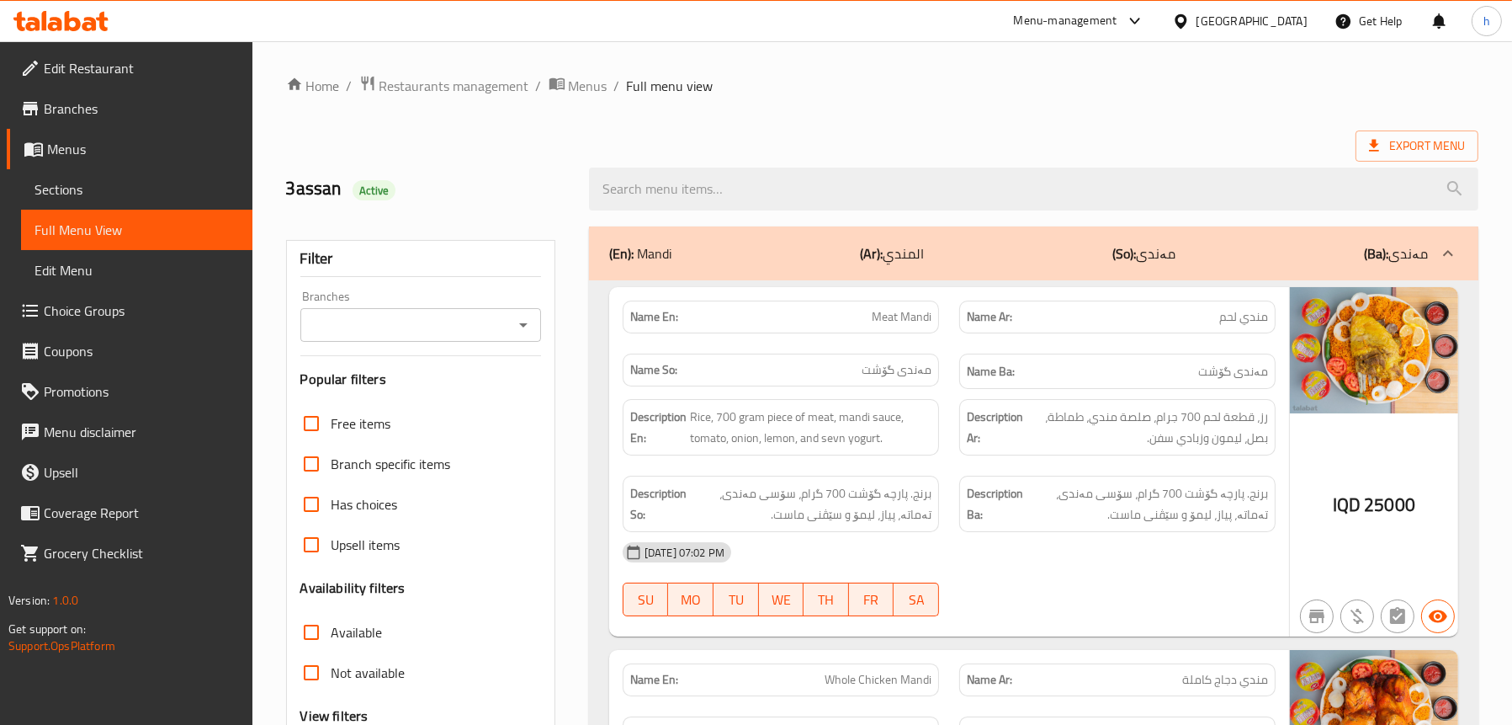
click at [514, 318] on icon "Open" at bounding box center [523, 325] width 20 height 20
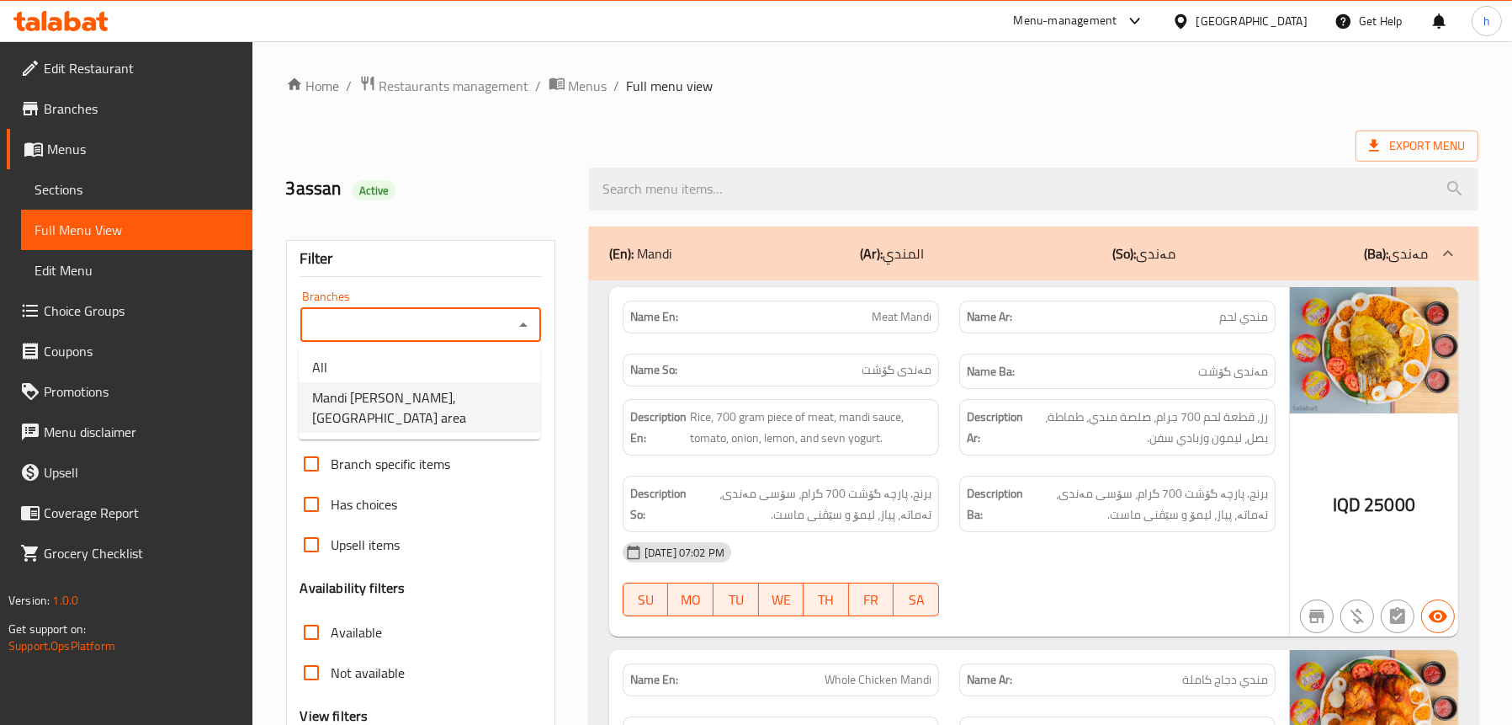
click at [407, 396] on span "Mandi Janat Al Yamen,Sadr area" at bounding box center [419, 407] width 215 height 40
type input "Mandi Janat Al Yamen,Sadr area"
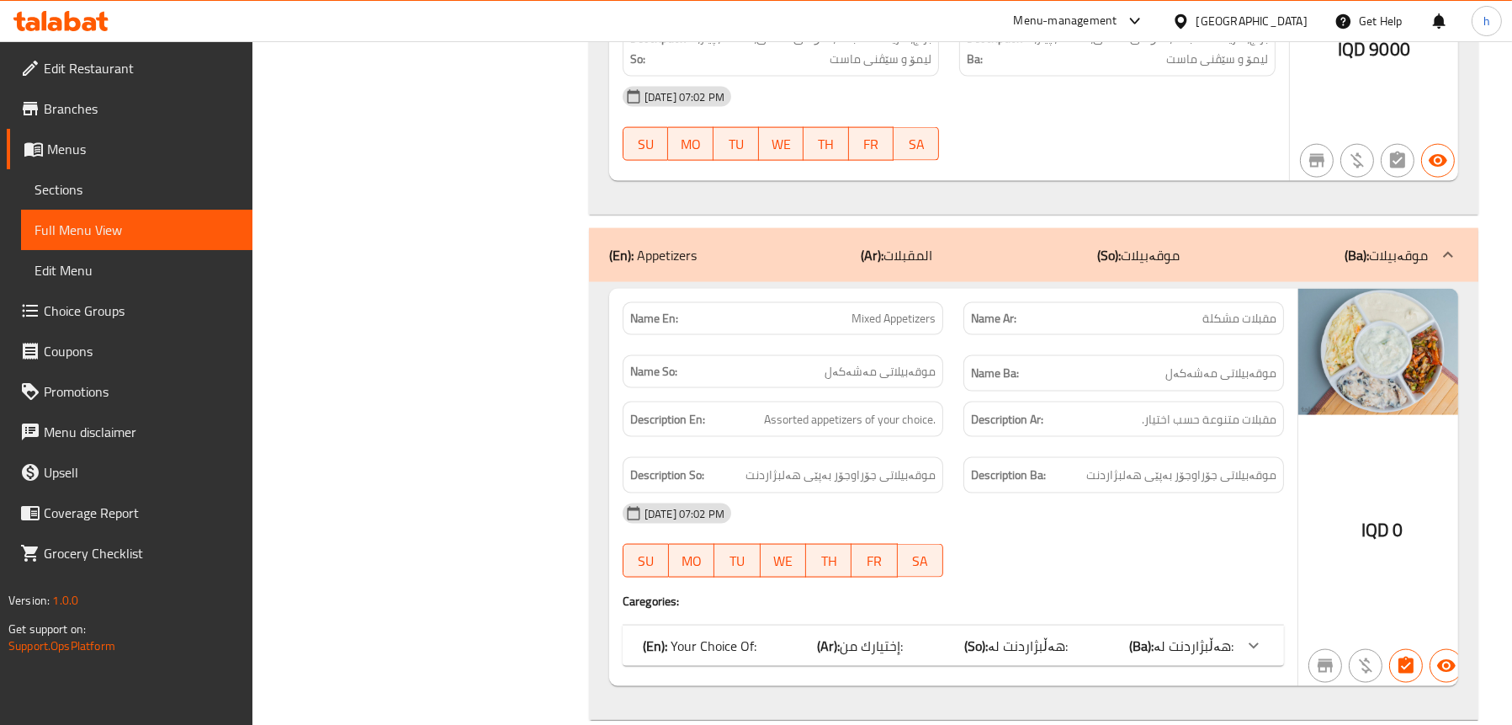
scroll to position [3366, 0]
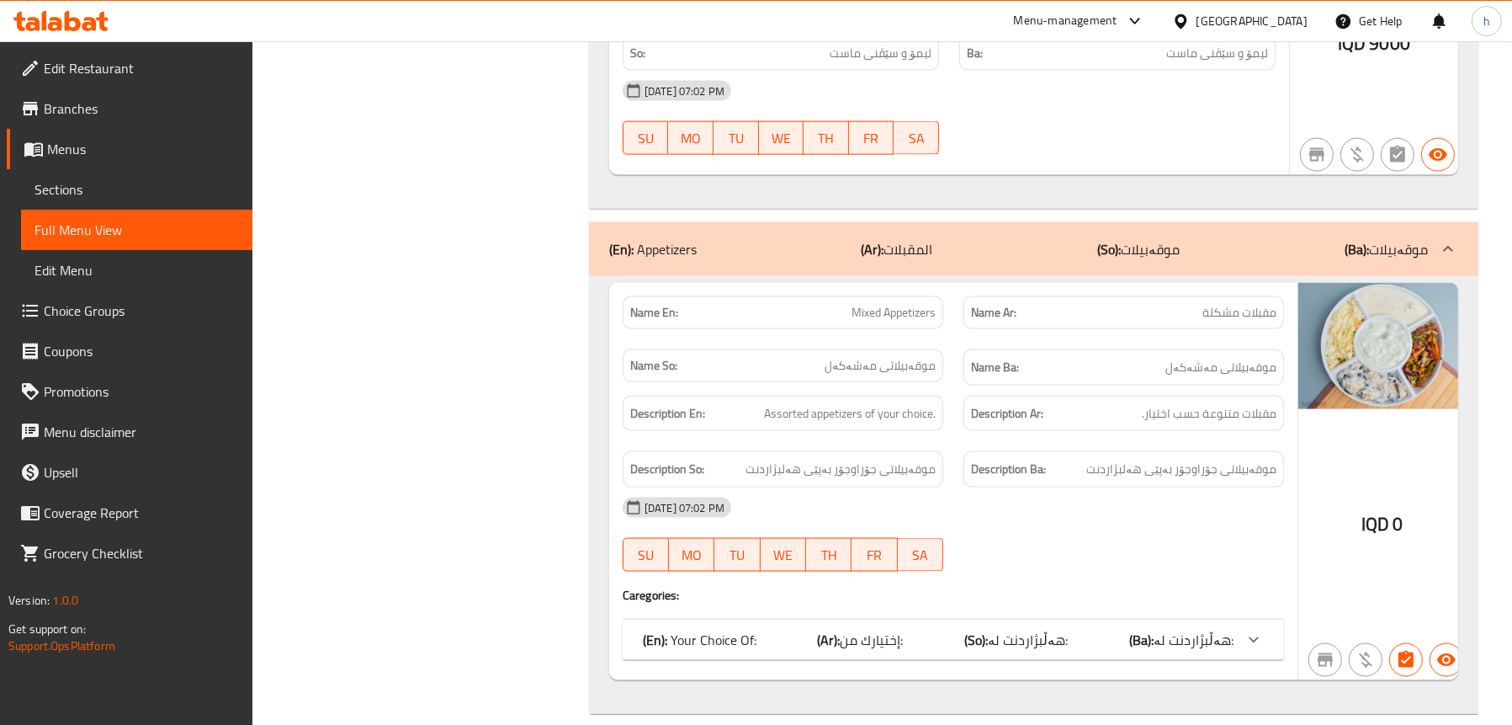
click at [82, 179] on span "Sections" at bounding box center [137, 189] width 205 height 20
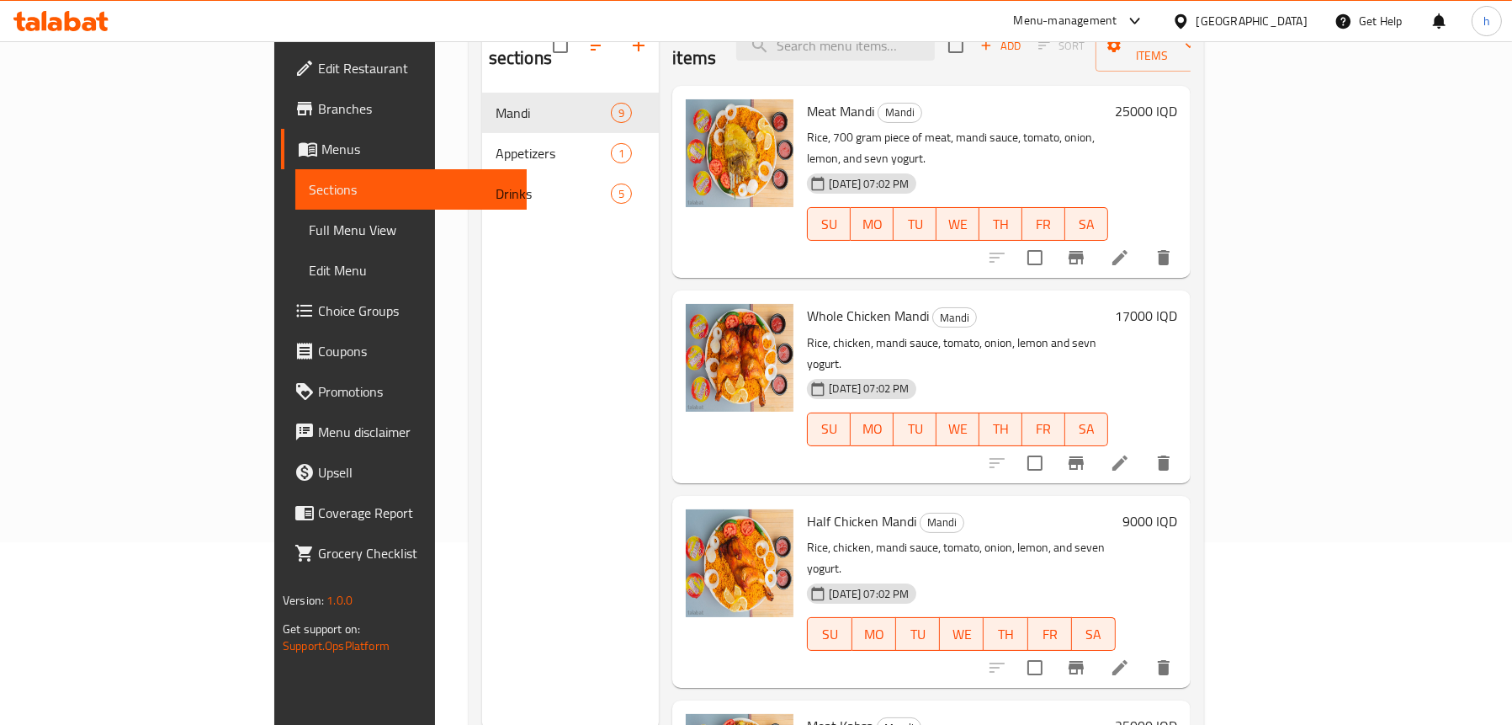
scroll to position [68, 0]
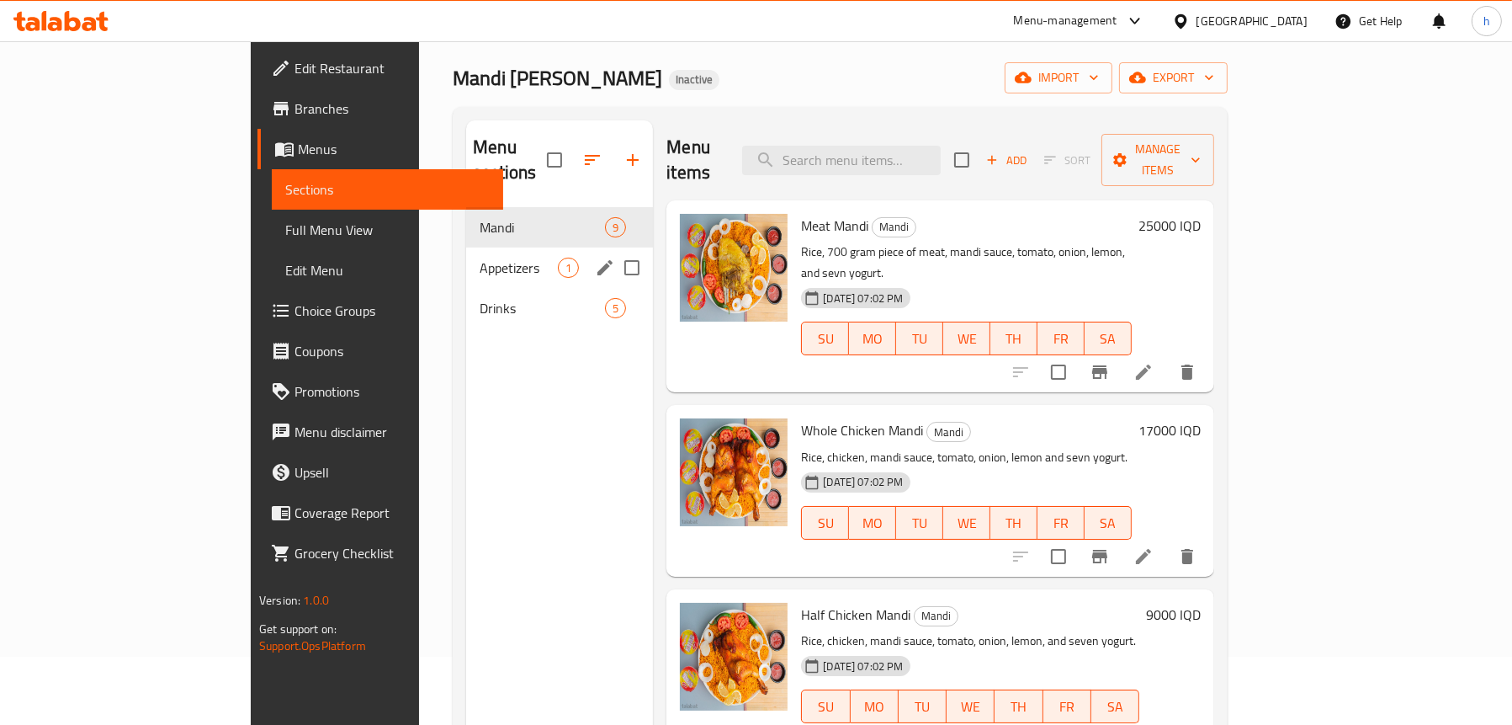
click at [466, 247] on div "Appetizers 1" at bounding box center [559, 267] width 187 height 40
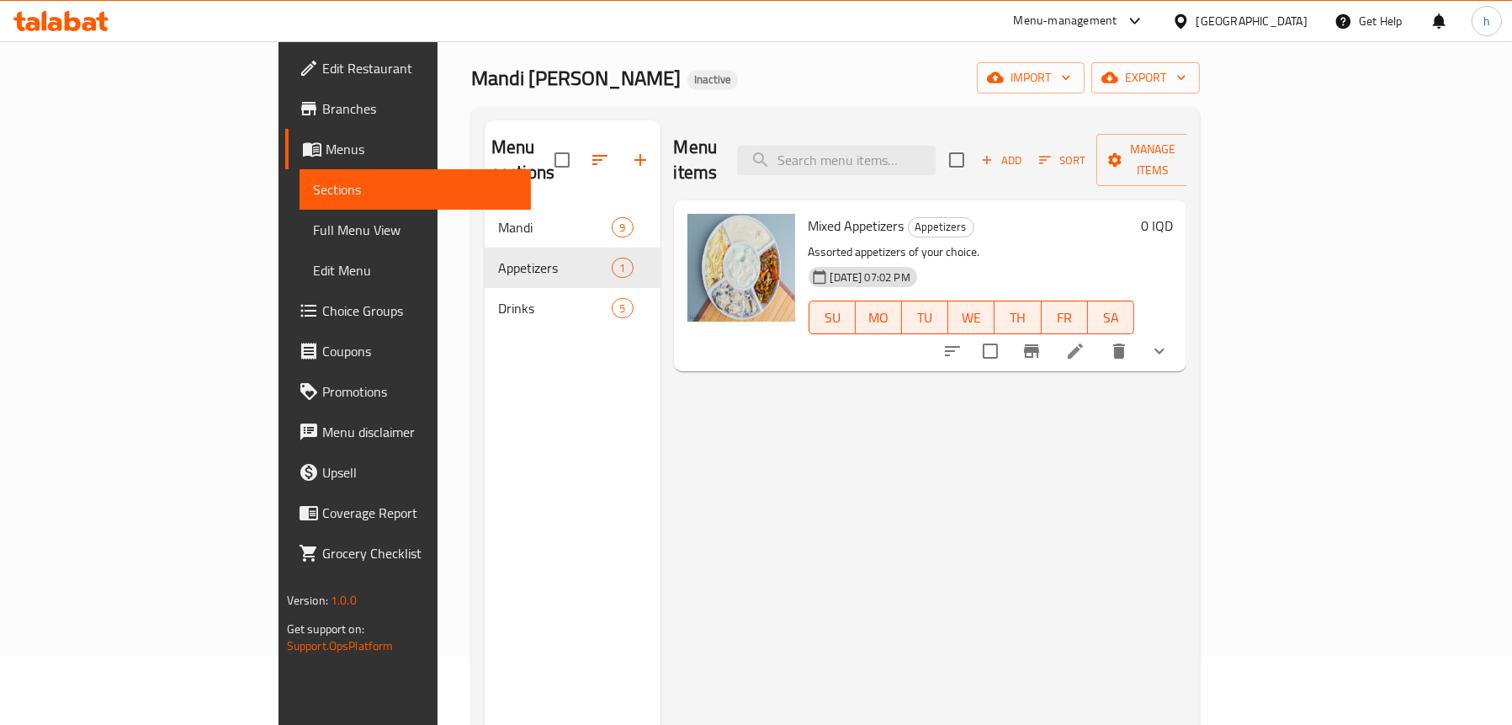
click at [1086, 341] on icon at bounding box center [1075, 351] width 20 height 20
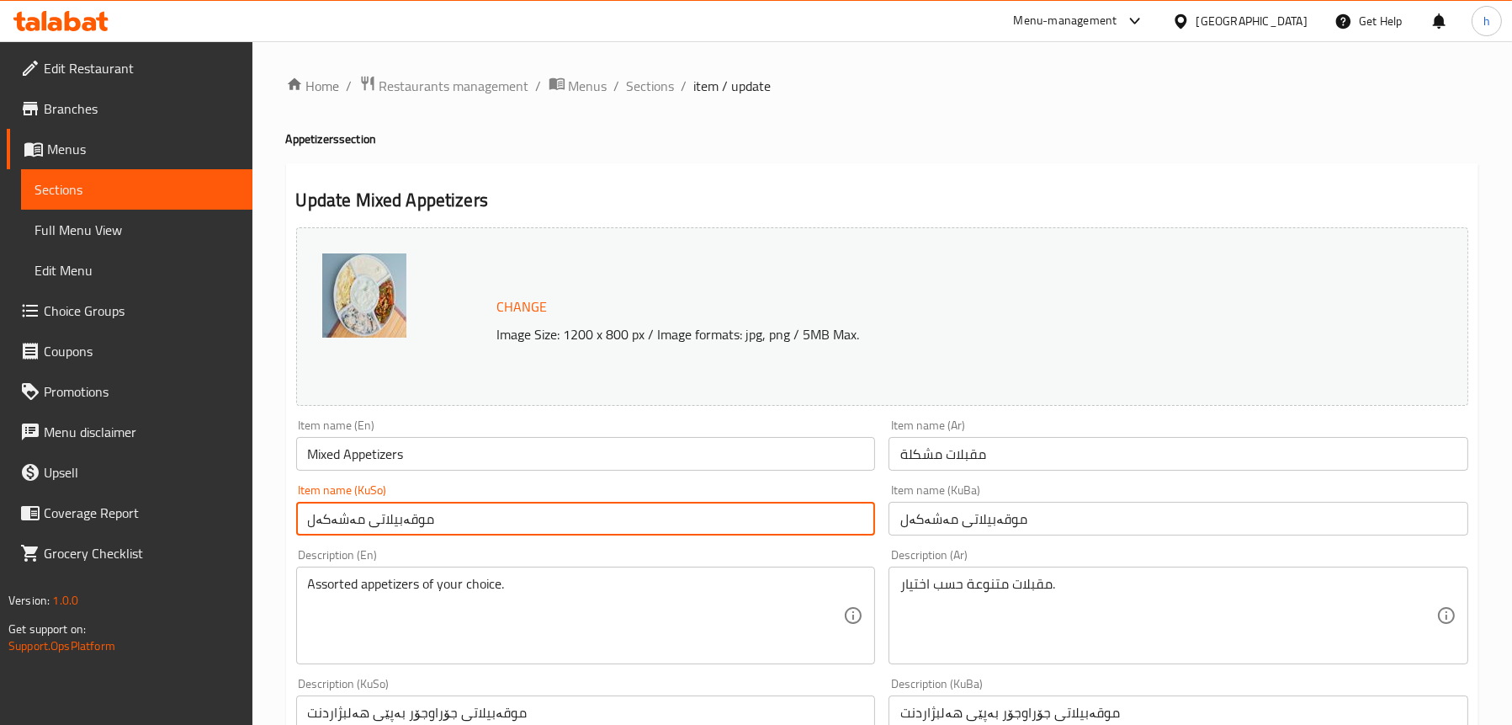
click at [325, 518] on input "موقەبیلاتی مەشەکەل" at bounding box center [586, 519] width 580 height 34
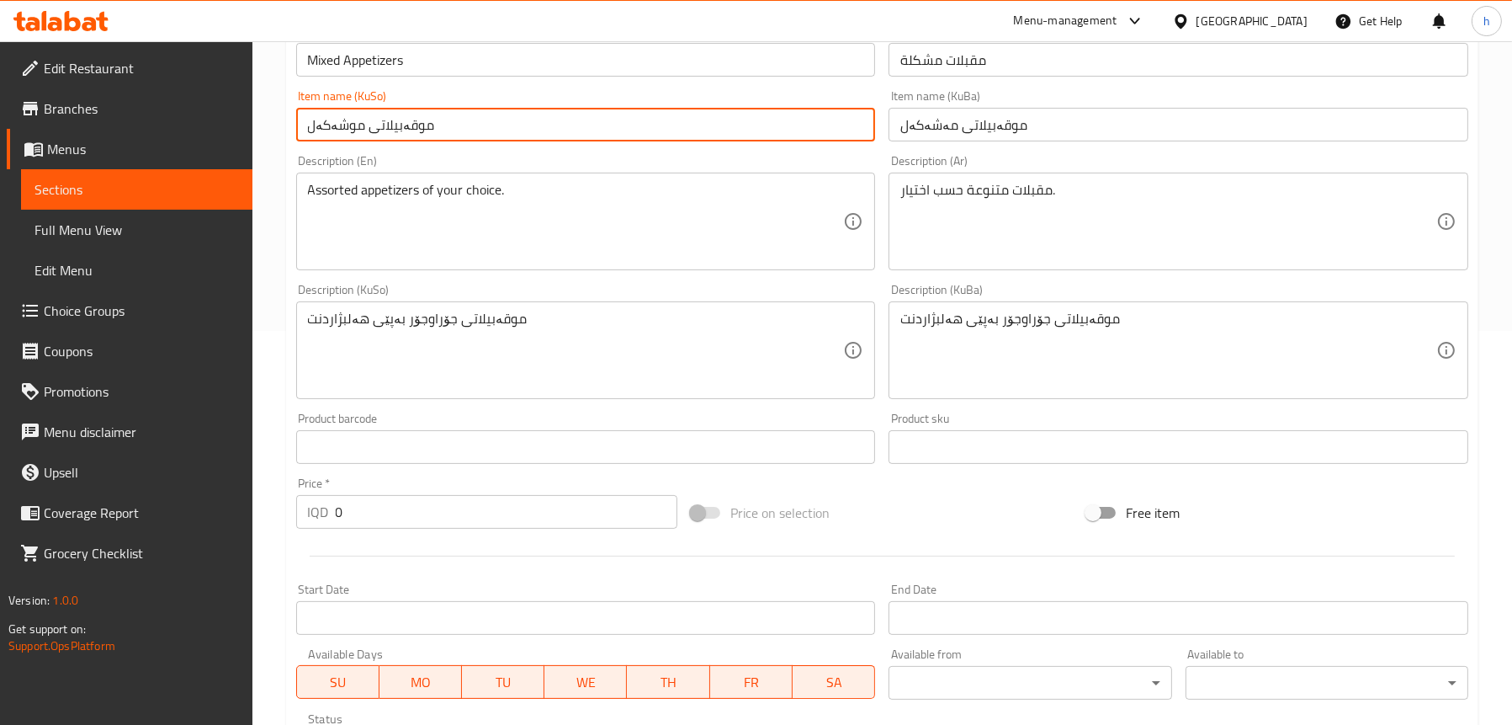
scroll to position [421, 0]
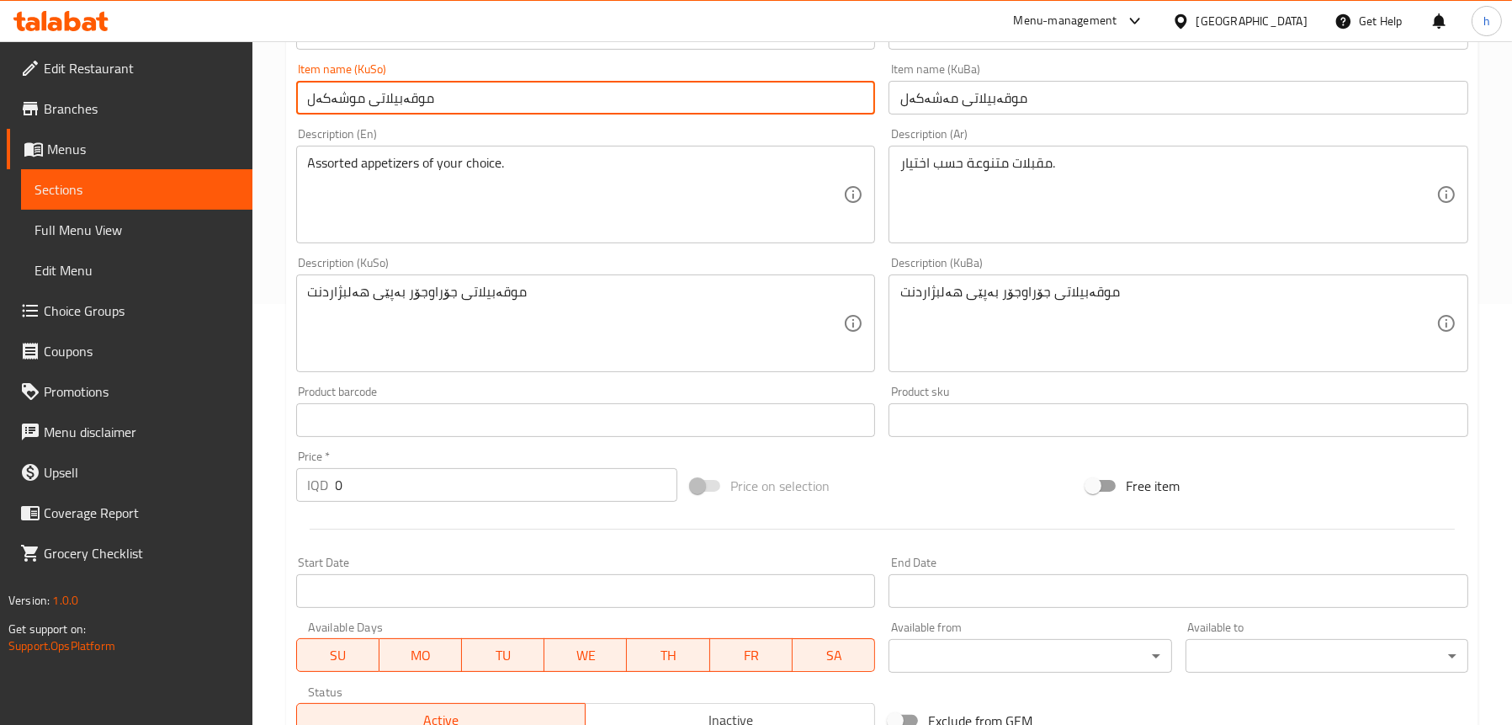
type input "موقەبیلاتی موشەکەل"
click at [434, 290] on textarea "موقەبیلاتی جۆراوجۆر بەپێی هەلبژاردنت" at bounding box center [576, 324] width 536 height 80
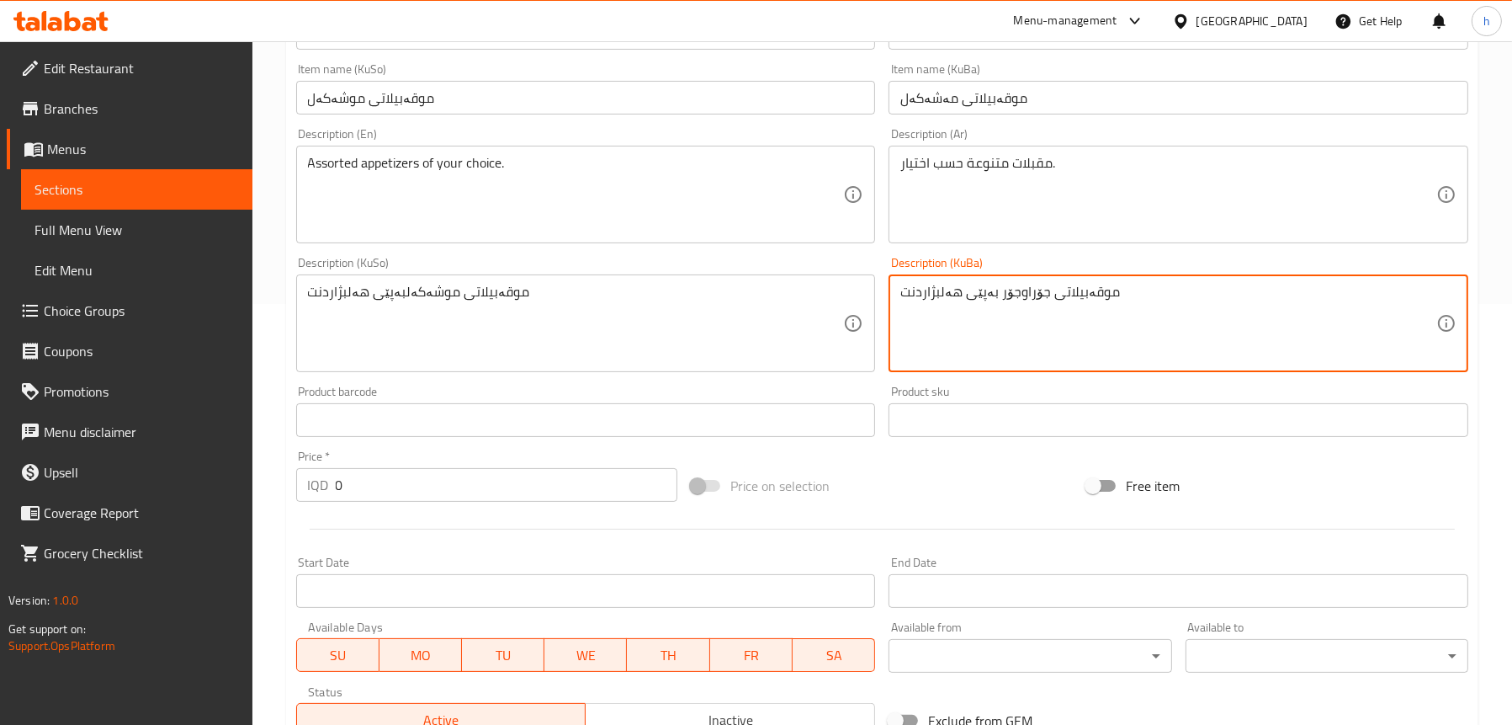
drag, startPoint x: 886, startPoint y: 290, endPoint x: 907, endPoint y: 296, distance: 21.8
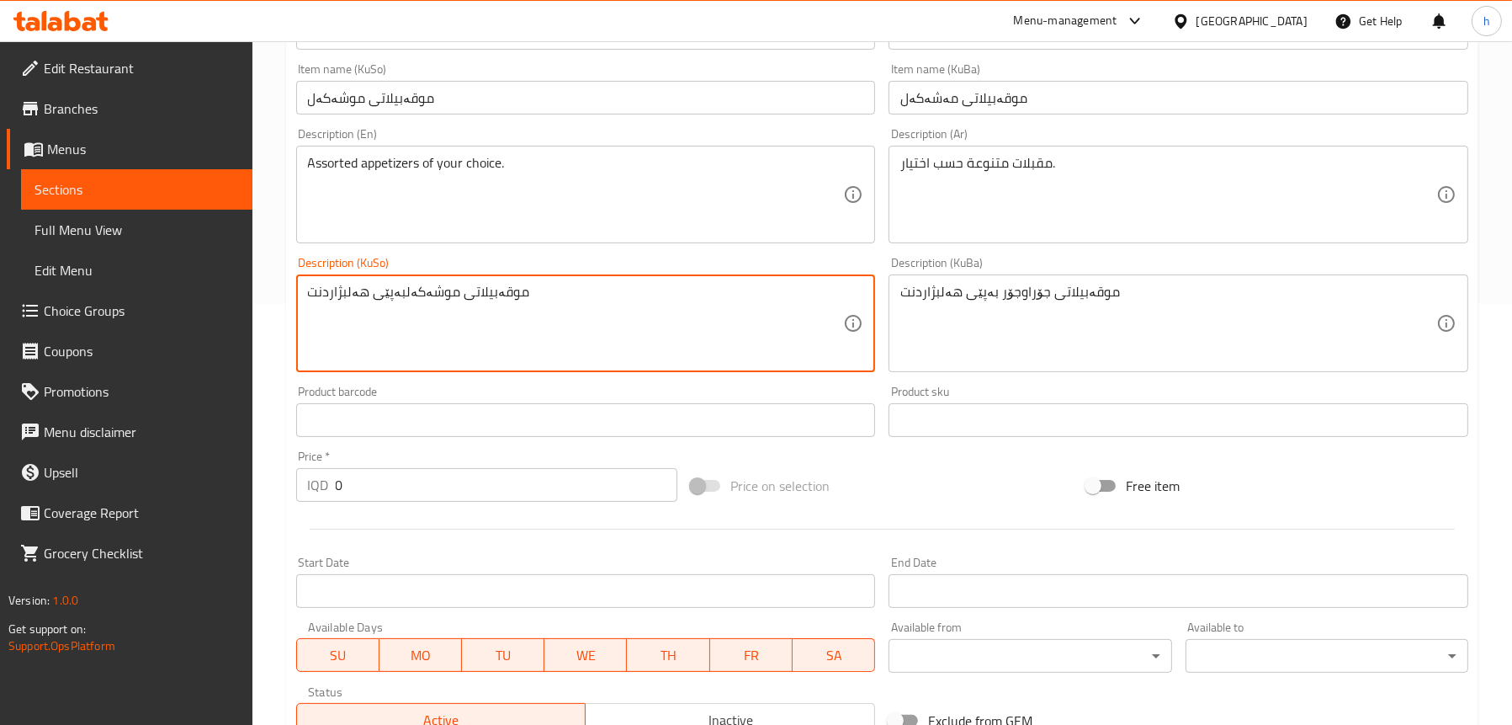
drag, startPoint x: 534, startPoint y: 298, endPoint x: 274, endPoint y: 302, distance: 260.9
paste textarea "جۆراوجۆر"
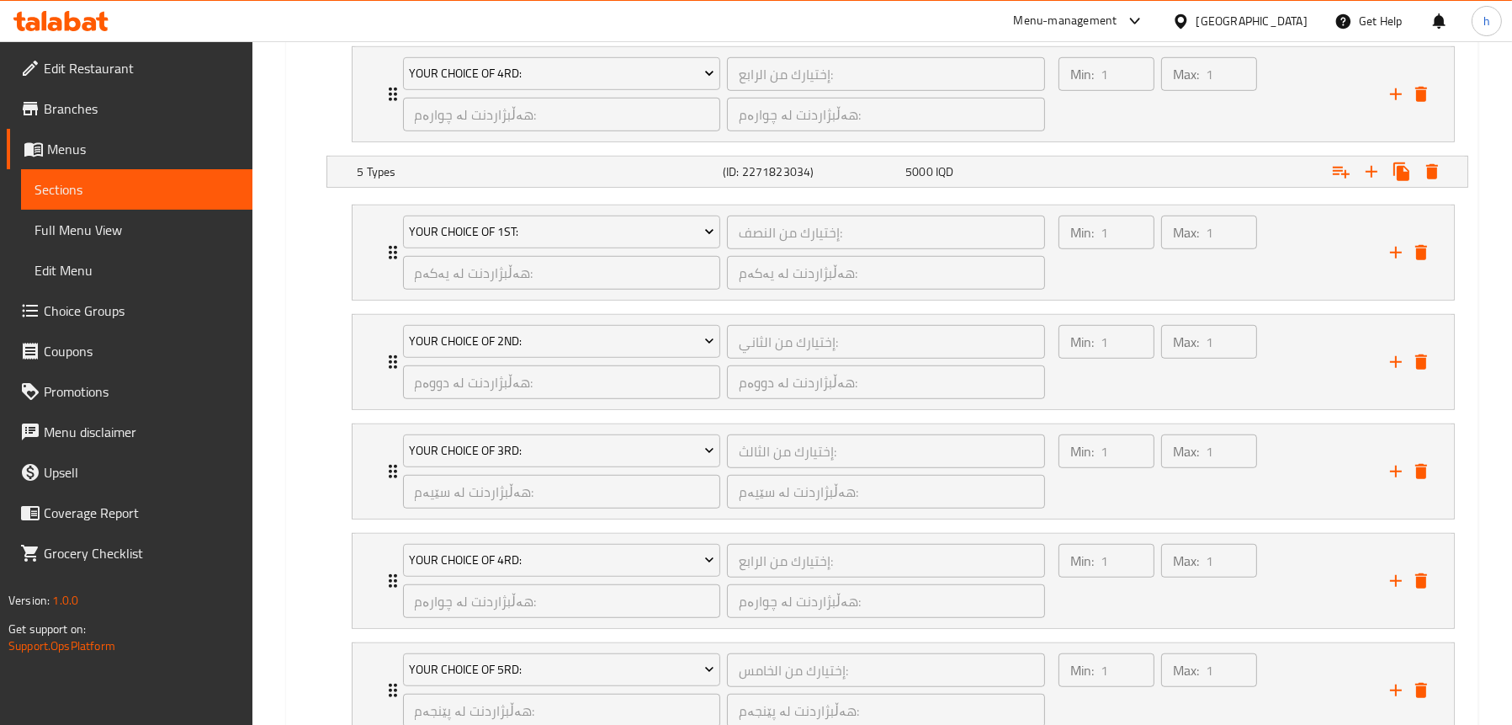
scroll to position [1703, 0]
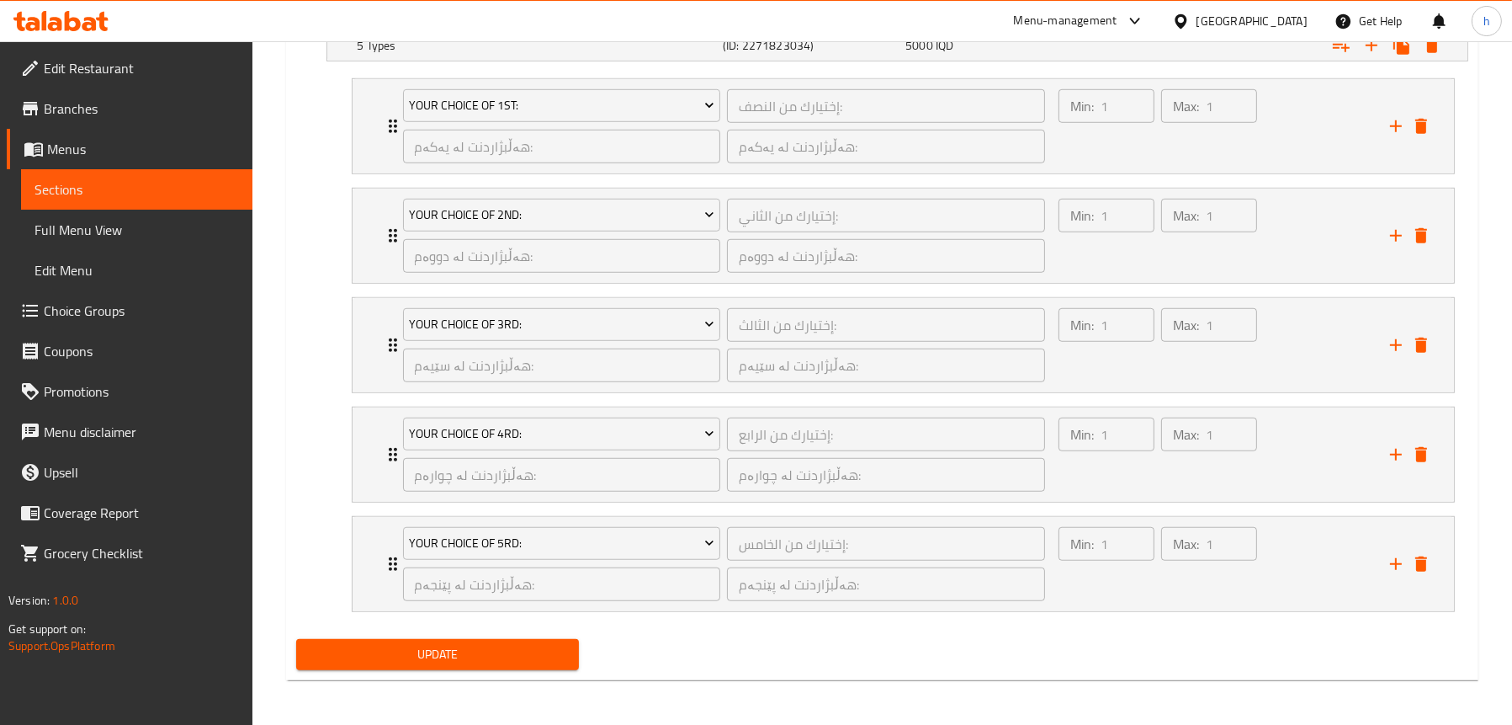
type textarea "موقەبیلاتی جۆراوجۆر بەپێی هەلبژاردنت"
click at [387, 665] on button "Update" at bounding box center [437, 654] width 283 height 31
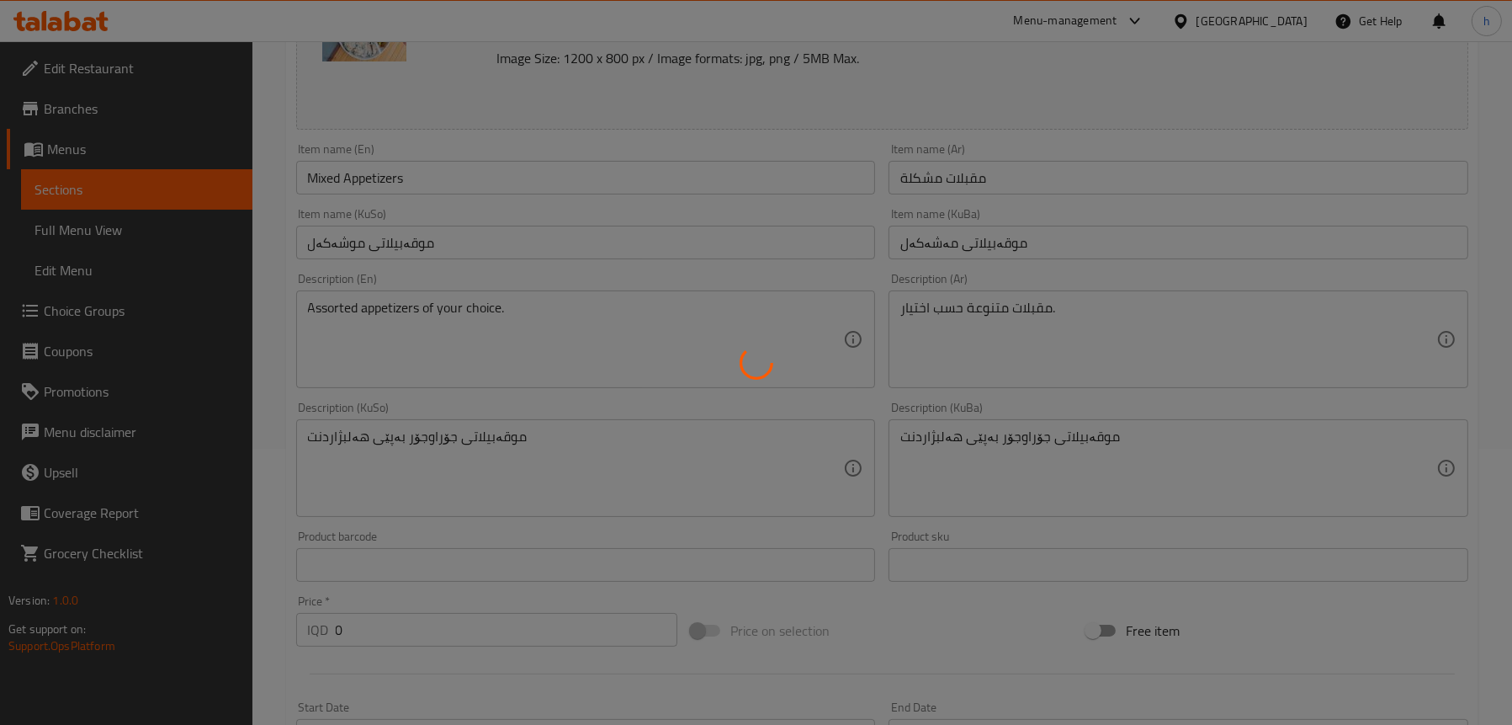
scroll to position [272, 0]
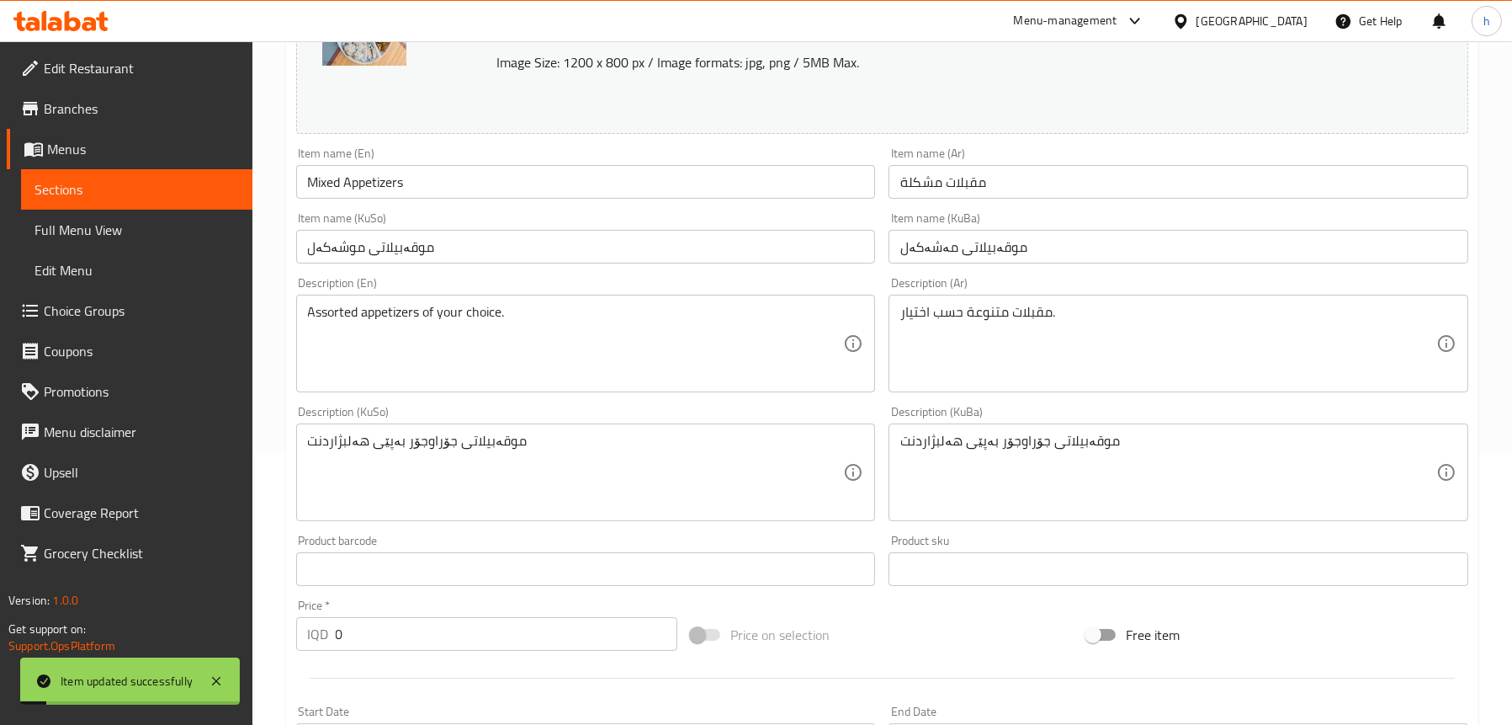
click at [100, 224] on span "Full Menu View" at bounding box center [137, 230] width 205 height 20
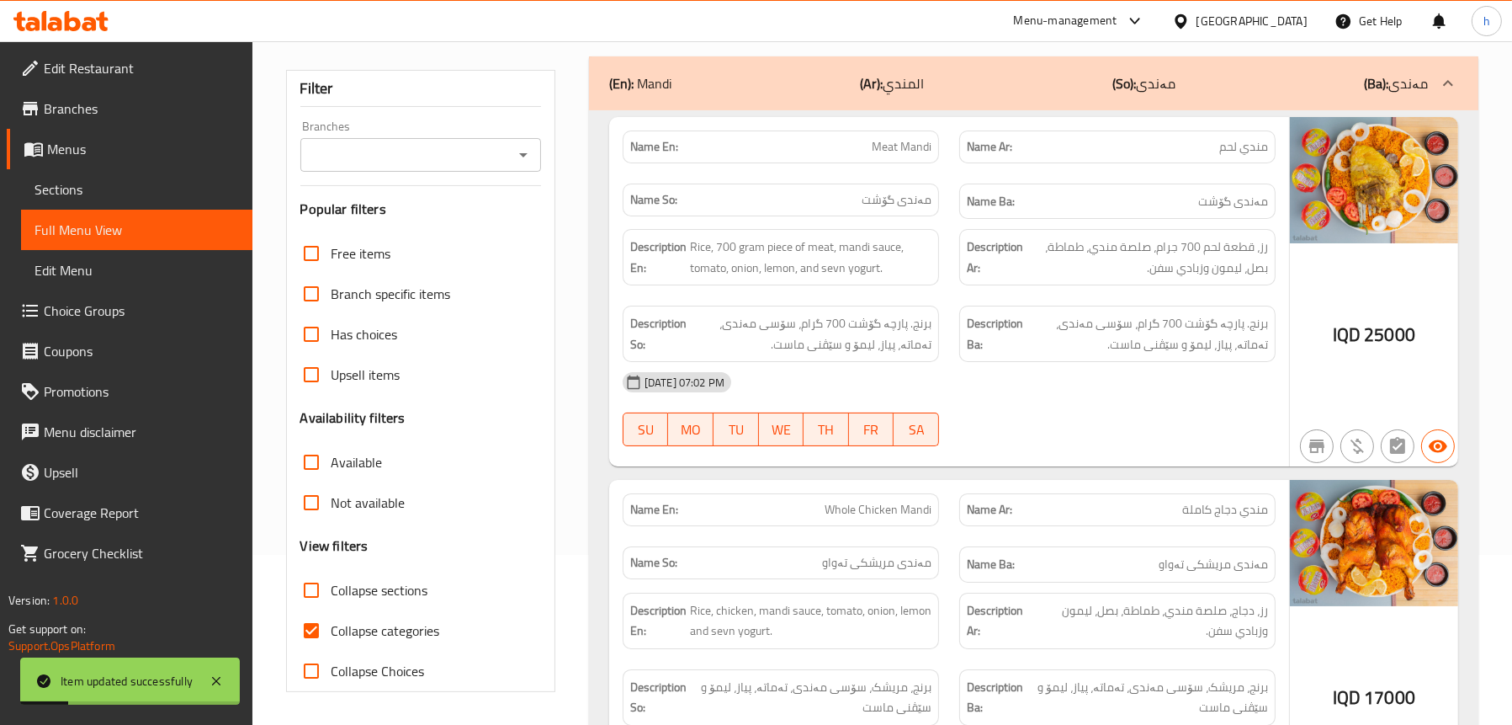
scroll to position [19, 0]
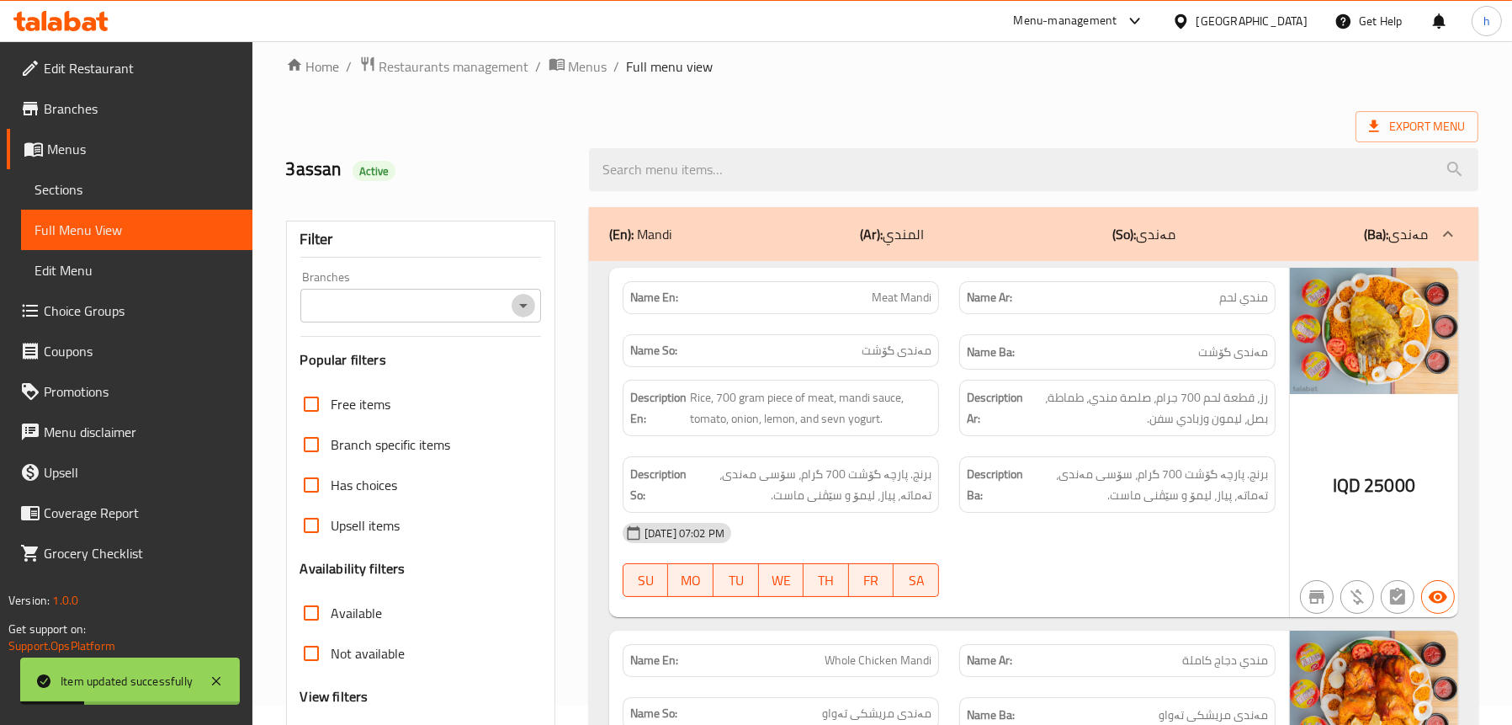
click at [522, 308] on icon "Open" at bounding box center [523, 305] width 20 height 20
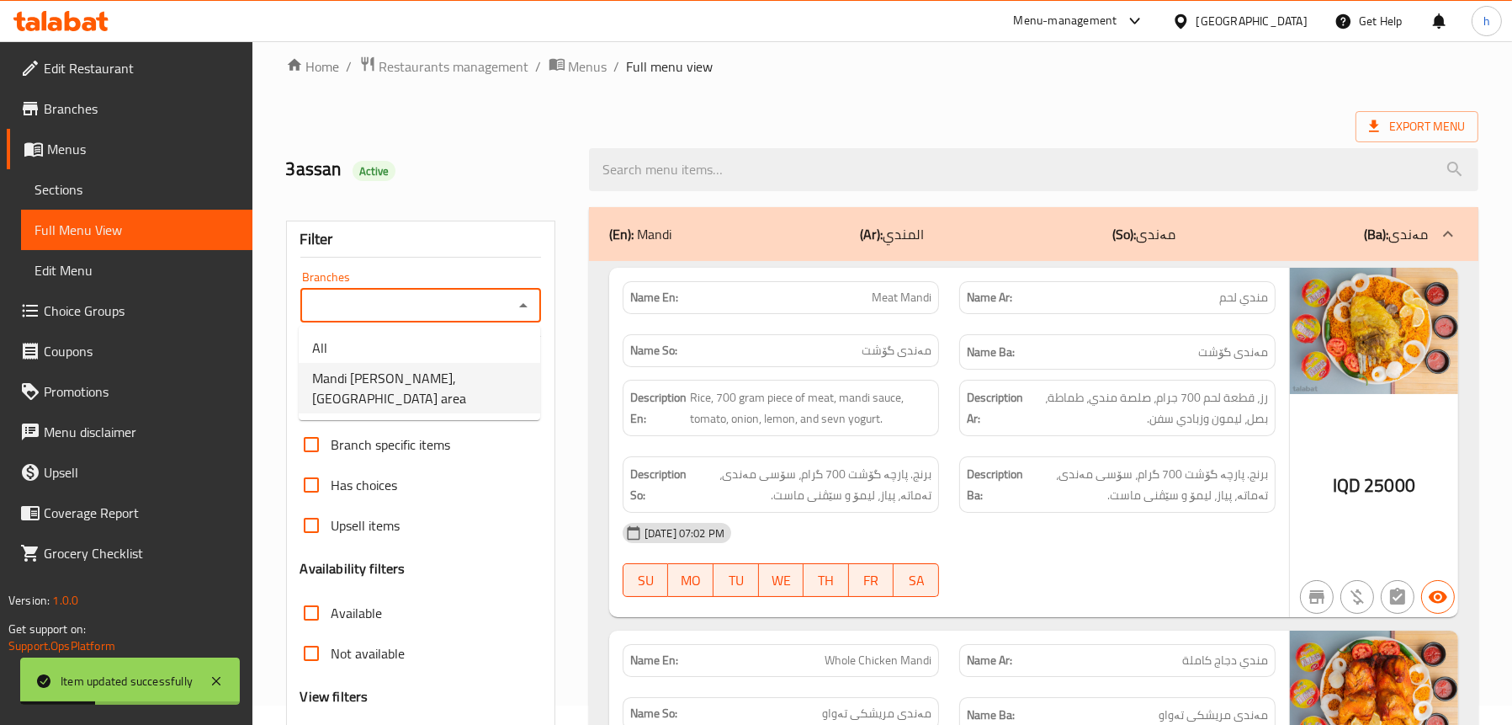
click at [435, 383] on span "Mandi Janat Al Yamen,Sadr area" at bounding box center [419, 388] width 215 height 40
type input "Mandi Janat Al Yamen,Sadr area"
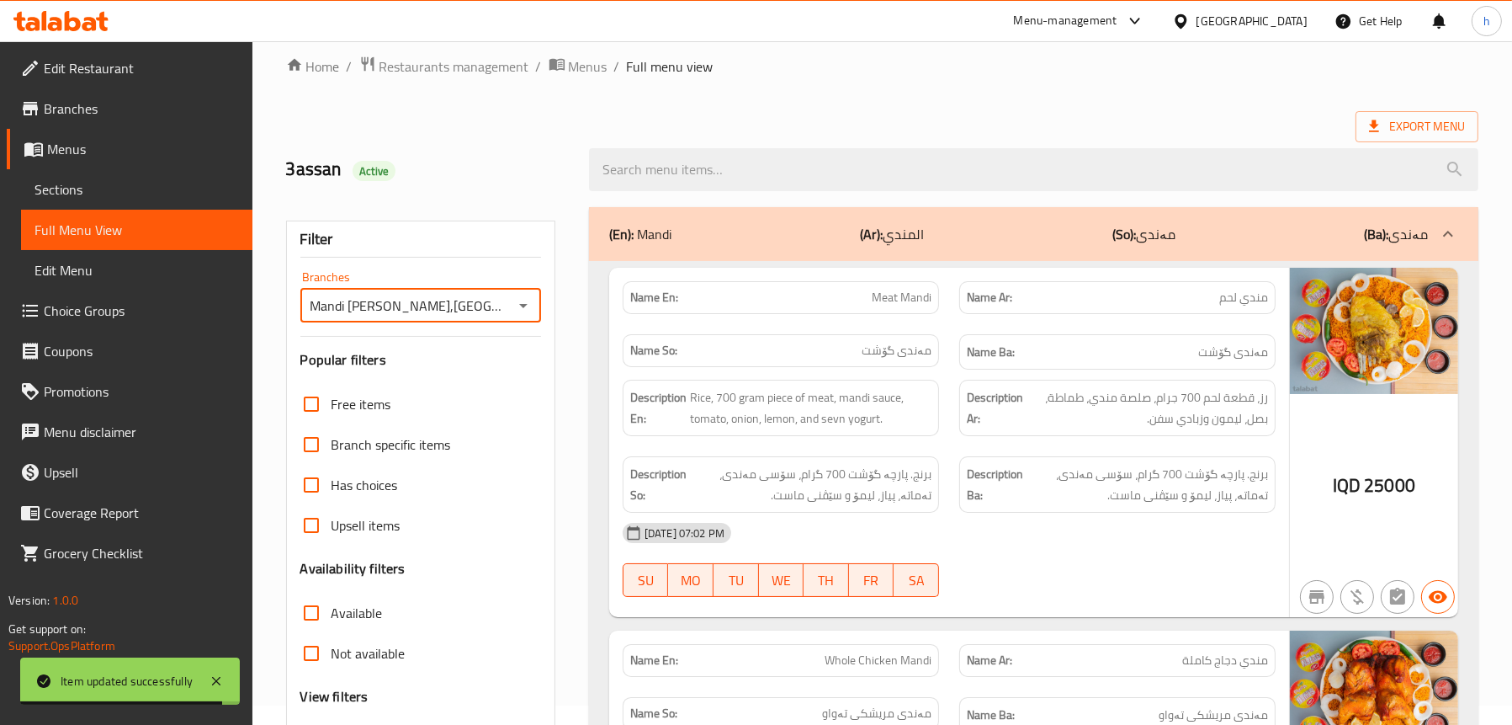
click at [109, 61] on span "Edit Restaurant" at bounding box center [141, 68] width 195 height 20
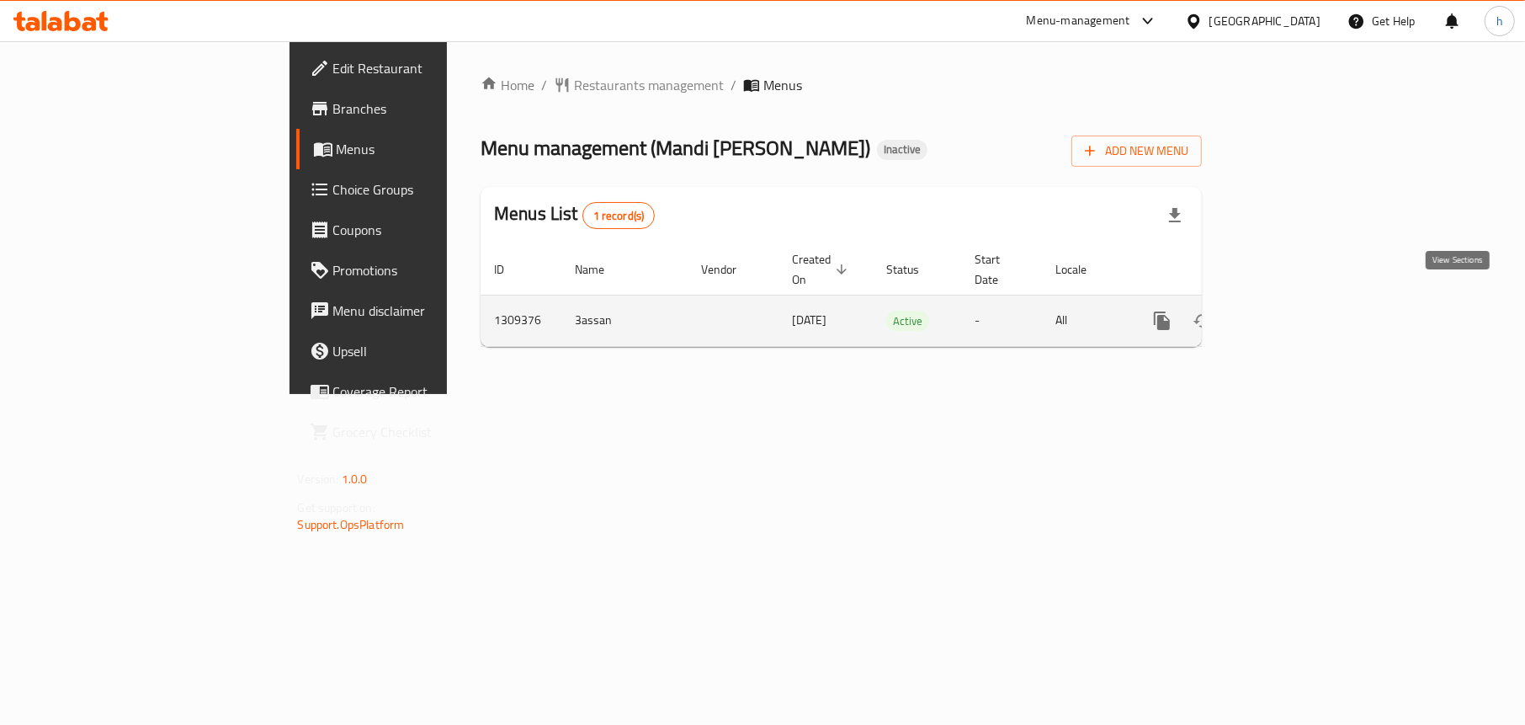
click at [1294, 311] on icon "enhanced table" at bounding box center [1283, 321] width 20 height 20
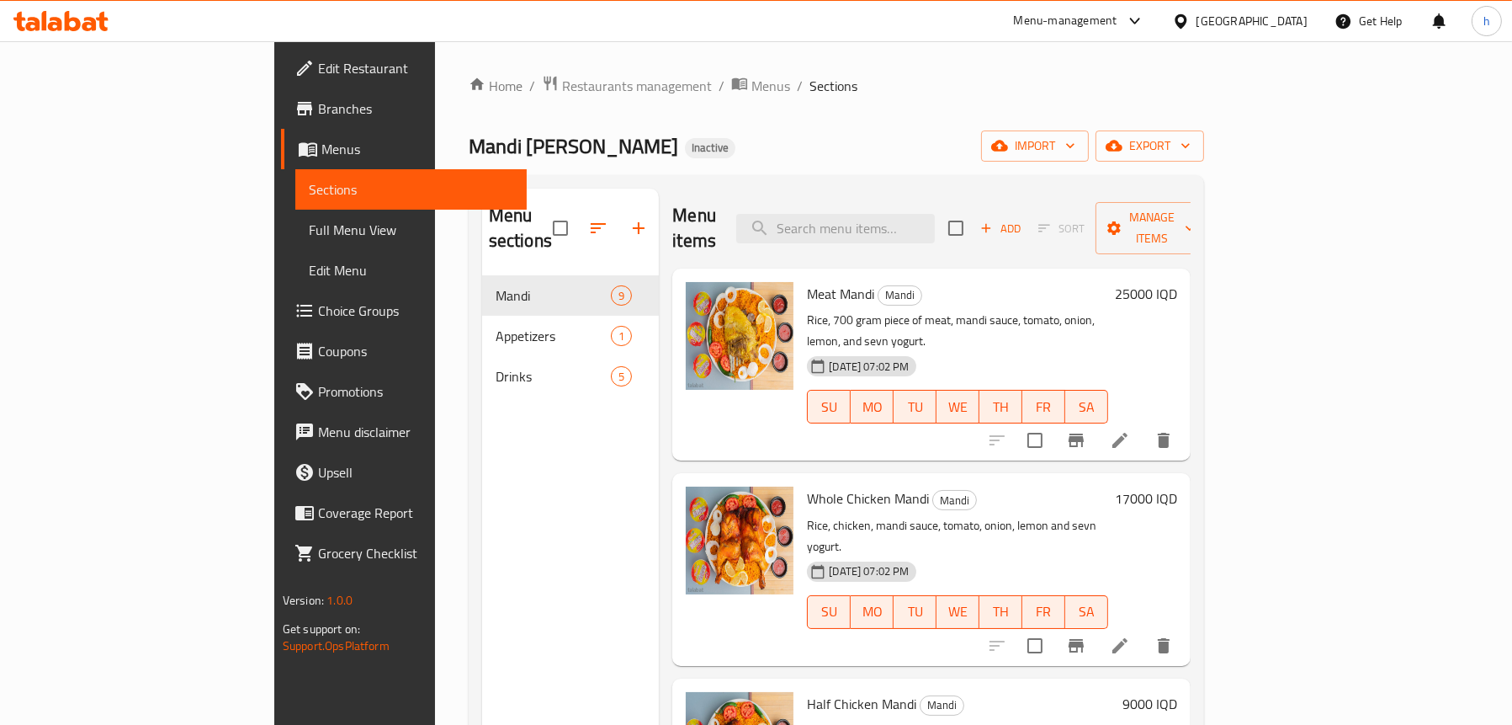
click at [309, 232] on span "Full Menu View" at bounding box center [411, 230] width 205 height 20
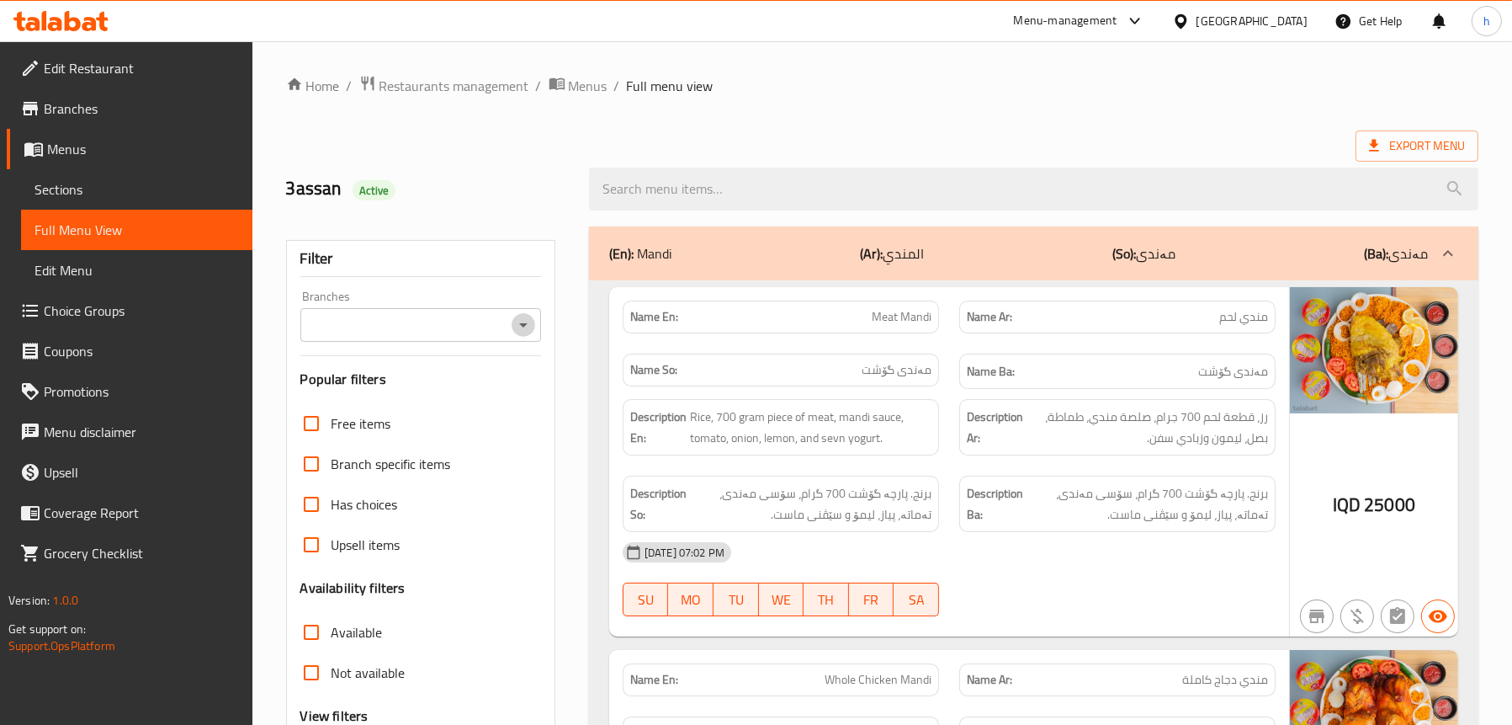
click at [532, 318] on icon "Open" at bounding box center [523, 325] width 20 height 20
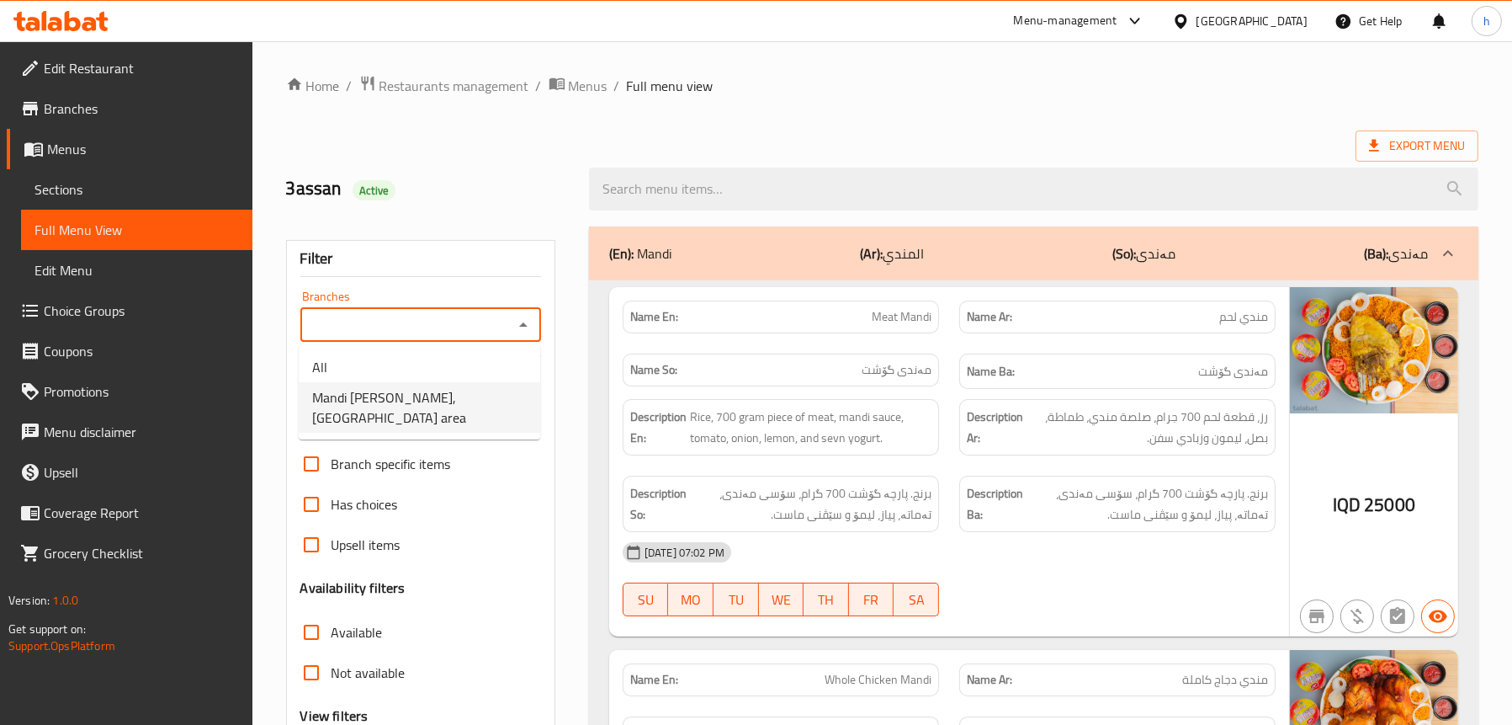
click at [434, 390] on span "Mandi [PERSON_NAME],[GEOGRAPHIC_DATA] area" at bounding box center [419, 407] width 215 height 40
type input "Mandi [PERSON_NAME],[GEOGRAPHIC_DATA] area"
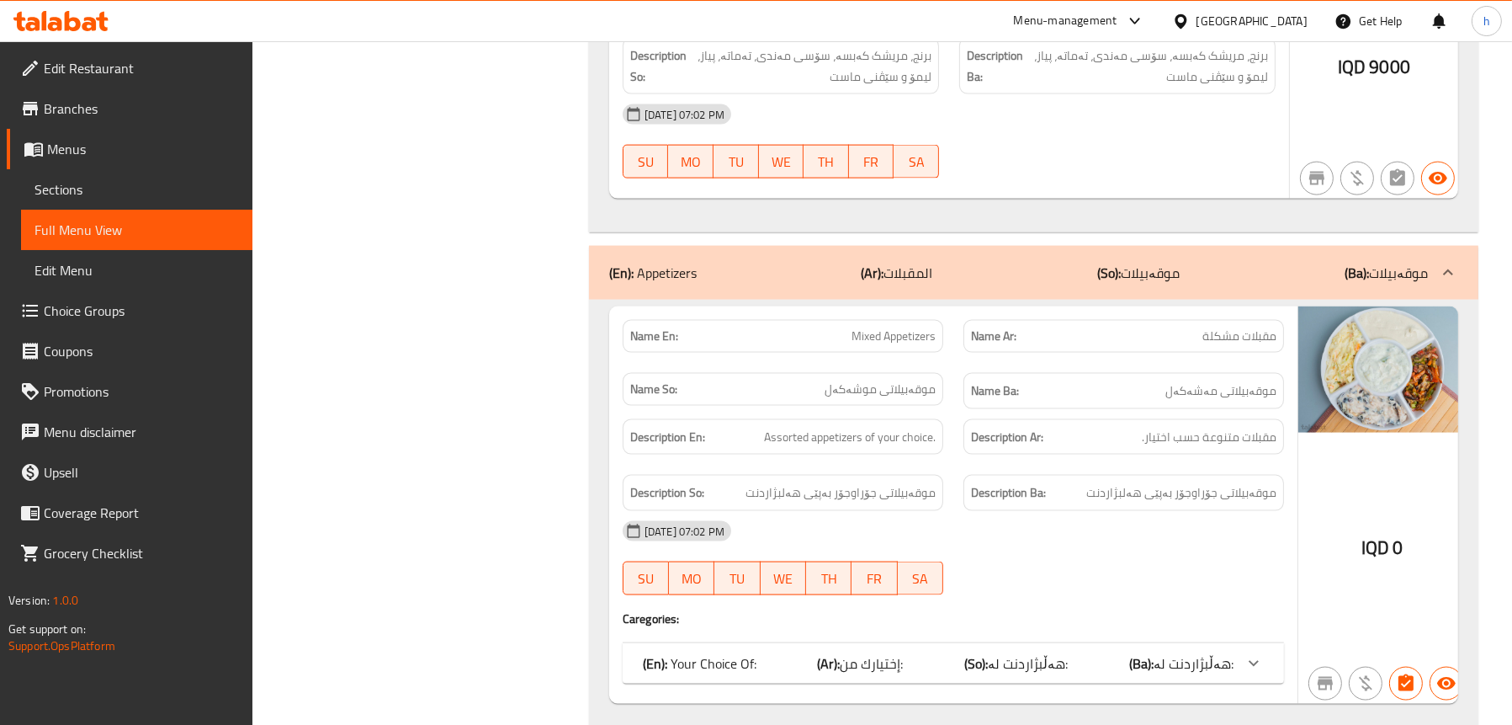
scroll to position [3535, 0]
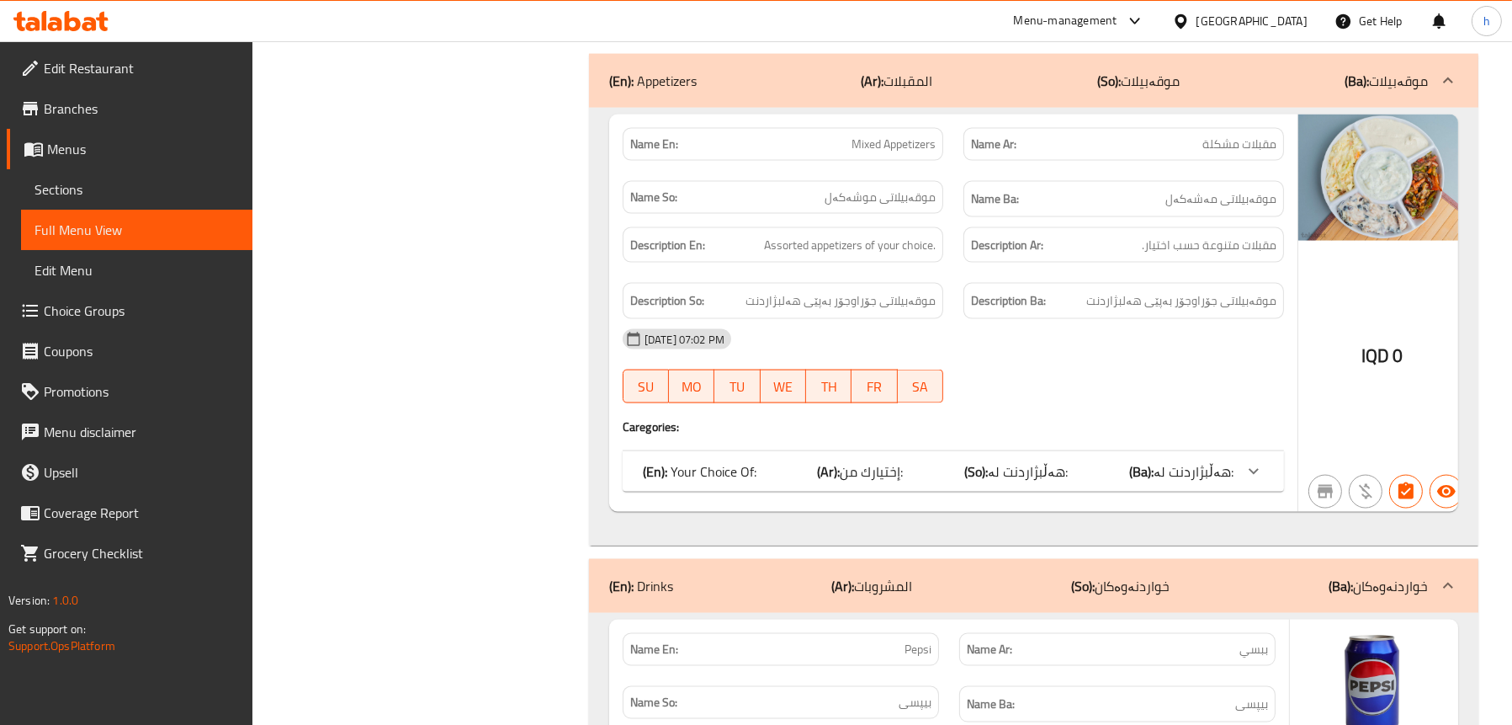
click at [835, 460] on b "(Ar):" at bounding box center [829, 471] width 23 height 25
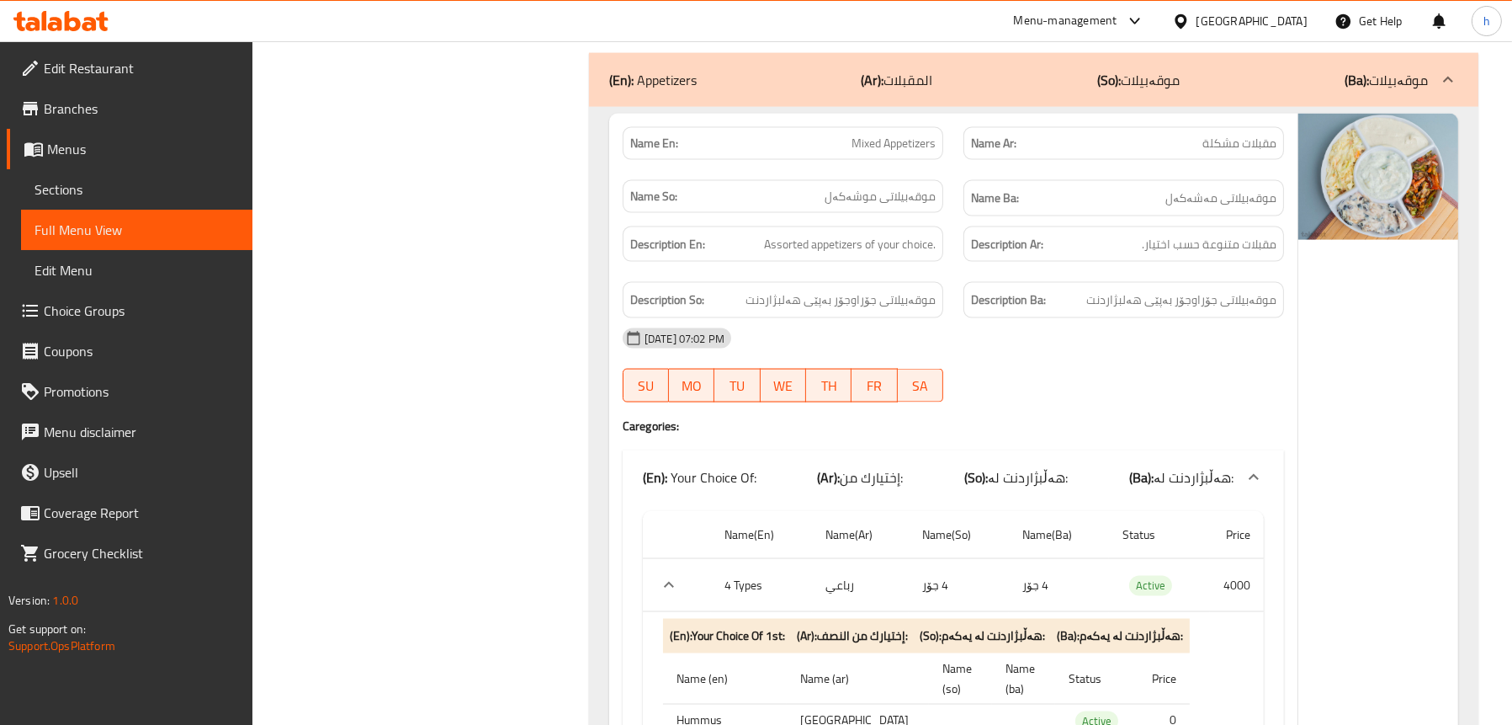
scroll to position [3787, 0]
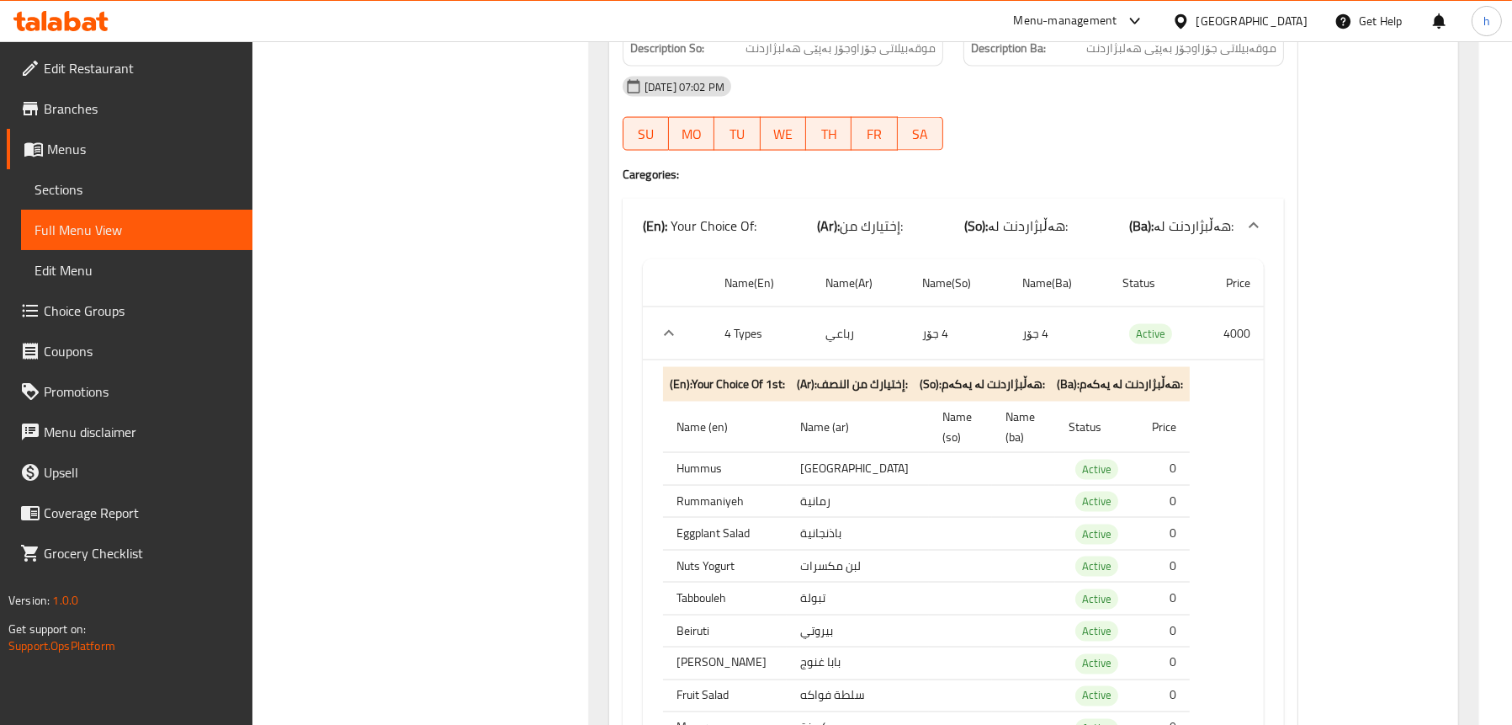
click at [673, 325] on icon "expand row" at bounding box center [669, 333] width 20 height 20
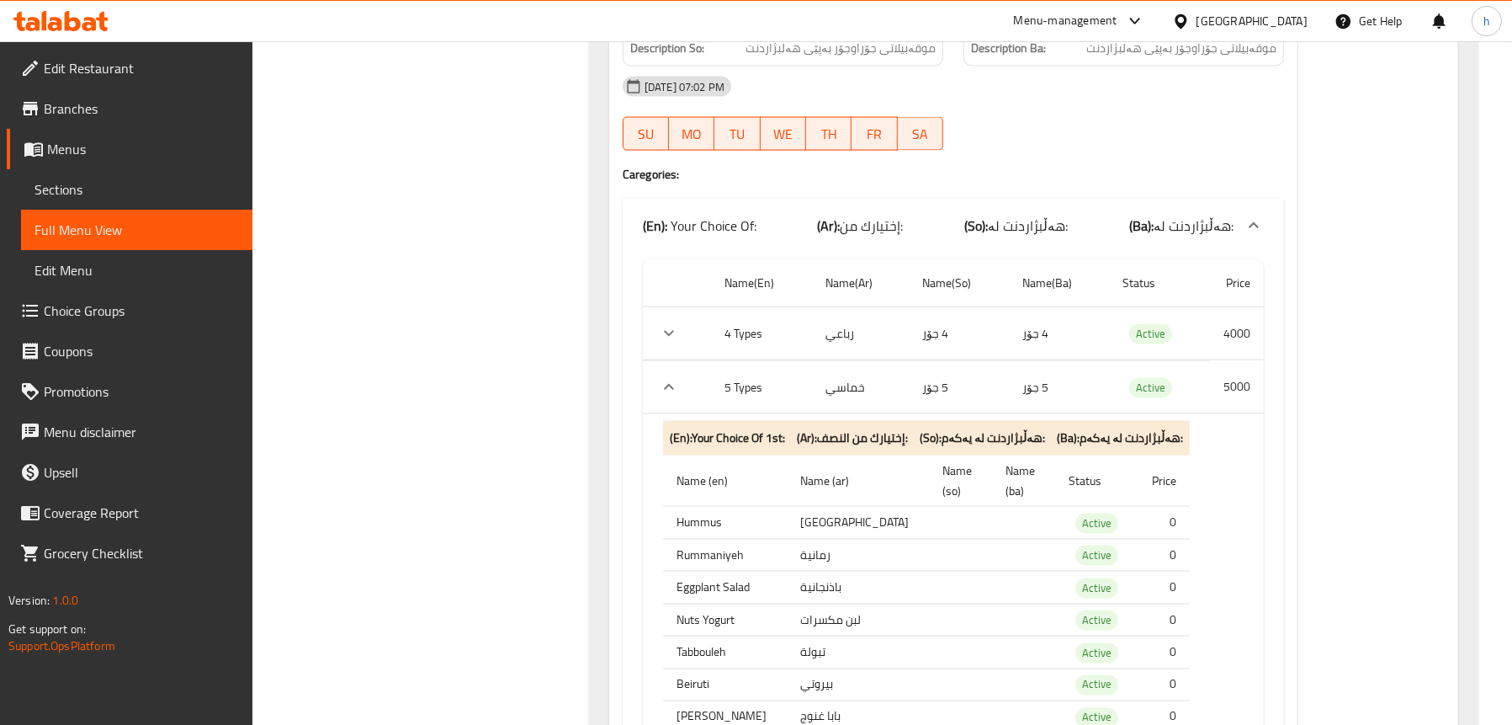
click at [660, 384] on icon "expand row" at bounding box center [669, 387] width 20 height 20
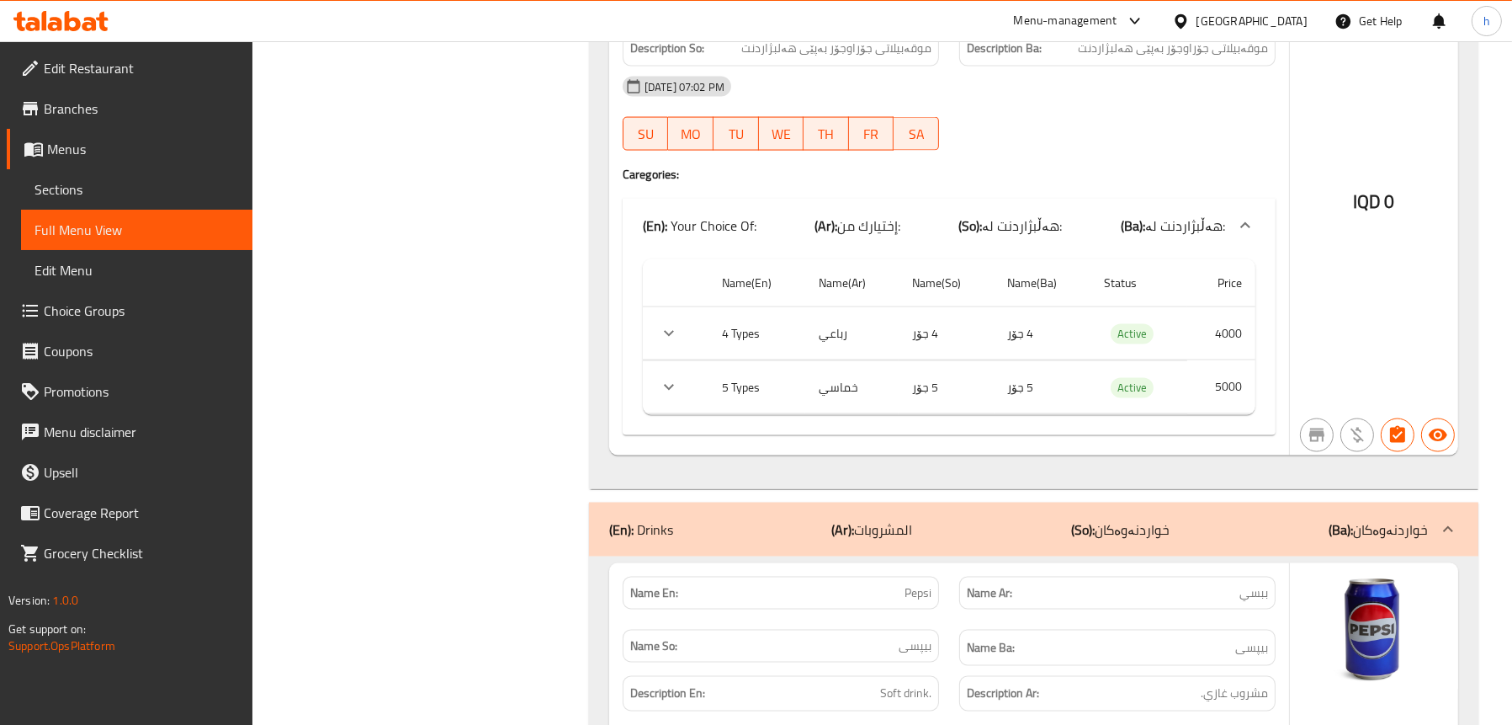
click at [665, 332] on icon "expand row" at bounding box center [669, 333] width 20 height 20
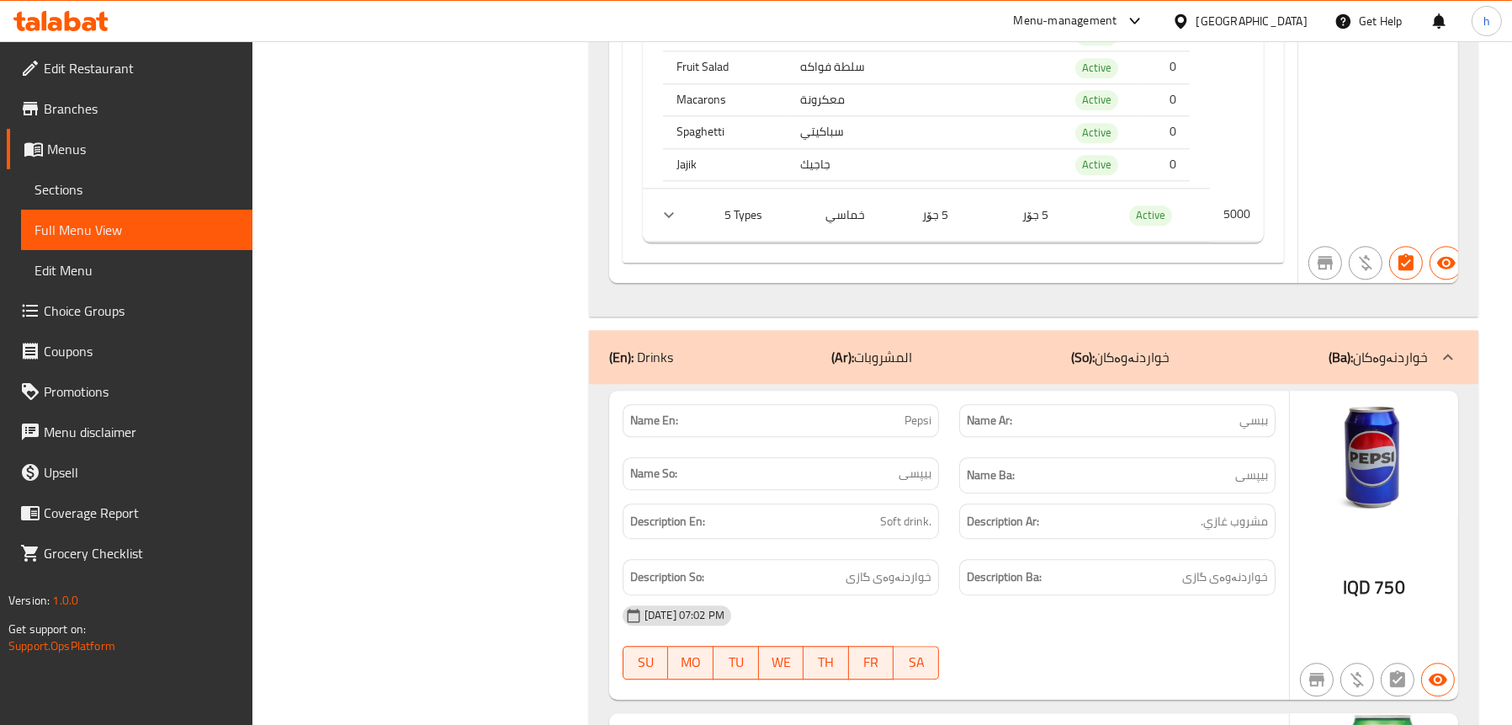
scroll to position [5807, 0]
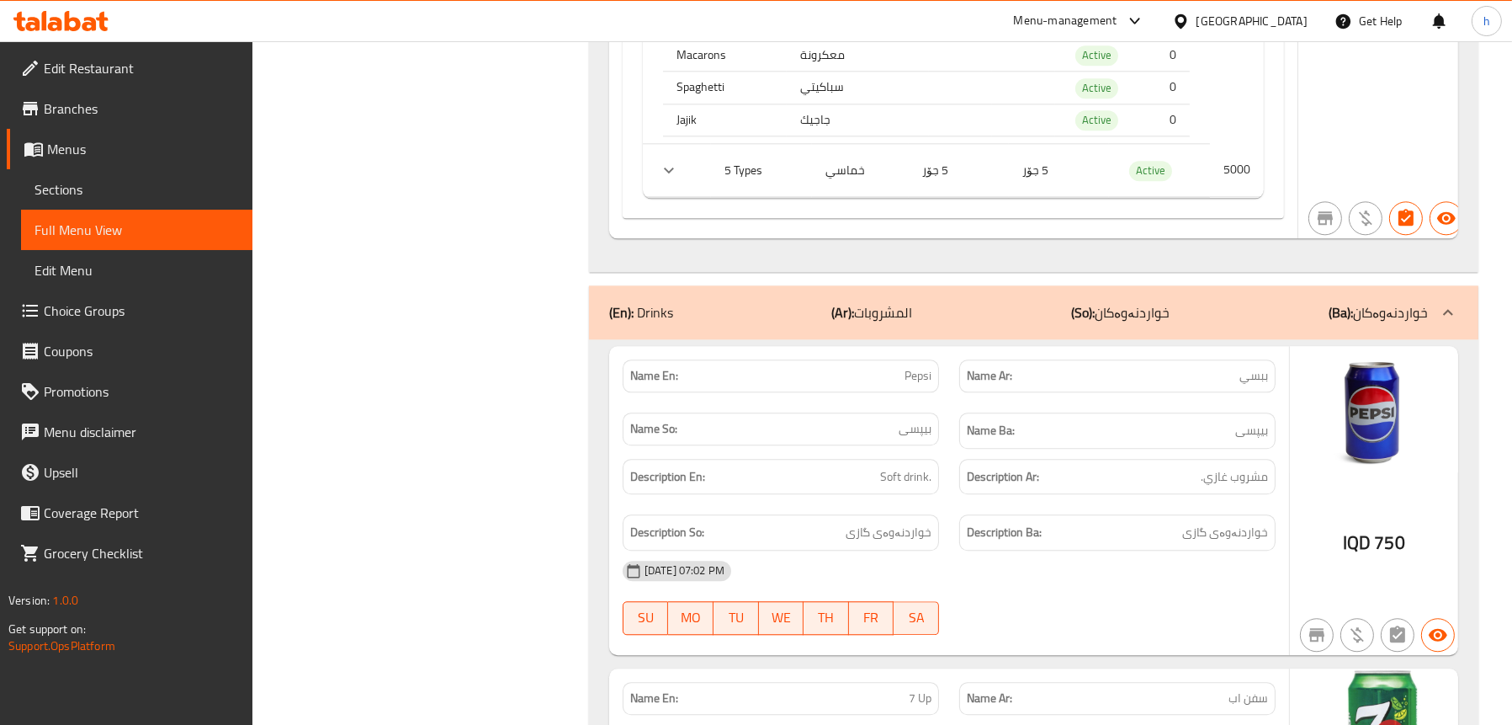
click at [720, 144] on th "5 Types" at bounding box center [761, 170] width 101 height 53
click at [673, 160] on icon "expand row" at bounding box center [669, 170] width 20 height 20
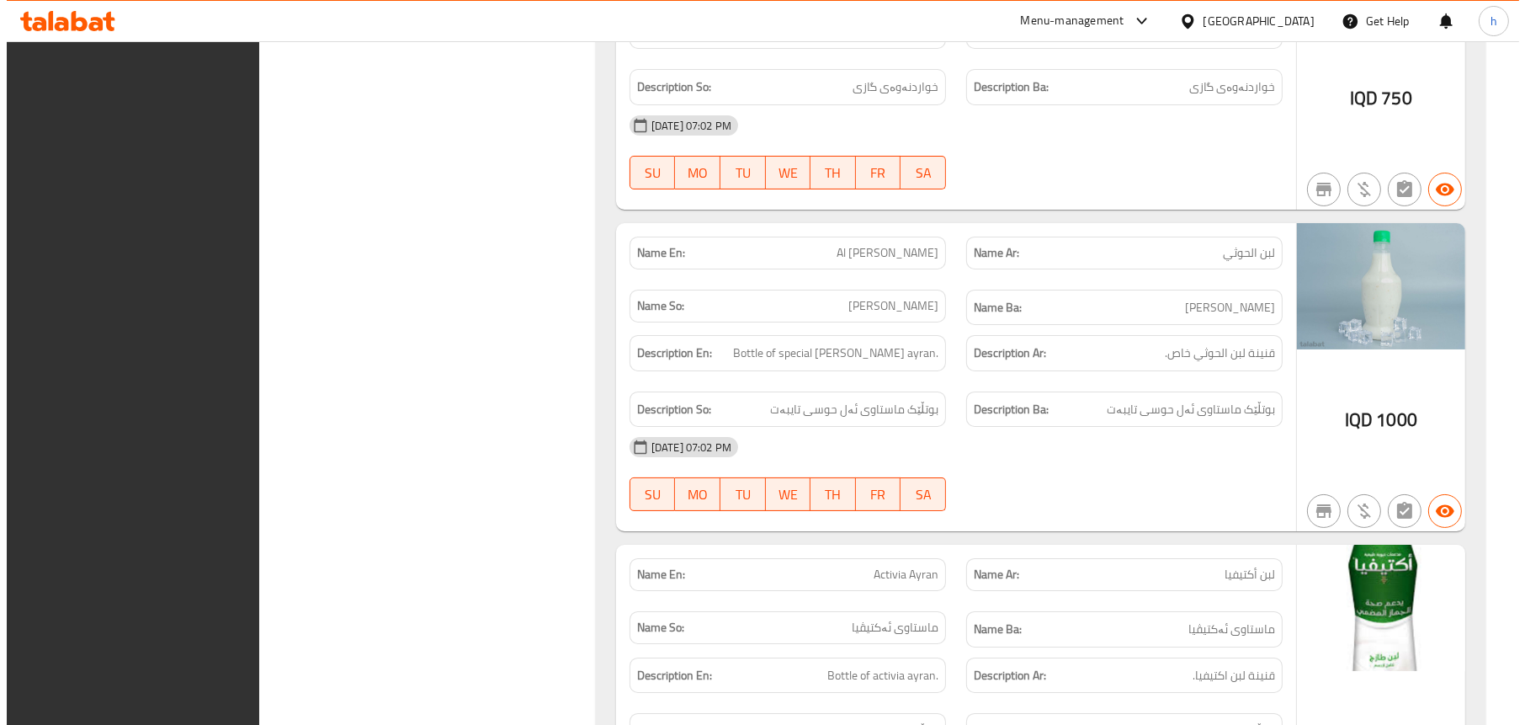
scroll to position [0, 0]
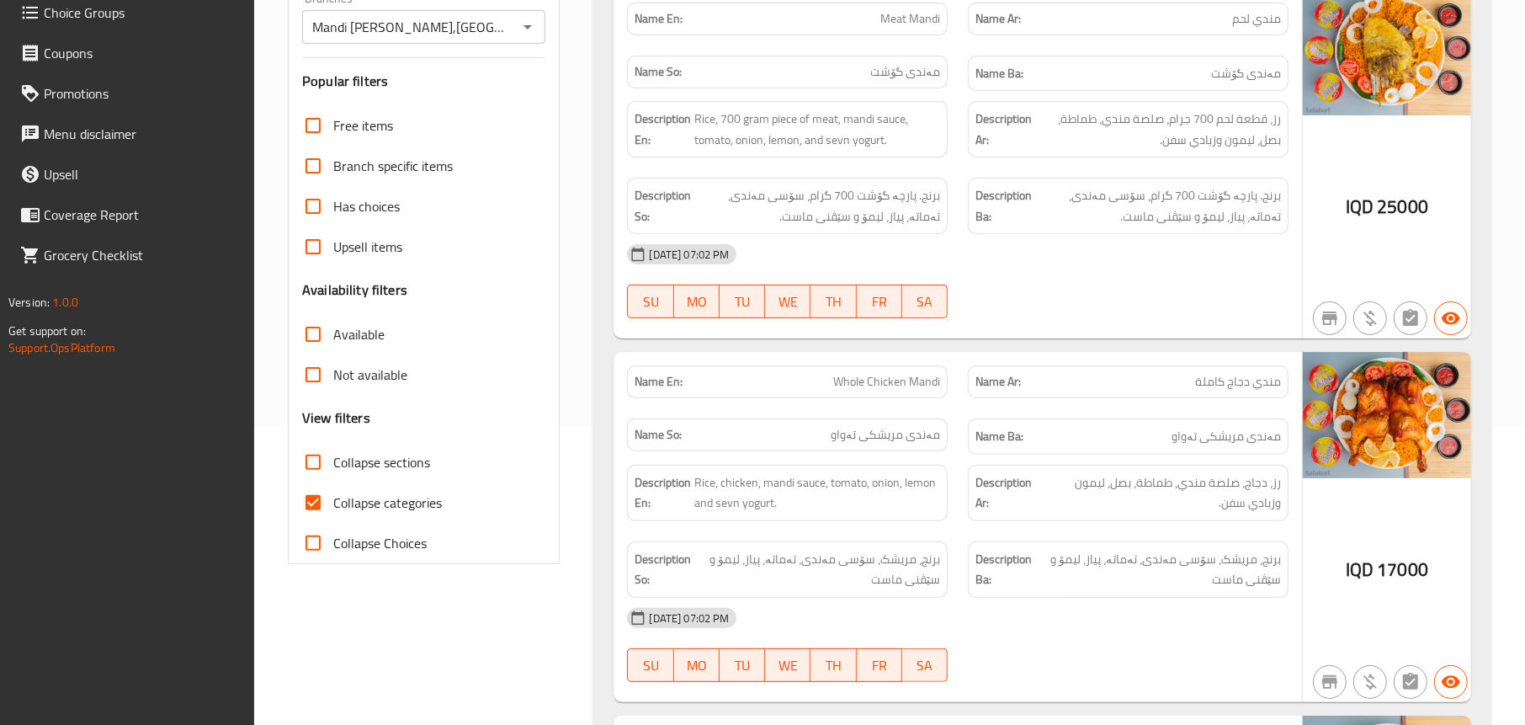
scroll to position [179, 0]
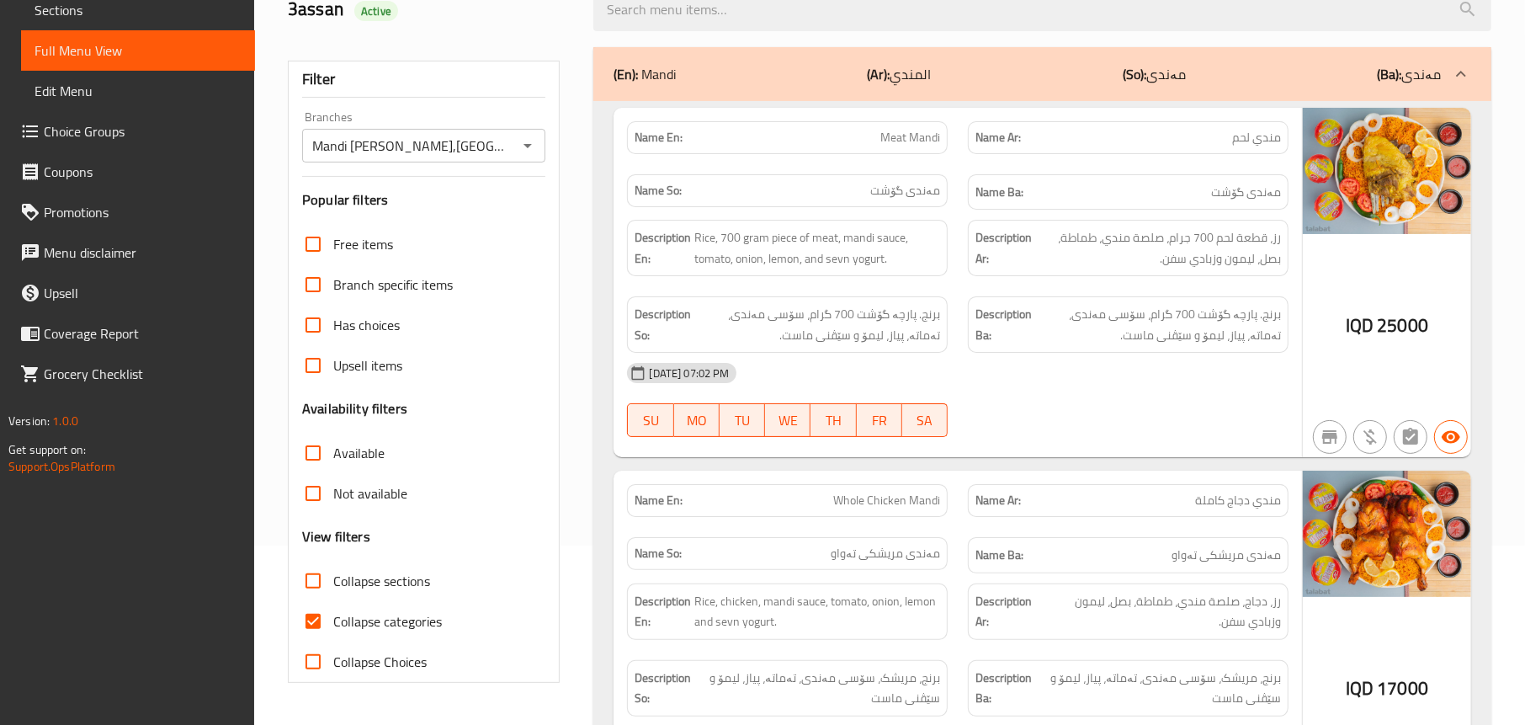
click at [365, 624] on span "Collapse categories" at bounding box center [387, 621] width 109 height 20
click at [333, 624] on input "Collapse categories" at bounding box center [313, 621] width 40 height 40
checkbox input "false"
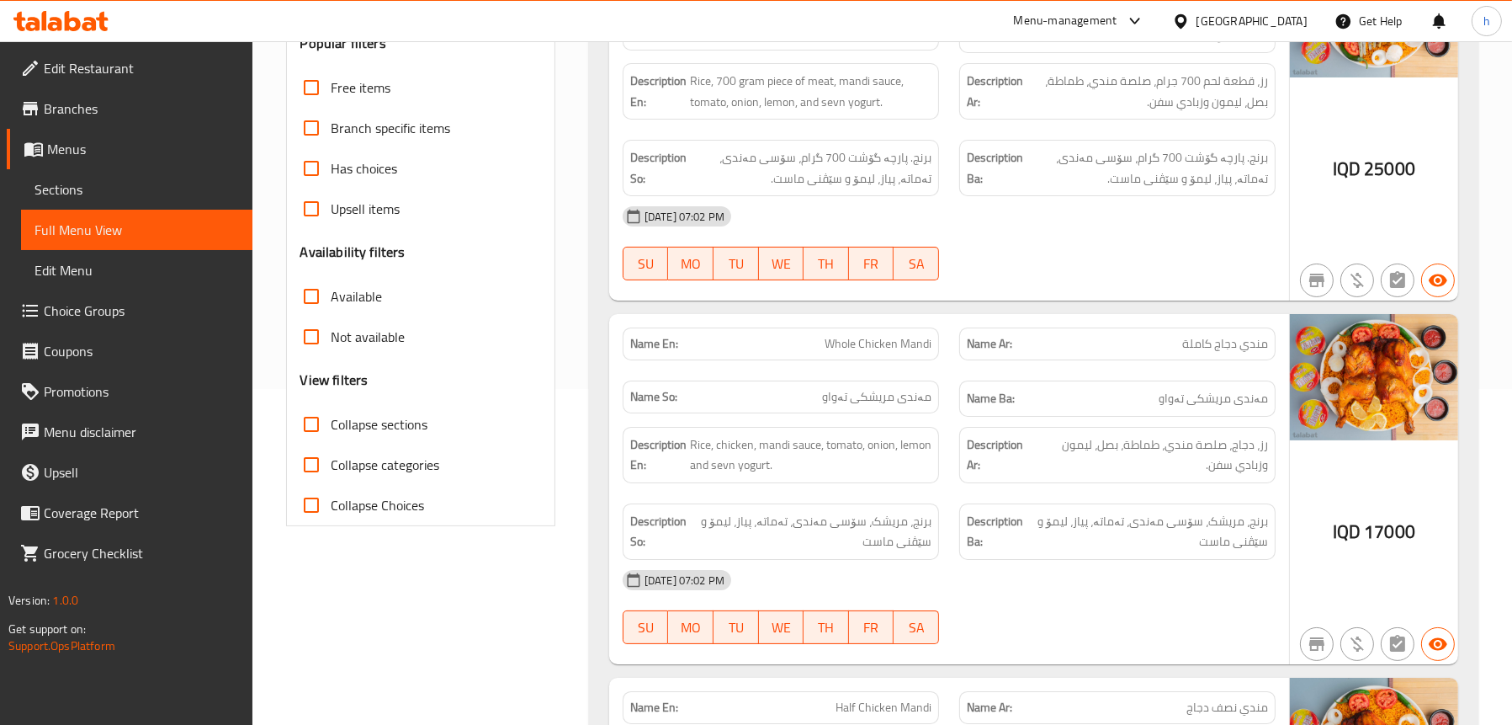
scroll to position [337, 0]
click at [84, 190] on span "Sections" at bounding box center [137, 189] width 205 height 20
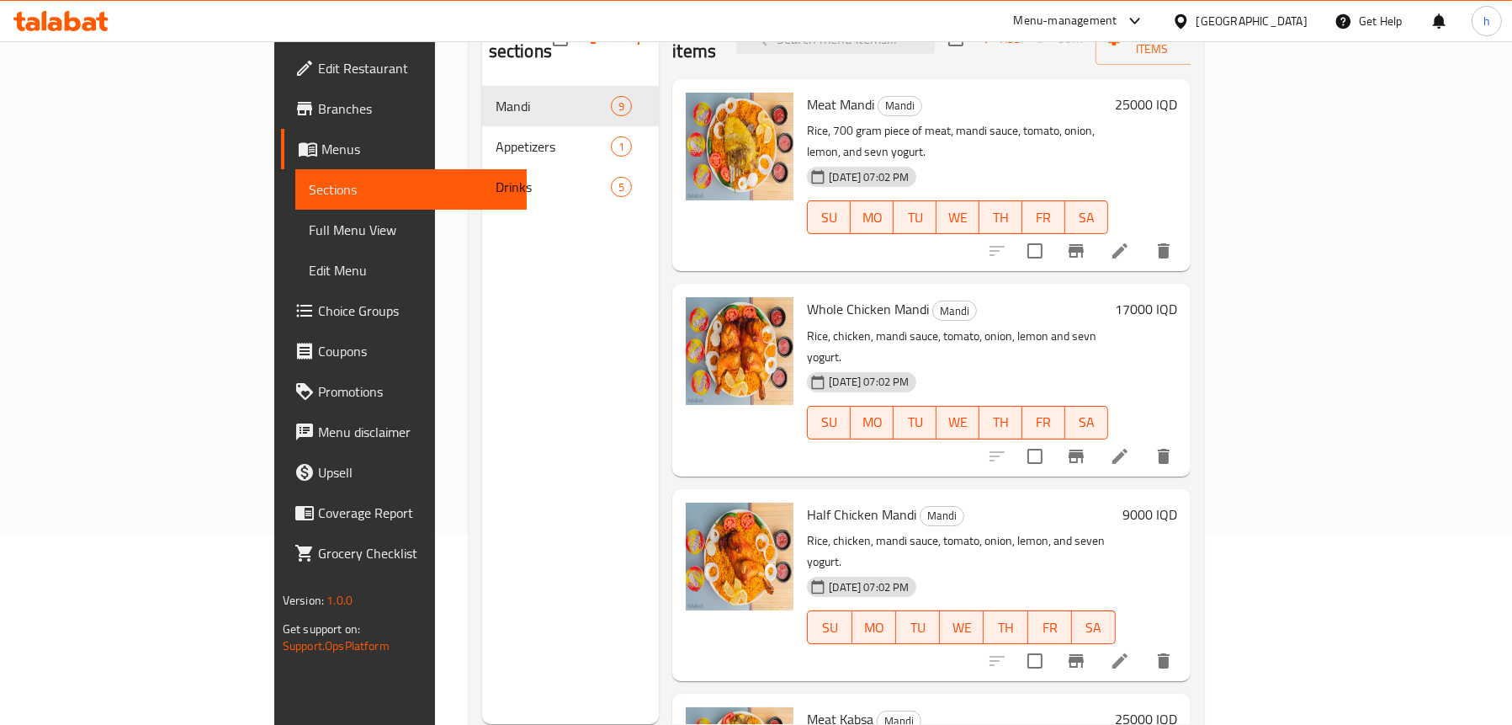
scroll to position [152, 0]
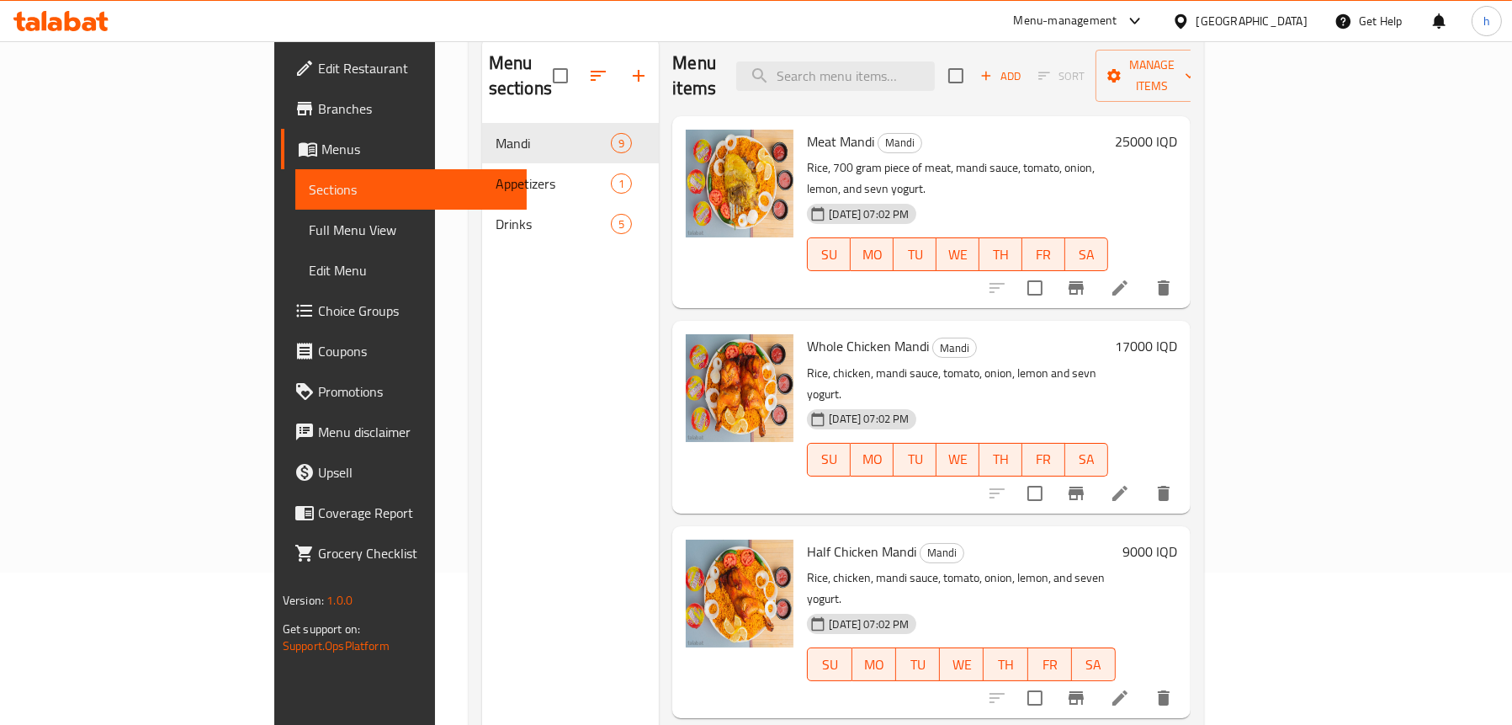
click at [281, 52] on link "Edit Restaurant" at bounding box center [404, 68] width 246 height 40
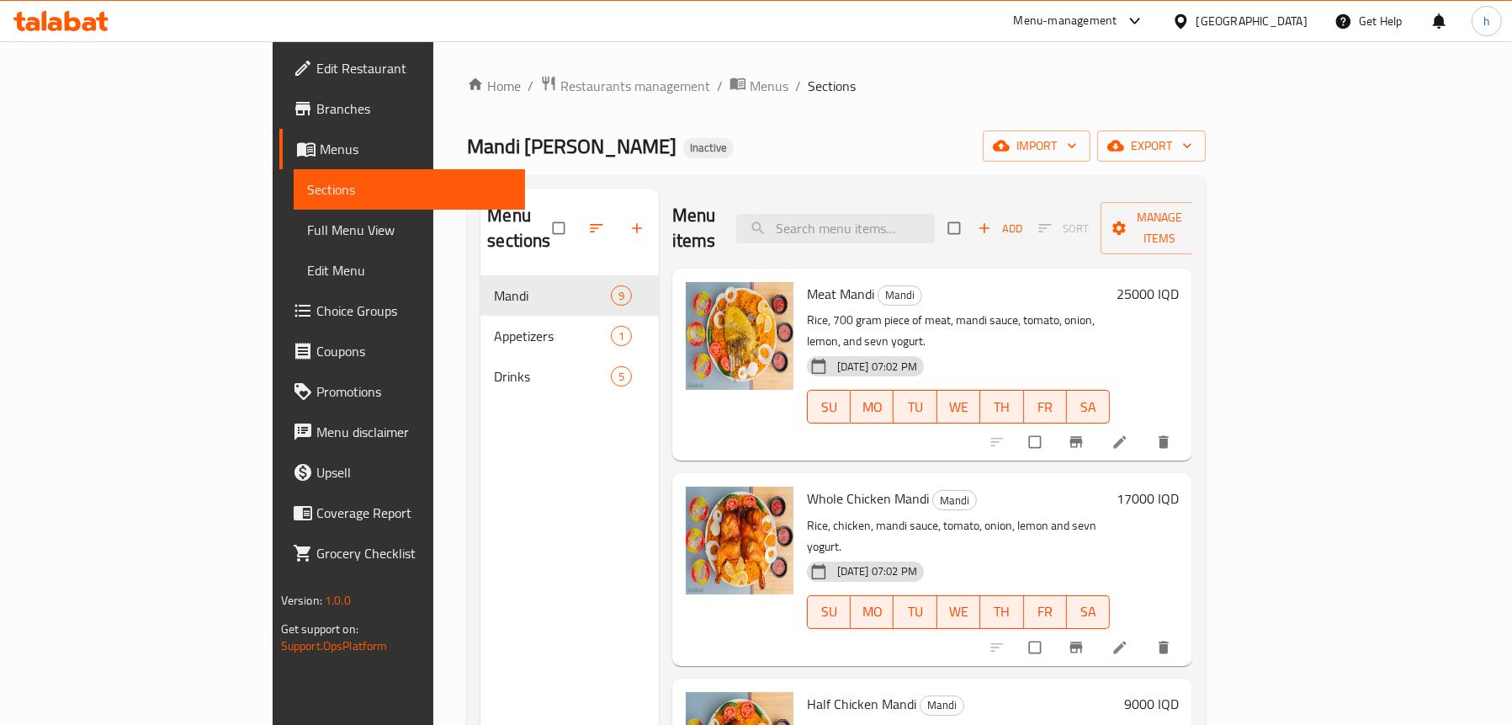
click at [55, 20] on icon at bounding box center [60, 21] width 95 height 20
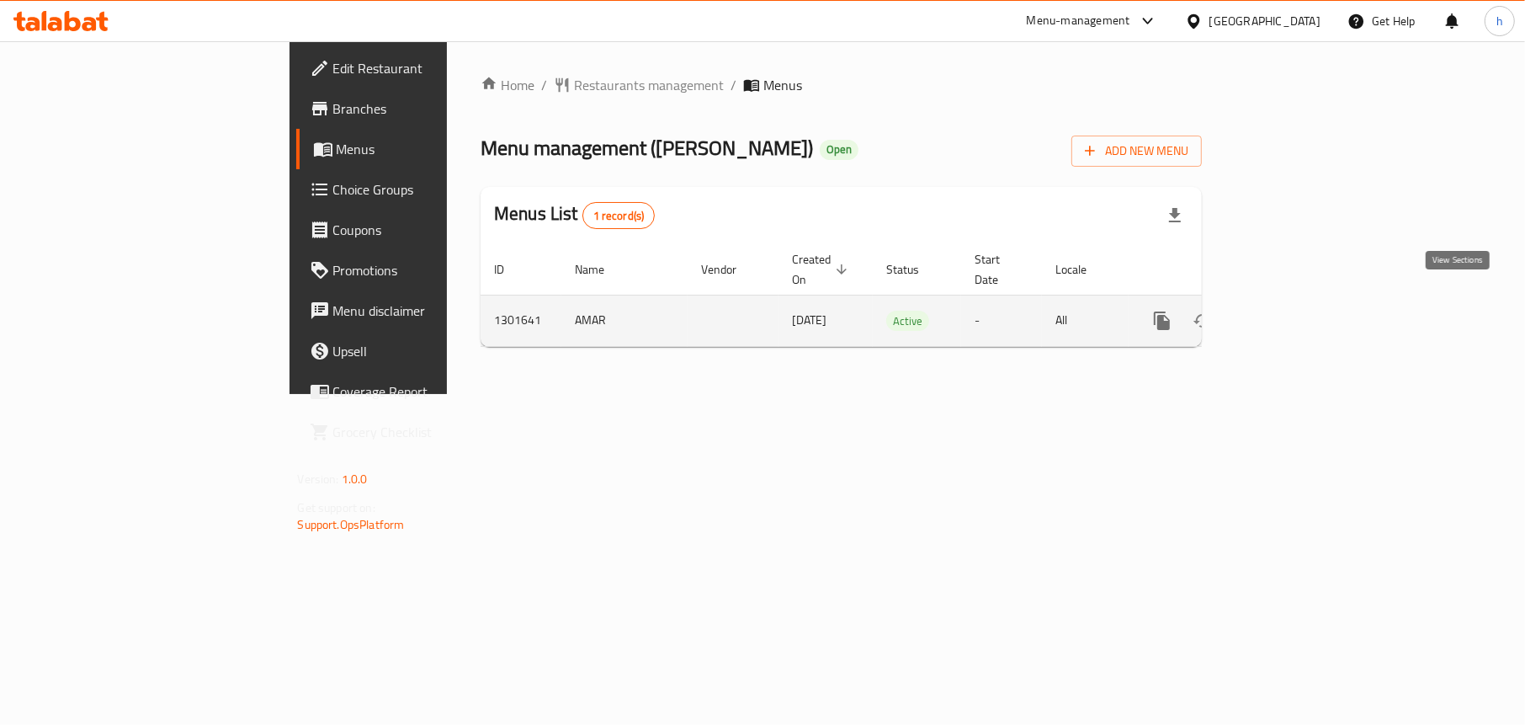
click at [1294, 311] on icon "enhanced table" at bounding box center [1283, 321] width 20 height 20
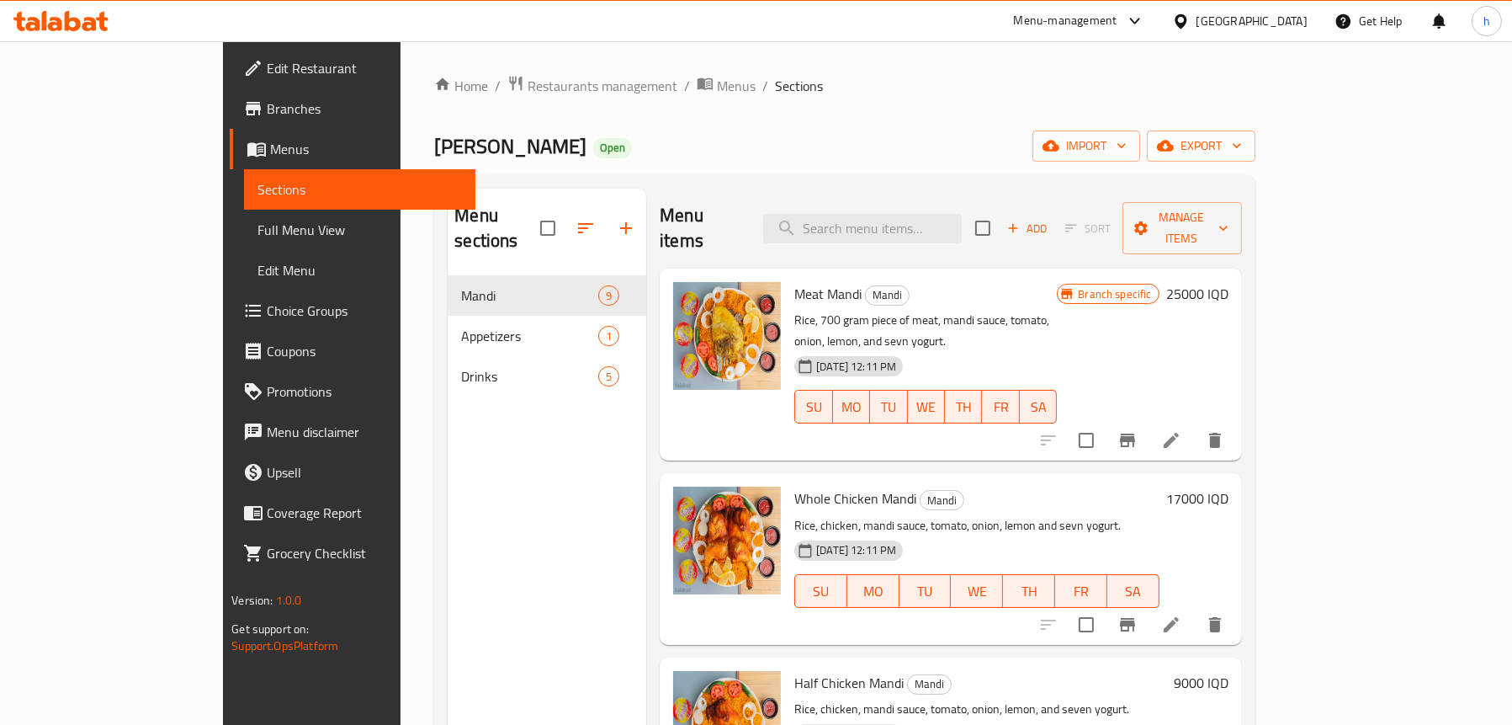
click at [258, 236] on span "Full Menu View" at bounding box center [360, 230] width 205 height 20
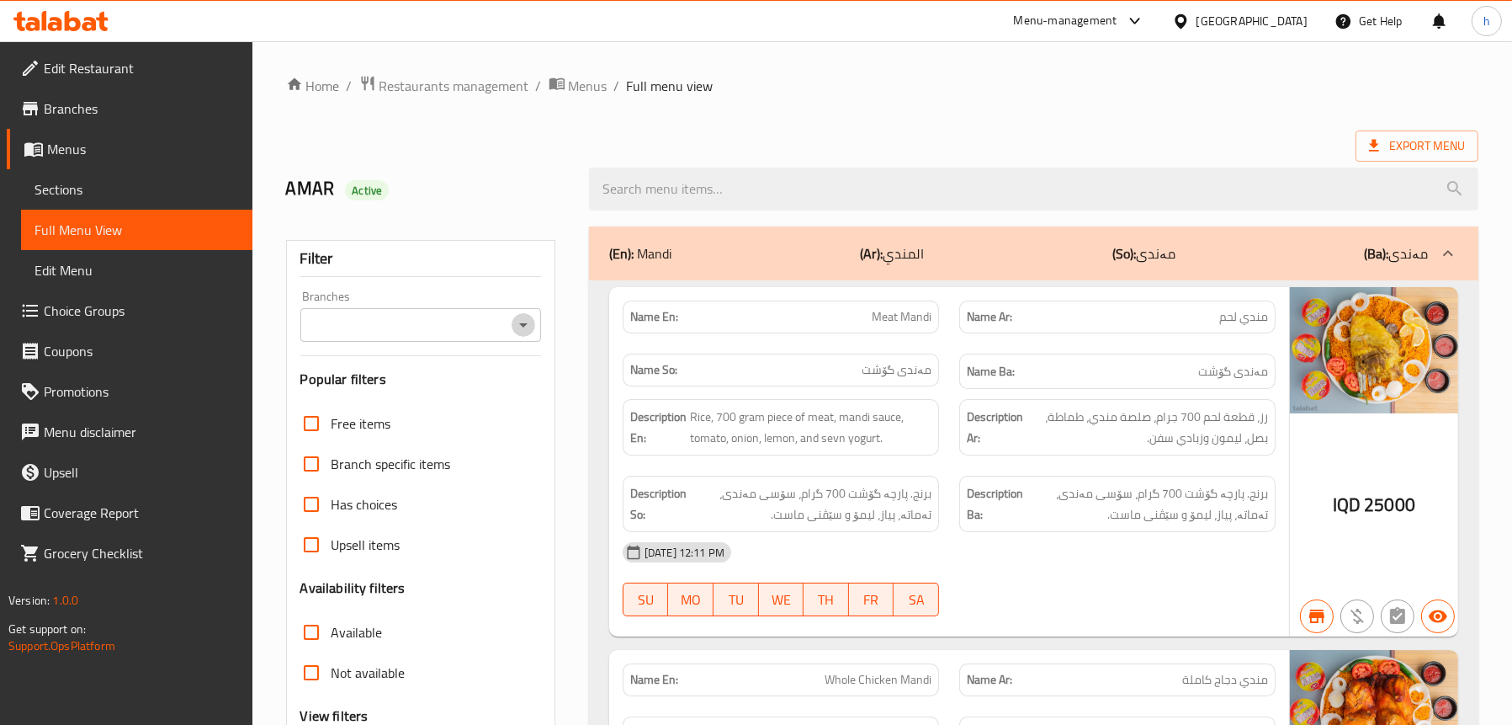
click at [531, 329] on icon "Open" at bounding box center [523, 325] width 20 height 20
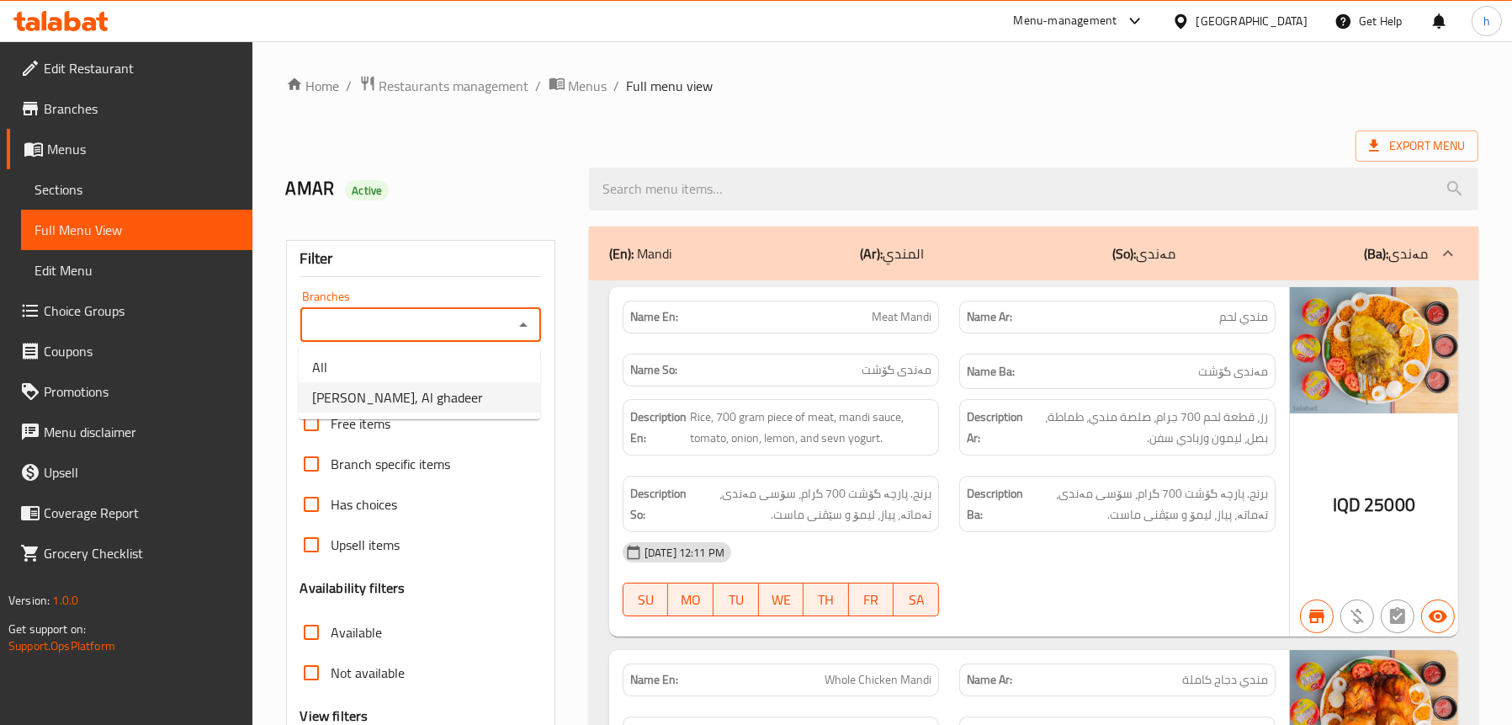
click at [428, 399] on span "Mandi Al Houthi, Al ghadeer" at bounding box center [397, 397] width 171 height 20
type input "Mandi Al Houthi, Al ghadeer"
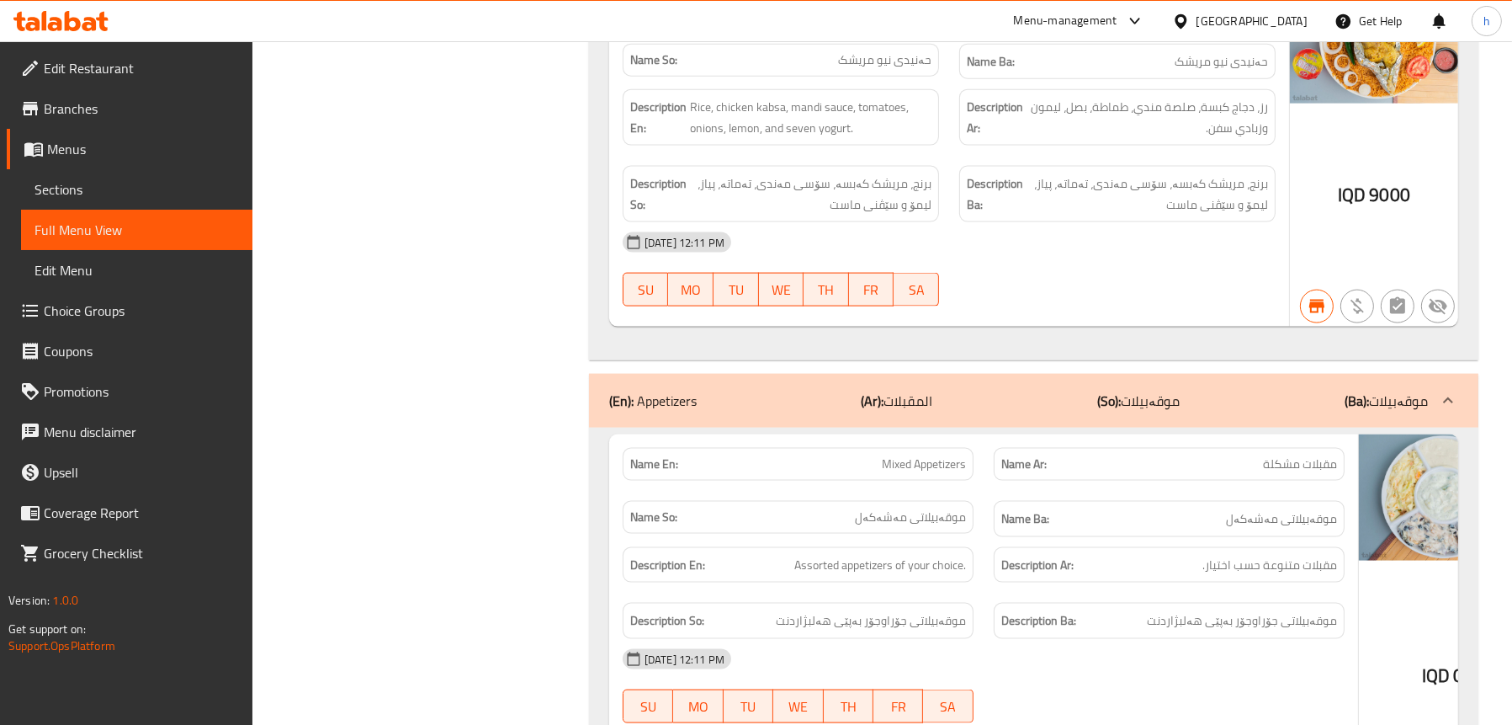
scroll to position [3450, 0]
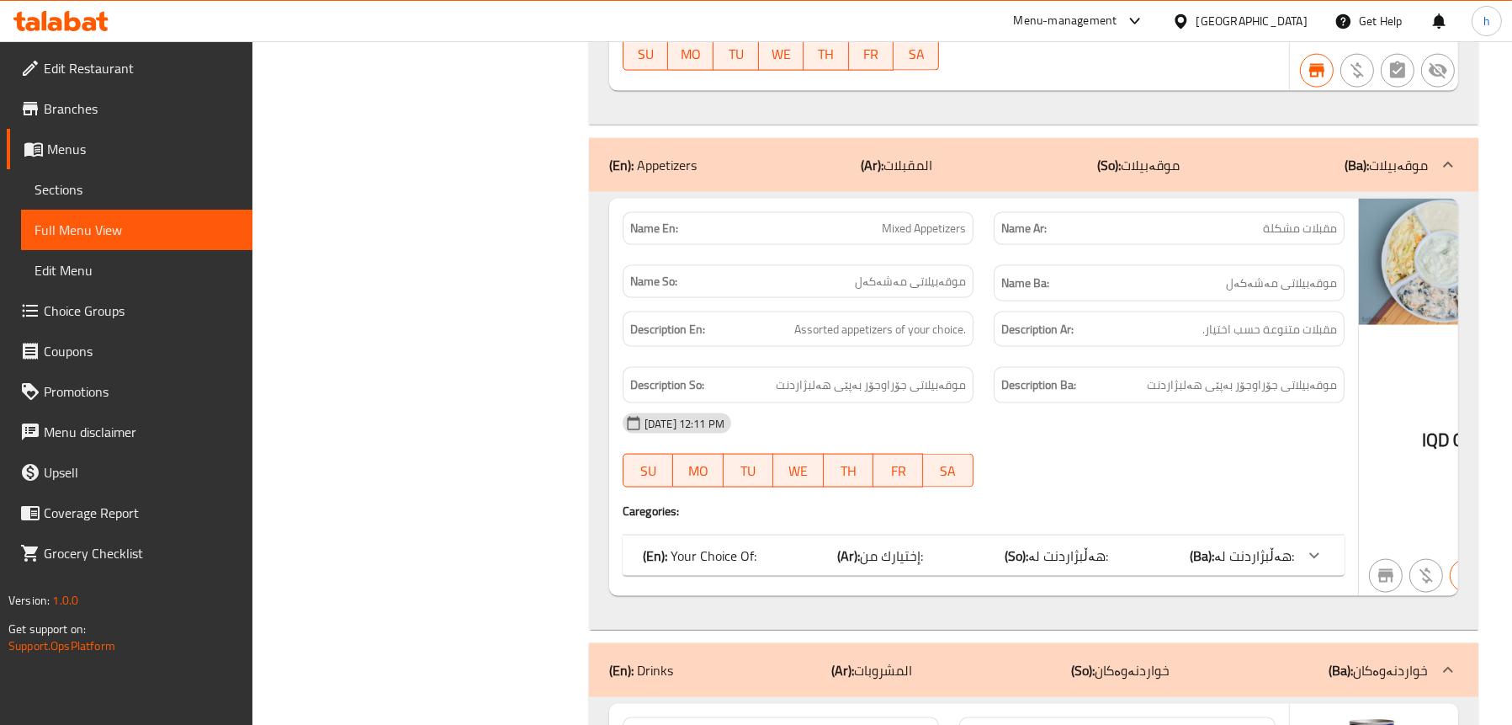
click at [699, 545] on p "(En): Your Choice Of:" at bounding box center [700, 555] width 114 height 20
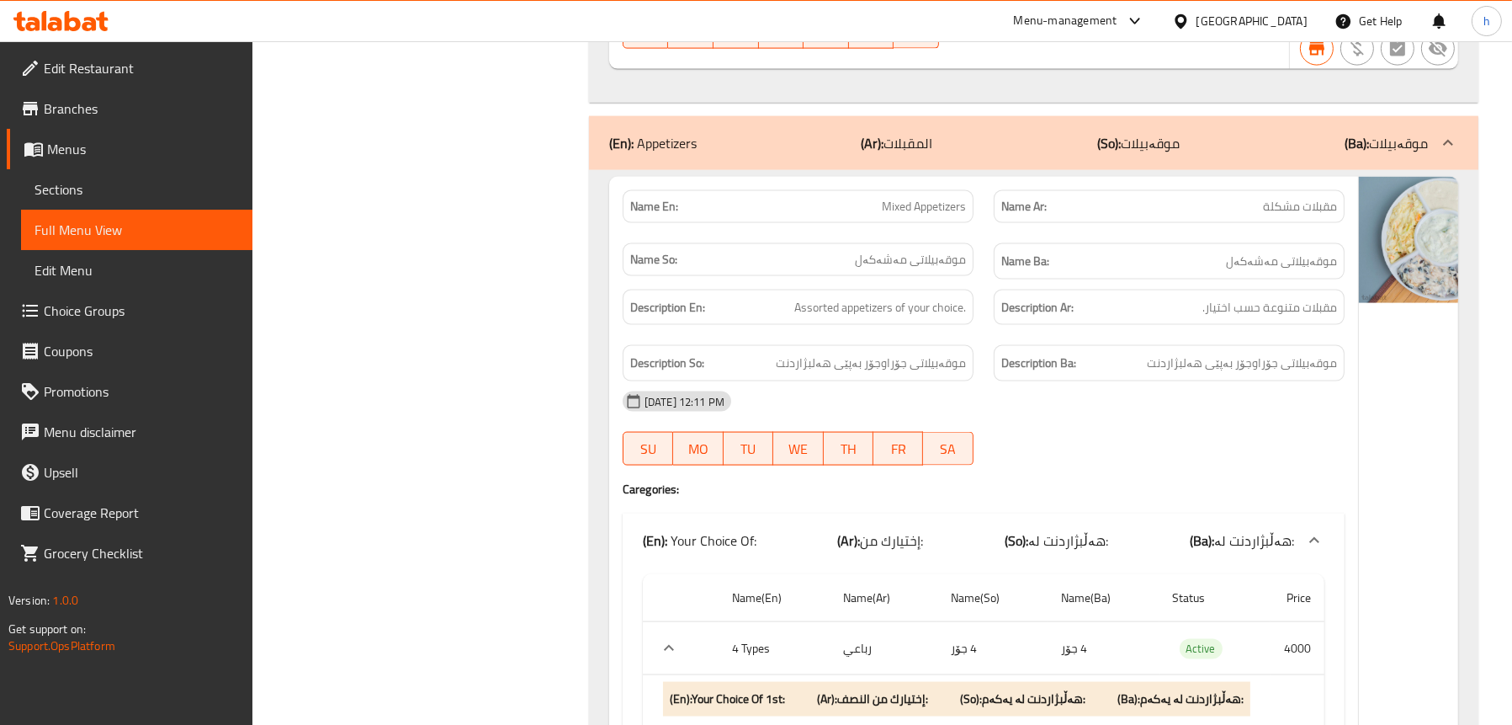
scroll to position [3787, 0]
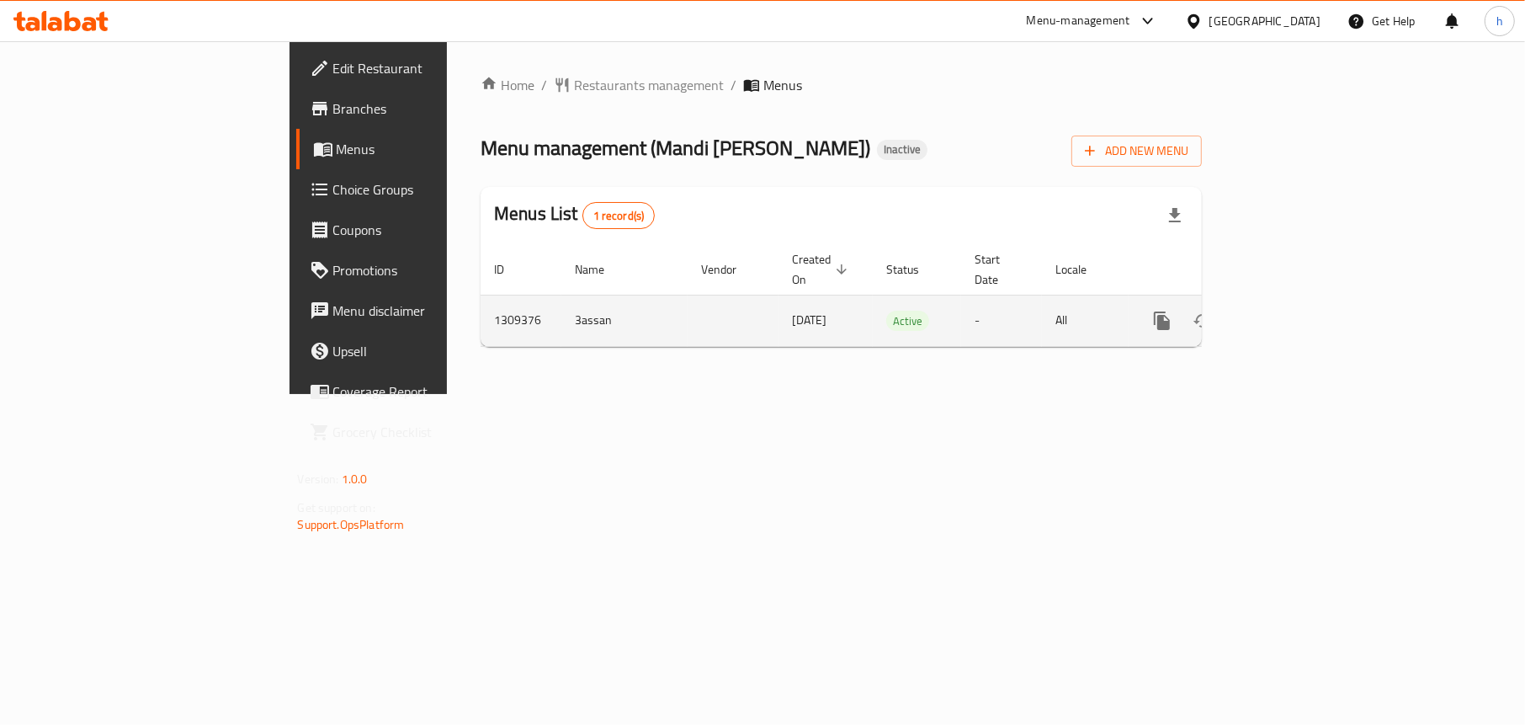
click at [1294, 311] on icon "enhanced table" at bounding box center [1283, 321] width 20 height 20
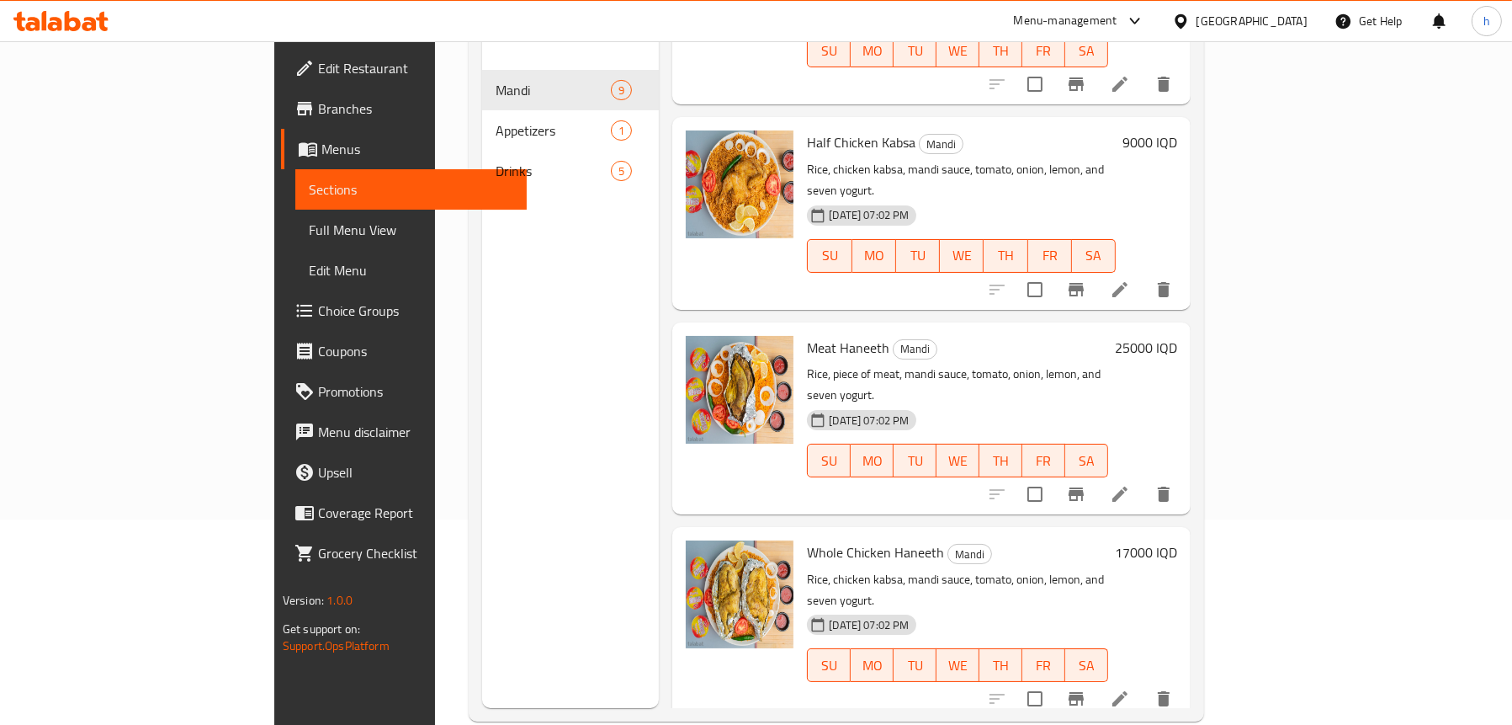
scroll to position [152, 0]
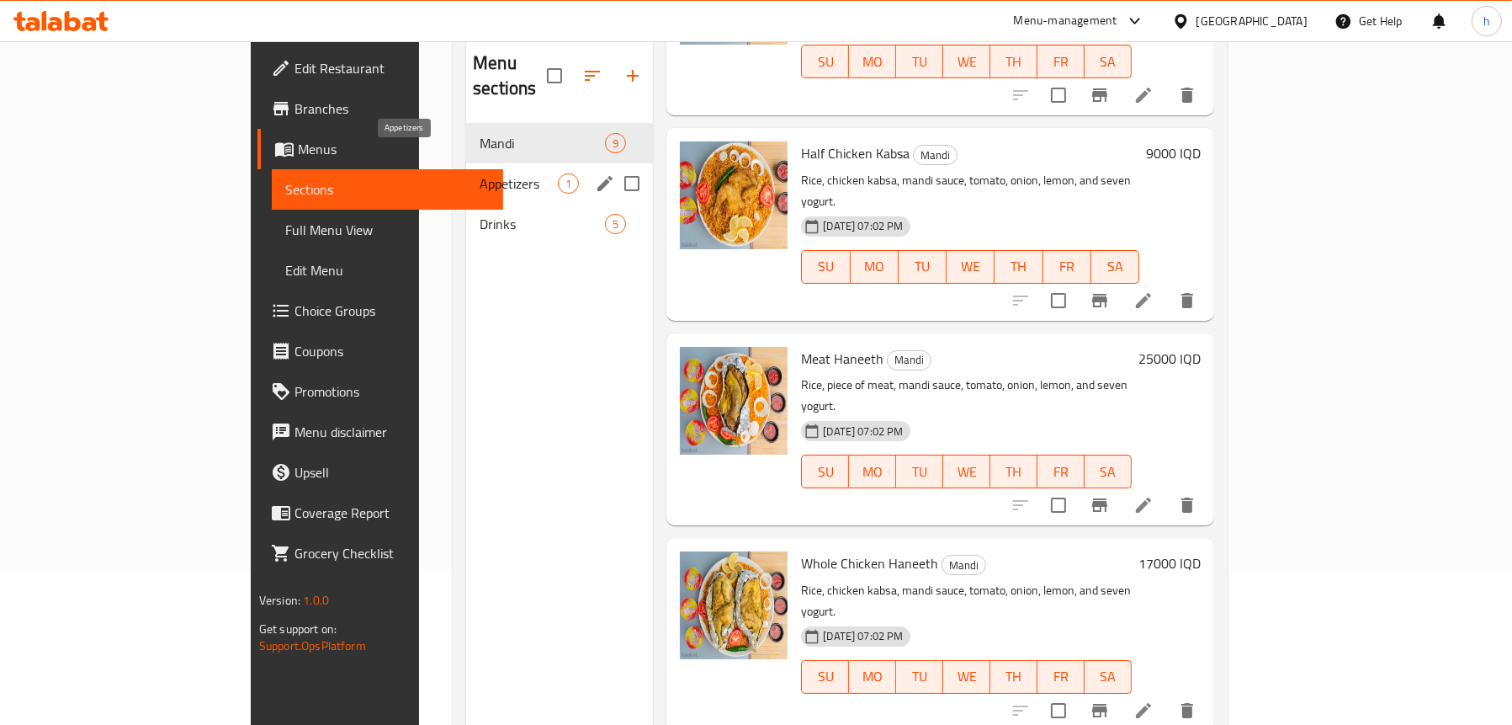
click at [480, 173] on span "Appetizers" at bounding box center [519, 183] width 78 height 20
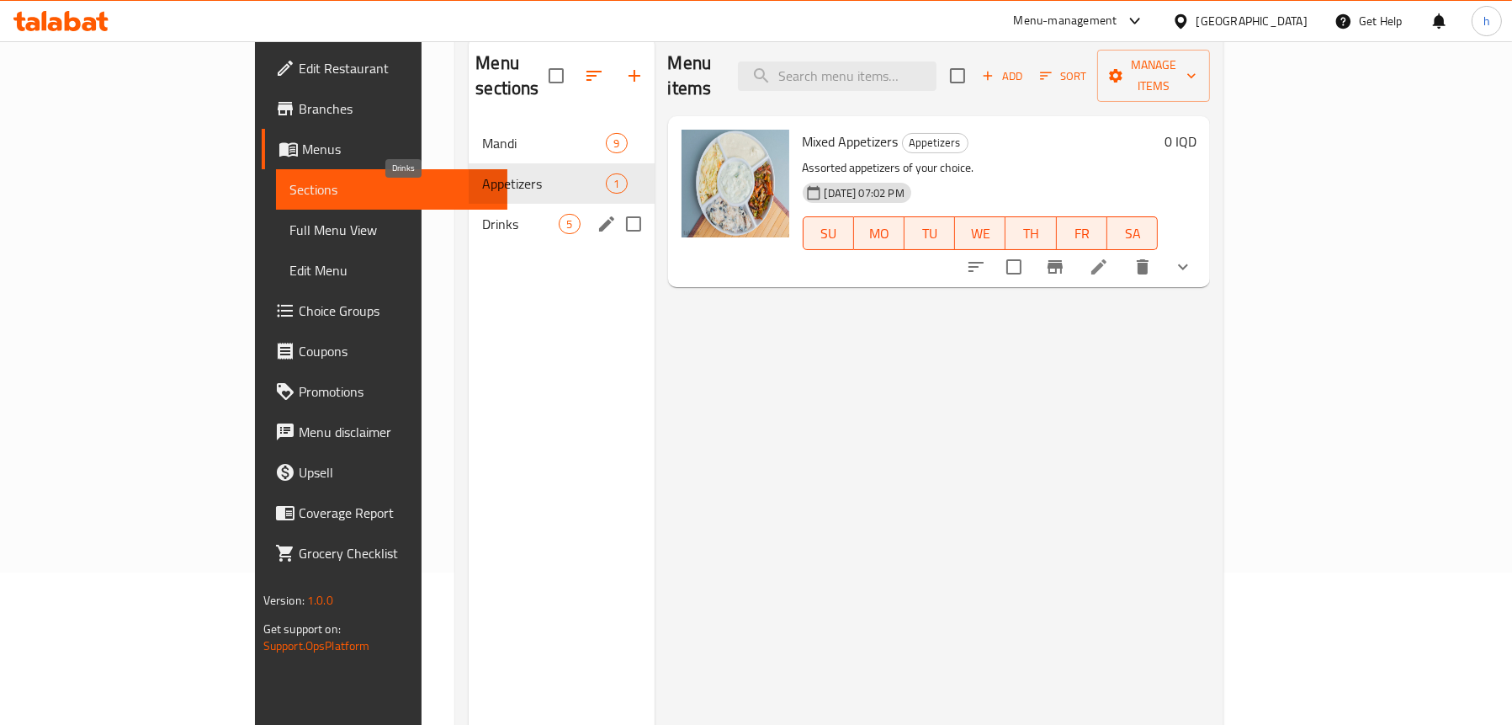
click at [482, 214] on span "Drinks" at bounding box center [520, 224] width 77 height 20
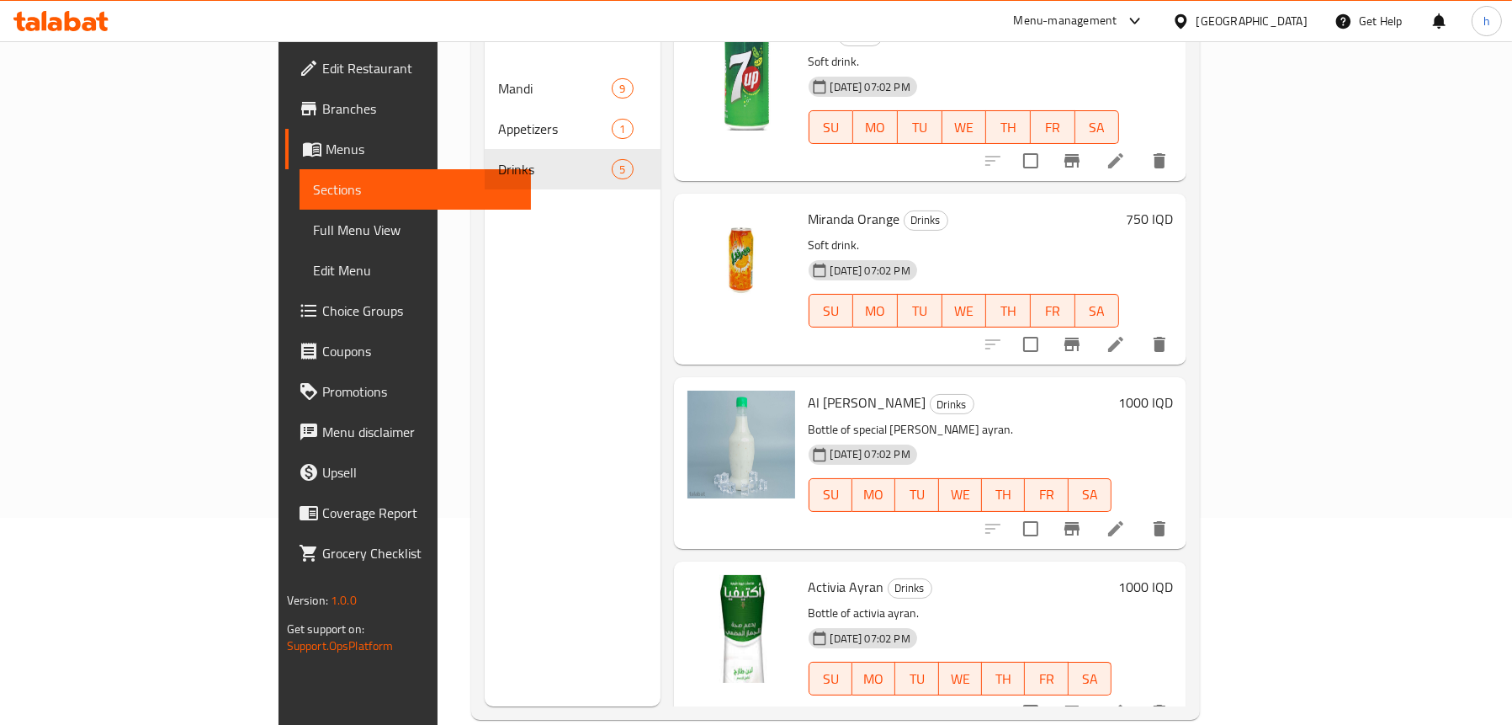
scroll to position [236, 0]
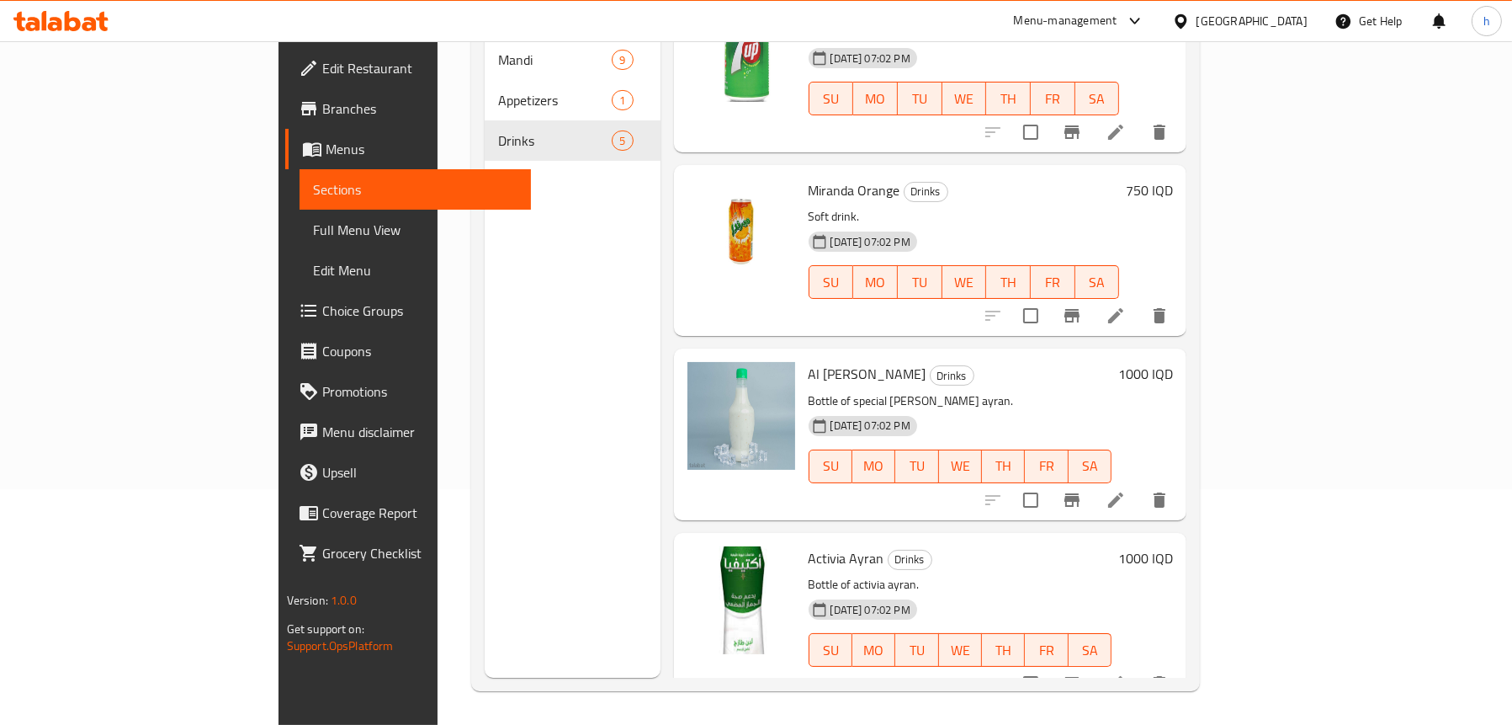
click at [322, 64] on span "Edit Restaurant" at bounding box center [419, 68] width 195 height 20
